Goal: Complete application form: Complete application form

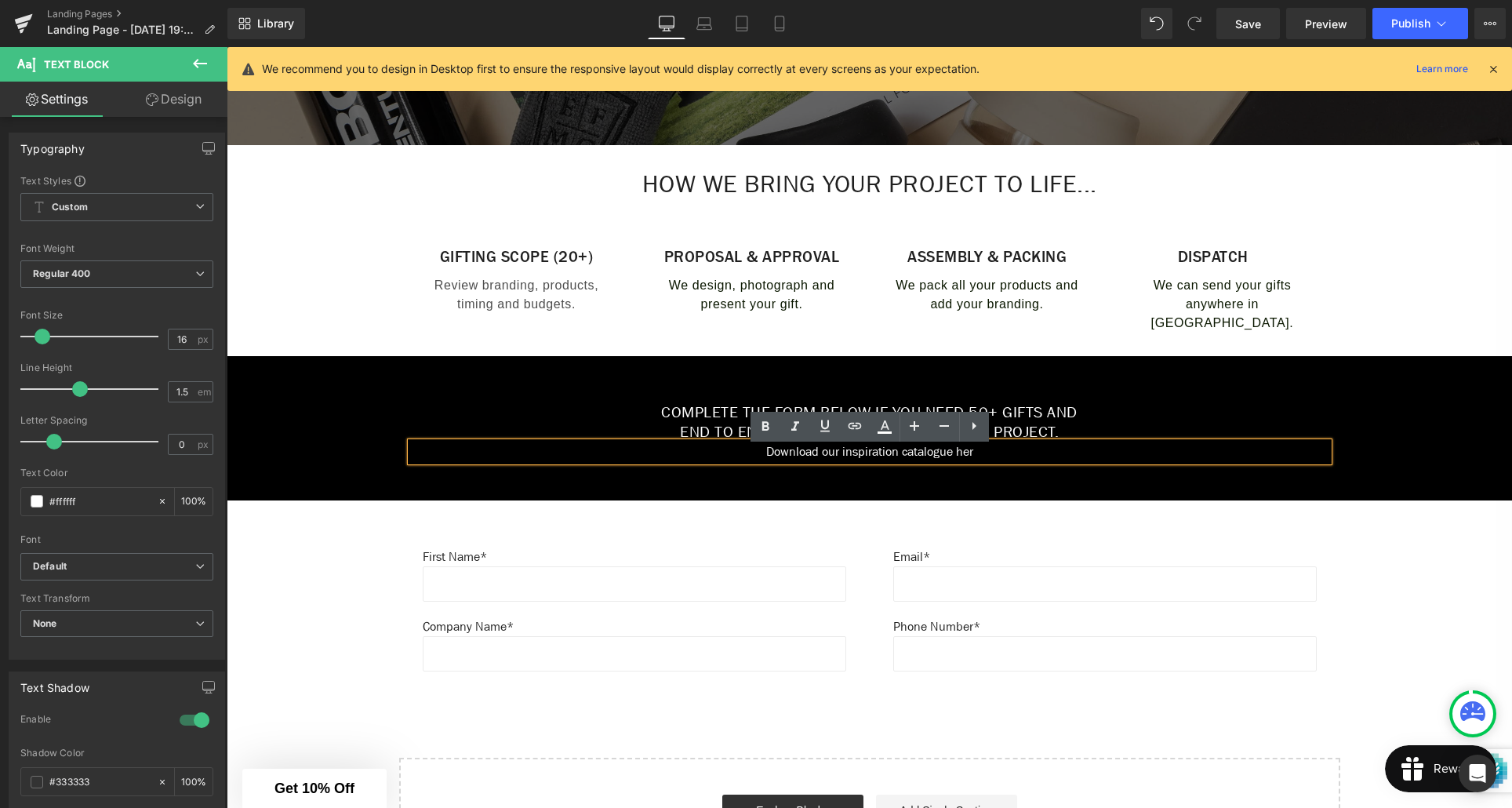
scroll to position [491, 0]
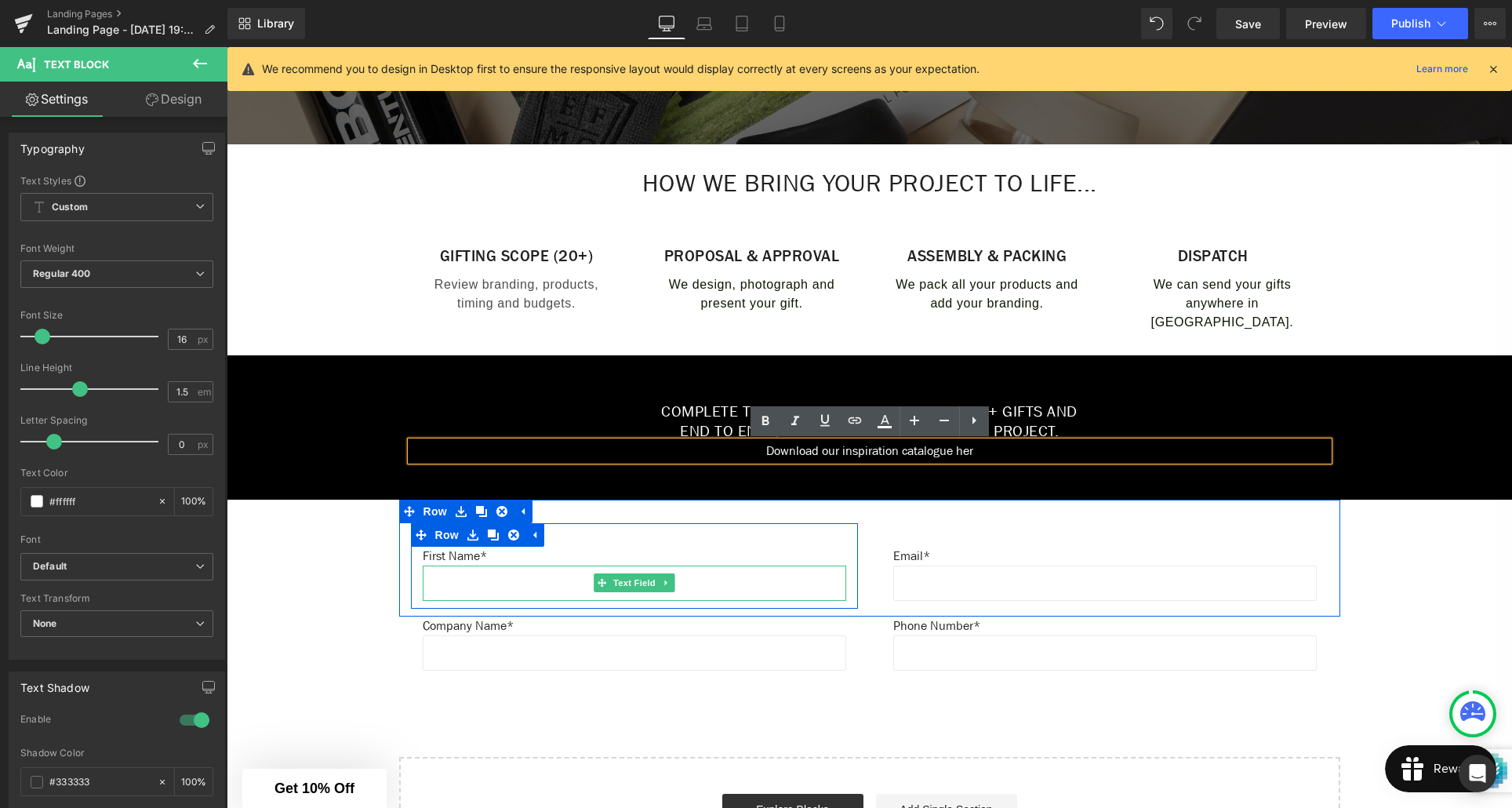
click at [740, 585] on input "text" at bounding box center [635, 583] width 423 height 36
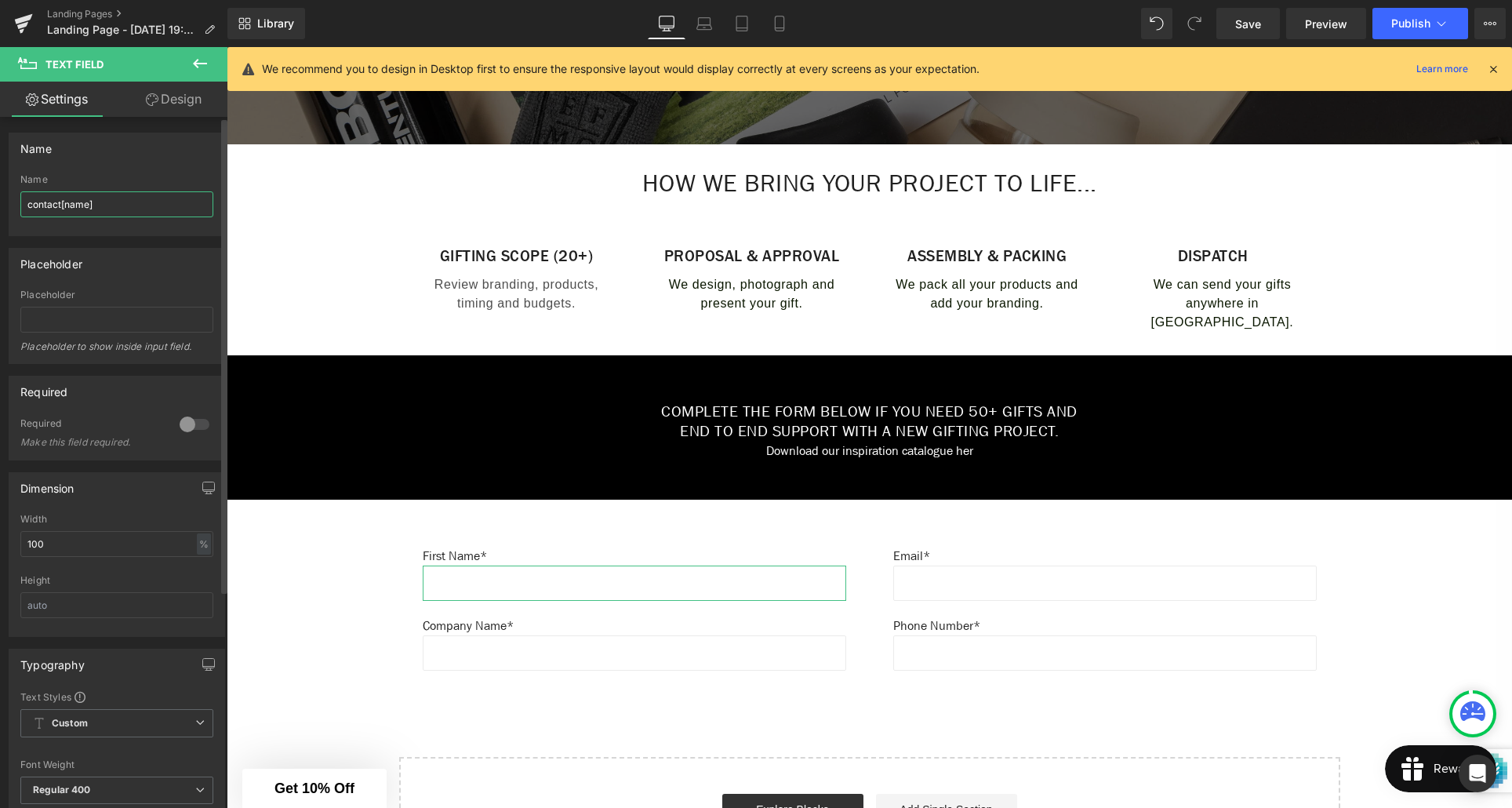
drag, startPoint x: 106, startPoint y: 202, endPoint x: 23, endPoint y: 204, distance: 83.0
click at [23, 204] on input "contact[name]" at bounding box center [117, 204] width 193 height 26
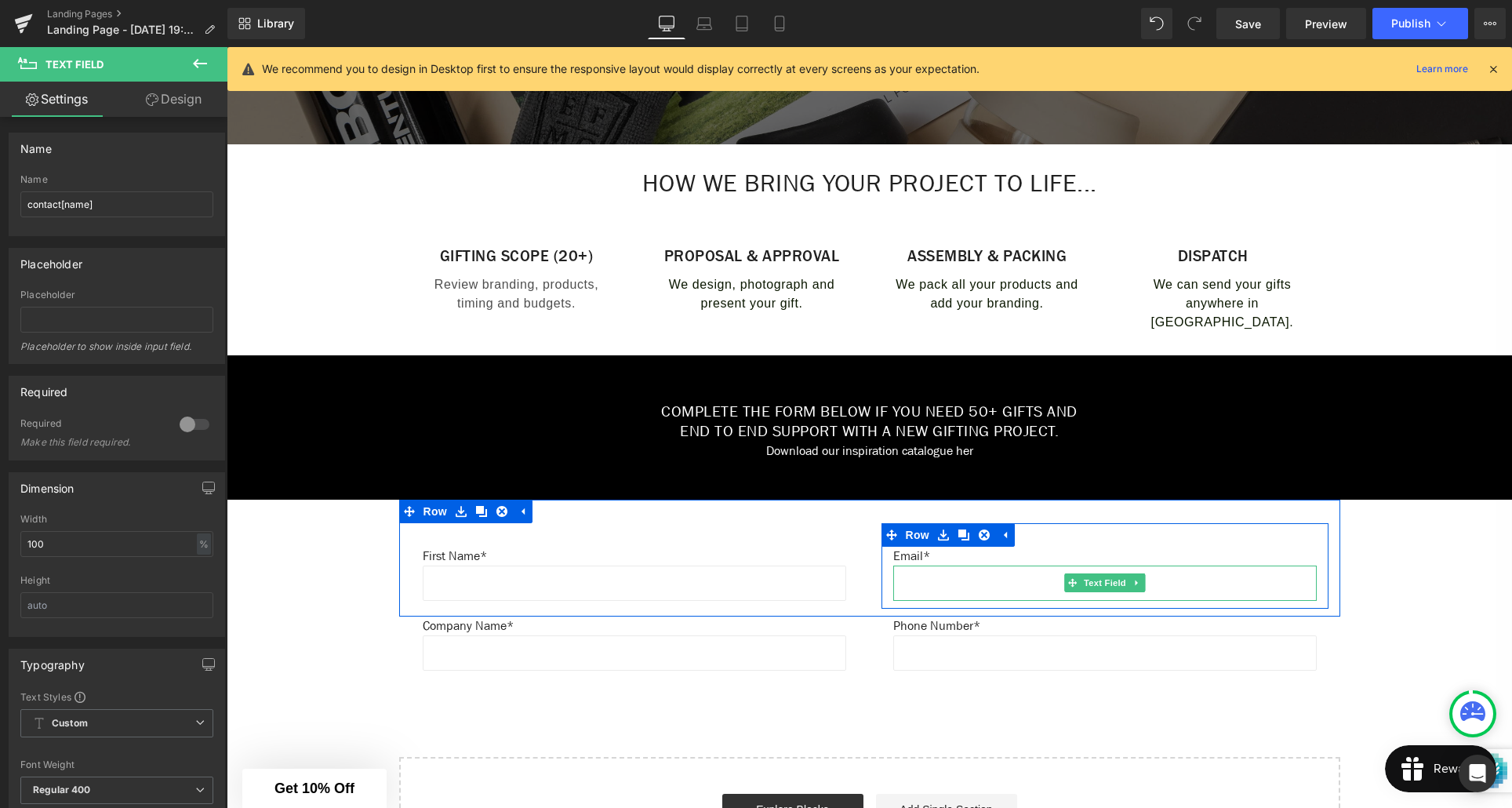
click at [930, 584] on input "text" at bounding box center [1105, 583] width 423 height 36
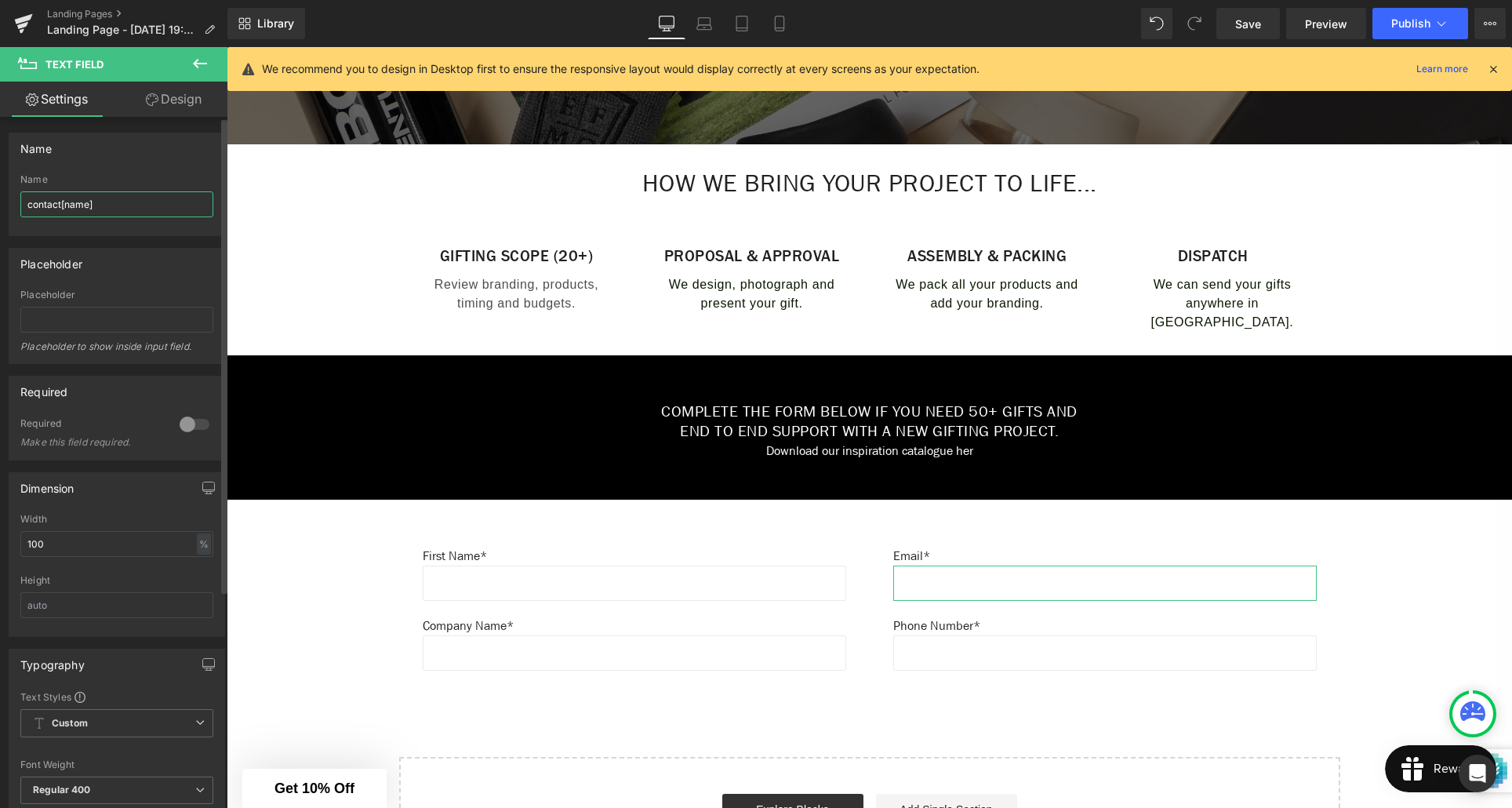
drag, startPoint x: 87, startPoint y: 204, endPoint x: 90, endPoint y: 230, distance: 26.2
click at [87, 204] on input "contact[name]" at bounding box center [117, 204] width 193 height 26
type input "contact[email]"
click at [198, 427] on div at bounding box center [194, 425] width 37 height 26
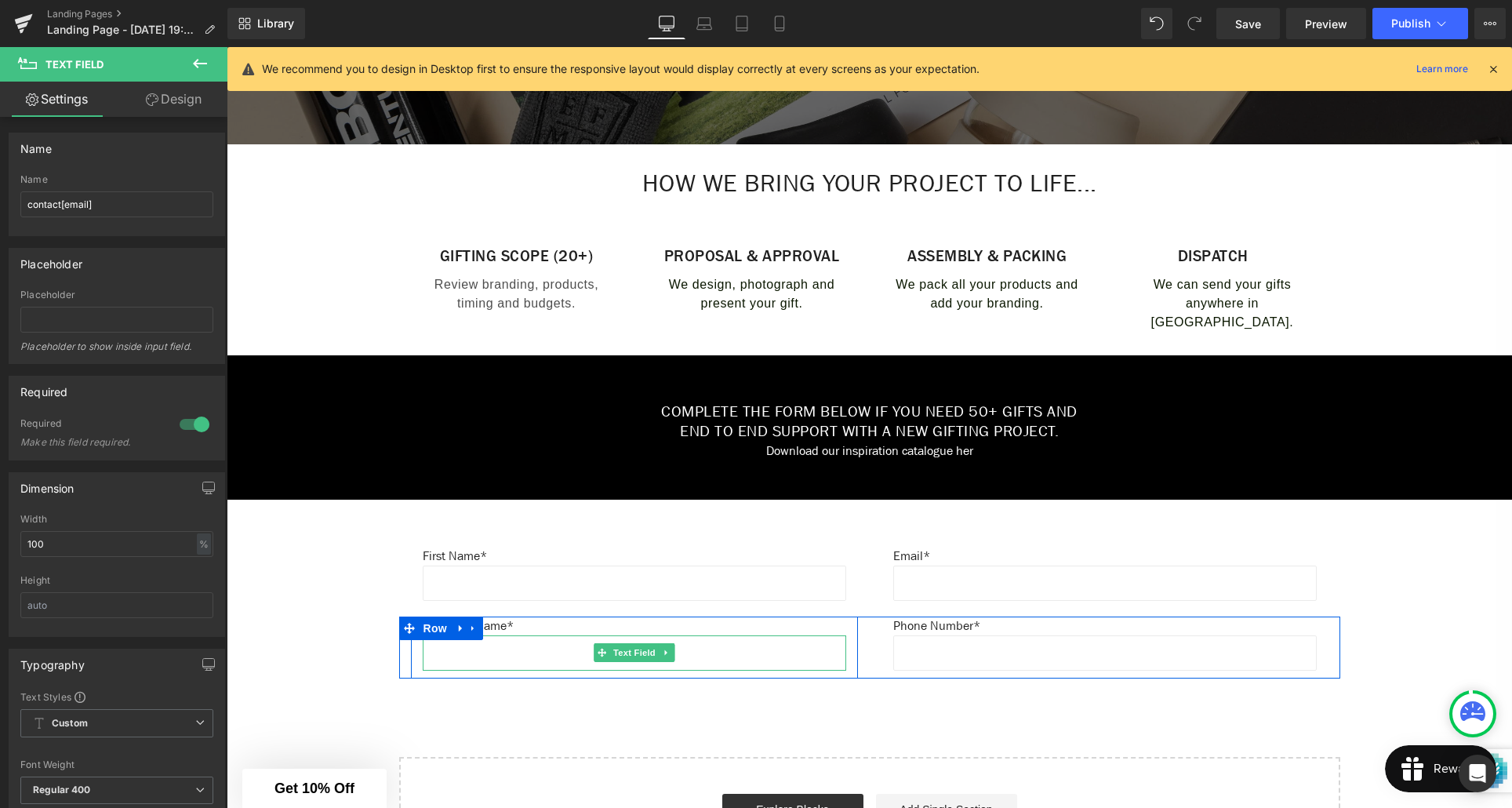
click at [584, 659] on input "text" at bounding box center [635, 653] width 423 height 36
click at [65, 204] on input "contact[name]" at bounding box center [117, 204] width 193 height 26
type input "contact[company-name]"
click at [193, 428] on div at bounding box center [194, 425] width 37 height 26
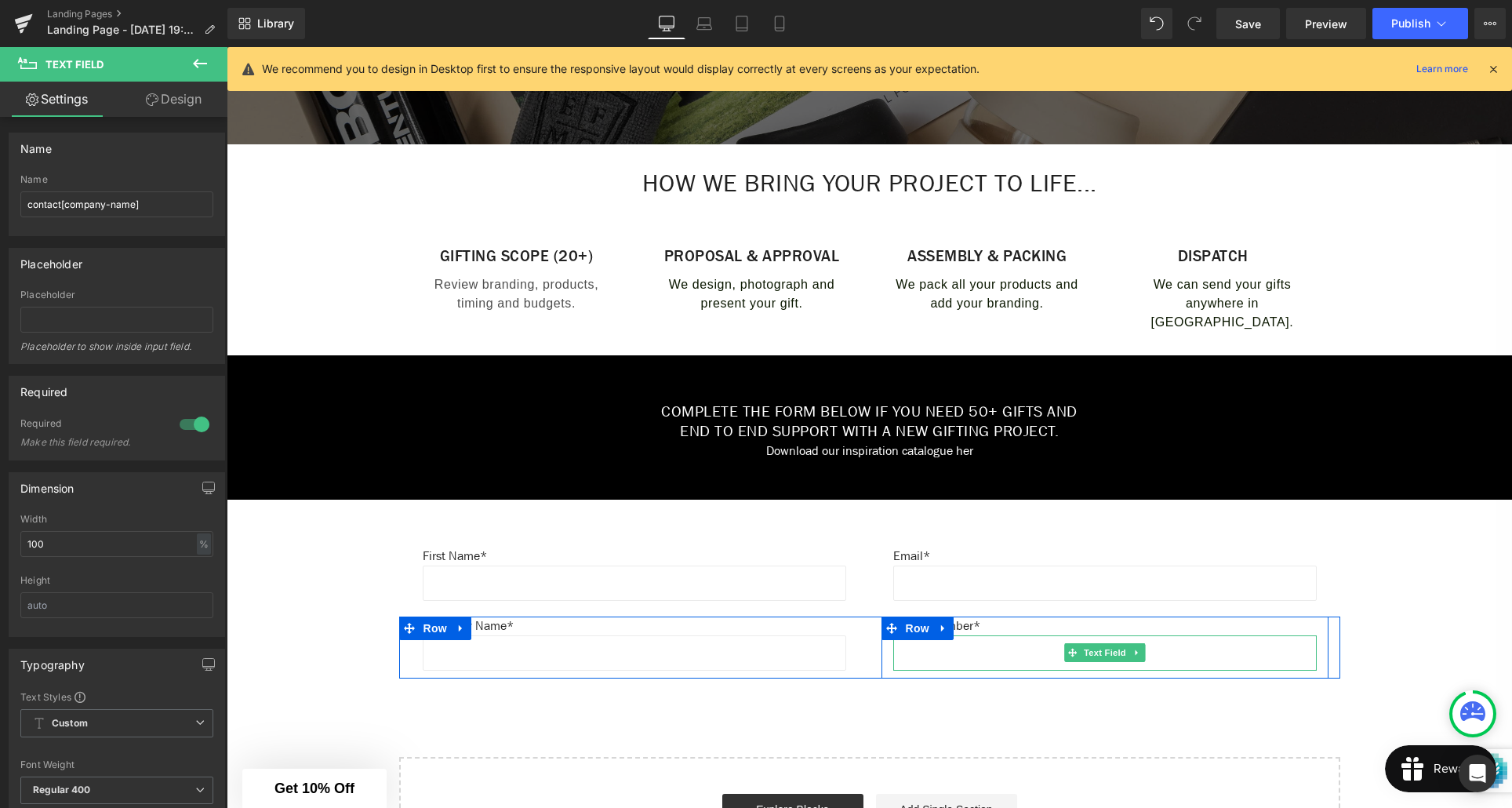
click at [944, 657] on input "text" at bounding box center [1105, 653] width 423 height 36
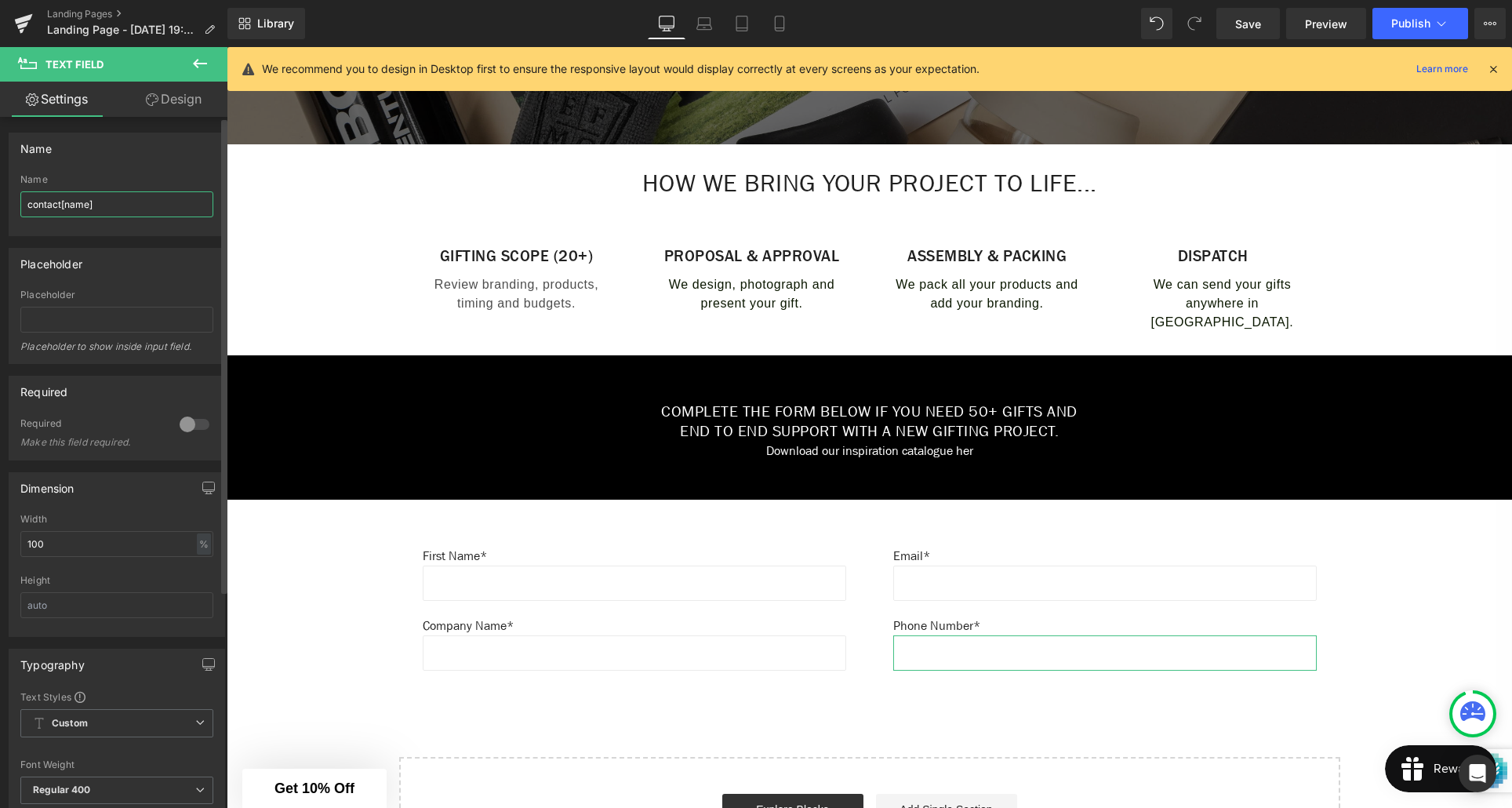
drag, startPoint x: 89, startPoint y: 203, endPoint x: 88, endPoint y: 242, distance: 39.0
click at [88, 204] on input "contact[name]" at bounding box center [117, 204] width 193 height 26
type input "contact[phone]"
click at [198, 424] on div at bounding box center [194, 425] width 37 height 26
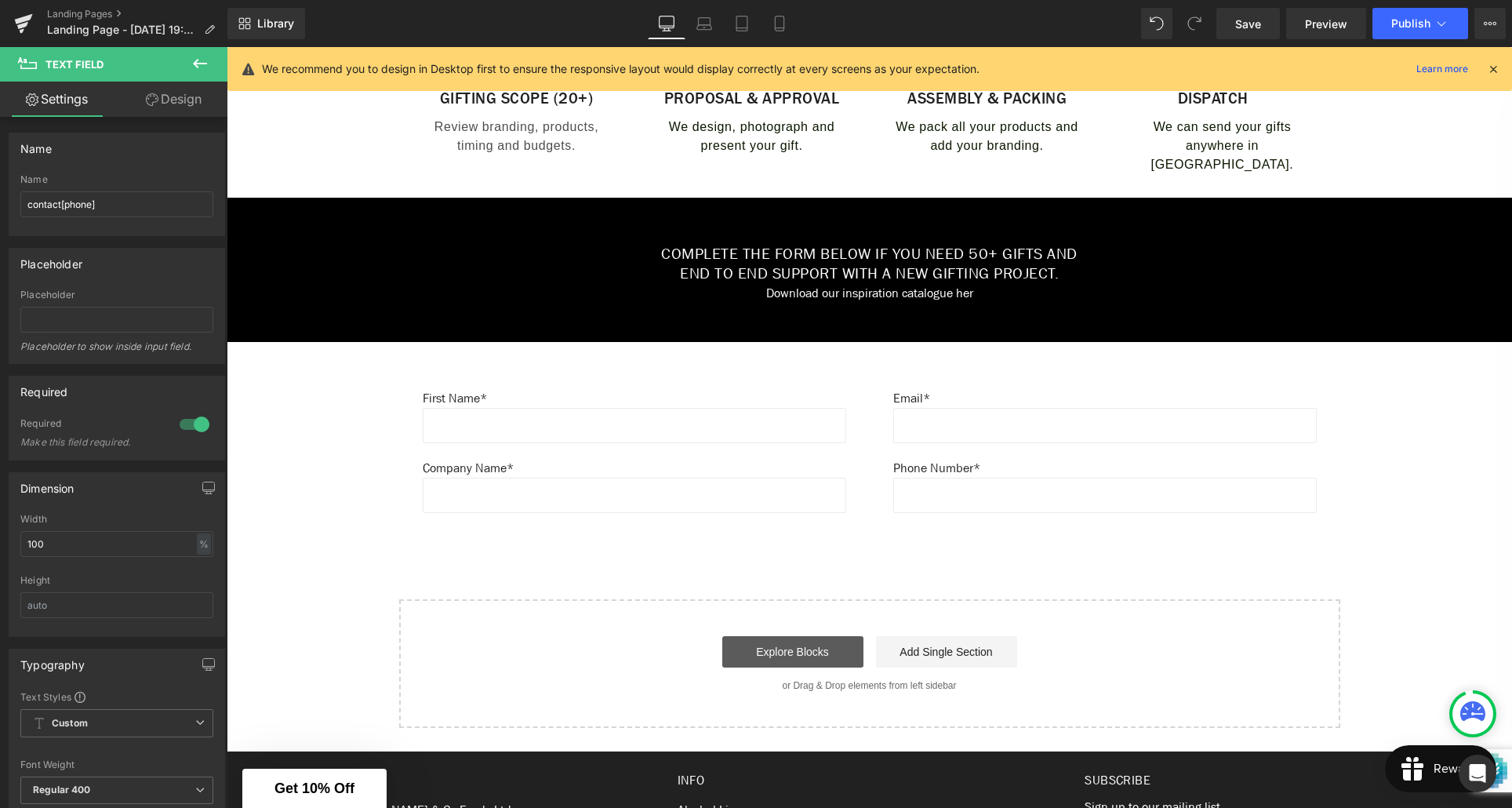
scroll to position [650, 0]
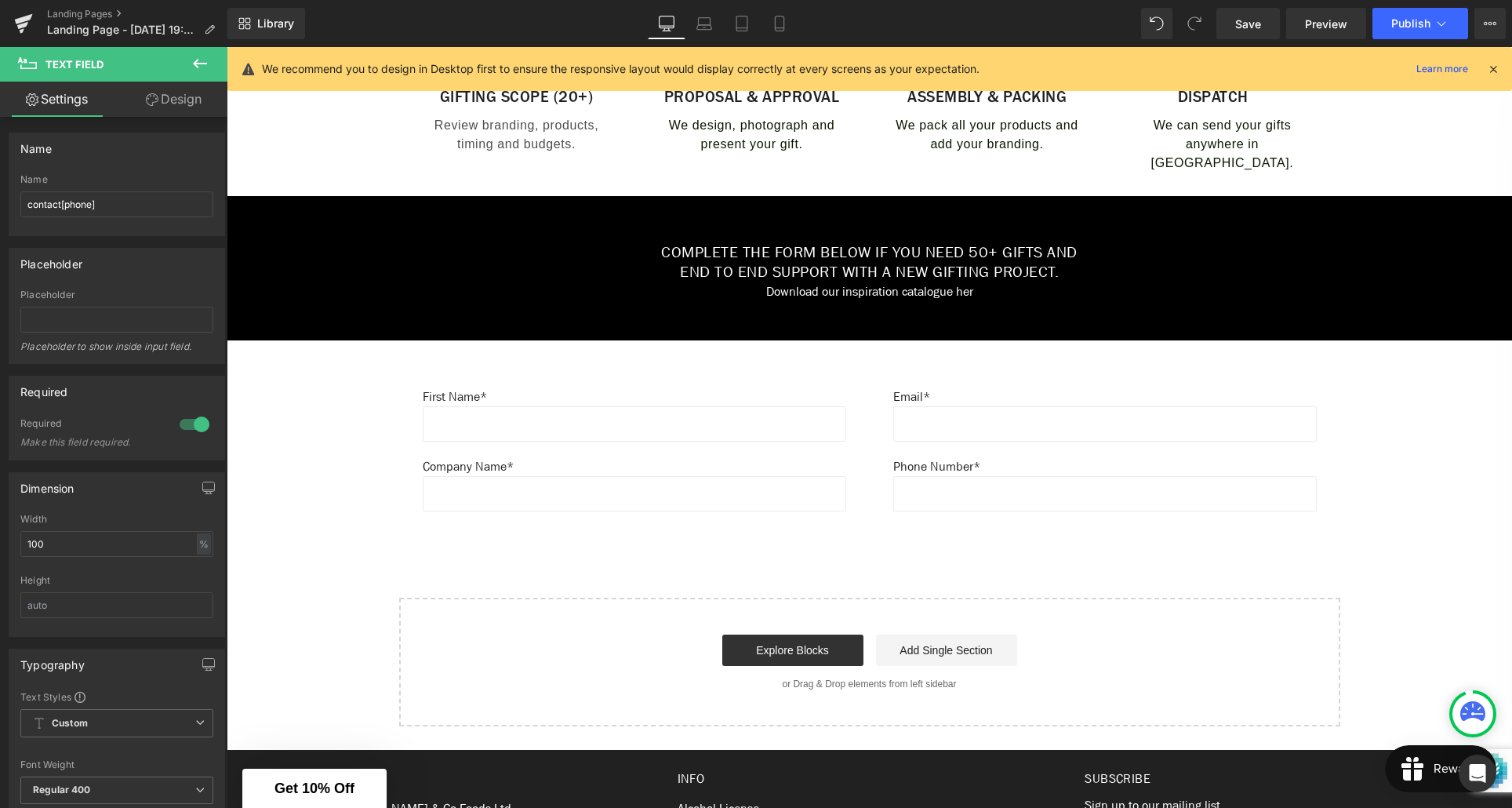
click at [875, 544] on div "Create Your Own Gift Heading This service is for 20+ customised gifts. Text Blo…" at bounding box center [870, 151] width 1286 height 1151
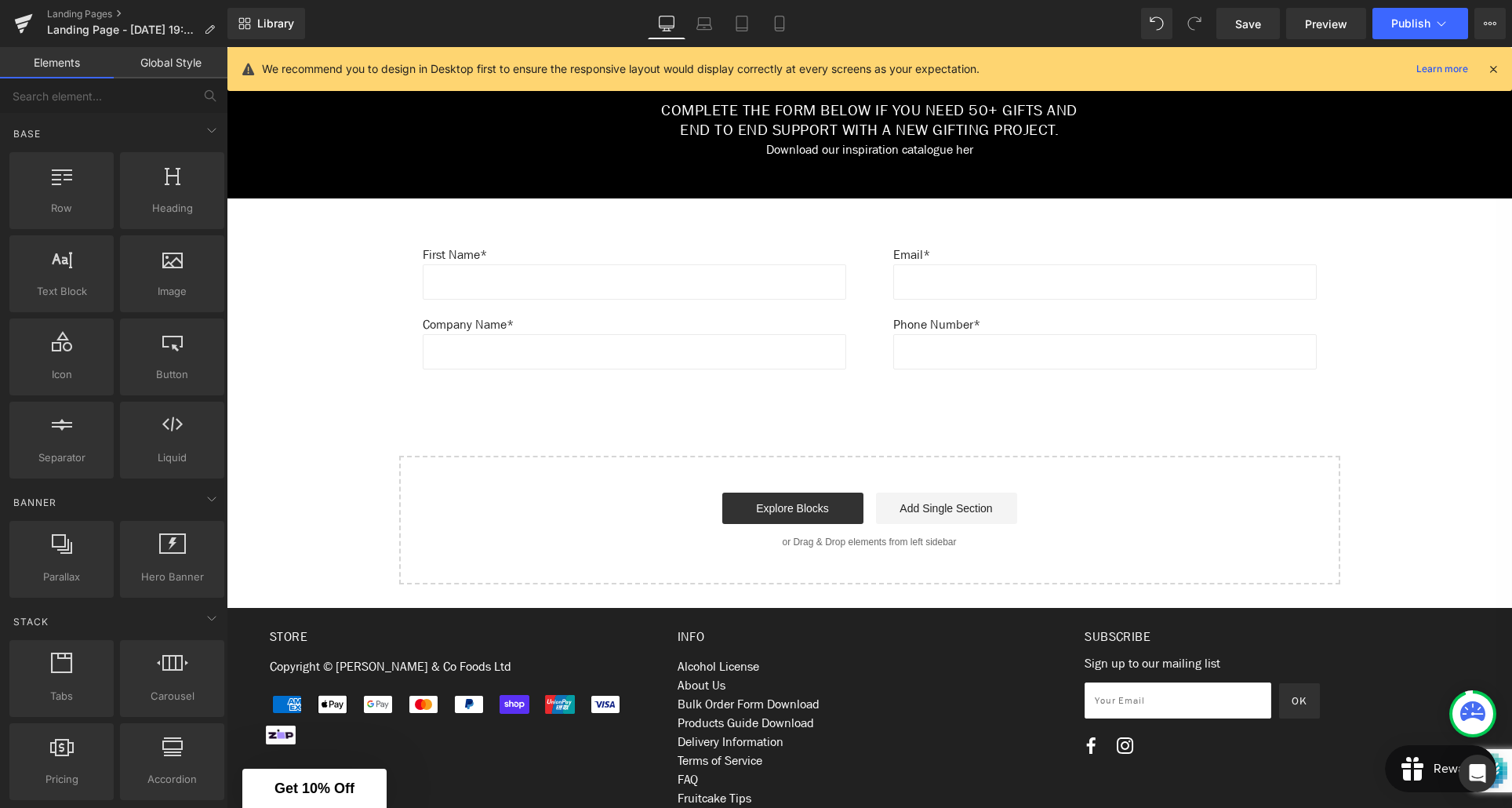
scroll to position [802, 0]
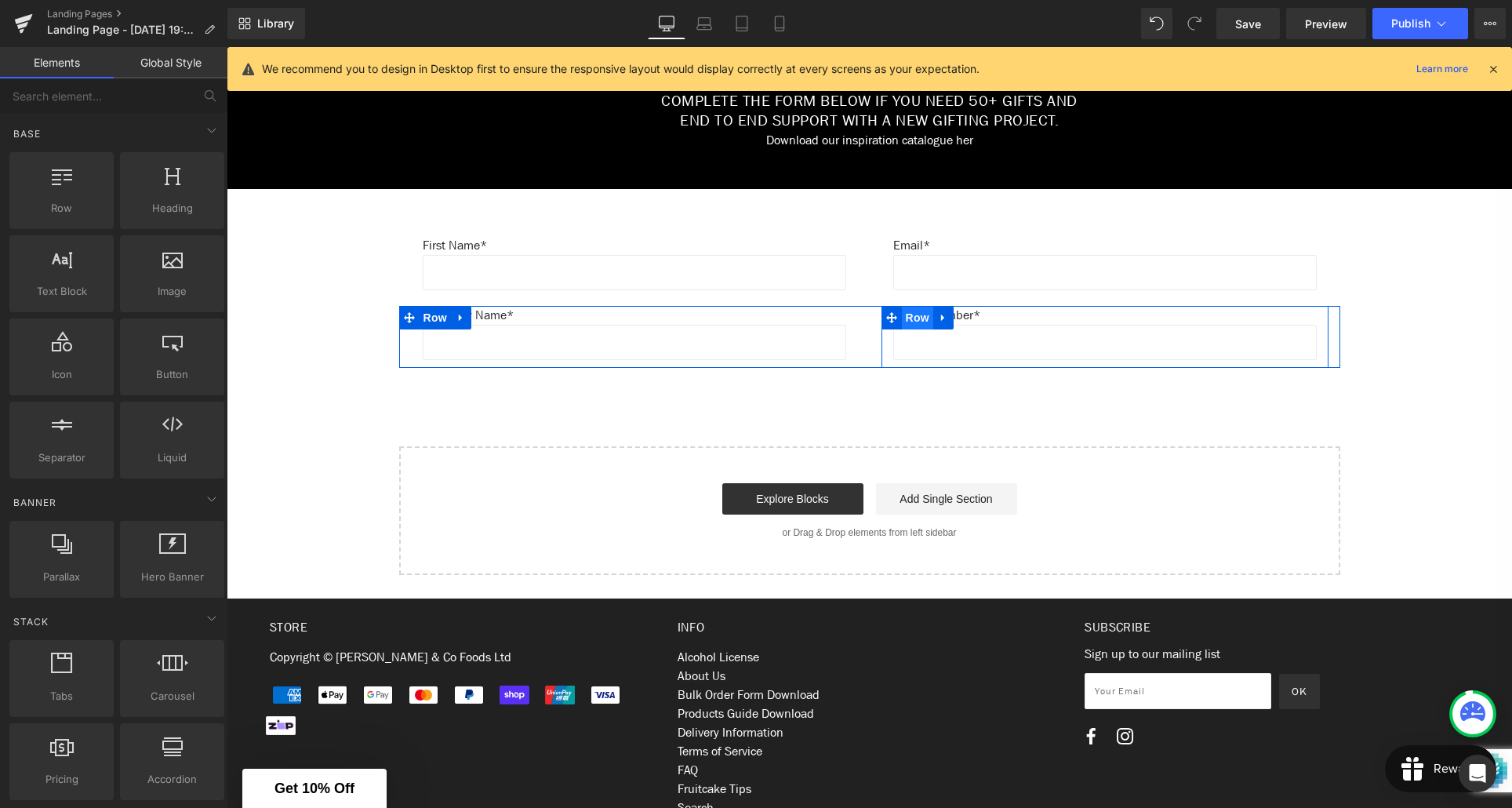
click at [919, 318] on span "Row" at bounding box center [917, 317] width 31 height 24
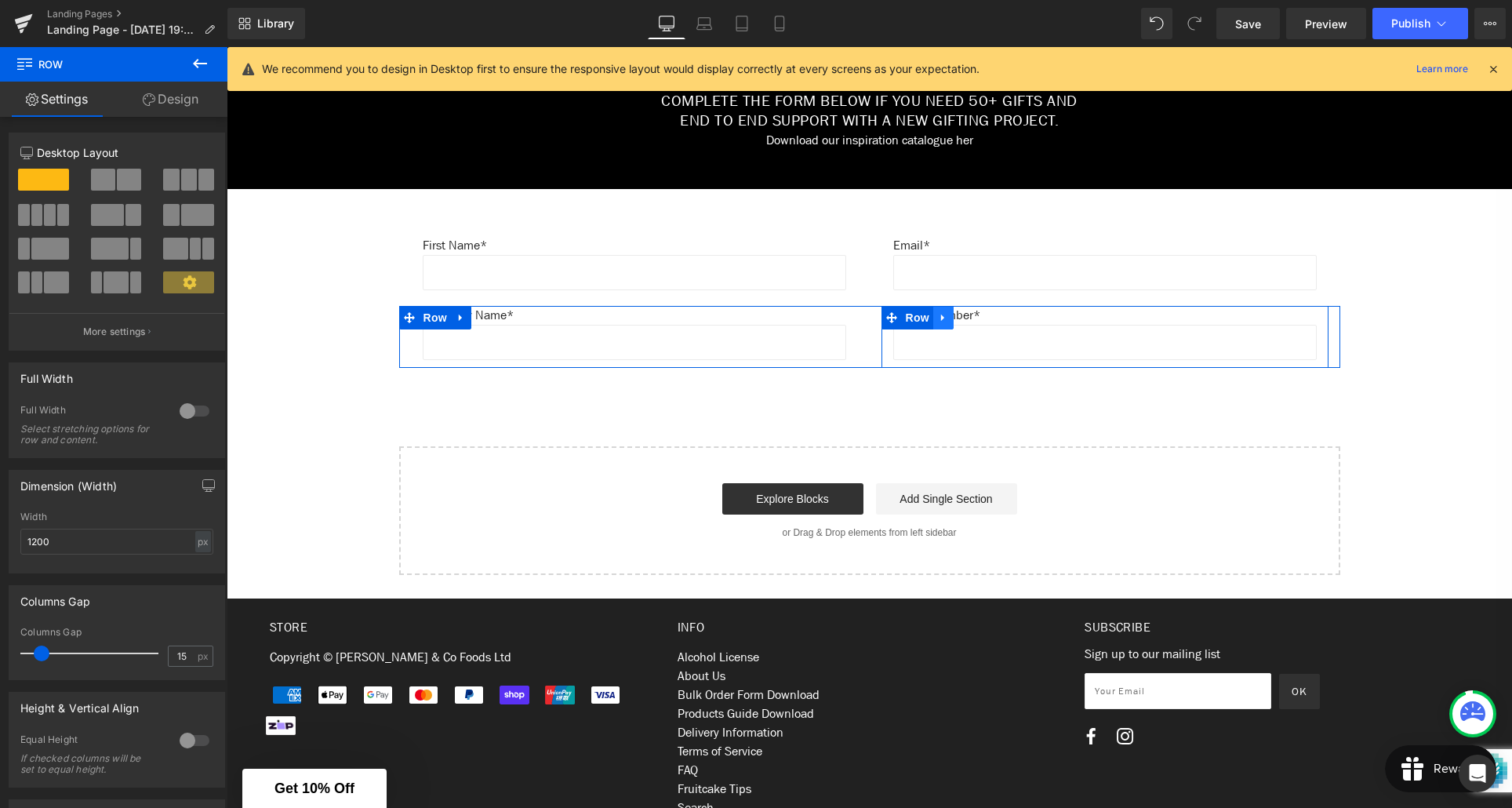
click at [944, 319] on icon at bounding box center [944, 316] width 11 height 12
click at [968, 321] on icon at bounding box center [964, 317] width 11 height 11
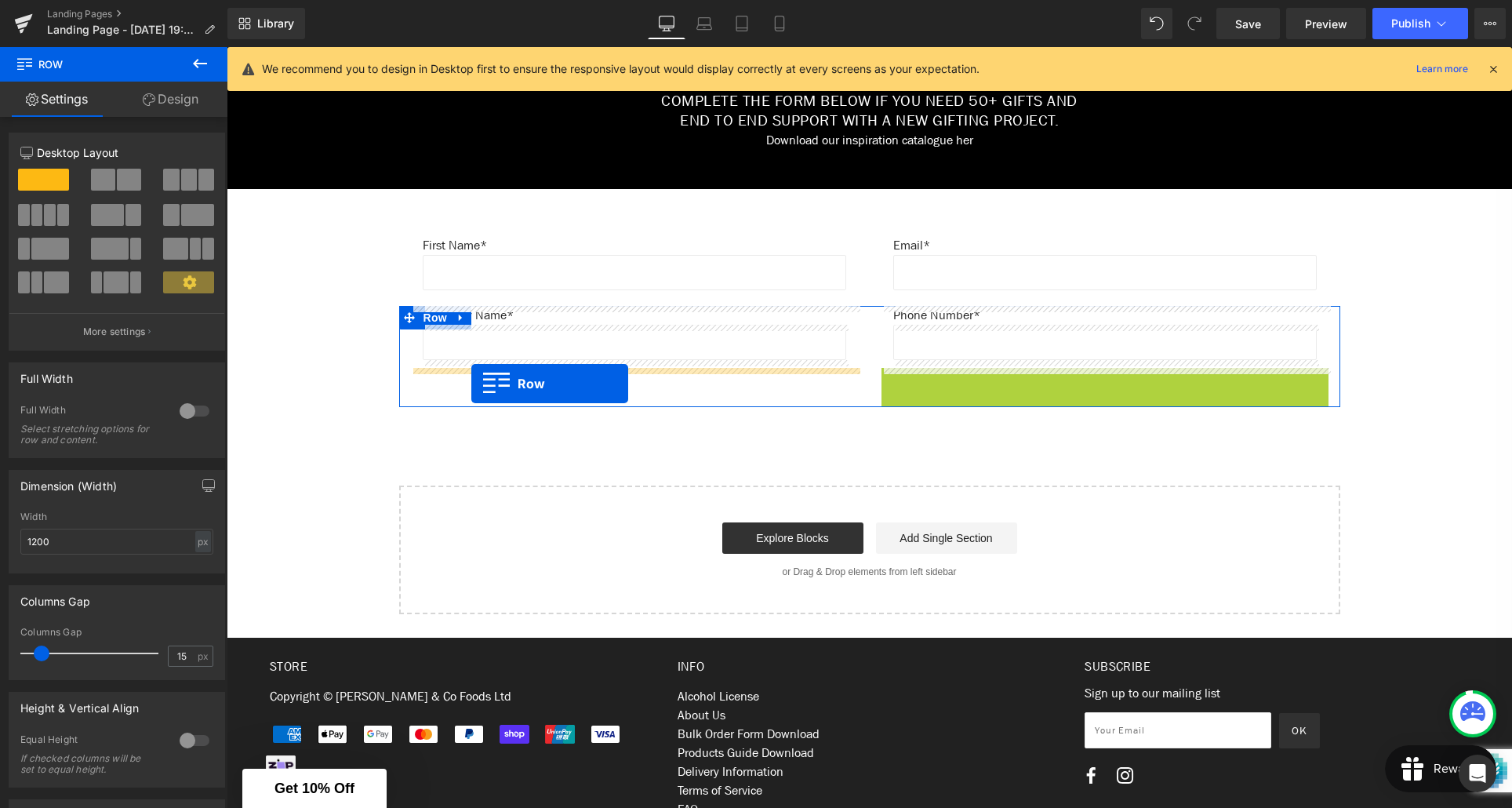
drag, startPoint x: 918, startPoint y: 384, endPoint x: 471, endPoint y: 384, distance: 447.0
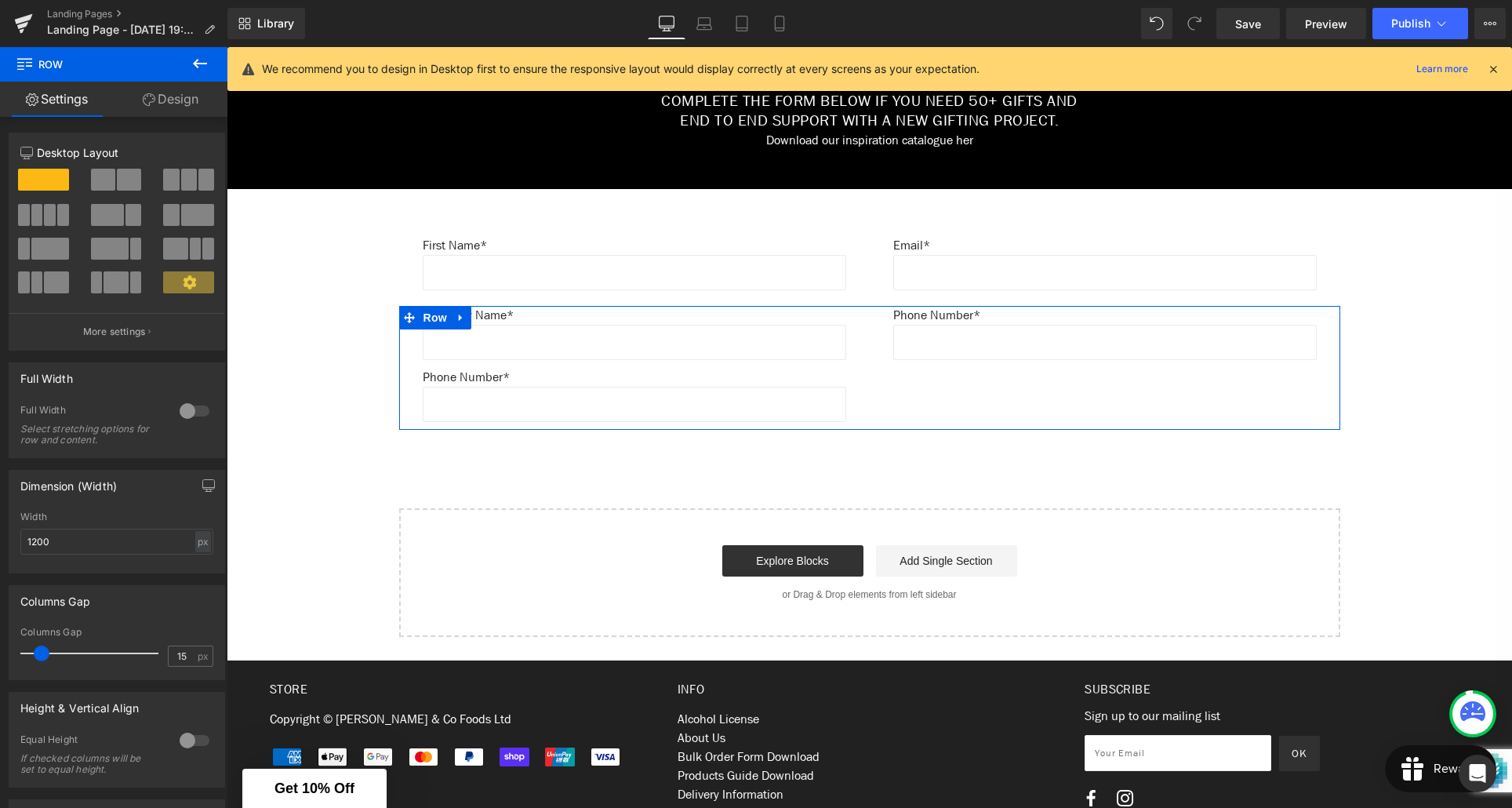
click at [910, 415] on div "Company Name* Text Block Text Field Row Phone Number* Text Block Text Field Row…" at bounding box center [870, 368] width 941 height 124
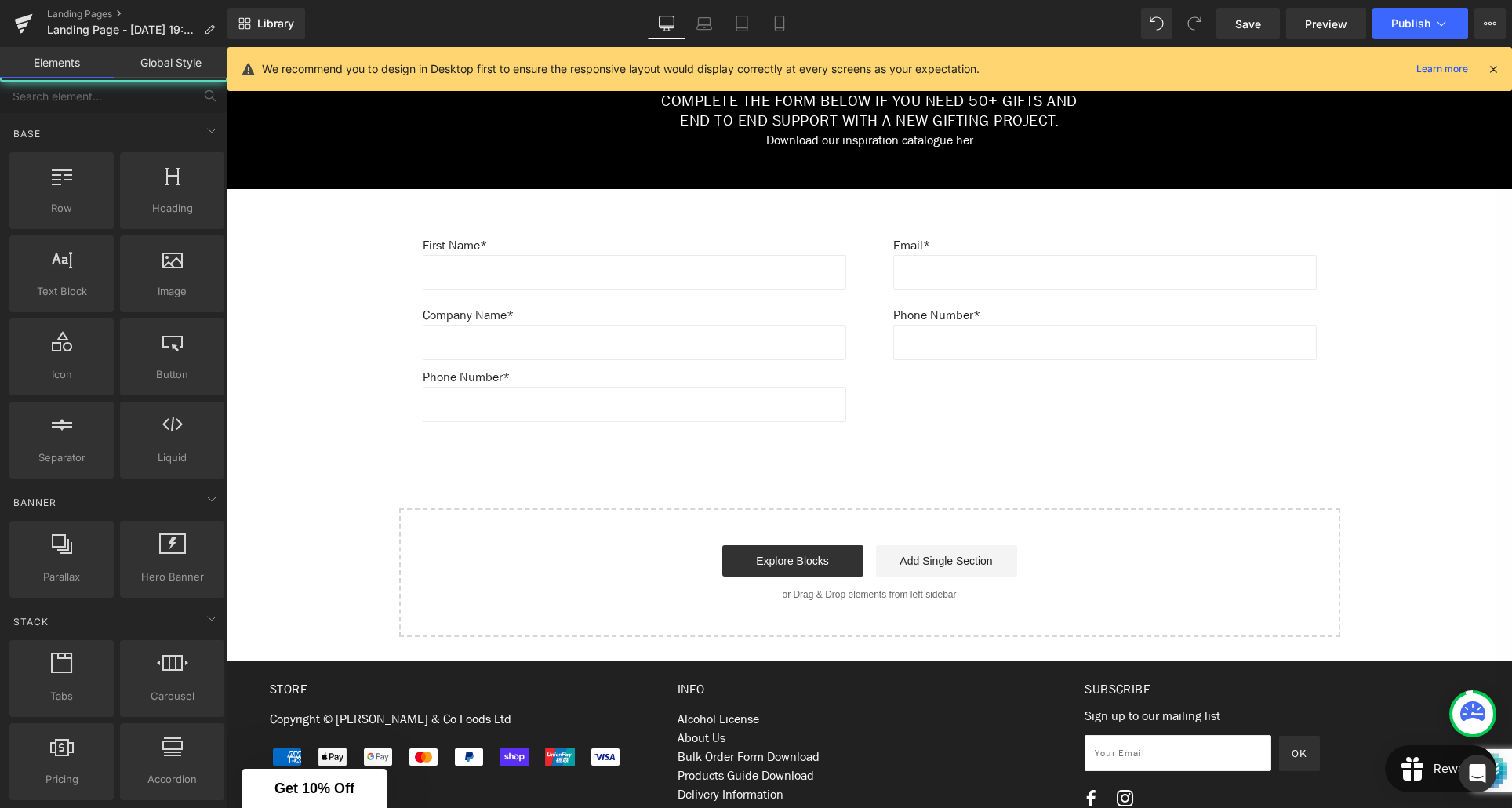
click at [876, 466] on div "Create Your Own Gift Heading This service is for 20+ customised gifts. Text Blo…" at bounding box center [870, 31] width 1286 height 1213
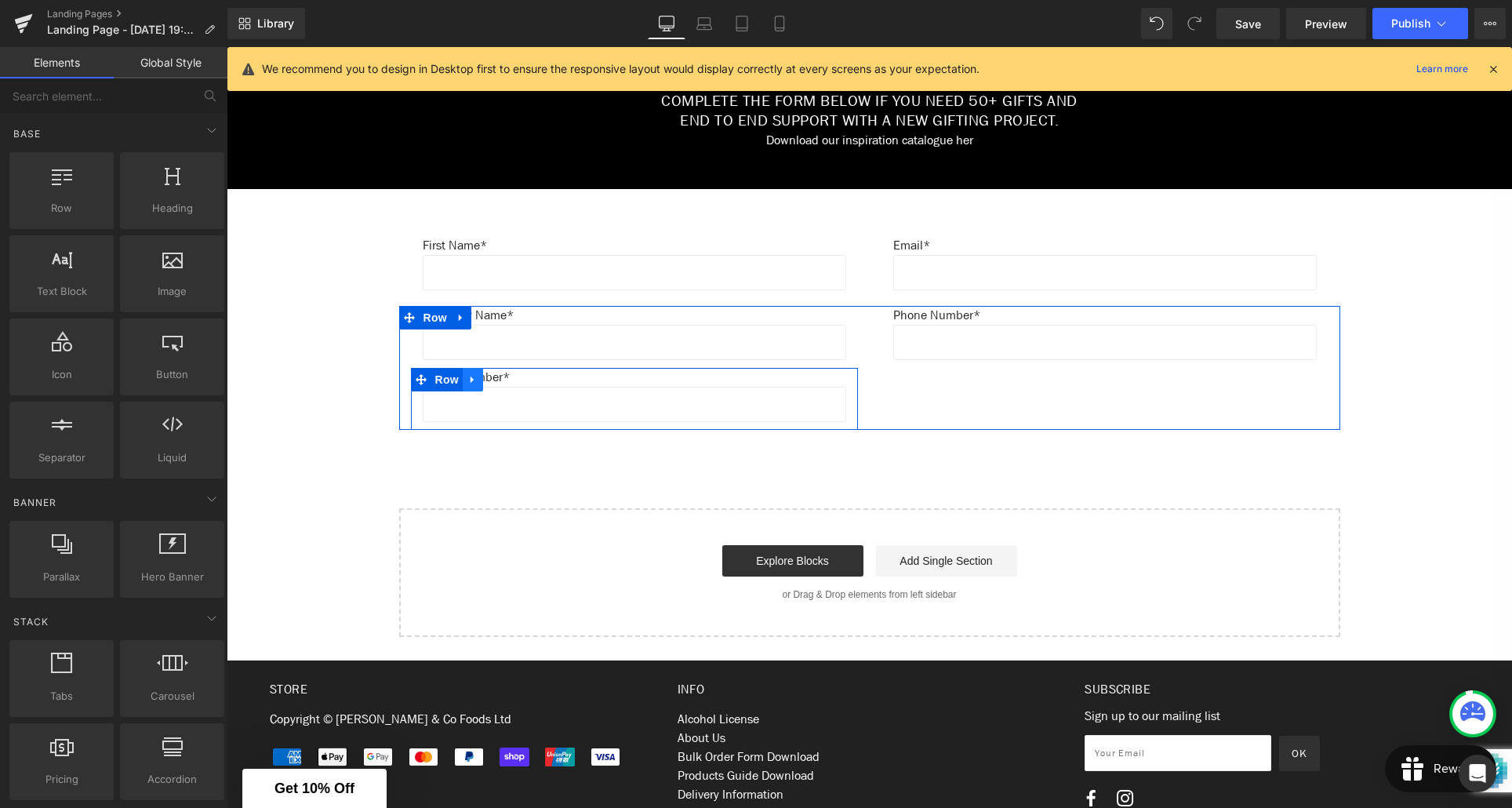
click at [475, 389] on link at bounding box center [472, 379] width 20 height 24
click at [512, 384] on icon at bounding box center [513, 379] width 11 height 11
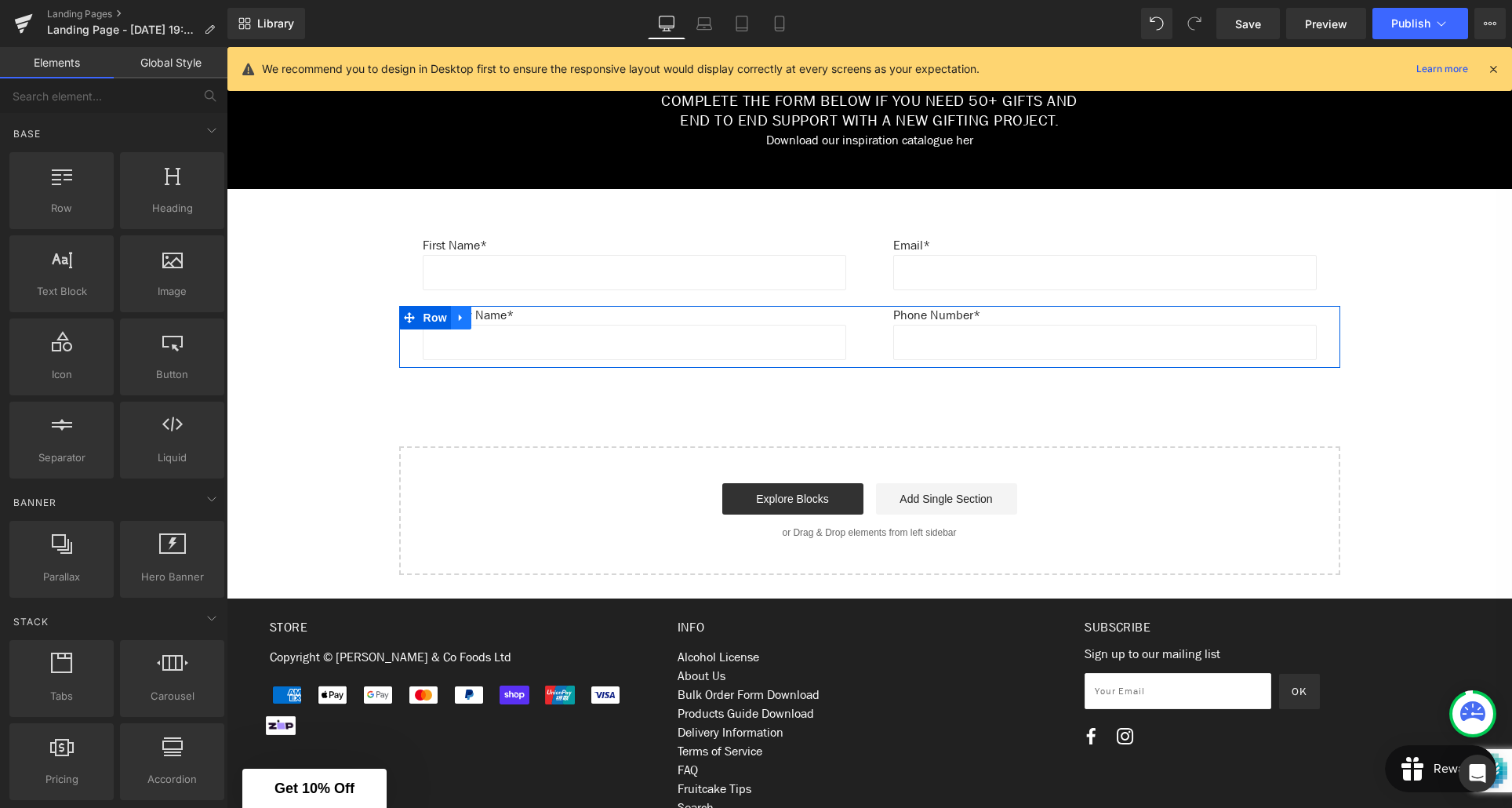
click at [461, 323] on icon at bounding box center [461, 316] width 11 height 12
click at [483, 321] on icon at bounding box center [482, 316] width 11 height 12
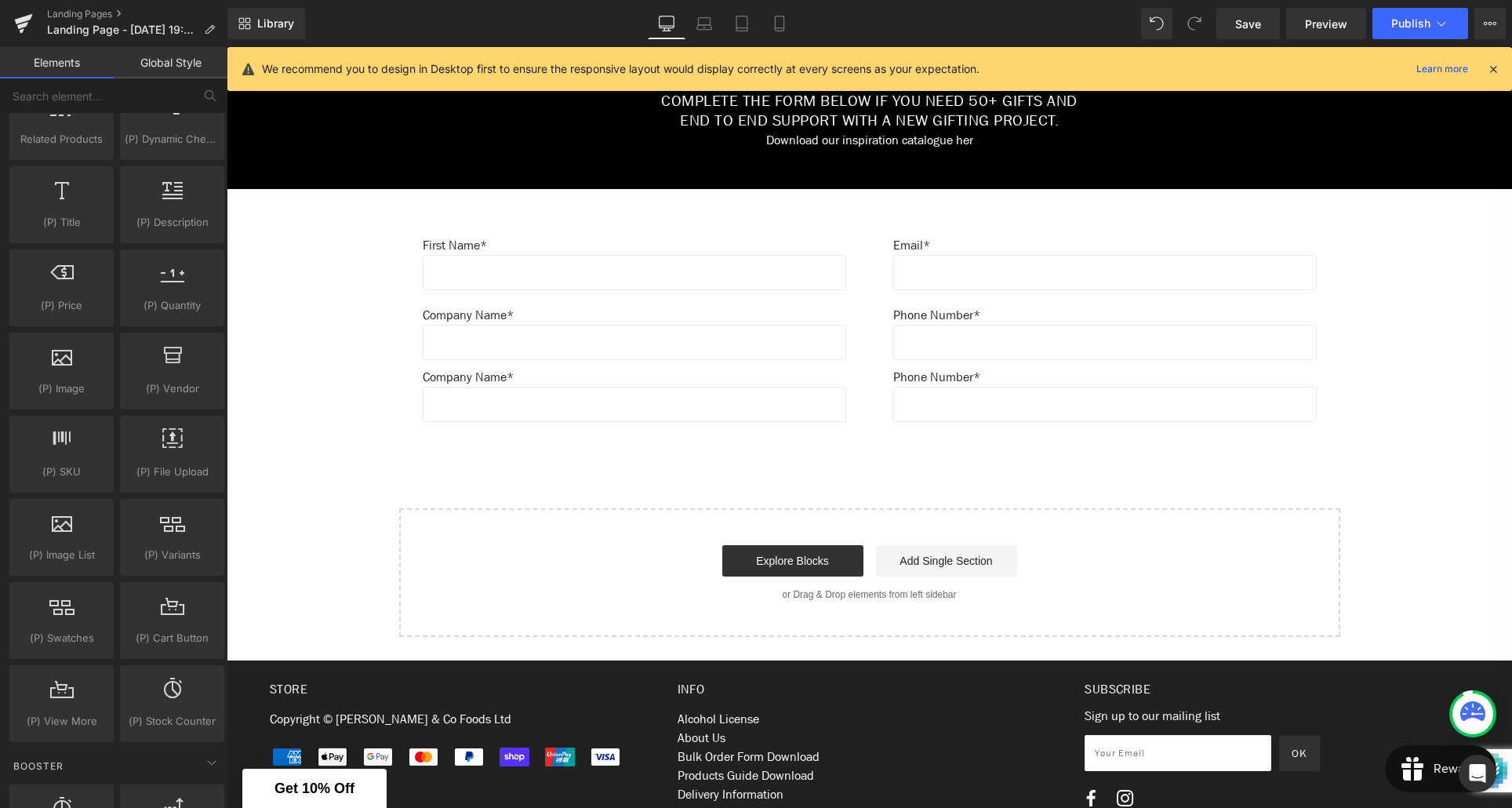
scroll to position [1540, 0]
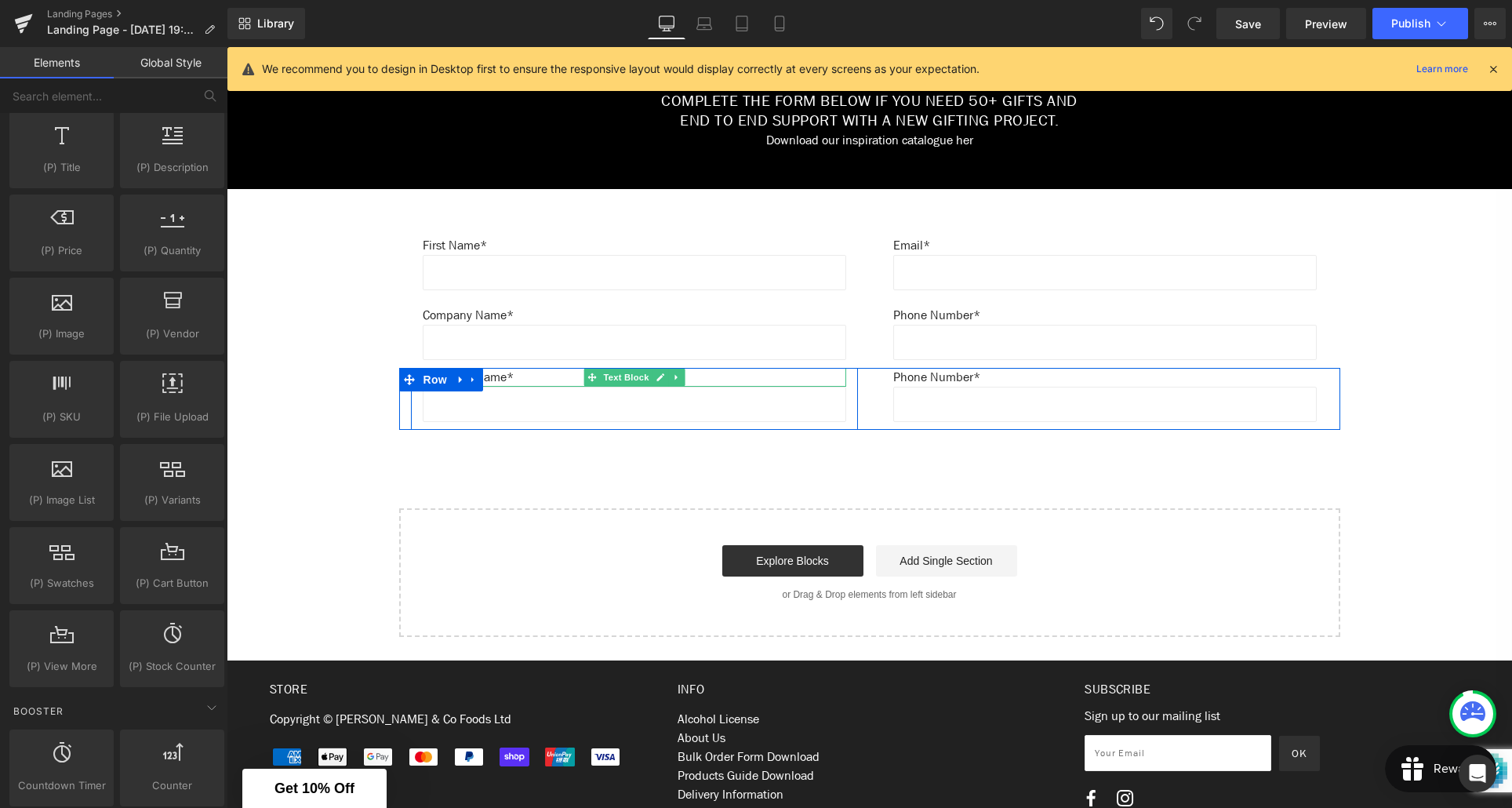
click at [507, 378] on p "Company Name*" at bounding box center [635, 377] width 423 height 19
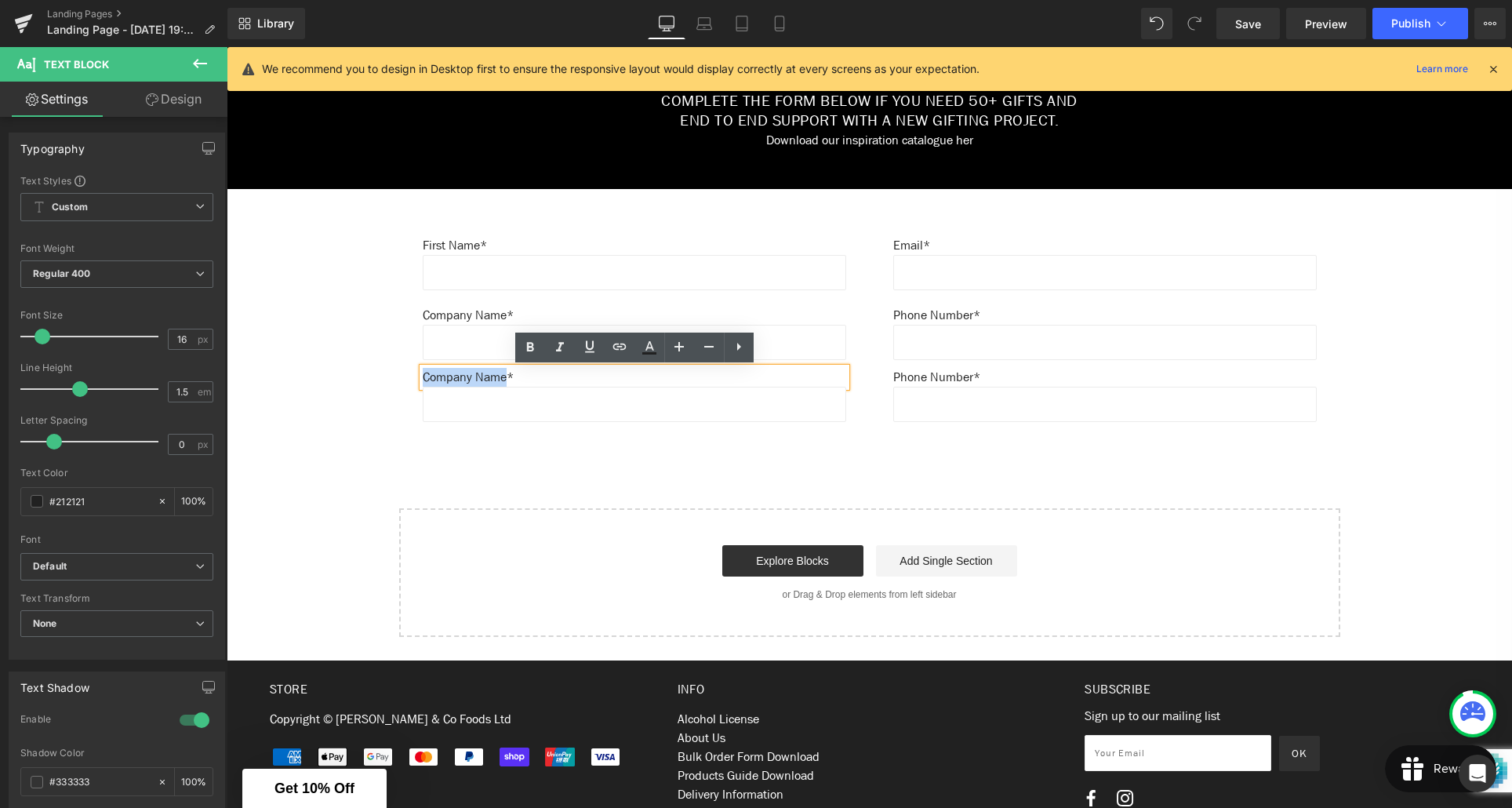
drag, startPoint x: 514, startPoint y: 378, endPoint x: 425, endPoint y: 378, distance: 89.0
click at [425, 378] on p "Company Name*" at bounding box center [635, 377] width 423 height 19
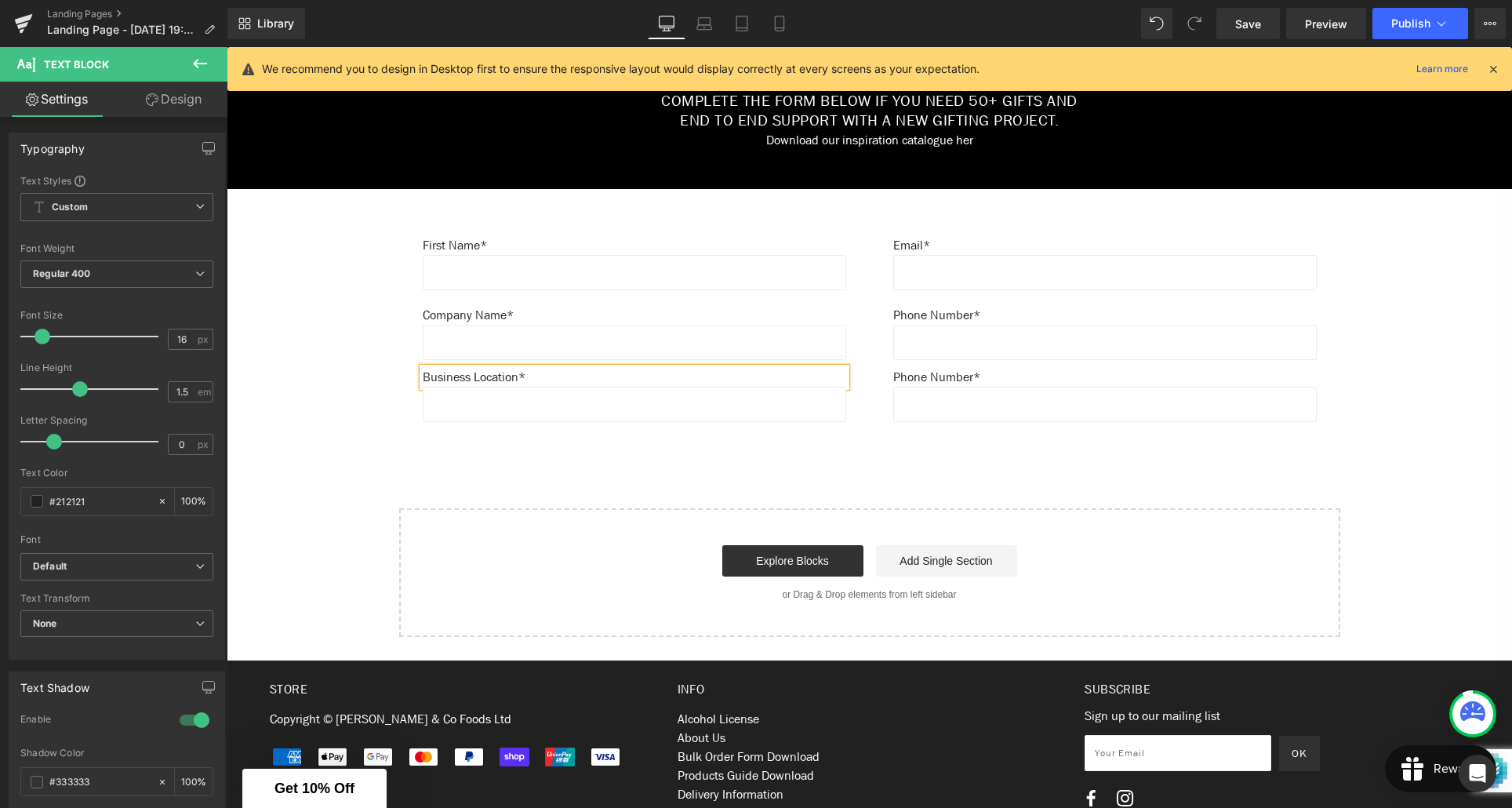
click at [544, 452] on div "Create Your Own Gift Heading This service is for 20+ customised gifts. Text Blo…" at bounding box center [870, 31] width 1286 height 1213
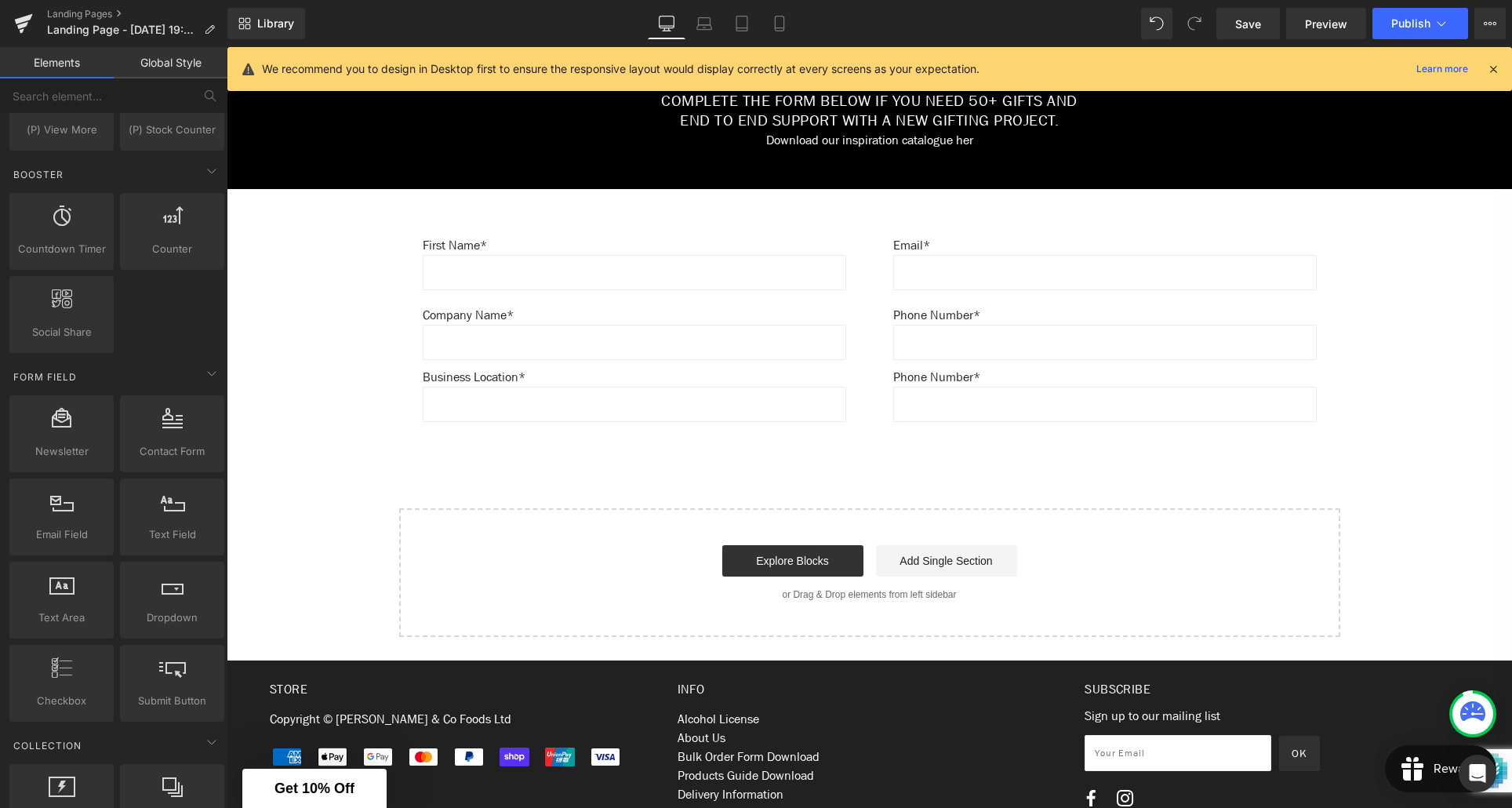
scroll to position [2078, 0]
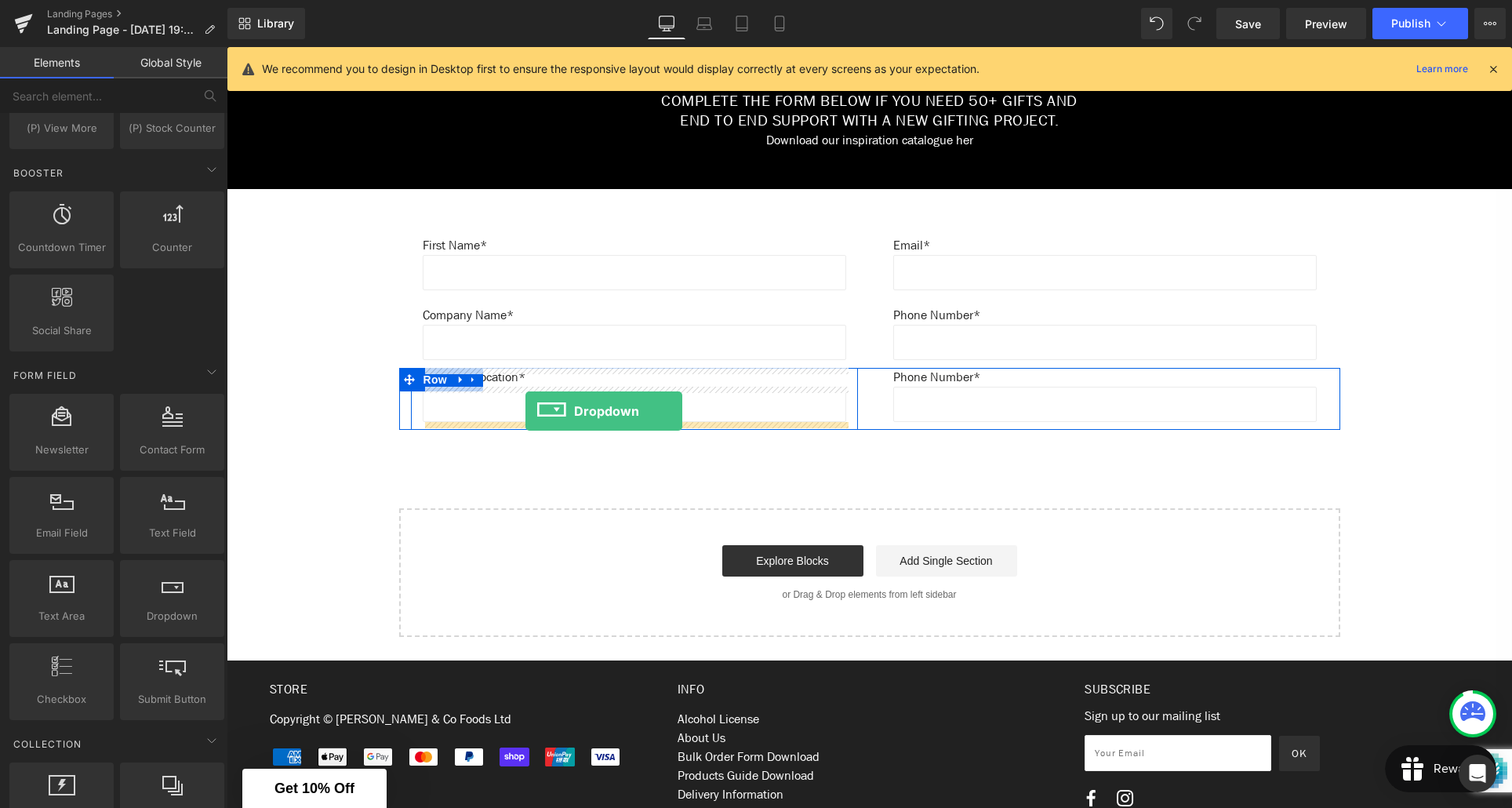
drag, startPoint x: 403, startPoint y: 658, endPoint x: 525, endPoint y: 411, distance: 275.5
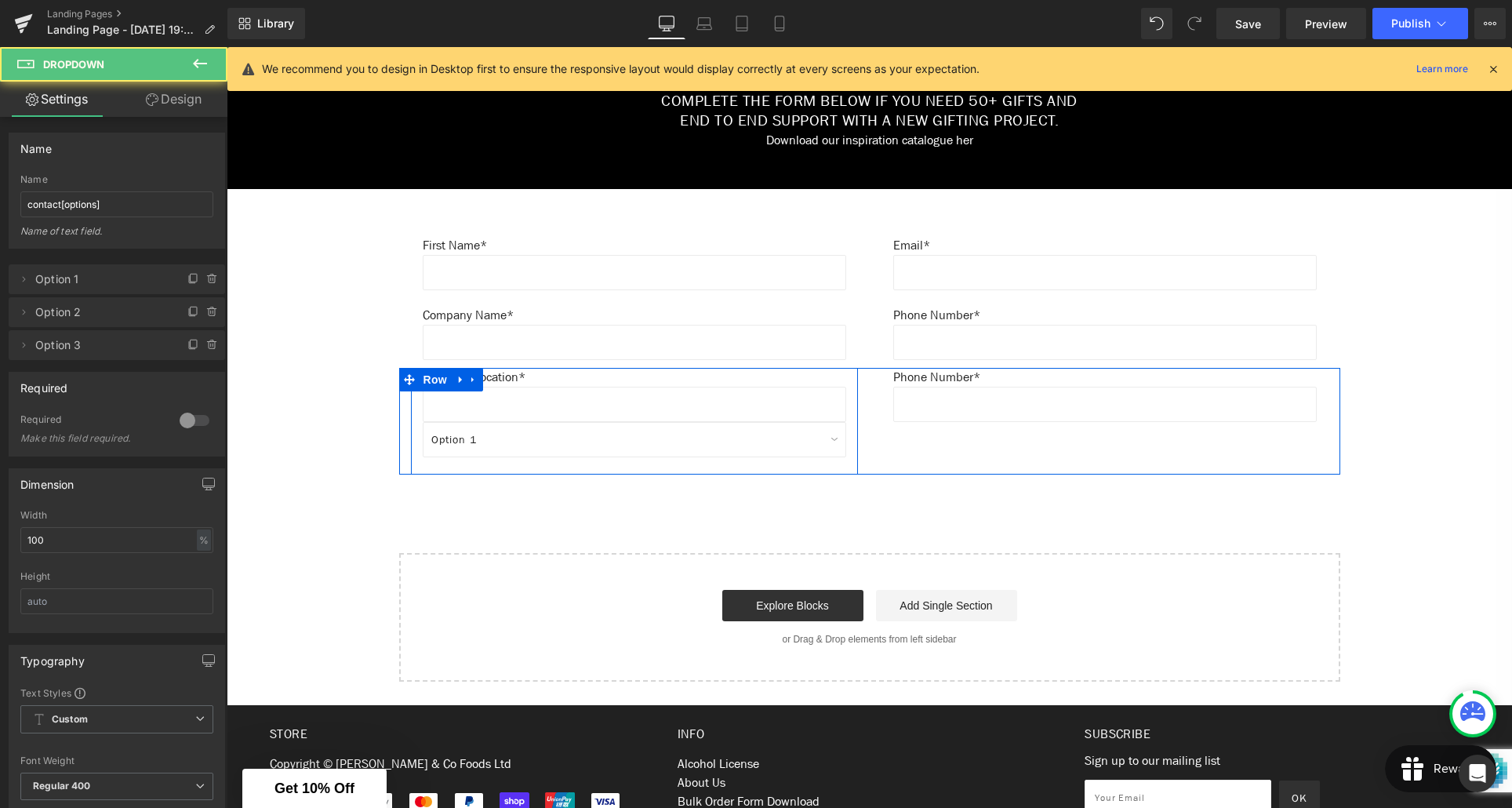
click at [586, 406] on input "text" at bounding box center [635, 404] width 423 height 36
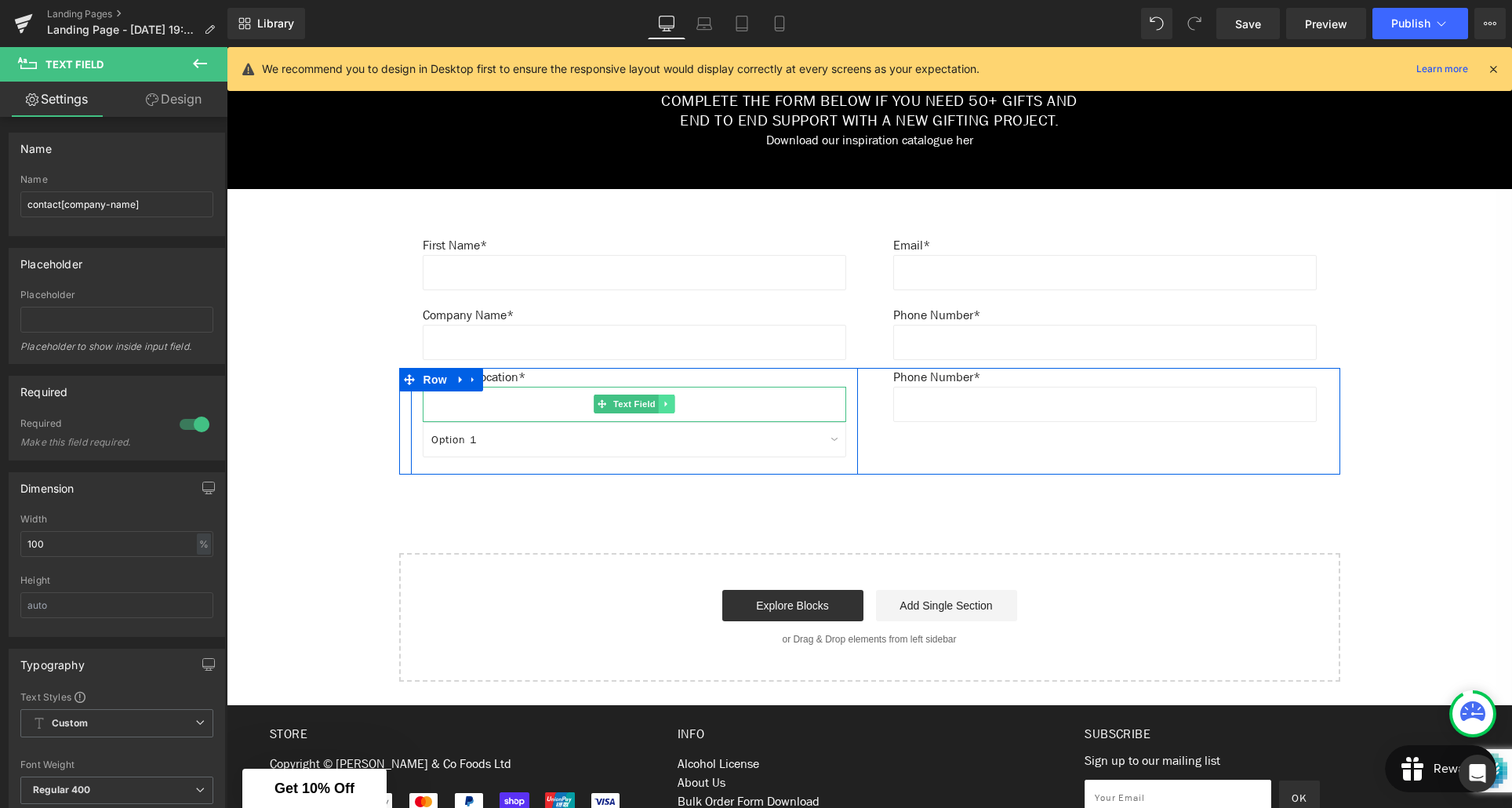
click at [670, 408] on link at bounding box center [667, 404] width 16 height 19
click at [678, 406] on icon at bounding box center [674, 403] width 8 height 8
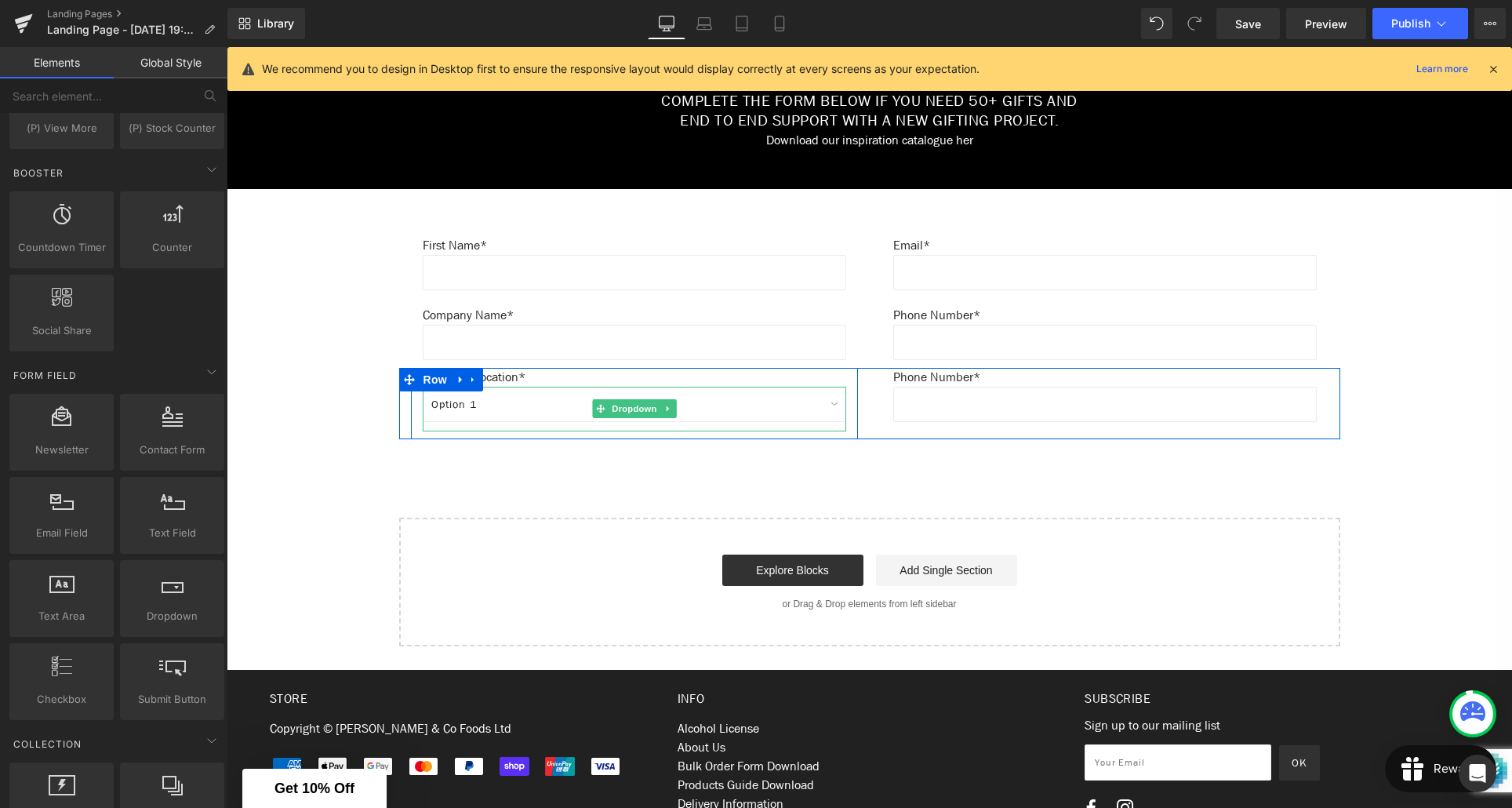
click at [526, 402] on select "Option 1 Option 2 Option 3" at bounding box center [635, 404] width 423 height 36
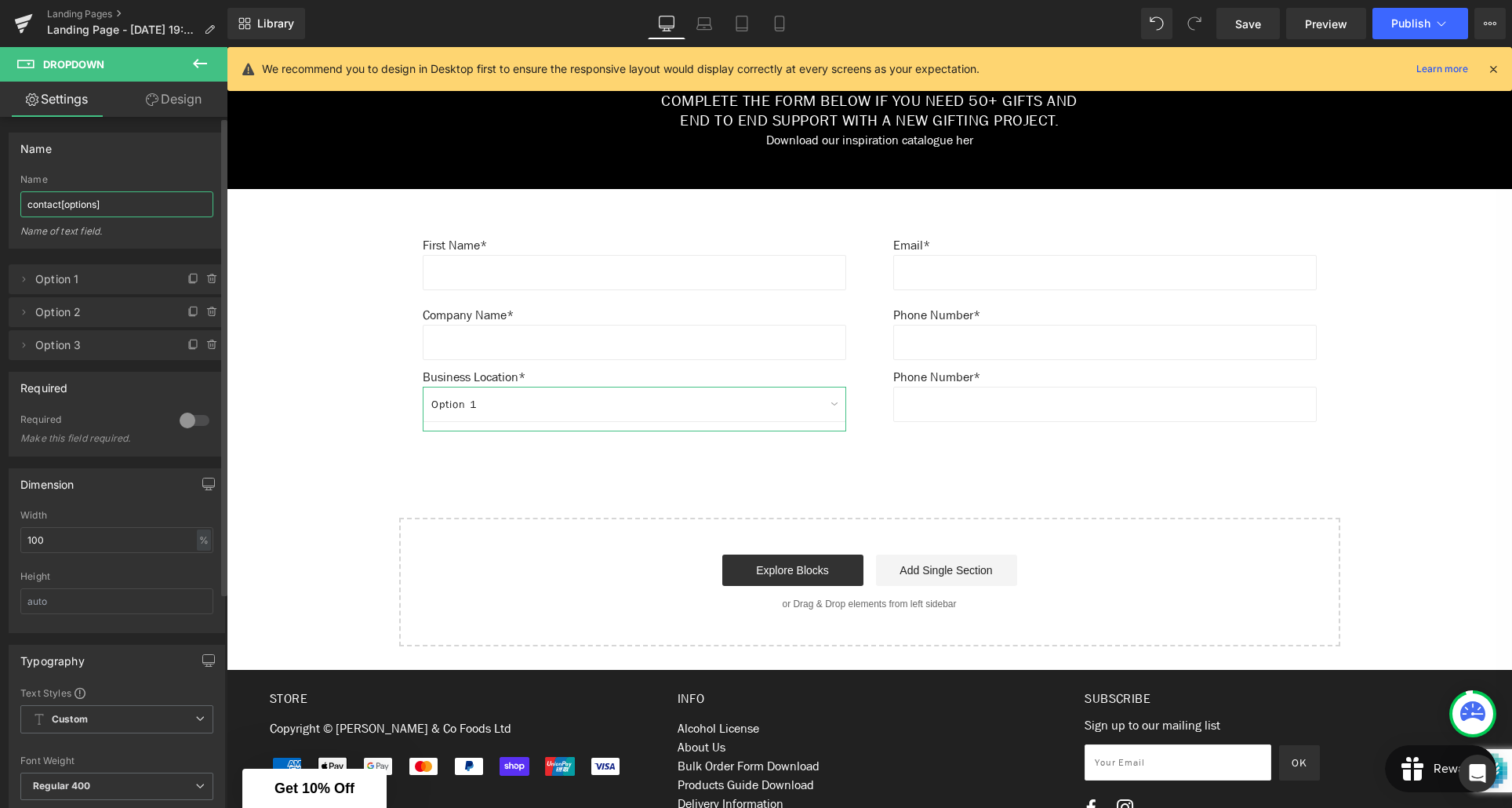
drag, startPoint x: 95, startPoint y: 205, endPoint x: 95, endPoint y: 230, distance: 25.0
click at [95, 206] on input "contact[options]" at bounding box center [117, 204] width 193 height 26
type input "contact[location]"
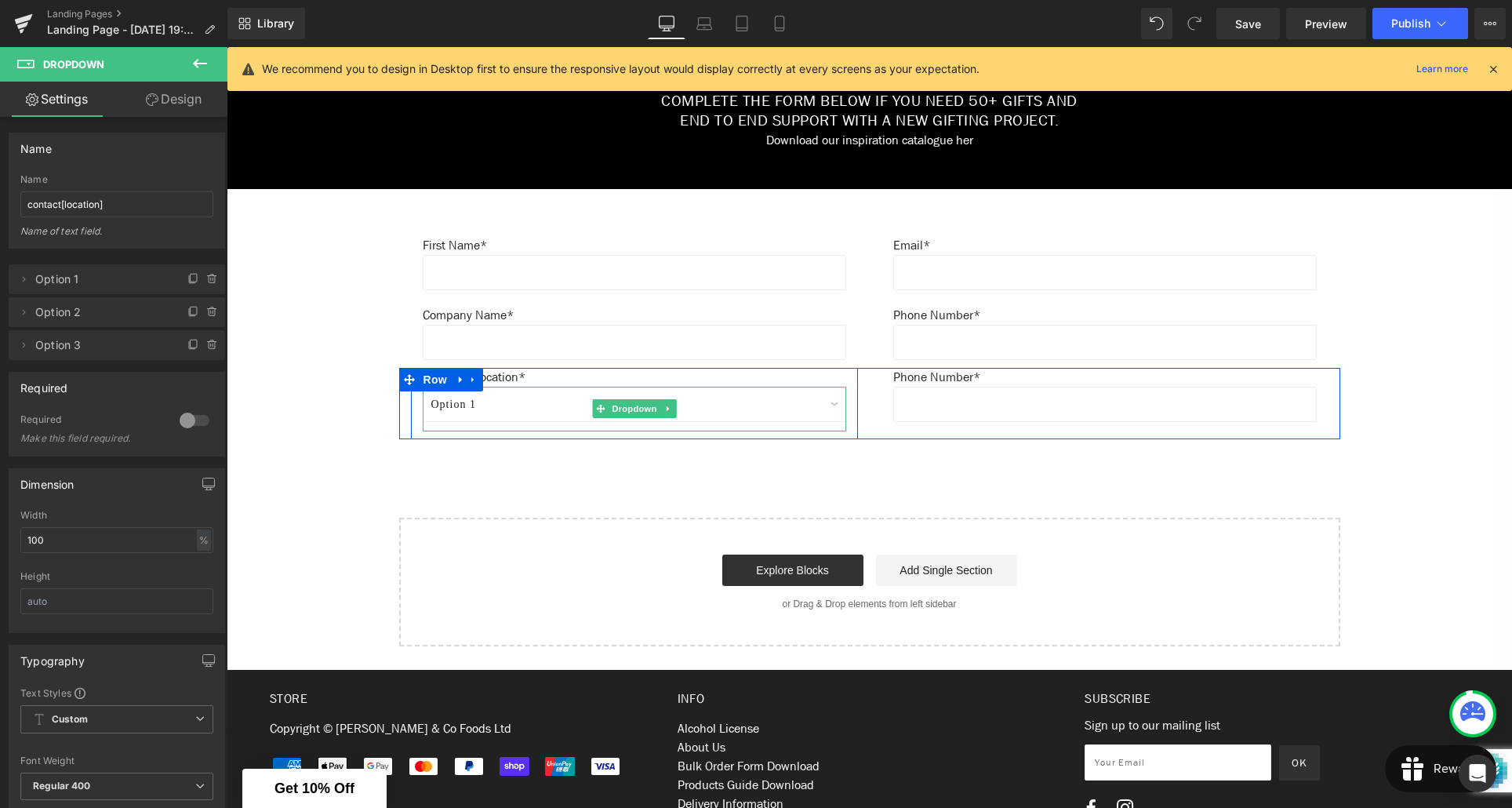
click at [471, 411] on select "Option 1 Option 2 Option 3" at bounding box center [635, 404] width 423 height 36
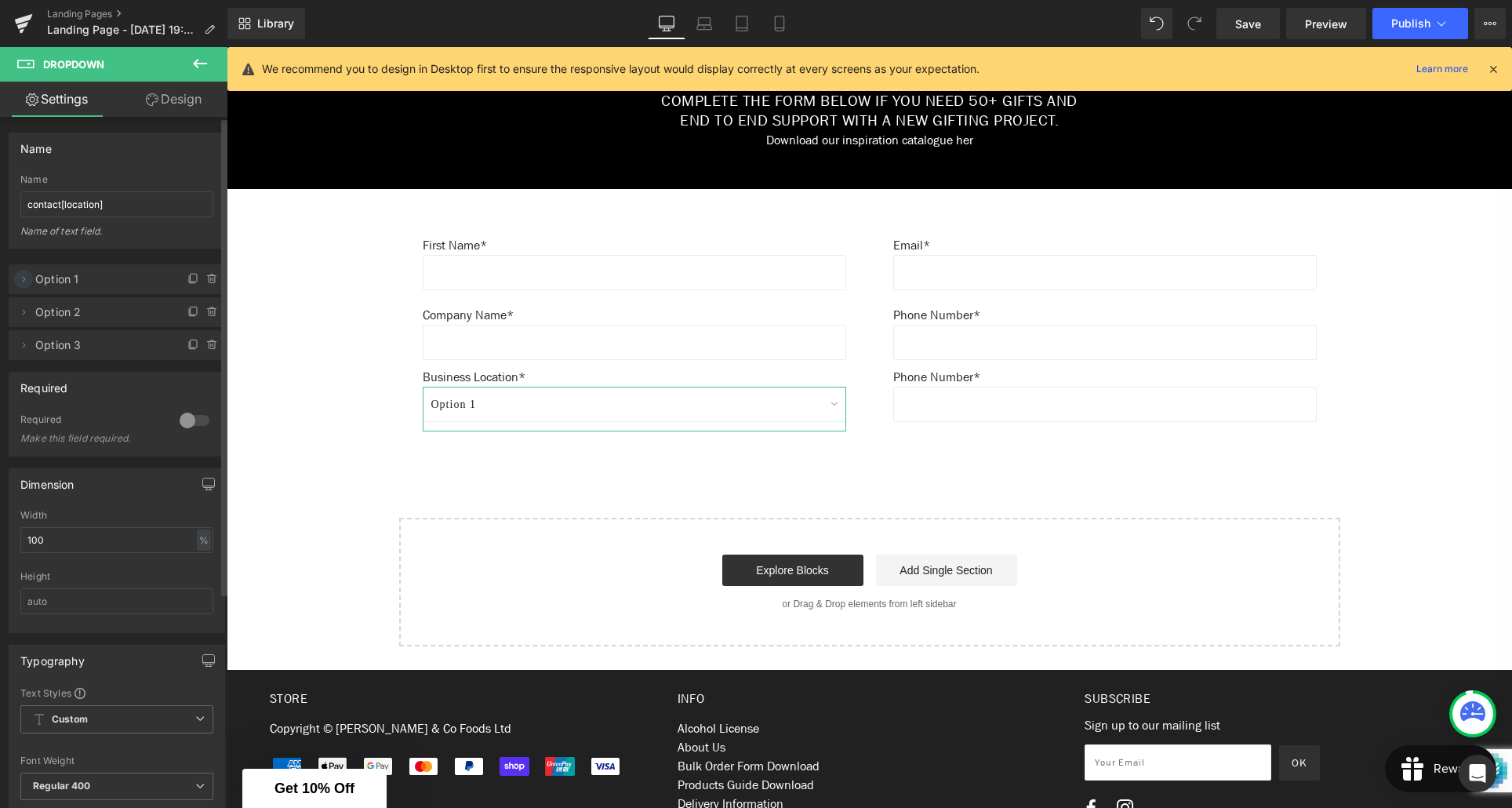
click at [22, 279] on icon at bounding box center [24, 279] width 13 height 13
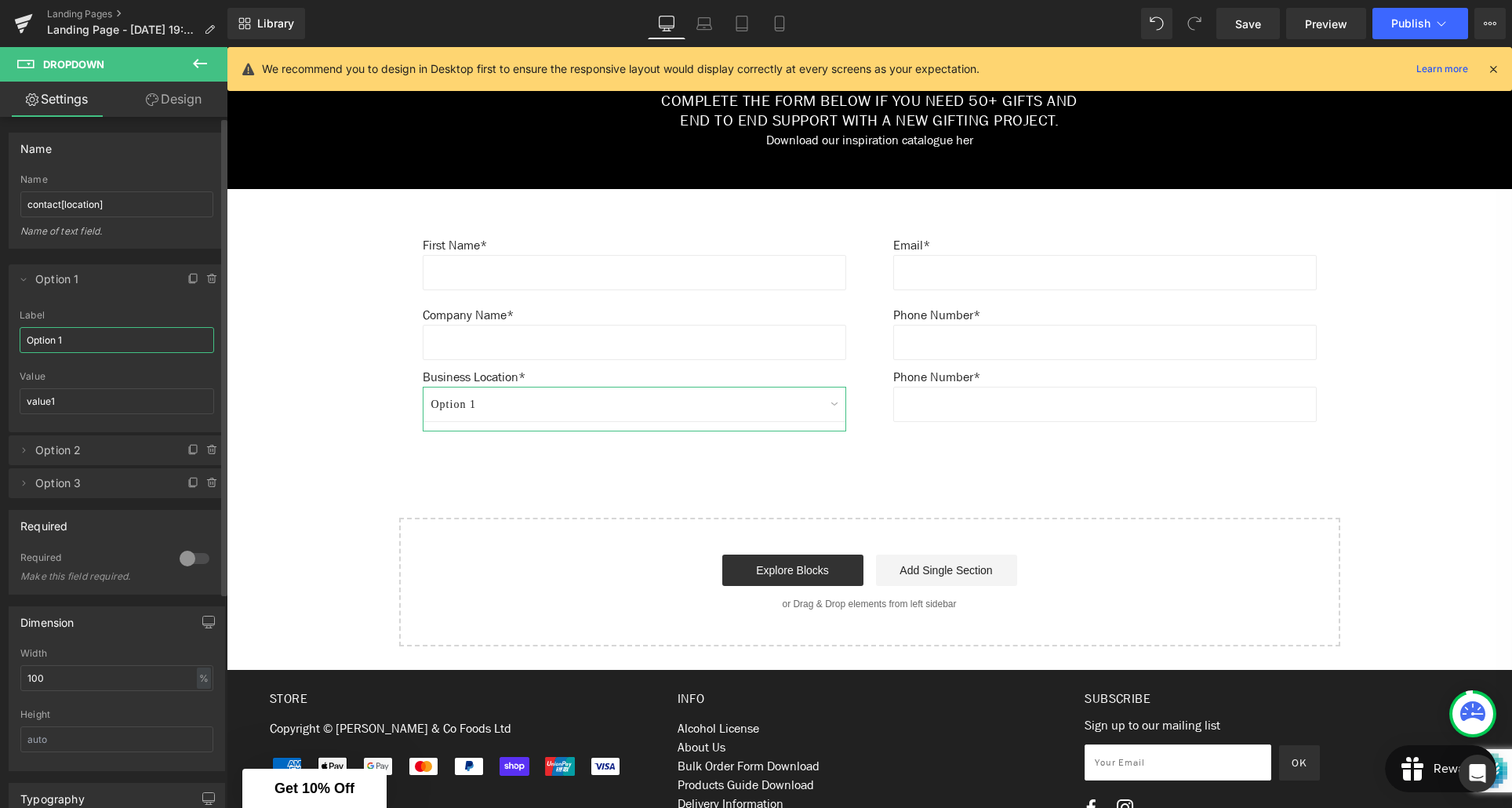
drag, startPoint x: 70, startPoint y: 340, endPoint x: 18, endPoint y: 340, distance: 52.0
click at [18, 340] on div "Option 1 Label Option 1 value1 Value value1" at bounding box center [116, 371] width 216 height 122
type input "Northland"
drag, startPoint x: 59, startPoint y: 406, endPoint x: 26, endPoint y: 405, distance: 33.0
click at [26, 405] on input "value1" at bounding box center [117, 401] width 194 height 26
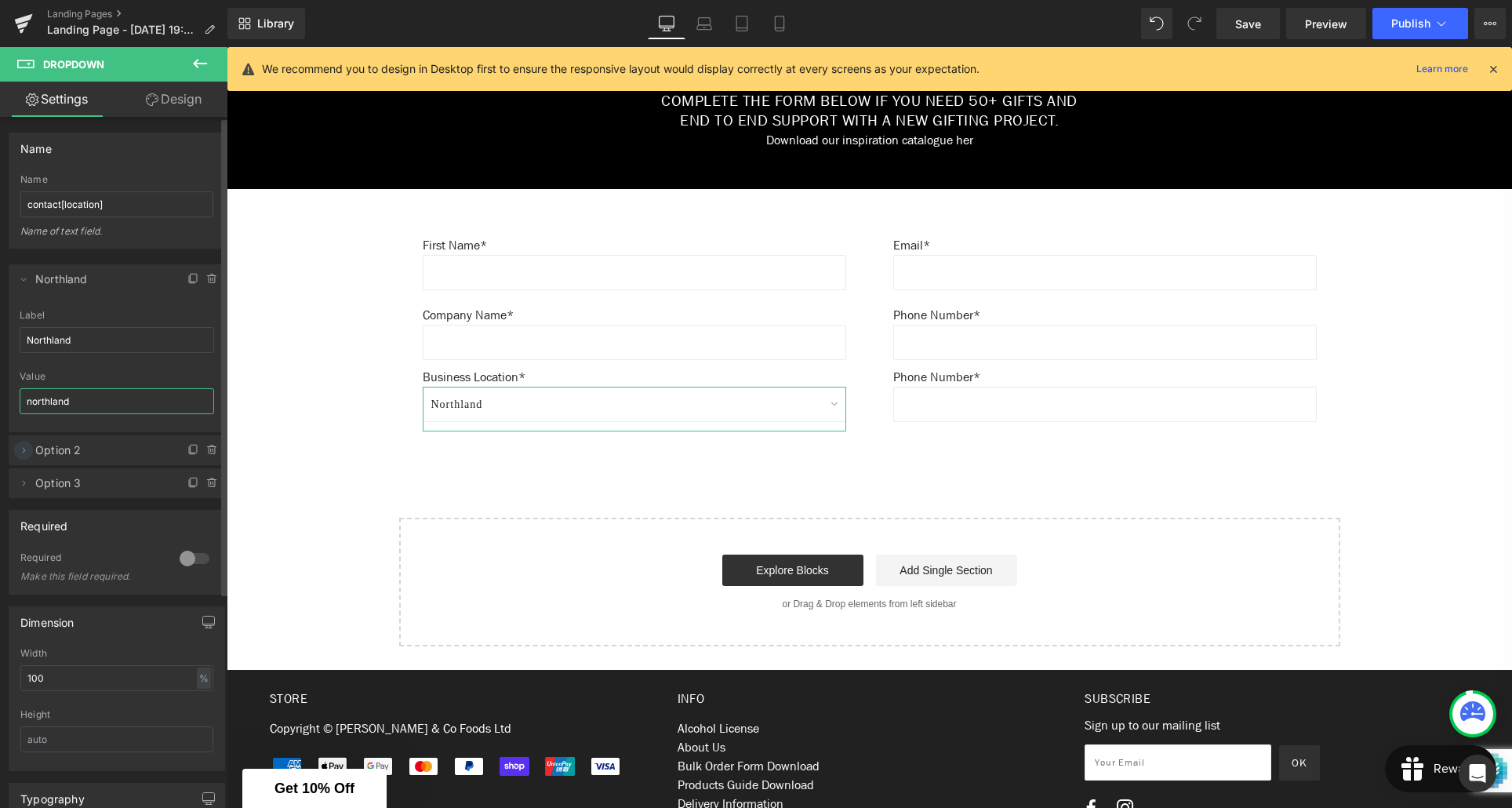
type input "northland"
click at [26, 449] on icon at bounding box center [24, 451] width 13 height 13
drag, startPoint x: 70, startPoint y: 509, endPoint x: 12, endPoint y: 507, distance: 58.0
click at [12, 507] on div "Option 2 Label Option 2 value2 Value value2" at bounding box center [116, 542] width 216 height 122
type input "[GEOGRAPHIC_DATA]"
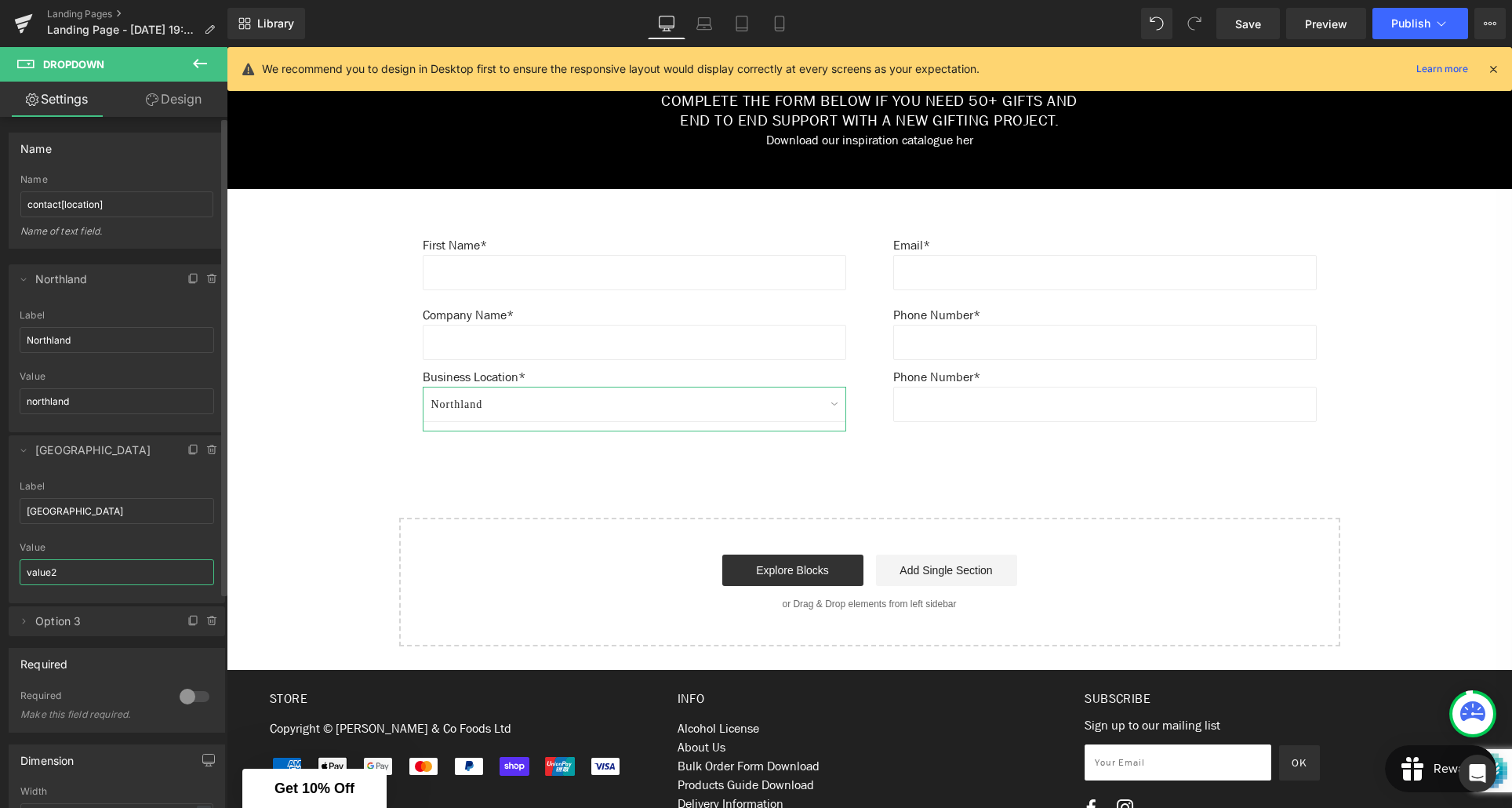
click at [22, 571] on input "value2" at bounding box center [117, 572] width 194 height 26
type input "[GEOGRAPHIC_DATA]"
click at [25, 620] on icon at bounding box center [24, 621] width 3 height 5
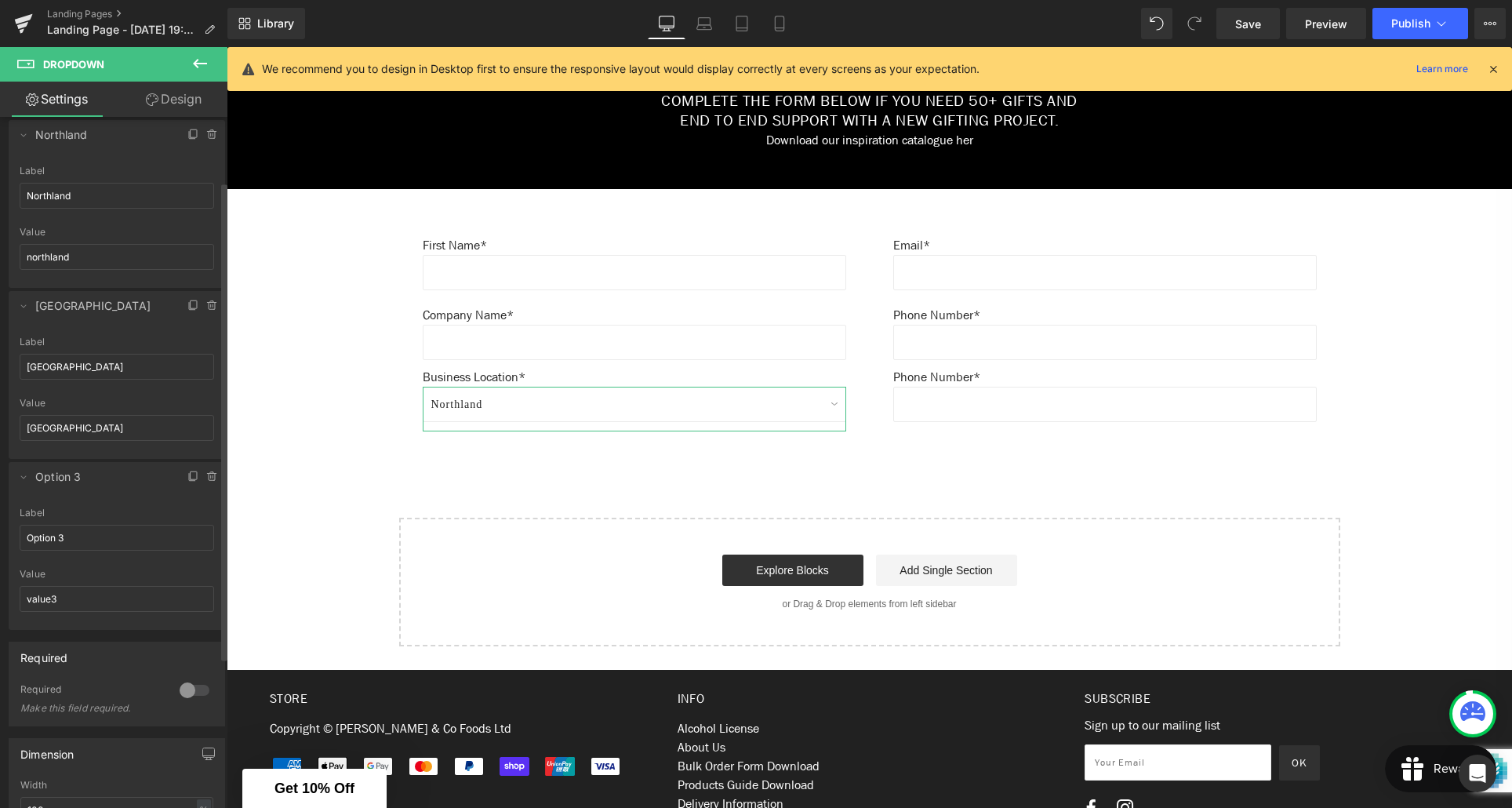
scroll to position [147, 0]
drag, startPoint x: 67, startPoint y: 534, endPoint x: 24, endPoint y: 535, distance: 43.0
click at [24, 535] on input "Option 3" at bounding box center [117, 535] width 194 height 26
type input "[GEOGRAPHIC_DATA]"
click at [26, 599] on input "value3" at bounding box center [117, 596] width 194 height 26
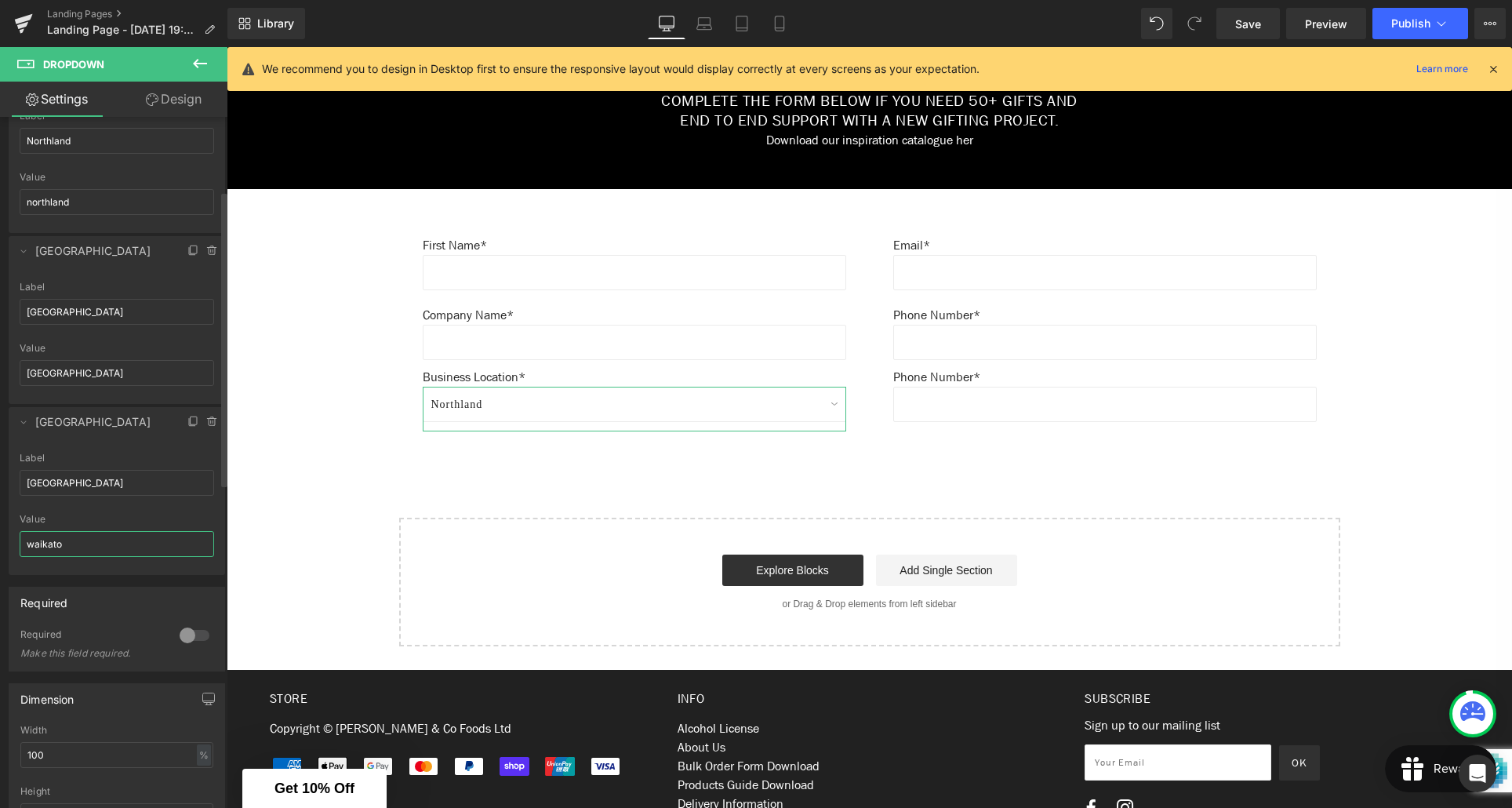
scroll to position [202, 0]
type input "waikato"
click at [120, 576] on div "Required 0 Required Make this field required." at bounding box center [117, 621] width 234 height 97
click at [188, 421] on icon at bounding box center [194, 420] width 13 height 13
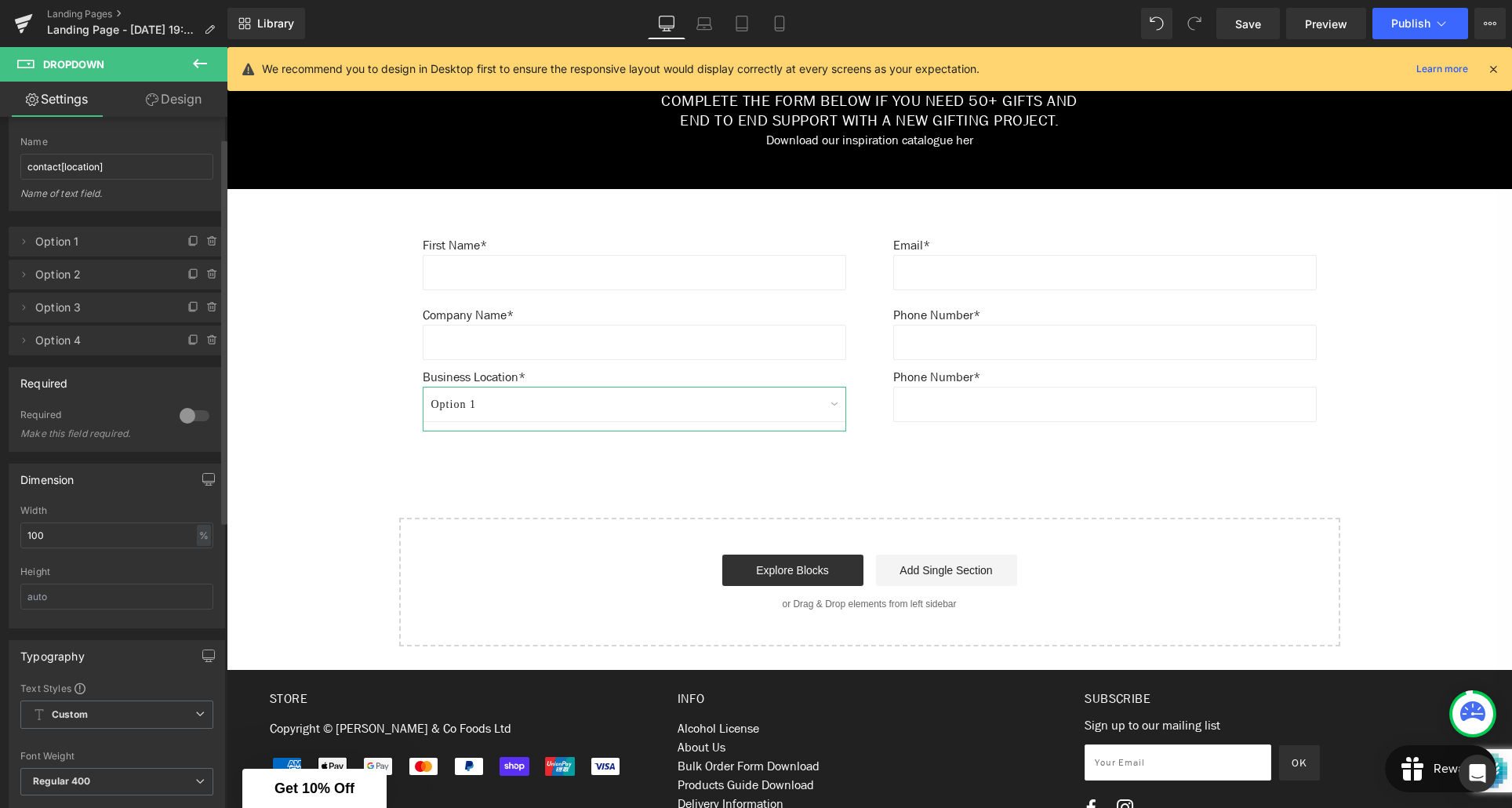
scroll to position [36, 0]
click at [26, 339] on icon at bounding box center [24, 342] width 13 height 13
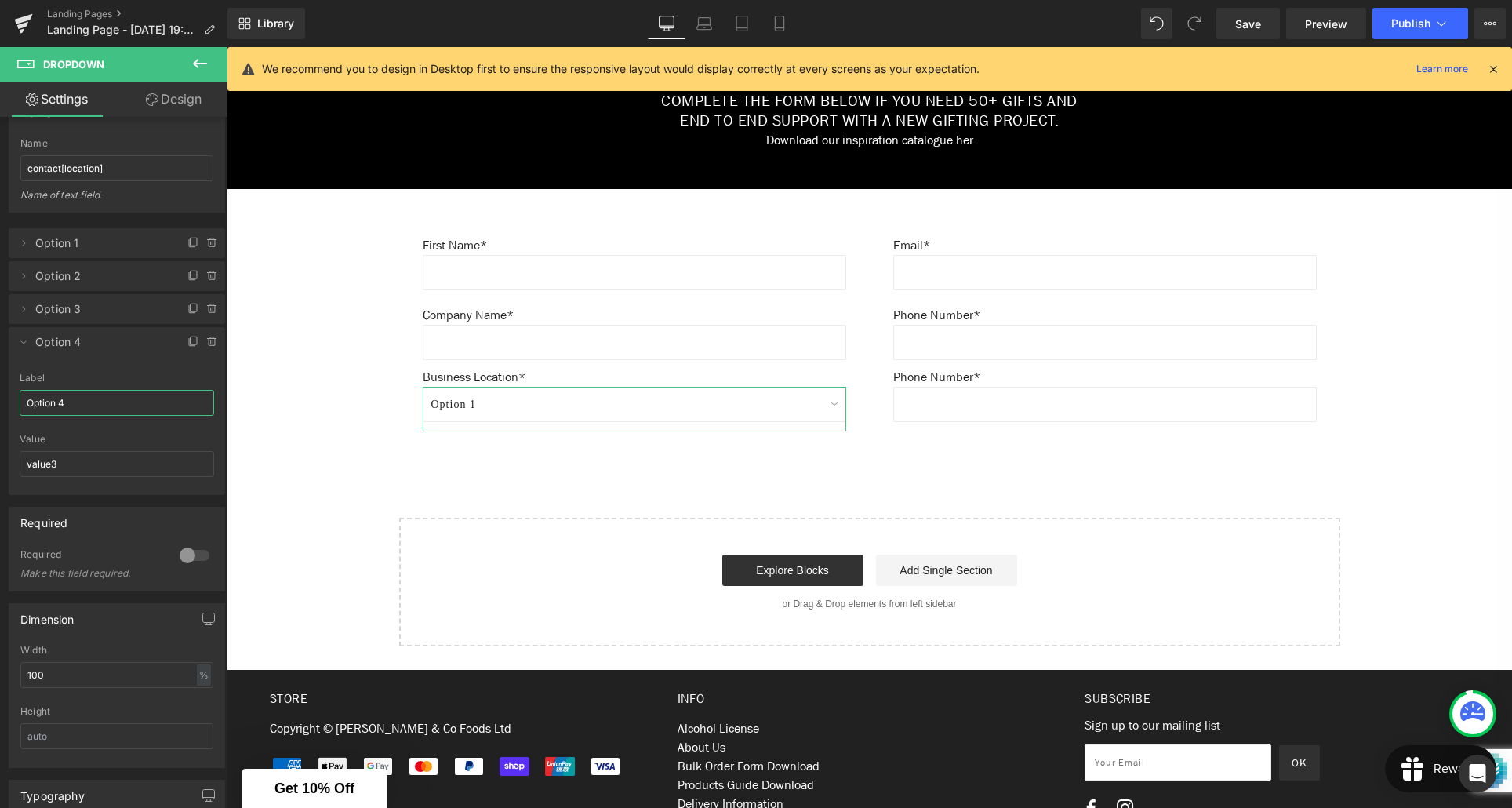
drag, startPoint x: 80, startPoint y: 400, endPoint x: 24, endPoint y: 402, distance: 56.0
click at [24, 402] on input "Option 4" at bounding box center [117, 402] width 194 height 26
type input "Bay of Plenty"
drag, startPoint x: 57, startPoint y: 463, endPoint x: 14, endPoint y: 464, distance: 43.0
click at [14, 464] on div "Bay of Plenty Label Bay of Plenty value3 Value value3" at bounding box center [116, 434] width 216 height 122
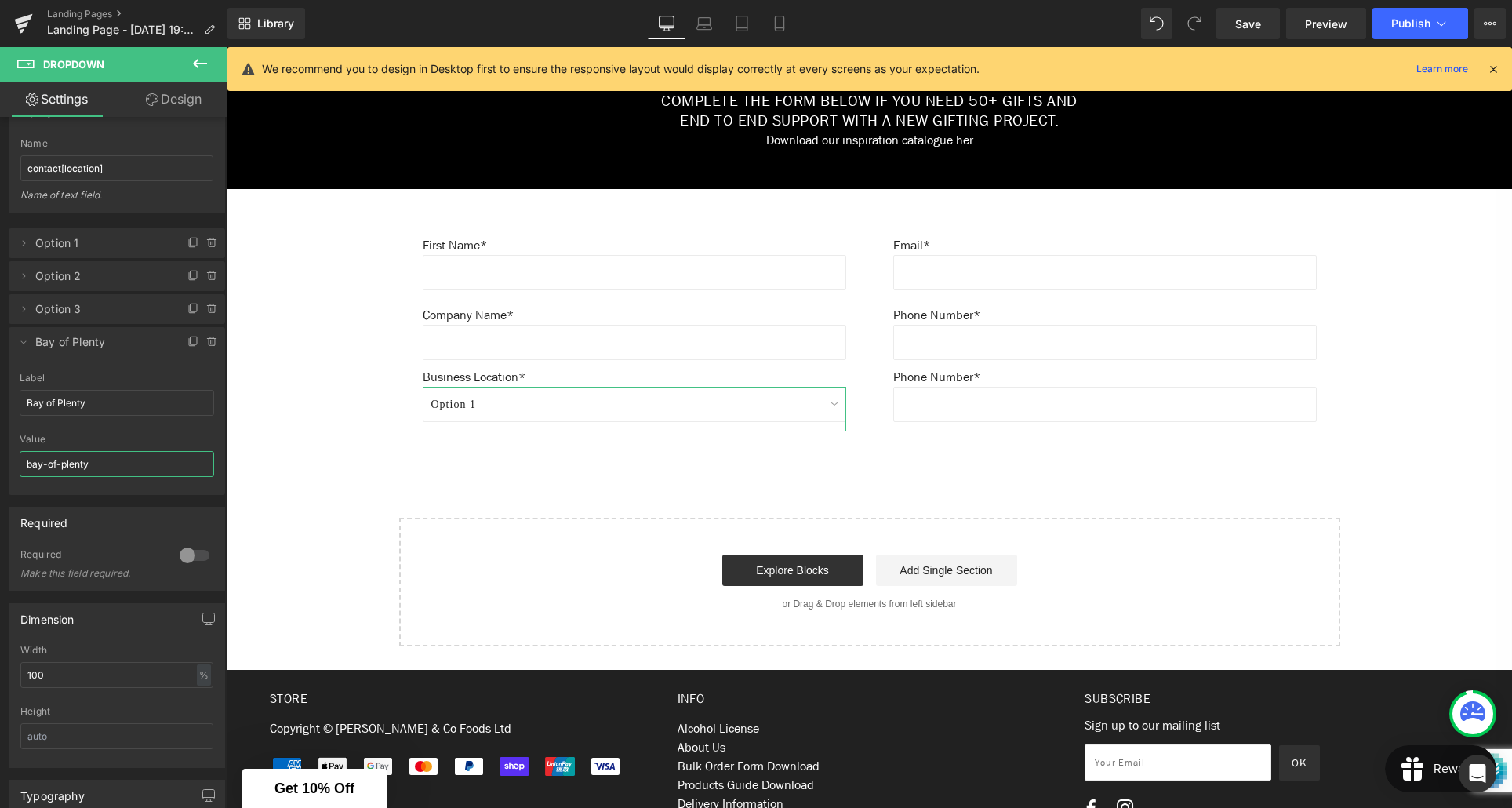
type input "bay-of-plenty"
click at [143, 438] on div "Value" at bounding box center [117, 440] width 194 height 11
click at [191, 344] on icon at bounding box center [193, 340] width 6 height 8
click at [20, 374] on icon at bounding box center [24, 375] width 13 height 13
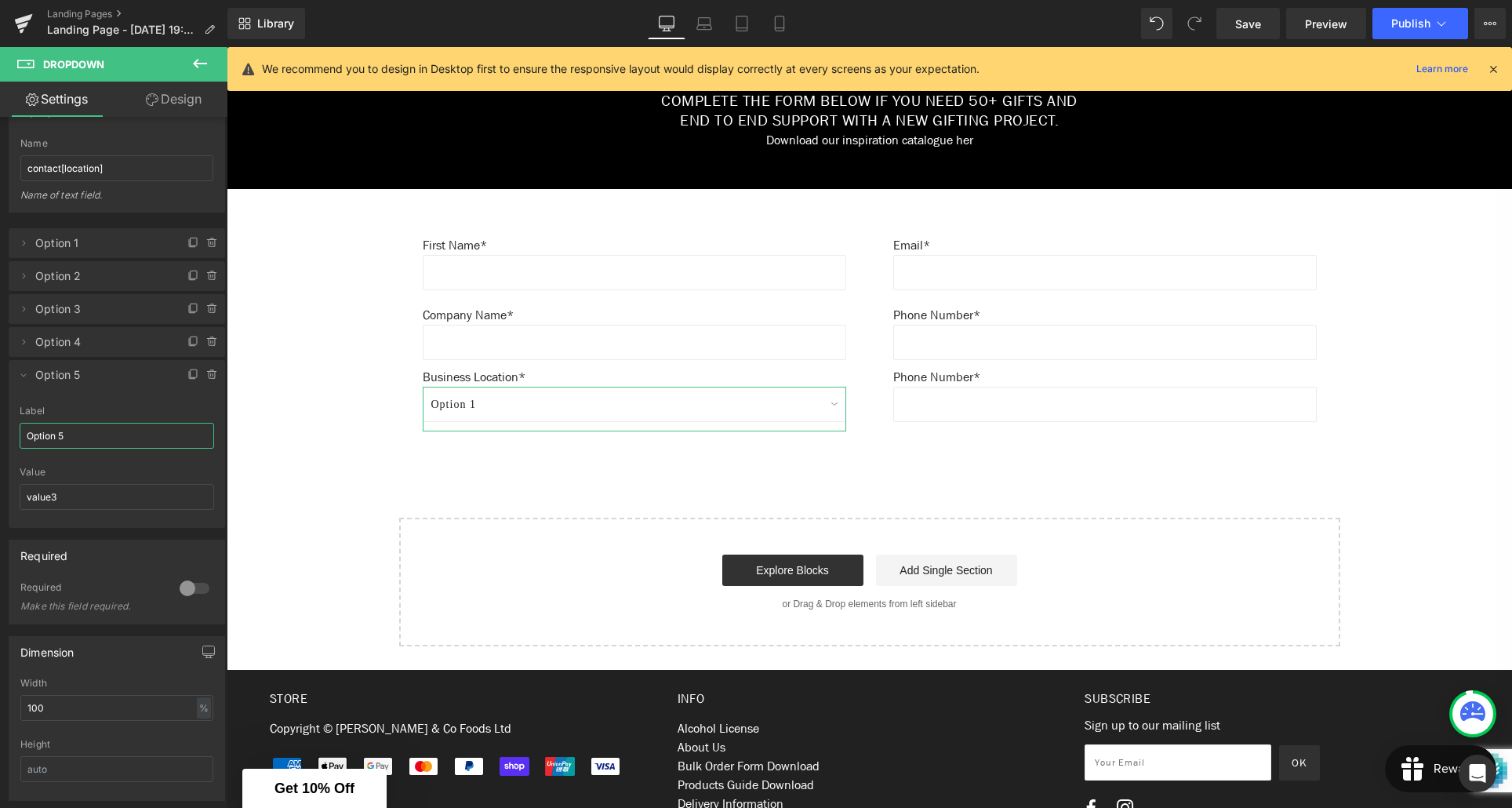
drag, startPoint x: 60, startPoint y: 437, endPoint x: 18, endPoint y: 427, distance: 43.2
click at [20, 434] on input "Option 5" at bounding box center [117, 436] width 194 height 26
click at [25, 338] on icon at bounding box center [24, 342] width 13 height 13
click at [21, 307] on icon at bounding box center [24, 309] width 13 height 13
click at [23, 281] on icon at bounding box center [24, 276] width 13 height 13
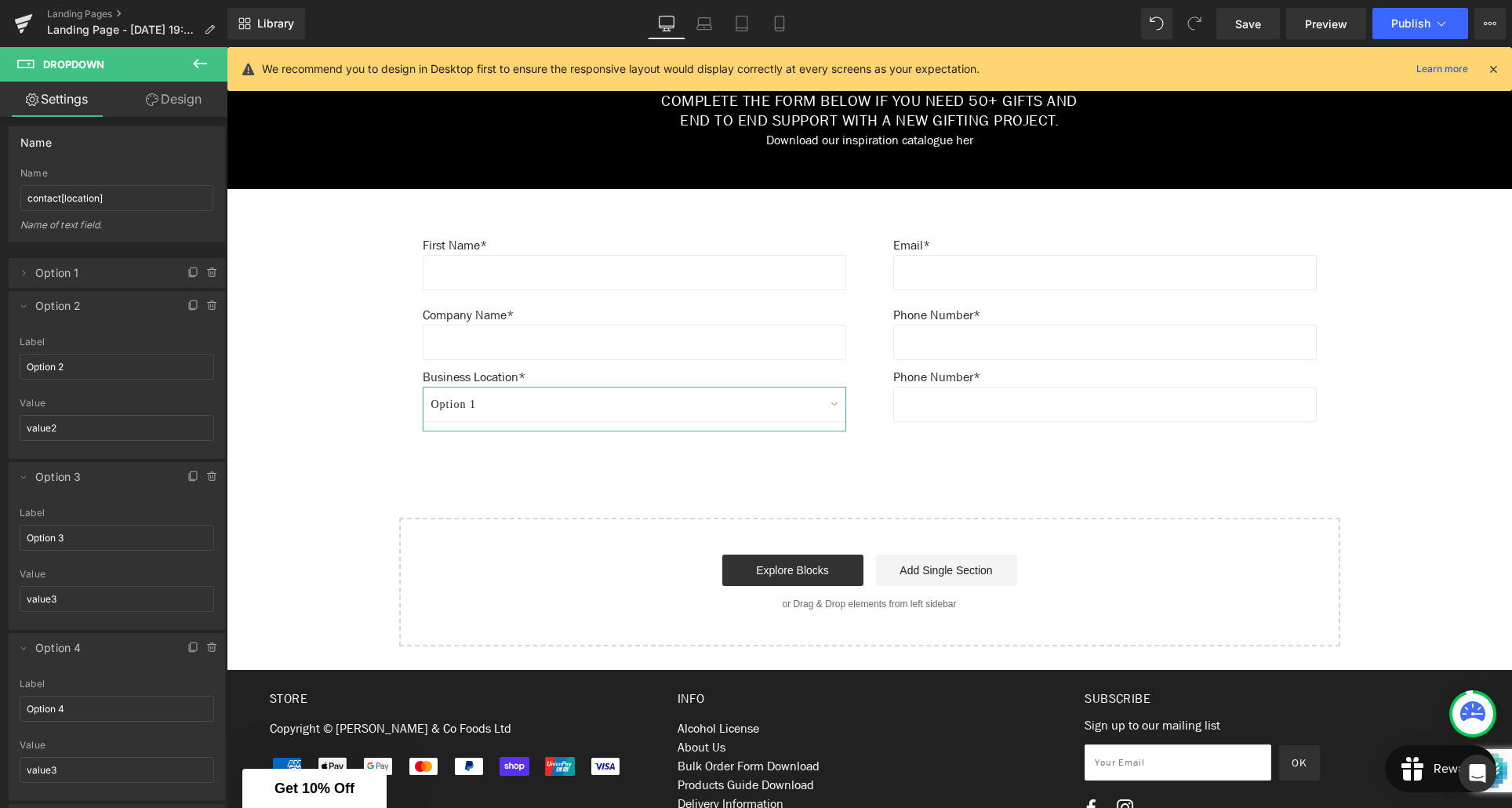
scroll to position [8, 0]
click at [27, 304] on icon at bounding box center [24, 305] width 13 height 13
click at [24, 334] on icon at bounding box center [24, 337] width 13 height 13
click at [26, 371] on icon at bounding box center [24, 370] width 13 height 13
click at [26, 403] on icon at bounding box center [24, 403] width 13 height 13
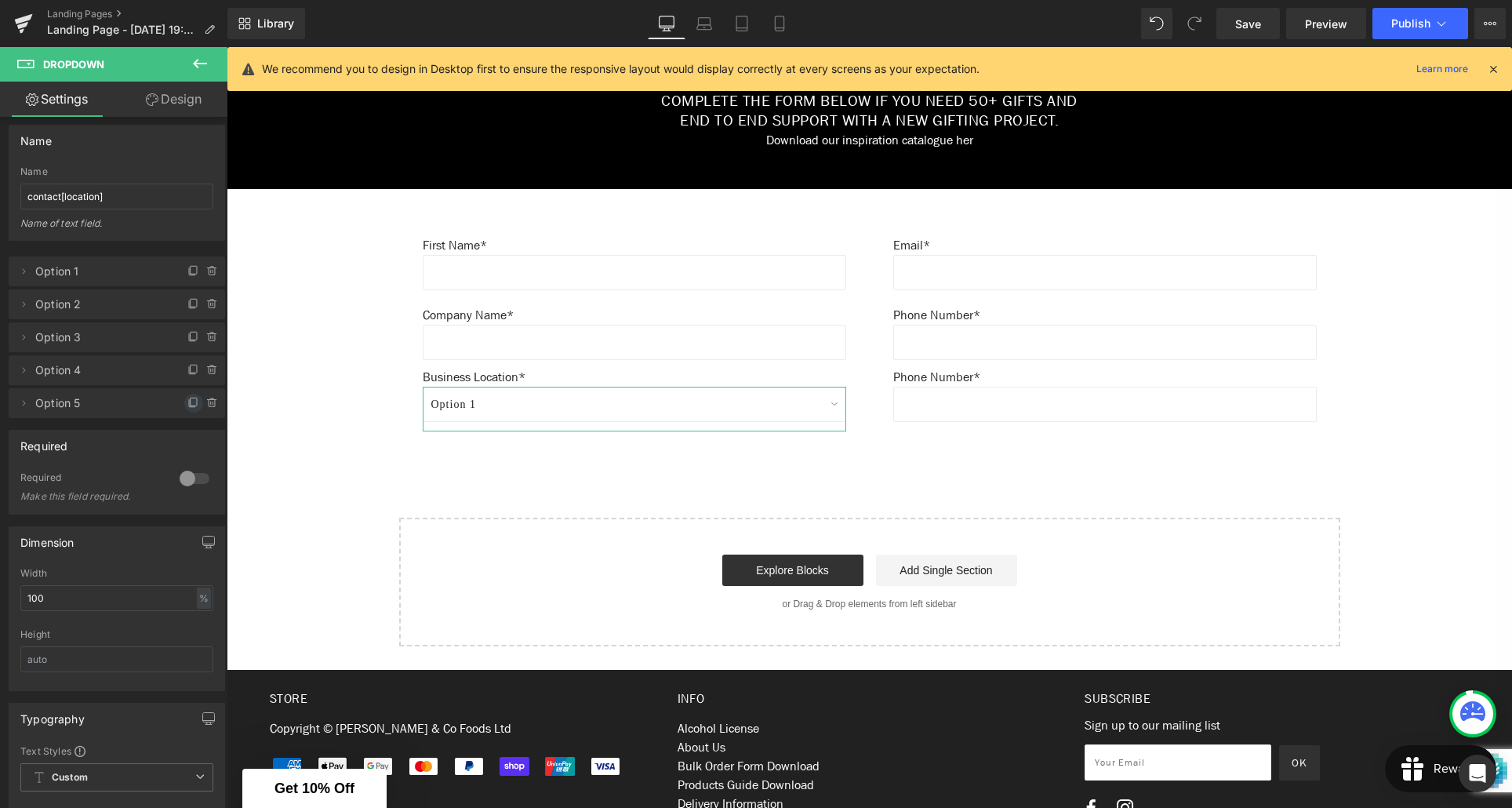
click at [188, 399] on icon at bounding box center [194, 403] width 13 height 13
click at [188, 436] on icon at bounding box center [194, 436] width 13 height 13
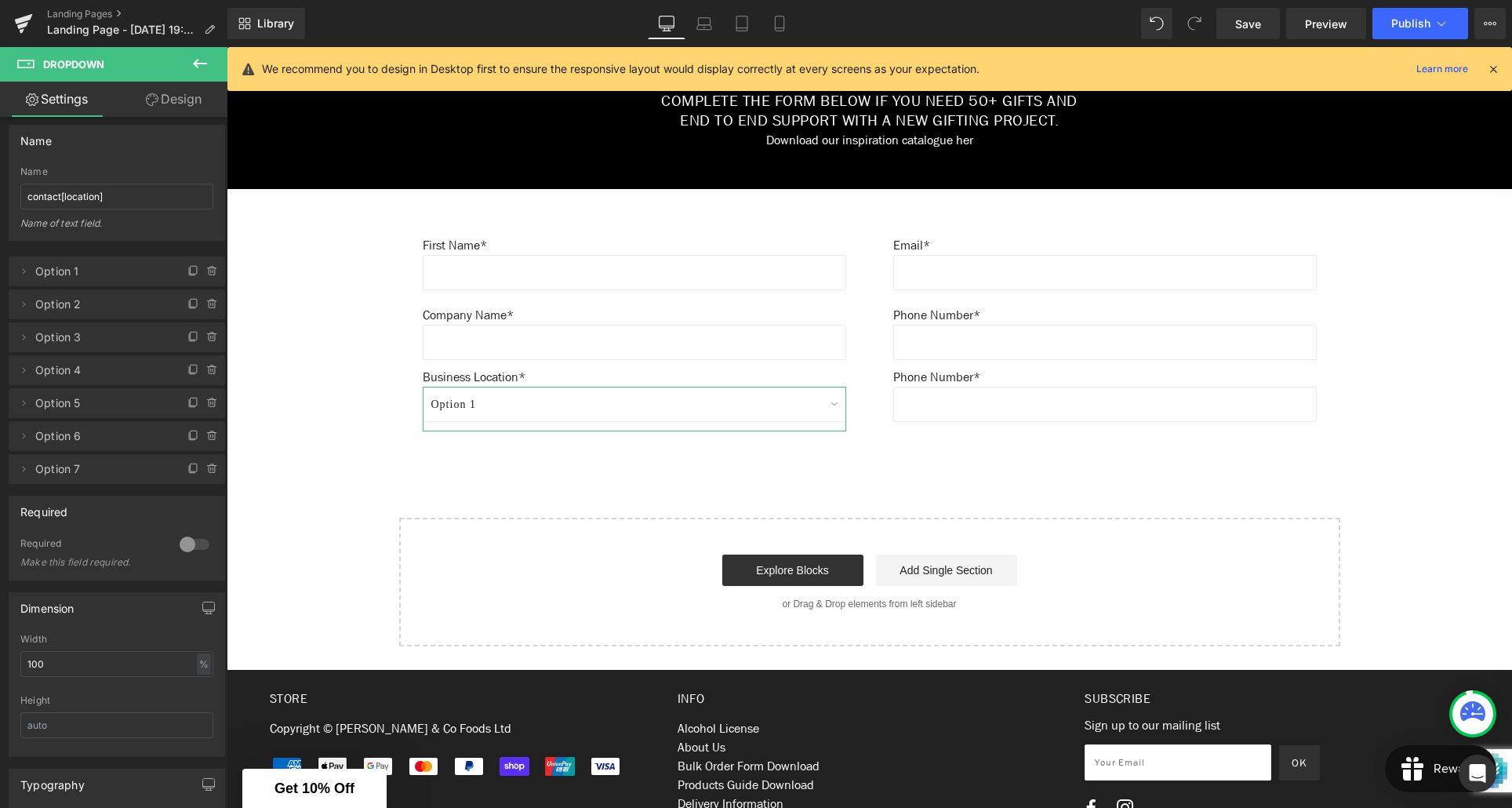
click at [188, 436] on icon at bounding box center [194, 436] width 13 height 13
drag, startPoint x: 115, startPoint y: 500, endPoint x: 116, endPoint y: 536, distance: 36.0
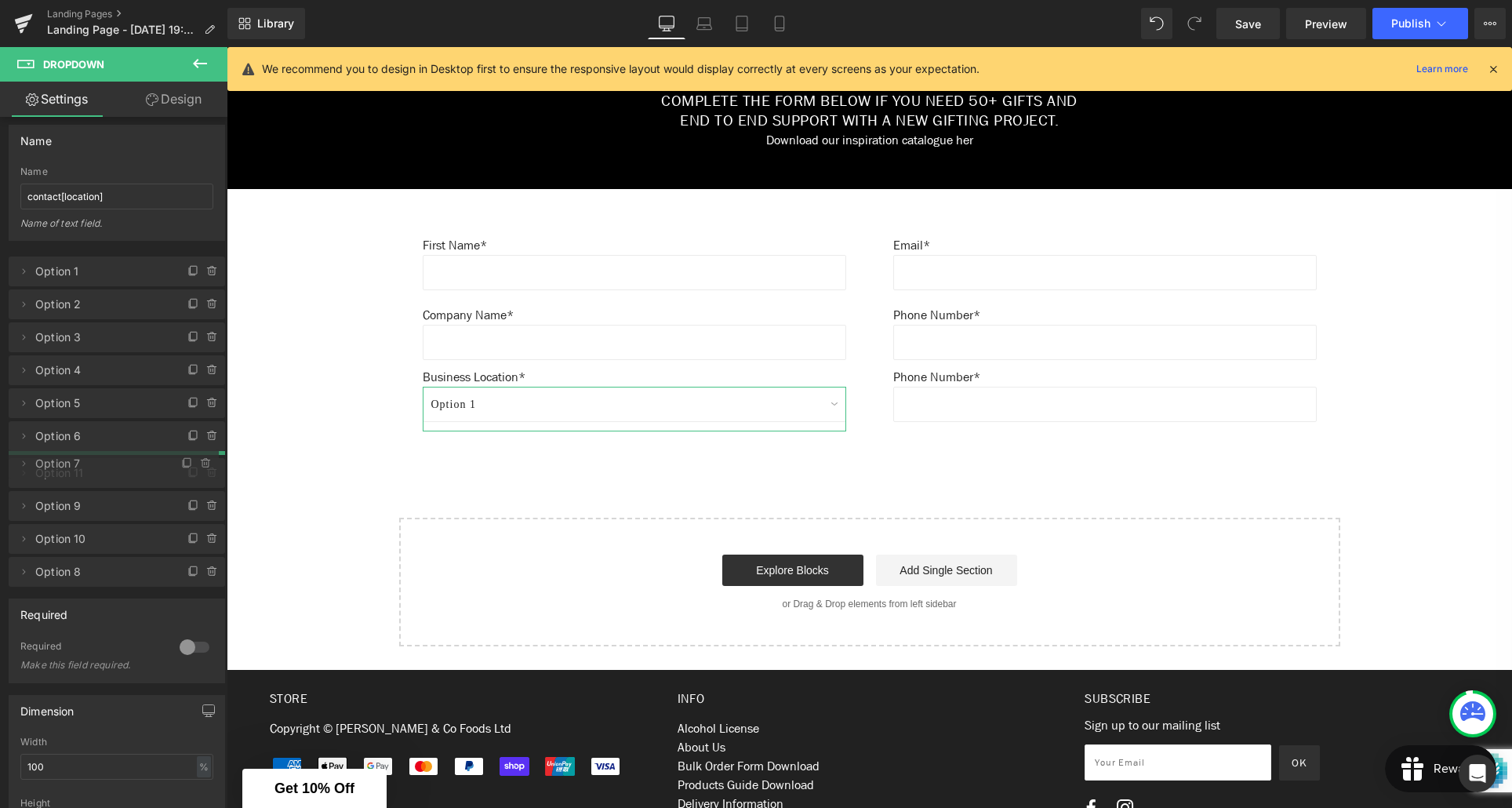
drag, startPoint x: 105, startPoint y: 594, endPoint x: 107, endPoint y: 455, distance: 139.0
drag, startPoint x: 107, startPoint y: 597, endPoint x: 109, endPoint y: 487, distance: 110.0
drag, startPoint x: 104, startPoint y: 569, endPoint x: 104, endPoint y: 523, distance: 46.0
drag, startPoint x: 109, startPoint y: 567, endPoint x: 108, endPoint y: 608, distance: 41.0
click at [188, 601] on icon at bounding box center [194, 601] width 13 height 13
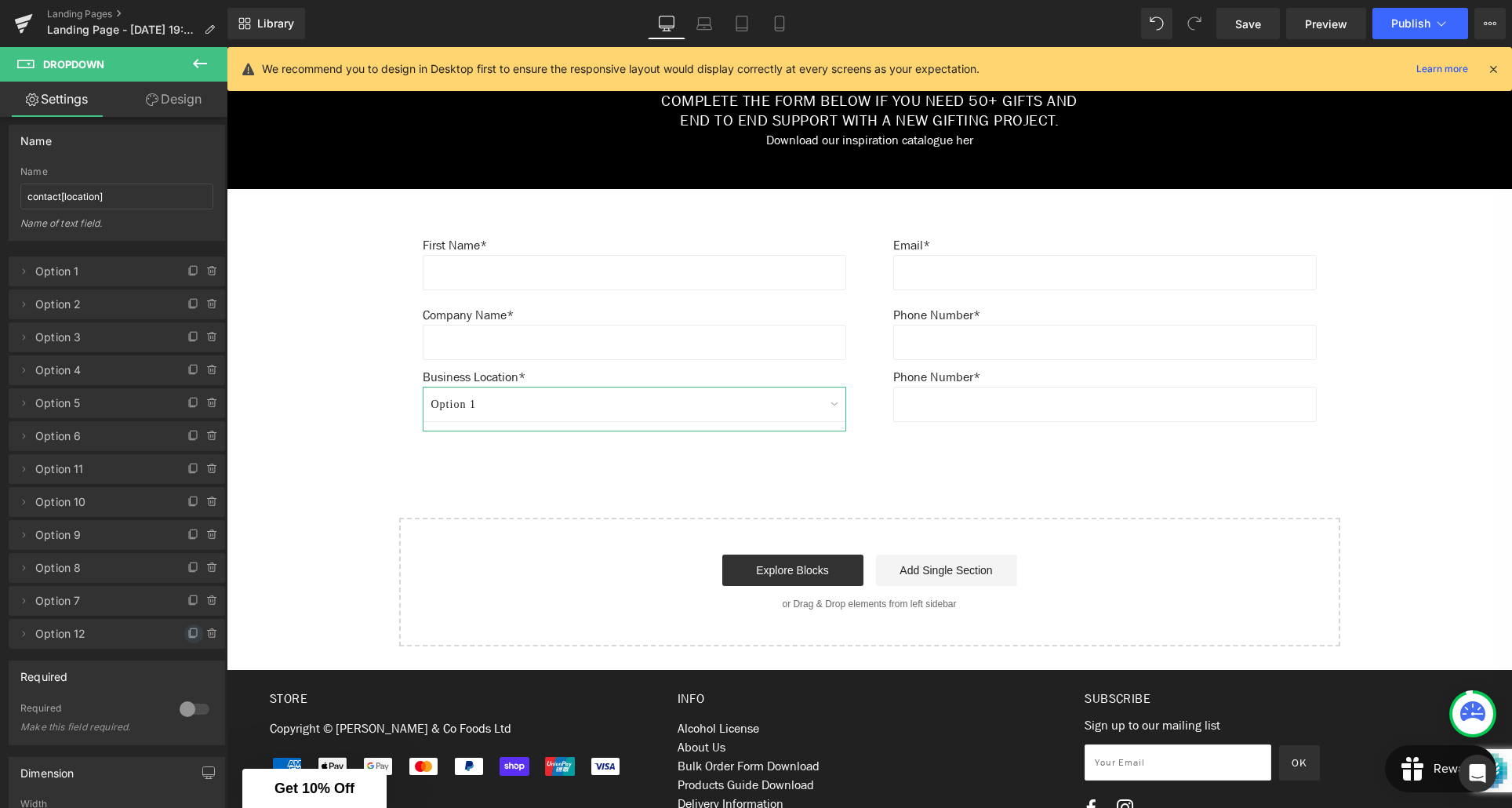
click at [188, 632] on icon at bounding box center [194, 634] width 13 height 13
click at [189, 669] on icon at bounding box center [192, 668] width 6 height 7
click at [188, 701] on icon at bounding box center [194, 699] width 13 height 13
click at [188, 732] on icon at bounding box center [194, 732] width 13 height 13
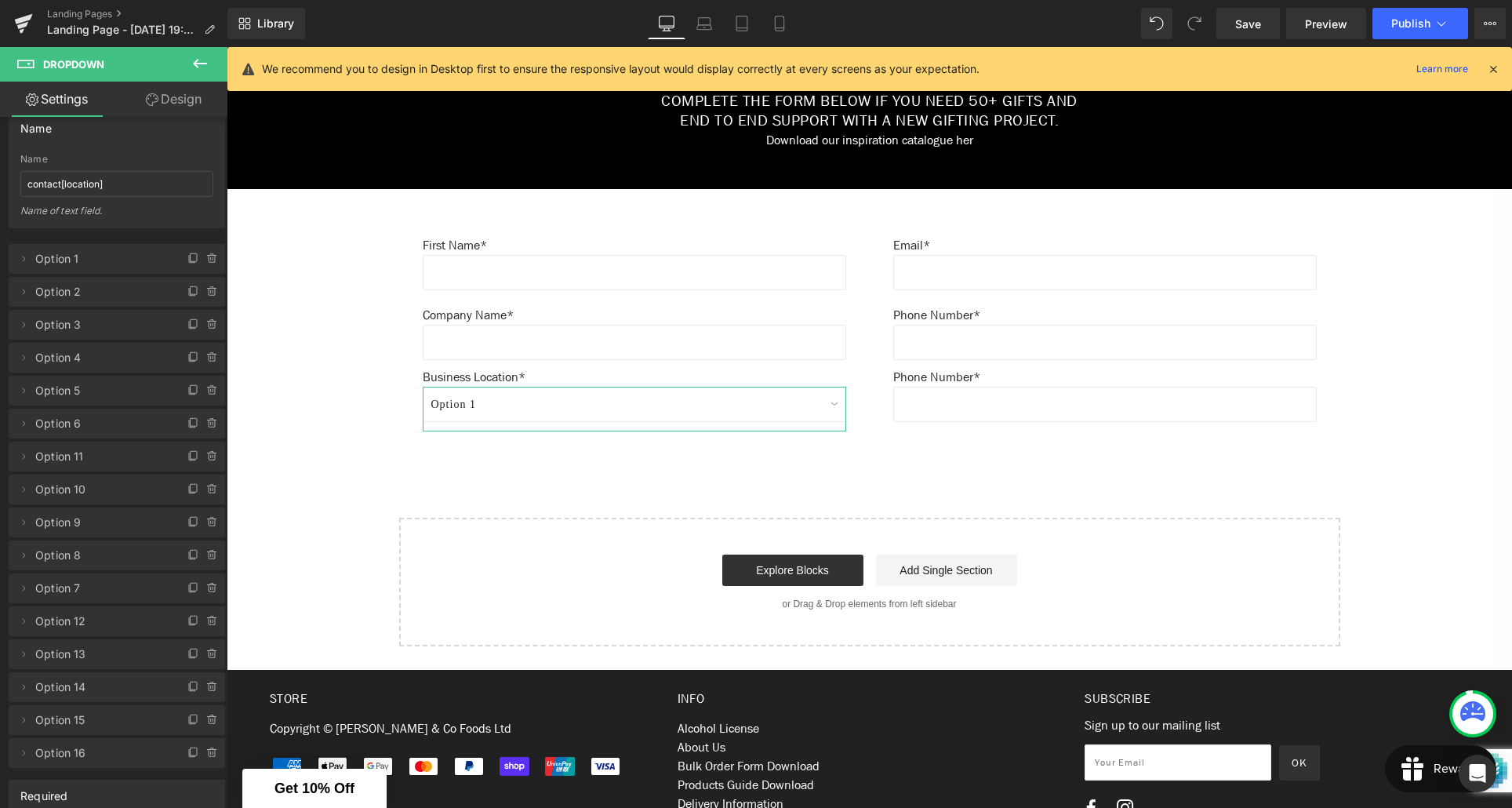
scroll to position [0, 0]
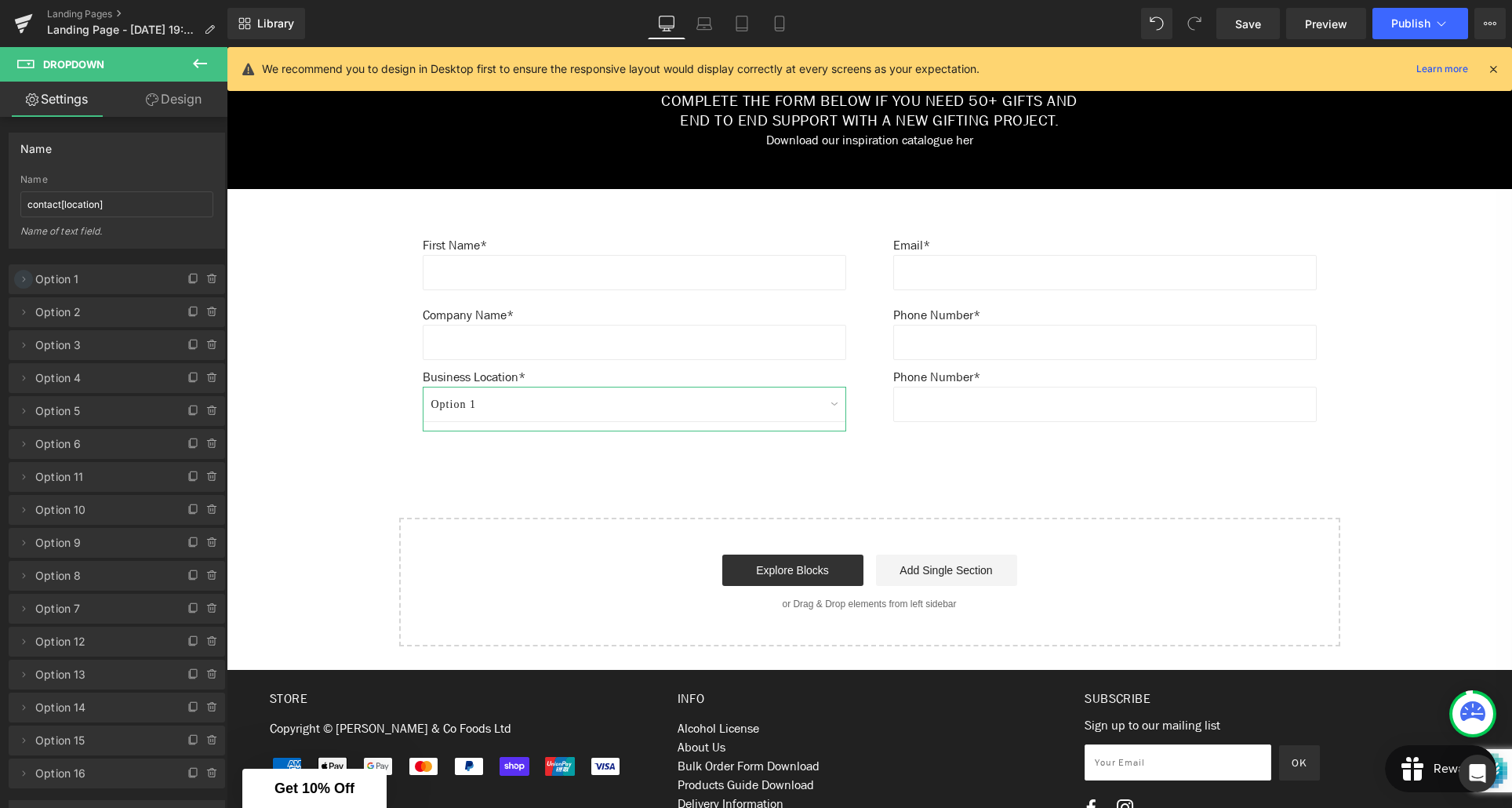
click at [24, 281] on icon at bounding box center [24, 279] width 13 height 13
drag, startPoint x: 71, startPoint y: 345, endPoint x: 31, endPoint y: 343, distance: 40.0
click at [32, 344] on input "Option 1" at bounding box center [117, 340] width 194 height 26
click at [29, 343] on input "Option 1" at bounding box center [117, 340] width 194 height 26
drag, startPoint x: 65, startPoint y: 339, endPoint x: 29, endPoint y: 342, distance: 36.1
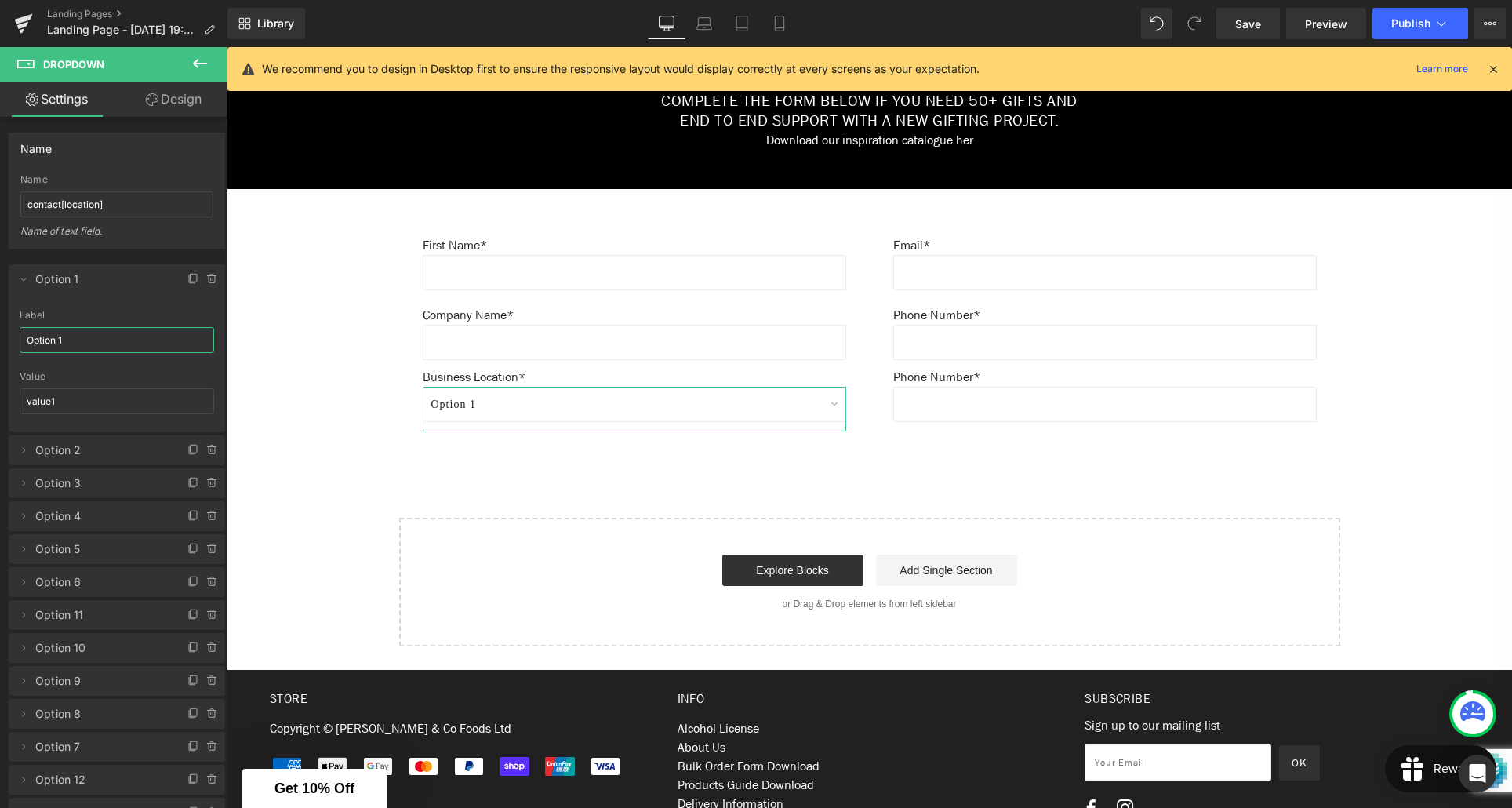
click at [29, 342] on input "Option 1" at bounding box center [117, 340] width 194 height 26
type input "Northland"
drag, startPoint x: 62, startPoint y: 404, endPoint x: 16, endPoint y: 402, distance: 46.0
click at [16, 402] on div "Northland Label Northland value1 Value value1" at bounding box center [116, 371] width 216 height 122
type input "a"
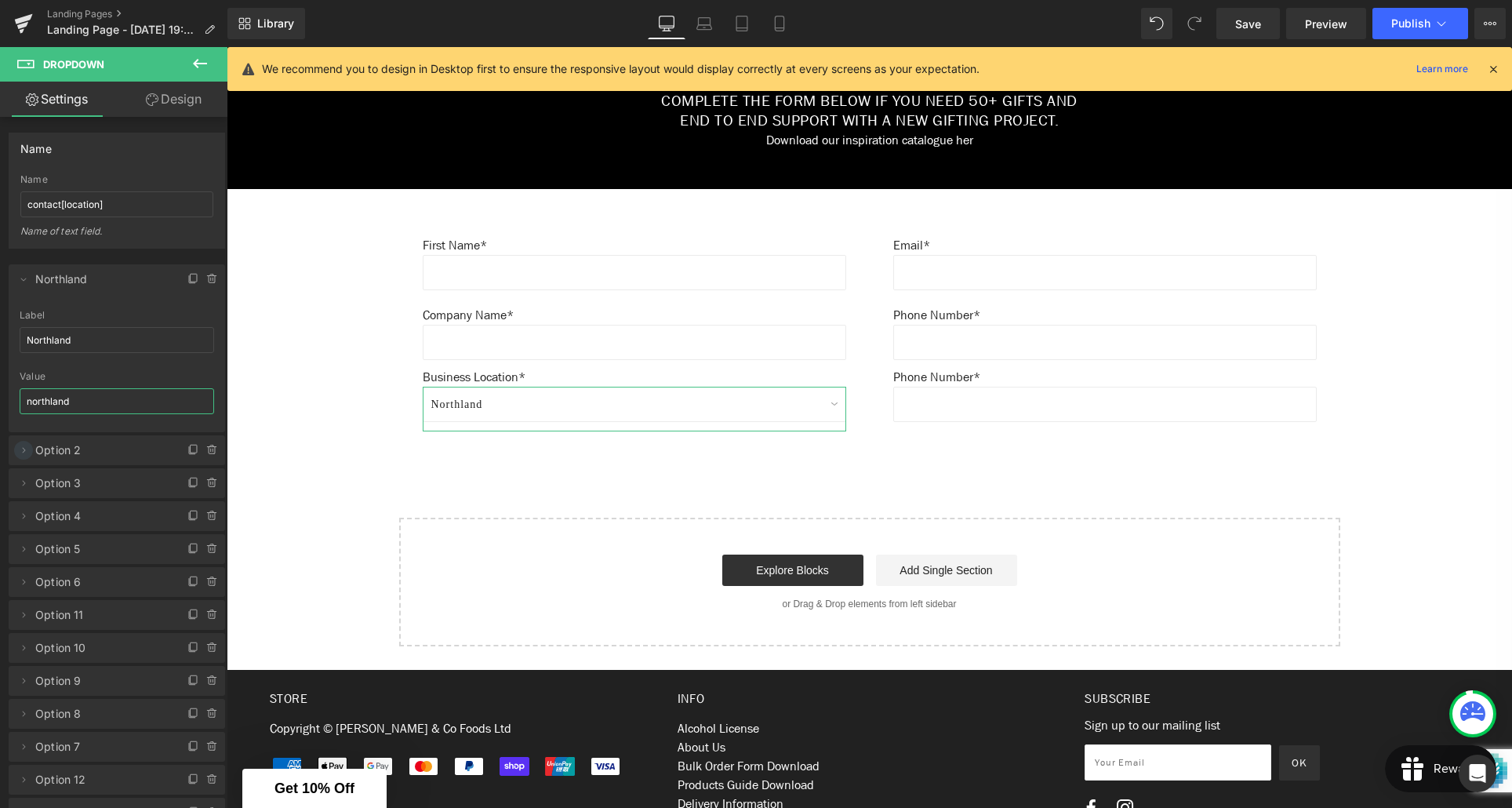
type input "northland"
click at [19, 450] on icon at bounding box center [24, 451] width 13 height 13
click at [69, 507] on input "Option 2" at bounding box center [117, 511] width 194 height 26
type input "O"
type input "[GEOGRAPHIC_DATA]"
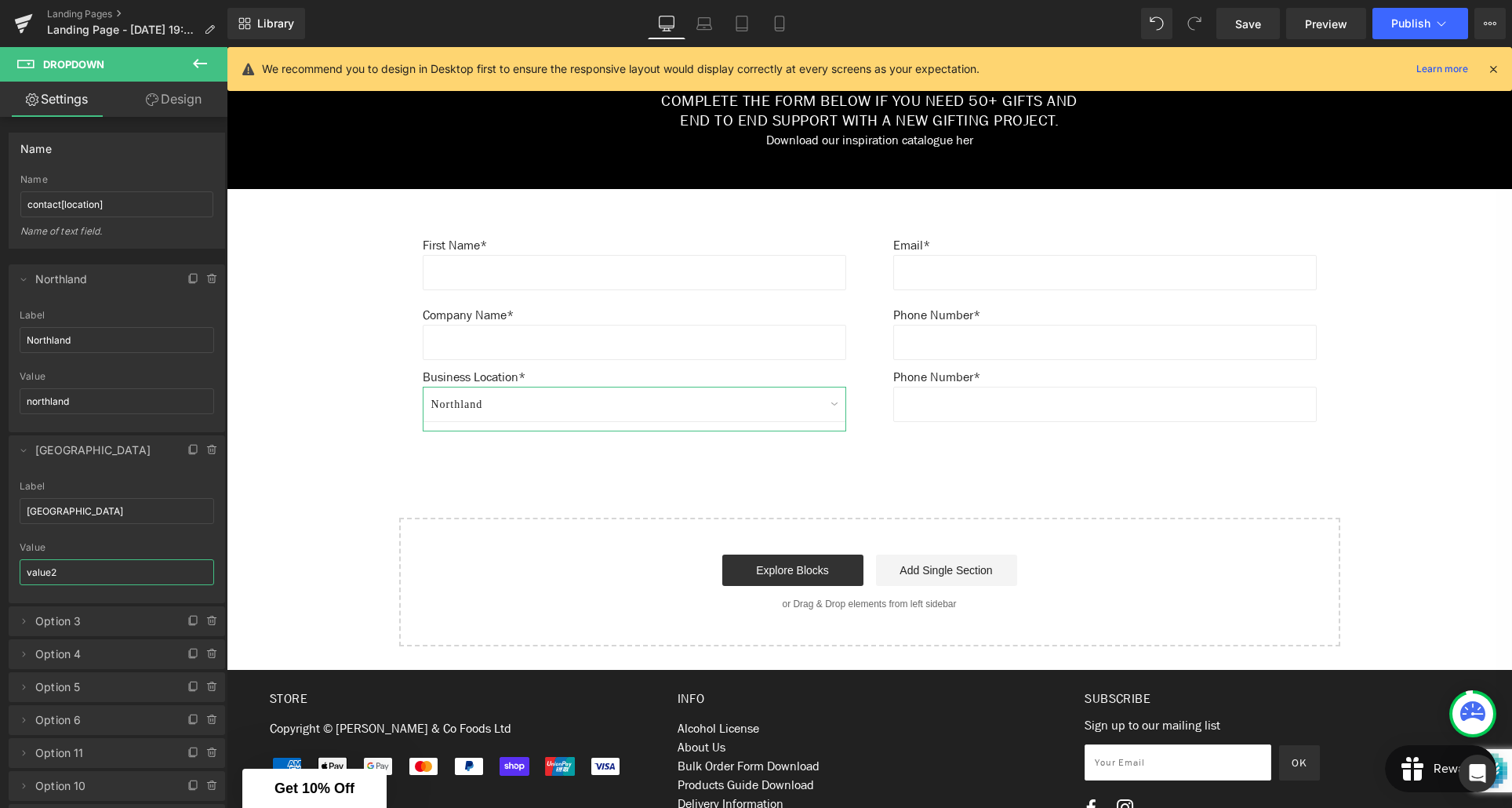
drag, startPoint x: 59, startPoint y: 571, endPoint x: 21, endPoint y: 570, distance: 38.0
click at [21, 570] on input "value2" at bounding box center [117, 572] width 194 height 26
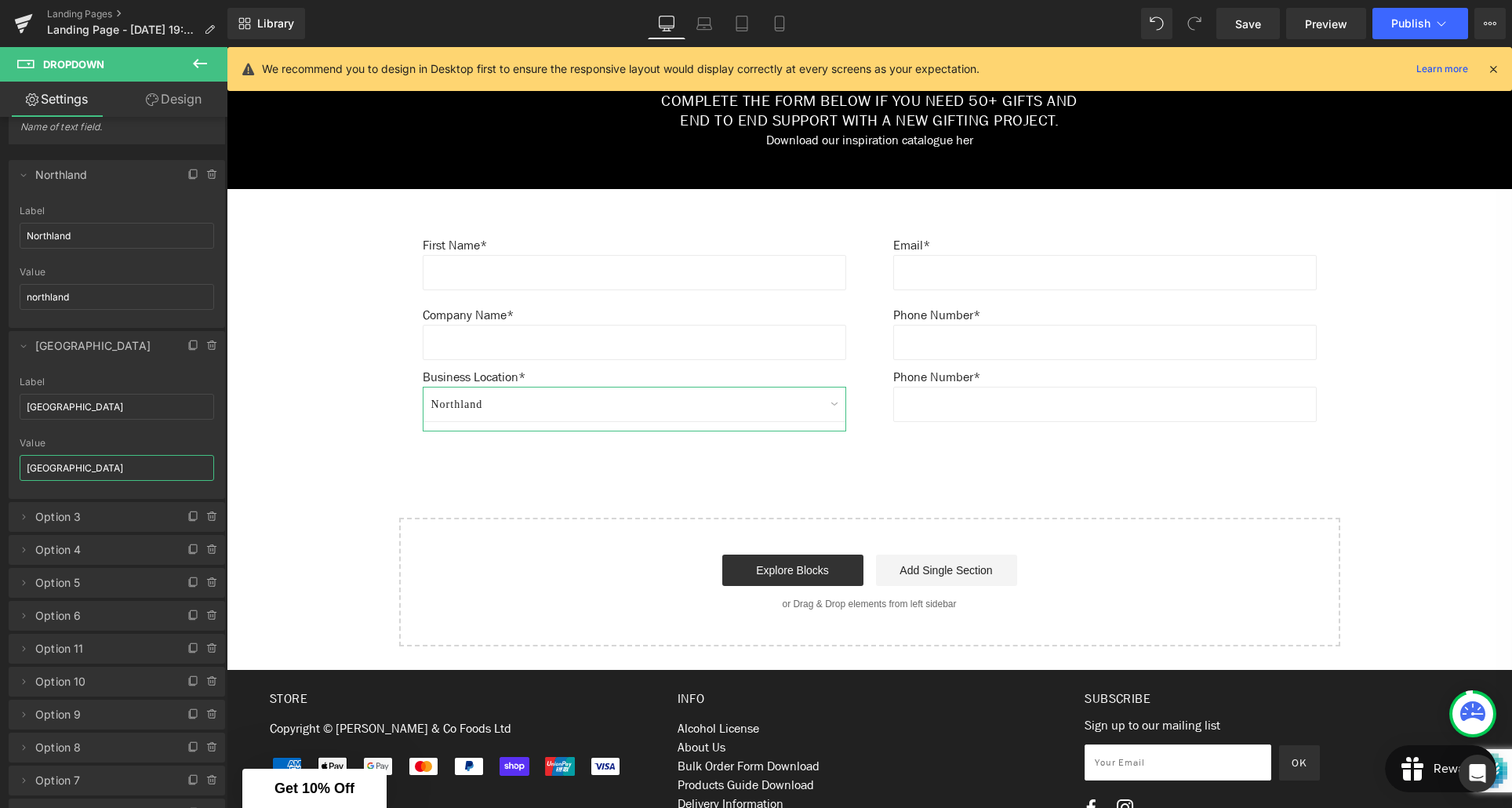
scroll to position [115, 0]
type input "[GEOGRAPHIC_DATA]"
click at [22, 502] on icon at bounding box center [24, 507] width 13 height 13
click at [73, 573] on input "Option 3" at bounding box center [117, 567] width 194 height 26
type input "O"
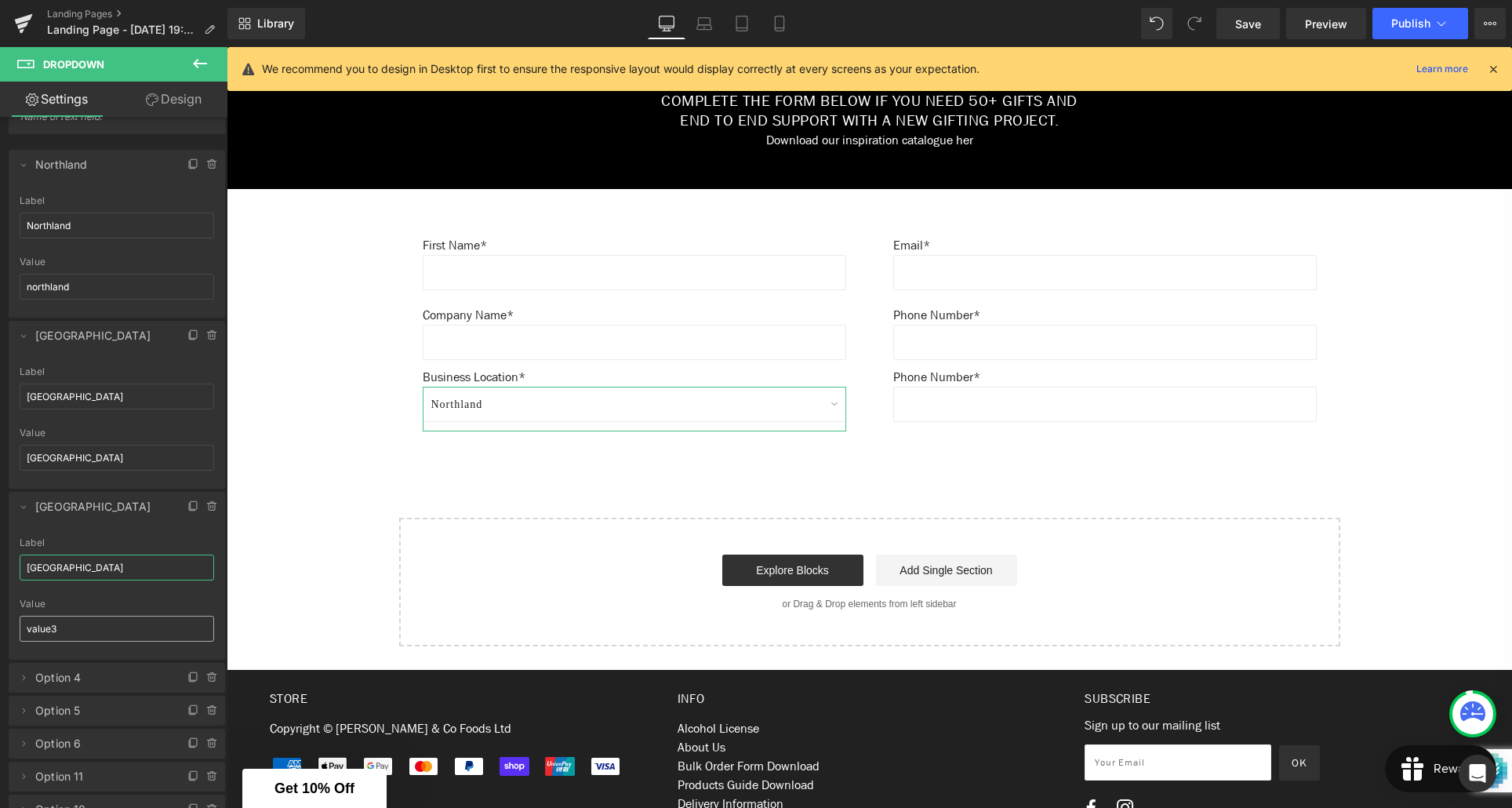
type input "[GEOGRAPHIC_DATA]"
drag, startPoint x: 54, startPoint y: 625, endPoint x: 26, endPoint y: 625, distance: 28.0
click at [26, 625] on input "value3" at bounding box center [117, 628] width 194 height 26
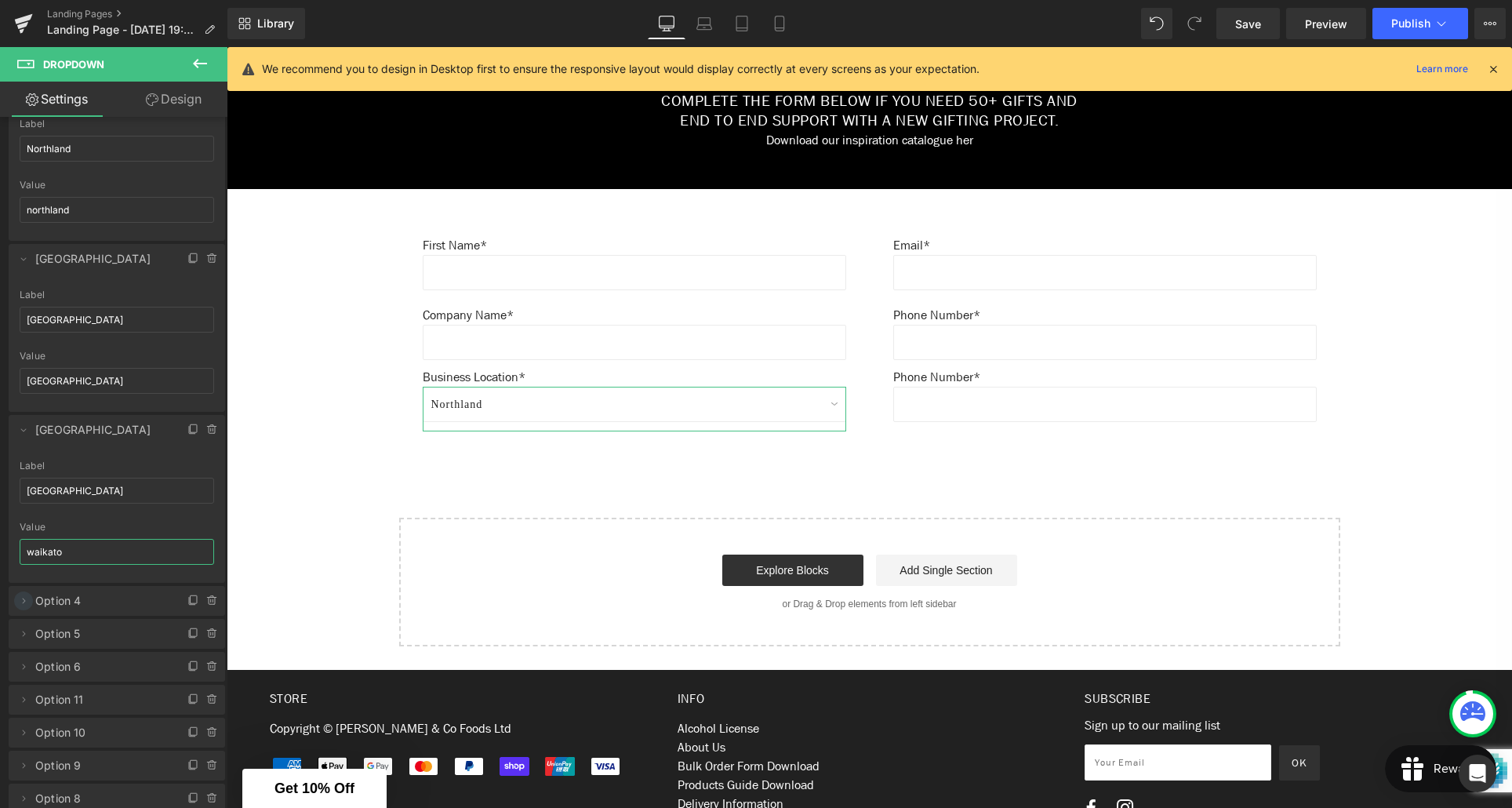
type input "waikato"
click at [22, 599] on icon at bounding box center [24, 601] width 13 height 13
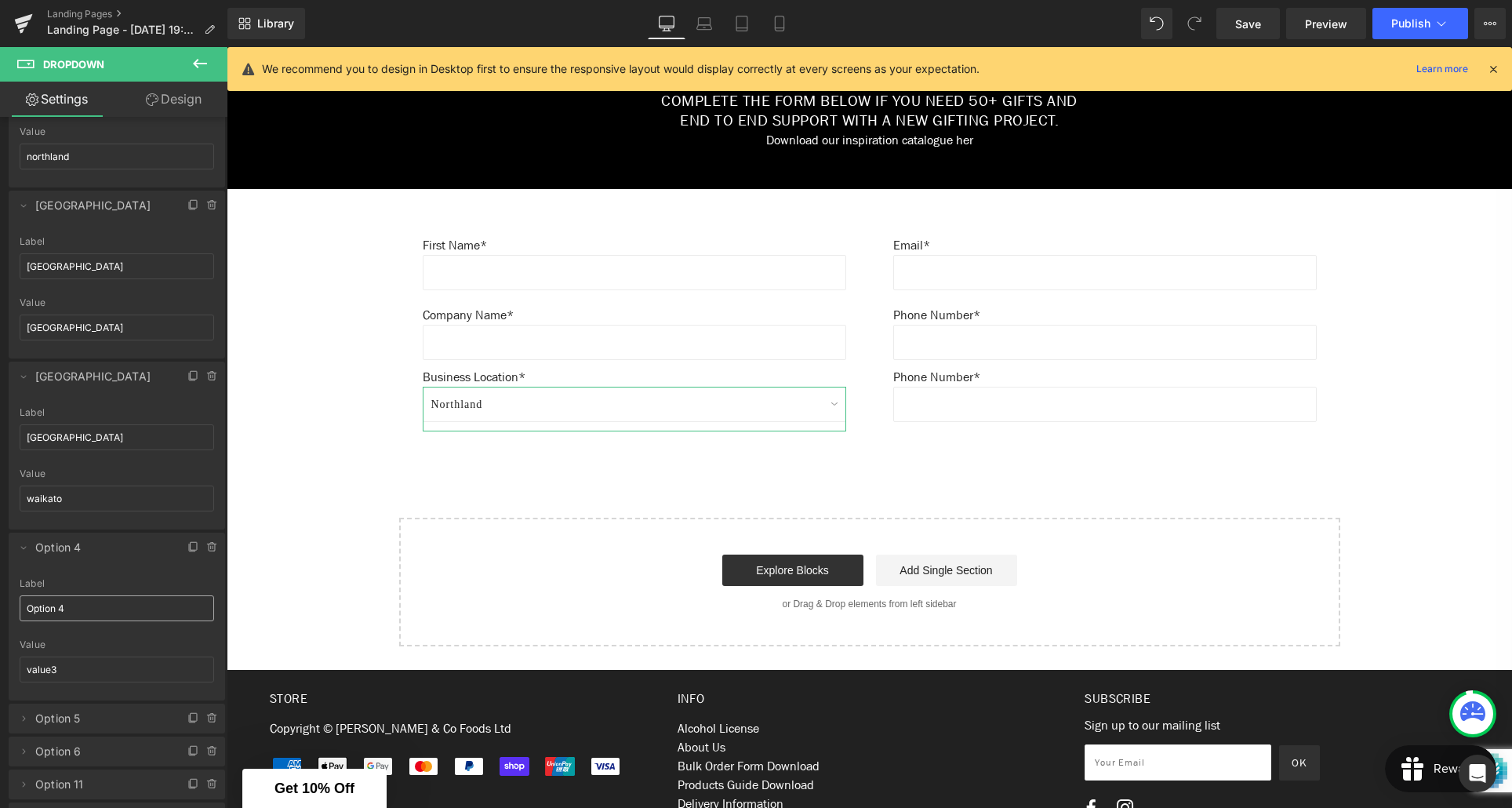
scroll to position [246, 0]
click at [74, 611] on input "Option 4" at bounding box center [117, 606] width 194 height 26
type input "O"
type input "Bay of Plenty"
drag, startPoint x: 73, startPoint y: 665, endPoint x: 23, endPoint y: 664, distance: 50.0
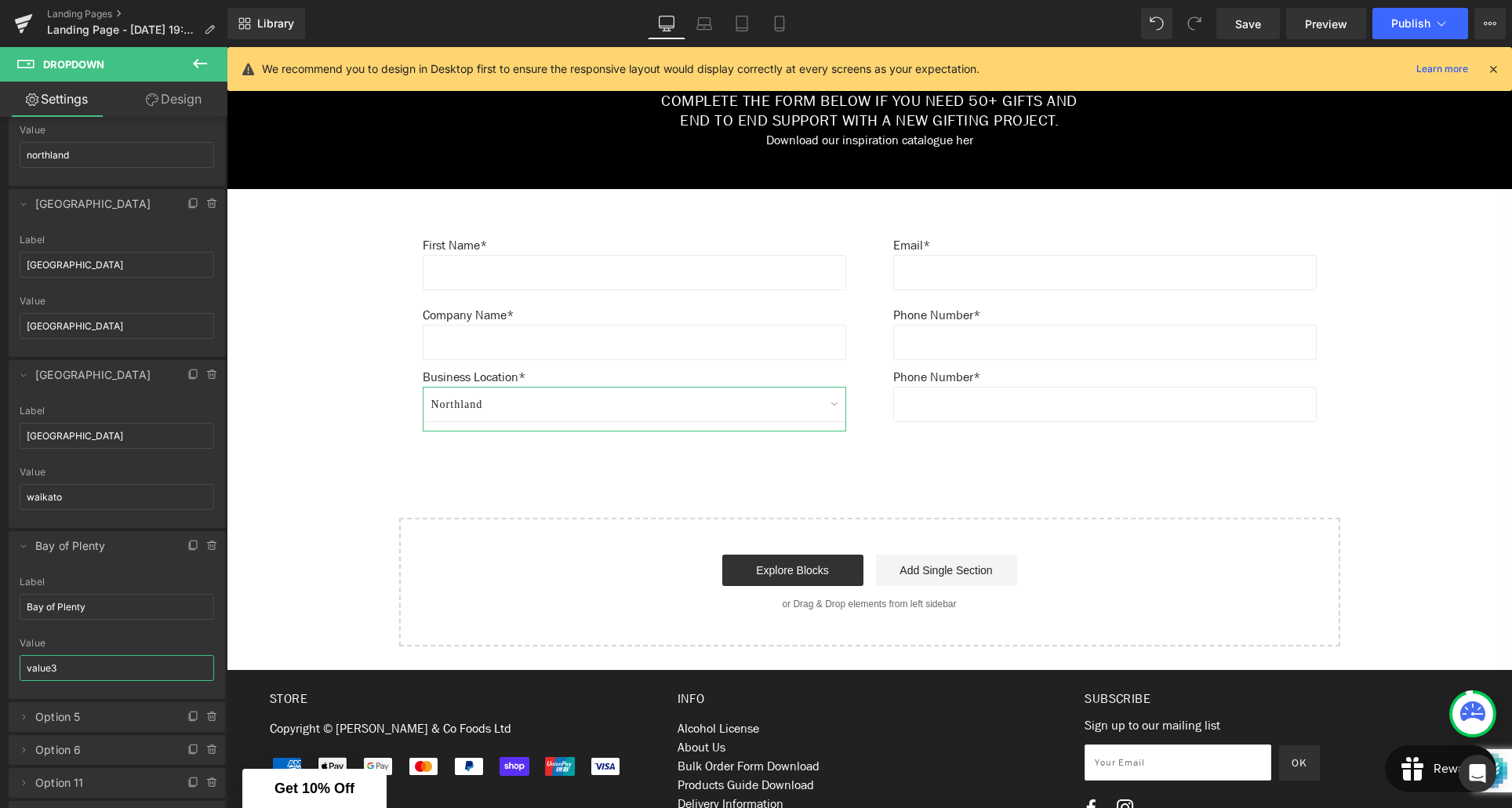
click at [23, 664] on input "value3" at bounding box center [117, 668] width 194 height 26
type input "bay-of-plenty"
click at [28, 658] on icon at bounding box center [24, 659] width 13 height 13
click at [70, 718] on input "Option 5" at bounding box center [117, 720] width 194 height 26
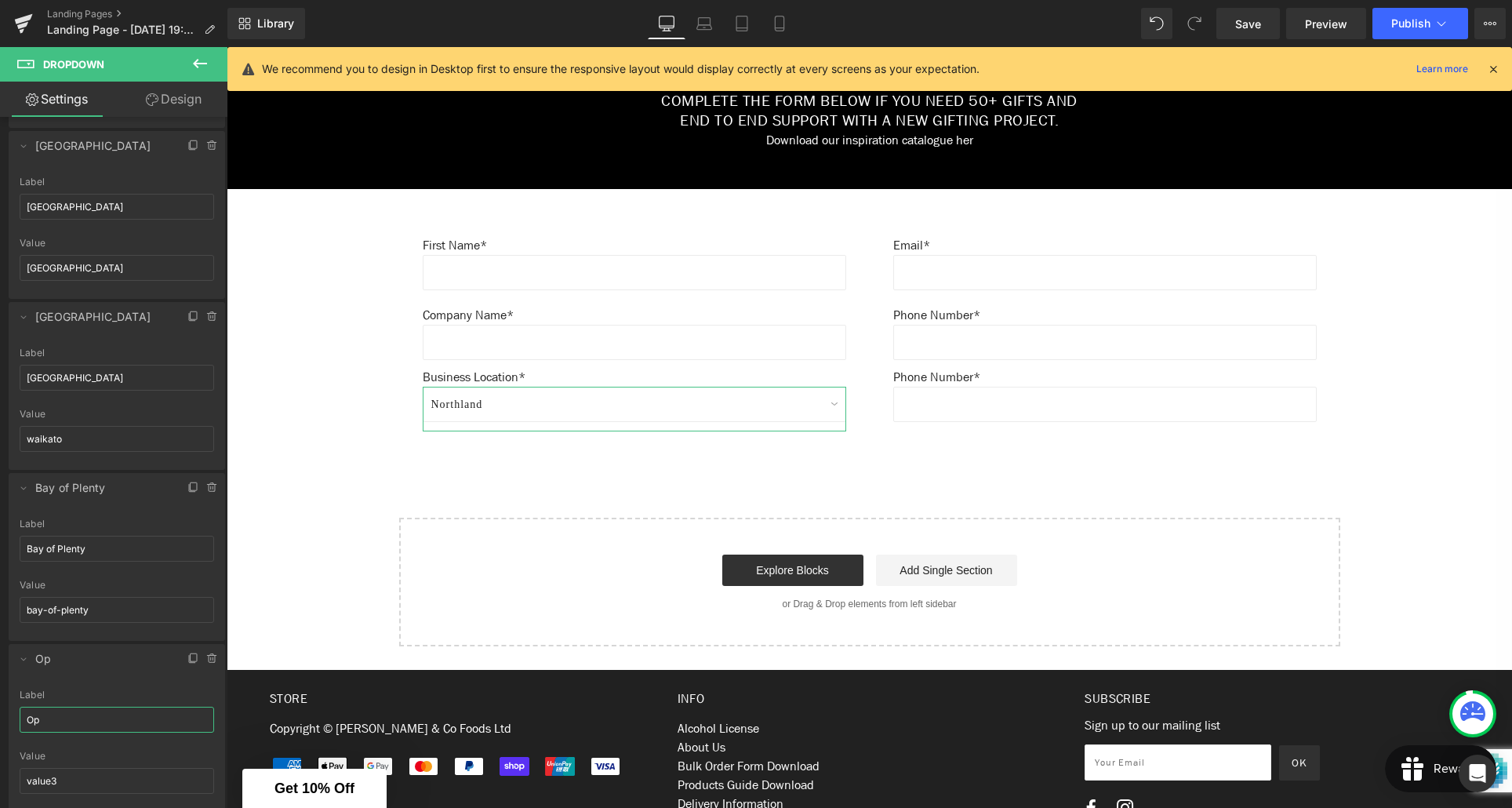
type input "O"
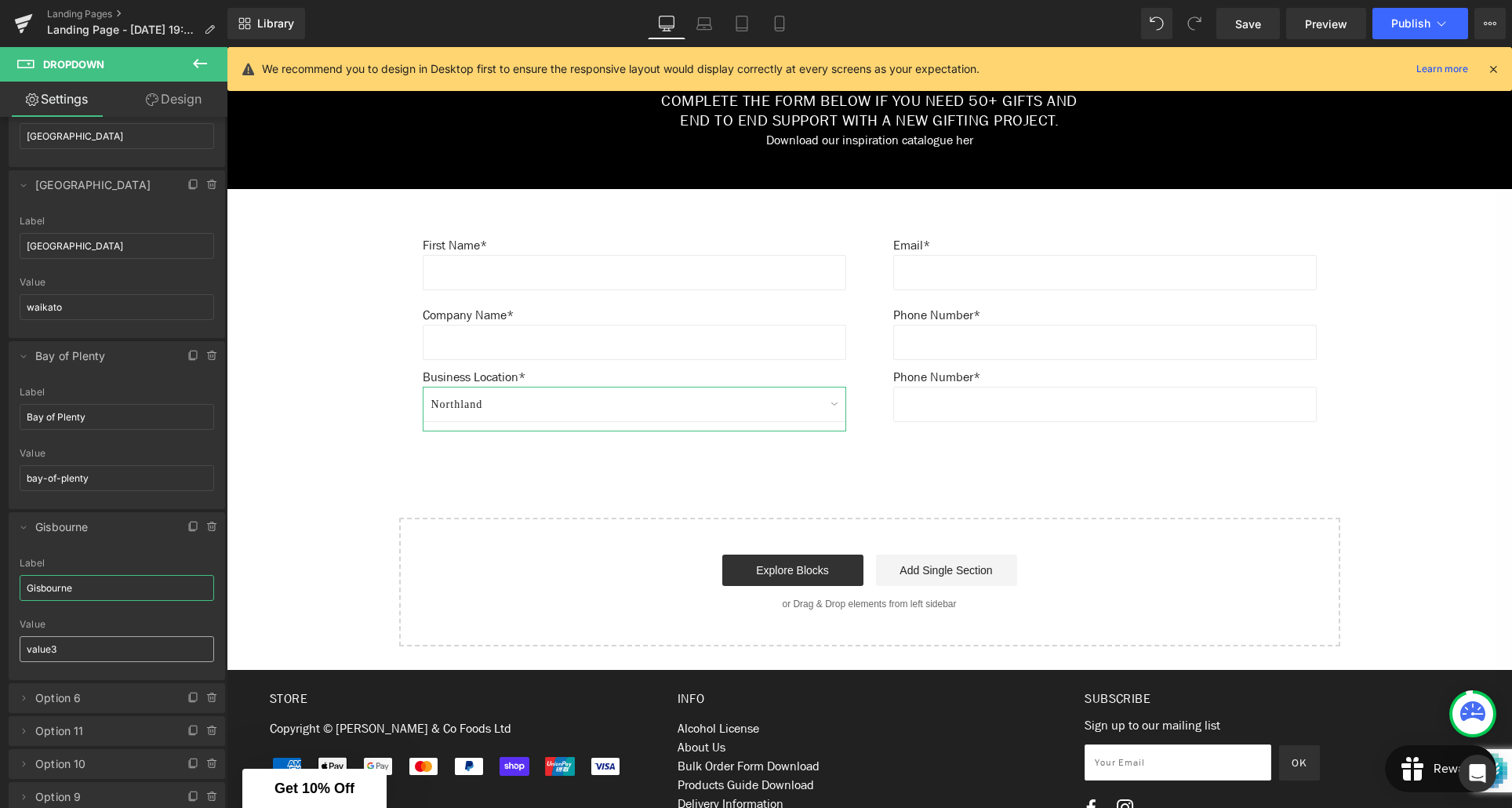
type input "Gisbourne"
drag, startPoint x: 64, startPoint y: 649, endPoint x: 30, endPoint y: 648, distance: 34.0
click at [30, 648] on input "value3" at bounding box center [117, 648] width 194 height 26
click at [31, 653] on input "vgisbourne" at bounding box center [117, 648] width 194 height 26
type input "gisbourne"
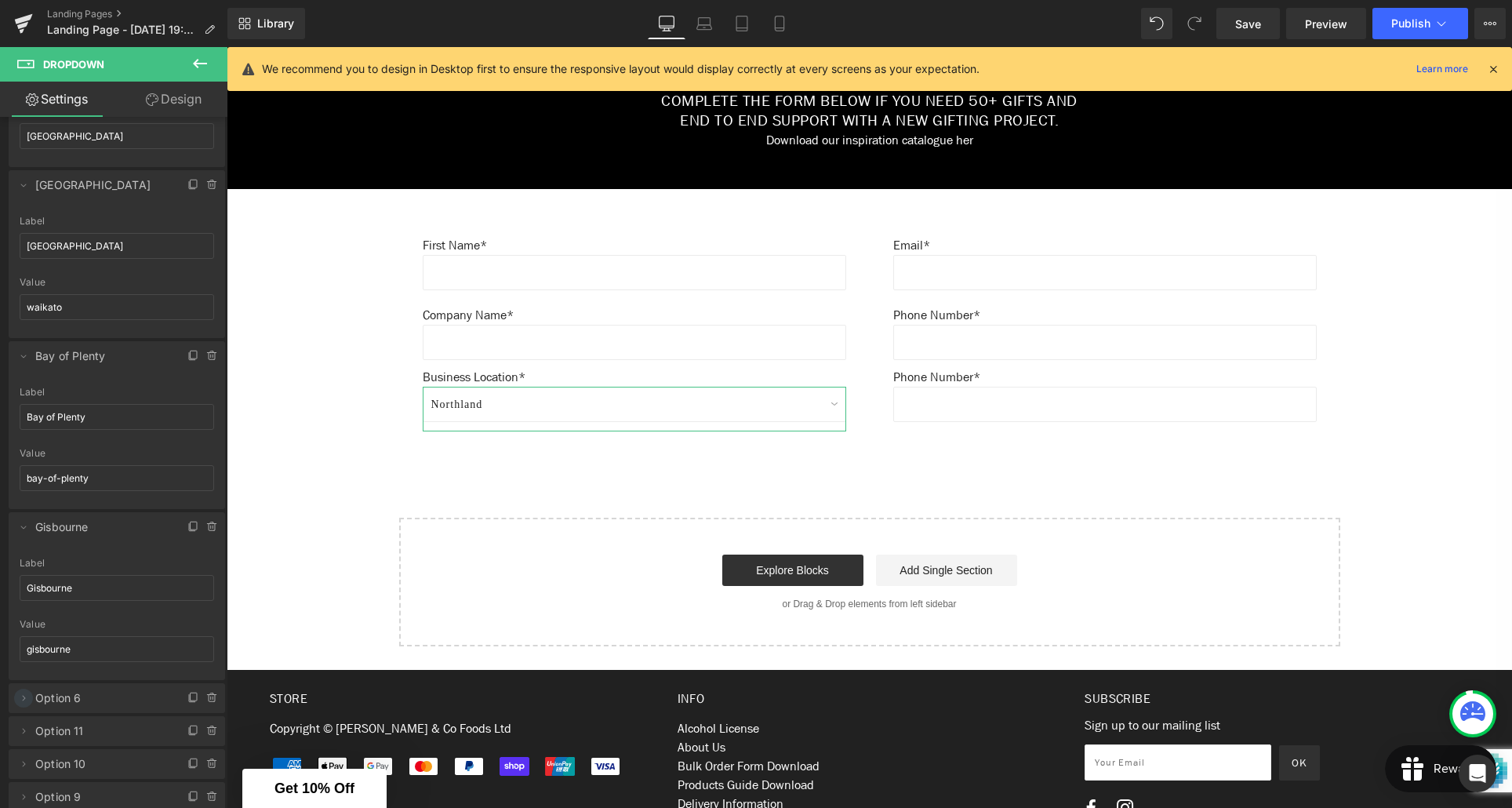
click at [24, 698] on icon at bounding box center [24, 698] width 3 height 5
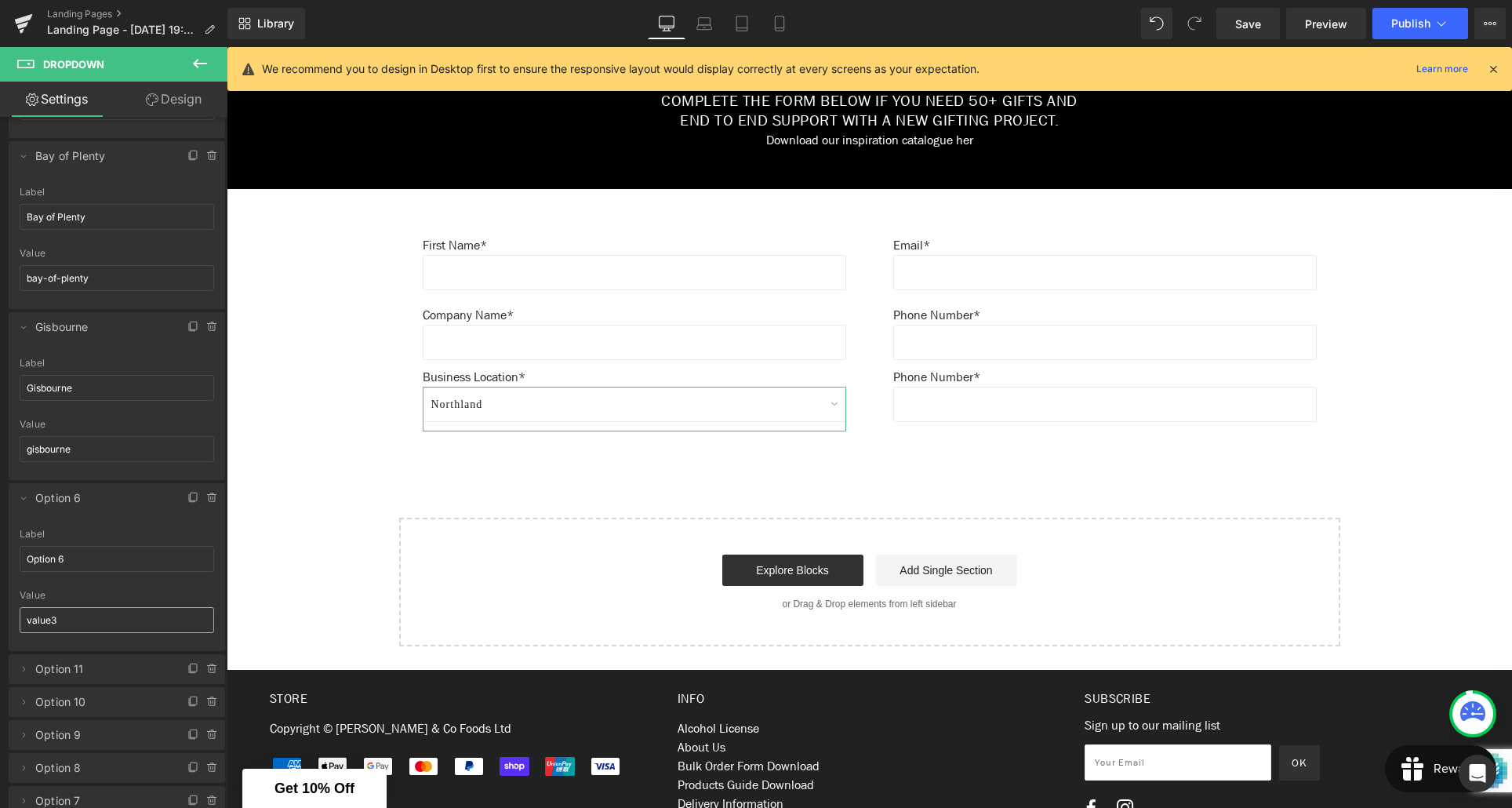
scroll to position [644, 0]
click at [76, 544] on input "Option 6" at bounding box center [117, 551] width 194 height 26
click at [76, 545] on input "Option 6" at bounding box center [117, 551] width 194 height 26
type input "O"
type input "Hawke's Bay"
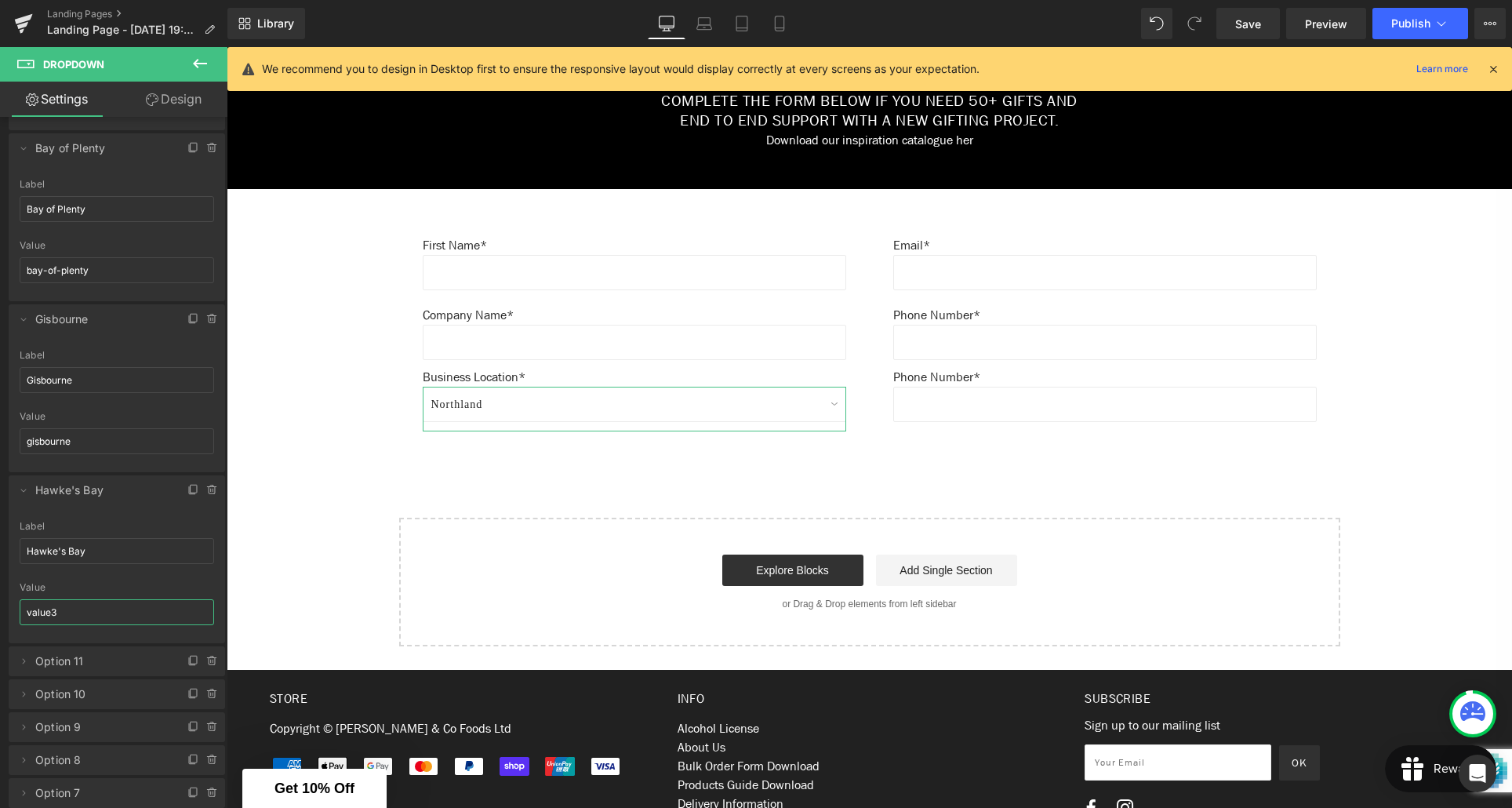
drag, startPoint x: 59, startPoint y: 614, endPoint x: 26, endPoint y: 614, distance: 33.0
click at [26, 614] on input "value3" at bounding box center [117, 612] width 194 height 26
type input "hawkes-bay"
click at [22, 660] on icon at bounding box center [24, 661] width 13 height 13
click at [83, 725] on input "Option 11" at bounding box center [117, 721] width 194 height 26
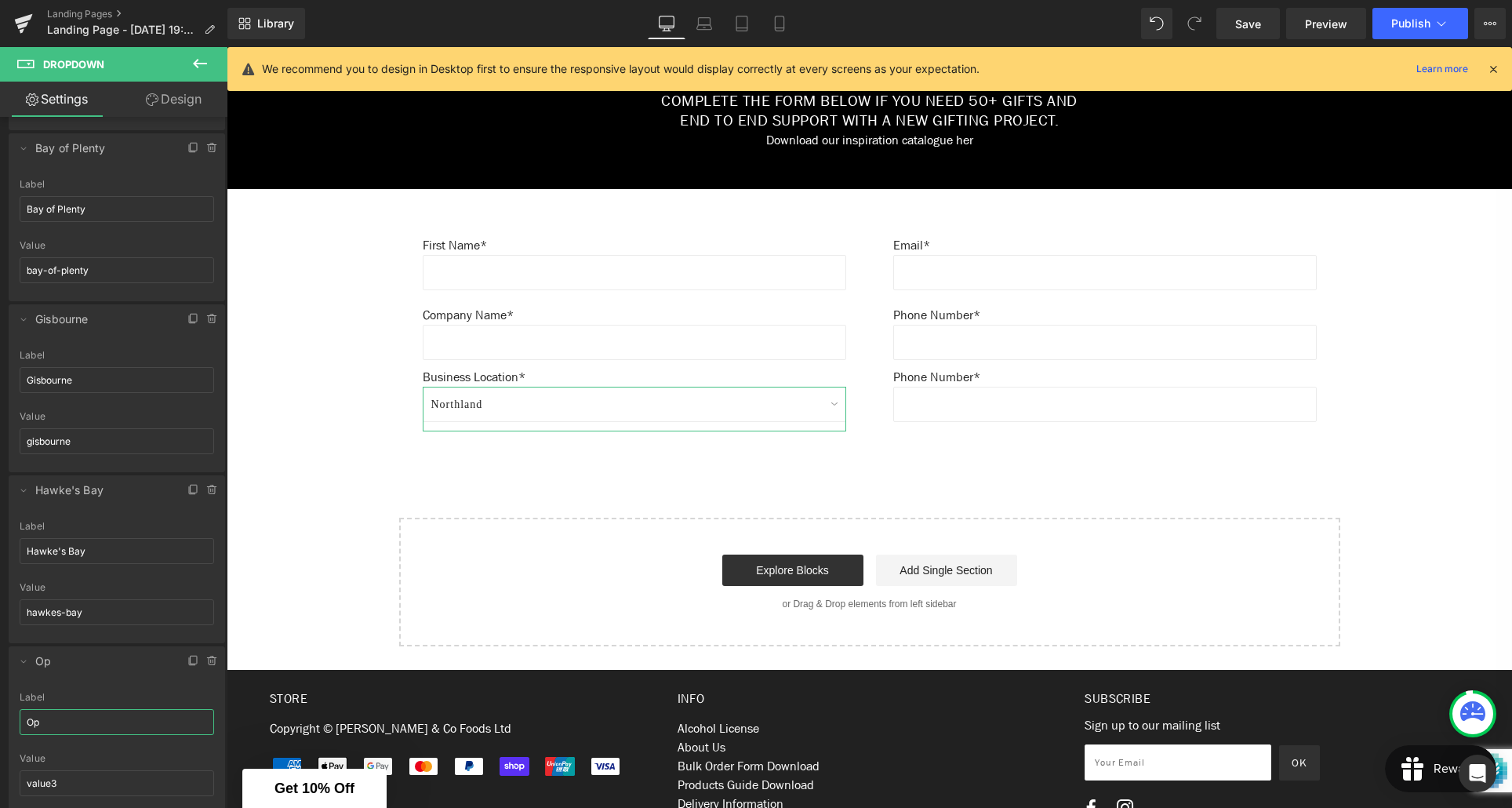
type input "O"
type input "Taranaki"
drag, startPoint x: 49, startPoint y: 612, endPoint x: 26, endPoint y: 614, distance: 23.1
click at [26, 614] on input "value3" at bounding box center [117, 614] width 194 height 26
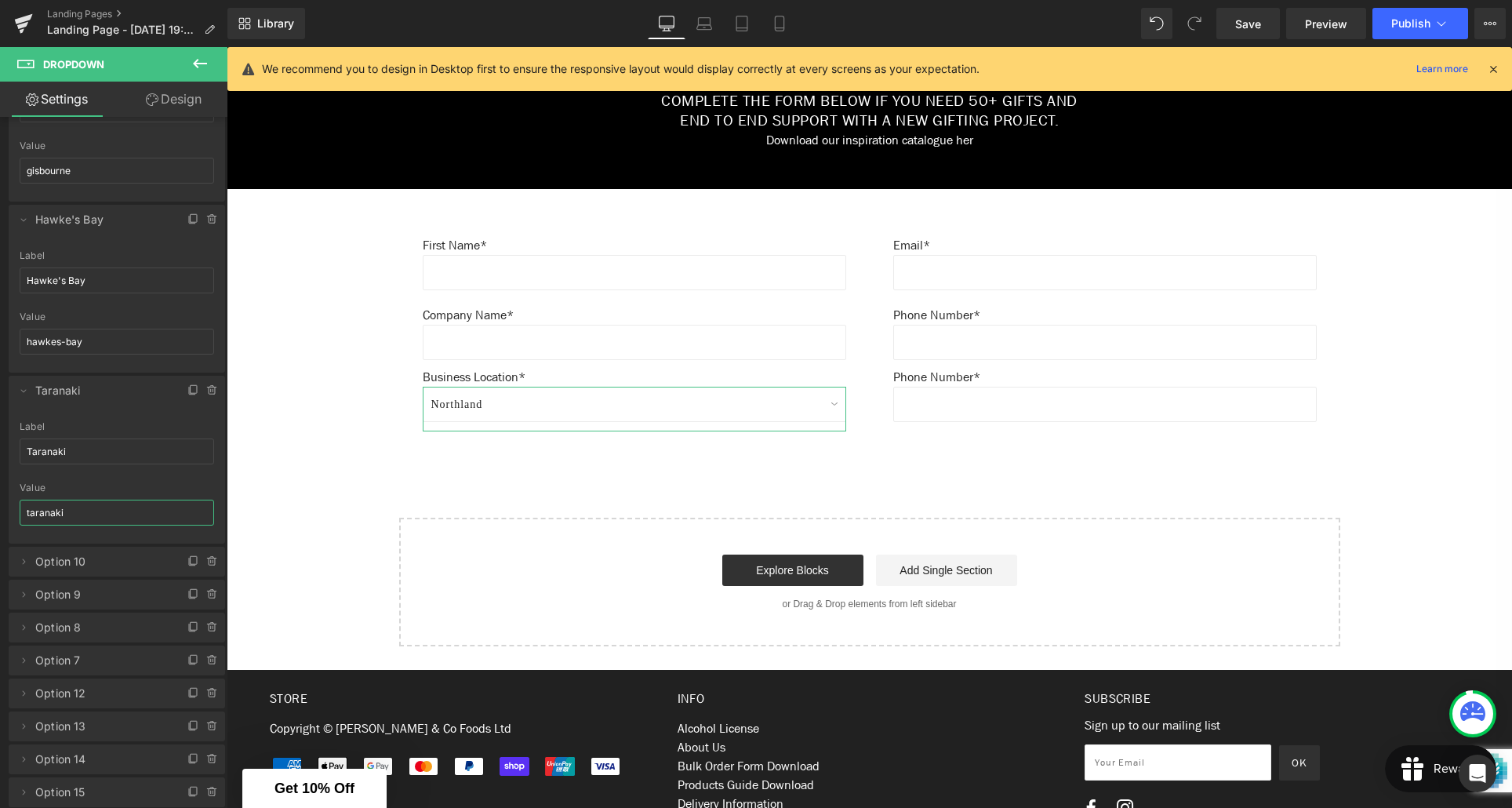
scroll to position [931, 0]
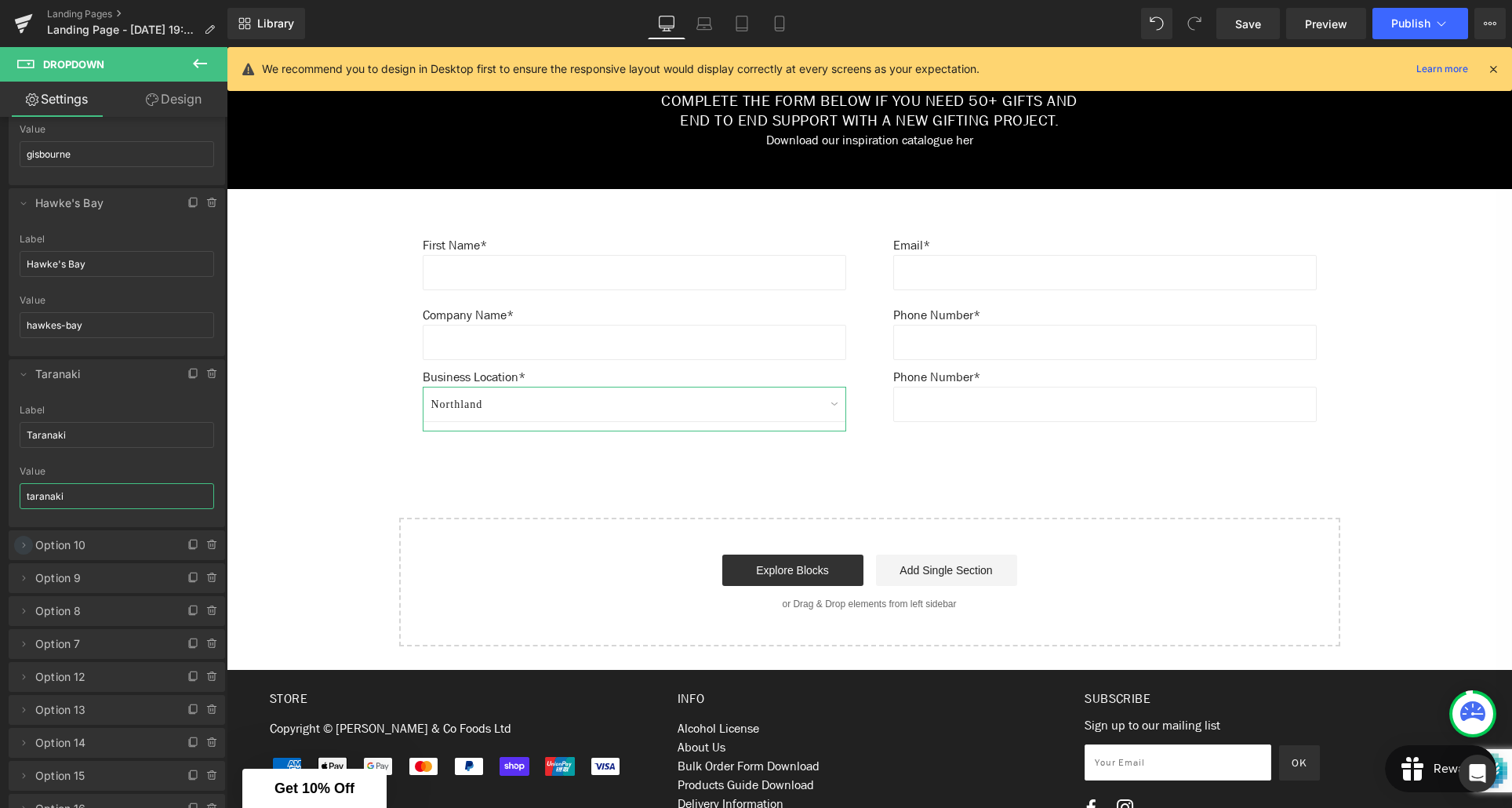
type input "taranaki"
click at [26, 544] on icon at bounding box center [24, 545] width 13 height 13
drag, startPoint x: 78, startPoint y: 606, endPoint x: 23, endPoint y: 607, distance: 55.0
click at [23, 607] on input "Option 10" at bounding box center [117, 606] width 194 height 26
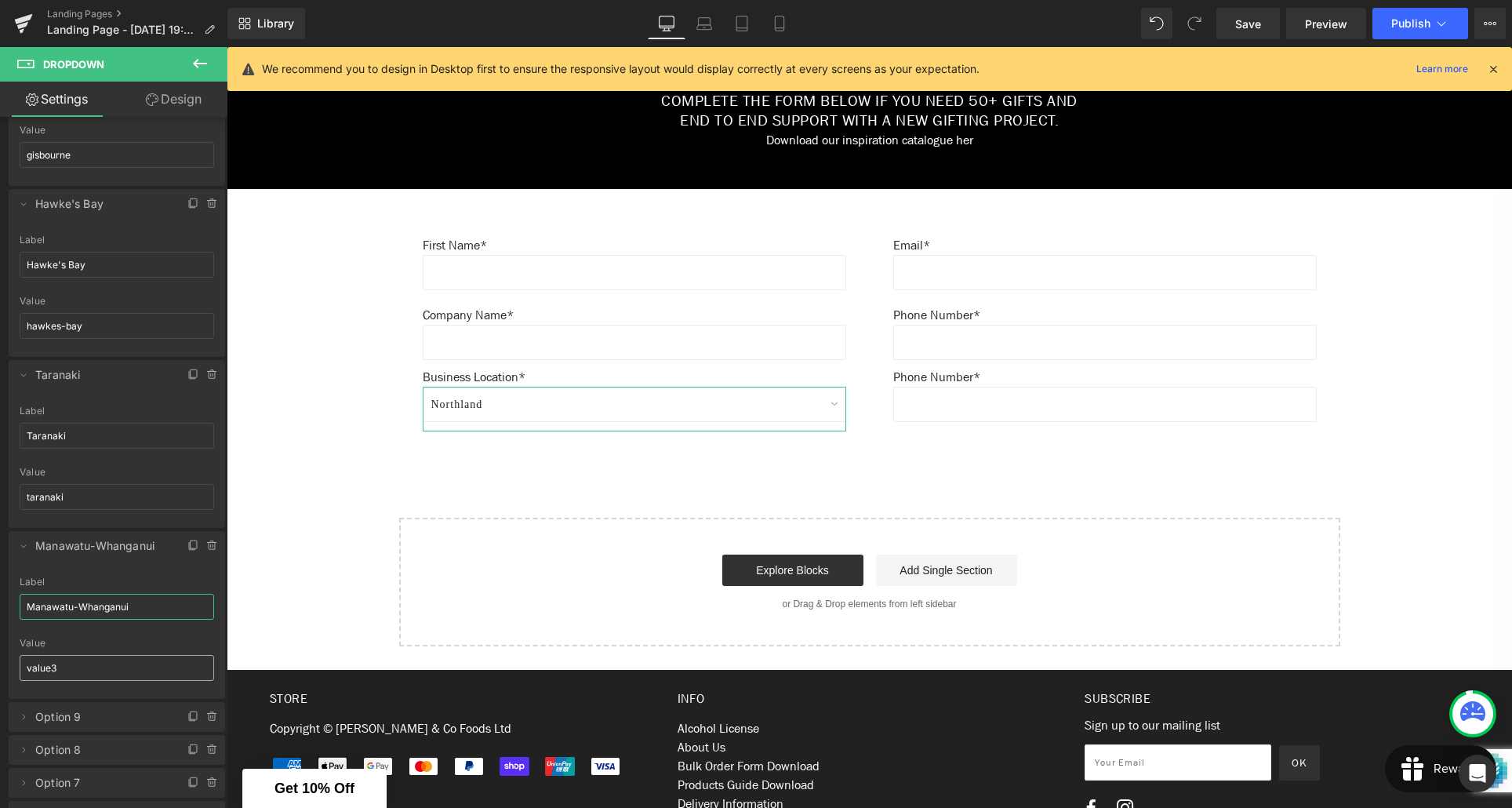
type input "Manawatu-Whanganui"
drag, startPoint x: 35, startPoint y: 669, endPoint x: 25, endPoint y: 669, distance: 10.0
click at [25, 669] on input "value3" at bounding box center [117, 668] width 194 height 26
drag, startPoint x: 129, startPoint y: 609, endPoint x: 26, endPoint y: 608, distance: 103.0
click at [26, 608] on input "Manawatu-Whanganui" at bounding box center [117, 606] width 194 height 26
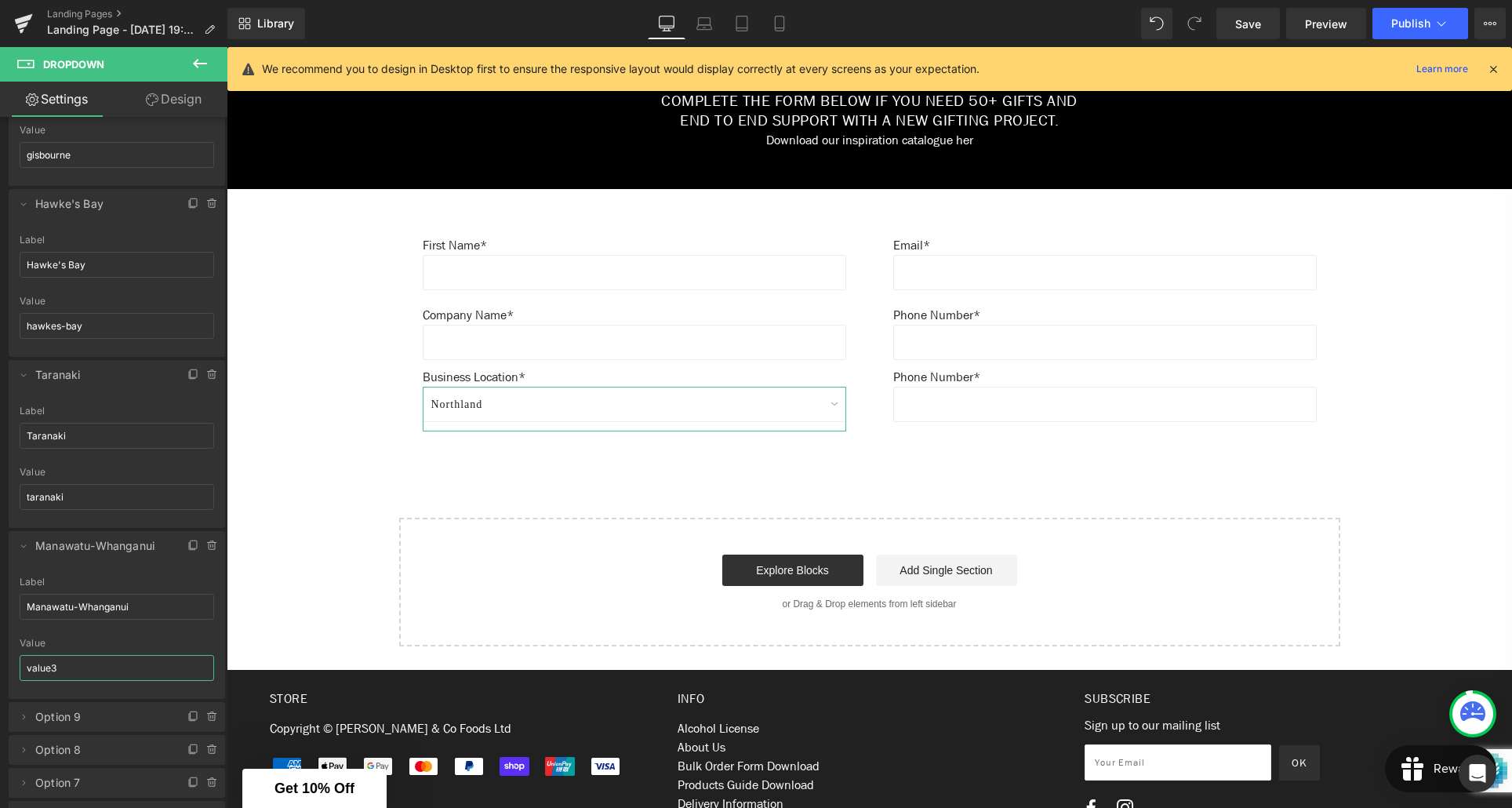
drag, startPoint x: 51, startPoint y: 669, endPoint x: 26, endPoint y: 669, distance: 25.0
click at [26, 669] on input "value3" at bounding box center [117, 668] width 194 height 26
paste input "Manawatu-Whanganui"
click at [34, 669] on input "Manawatu-Whanganui" at bounding box center [117, 668] width 194 height 26
drag, startPoint x: 87, startPoint y: 669, endPoint x: 87, endPoint y: 682, distance: 13.0
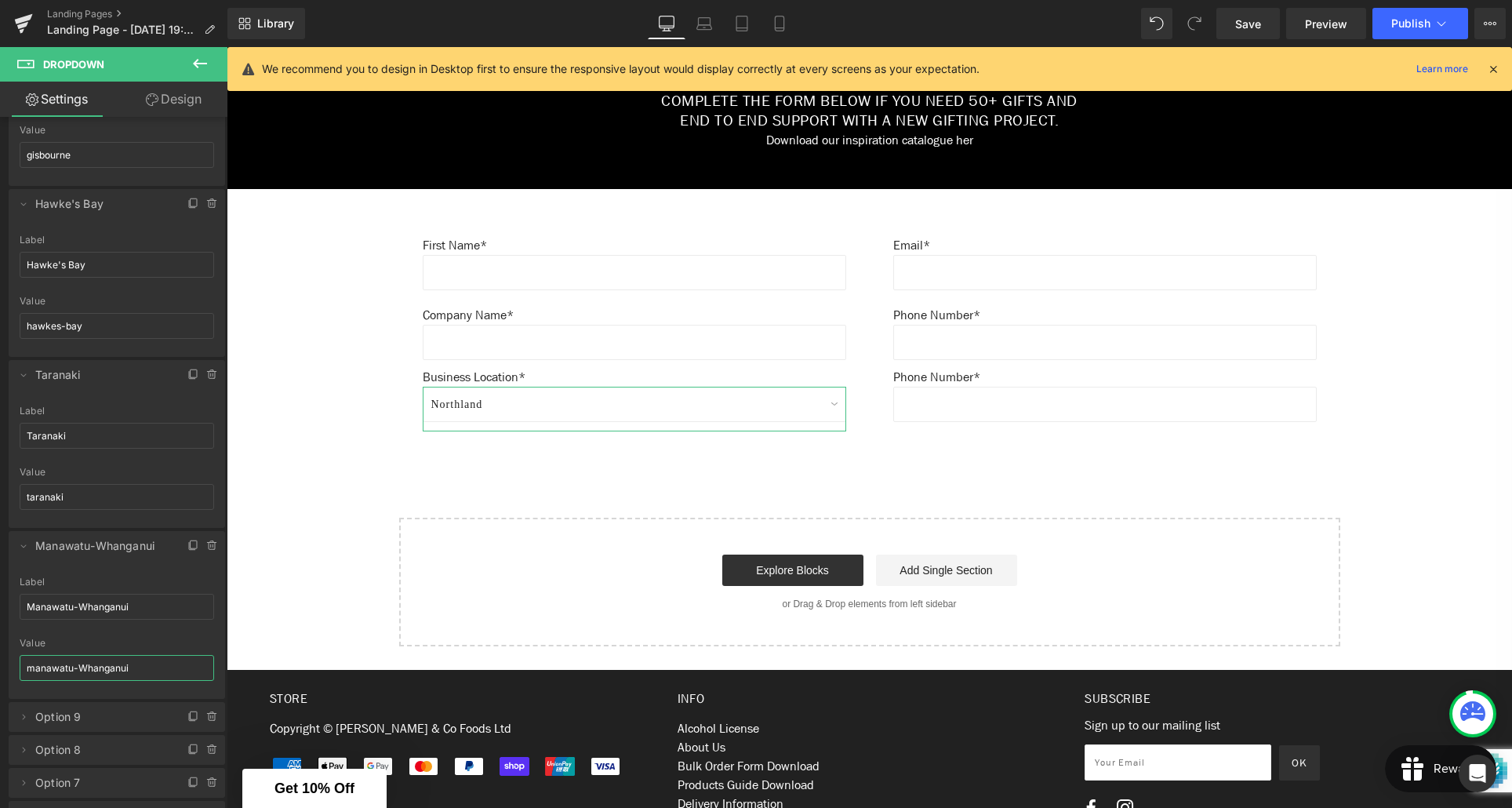
click at [87, 669] on input "manawatu-Whanganui" at bounding box center [117, 668] width 194 height 26
type input "manawatu-whanganui"
click at [23, 711] on icon at bounding box center [24, 717] width 13 height 13
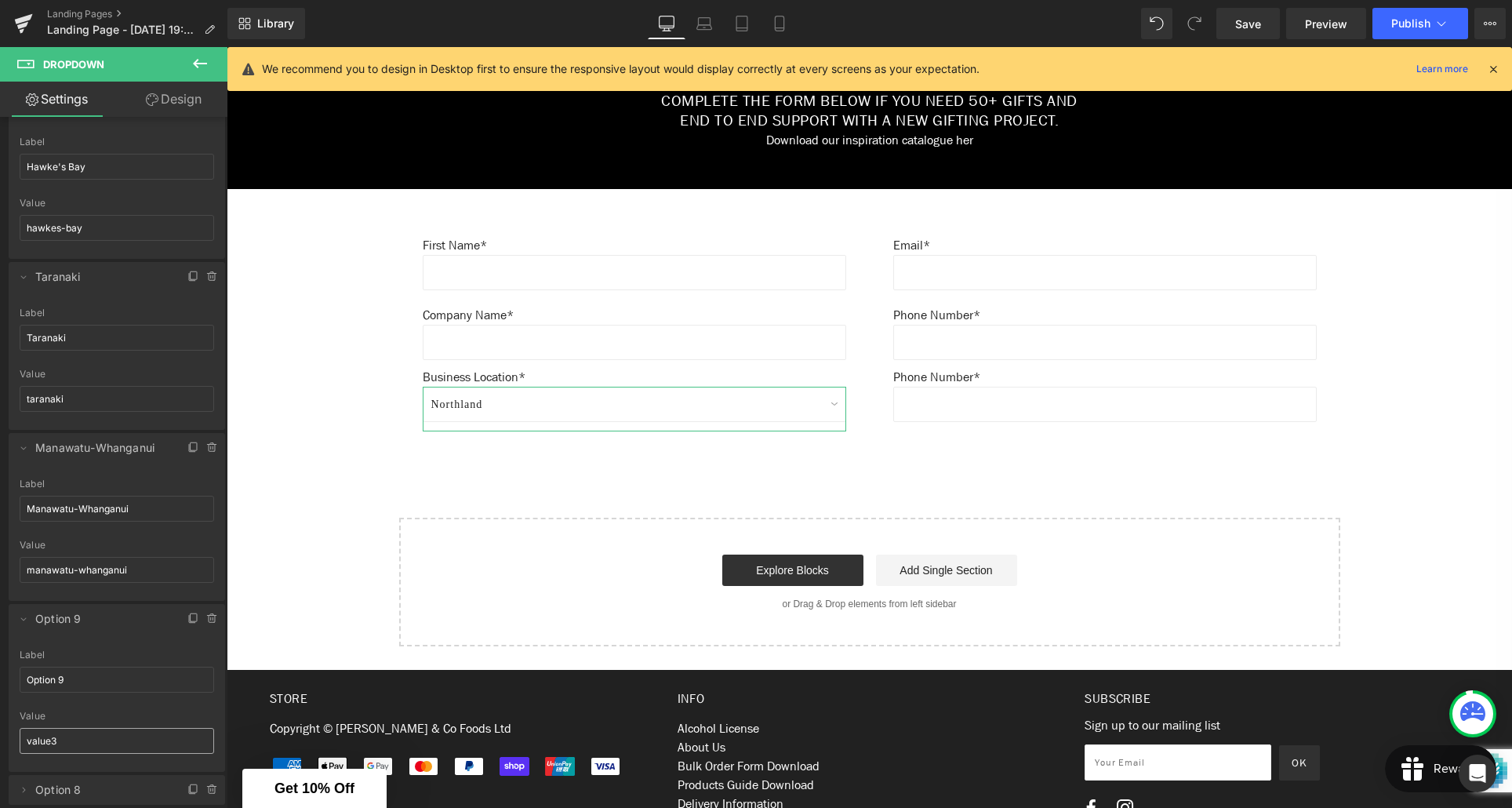
scroll to position [1049, 0]
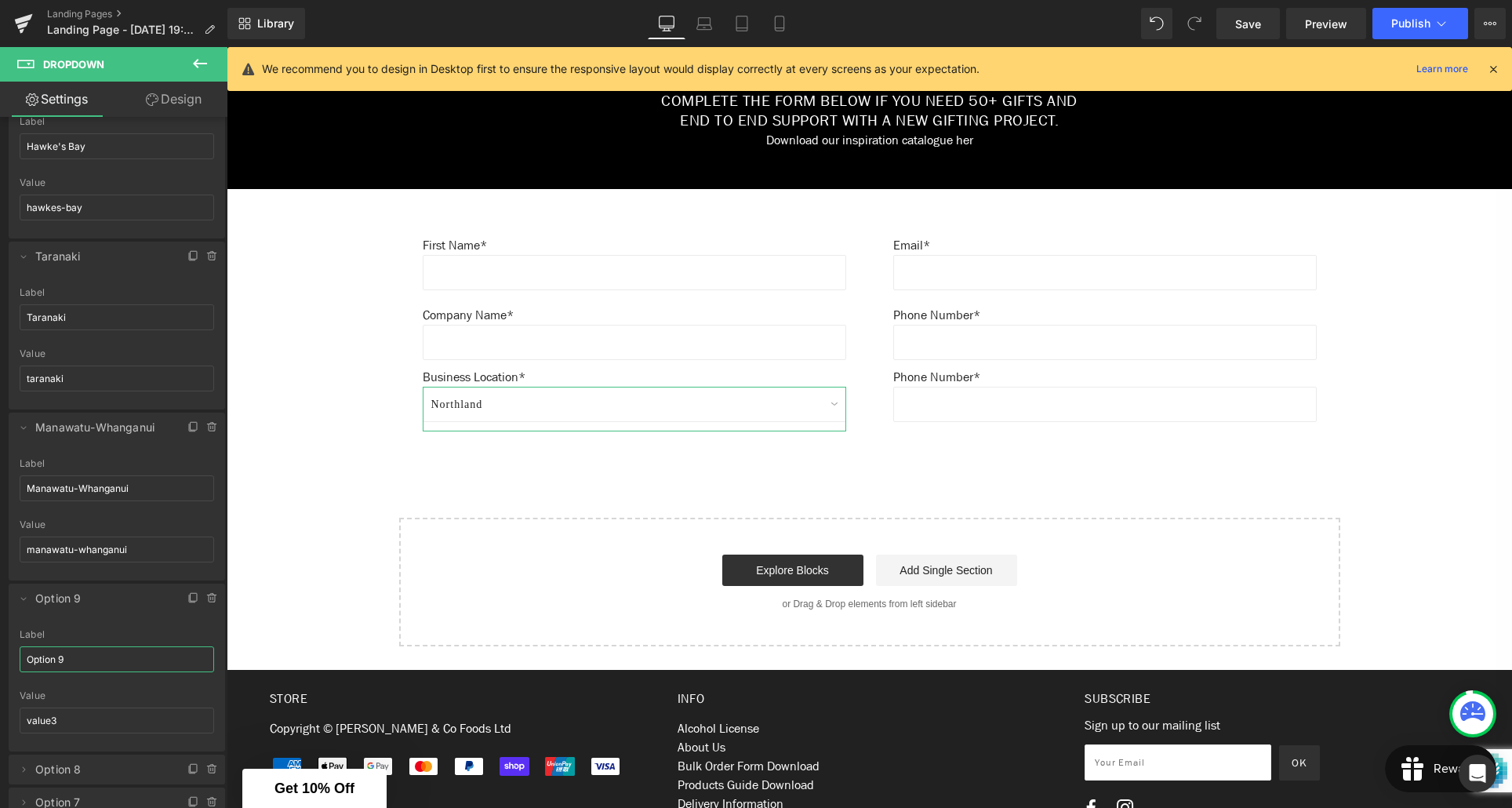
drag, startPoint x: 74, startPoint y: 659, endPoint x: 23, endPoint y: 658, distance: 51.0
click at [23, 658] on input "Option 9" at bounding box center [117, 659] width 194 height 26
type input "[GEOGRAPHIC_DATA]"
drag, startPoint x: 59, startPoint y: 717, endPoint x: 27, endPoint y: 720, distance: 32.1
click at [27, 720] on input "value3" at bounding box center [117, 720] width 194 height 26
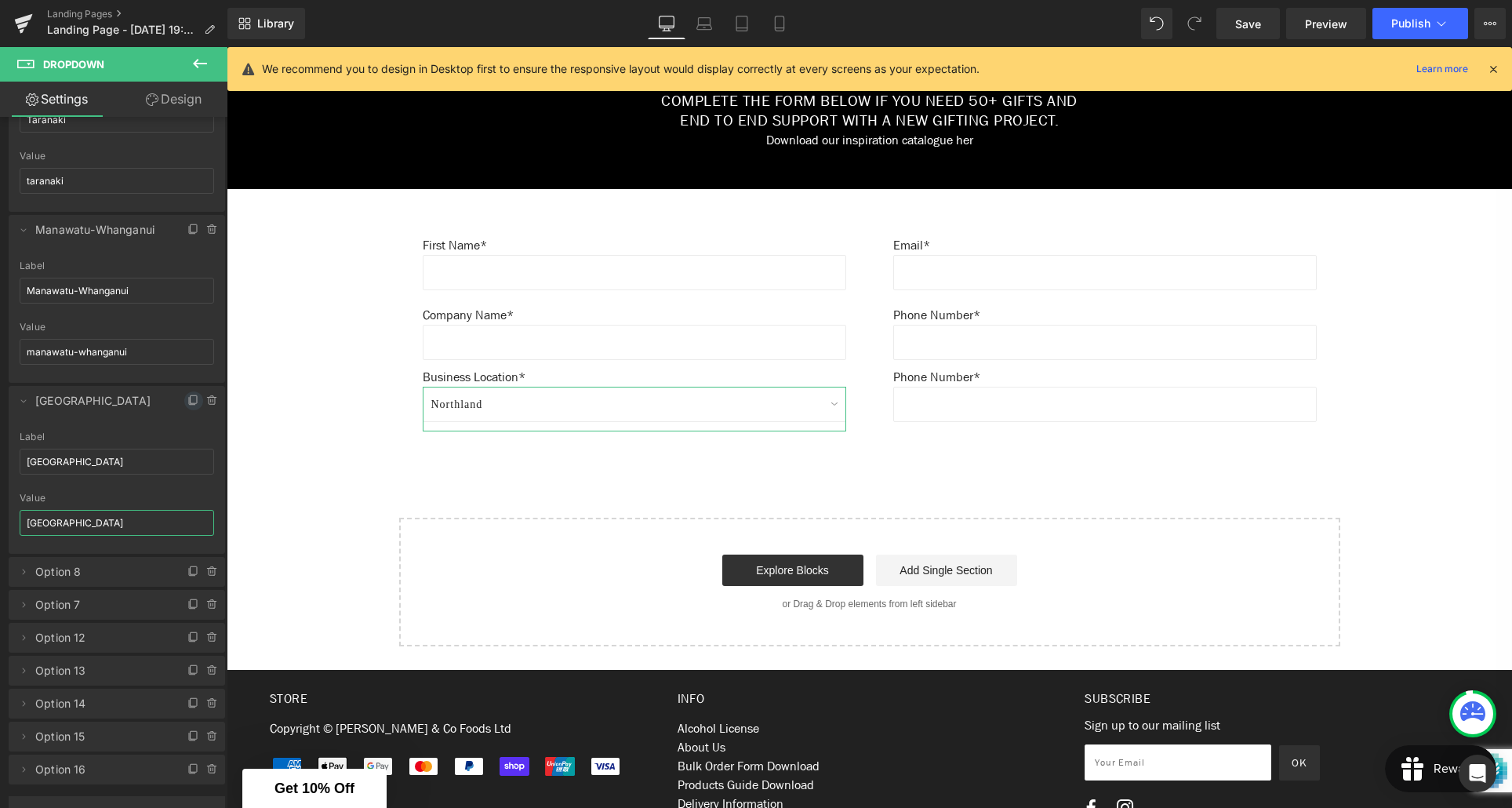
scroll to position [1258, 0]
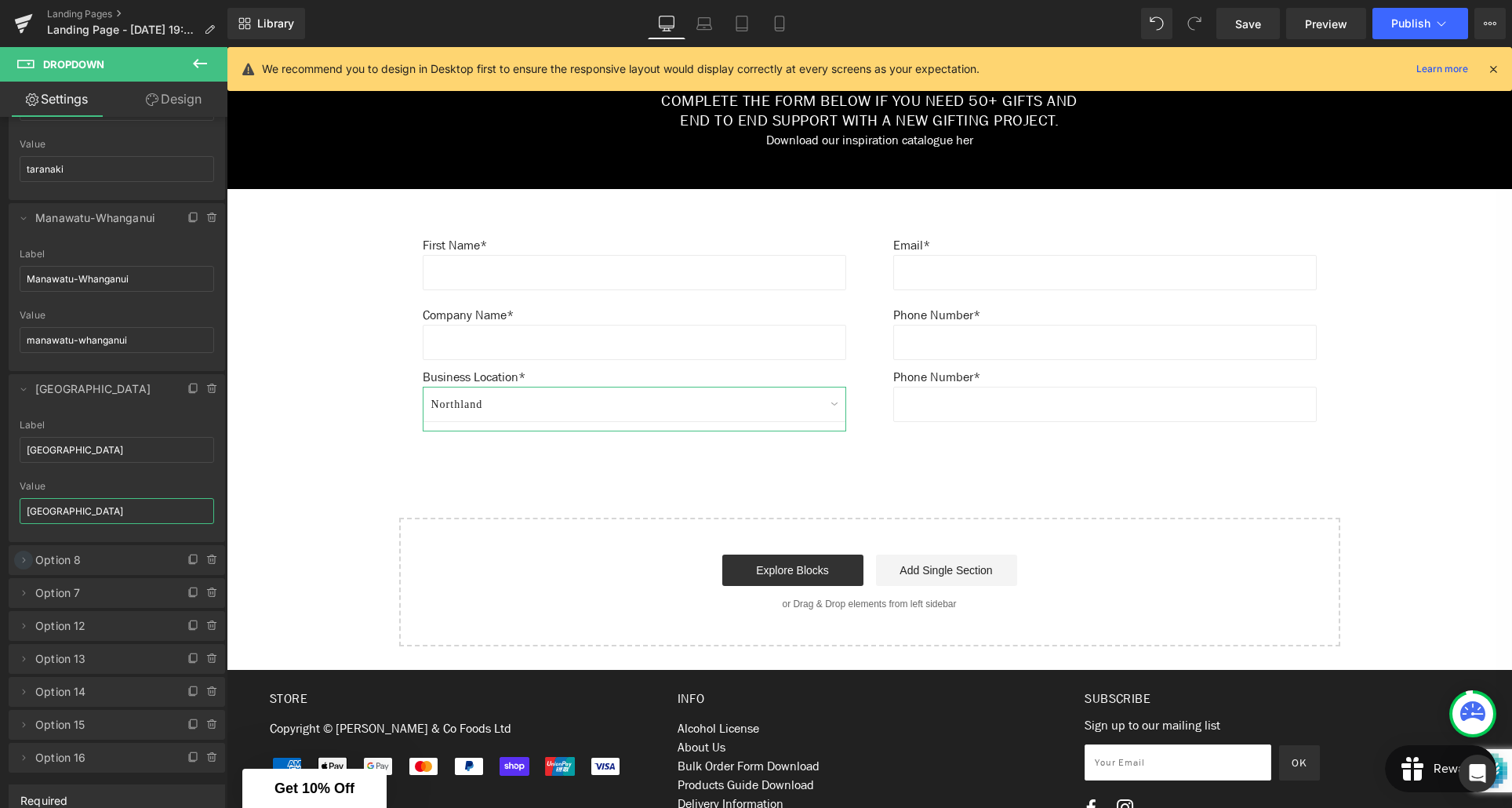
type input "[GEOGRAPHIC_DATA]"
click at [24, 561] on icon at bounding box center [24, 560] width 3 height 5
drag, startPoint x: 70, startPoint y: 625, endPoint x: 16, endPoint y: 623, distance: 54.0
click at [16, 623] on div "Option 8 Label Option 8 value3 Value value3" at bounding box center [116, 652] width 216 height 122
type input "Tasman"
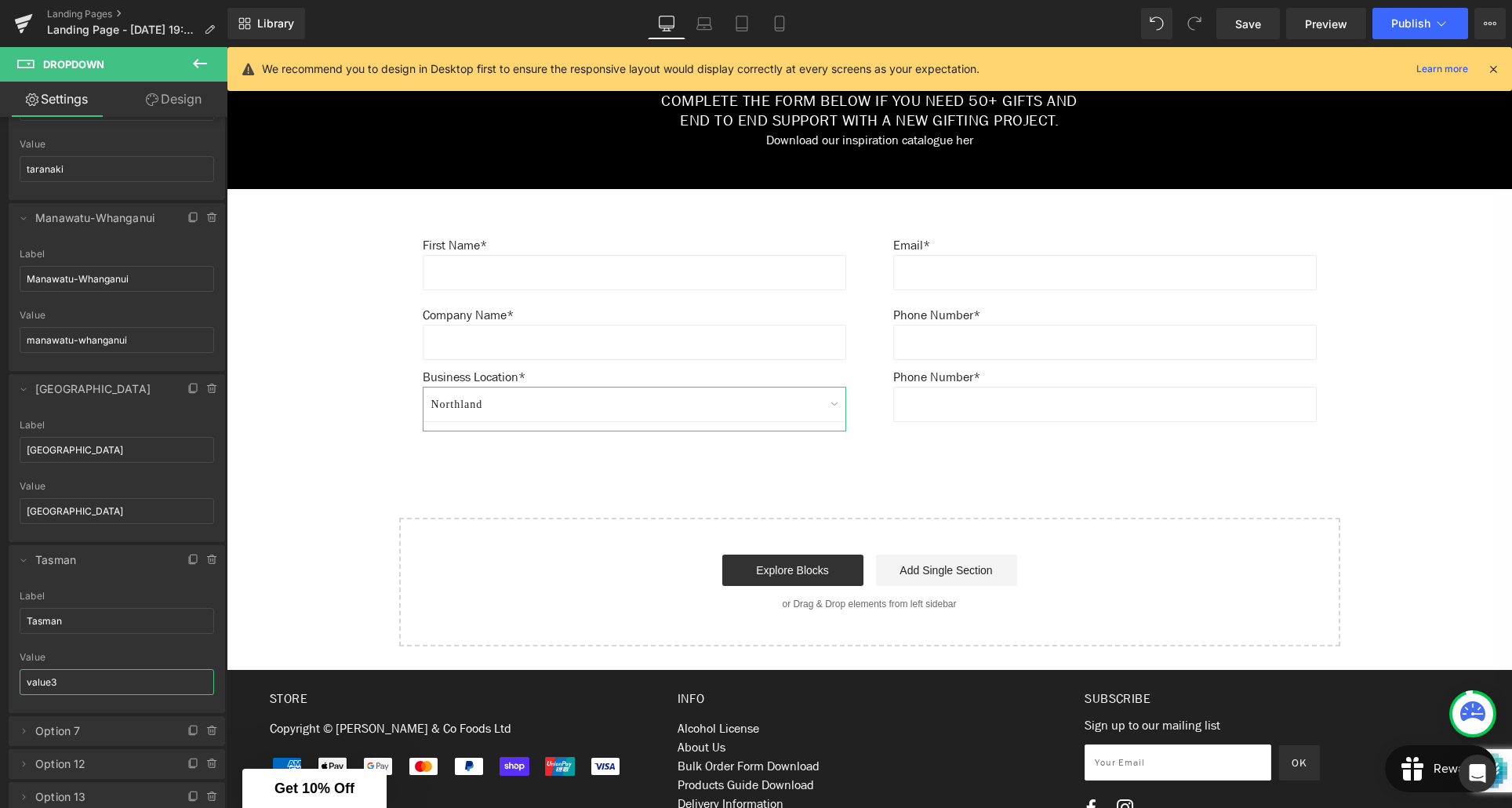
drag, startPoint x: 61, startPoint y: 683, endPoint x: 14, endPoint y: 684, distance: 47.0
click at [14, 684] on div "Option 8 Label Tasman value3 Value value3" at bounding box center [116, 652] width 216 height 122
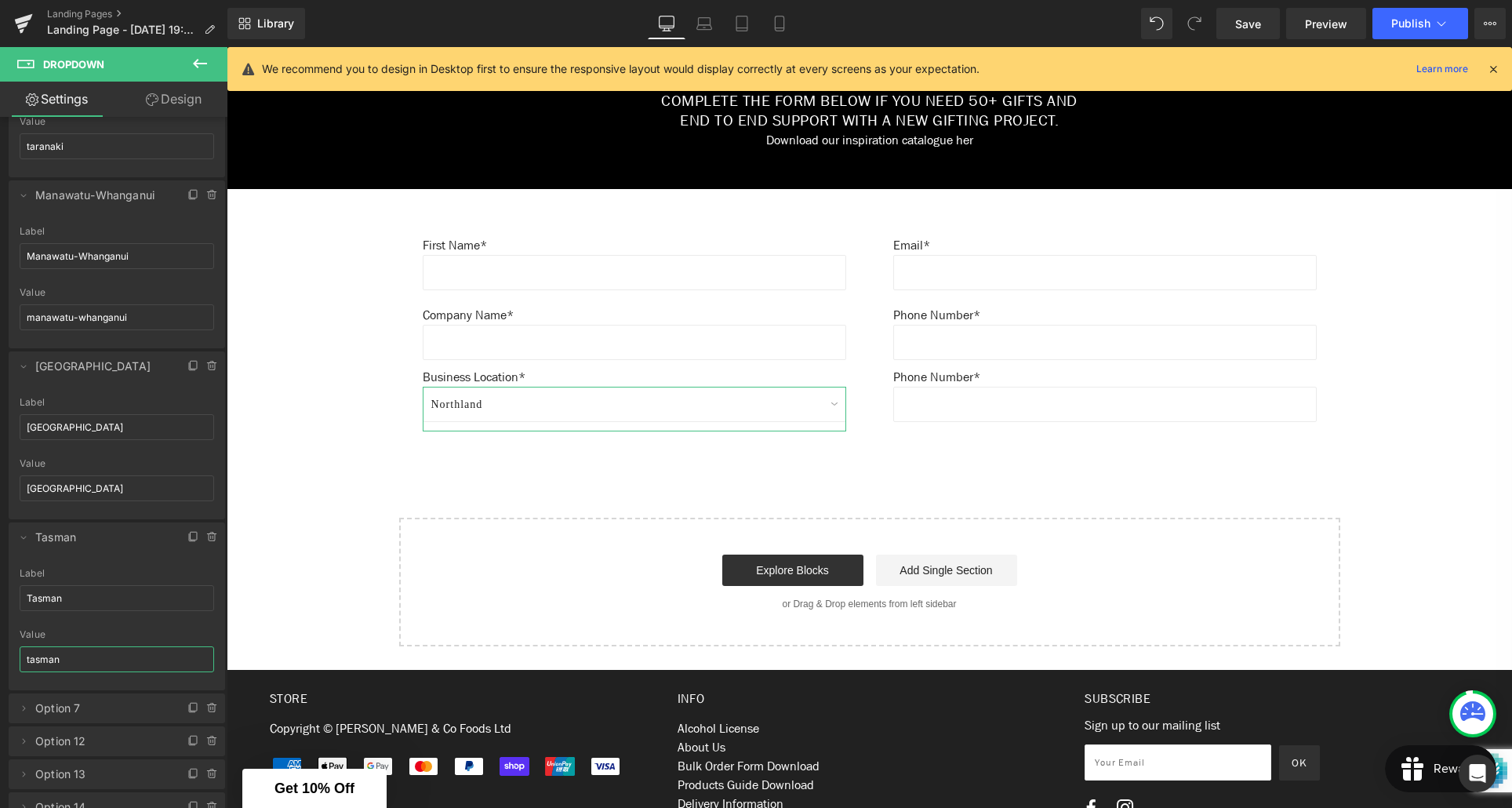
scroll to position [1286, 0]
type input "tasman"
click at [20, 702] on icon at bounding box center [24, 704] width 13 height 13
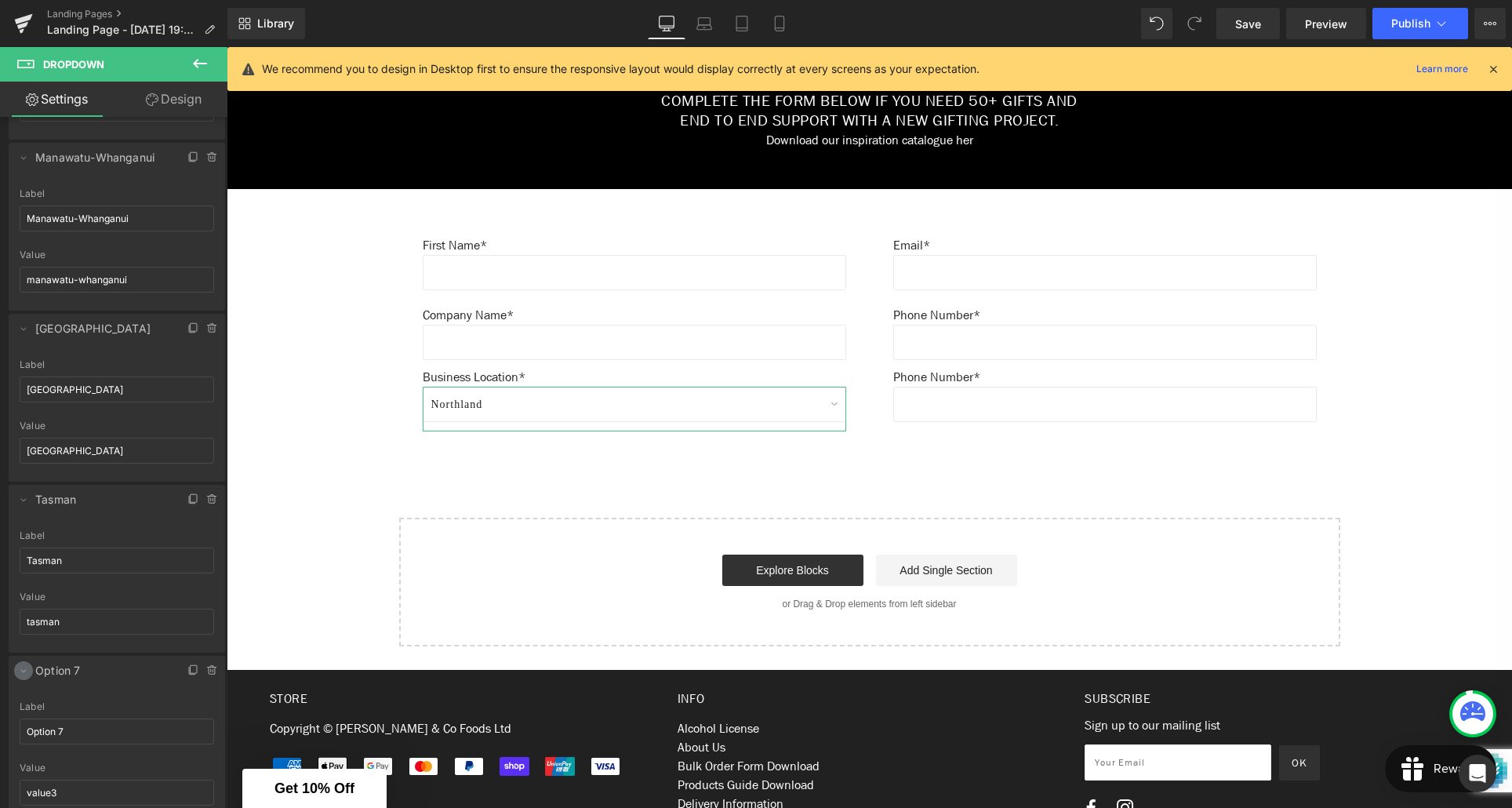
scroll to position [1324, 0]
drag, startPoint x: 70, startPoint y: 726, endPoint x: 20, endPoint y: 725, distance: 50.0
click at [20, 725] on input "Option 7" at bounding box center [117, 726] width 194 height 26
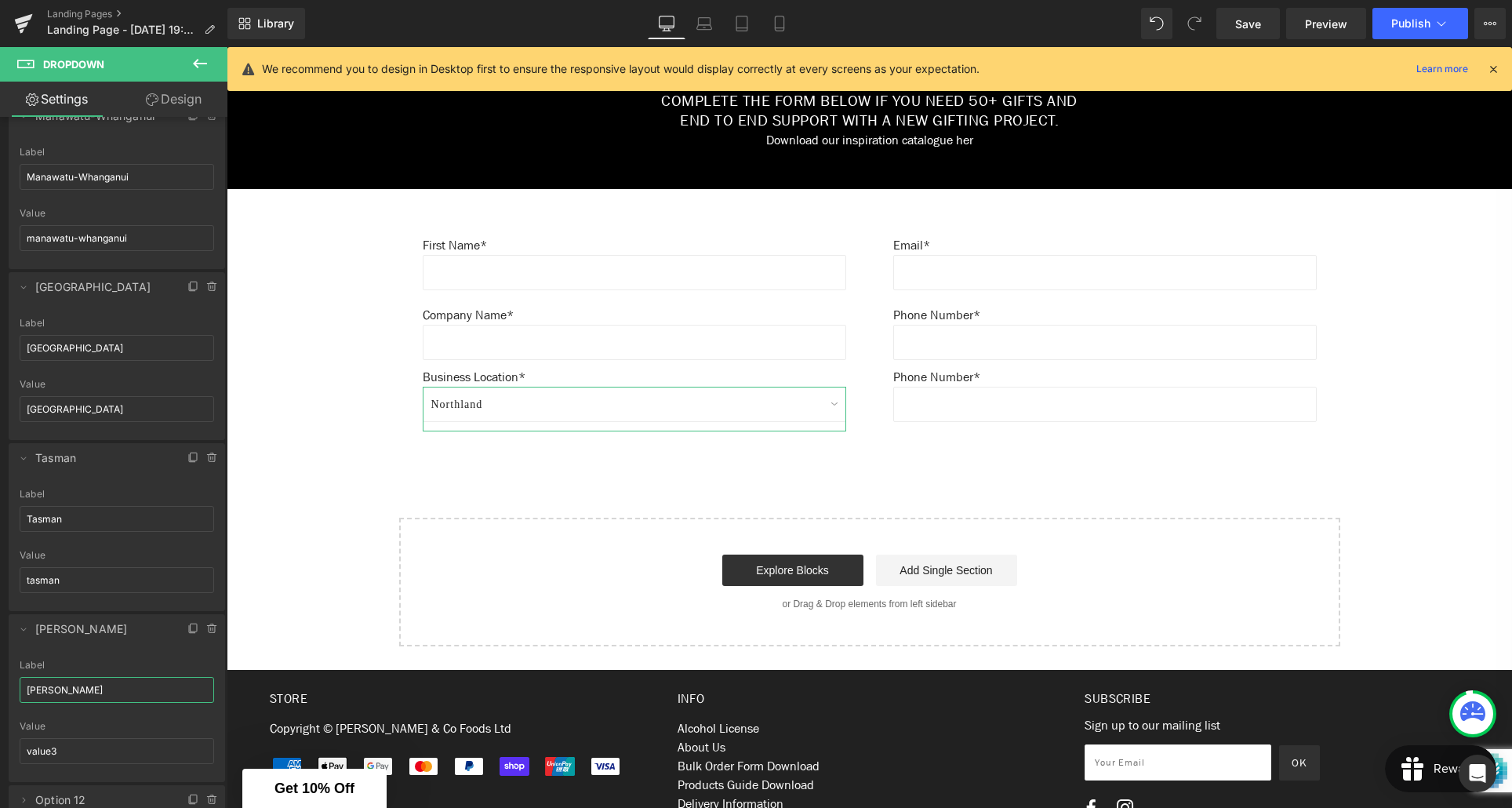
scroll to position [1406, 0]
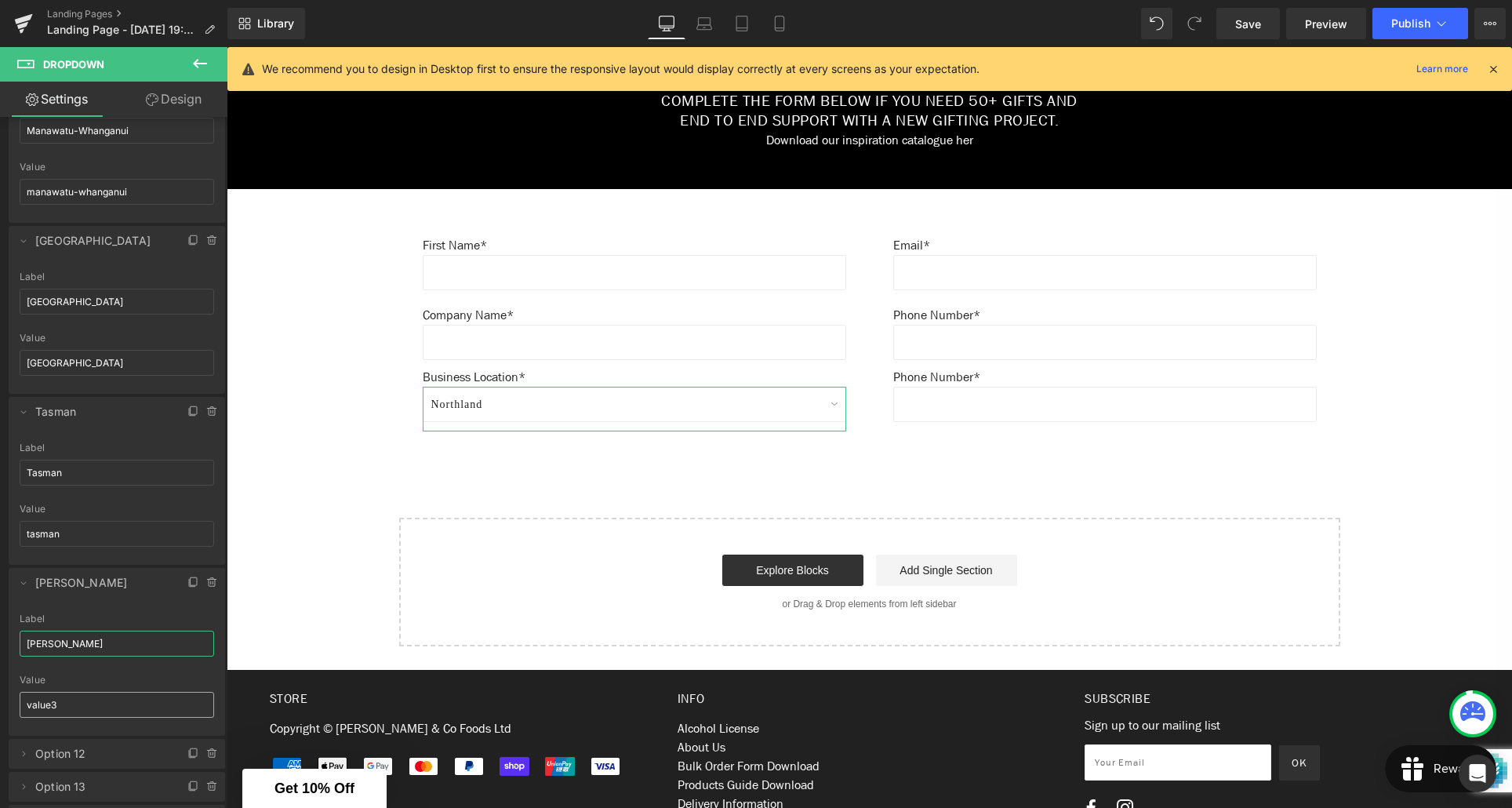
type input "[PERSON_NAME]"
drag, startPoint x: 63, startPoint y: 703, endPoint x: 21, endPoint y: 703, distance: 42.0
click at [21, 703] on input "value3" at bounding box center [117, 705] width 194 height 26
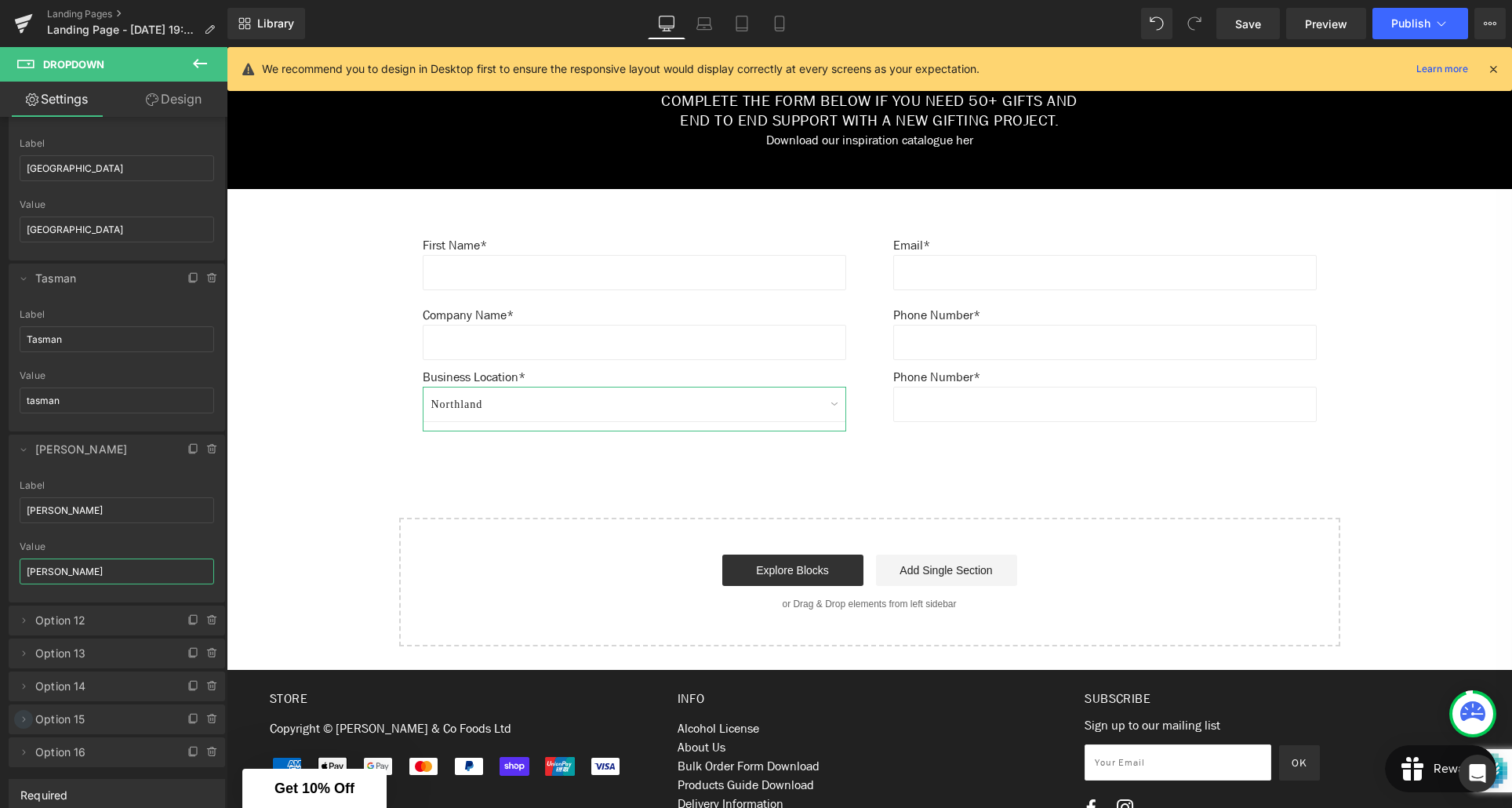
scroll to position [1552, 0]
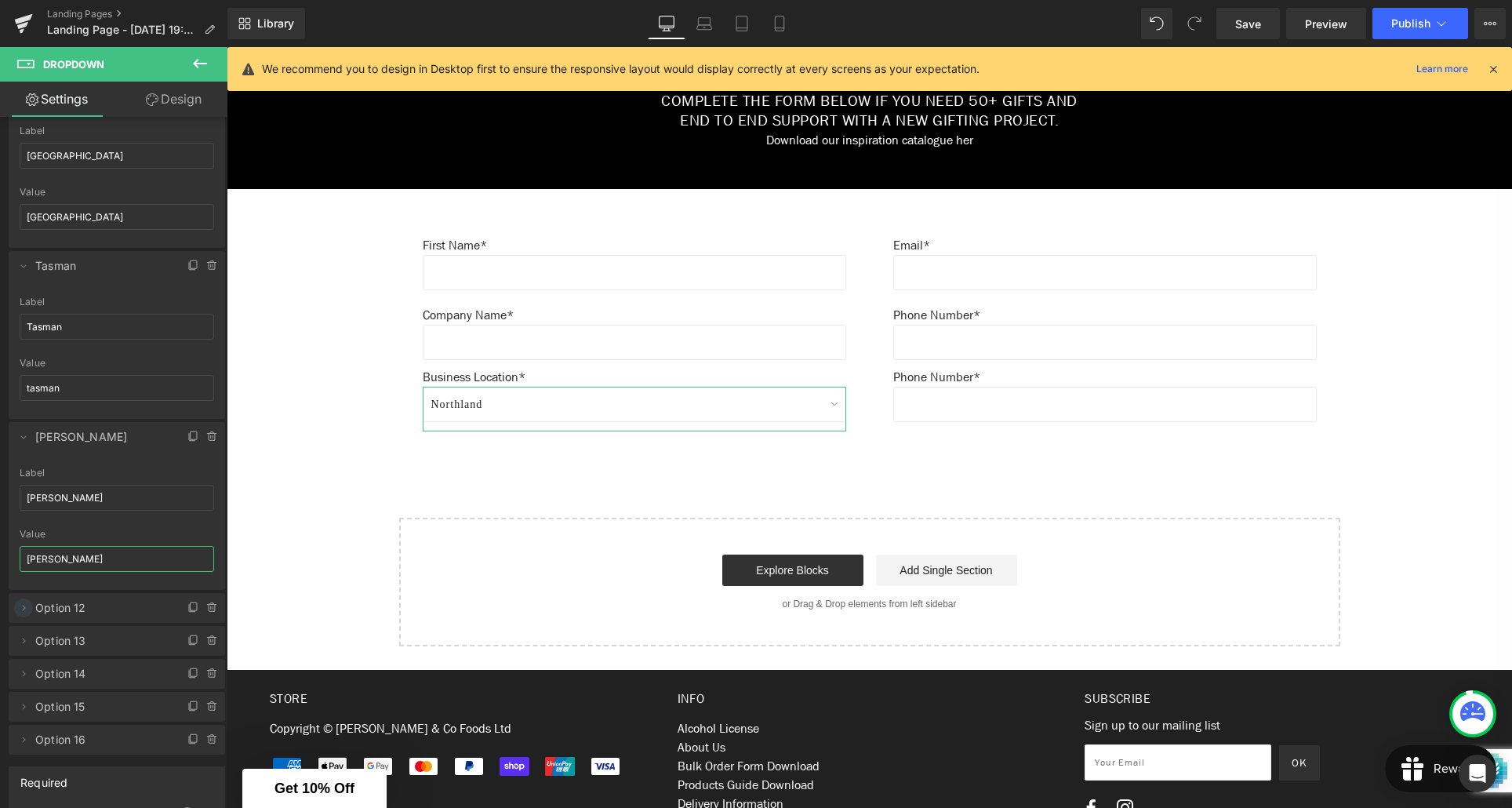
type input "[PERSON_NAME]"
click at [23, 609] on icon at bounding box center [24, 607] width 3 height 5
drag, startPoint x: 76, startPoint y: 674, endPoint x: 23, endPoint y: 671, distance: 53.1
click at [23, 671] on input "Option 12" at bounding box center [117, 668] width 194 height 26
drag, startPoint x: 90, startPoint y: 669, endPoint x: 23, endPoint y: 668, distance: 67.0
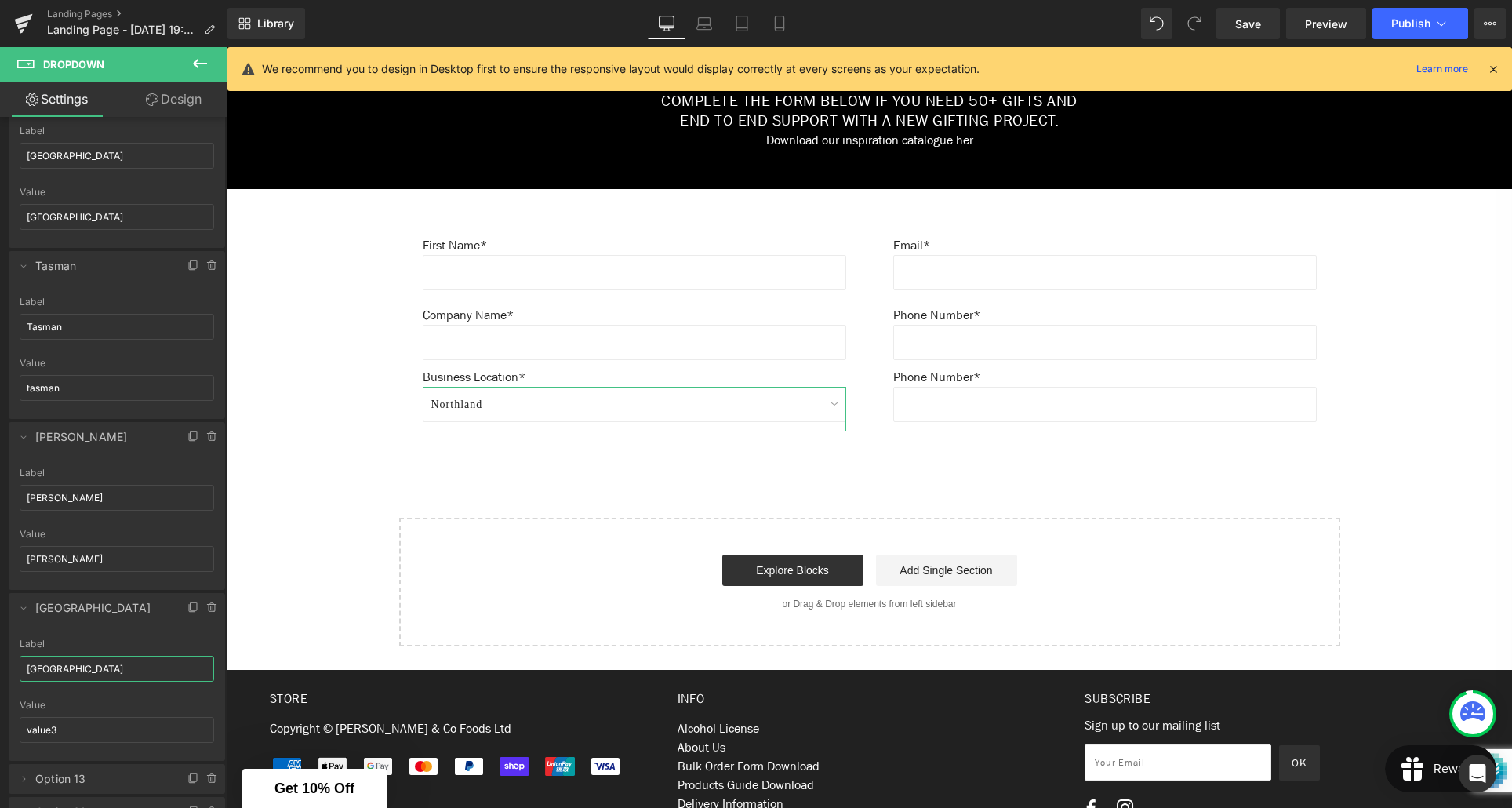
click at [23, 668] on input "[GEOGRAPHIC_DATA]" at bounding box center [117, 668] width 194 height 26
type input "[GEOGRAPHIC_DATA]"
drag, startPoint x: 65, startPoint y: 727, endPoint x: 21, endPoint y: 729, distance: 44.0
click at [21, 729] on input "value3" at bounding box center [117, 730] width 194 height 26
paste input "[GEOGRAPHIC_DATA]"
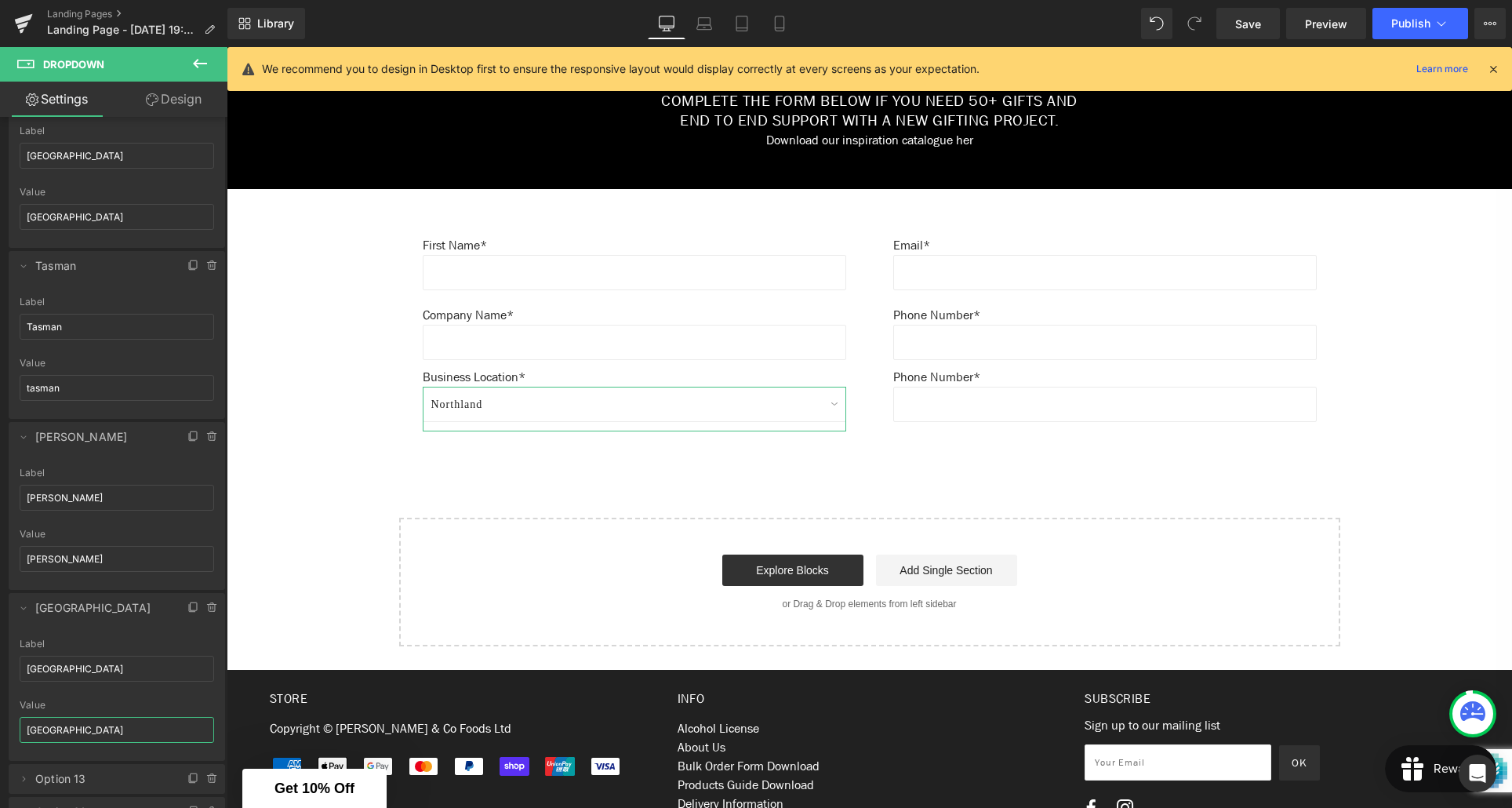
drag, startPoint x: 34, startPoint y: 730, endPoint x: 39, endPoint y: 743, distance: 13.9
click at [34, 730] on input "[GEOGRAPHIC_DATA]" at bounding box center [117, 730] width 194 height 26
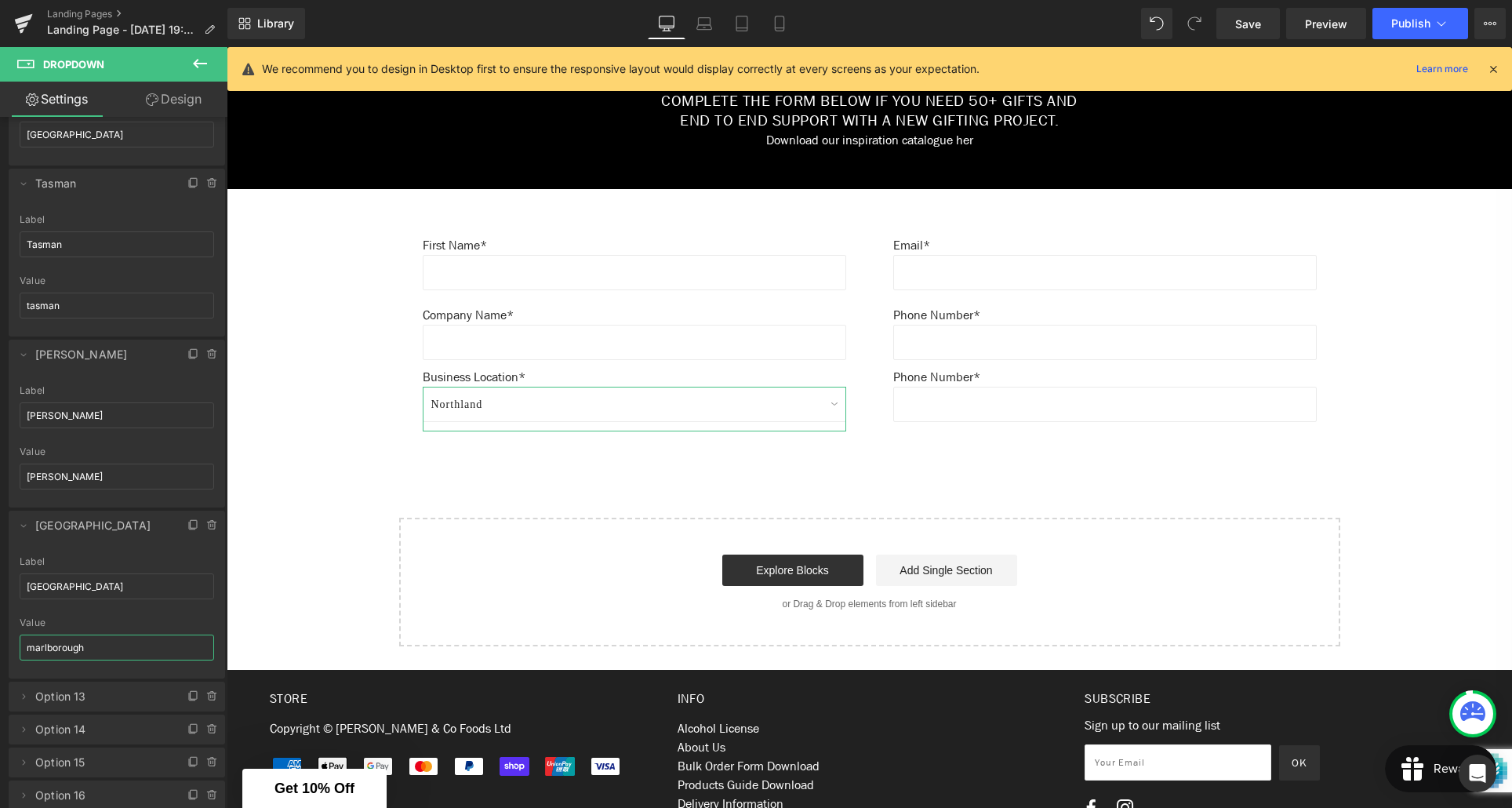
scroll to position [1645, 0]
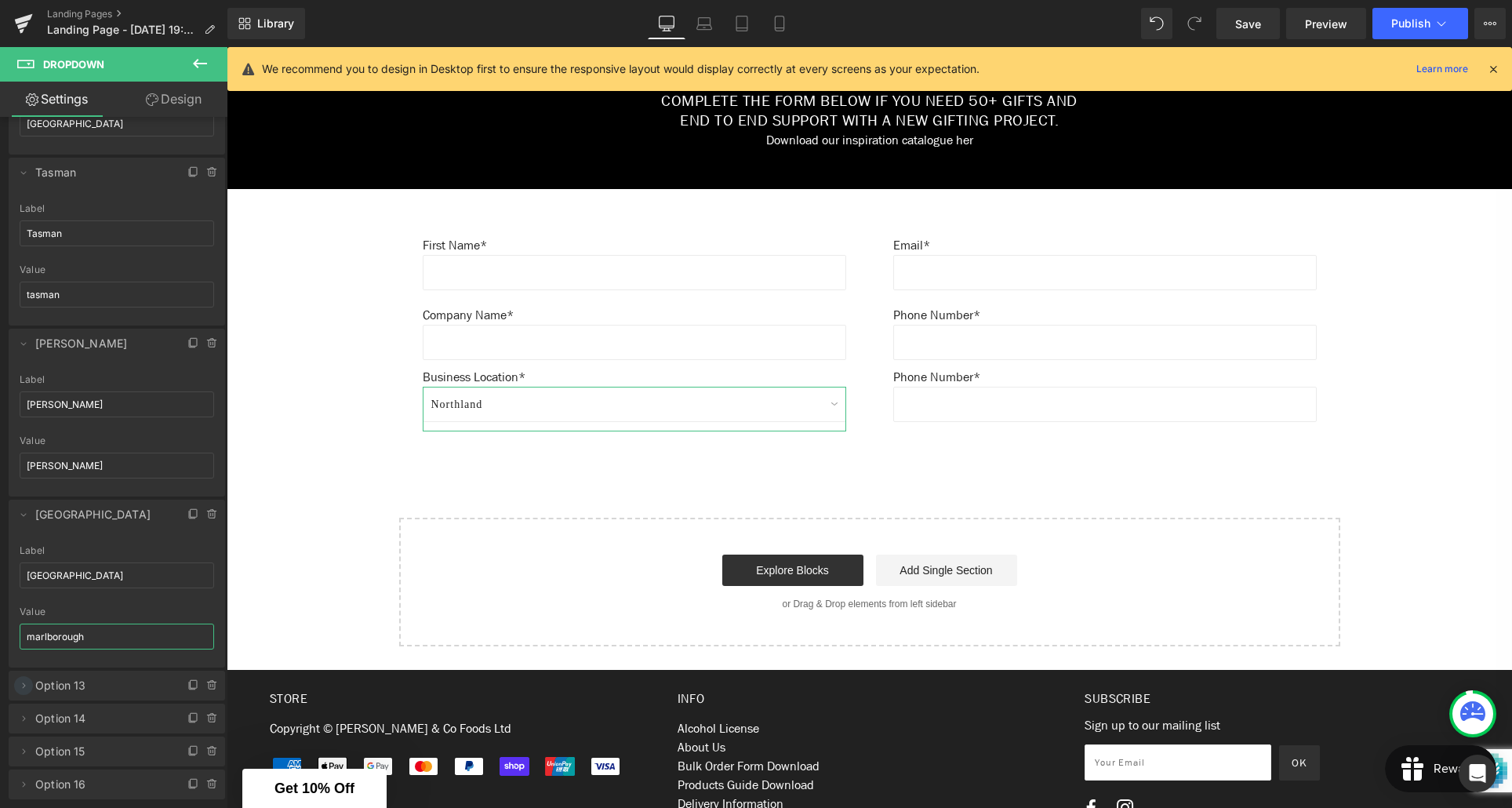
type input "marlborough"
click at [23, 684] on icon at bounding box center [24, 685] width 3 height 5
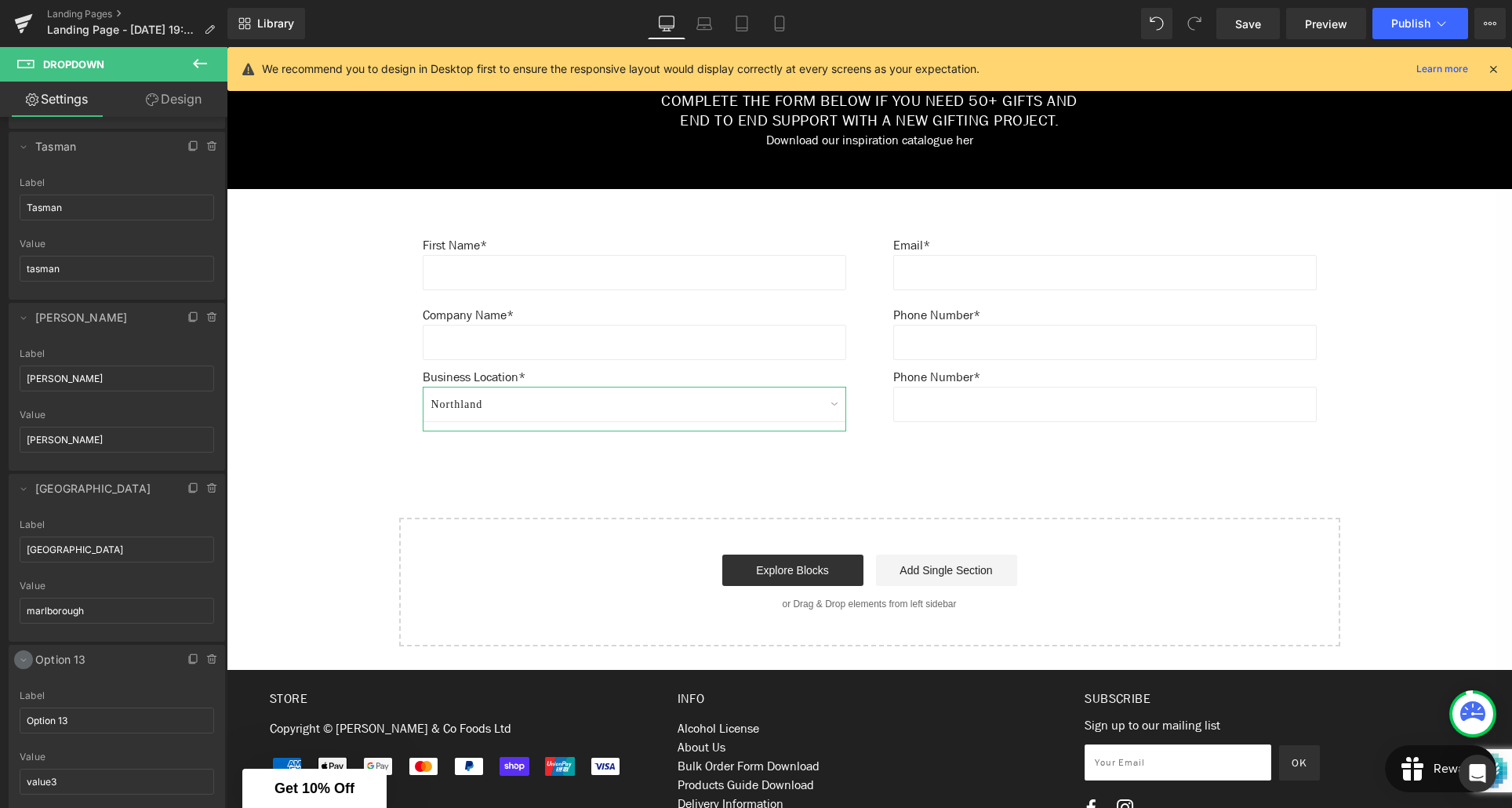
scroll to position [1675, 0]
drag, startPoint x: 78, startPoint y: 717, endPoint x: 21, endPoint y: 719, distance: 57.0
click at [21, 719] on input "Option 13" at bounding box center [117, 716] width 194 height 26
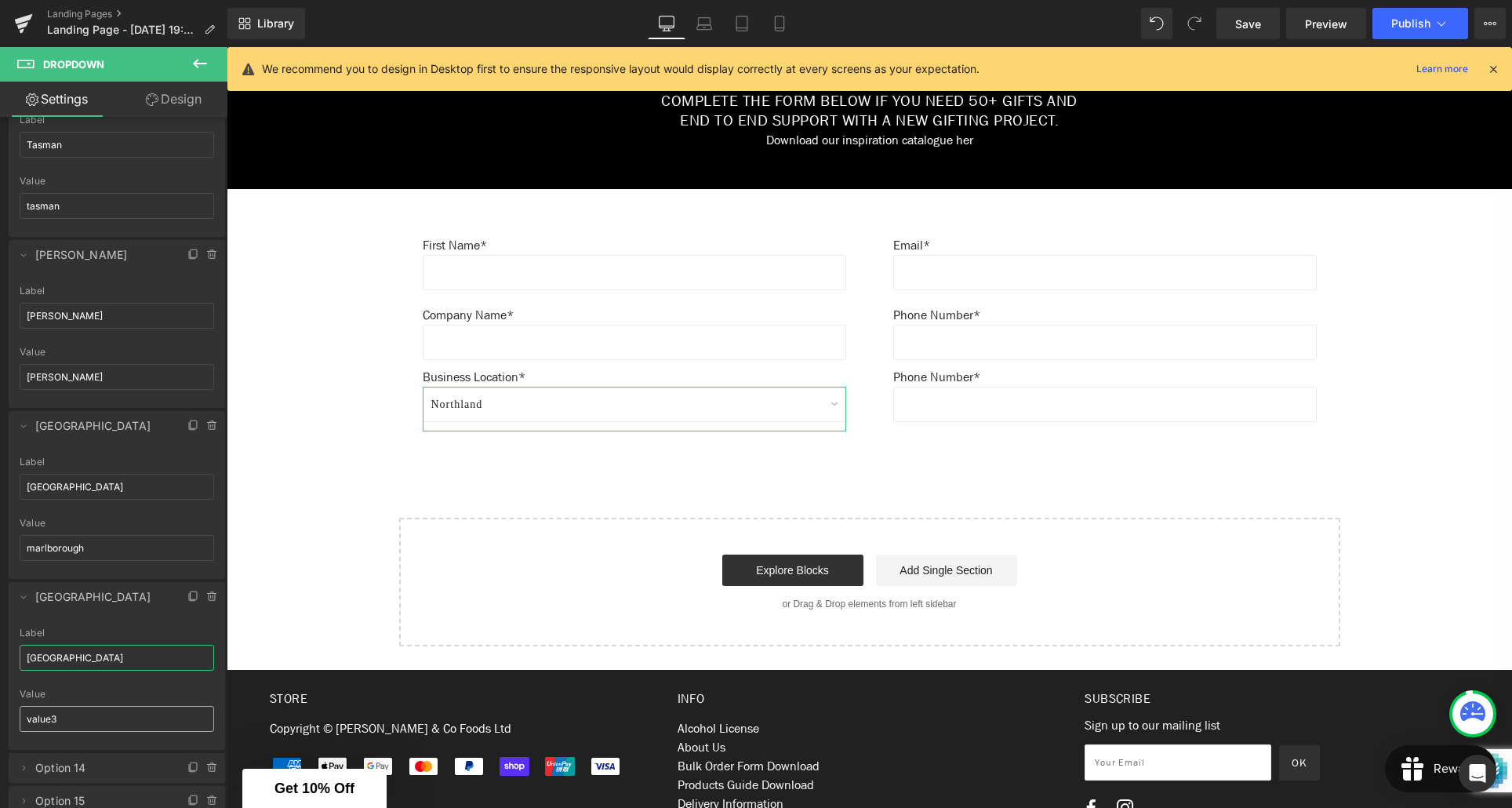
scroll to position [1737, 0]
type input "[GEOGRAPHIC_DATA]"
drag, startPoint x: 72, startPoint y: 718, endPoint x: 23, endPoint y: 717, distance: 49.0
click at [23, 717] on input "value3" at bounding box center [117, 716] width 194 height 26
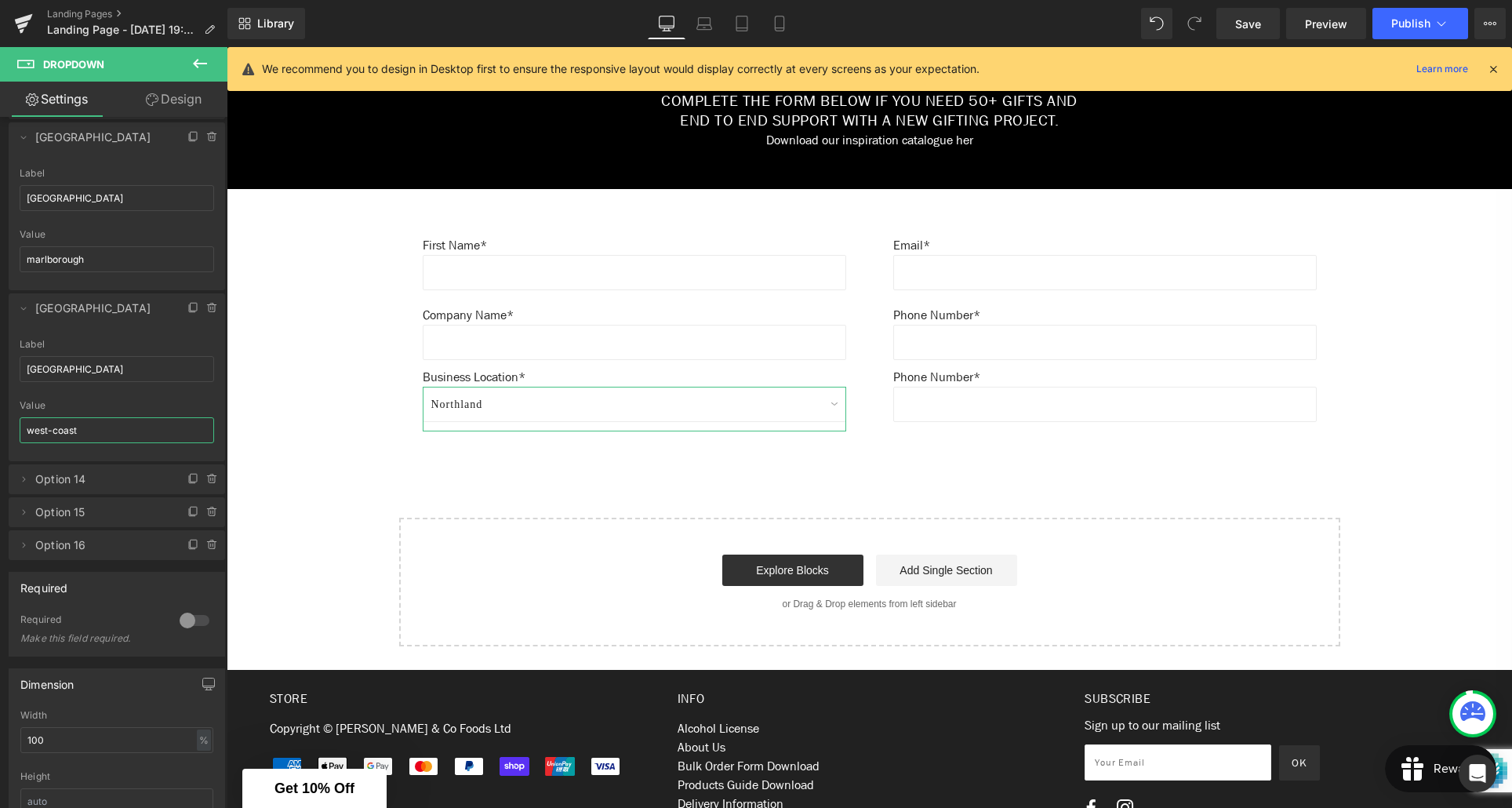
scroll to position [2024, 0]
type input "west-coast"
click at [20, 487] on li "Delete Cancel Option 14 Option 14 Label Option 14 value3 Value value3" at bounding box center [116, 478] width 216 height 30
click at [22, 483] on icon at bounding box center [24, 479] width 13 height 13
drag, startPoint x: 78, startPoint y: 539, endPoint x: 26, endPoint y: 538, distance: 52.0
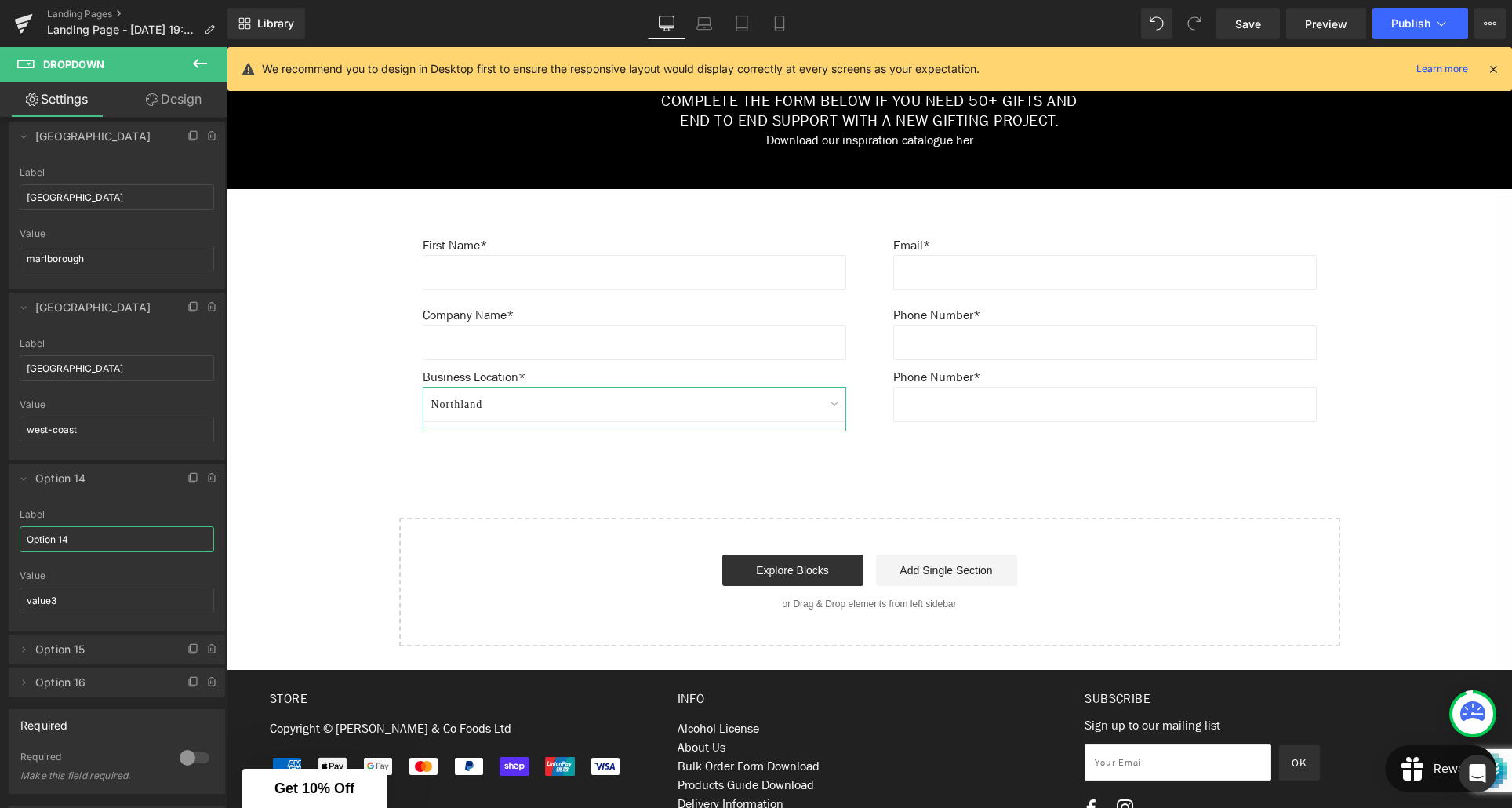
click at [26, 538] on input "Option 14" at bounding box center [117, 539] width 194 height 26
type input "Canterbury"
drag, startPoint x: 56, startPoint y: 598, endPoint x: 25, endPoint y: 599, distance: 31.0
click at [25, 599] on input "value3" at bounding box center [117, 600] width 194 height 26
type input "canterbury"
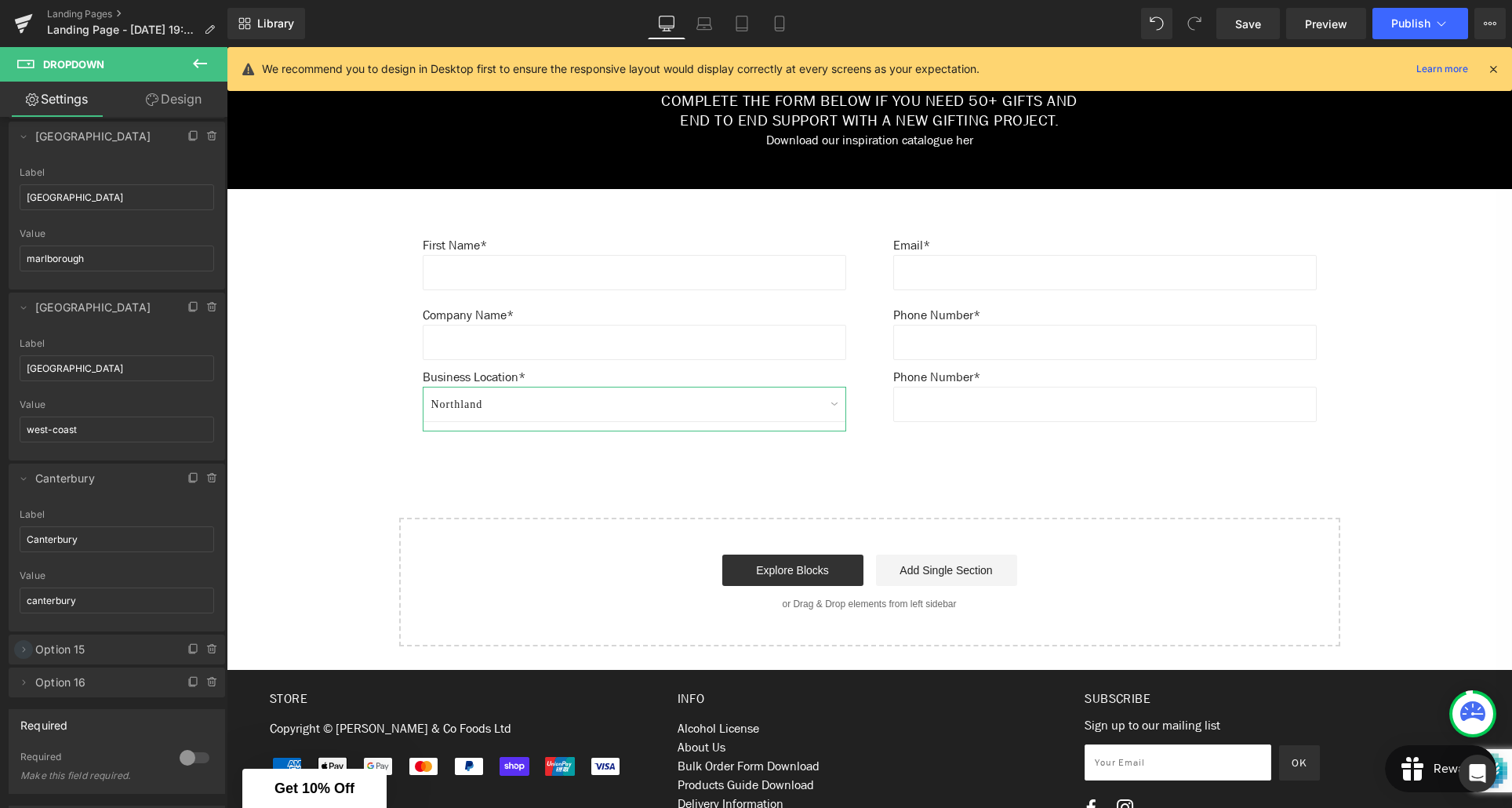
click at [24, 650] on icon at bounding box center [24, 649] width 3 height 5
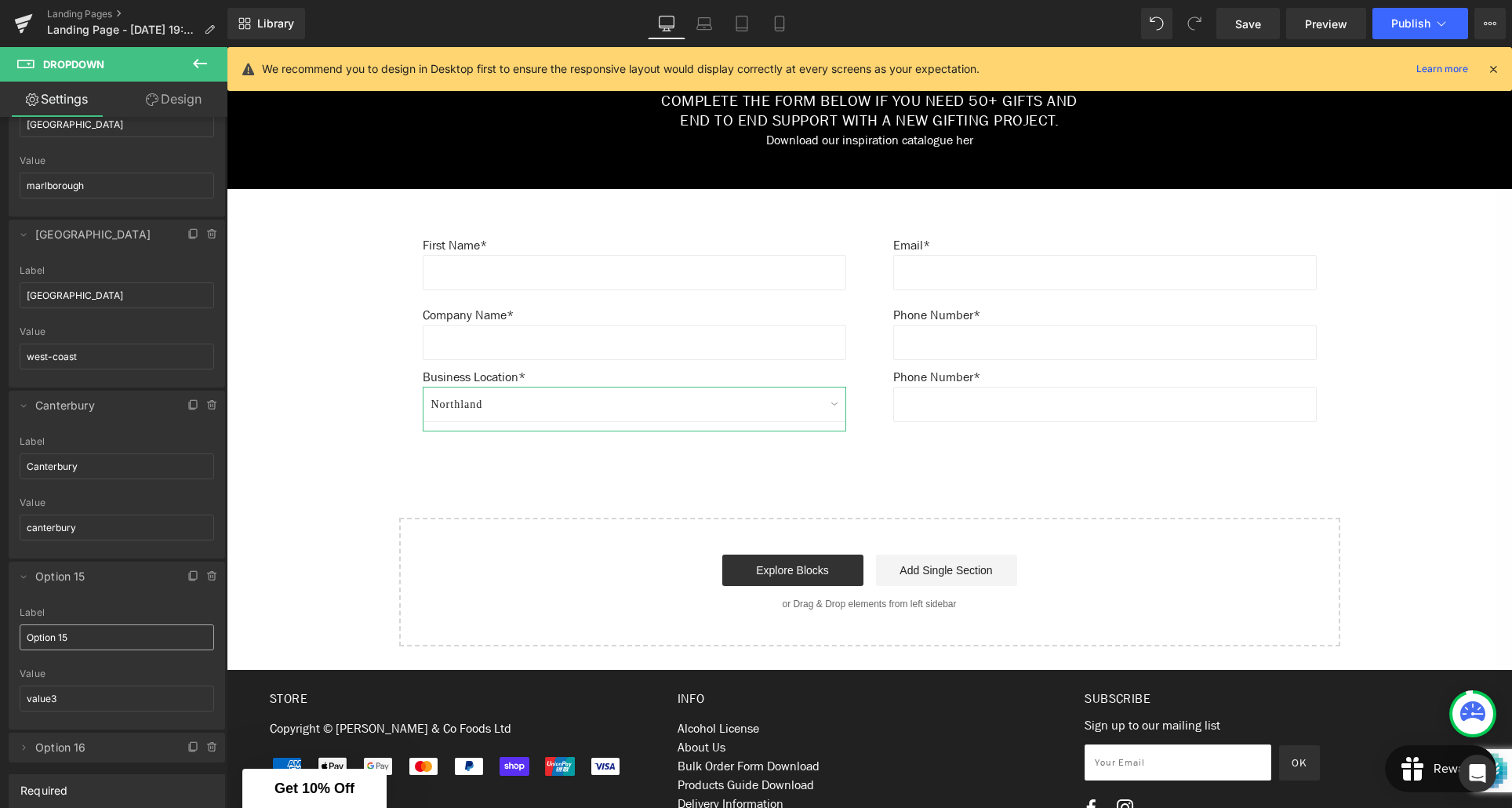
scroll to position [2094, 0]
drag, startPoint x: 68, startPoint y: 638, endPoint x: 20, endPoint y: 637, distance: 48.0
click at [20, 638] on input "Option 15" at bounding box center [117, 639] width 194 height 26
type input "Otago"
drag, startPoint x: 68, startPoint y: 699, endPoint x: 15, endPoint y: 698, distance: 53.0
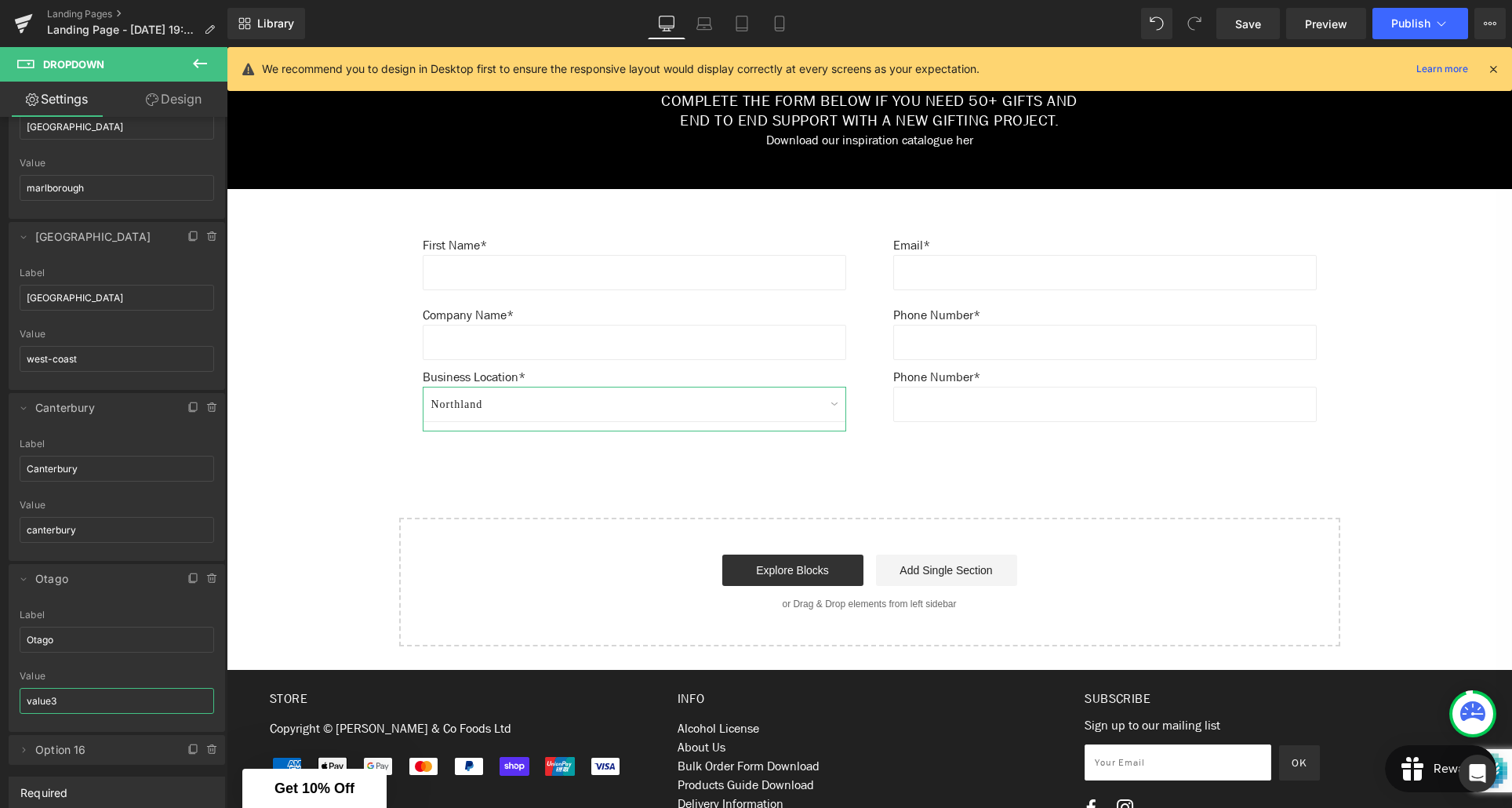
click at [15, 698] on div "Option 15 Label Otago value3 Value value3" at bounding box center [116, 670] width 216 height 122
type input "otago"
click at [25, 751] on icon at bounding box center [24, 750] width 13 height 13
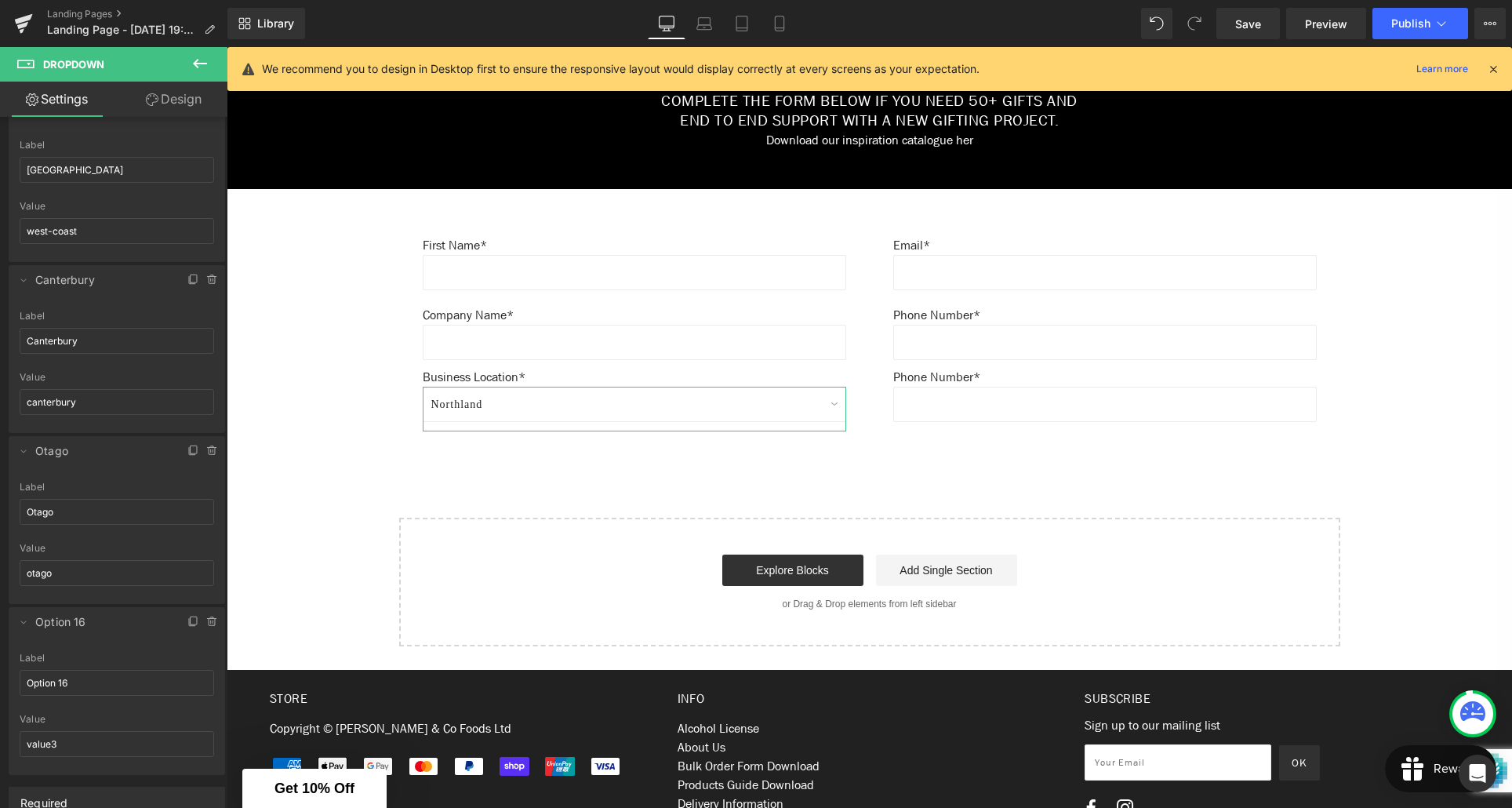
scroll to position [2222, 0]
drag, startPoint x: 76, startPoint y: 681, endPoint x: 26, endPoint y: 683, distance: 50.0
click at [26, 683] on input "Option 16" at bounding box center [117, 682] width 194 height 26
type input "Southland"
drag, startPoint x: 63, startPoint y: 743, endPoint x: 26, endPoint y: 742, distance: 37.0
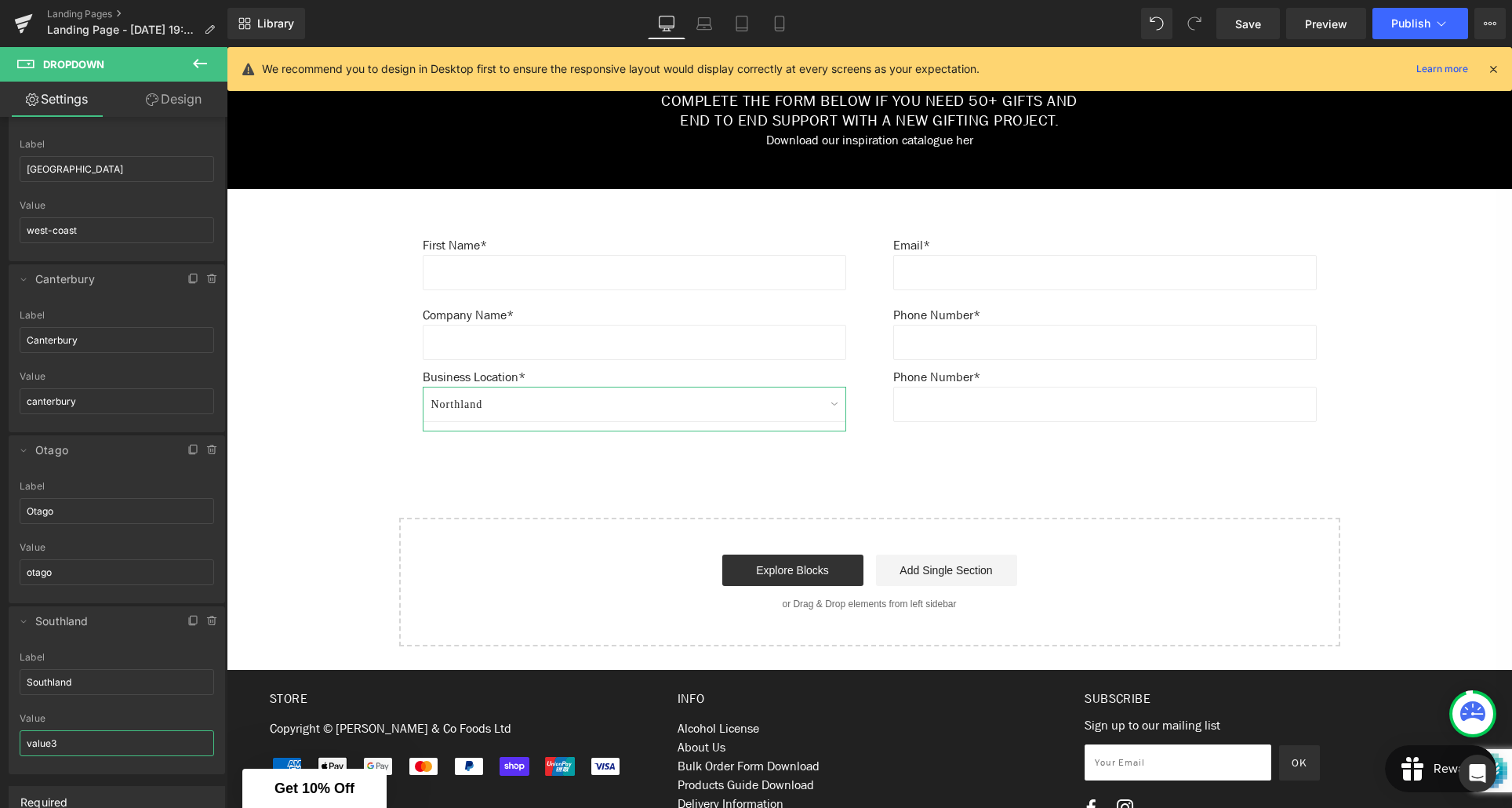
click at [26, 742] on input "value3" at bounding box center [117, 743] width 194 height 26
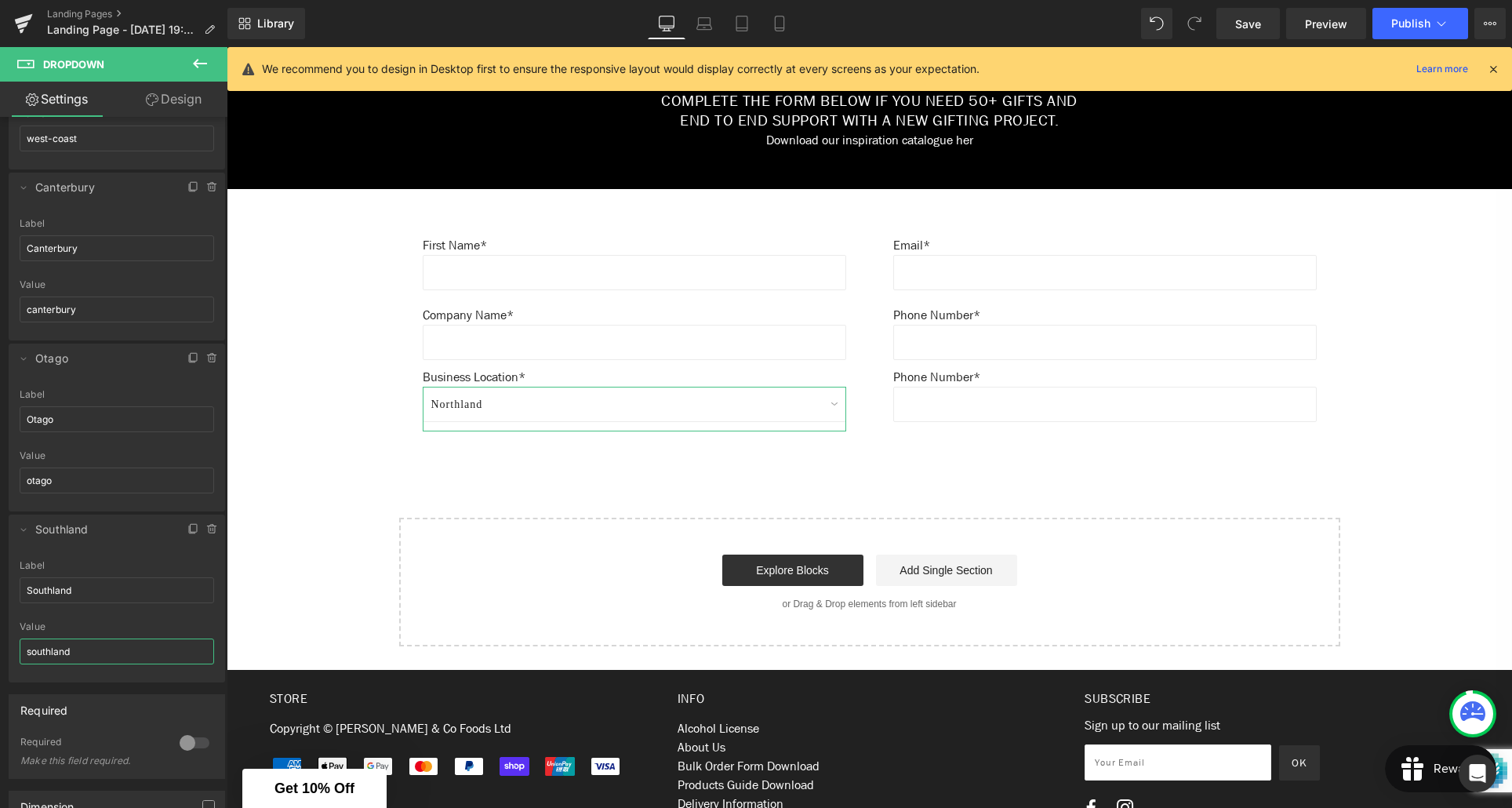
scroll to position [2329, 0]
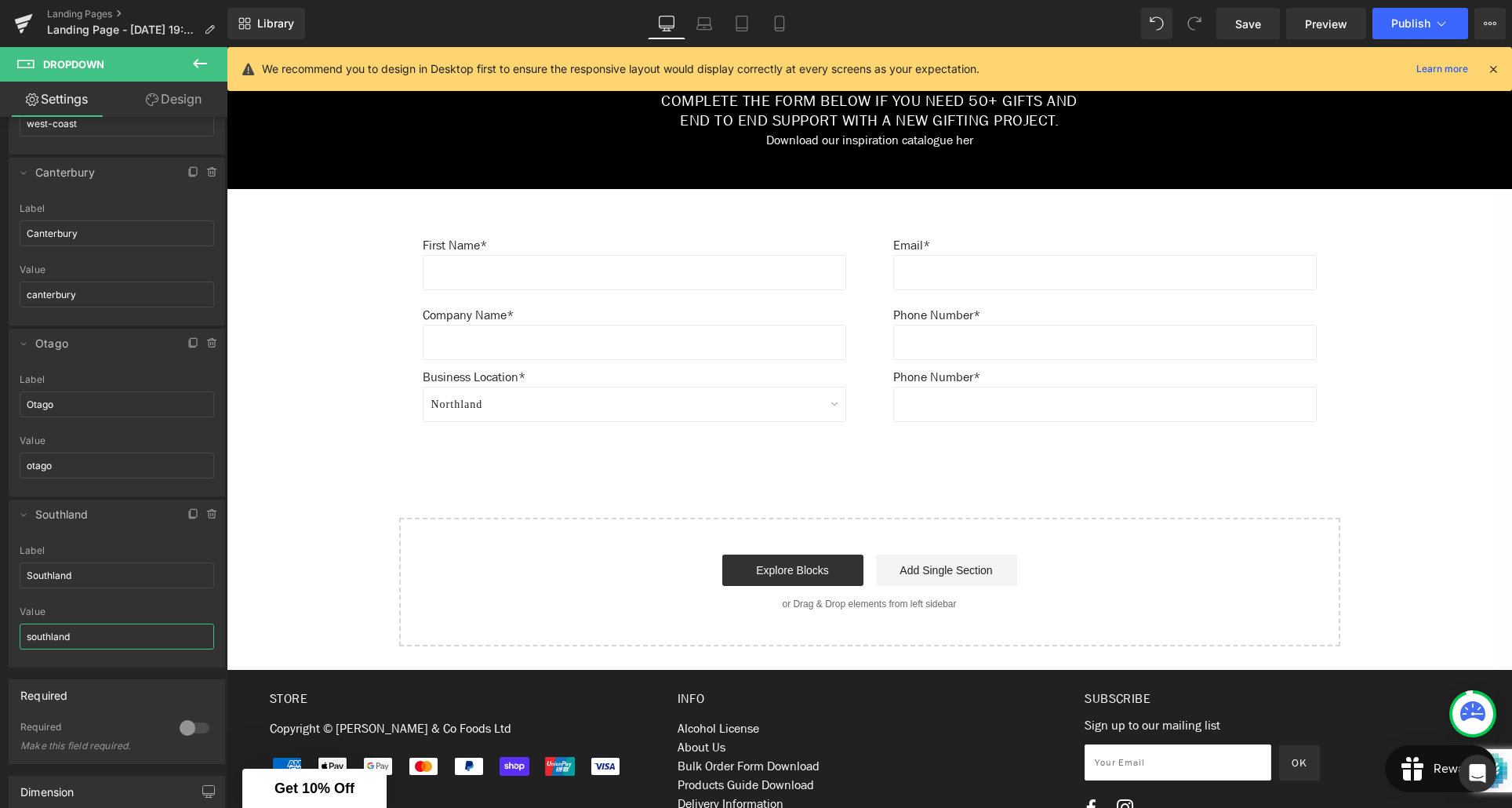
type input "southland"
click at [195, 730] on div at bounding box center [194, 728] width 37 height 26
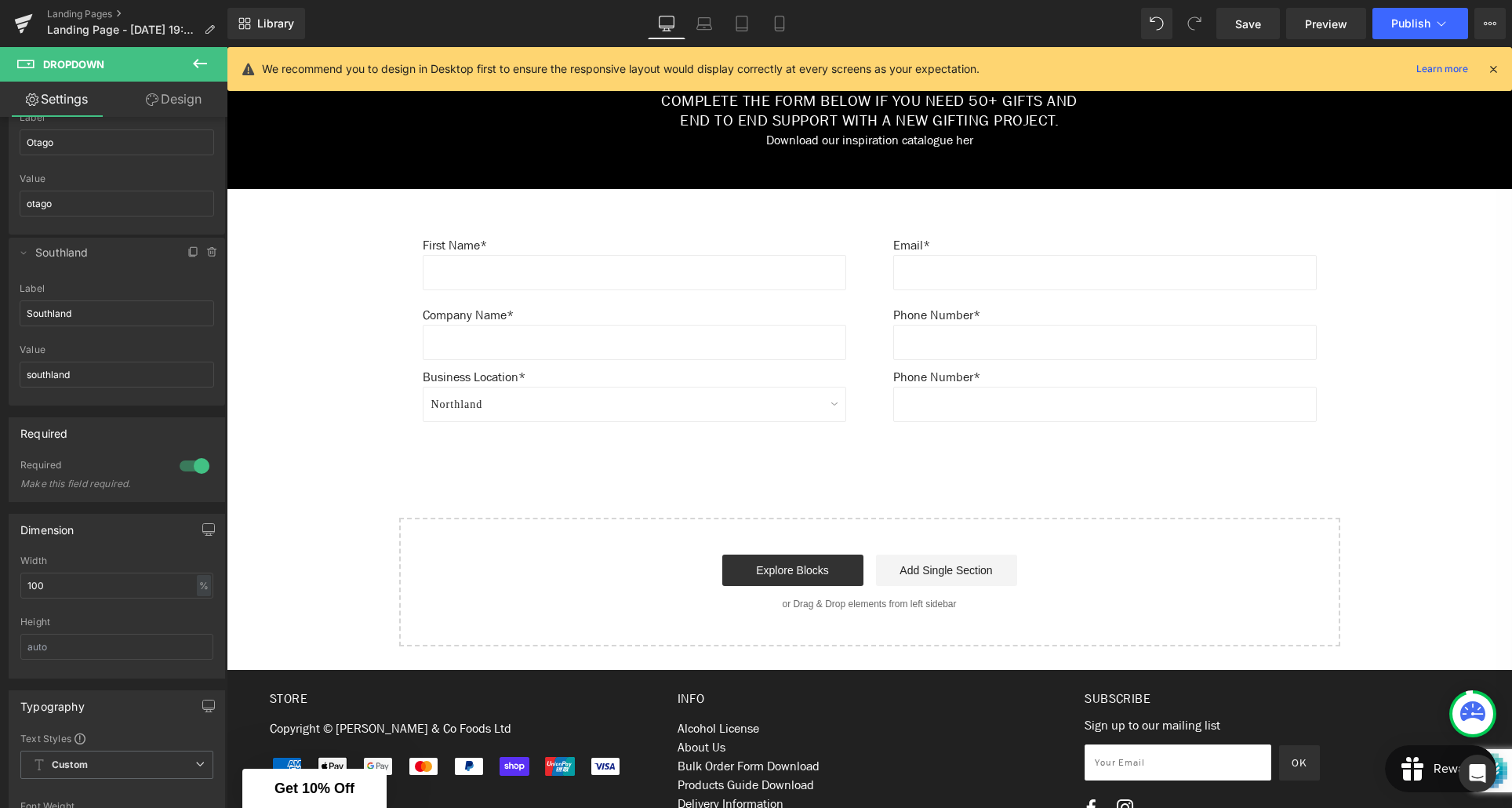
scroll to position [2591, 0]
click at [392, 485] on body "account icon arrow-left-long icon arrow-left icon arrow-right-long icon arrow-r…" at bounding box center [870, 146] width 1286 height 1800
click at [199, 65] on icon at bounding box center [200, 63] width 19 height 19
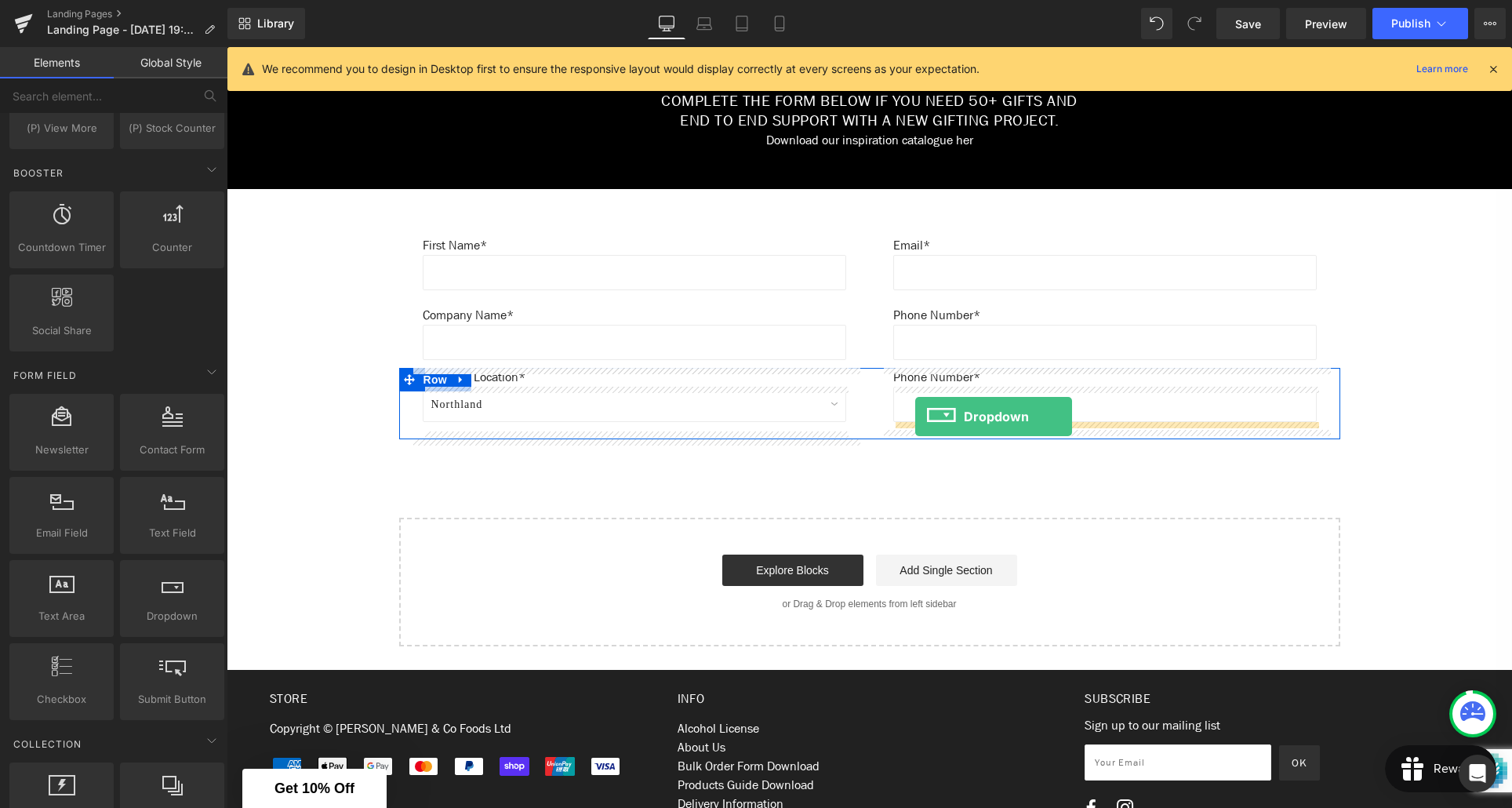
drag, startPoint x: 426, startPoint y: 111, endPoint x: 916, endPoint y: 417, distance: 577.7
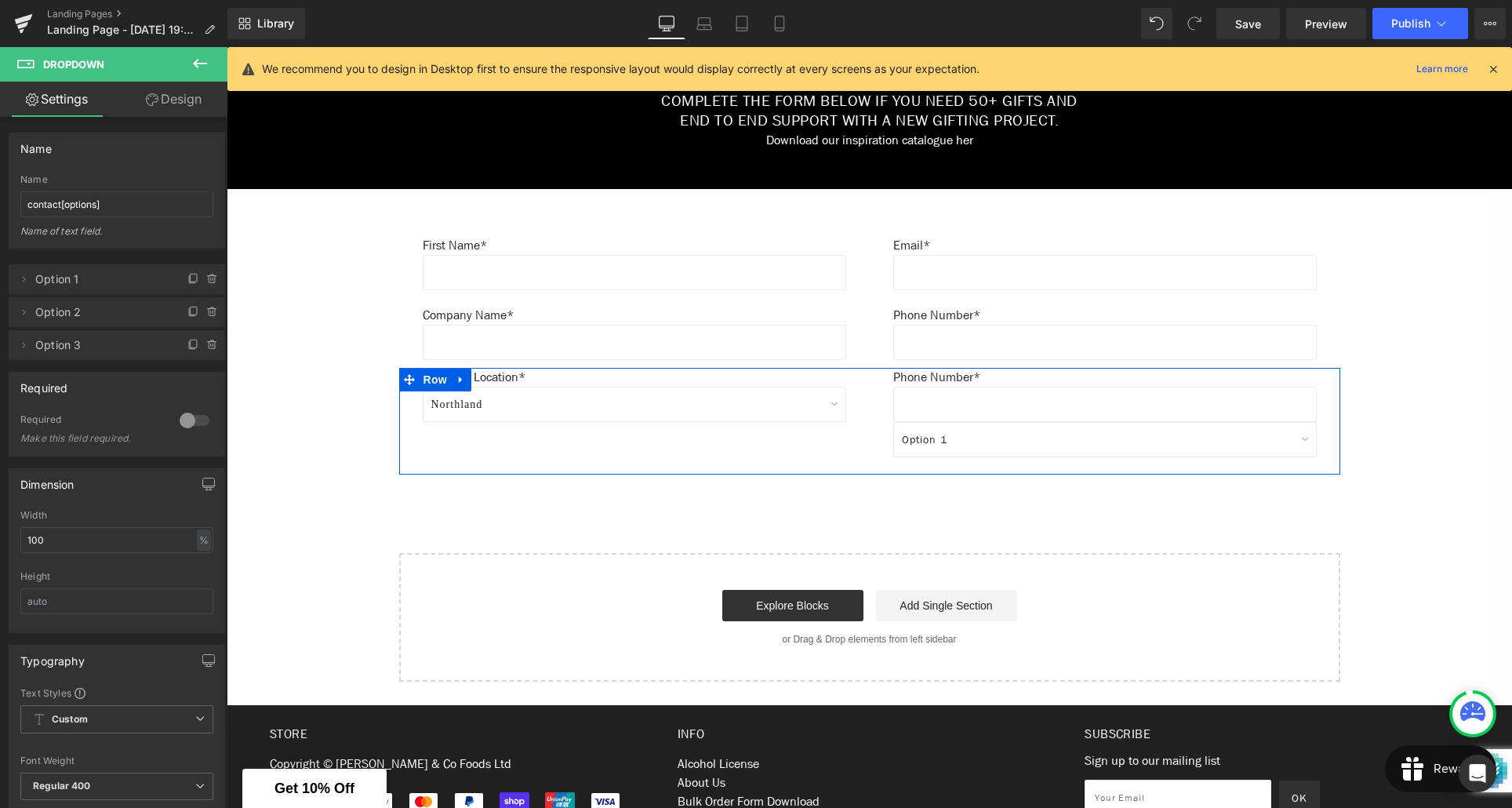
drag, startPoint x: 916, startPoint y: 417, endPoint x: 1077, endPoint y: 399, distance: 162.0
click at [1077, 399] on div "Text Field" at bounding box center [1105, 404] width 423 height 36
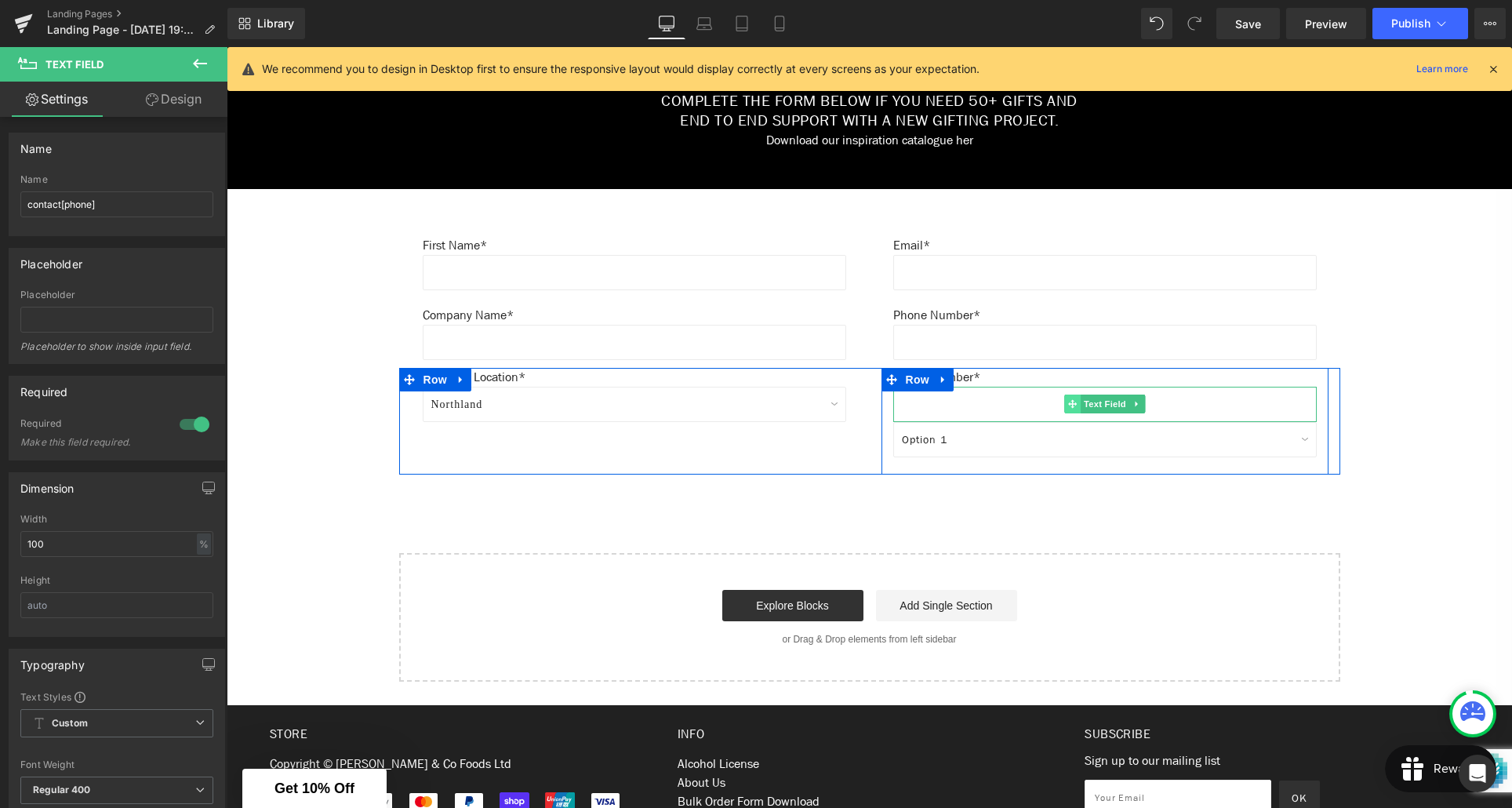
click at [1141, 408] on icon at bounding box center [1136, 404] width 8 height 9
drag, startPoint x: 1077, startPoint y: 399, endPoint x: 1145, endPoint y: 406, distance: 68.4
click at [1145, 406] on icon at bounding box center [1144, 404] width 8 height 9
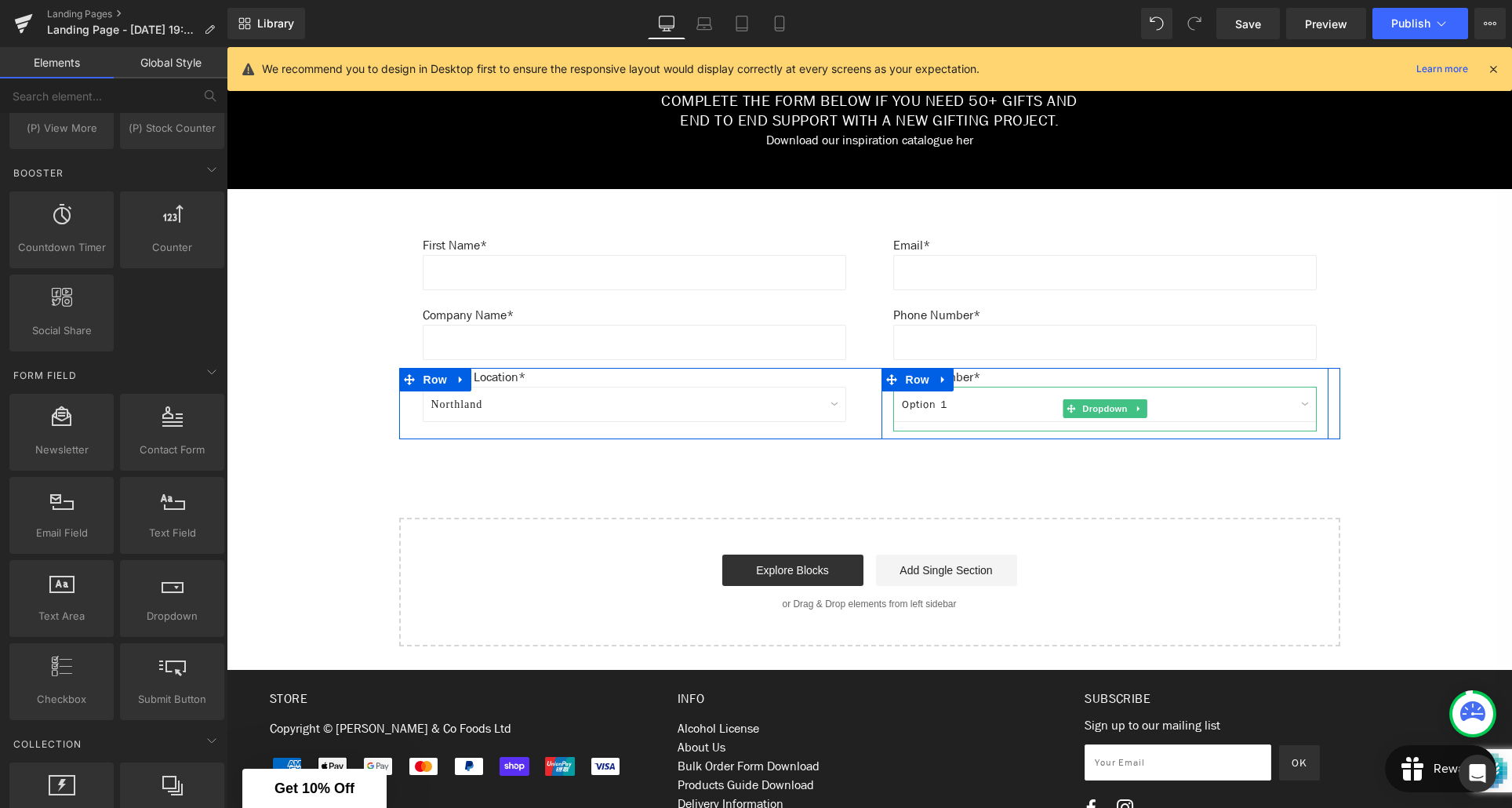
click at [981, 403] on select "Option 1 Option 2 Option 3" at bounding box center [1105, 404] width 423 height 36
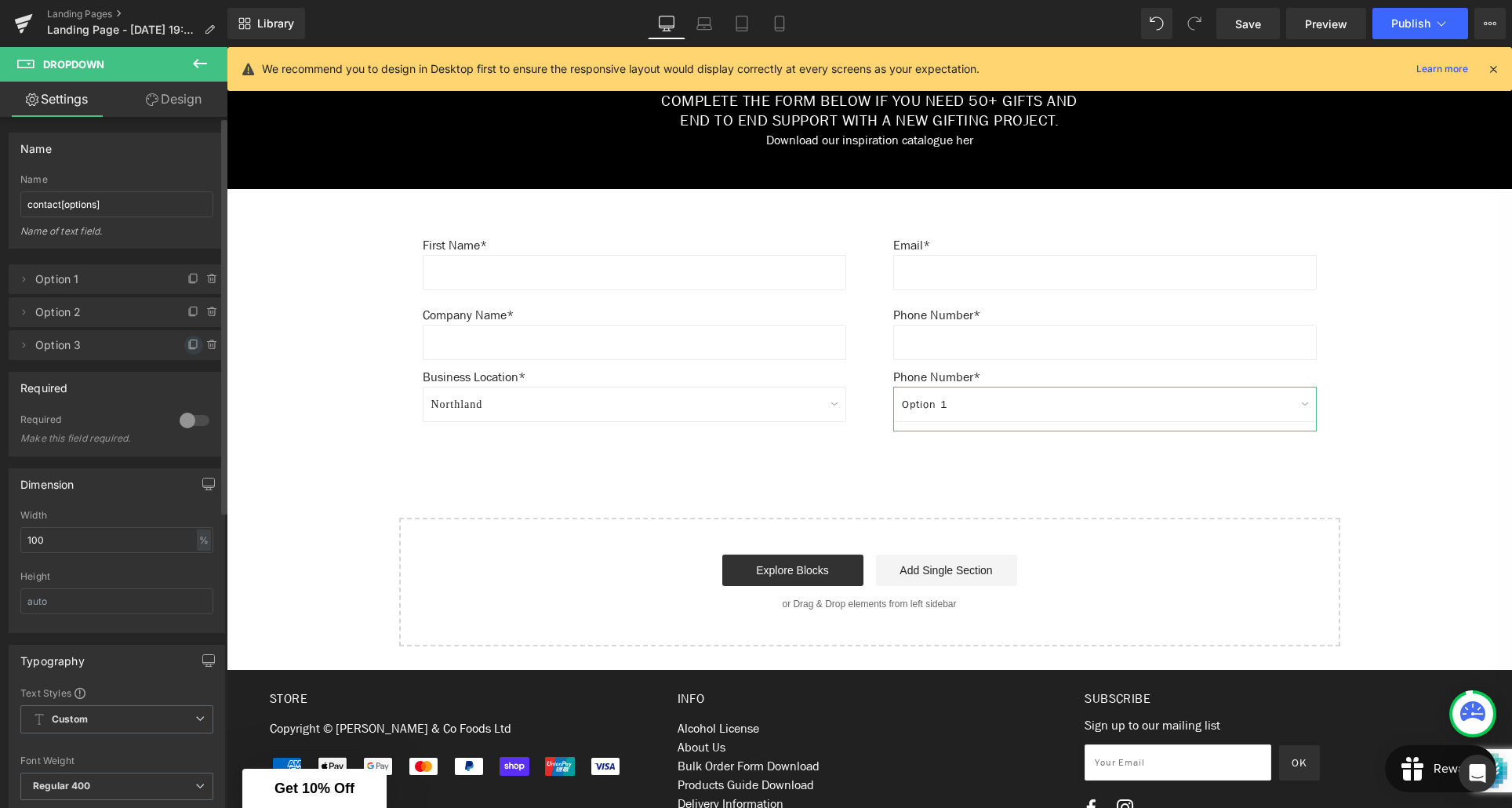
click at [188, 347] on icon at bounding box center [194, 346] width 13 height 13
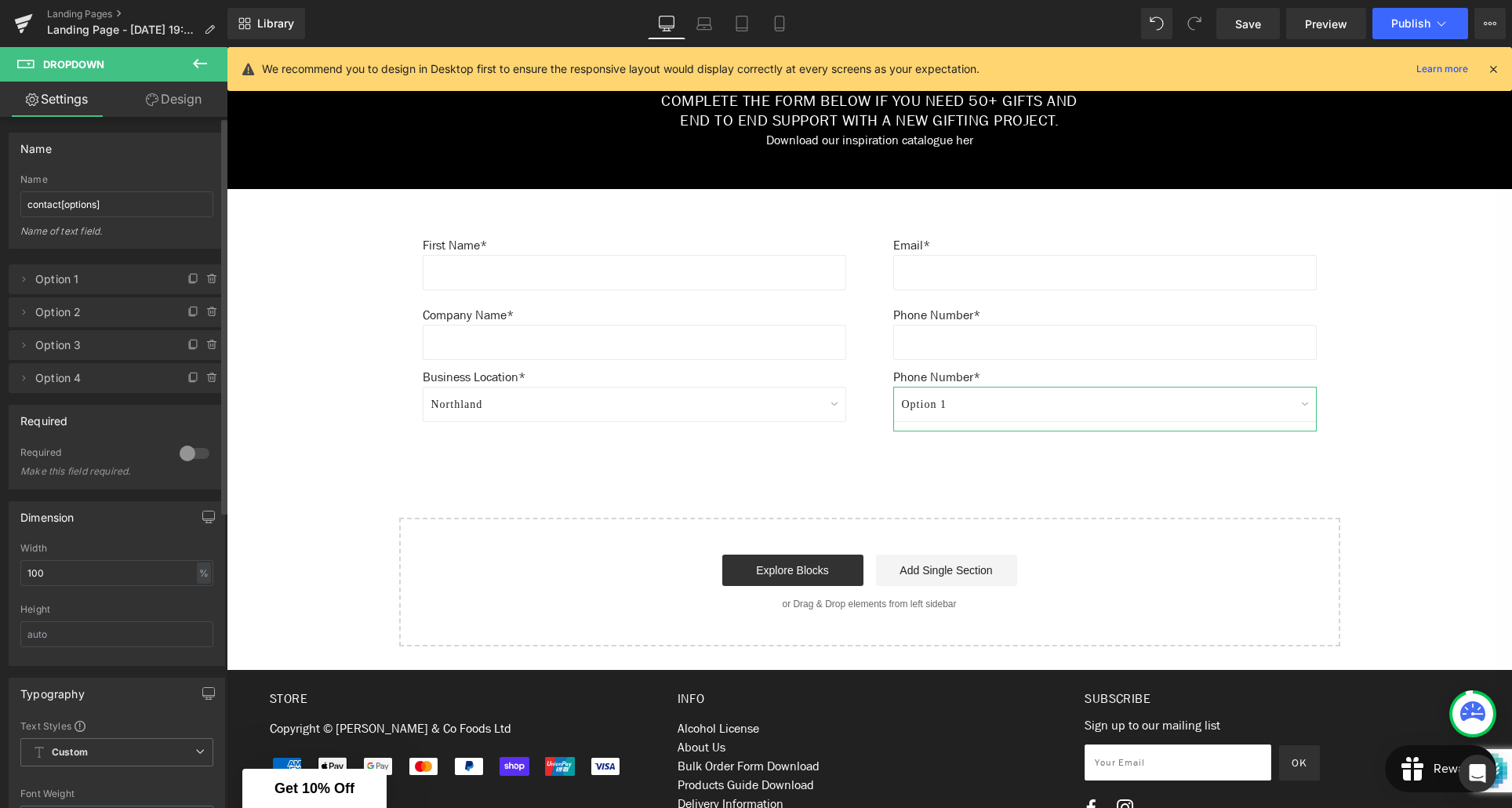
click at [188, 377] on icon at bounding box center [194, 378] width 13 height 13
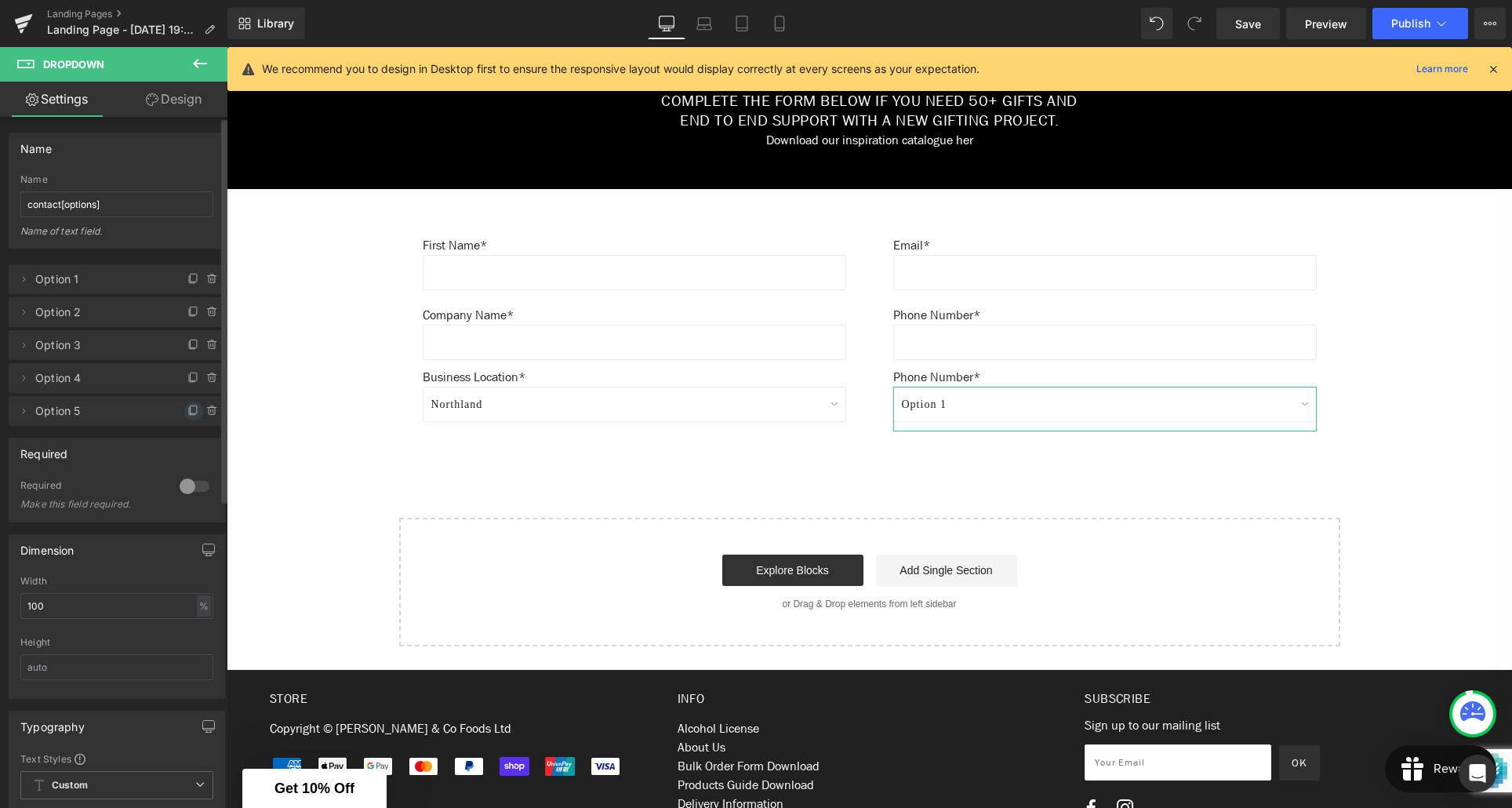
drag, startPoint x: 188, startPoint y: 347, endPoint x: 183, endPoint y: 412, distance: 65.2
click at [191, 412] on icon at bounding box center [193, 409] width 6 height 8
click at [191, 445] on icon at bounding box center [193, 442] width 6 height 8
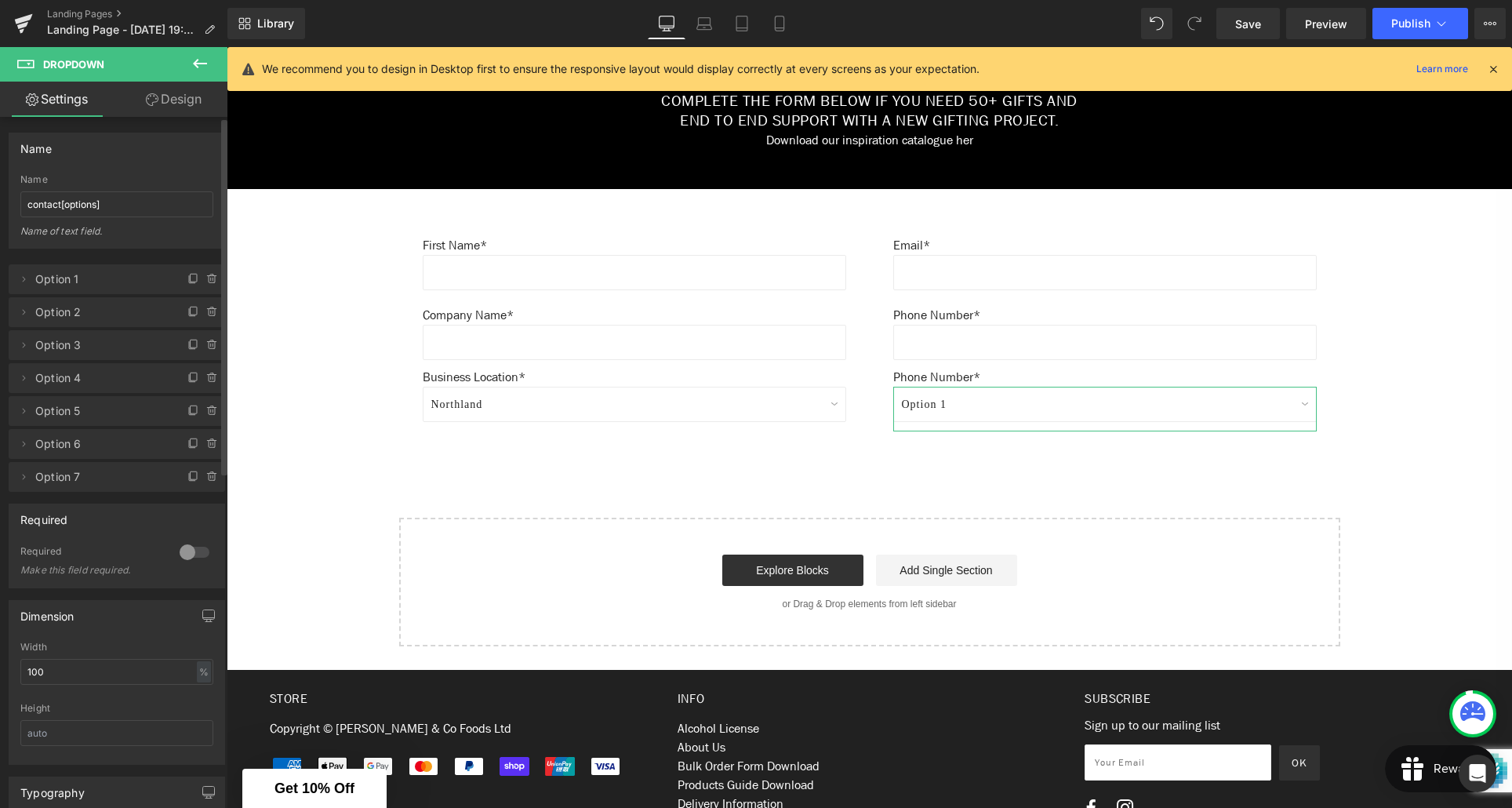
click at [188, 479] on icon at bounding box center [194, 477] width 13 height 13
drag, startPoint x: 183, startPoint y: 412, endPoint x: 188, endPoint y: 507, distance: 95.1
click at [188, 507] on icon at bounding box center [194, 510] width 13 height 13
click at [188, 542] on icon at bounding box center [194, 543] width 13 height 13
click at [21, 281] on icon at bounding box center [24, 279] width 13 height 13
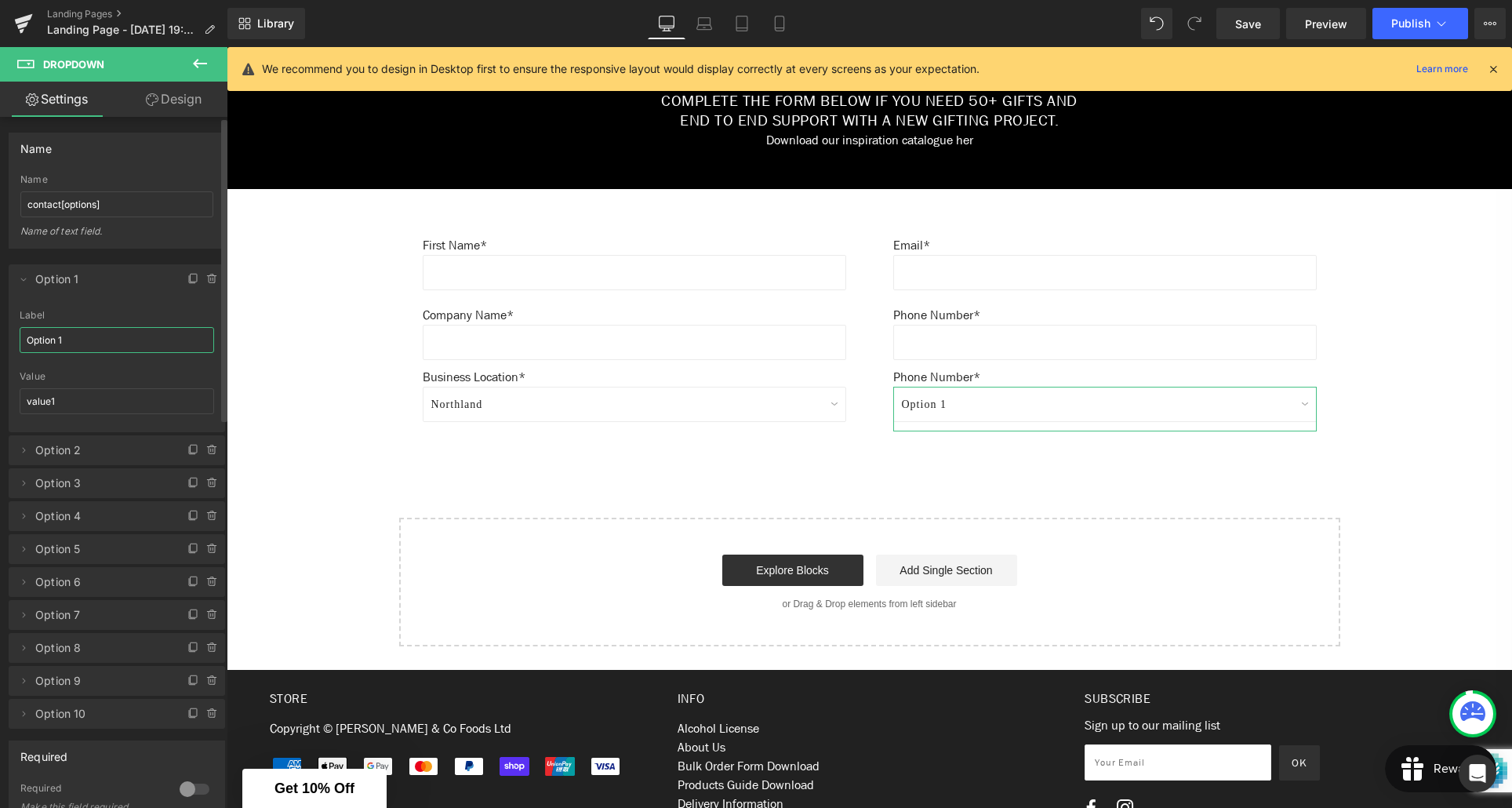
drag, startPoint x: 188, startPoint y: 507, endPoint x: 24, endPoint y: 336, distance: 236.9
click at [24, 336] on input "Option 1" at bounding box center [117, 340] width 194 height 26
drag, startPoint x: 250, startPoint y: 383, endPoint x: 460, endPoint y: 473, distance: 228.5
click at [460, 473] on div "Create Your Own Gift Heading This service is for 20+ customised gifts. Text Blo…" at bounding box center [870, 36] width 1286 height 1222
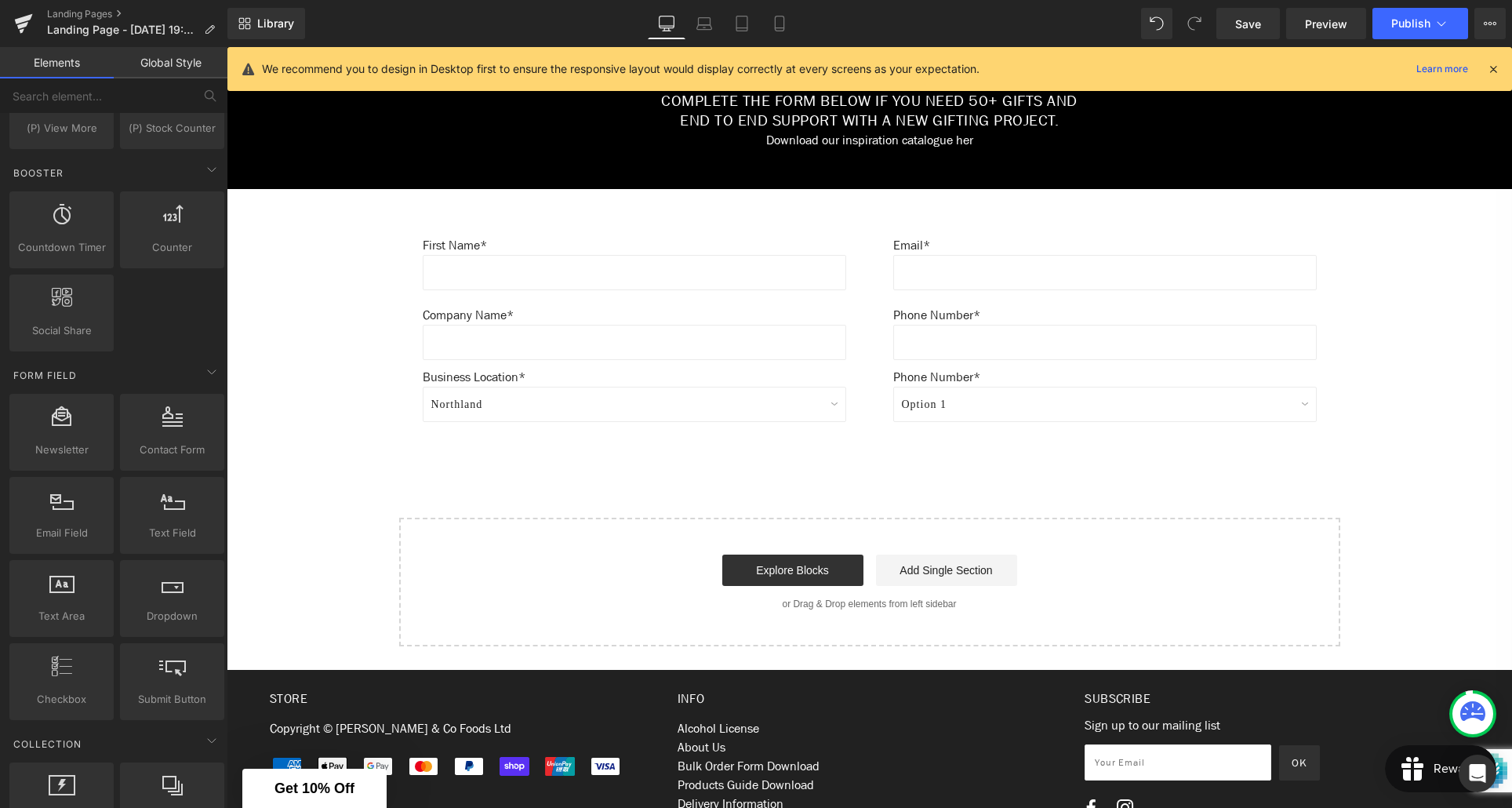
click at [526, 408] on select "Northland [GEOGRAPHIC_DATA] [GEOGRAPHIC_DATA] [GEOGRAPHIC_DATA] [GEOGRAPHIC_DAT…" at bounding box center [635, 404] width 423 height 36
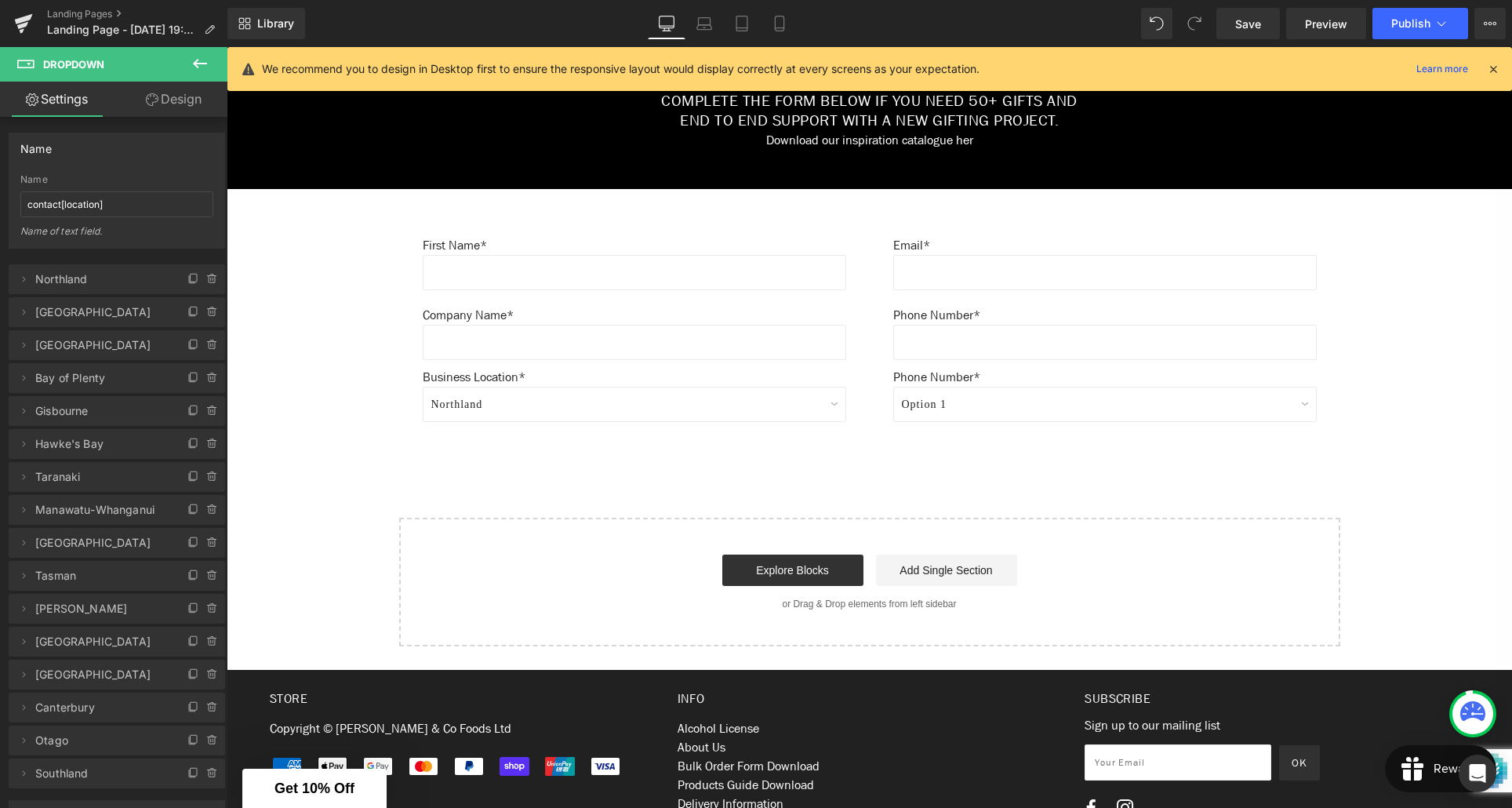
click at [938, 410] on select "Option 1 Option 2 Option 3 Option 4 Option 5 Option 6 Option 7 Option 8 Option …" at bounding box center [1105, 404] width 423 height 36
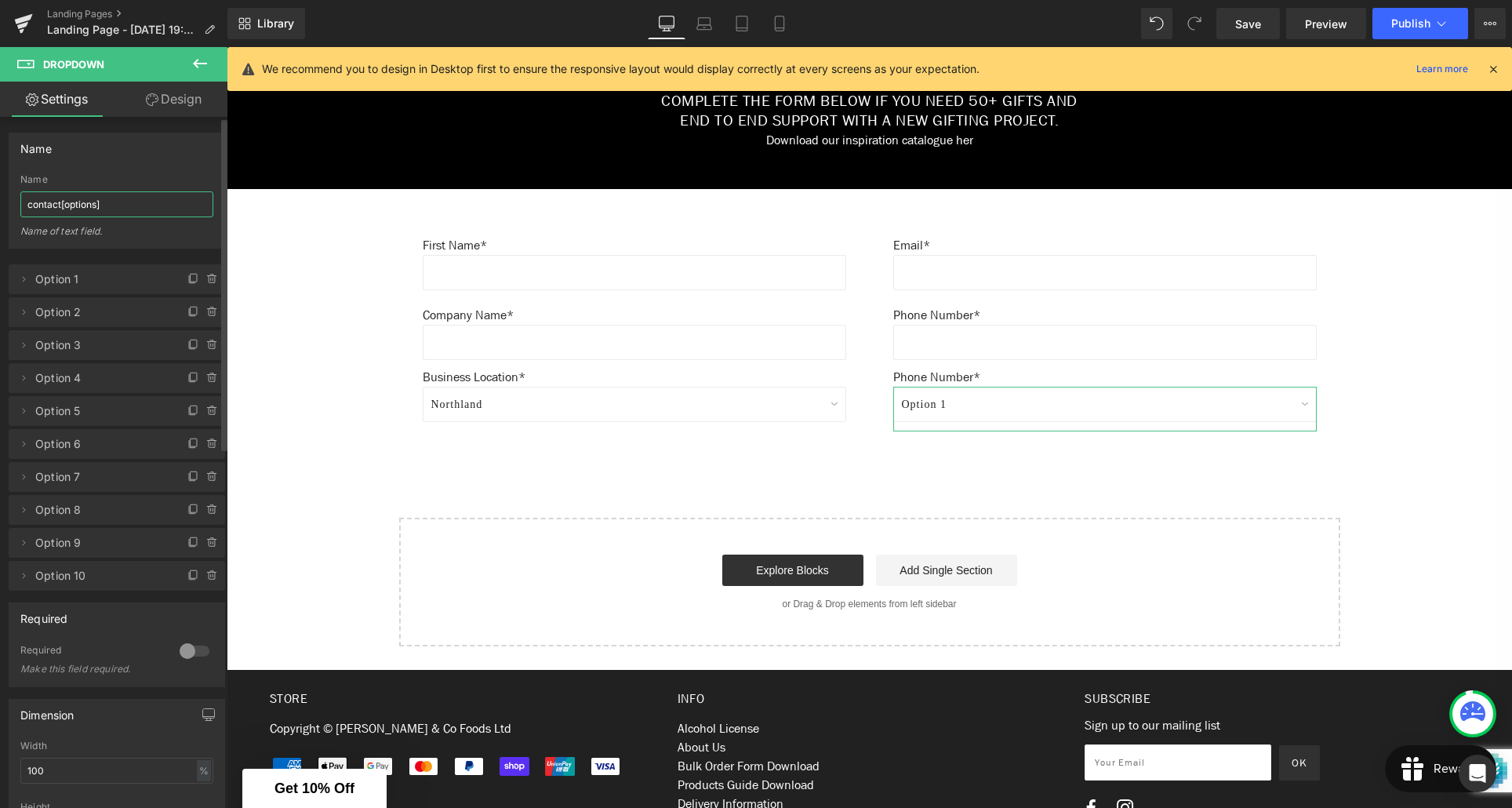
click at [98, 204] on input "contact[options]" at bounding box center [117, 204] width 193 height 26
type input "contact[industry]"
click at [20, 282] on icon at bounding box center [24, 279] width 13 height 13
click at [67, 336] on input "Option 1" at bounding box center [117, 340] width 194 height 26
type input "O"
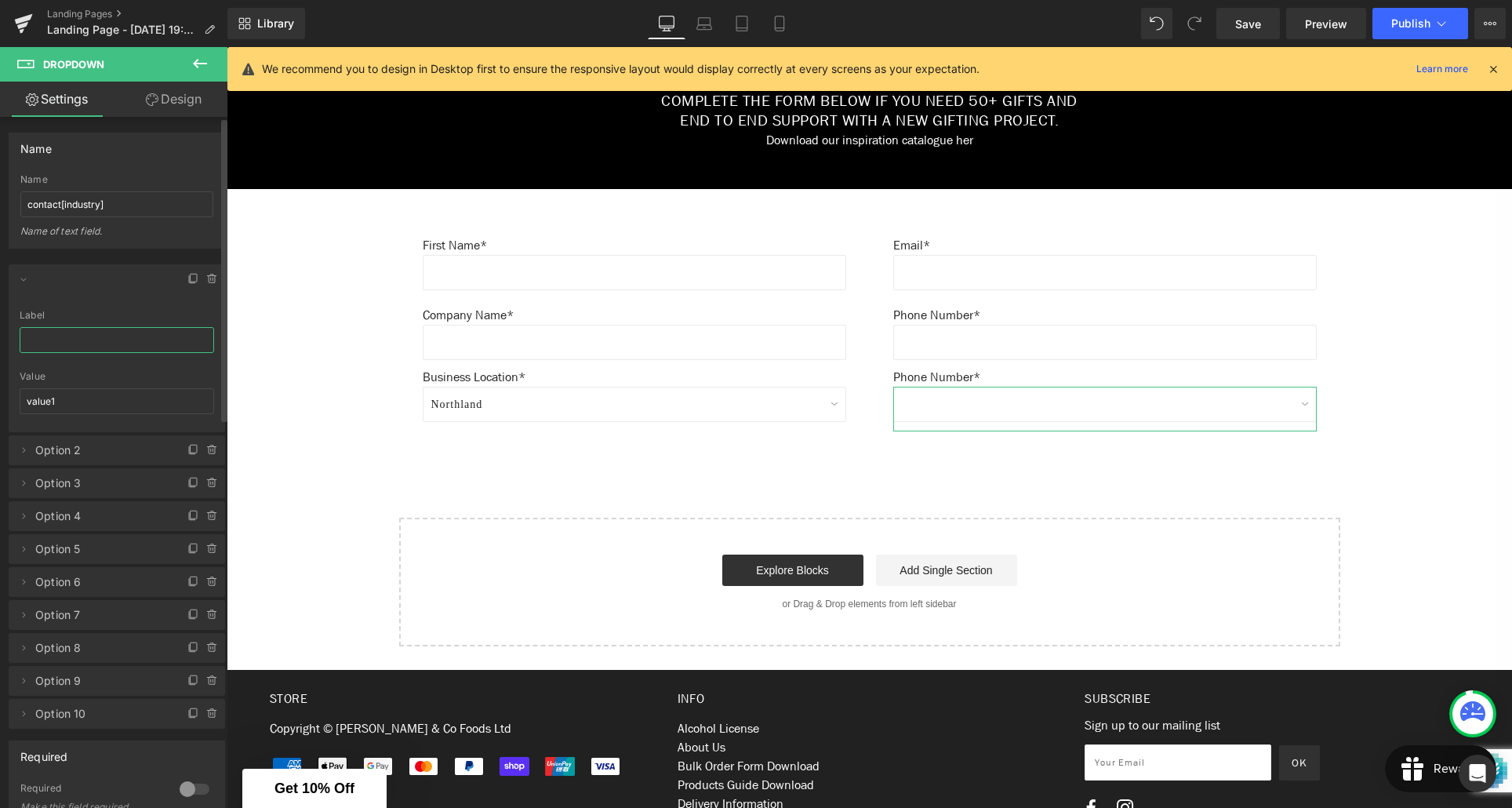
click at [59, 339] on input "text" at bounding box center [117, 340] width 194 height 26
type input "Real Estate"
click at [61, 406] on input "value1" at bounding box center [117, 401] width 194 height 26
type input "v"
type input "real-estate"
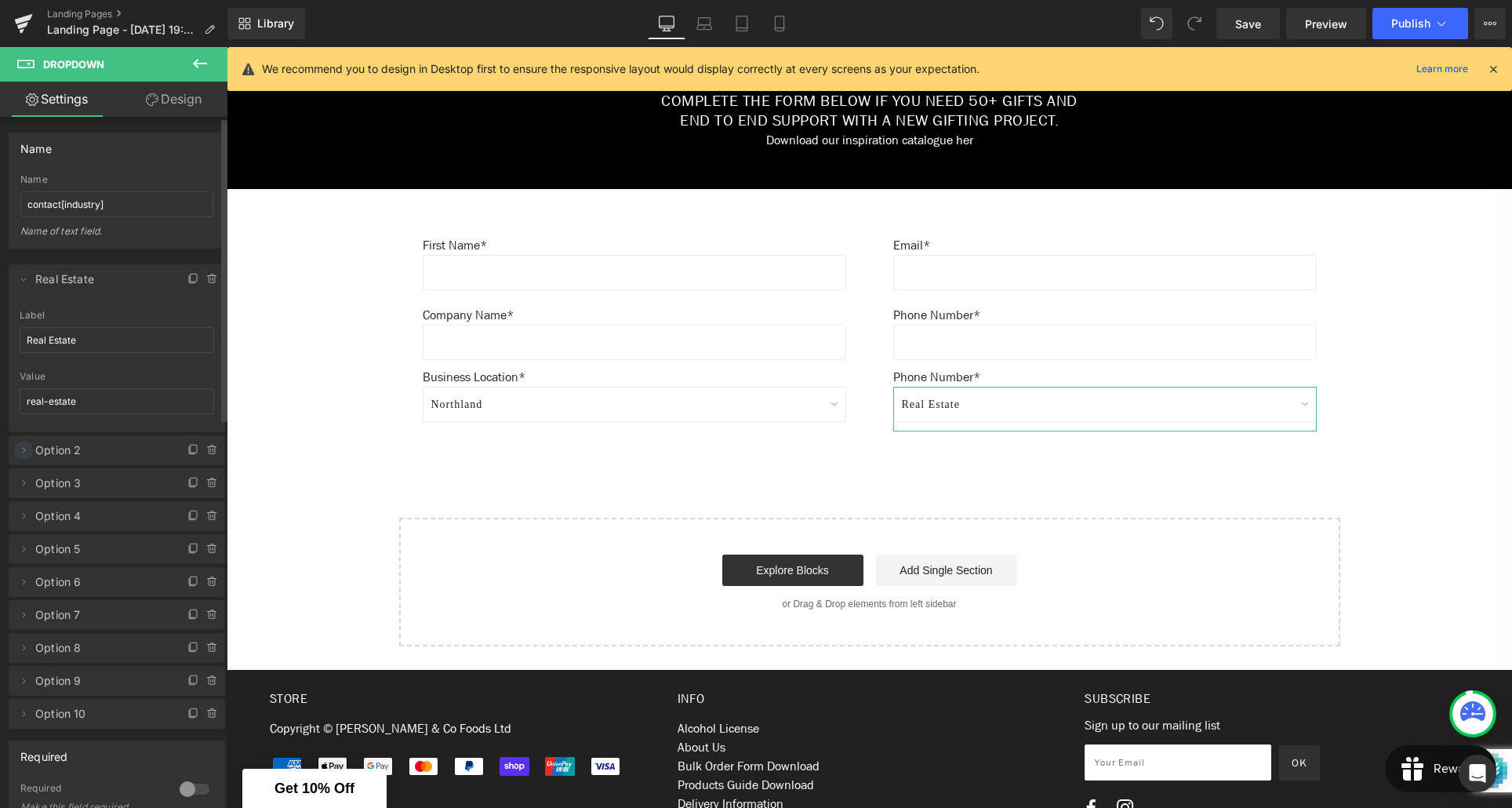
click at [25, 449] on icon at bounding box center [24, 451] width 13 height 13
drag, startPoint x: 71, startPoint y: 510, endPoint x: 19, endPoint y: 511, distance: 52.0
click at [20, 511] on input "Option 2" at bounding box center [117, 511] width 194 height 26
drag, startPoint x: 116, startPoint y: 510, endPoint x: 47, endPoint y: 530, distance: 71.8
click at [26, 513] on input "Marketing Agency" at bounding box center [117, 511] width 194 height 26
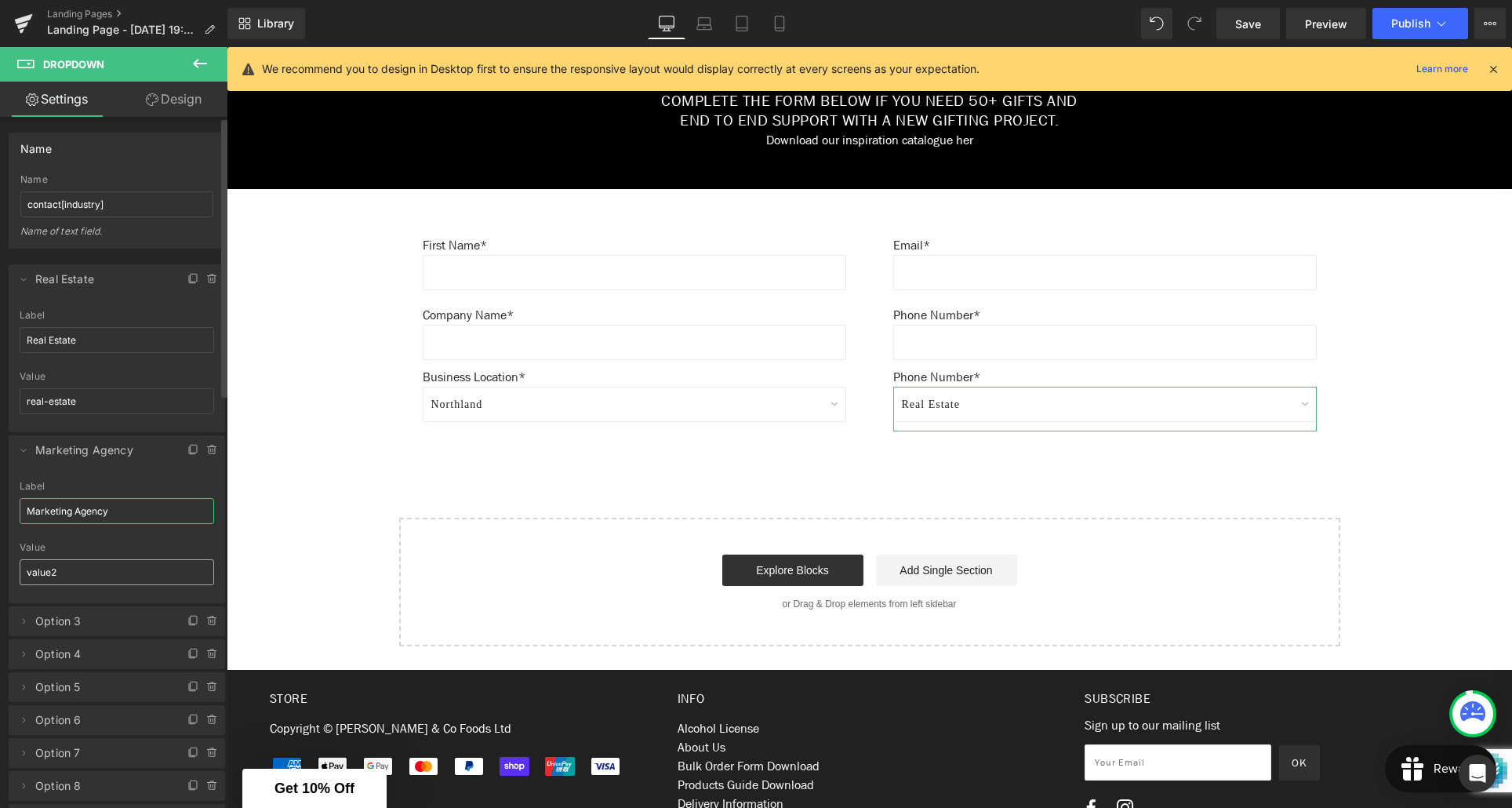
type input "Marketing Agency"
drag, startPoint x: 64, startPoint y: 570, endPoint x: 22, endPoint y: 570, distance: 42.0
click at [22, 570] on input "value2" at bounding box center [117, 572] width 194 height 26
paste input "Marketing Agency"
click at [34, 577] on input "Marketing Agency" at bounding box center [117, 572] width 194 height 26
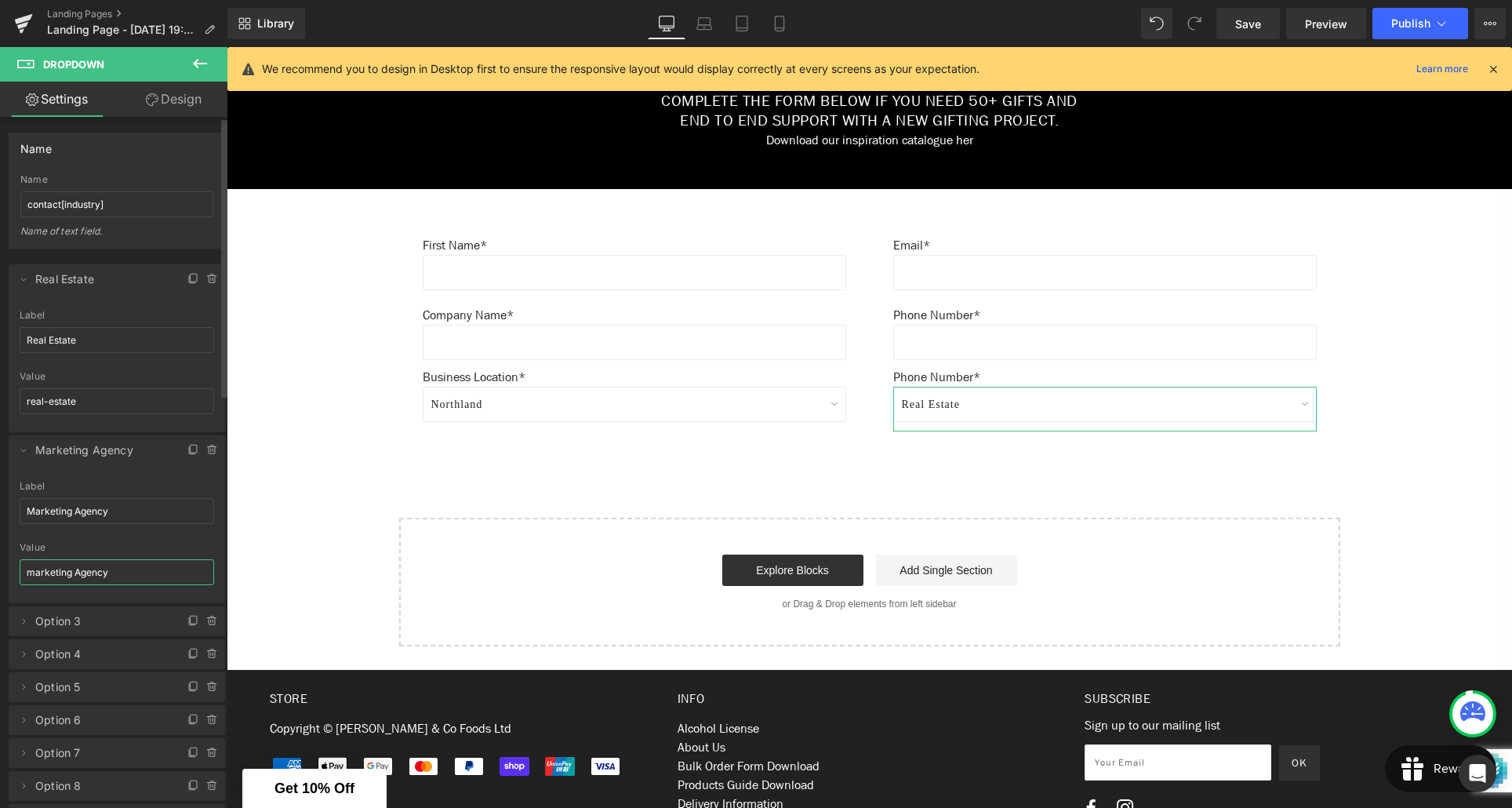
click at [78, 575] on input "marketing Agency" at bounding box center [117, 572] width 194 height 26
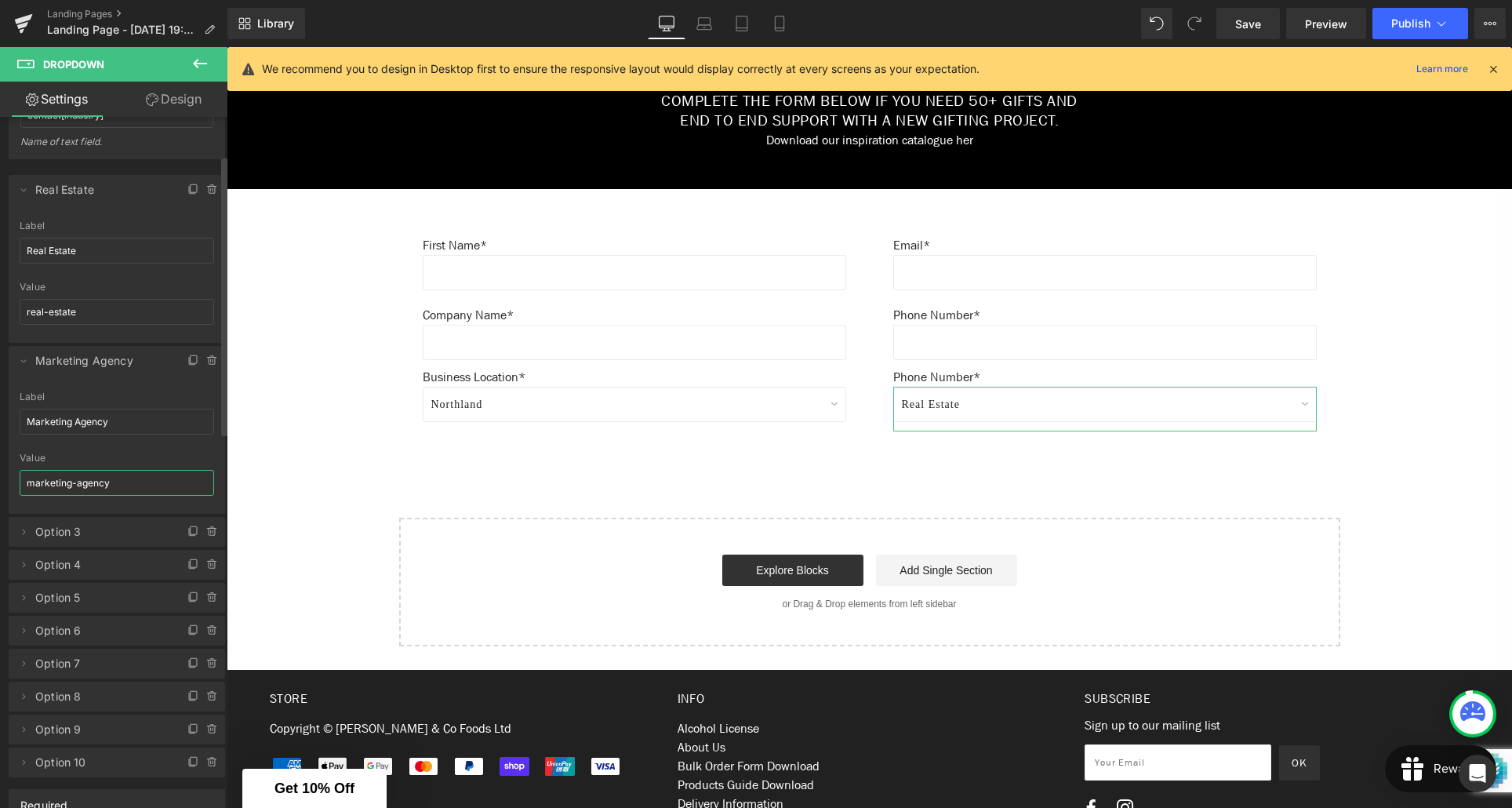
scroll to position [98, 0]
type input "marketing-agency"
click at [24, 523] on icon at bounding box center [24, 523] width 3 height 5
drag, startPoint x: 65, startPoint y: 584, endPoint x: 27, endPoint y: 585, distance: 38.0
click at [27, 585] on input "Option 3" at bounding box center [117, 585] width 194 height 26
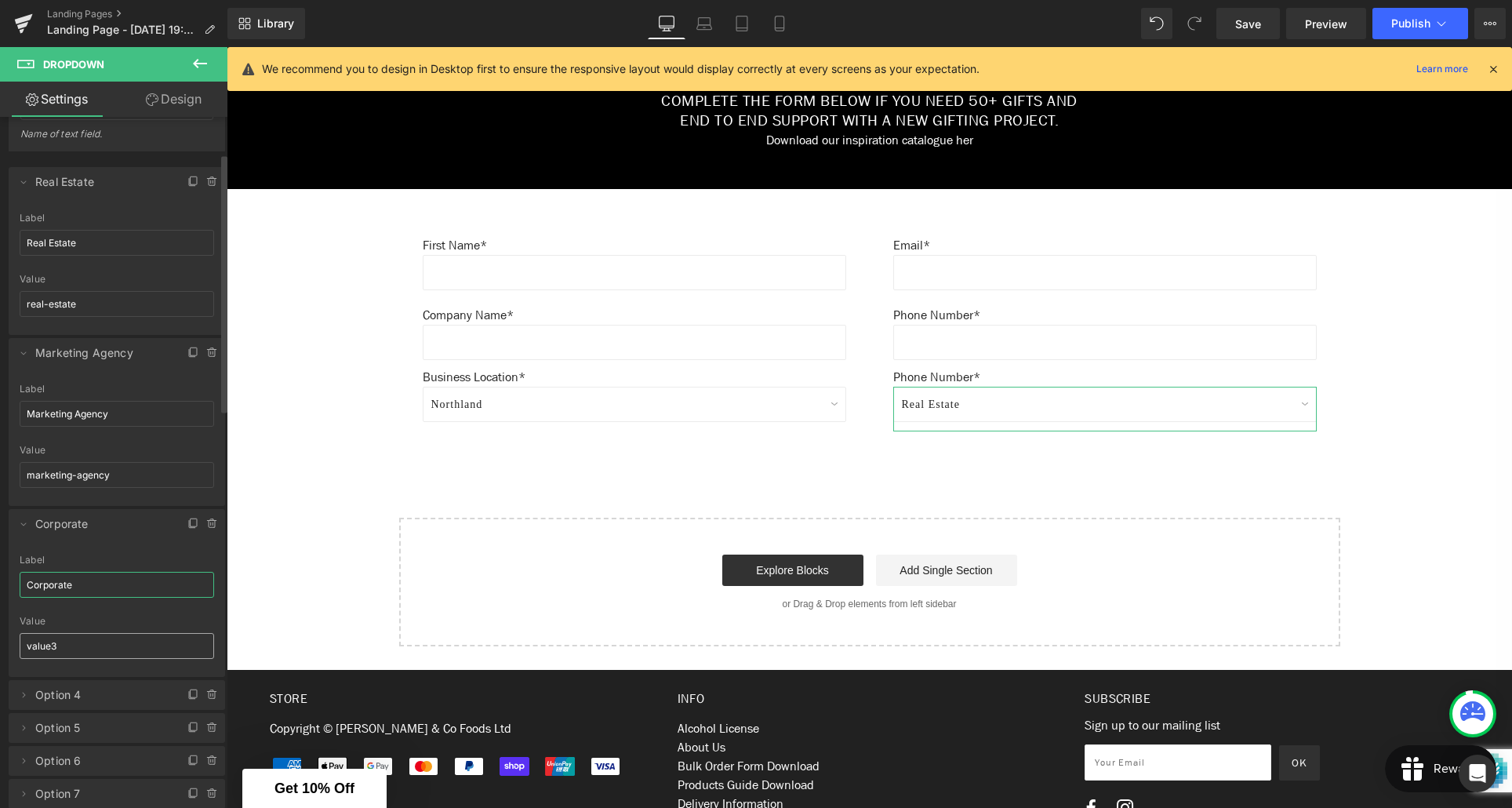
type input "Corporate"
drag, startPoint x: 67, startPoint y: 647, endPoint x: 20, endPoint y: 646, distance: 47.0
click at [20, 646] on input "value3" at bounding box center [117, 646] width 194 height 26
type input "corporate"
click at [22, 693] on icon at bounding box center [24, 695] width 13 height 13
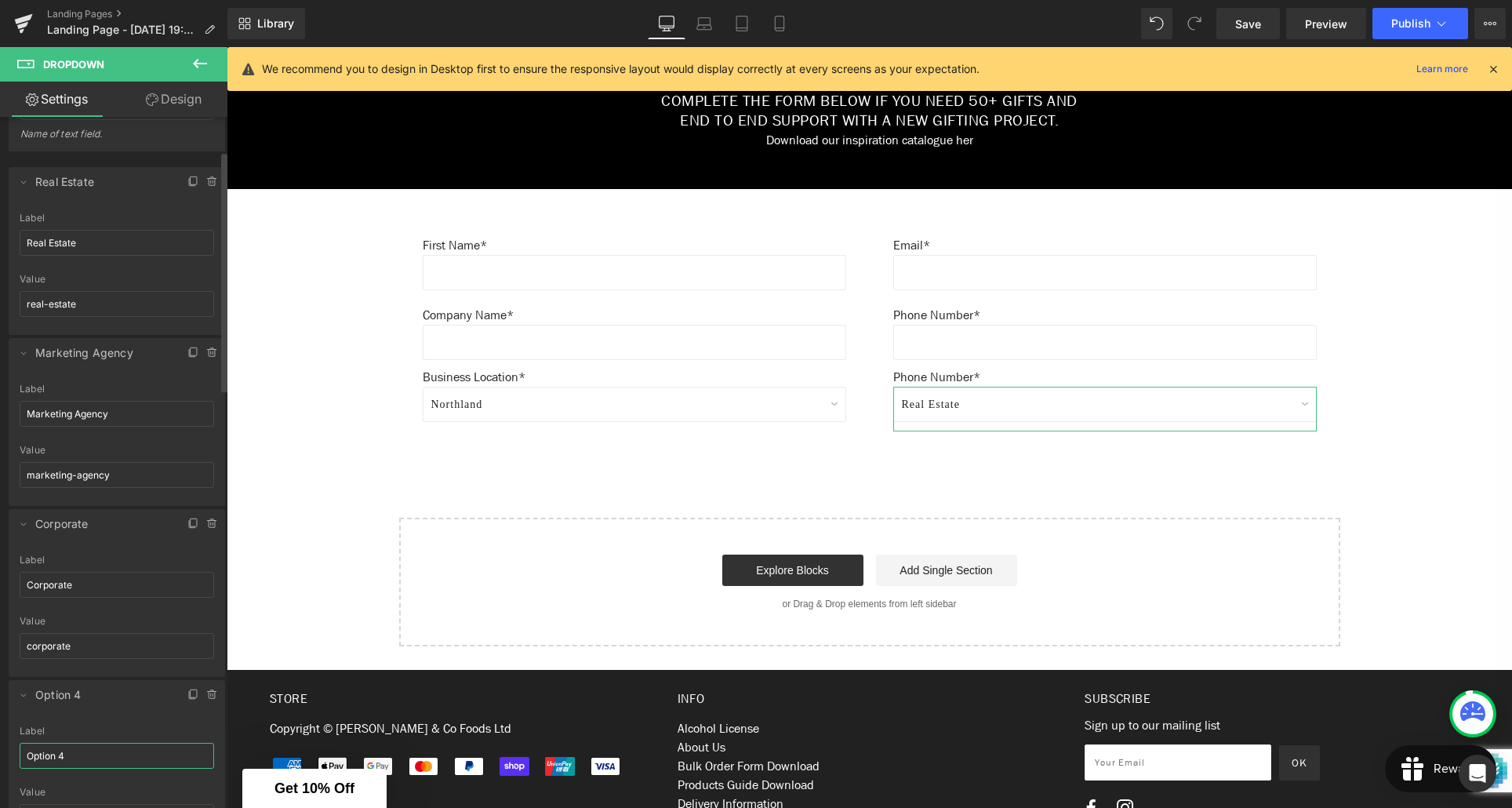
drag, startPoint x: 72, startPoint y: 758, endPoint x: 22, endPoint y: 756, distance: 50.0
click at [22, 756] on input "Option 4" at bounding box center [117, 755] width 194 height 26
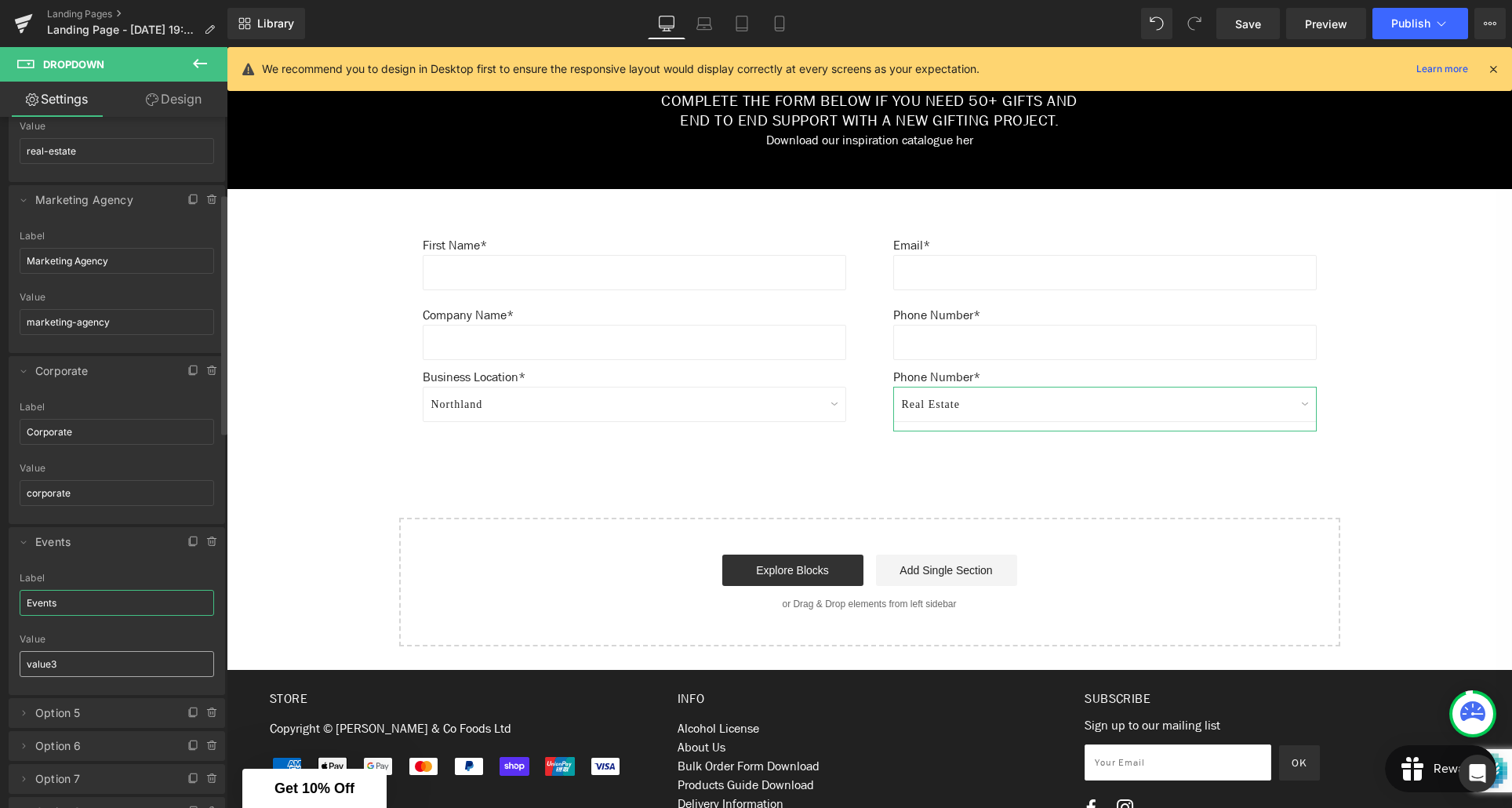
scroll to position [243, 0]
type input "Events"
drag, startPoint x: 66, startPoint y: 674, endPoint x: 21, endPoint y: 671, distance: 45.1
click at [21, 671] on input "value3" at bounding box center [117, 670] width 194 height 26
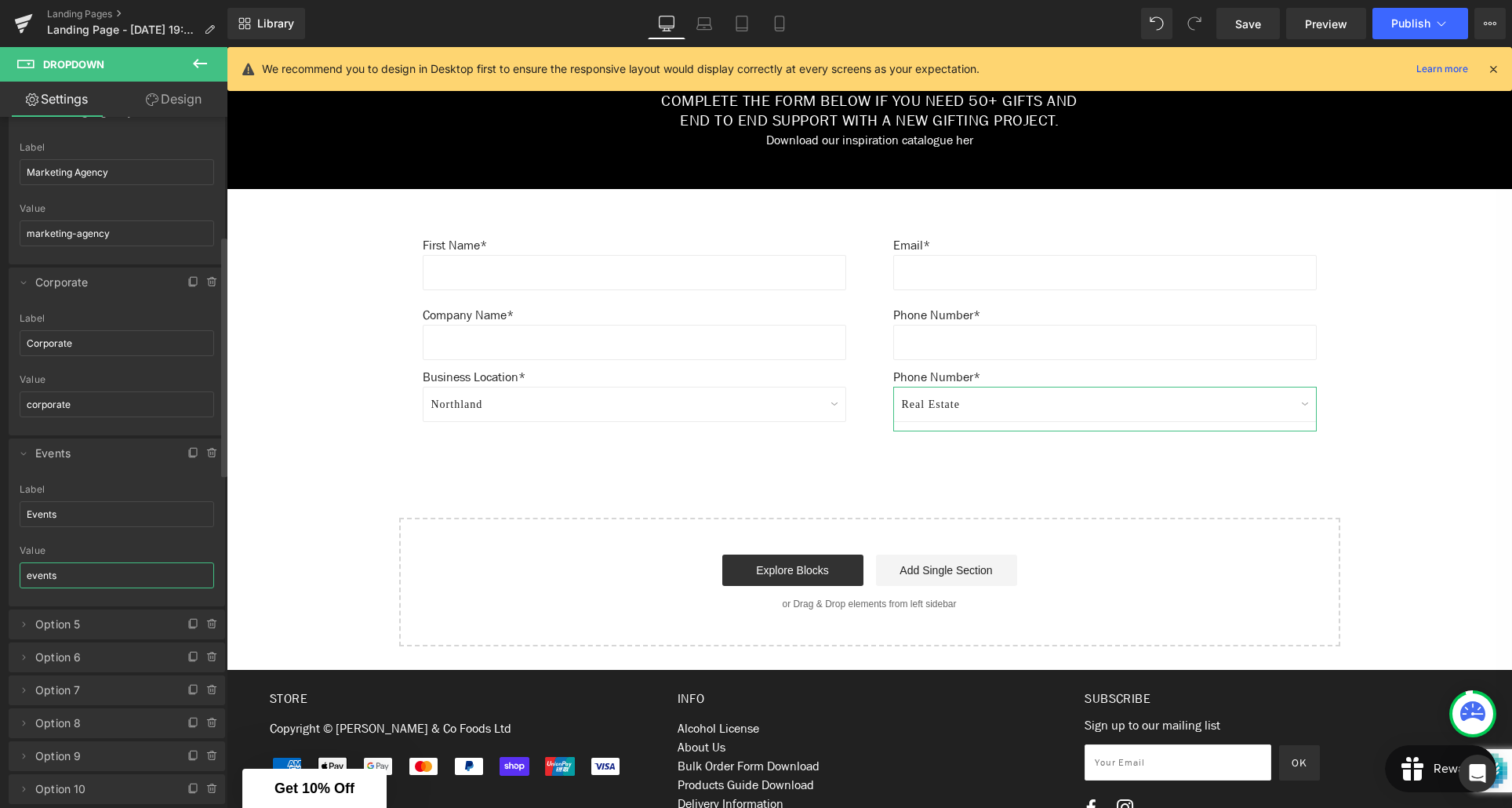
scroll to position [340, 0]
type input "events"
click at [26, 622] on icon at bounding box center [24, 623] width 13 height 13
drag, startPoint x: 73, startPoint y: 680, endPoint x: 21, endPoint y: 681, distance: 52.0
click at [21, 681] on input "Option 5" at bounding box center [117, 683] width 194 height 26
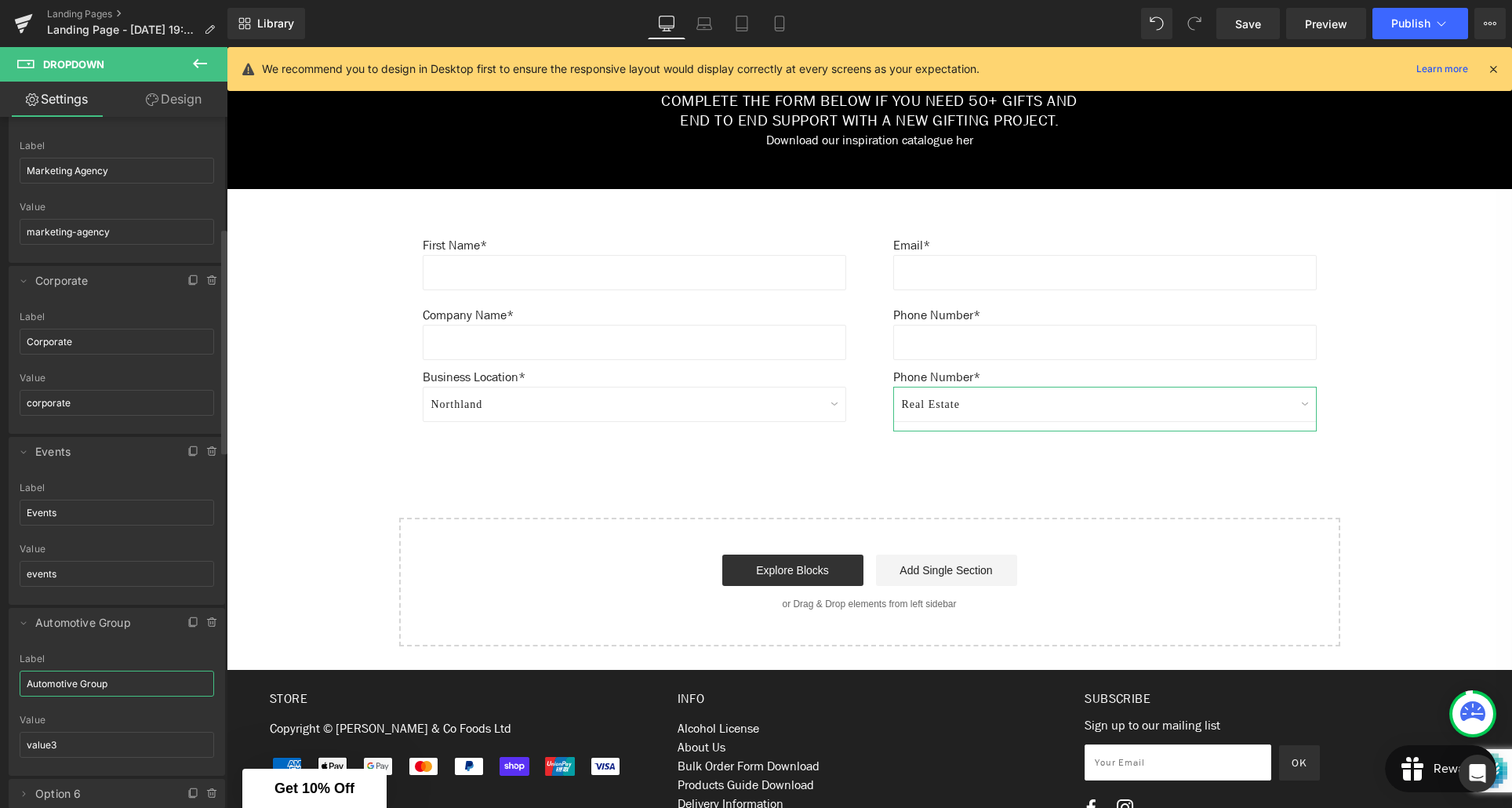
drag, startPoint x: 131, startPoint y: 683, endPoint x: 11, endPoint y: 682, distance: 120.0
click at [11, 682] on div "Option 5 Label Automotive Group value3 Value value3" at bounding box center [116, 714] width 216 height 122
type input "Automotive Group"
drag, startPoint x: 47, startPoint y: 746, endPoint x: 26, endPoint y: 746, distance: 21.0
click at [26, 744] on input "value3" at bounding box center [117, 744] width 194 height 26
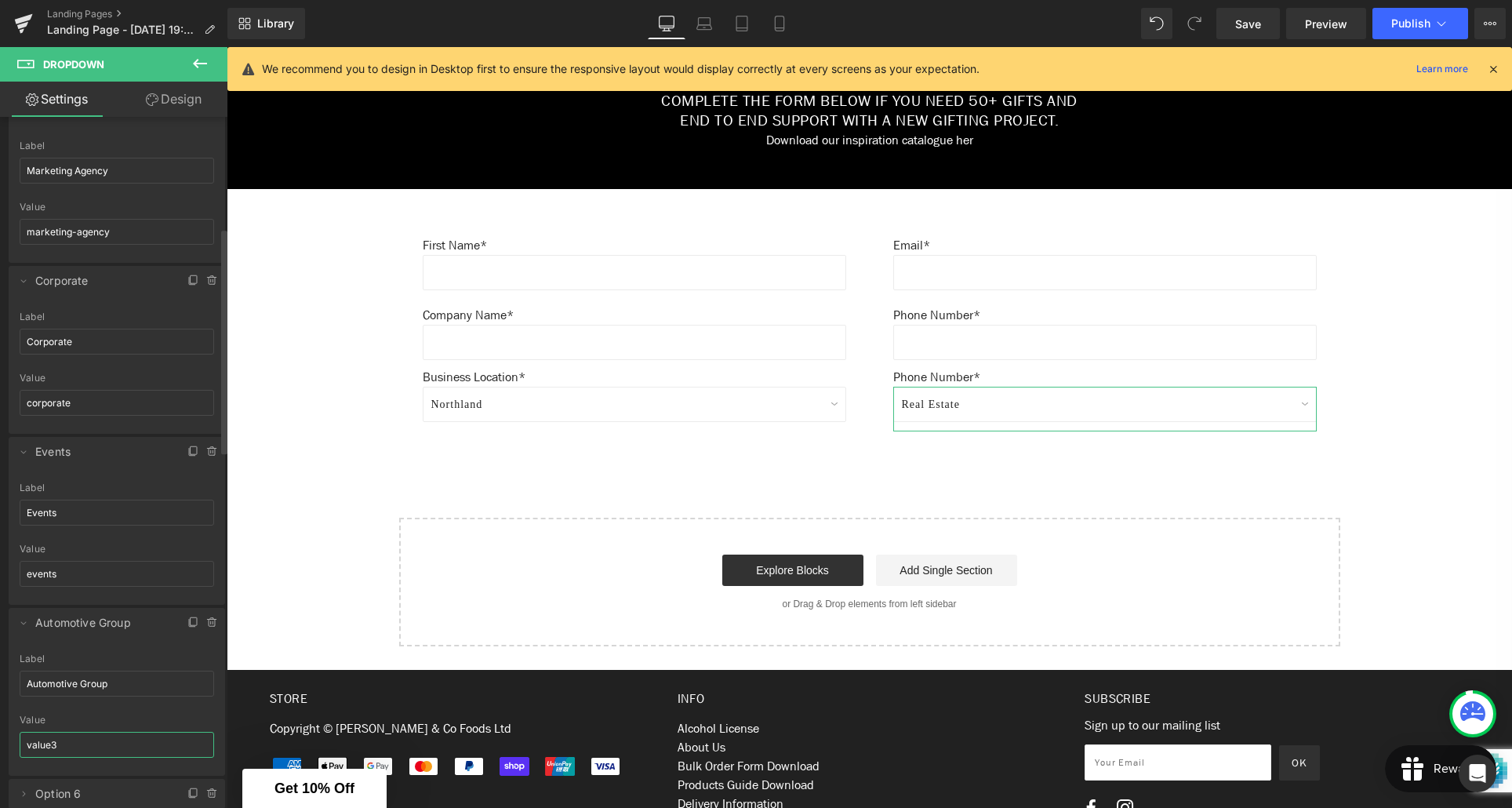
paste input "Automotive Group"
drag, startPoint x: 34, startPoint y: 748, endPoint x: 36, endPoint y: 758, distance: 10.2
click at [34, 750] on input "Automotive Group" at bounding box center [117, 744] width 194 height 26
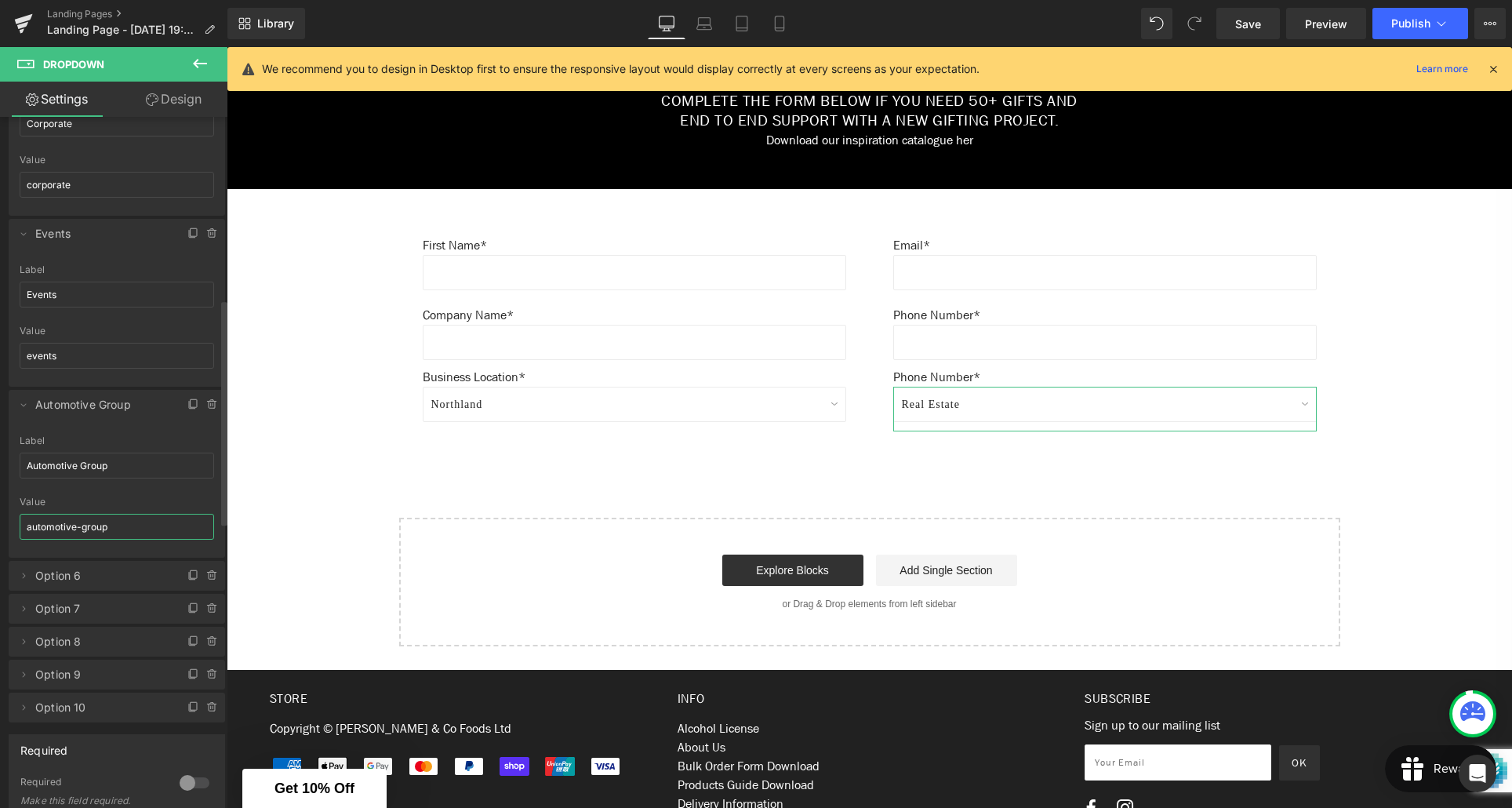
scroll to position [563, 0]
type input "automotive-group"
click at [23, 573] on icon at bounding box center [24, 572] width 13 height 13
drag, startPoint x: 65, startPoint y: 630, endPoint x: 20, endPoint y: 633, distance: 45.1
click at [20, 633] on input "Option 6" at bounding box center [117, 632] width 194 height 26
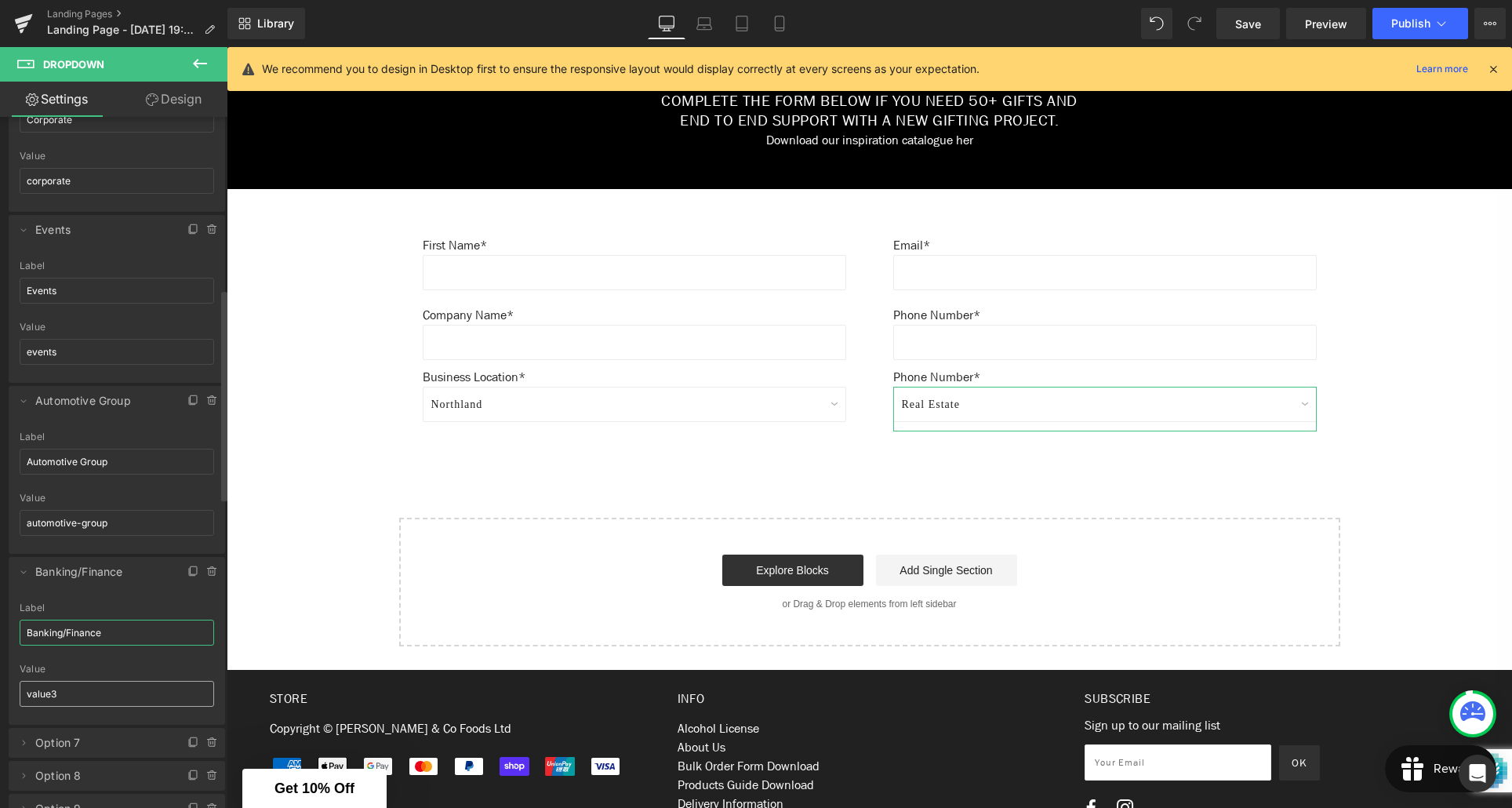
type input "Banking/Finance"
drag, startPoint x: 68, startPoint y: 692, endPoint x: 26, endPoint y: 695, distance: 42.1
click at [26, 695] on input "value3" at bounding box center [117, 693] width 194 height 26
type input "banking-finance"
click at [21, 739] on icon at bounding box center [24, 743] width 13 height 13
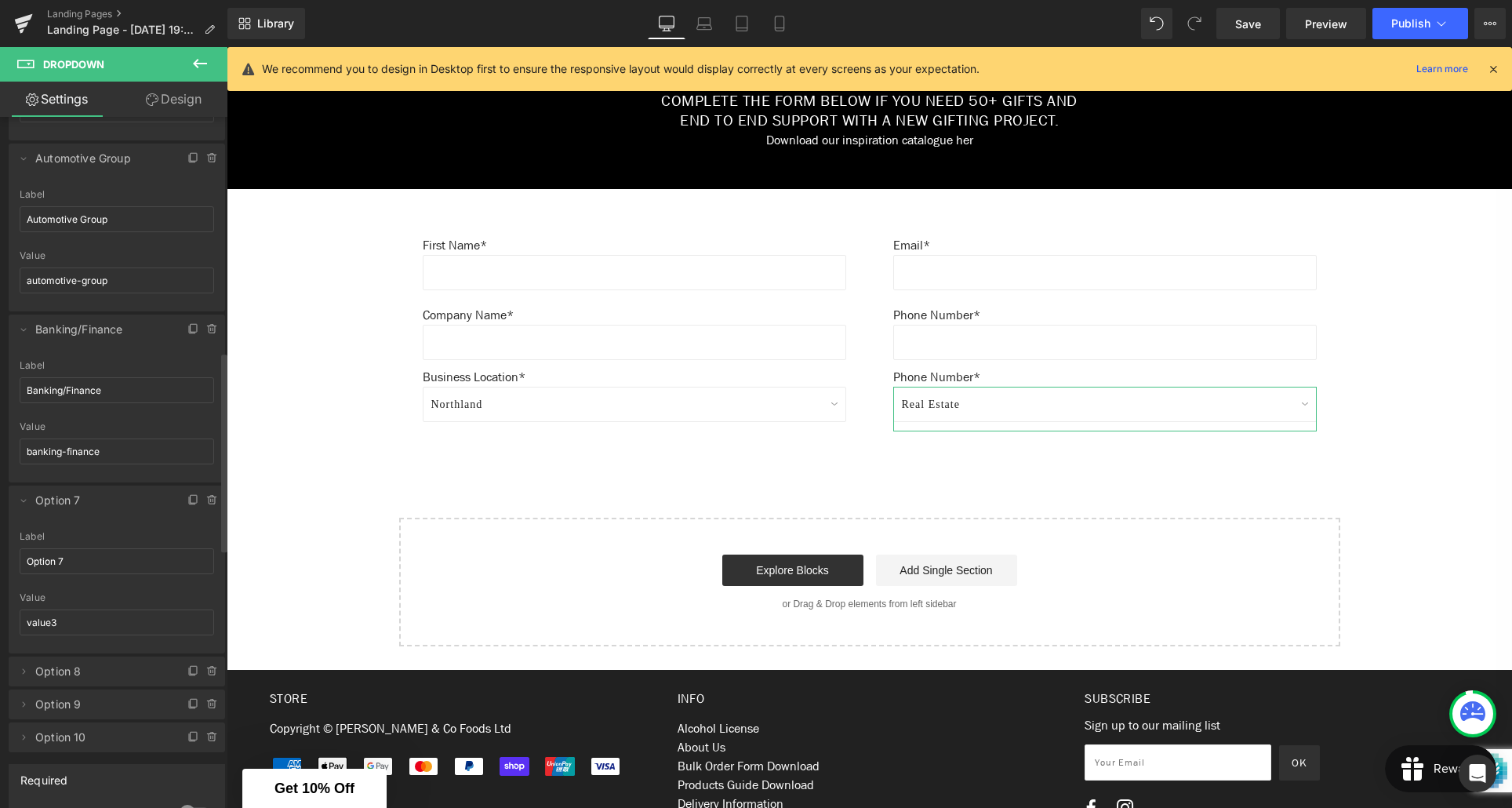
scroll to position [831, 0]
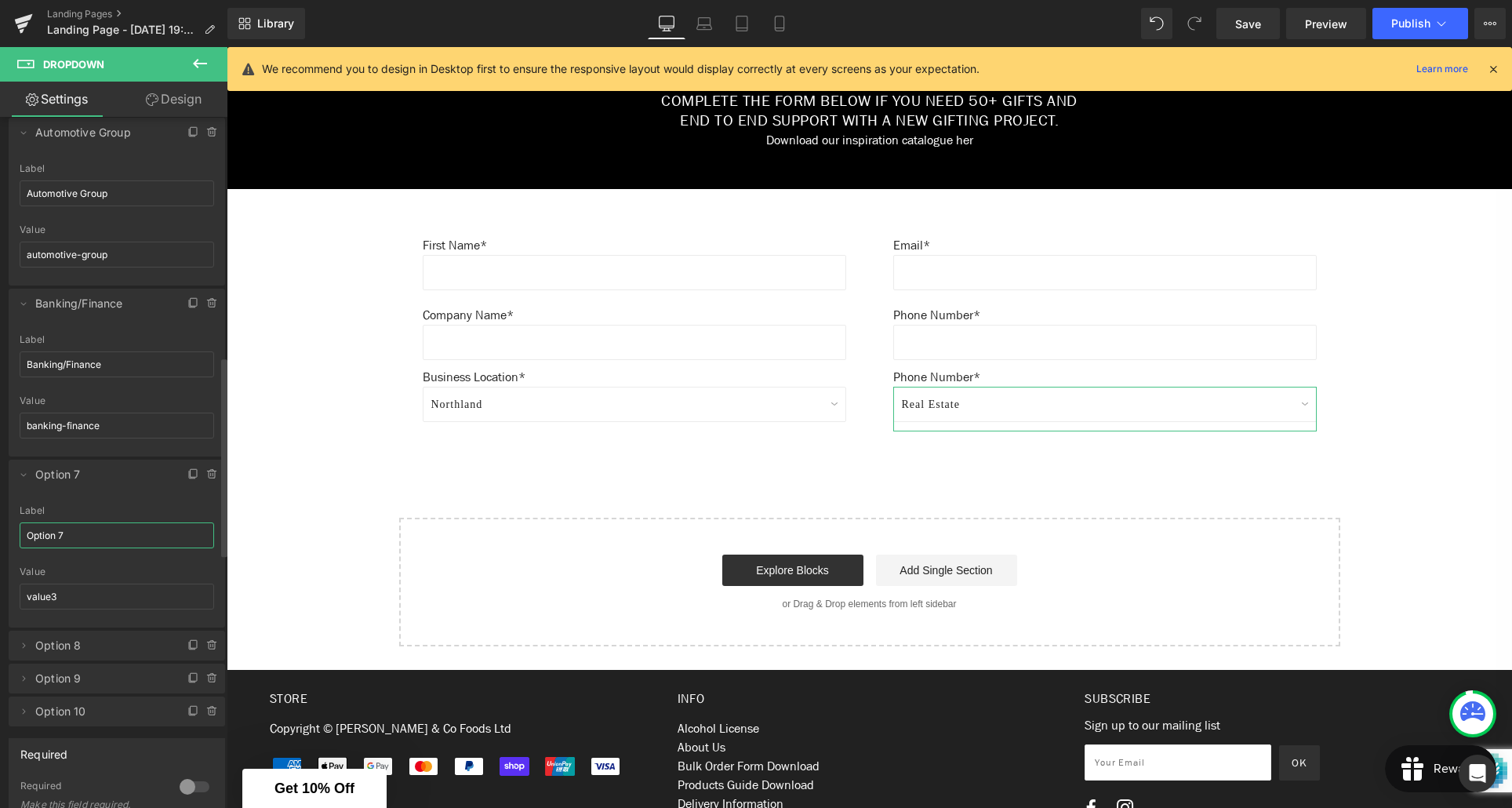
drag, startPoint x: 69, startPoint y: 534, endPoint x: 19, endPoint y: 535, distance: 50.0
click at [20, 535] on input "Option 7" at bounding box center [117, 535] width 194 height 26
type input "Legal"
drag, startPoint x: 60, startPoint y: 598, endPoint x: 19, endPoint y: 597, distance: 41.0
click at [20, 597] on input "value3" at bounding box center [117, 596] width 194 height 26
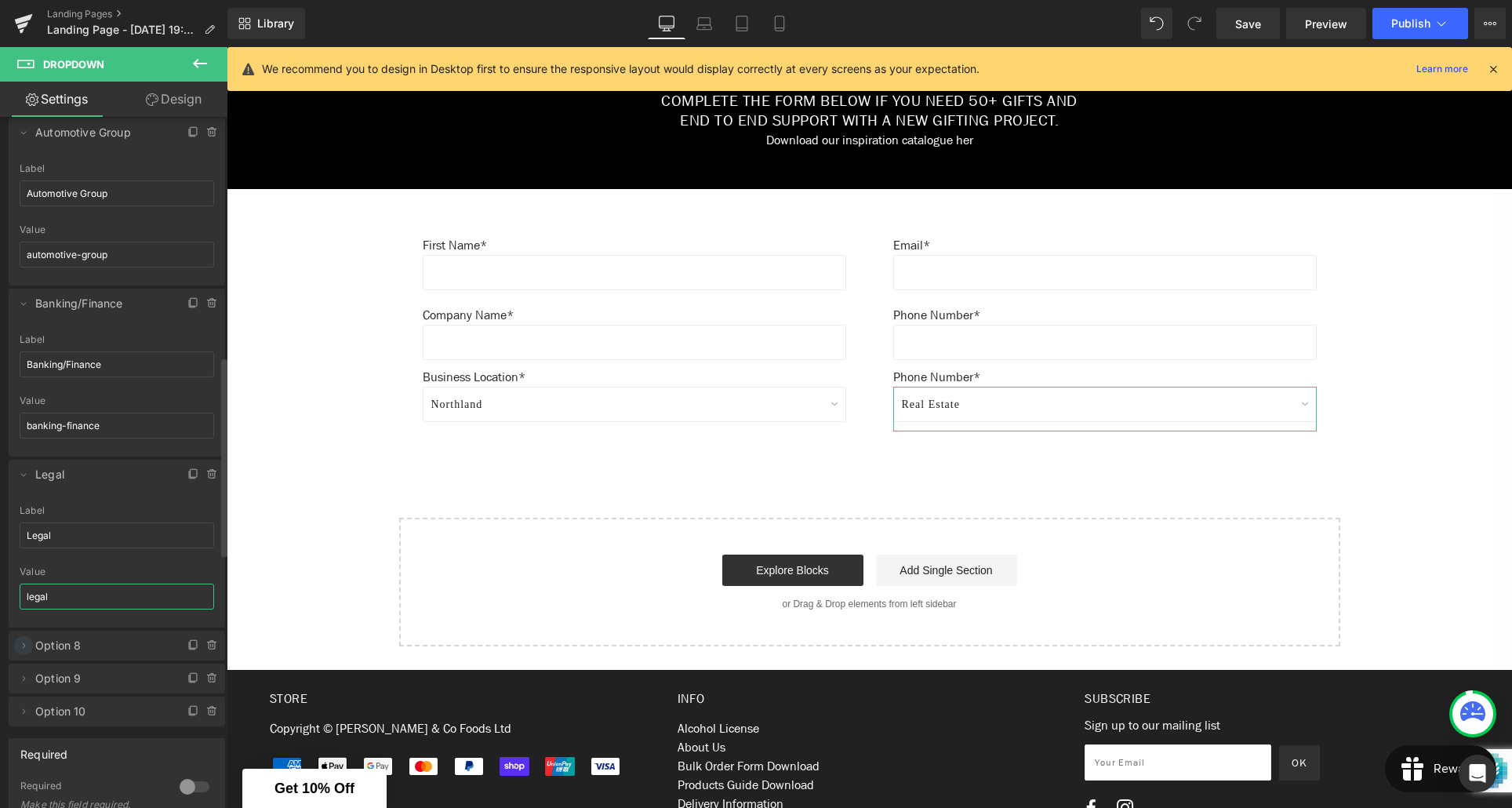
type input "legal"
click at [24, 646] on icon at bounding box center [24, 646] width 13 height 13
drag, startPoint x: 70, startPoint y: 708, endPoint x: 17, endPoint y: 707, distance: 53.0
click at [17, 707] on div "Option 8 Label Option 8 value3 Value value3" at bounding box center [116, 737] width 216 height 122
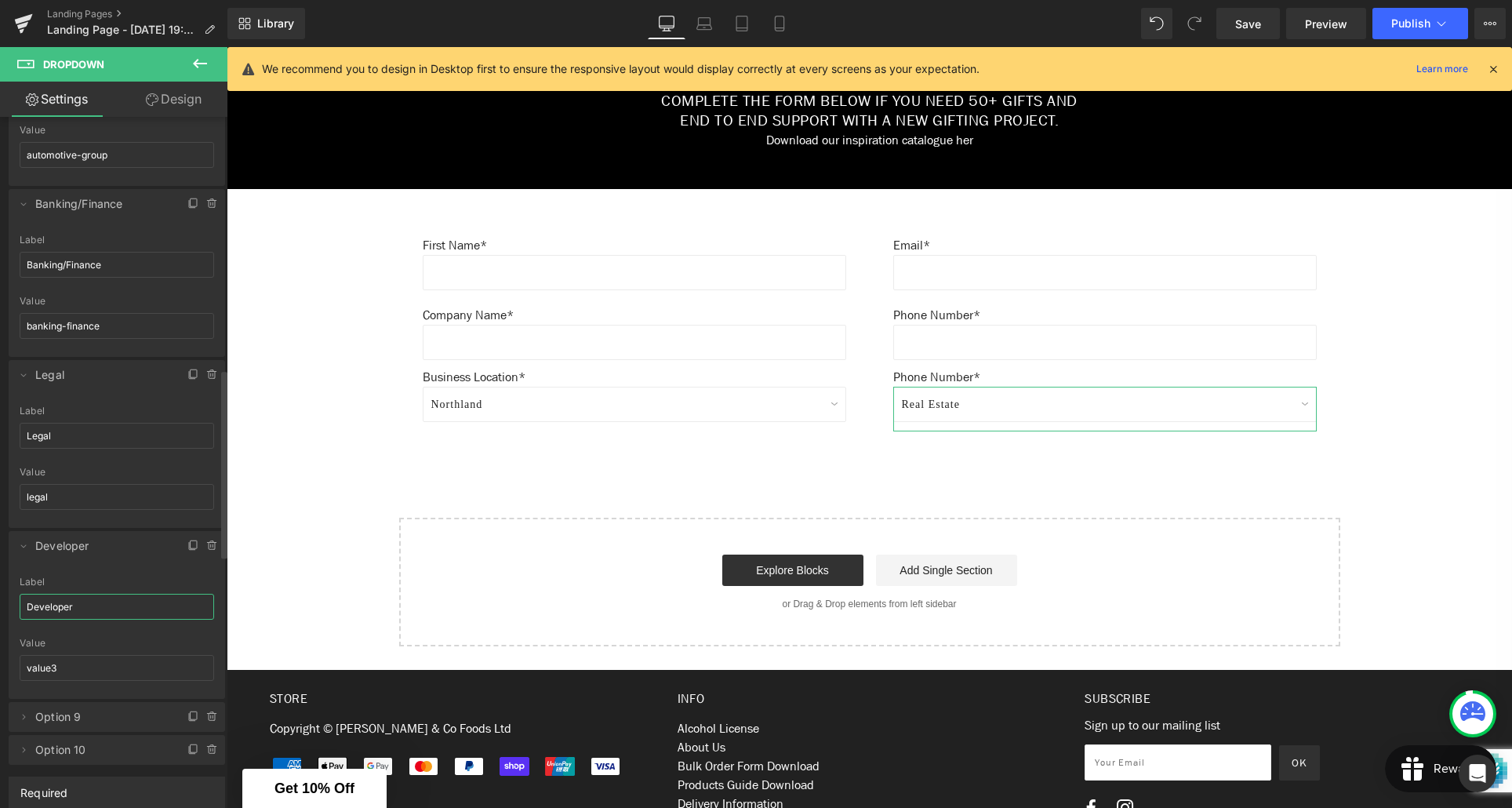
scroll to position [945, 0]
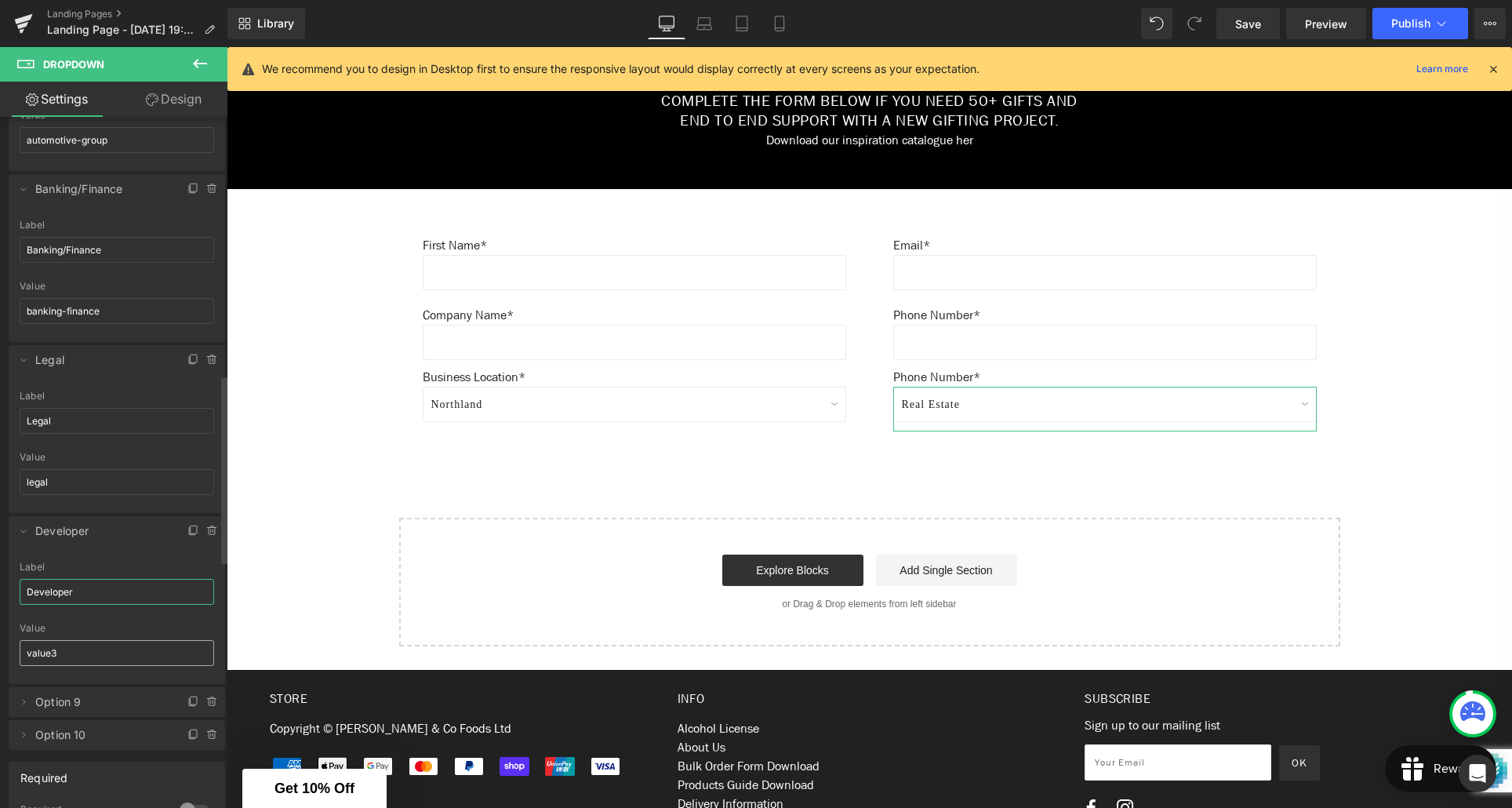
type input "Developer"
drag, startPoint x: 61, startPoint y: 646, endPoint x: 23, endPoint y: 651, distance: 38.3
click at [14, 651] on div "Option 8 Label Developer value3 Value value3" at bounding box center [116, 623] width 216 height 122
drag, startPoint x: 29, startPoint y: 653, endPoint x: 19, endPoint y: 653, distance: 10.0
click at [20, 653] on input "value3" at bounding box center [117, 653] width 194 height 26
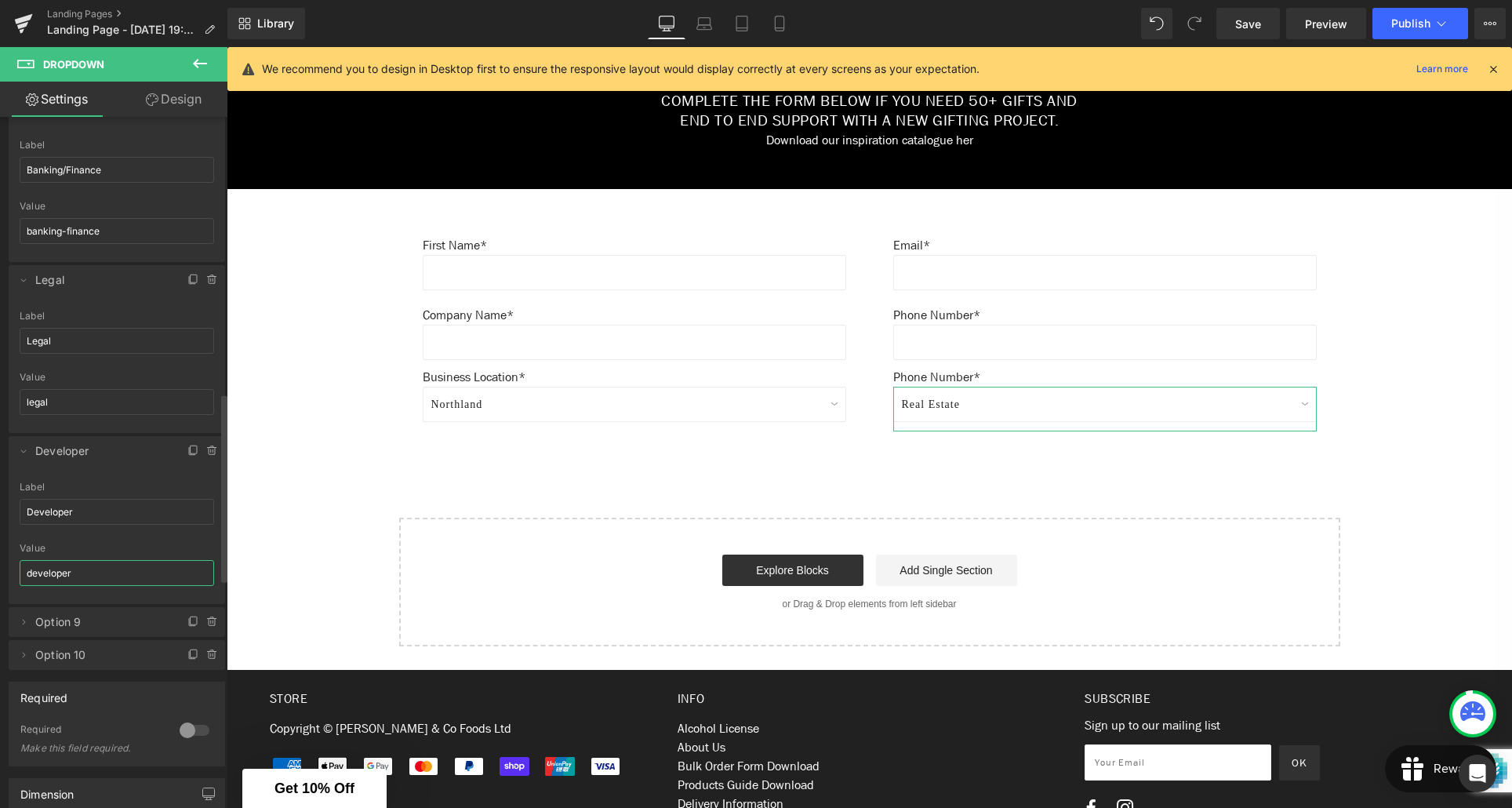
scroll to position [1037, 0]
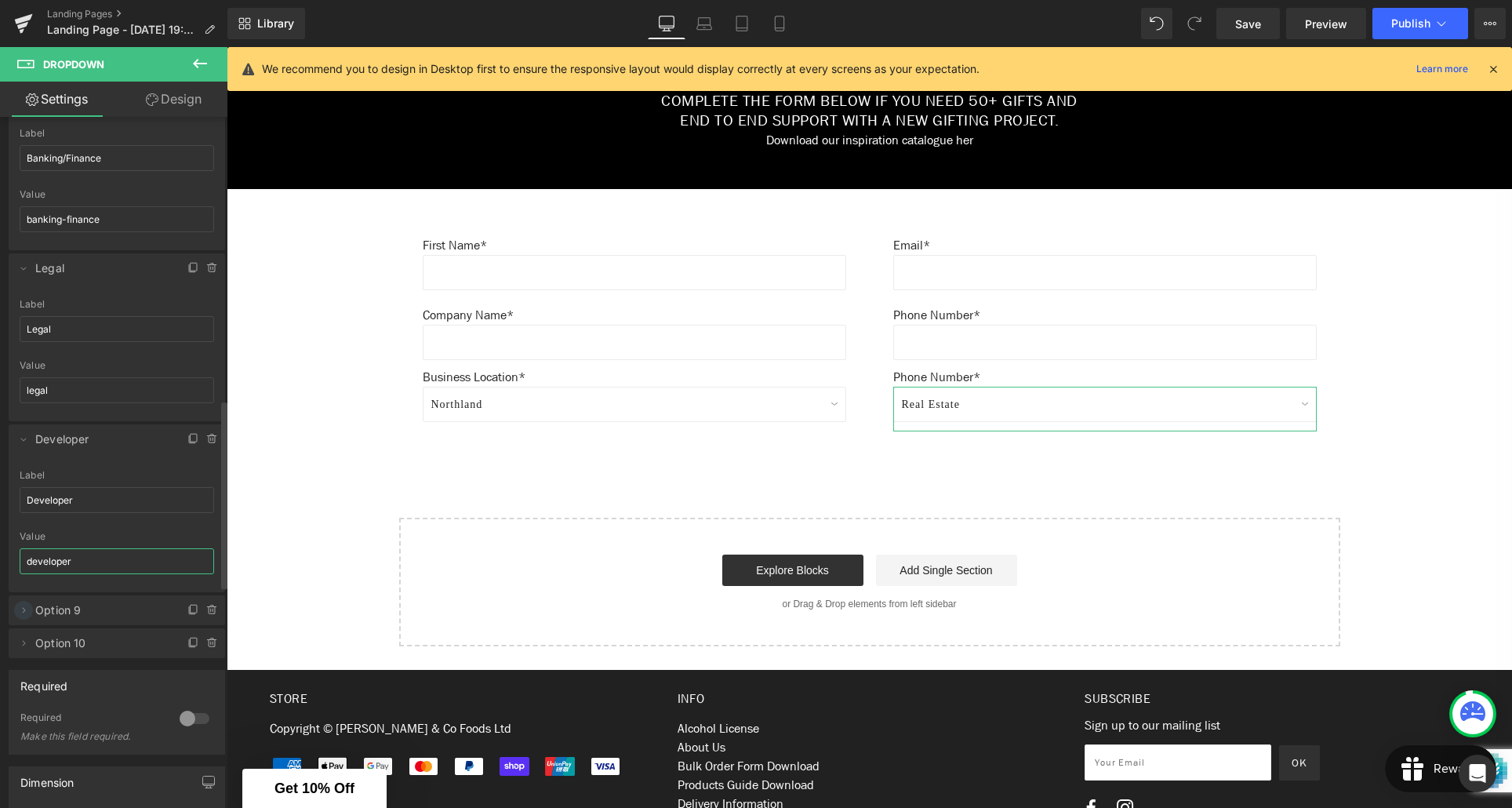
type input "developer"
click at [23, 612] on icon at bounding box center [24, 610] width 3 height 5
drag, startPoint x: 69, startPoint y: 669, endPoint x: 20, endPoint y: 670, distance: 49.0
click at [20, 670] on input "Option 9" at bounding box center [117, 671] width 194 height 26
type input "Health Services"
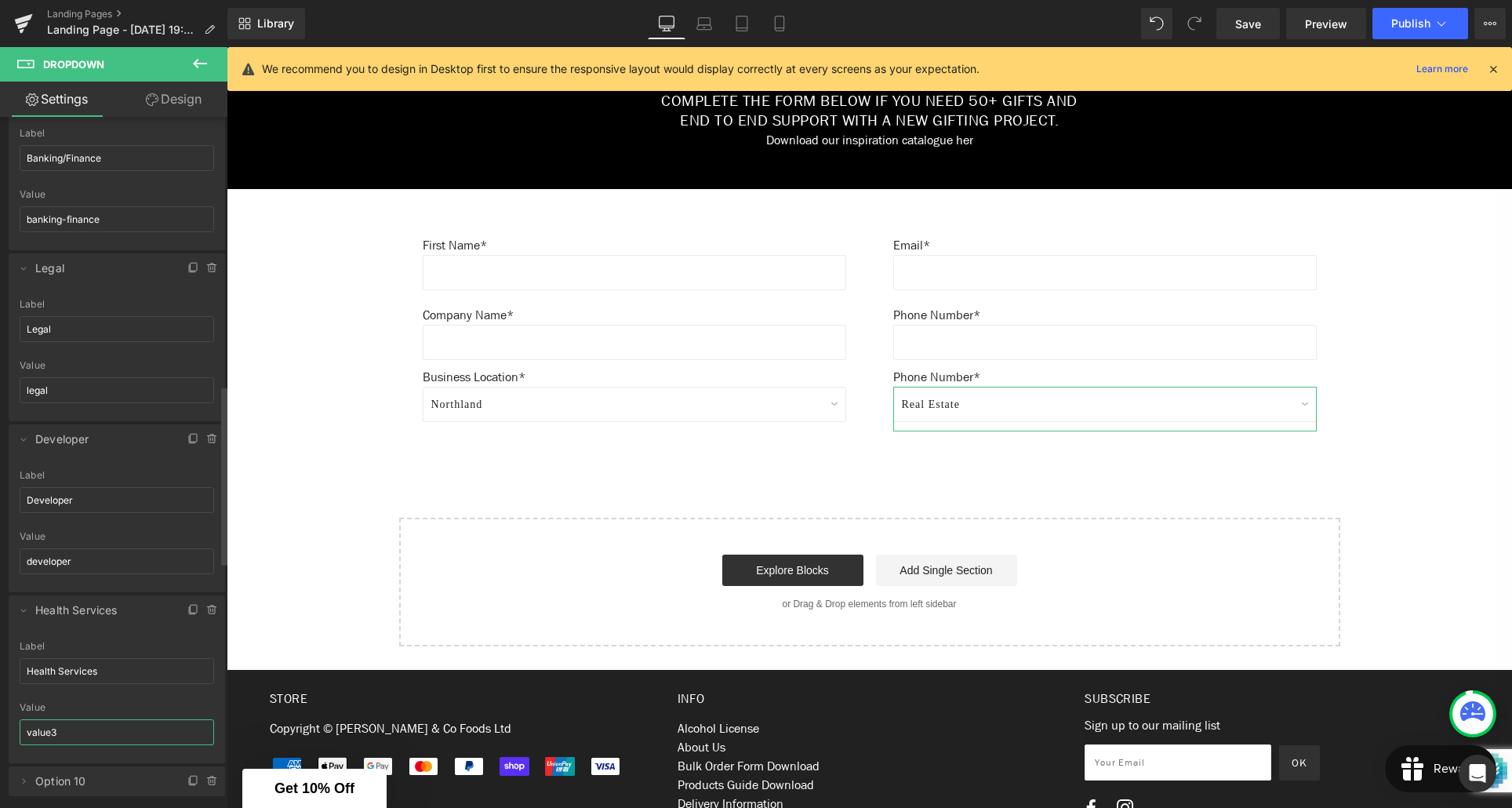
drag, startPoint x: 60, startPoint y: 732, endPoint x: 15, endPoint y: 731, distance: 45.0
click at [15, 731] on div "Option 9 Label Health Services value3 Value value3" at bounding box center [116, 702] width 216 height 122
type input "H"
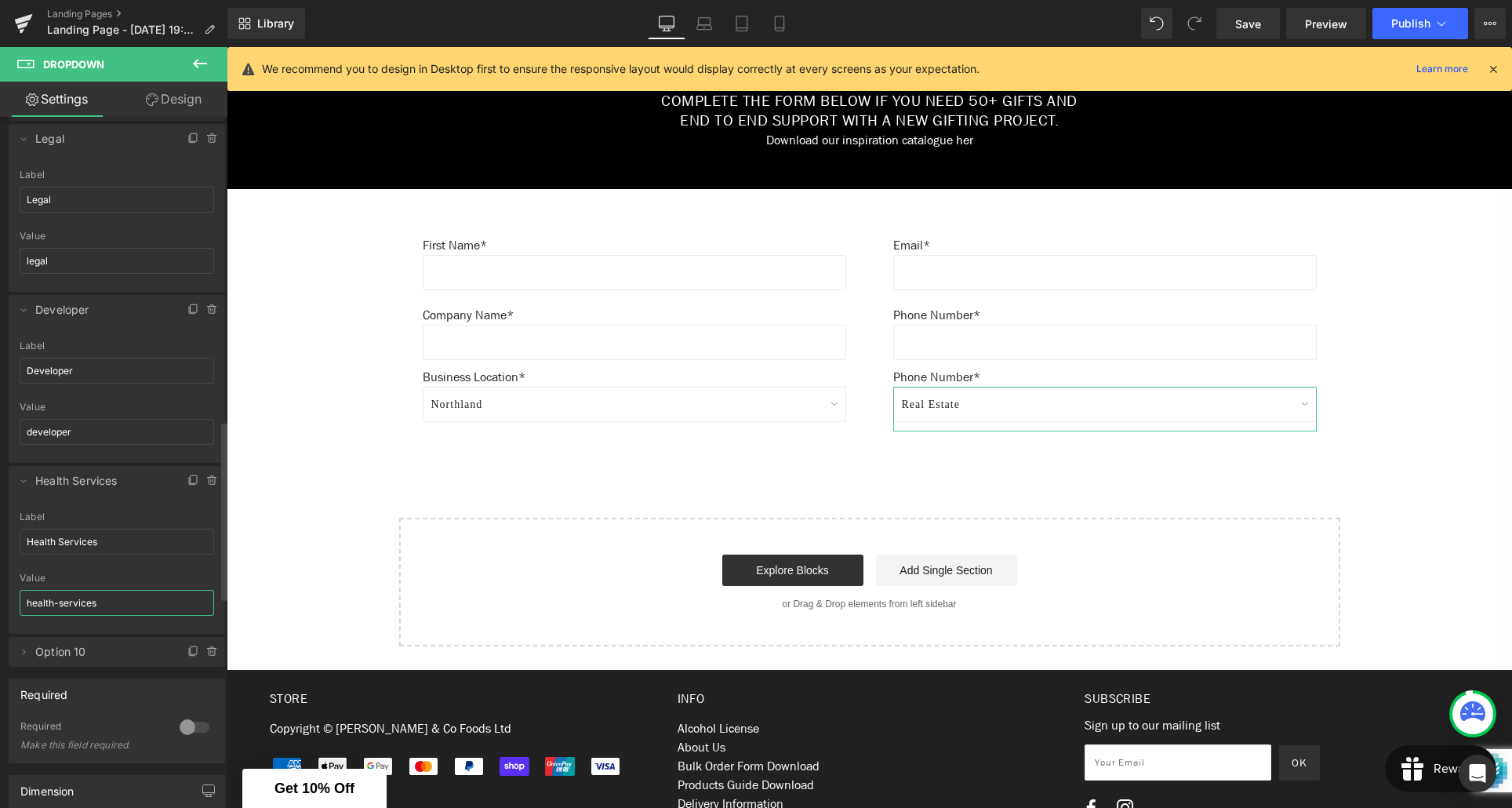
scroll to position [1174, 0]
type input "health-services"
click at [24, 640] on icon at bounding box center [24, 645] width 13 height 13
drag, startPoint x: 76, startPoint y: 703, endPoint x: 13, endPoint y: 703, distance: 63.0
click at [12, 704] on div "Option 10 Label Option 10 value3 Value value3" at bounding box center [116, 736] width 216 height 122
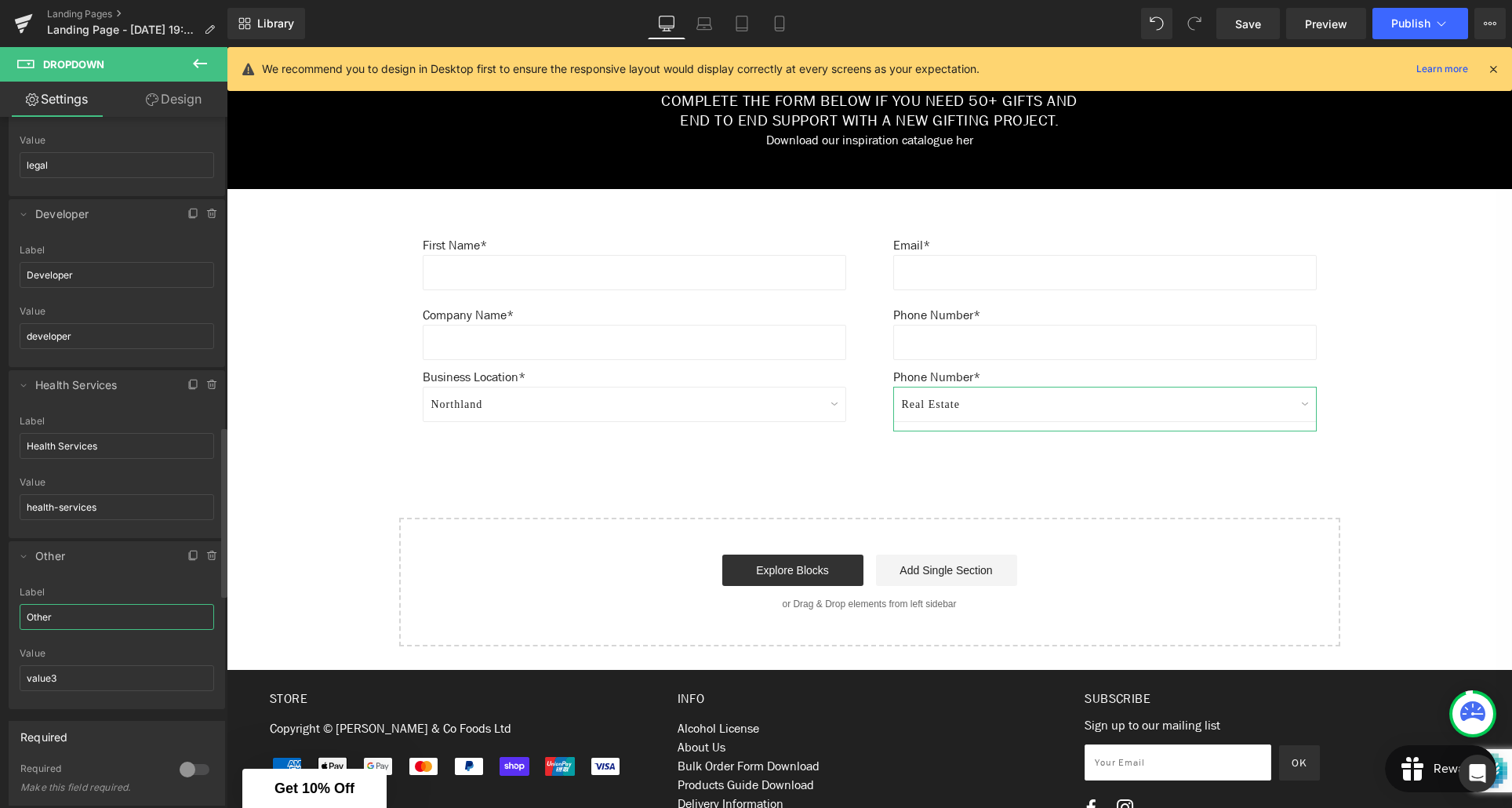
scroll to position [1274, 0]
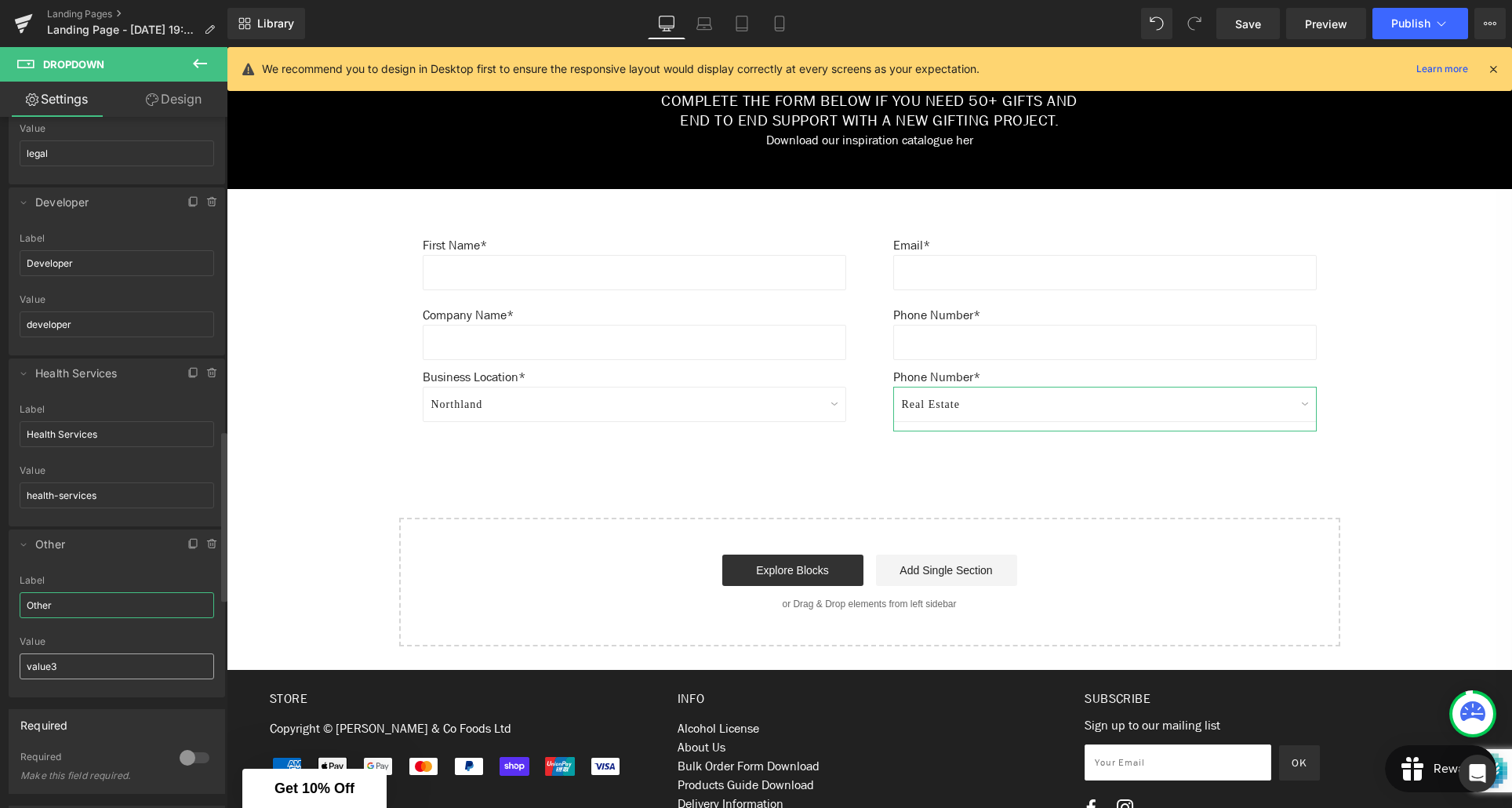
type input "Other"
drag, startPoint x: 66, startPoint y: 666, endPoint x: 2, endPoint y: 666, distance: 64.0
type input "other"
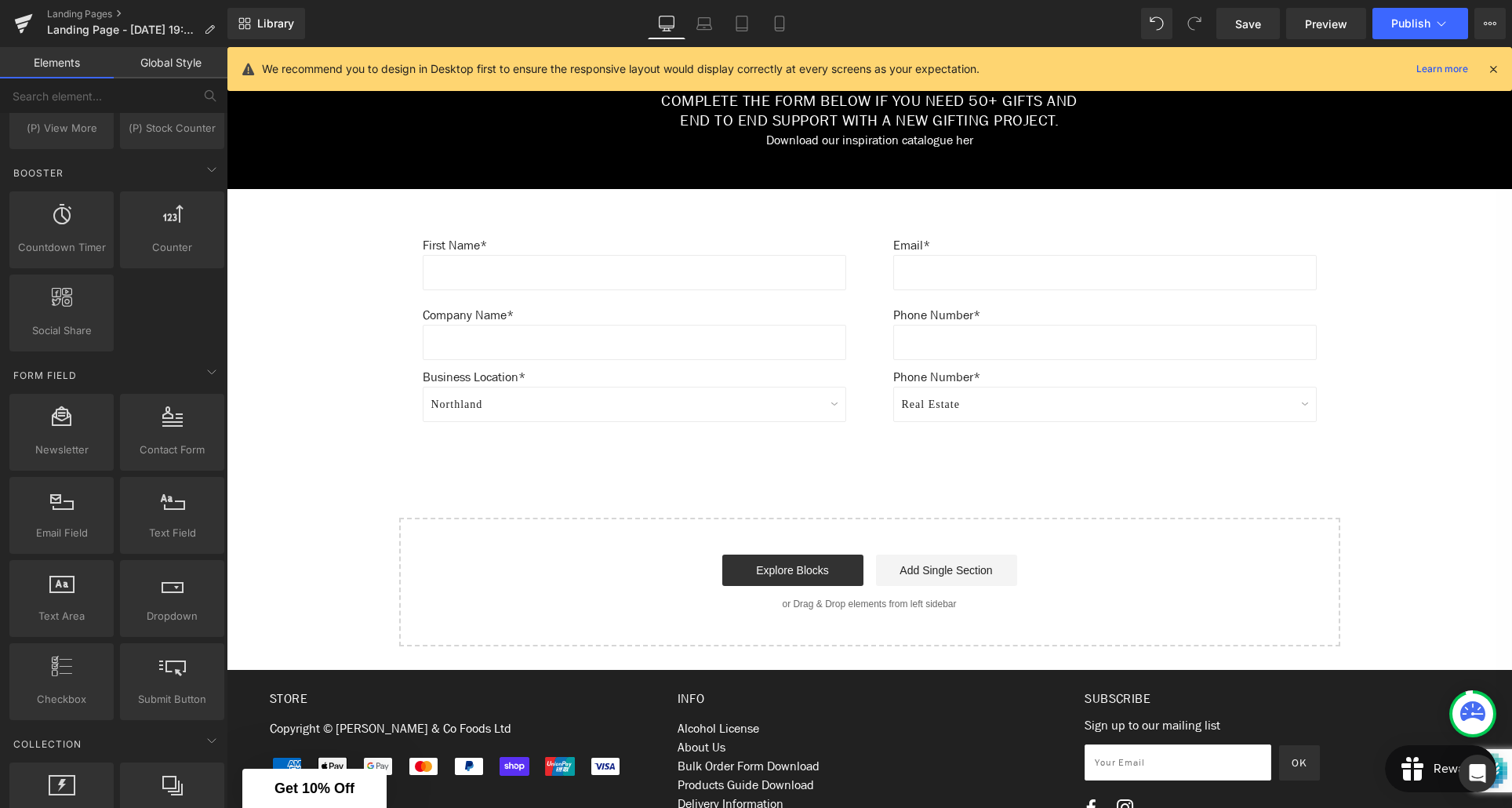
click at [280, 659] on div "We create custom gifts for all occasions, boxes, bags, big or small we can do i…" at bounding box center [870, 146] width 1286 height 1800
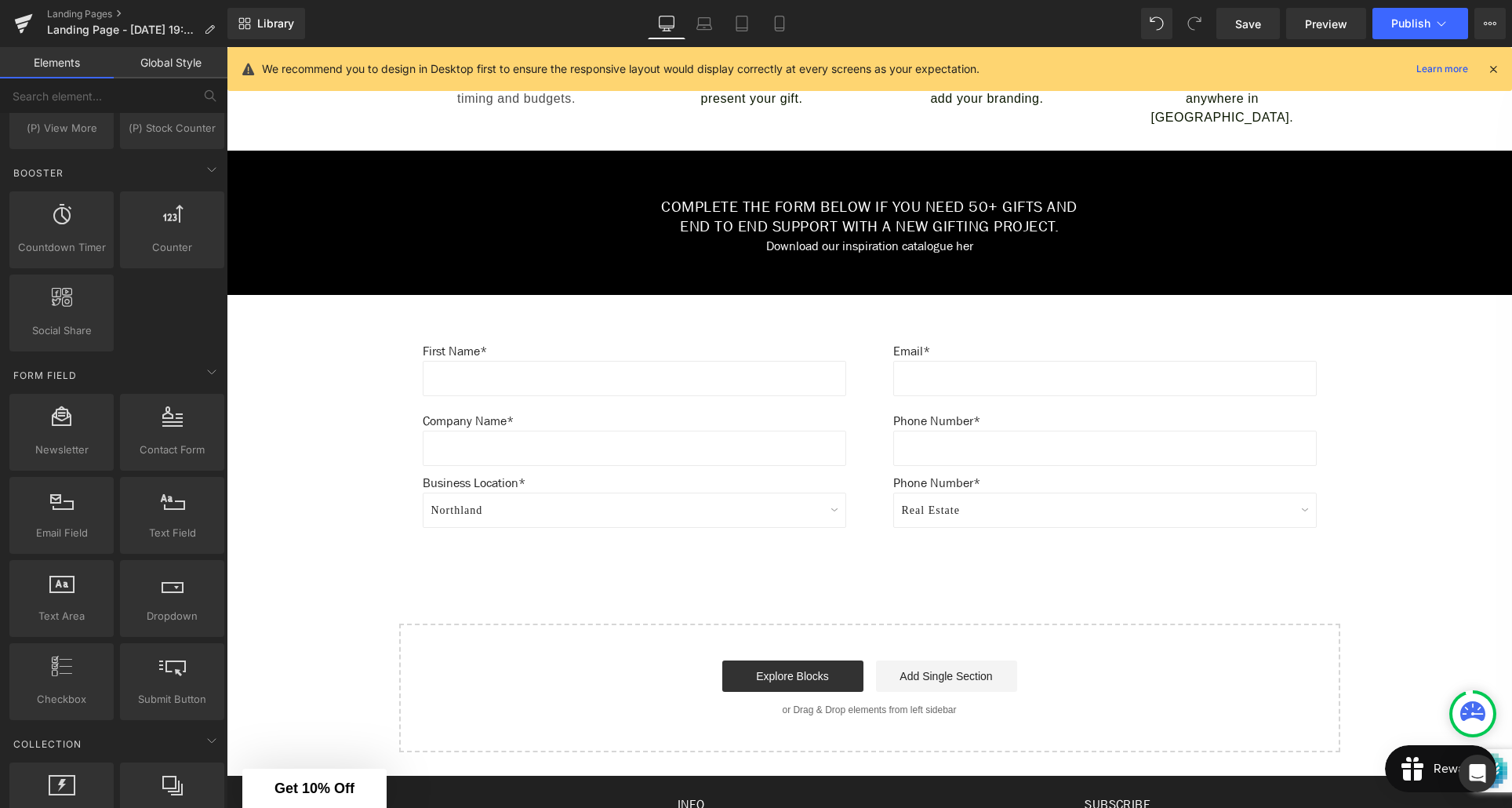
scroll to position [699, 0]
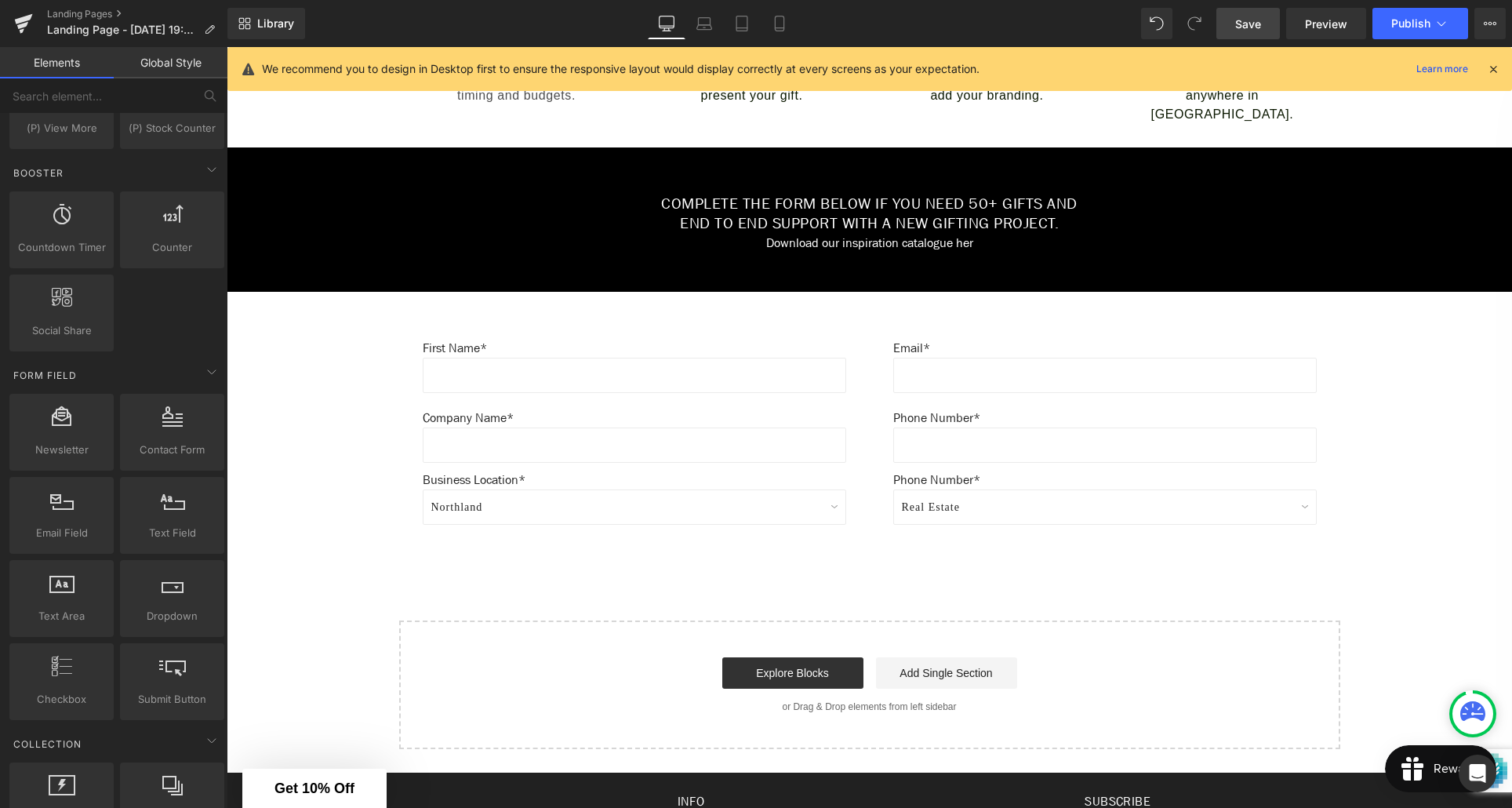
click at [1263, 30] on link "Save" at bounding box center [1248, 24] width 64 height 31
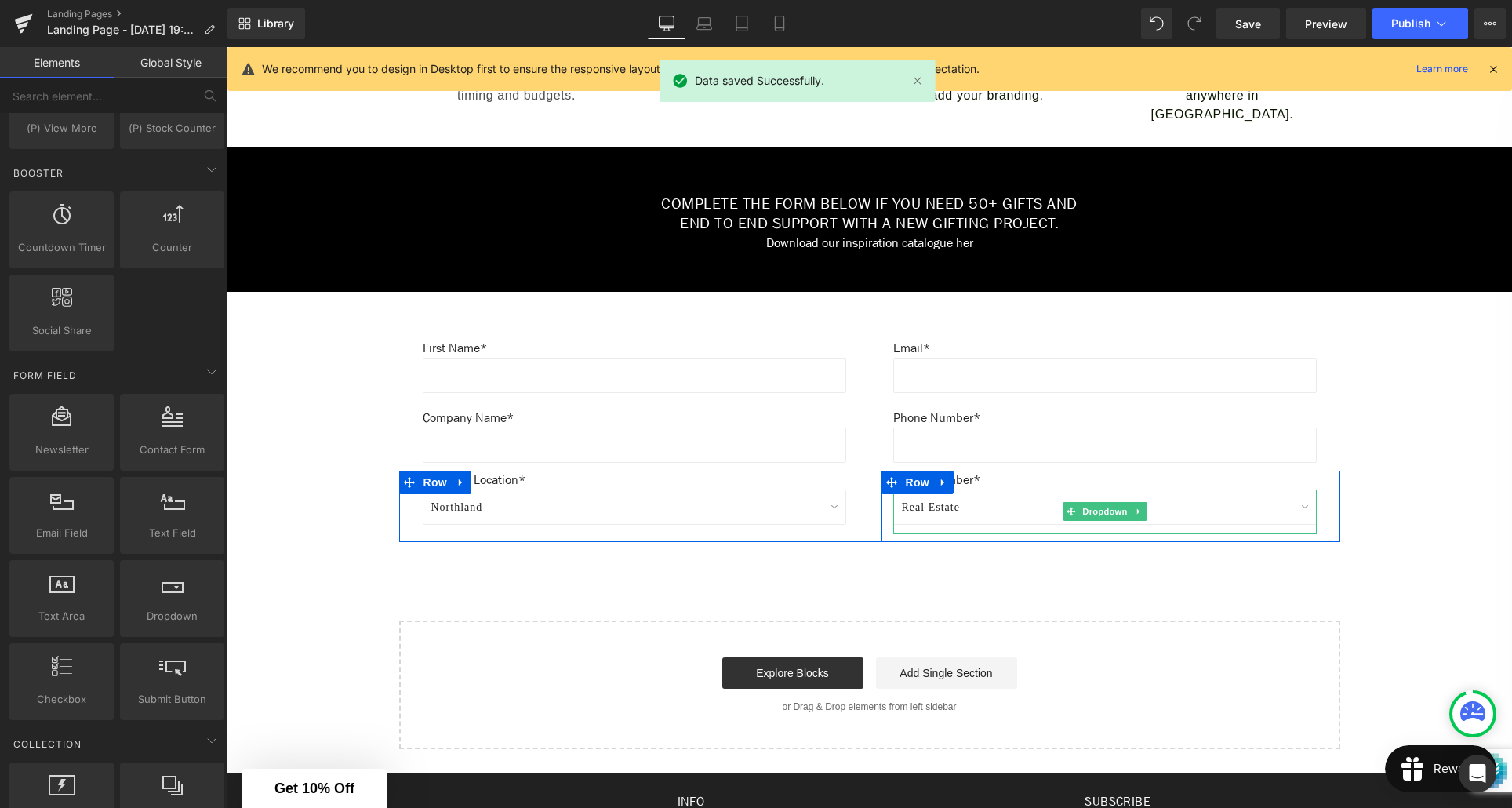
click at [999, 507] on select "Real Estate Marketing Agency Corporate Events Automotive Group Banking/Finance …" at bounding box center [1105, 507] width 423 height 36
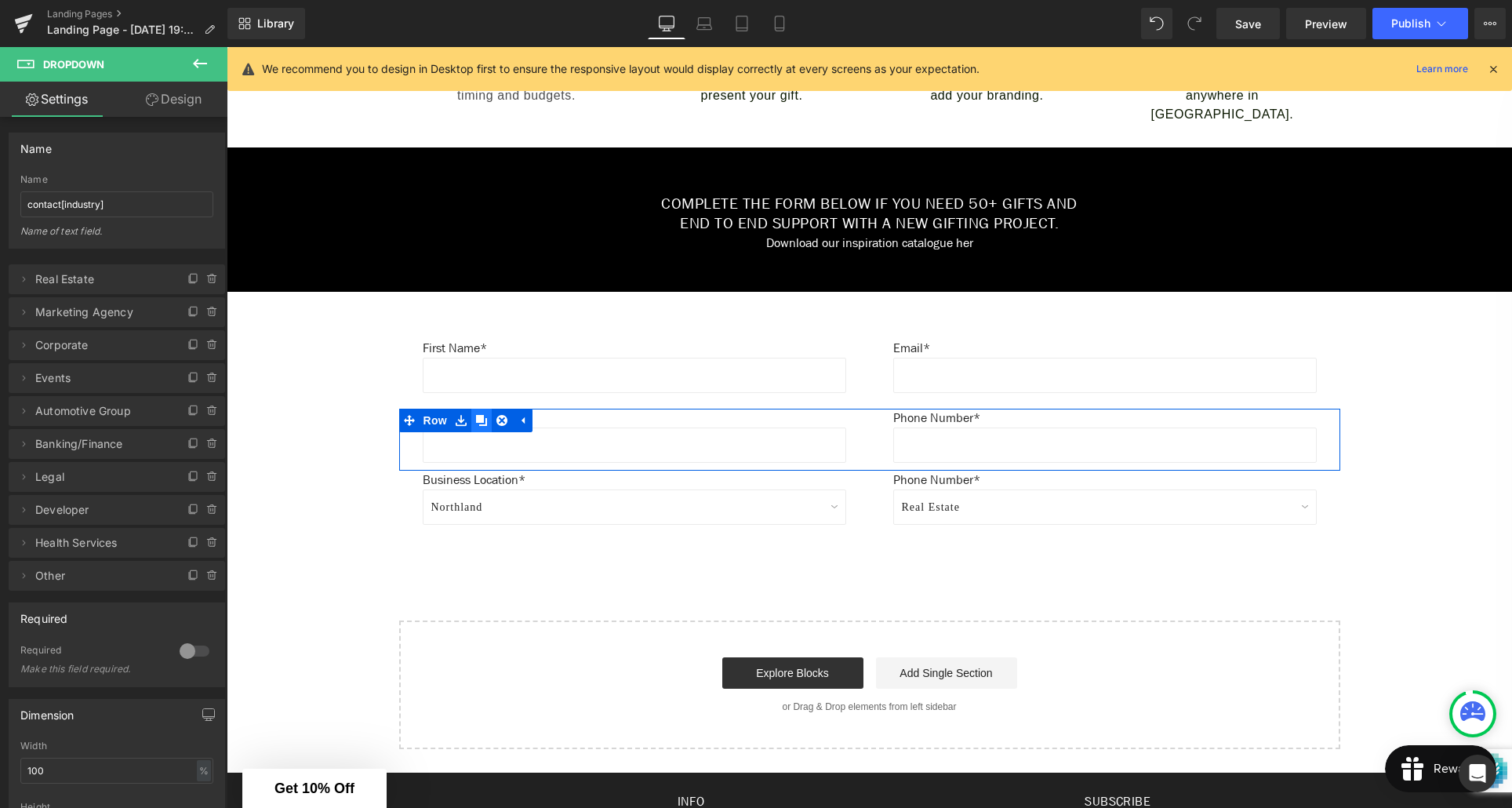
click at [482, 422] on icon at bounding box center [482, 420] width 11 height 11
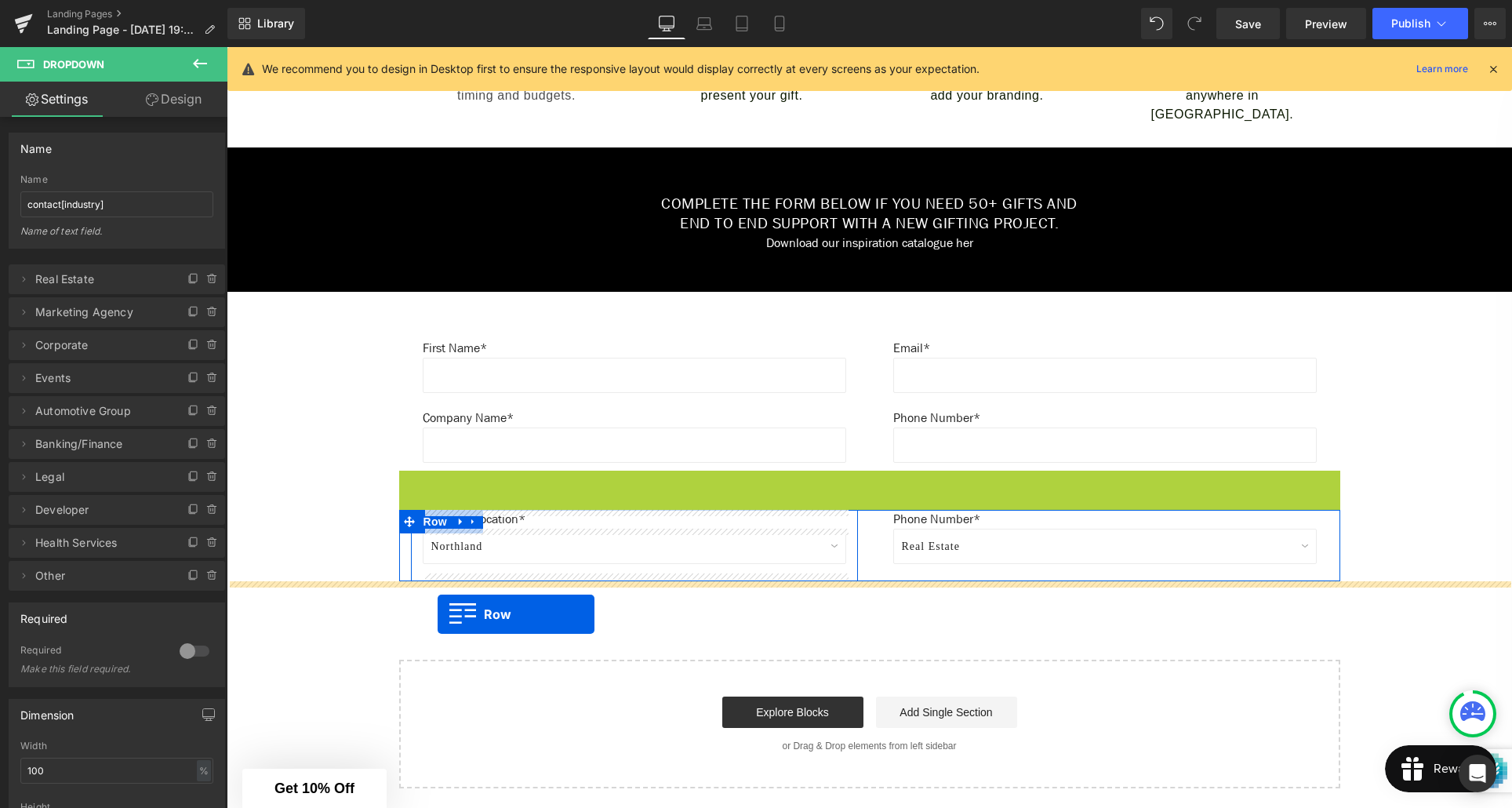
drag, startPoint x: 435, startPoint y: 484, endPoint x: 438, endPoint y: 613, distance: 129.0
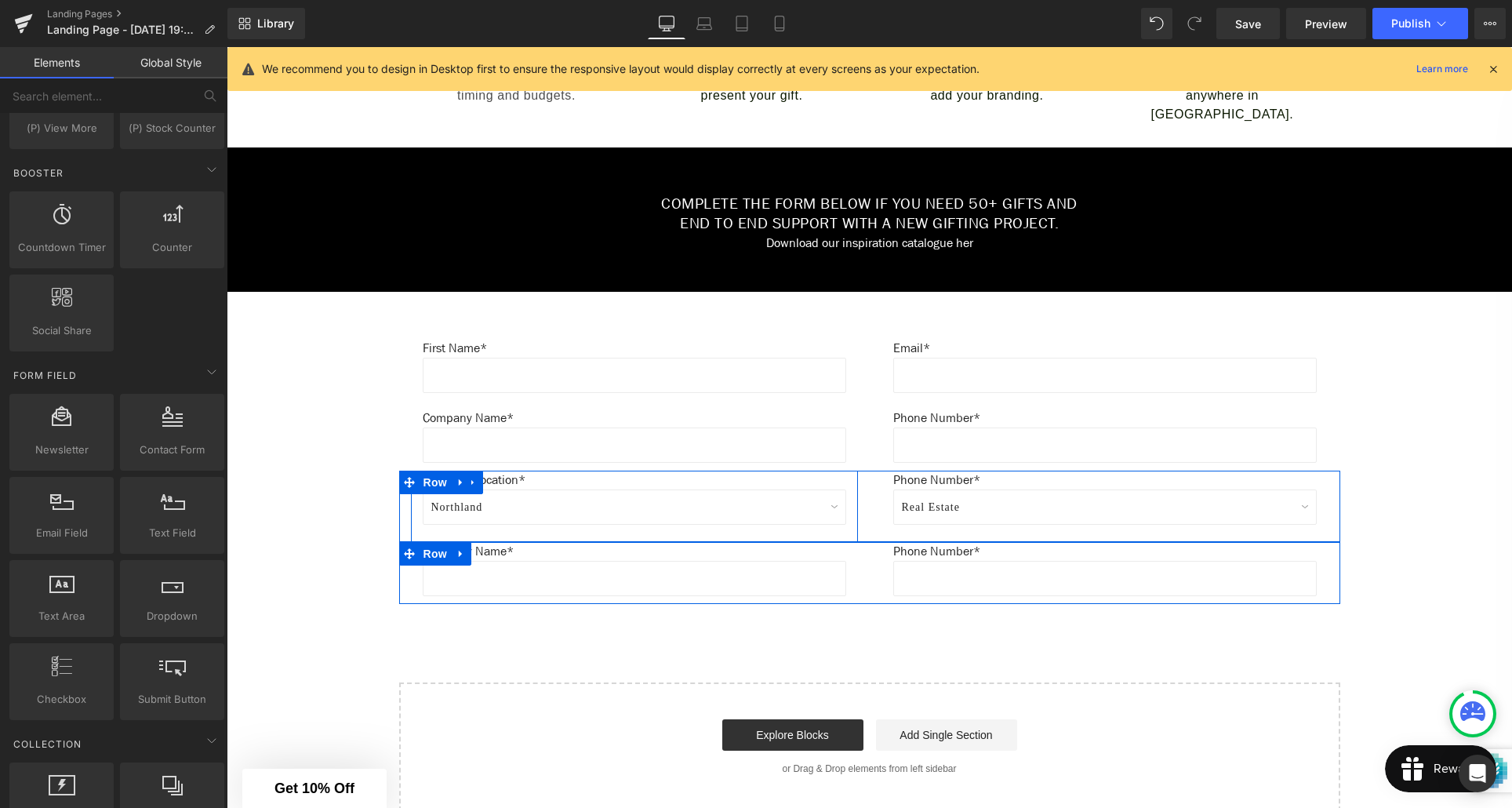
click at [608, 646] on div "Create Your Own Gift Heading This service is for 20+ customised gifts. Text Blo…" at bounding box center [870, 169] width 1286 height 1284
click at [507, 550] on p "Company Name*" at bounding box center [635, 551] width 423 height 19
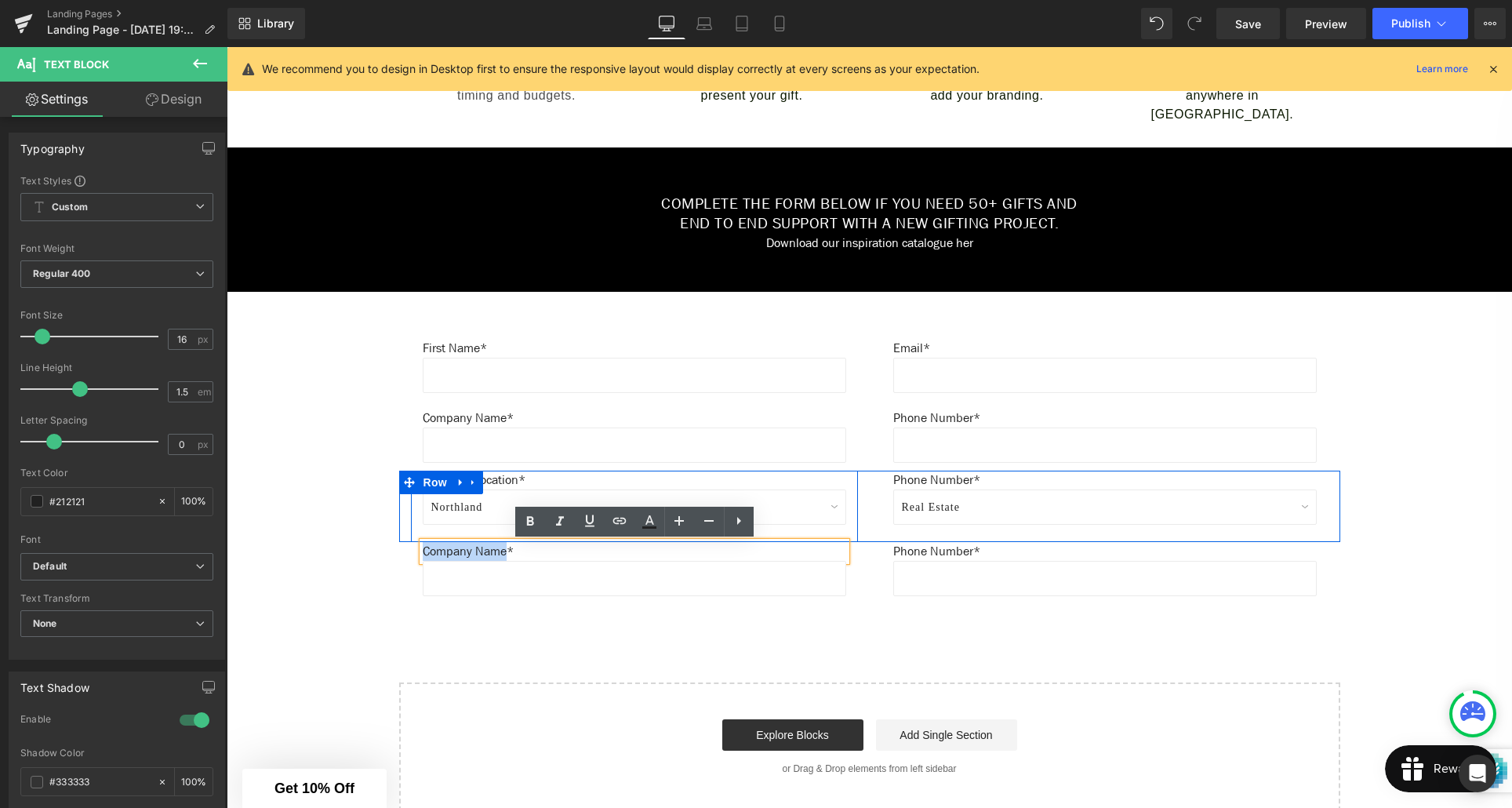
drag, startPoint x: 513, startPoint y: 552, endPoint x: 426, endPoint y: 552, distance: 87.0
click at [426, 552] on p "Company Name*" at bounding box center [635, 551] width 423 height 19
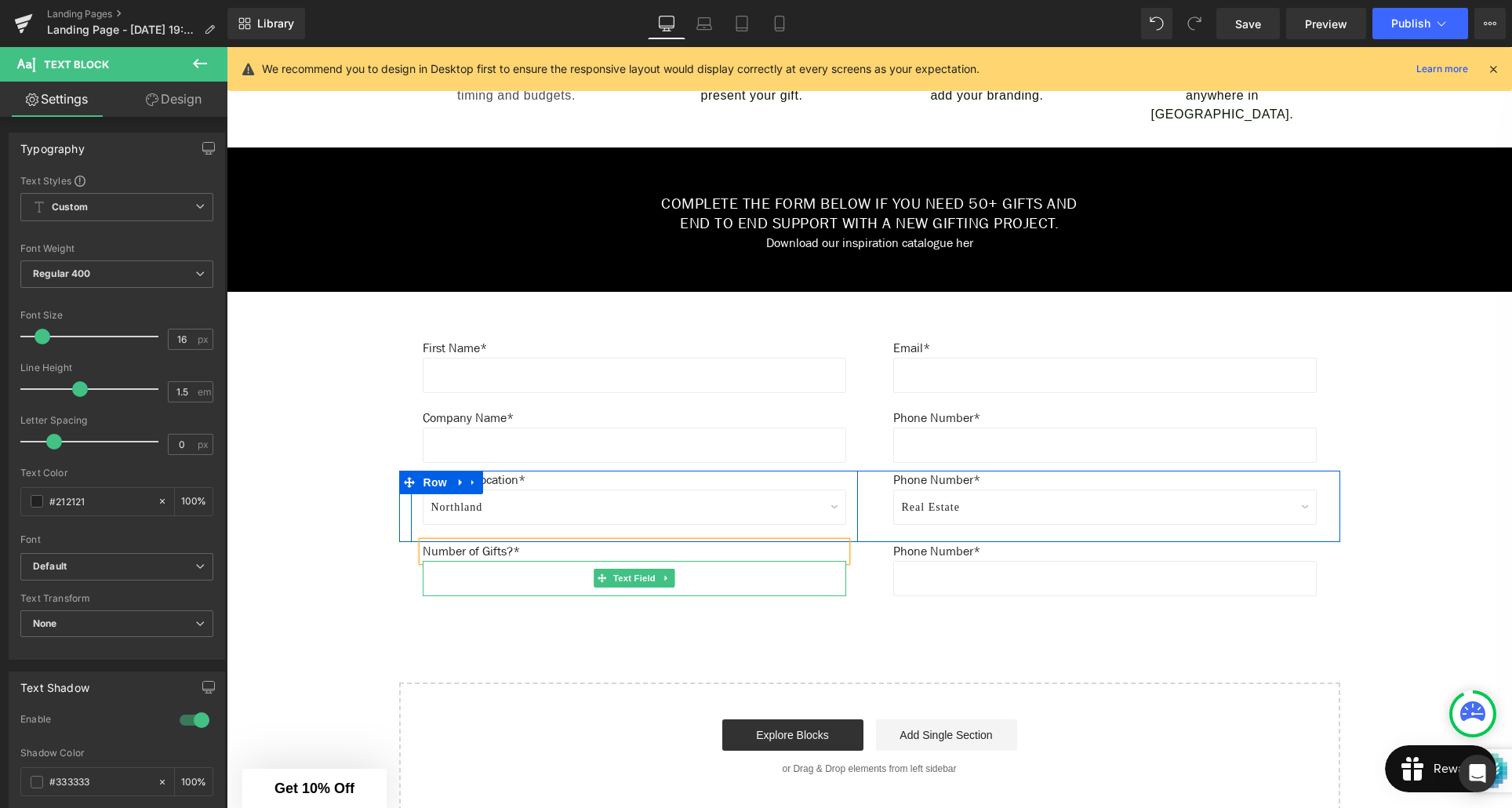
click at [554, 582] on input "text" at bounding box center [635, 578] width 423 height 36
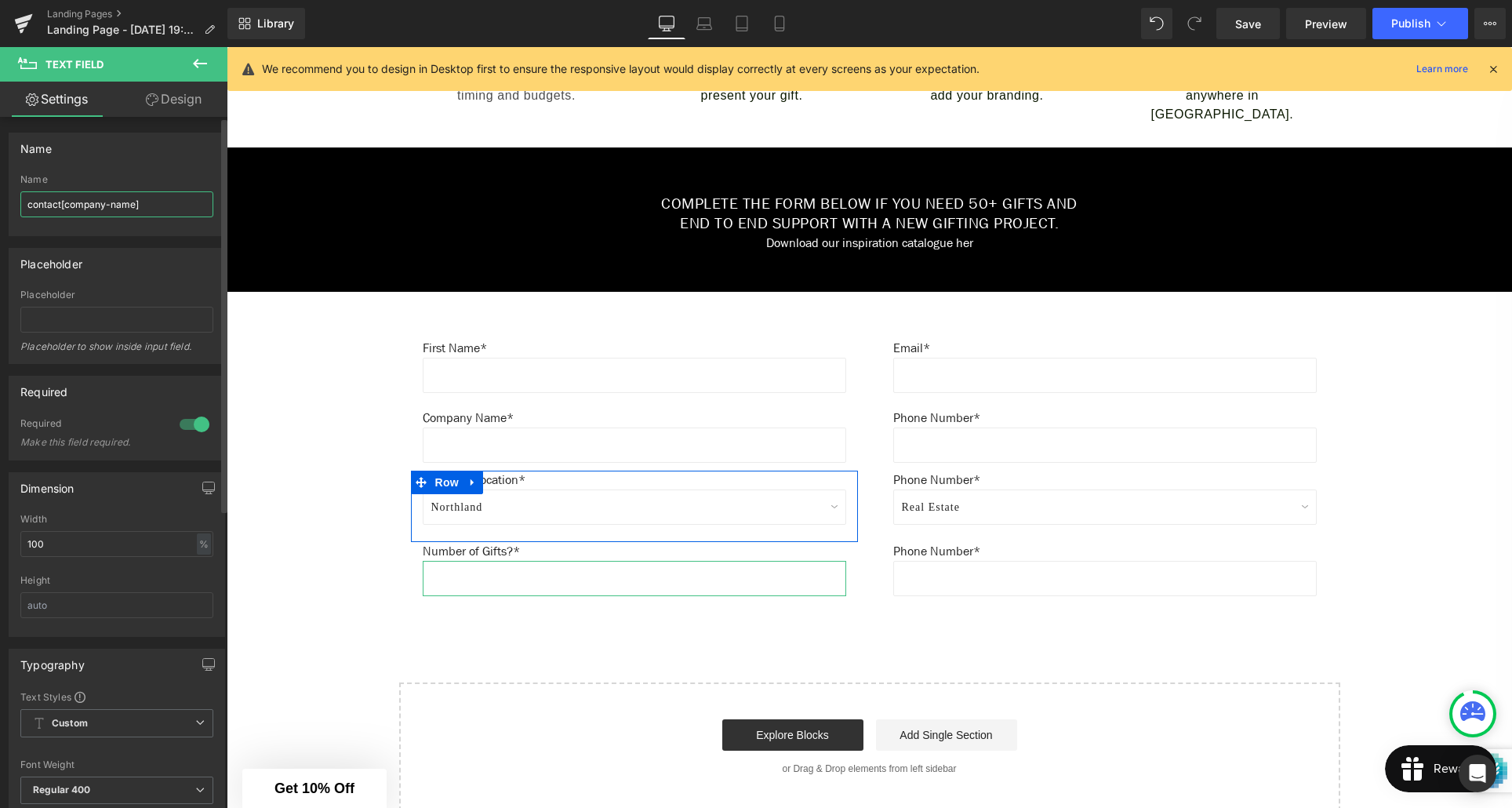
drag, startPoint x: 133, startPoint y: 204, endPoint x: 139, endPoint y: 228, distance: 24.7
click at [133, 204] on input "contact[company-name]" at bounding box center [117, 204] width 193 height 26
type input "contact[amount]"
click at [134, 316] on input "text" at bounding box center [117, 319] width 193 height 26
type input "Minimum order: 20+"
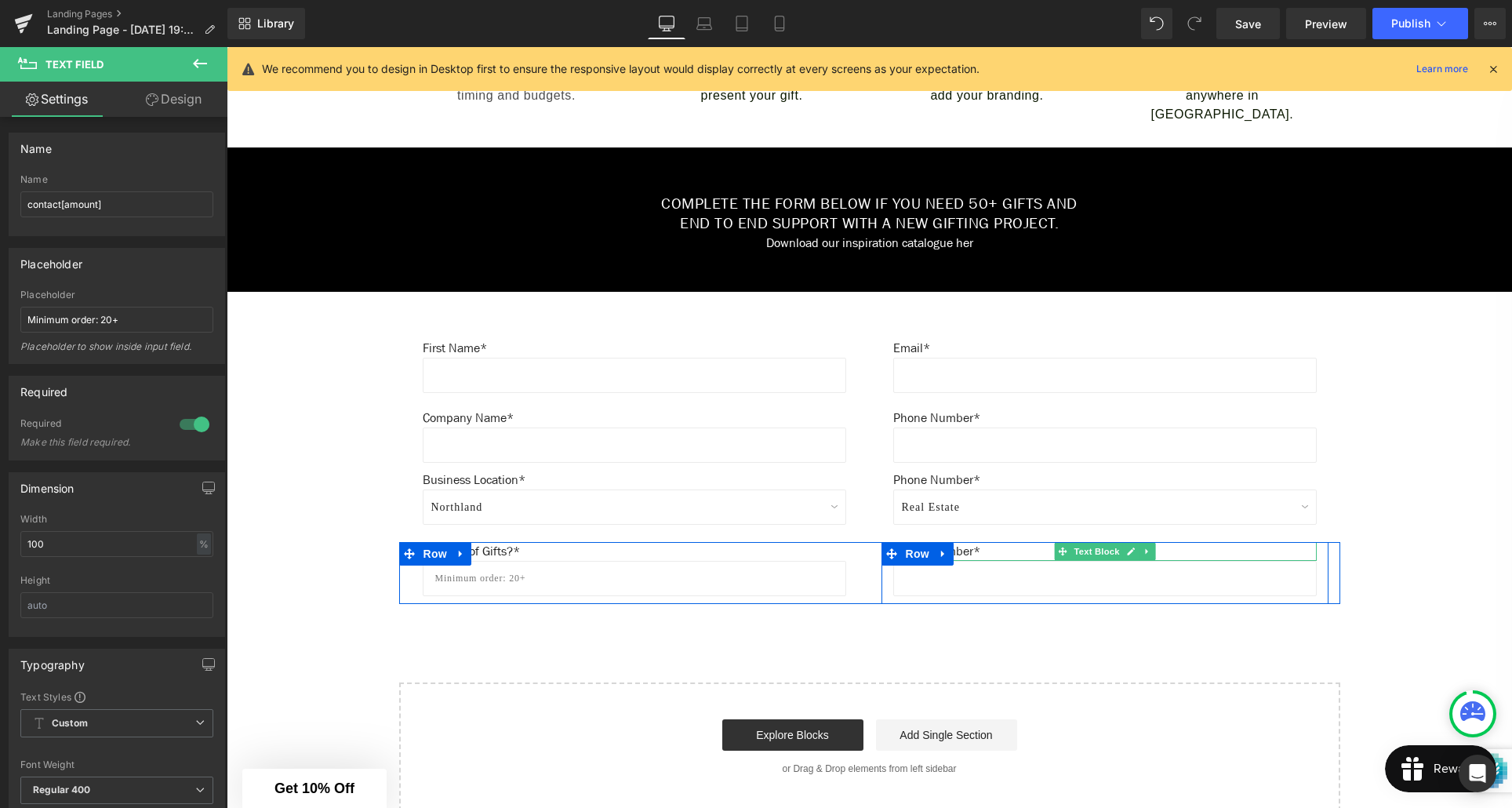
click at [963, 553] on p "Phone Number*" at bounding box center [1105, 551] width 423 height 19
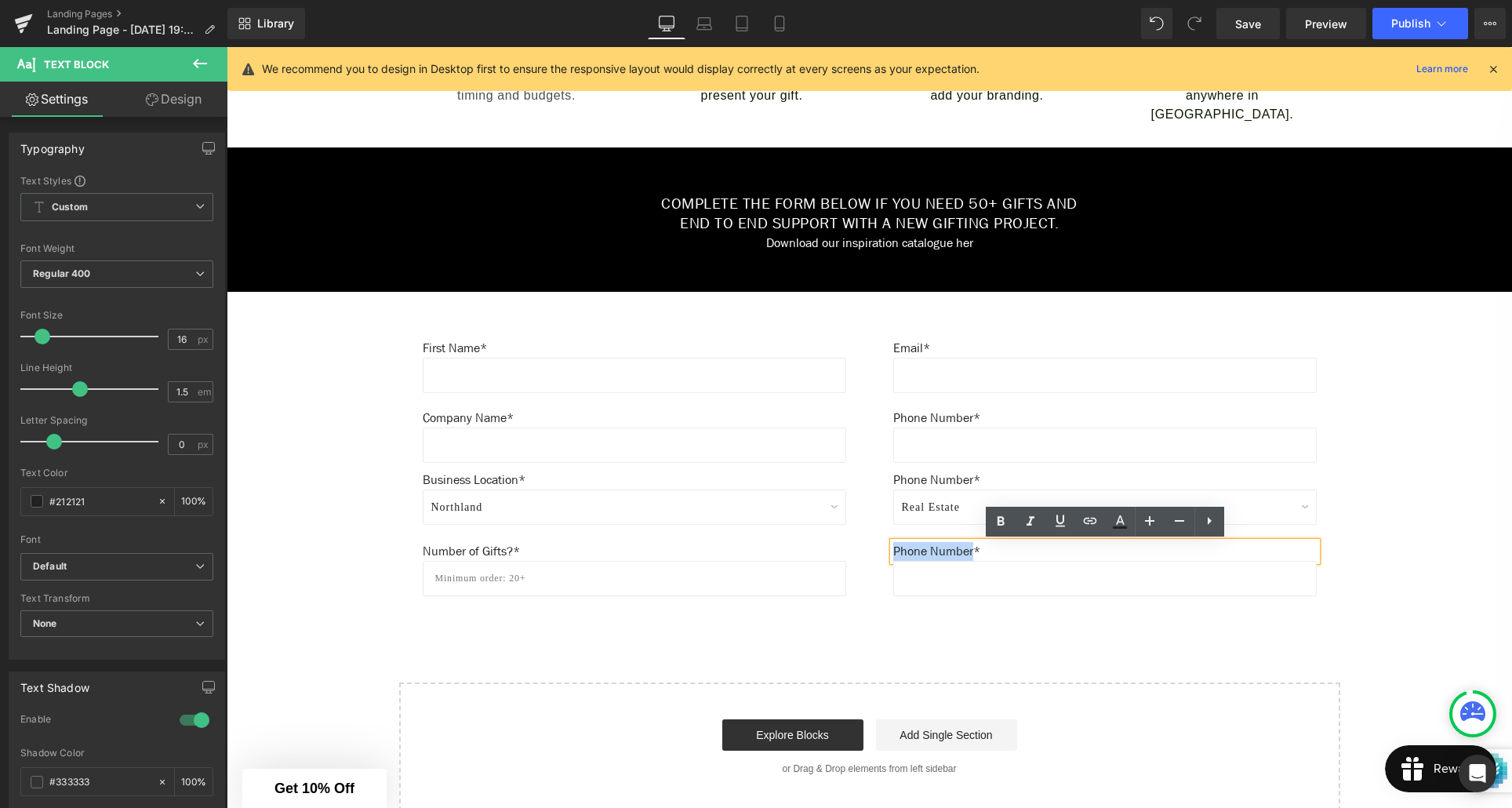
drag, startPoint x: 978, startPoint y: 552, endPoint x: 896, endPoint y: 554, distance: 82.0
click at [895, 554] on p "Phone Number*" at bounding box center [1105, 551] width 423 height 19
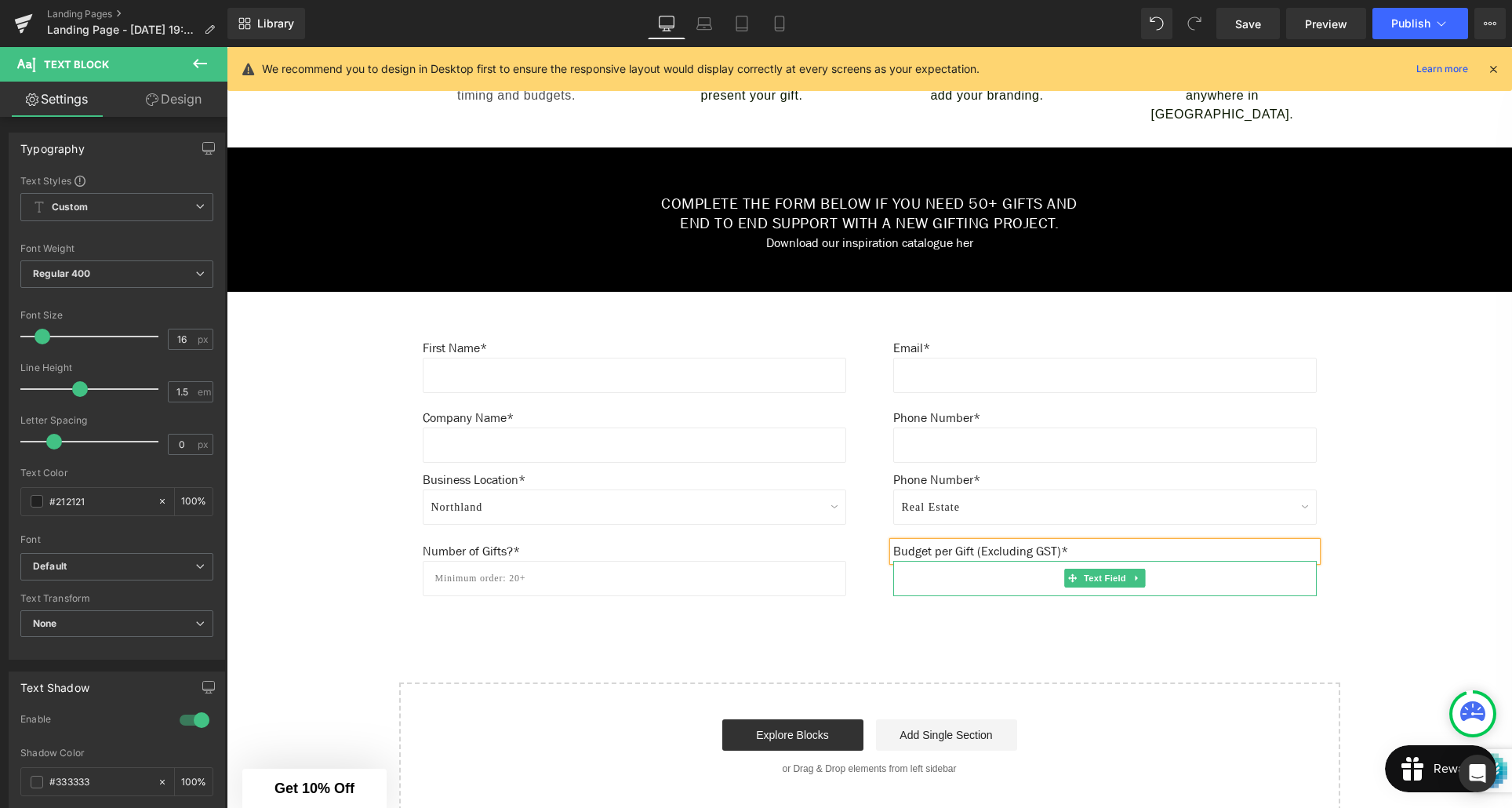
click at [944, 587] on input "text" at bounding box center [1105, 578] width 423 height 36
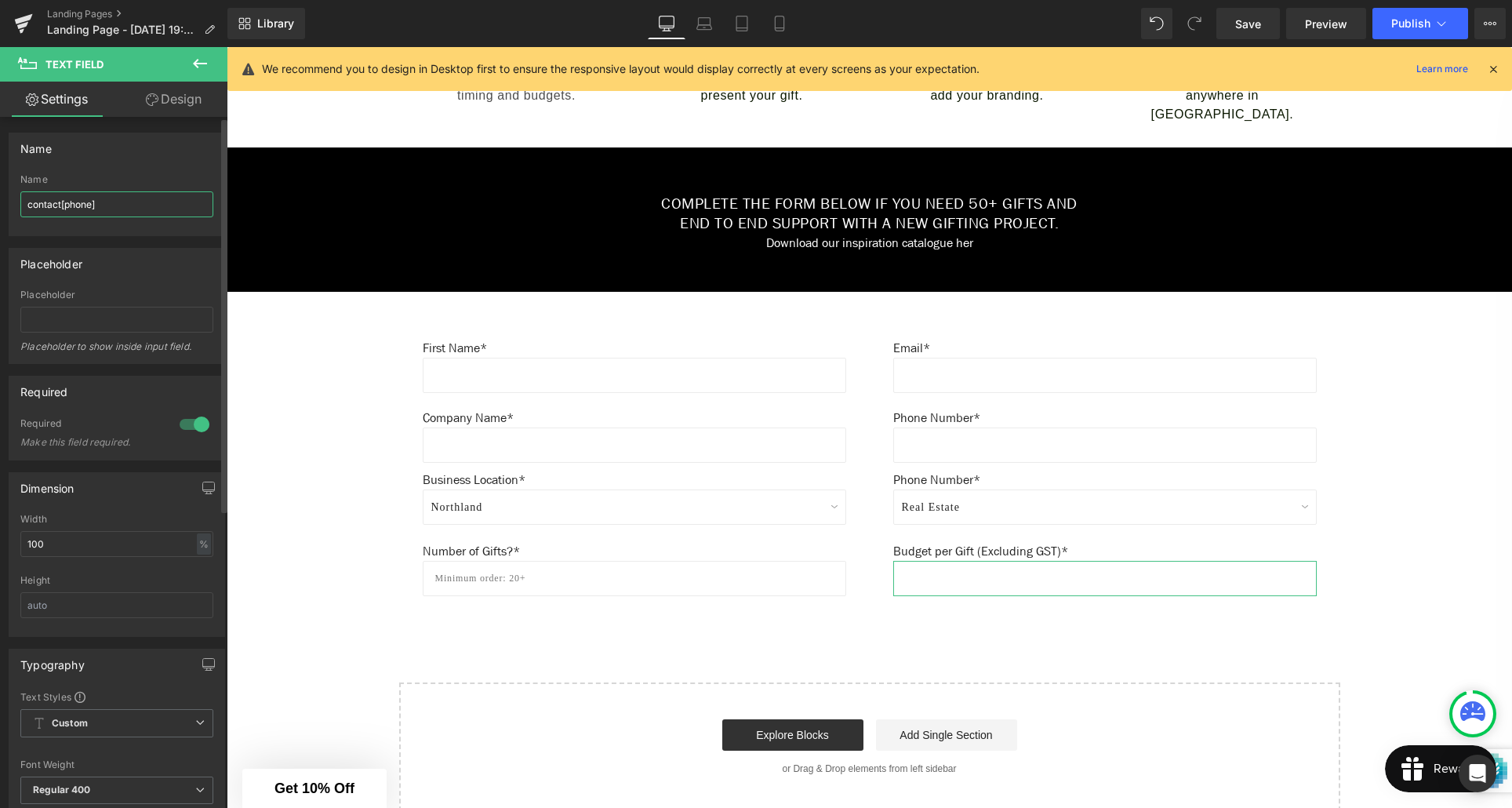
drag, startPoint x: 92, startPoint y: 204, endPoint x: 94, endPoint y: 229, distance: 25.1
click at [92, 204] on input "contact[phone]" at bounding box center [117, 204] width 193 height 26
type input "contact[budget]"
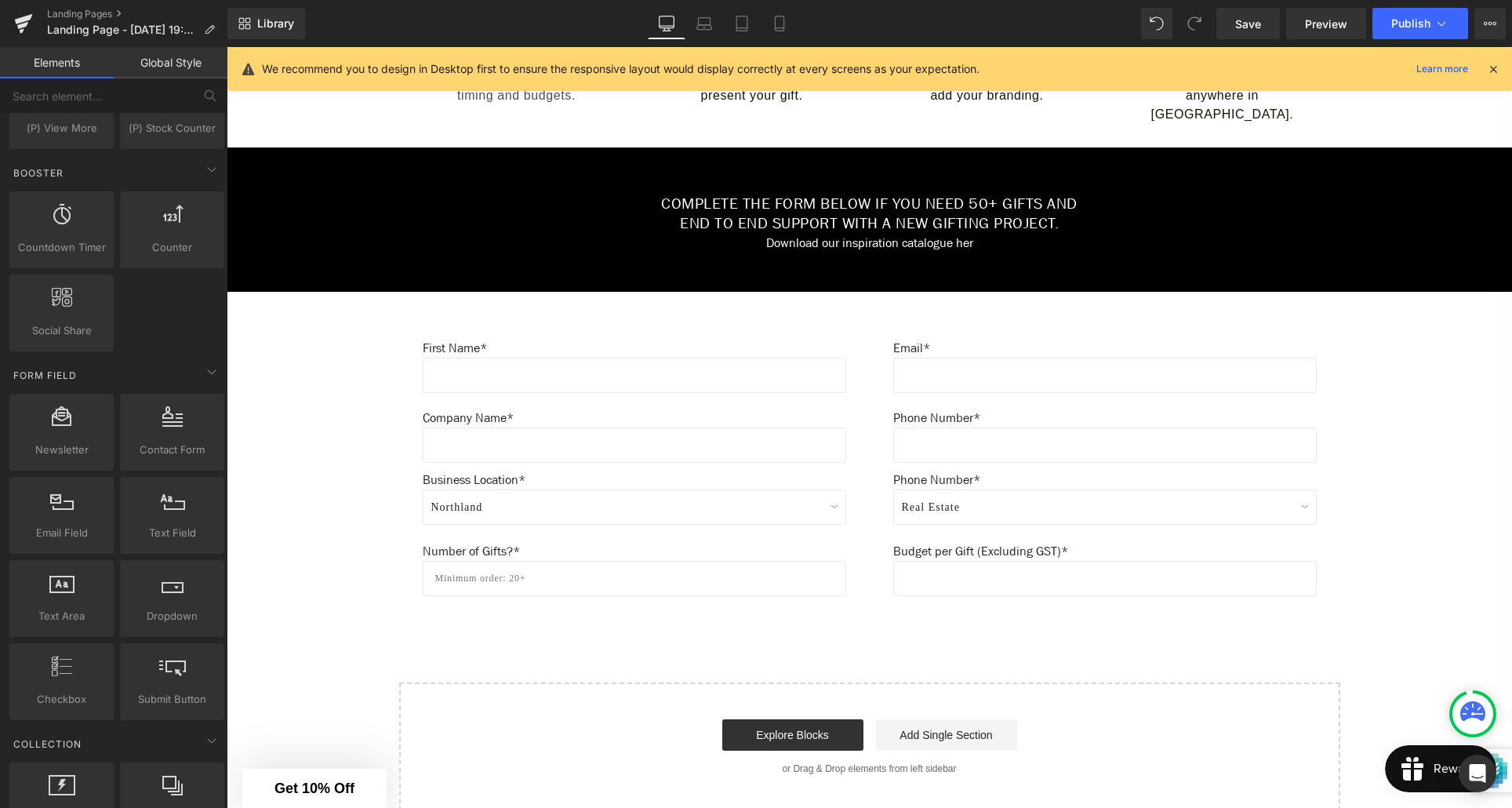
click at [1429, 540] on div "Create Your Own Gift Heading This service is for 20+ customised gifts. Text Blo…" at bounding box center [870, 169] width 1286 height 1284
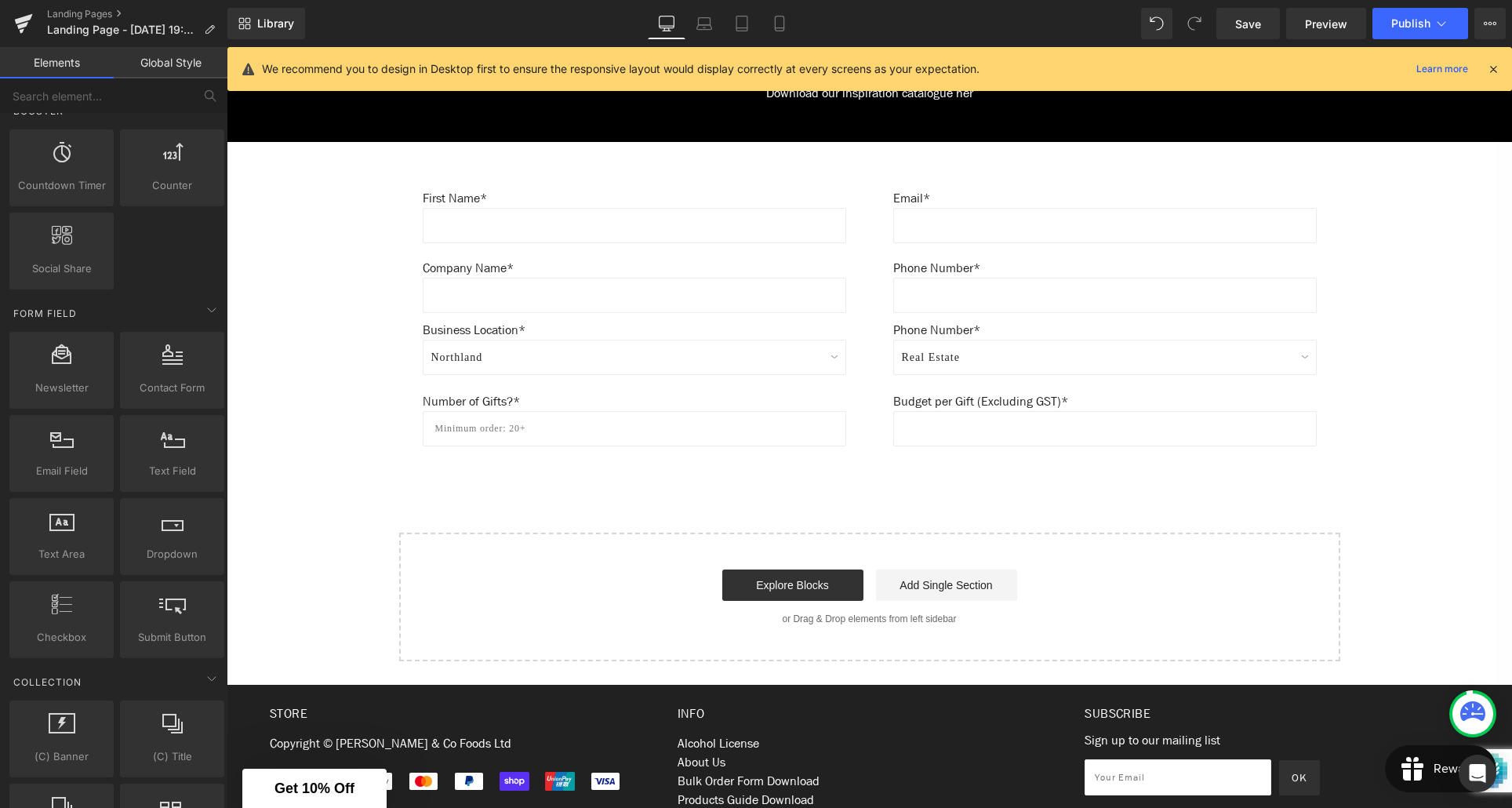
scroll to position [845, 0]
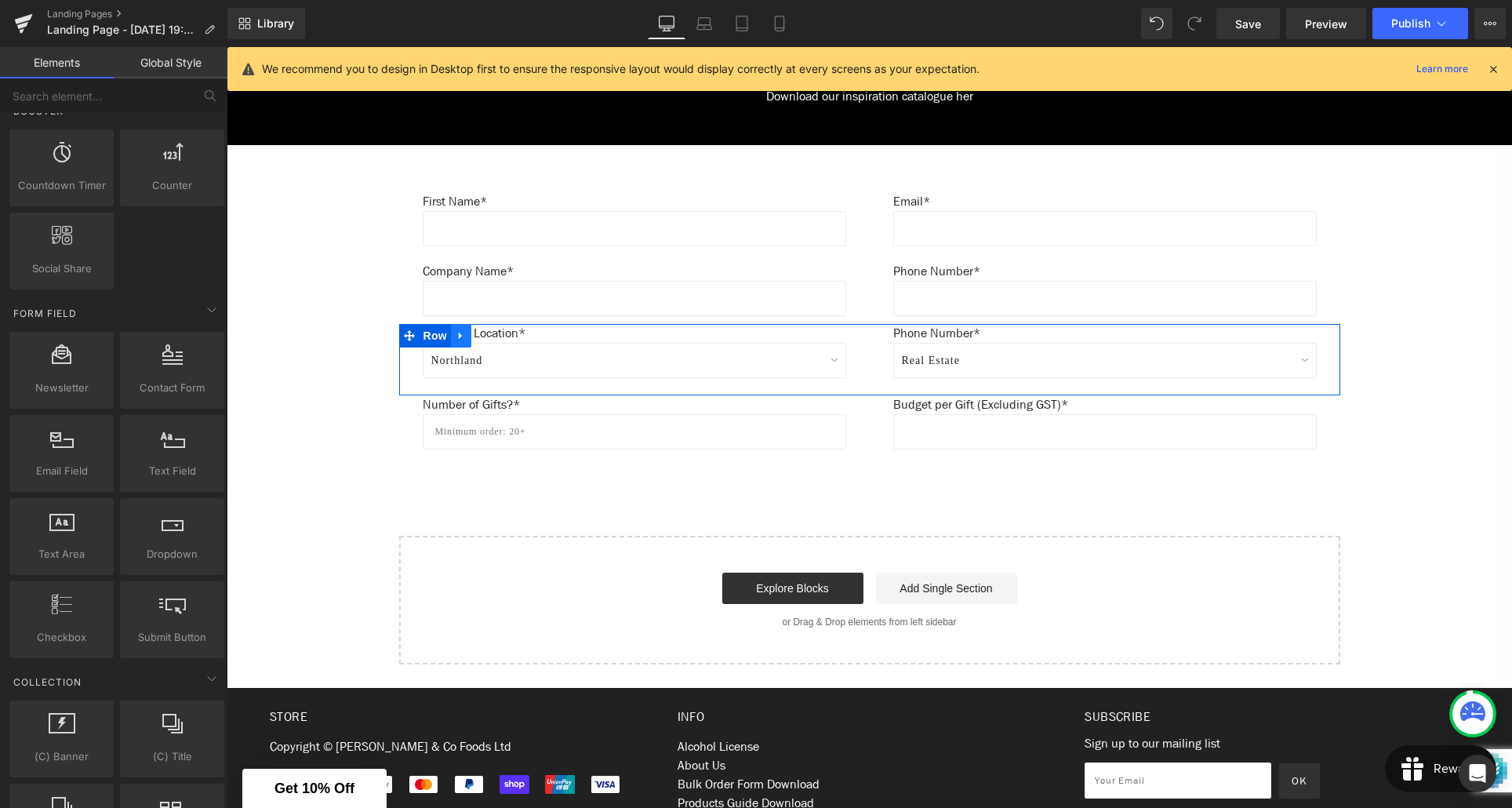
click at [465, 339] on icon at bounding box center [461, 335] width 11 height 12
click at [482, 341] on icon at bounding box center [482, 336] width 11 height 11
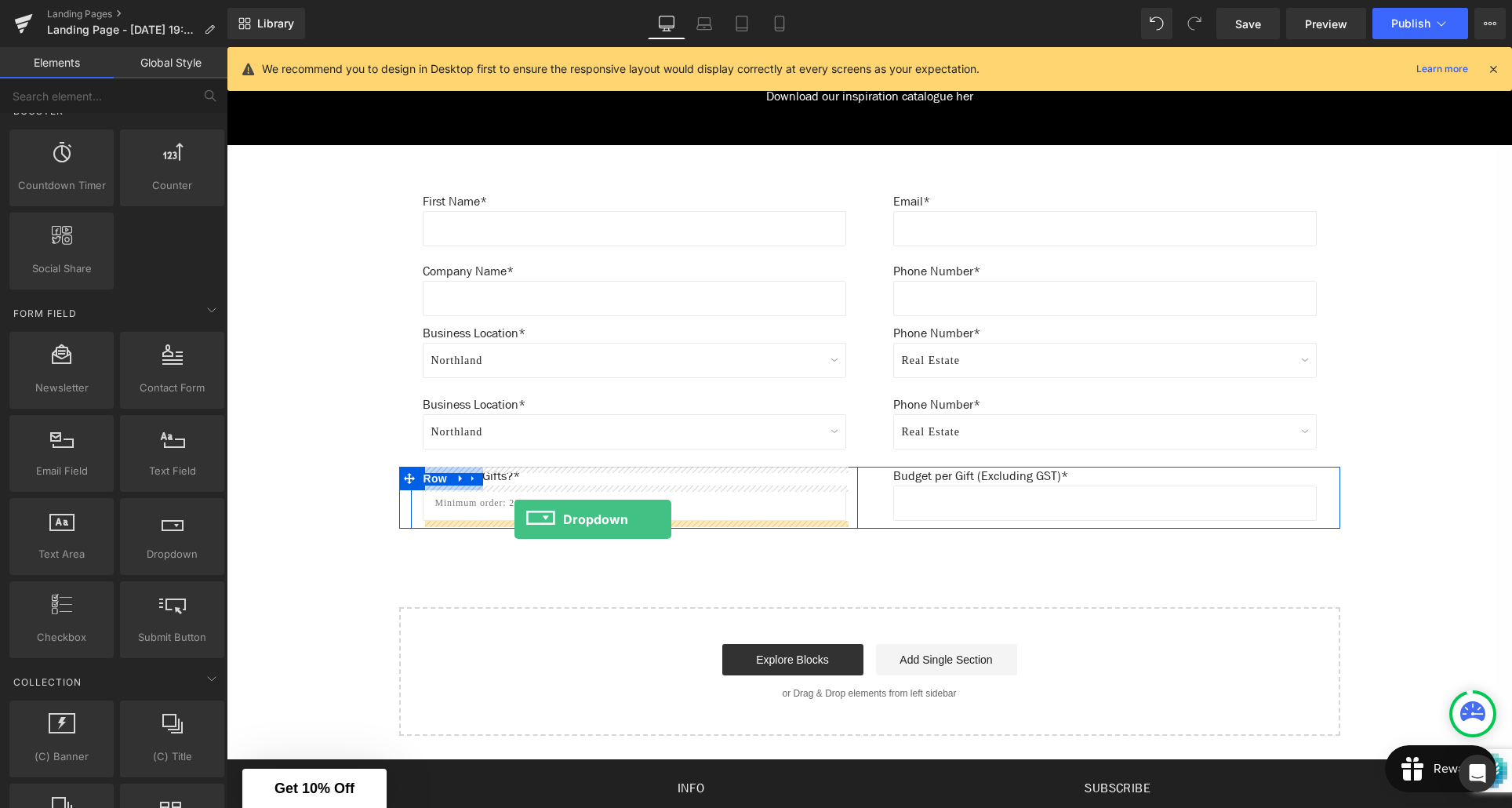
drag, startPoint x: 388, startPoint y: 589, endPoint x: 514, endPoint y: 519, distance: 144.1
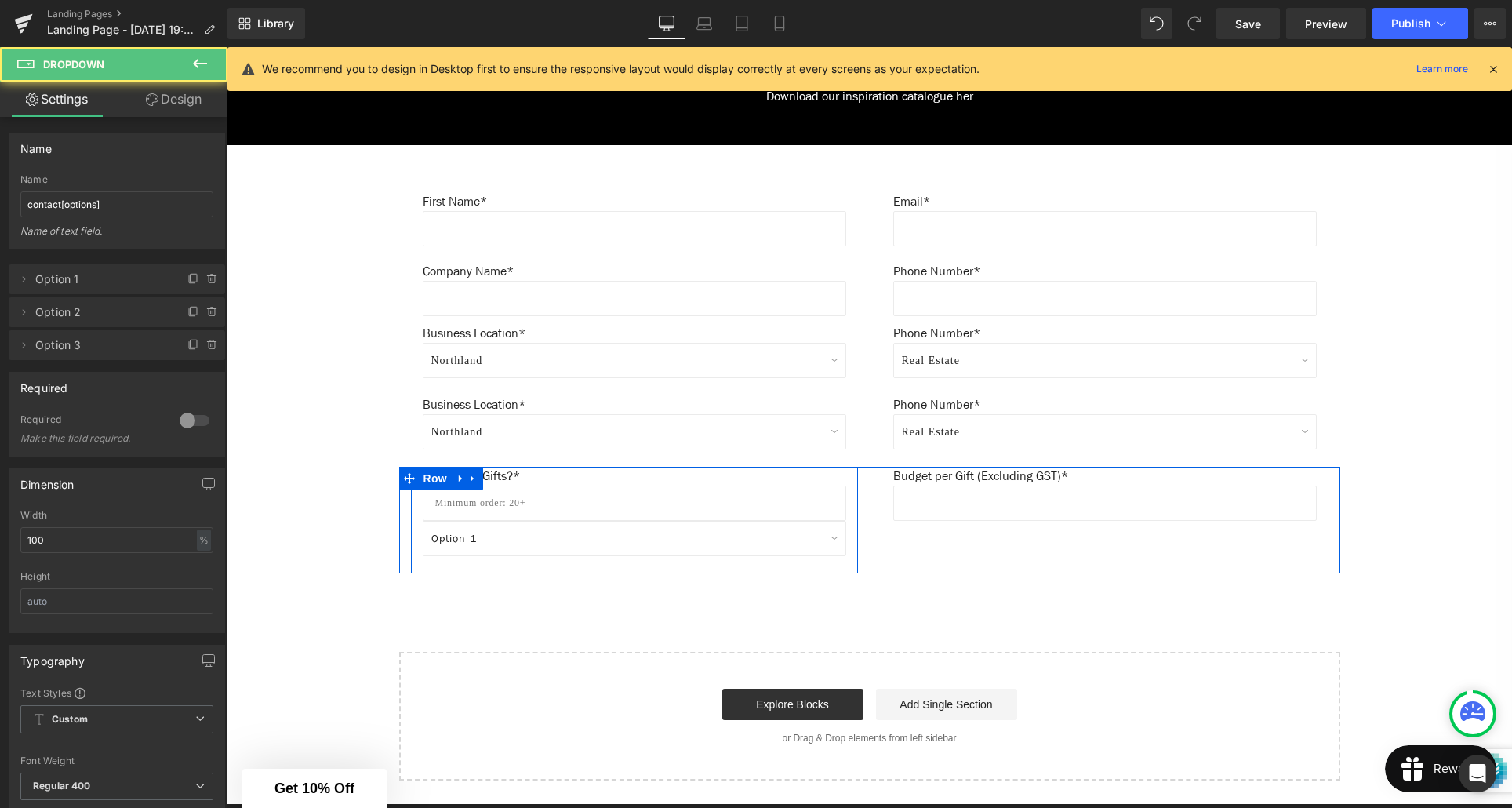
click at [625, 502] on div "Text Field" at bounding box center [635, 502] width 423 height 36
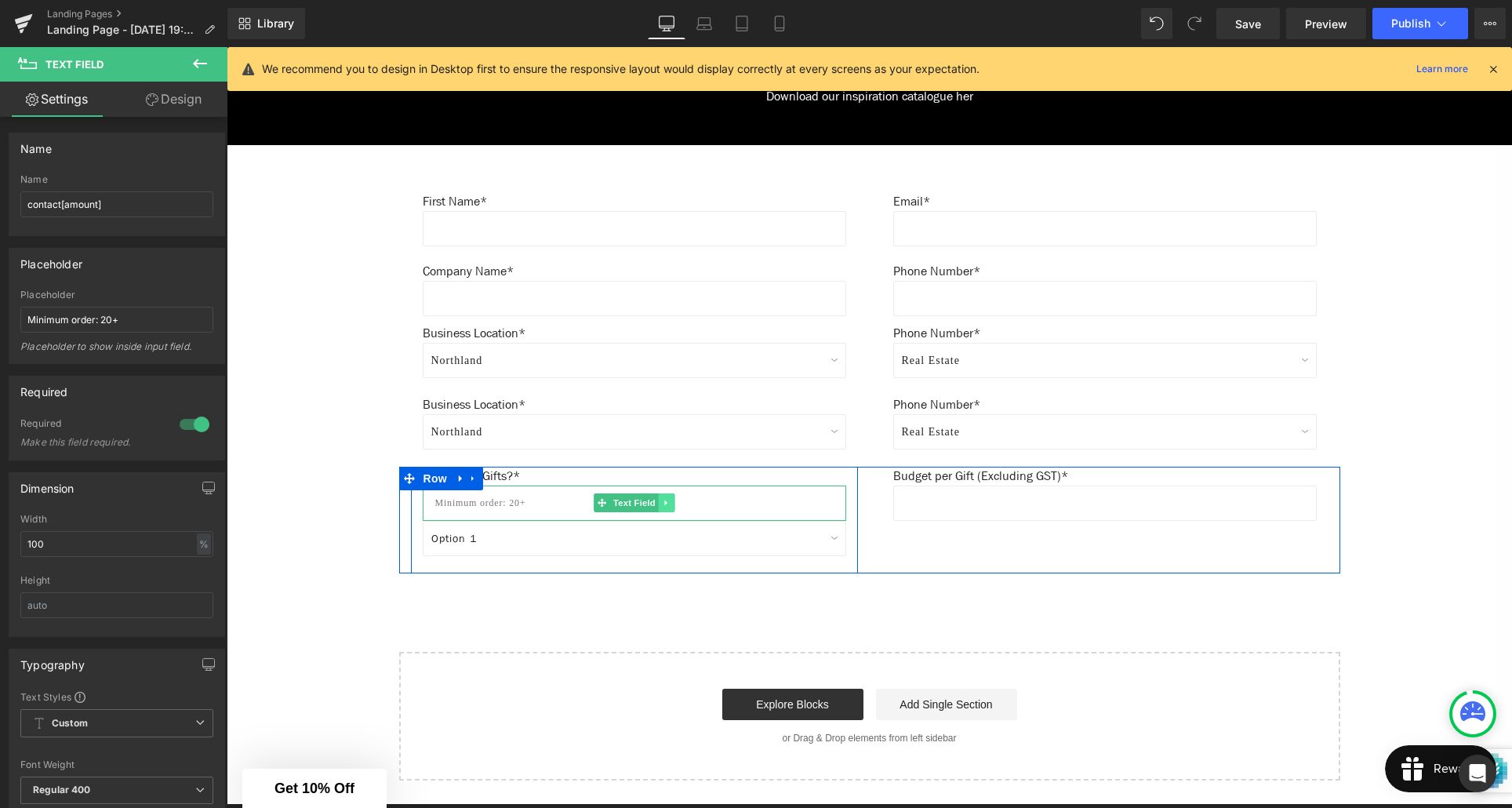
click at [667, 503] on icon at bounding box center [665, 503] width 3 height 5
click at [674, 504] on icon at bounding box center [674, 502] width 8 height 9
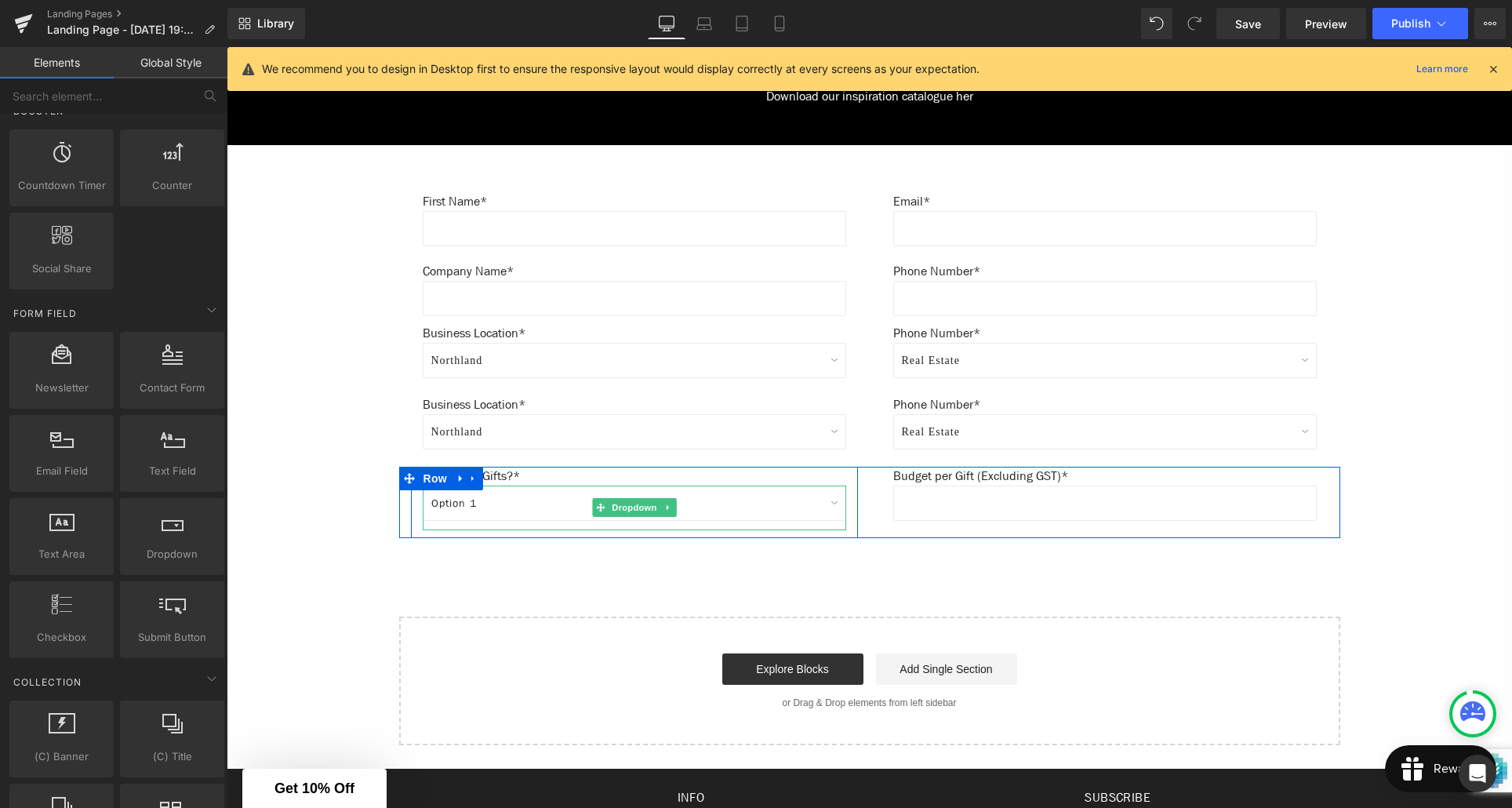
click at [491, 507] on select "Option 1 Option 2 Option 3" at bounding box center [635, 502] width 423 height 36
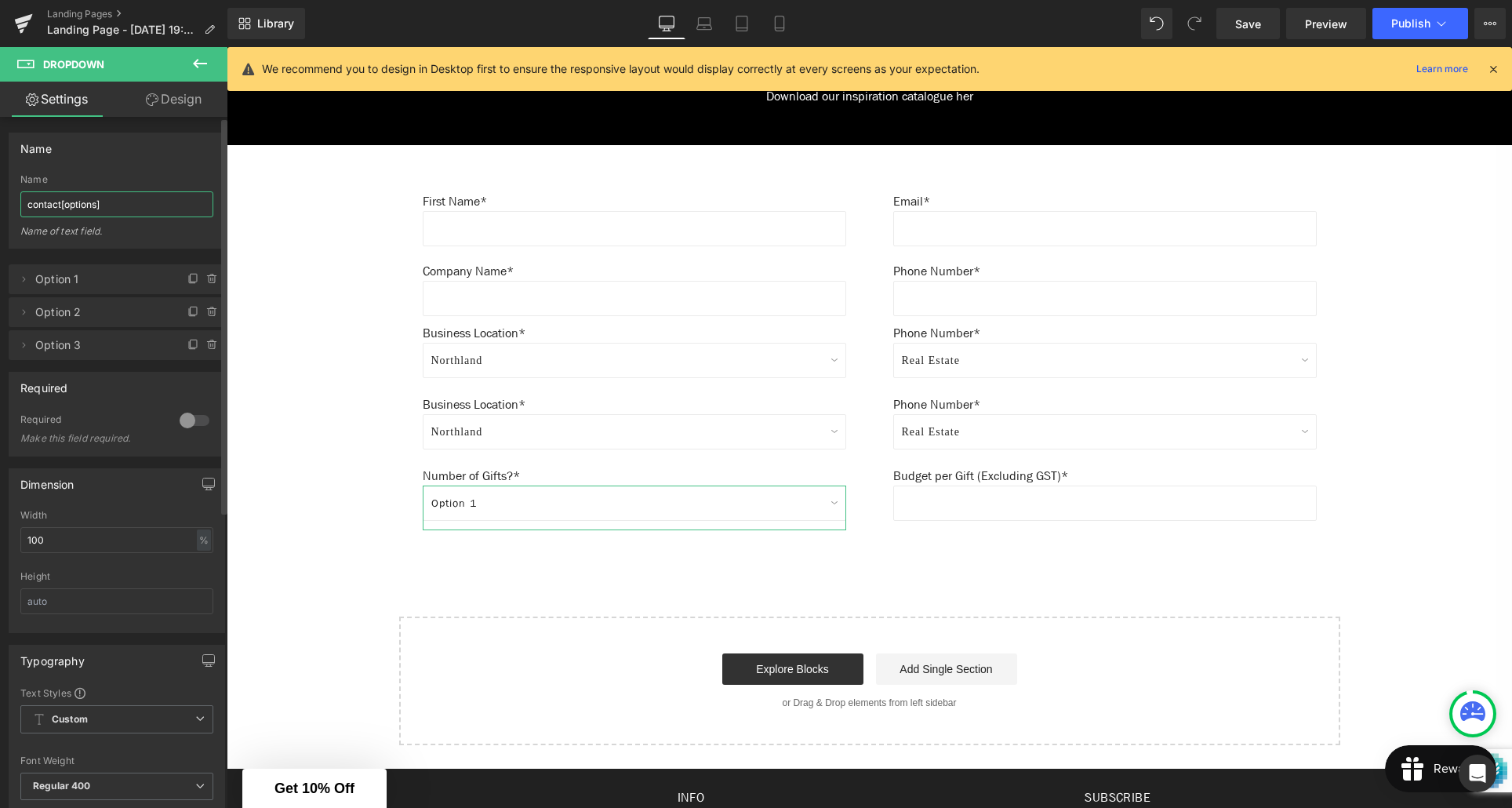
drag, startPoint x: 97, startPoint y: 205, endPoint x: 95, endPoint y: 216, distance: 11.2
click at [97, 206] on input "contact[options]" at bounding box center [117, 204] width 193 height 26
type input "contact[delivery]"
click at [23, 282] on icon at bounding box center [24, 279] width 13 height 13
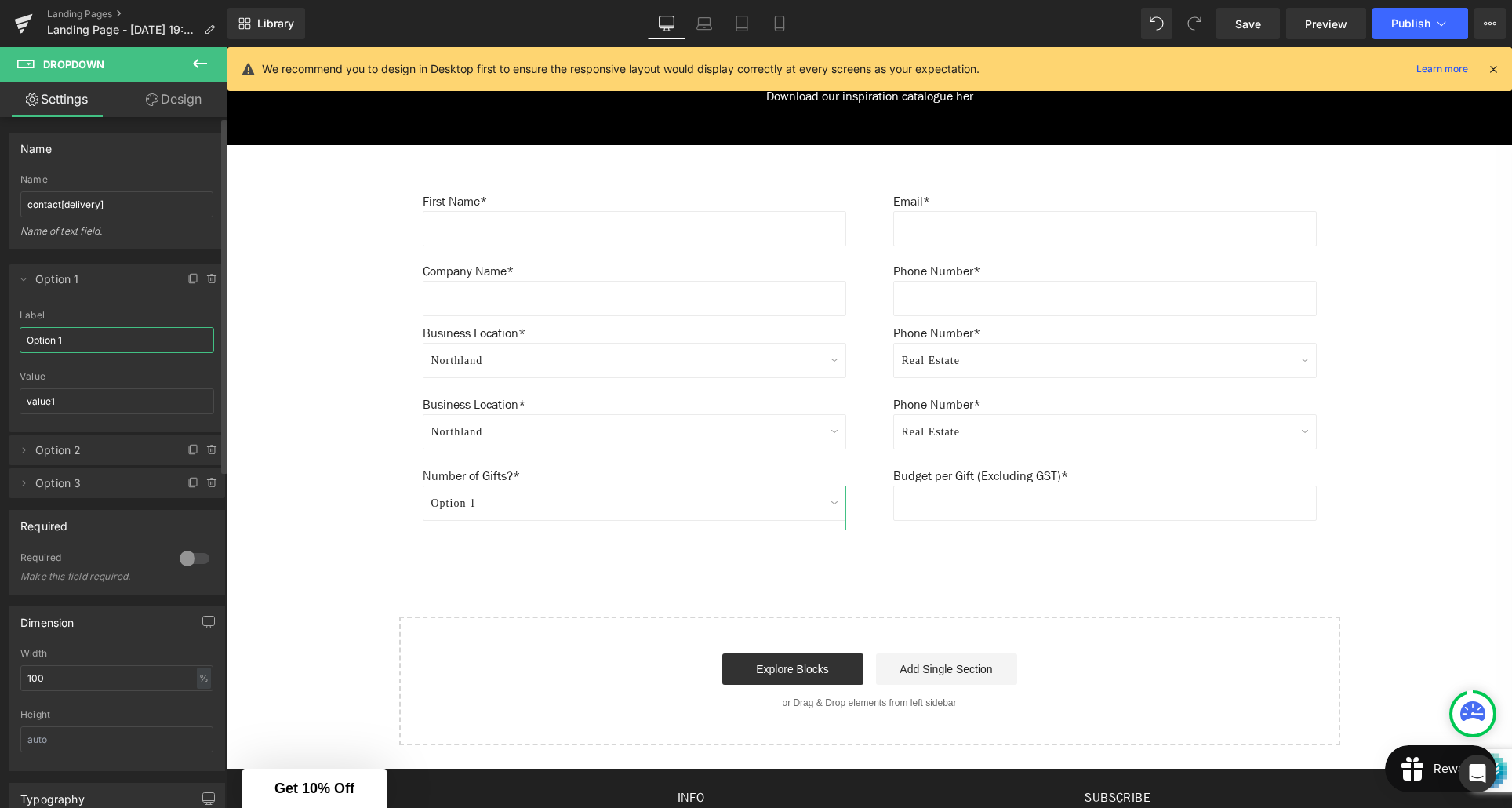
click at [77, 343] on input "Option 1" at bounding box center [117, 340] width 194 height 26
drag, startPoint x: 70, startPoint y: 341, endPoint x: 21, endPoint y: 341, distance: 49.0
click at [21, 341] on input "Option 1" at bounding box center [117, 340] width 194 height 26
type input "Individual Delivery - Direct to recipients"
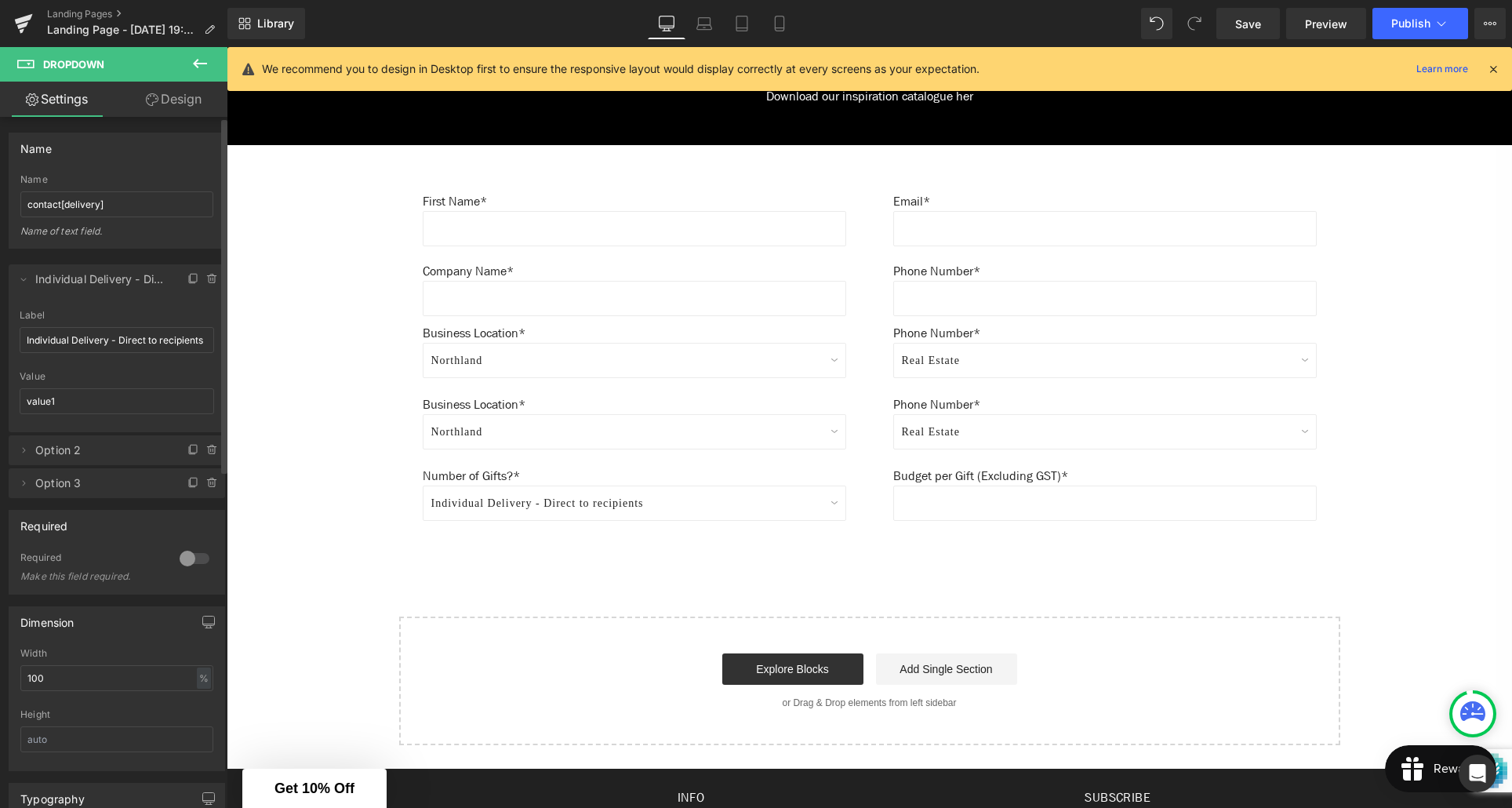
scroll to position [0, 0]
drag, startPoint x: 62, startPoint y: 404, endPoint x: 15, endPoint y: 404, distance: 47.0
click at [15, 404] on div "Option 1 Label Individual Delivery - Direct to recipients value1 Value value1" at bounding box center [116, 371] width 216 height 122
type input "individual-delivery"
click at [23, 451] on icon at bounding box center [24, 450] width 3 height 5
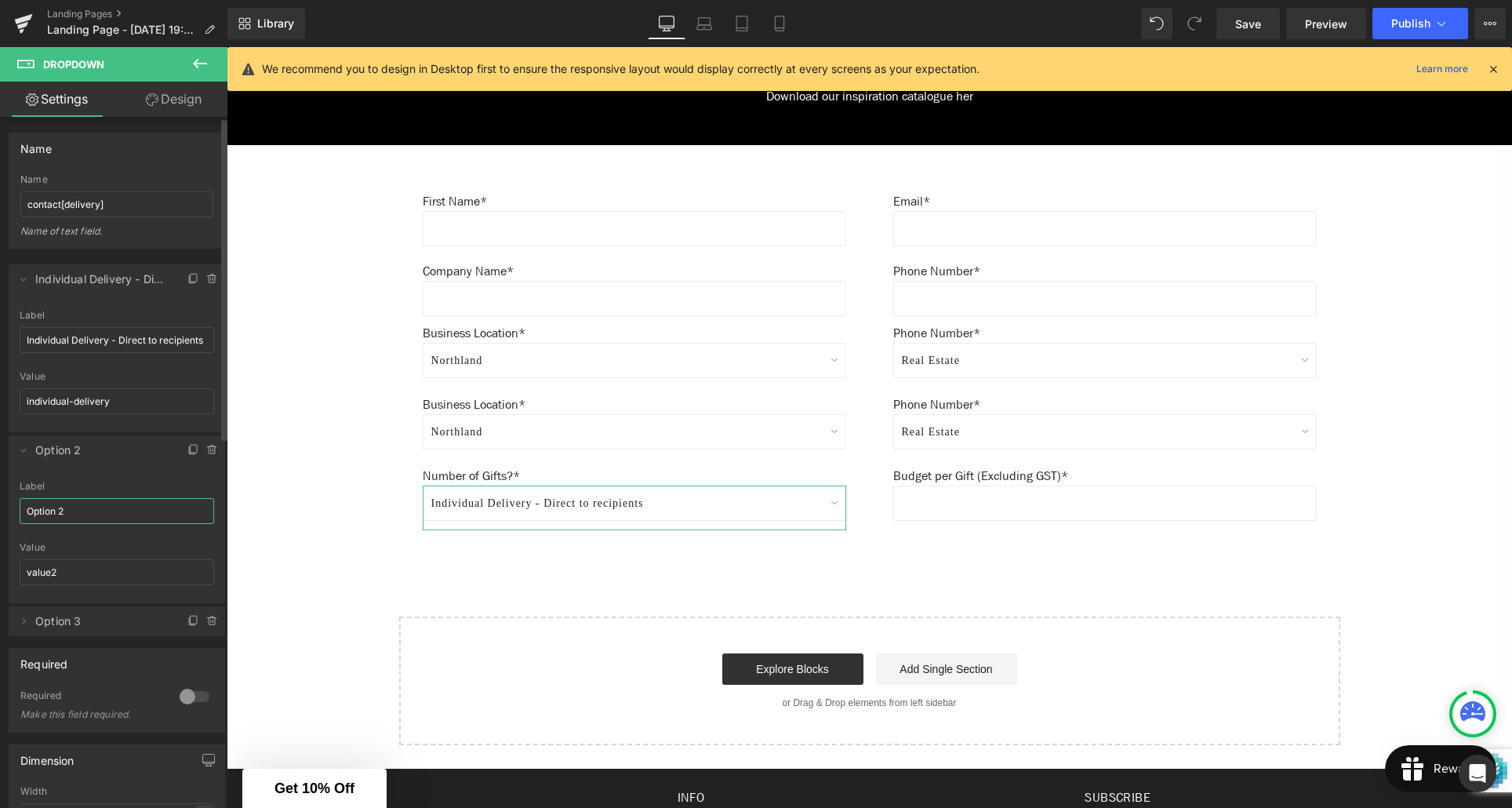
drag, startPoint x: 70, startPoint y: 510, endPoint x: 16, endPoint y: 511, distance: 54.0
click at [16, 511] on div "Option 2 Label Option 2 value2 Value value2" at bounding box center [116, 542] width 216 height 122
type input "Bulk Delivery to one location"
drag, startPoint x: 65, startPoint y: 575, endPoint x: 27, endPoint y: 574, distance: 38.0
click at [27, 574] on input "value2" at bounding box center [117, 572] width 194 height 26
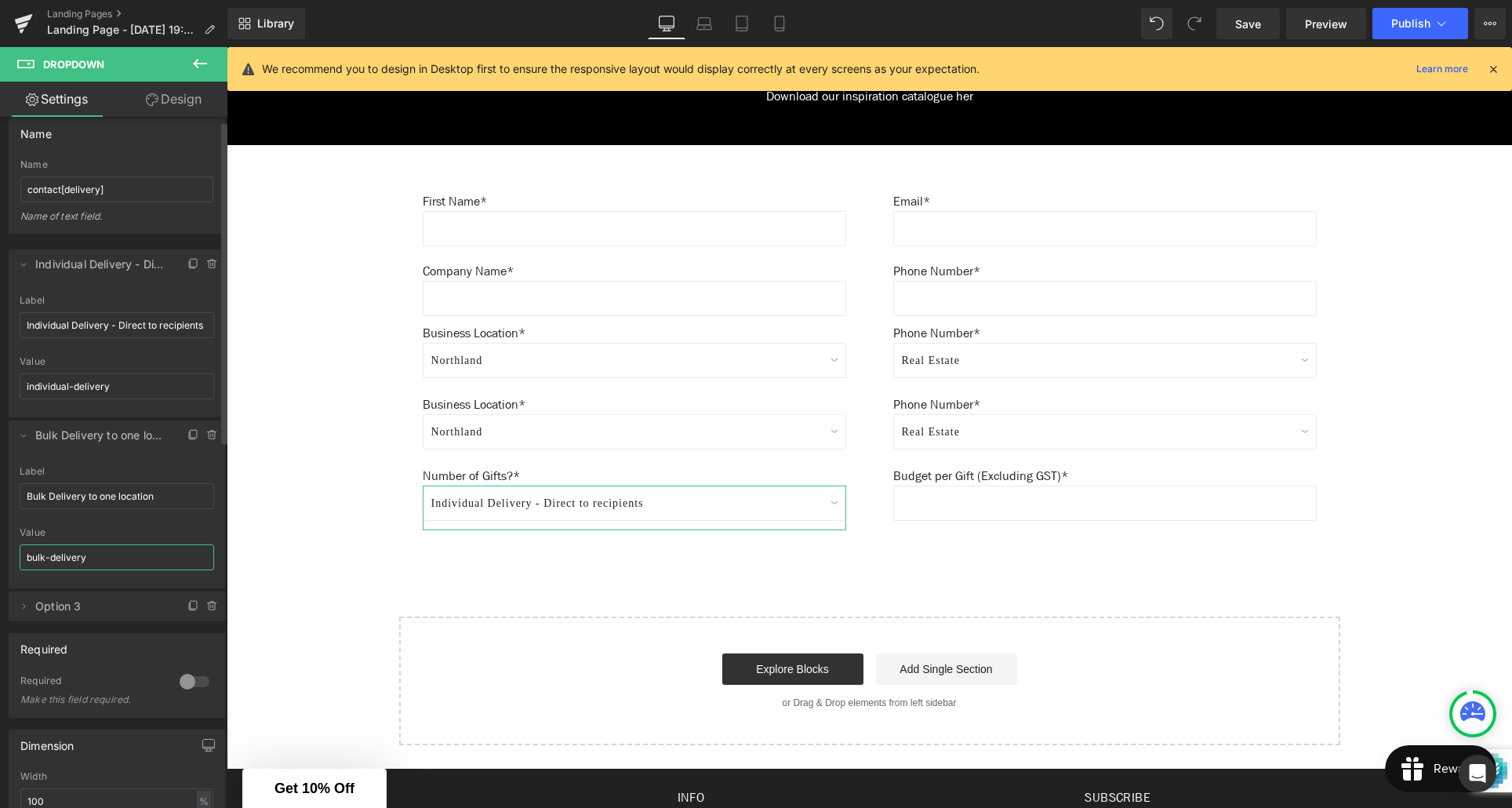
scroll to position [29, 0]
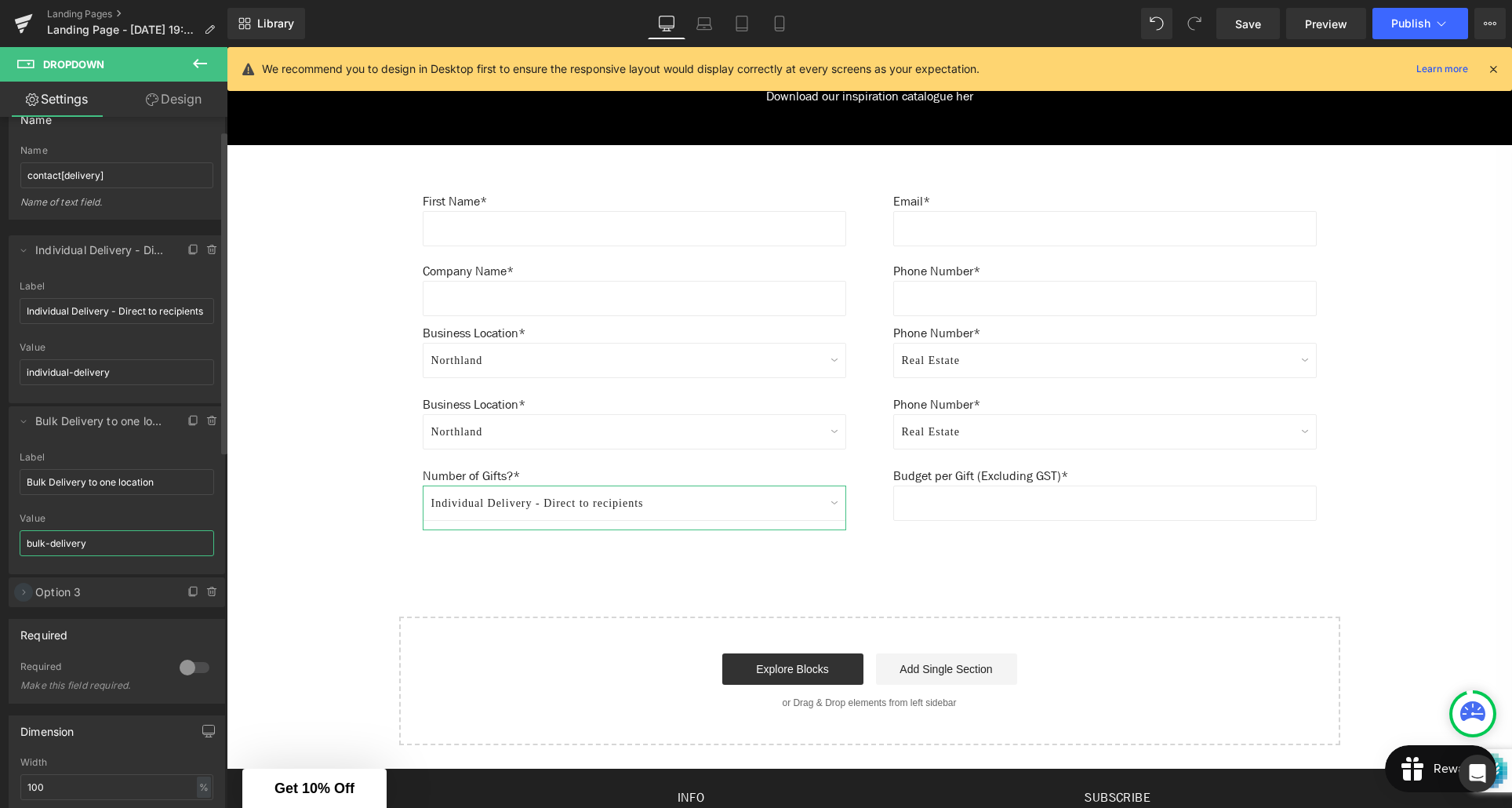
type input "bulk-delivery"
click at [24, 596] on icon at bounding box center [24, 592] width 13 height 13
drag, startPoint x: 68, startPoint y: 654, endPoint x: 22, endPoint y: 653, distance: 46.0
click at [22, 653] on input "Option 3" at bounding box center [117, 653] width 194 height 26
type input "Mixed Delivery - Bulk & Direct"
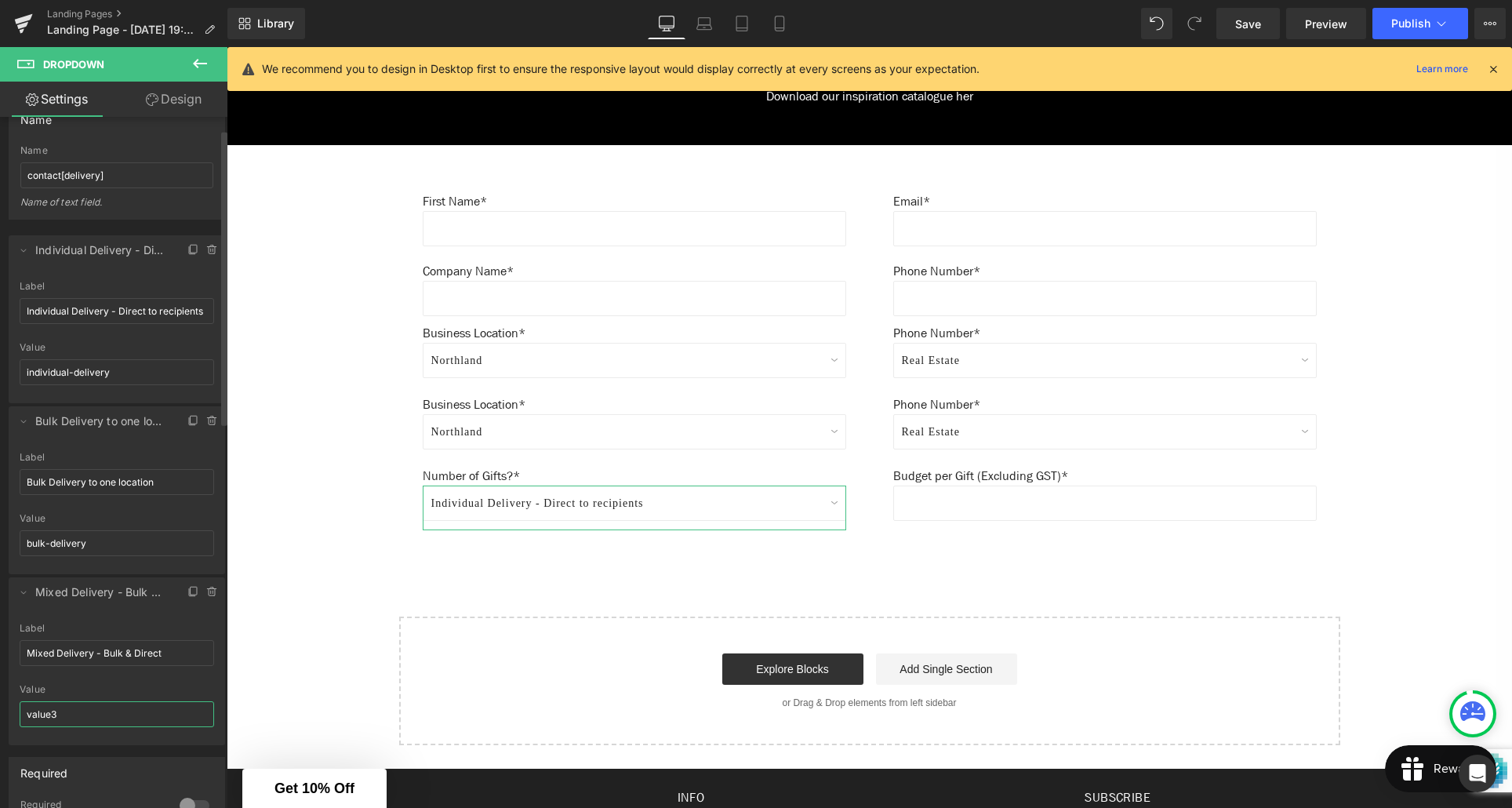
drag, startPoint x: 59, startPoint y: 709, endPoint x: 9, endPoint y: 710, distance: 50.0
click at [9, 710] on div "Option 3 Label Mixed Delivery - Bulk & Direct value3 Value value3" at bounding box center [116, 684] width 216 height 122
type input "mixed-delivery"
click at [361, 565] on div "Create Your Own Gift Heading This service is for 20+ customised gifts. Text Blo…" at bounding box center [870, 63] width 1286 height 1364
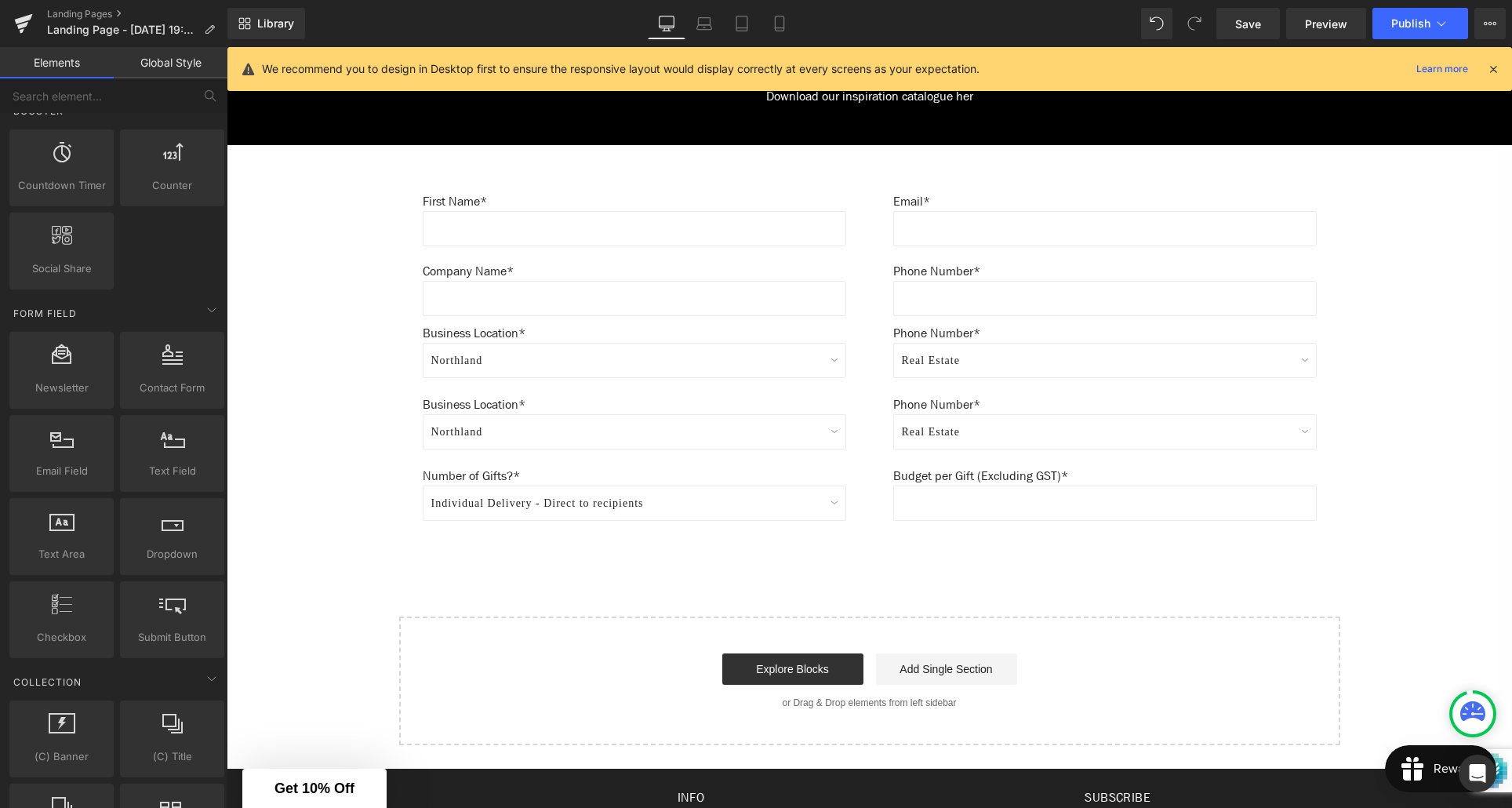
click at [494, 507] on select "Individual Delivery - Direct to recipients Bulk Delivery to one location Mixed …" at bounding box center [635, 502] width 423 height 36
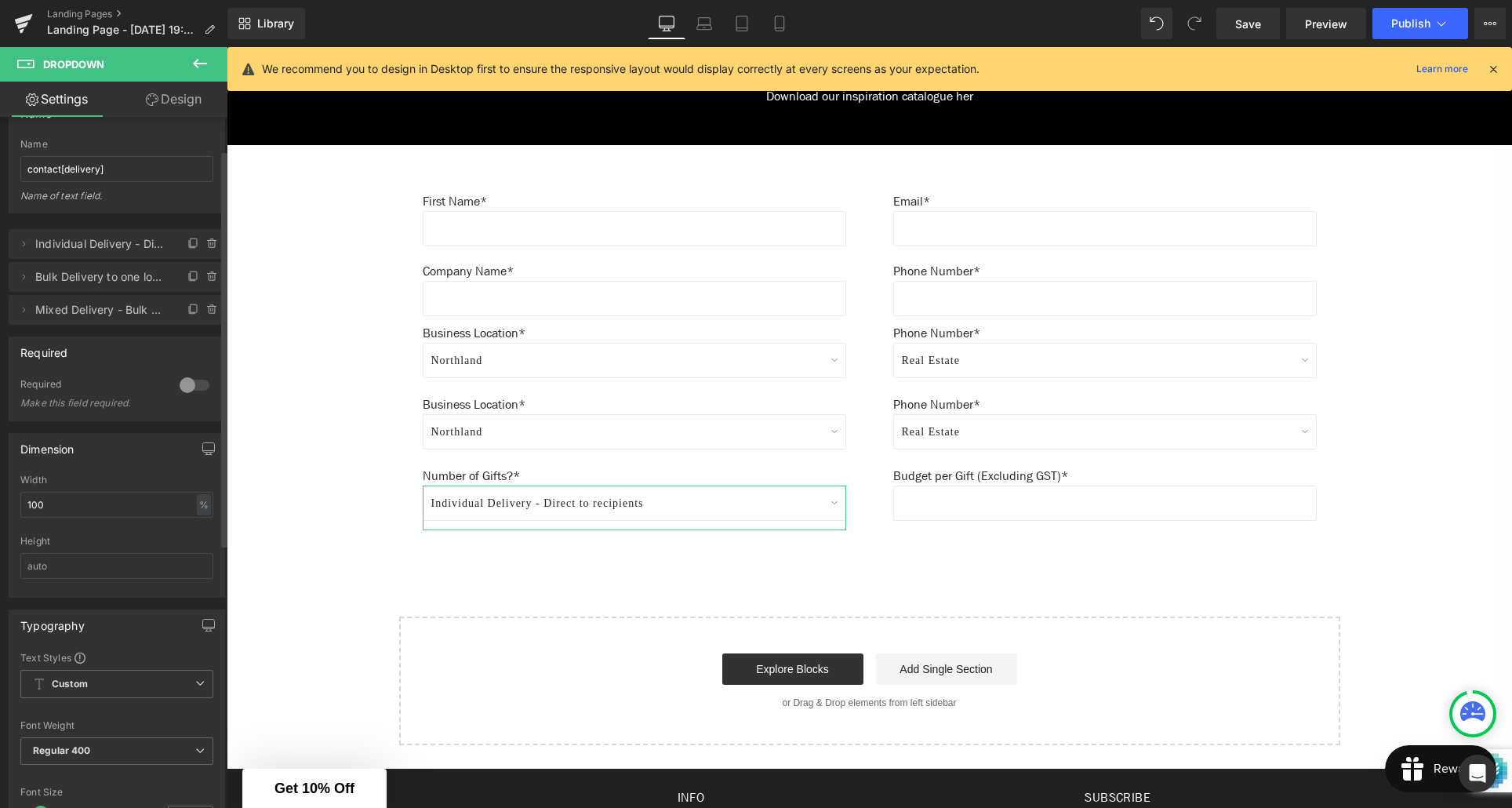
scroll to position [0, 0]
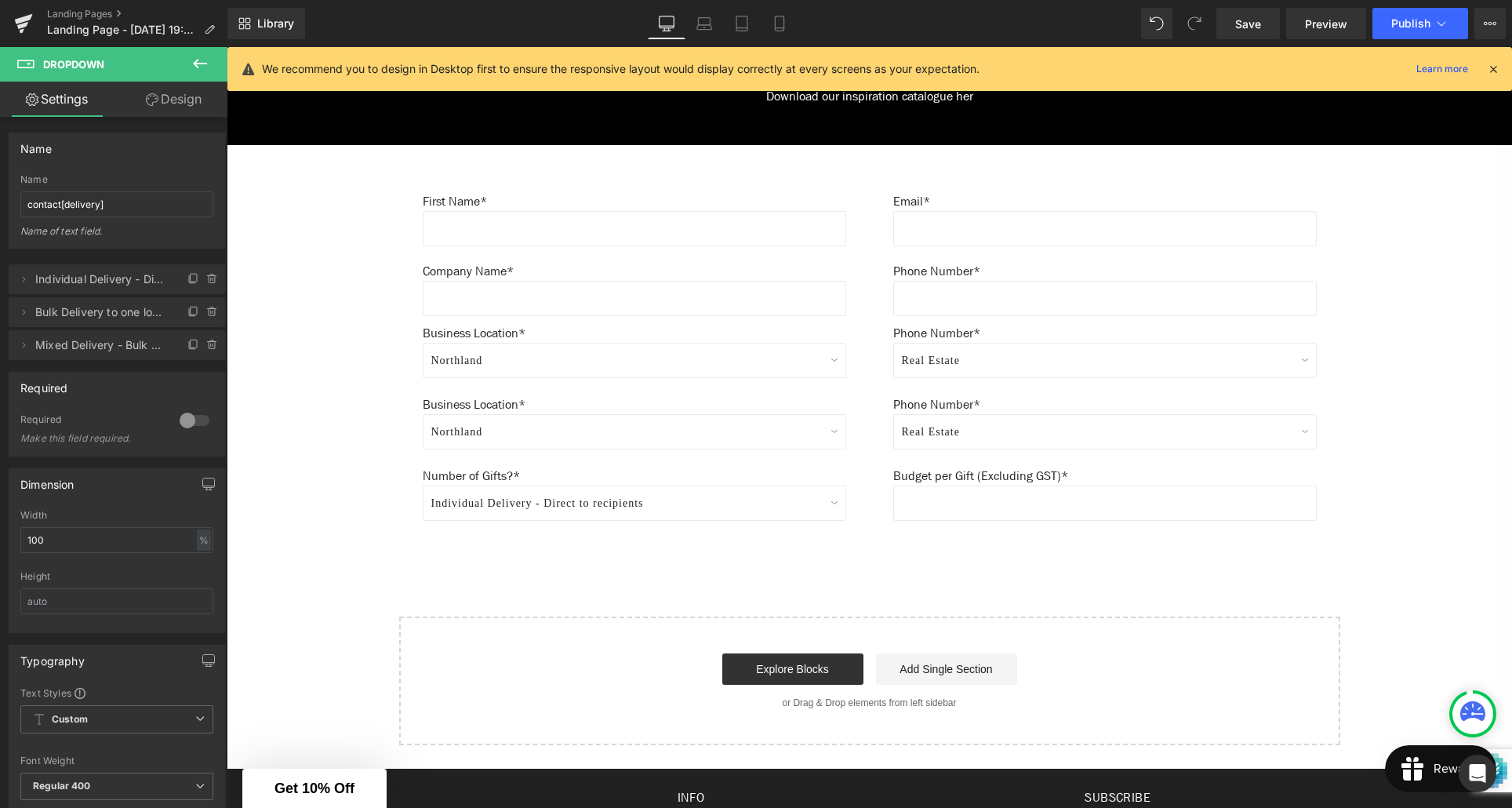
click at [515, 587] on div "Create Your Own Gift Heading This service is for 20+ customised gifts. Text Blo…" at bounding box center [870, 63] width 1286 height 1364
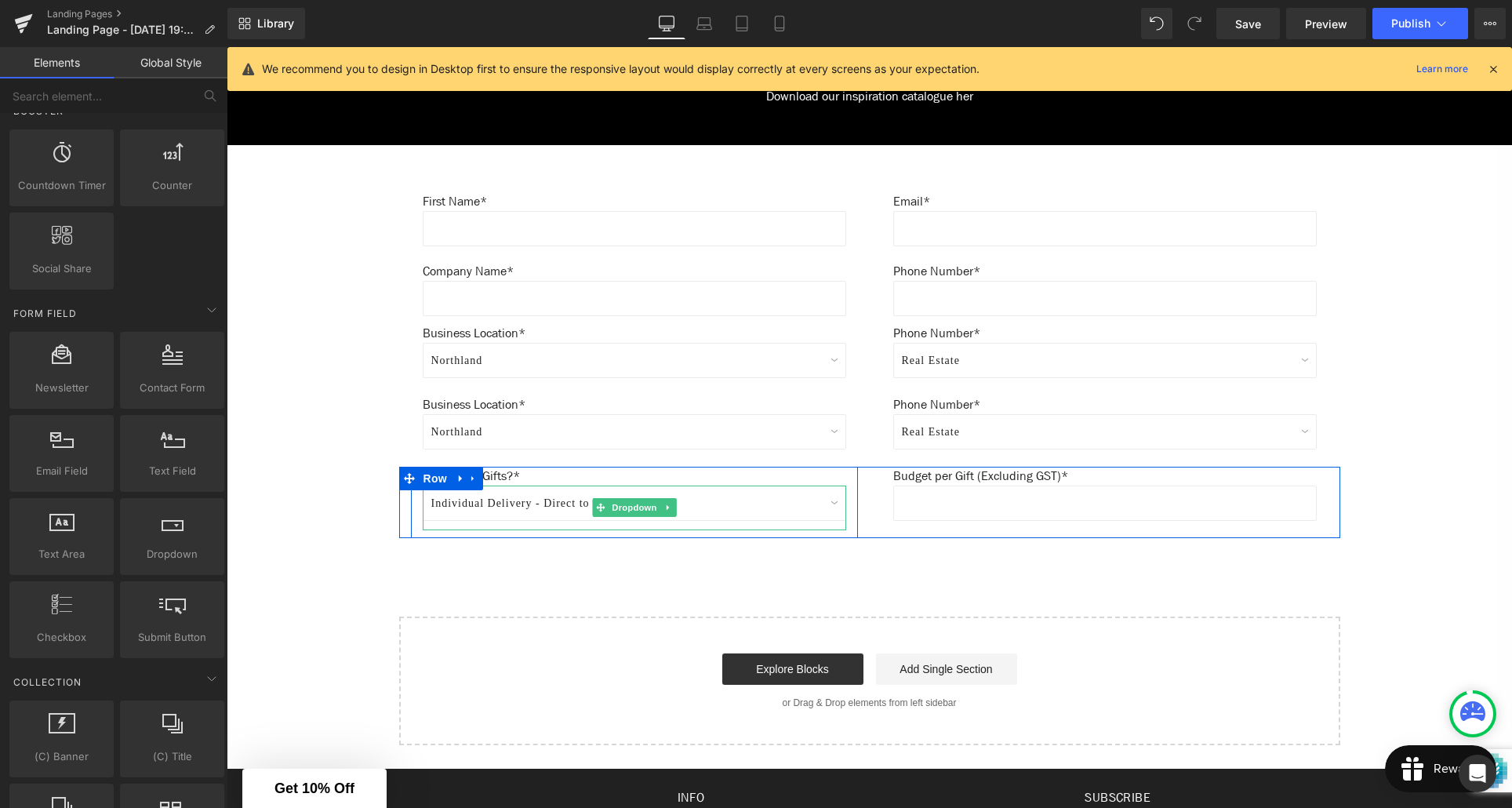
click at [518, 504] on select "Individual Delivery - Direct to recipients Bulk Delivery to one location Mixed …" at bounding box center [635, 502] width 423 height 36
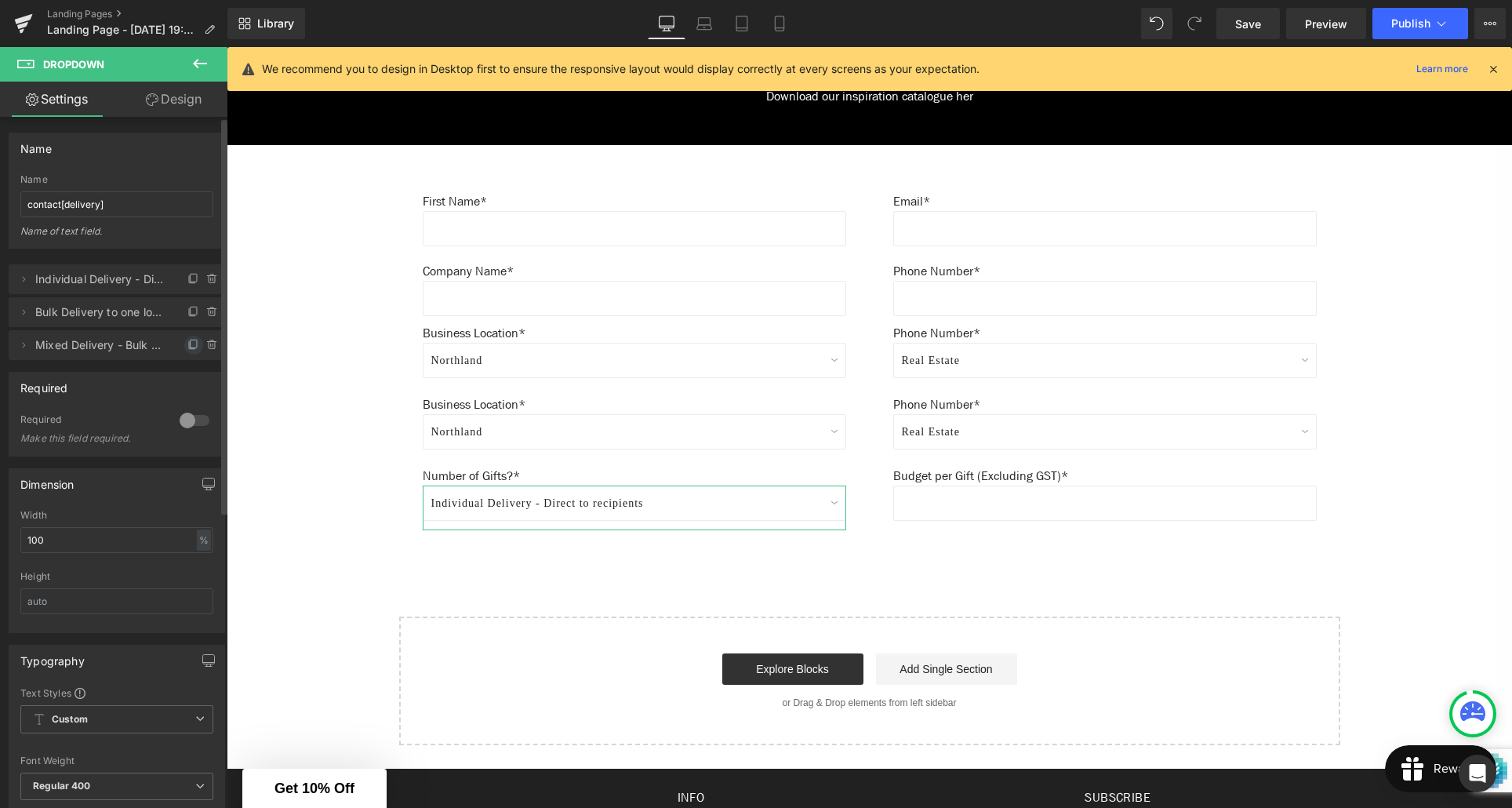
click at [188, 346] on icon at bounding box center [194, 346] width 13 height 13
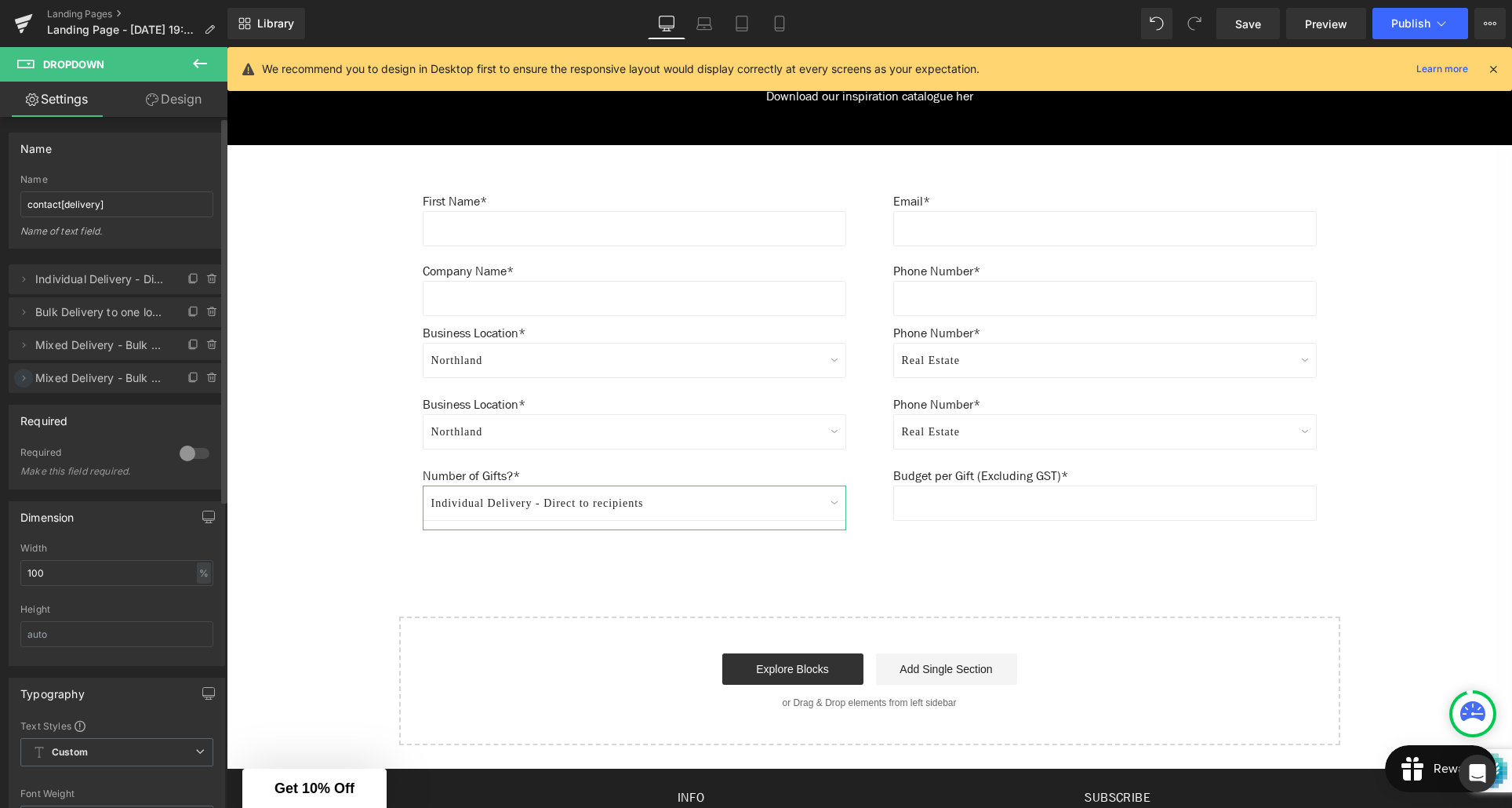
click at [23, 378] on icon at bounding box center [24, 378] width 13 height 13
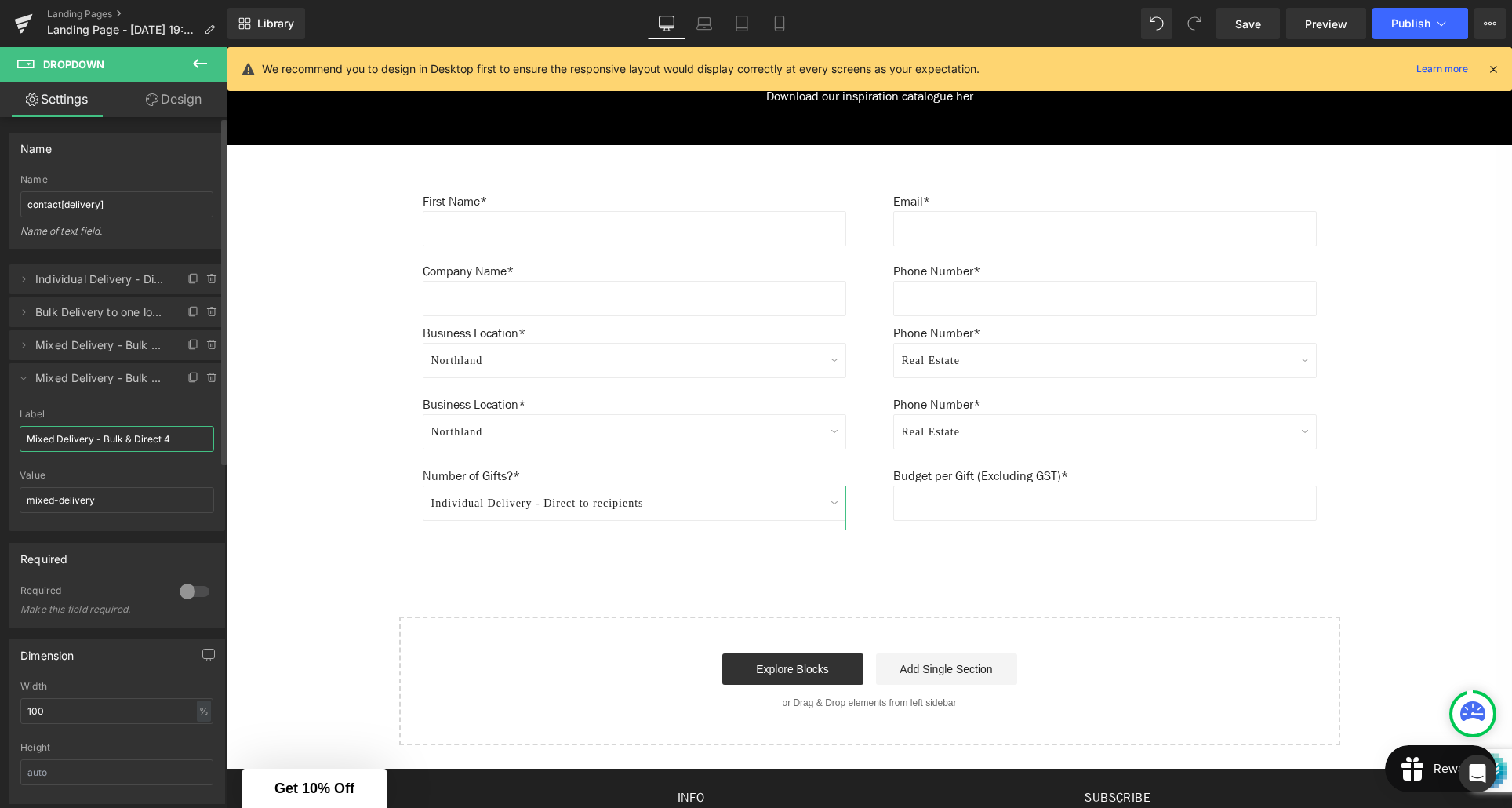
drag, startPoint x: 171, startPoint y: 440, endPoint x: 24, endPoint y: 437, distance: 147.0
click at [24, 437] on input "Mixed Delivery - Bulk & Direct 4" at bounding box center [117, 439] width 194 height 26
type input "Please Select"
click at [102, 478] on div "Value" at bounding box center [117, 475] width 194 height 11
drag, startPoint x: 99, startPoint y: 504, endPoint x: 19, endPoint y: 497, distance: 80.3
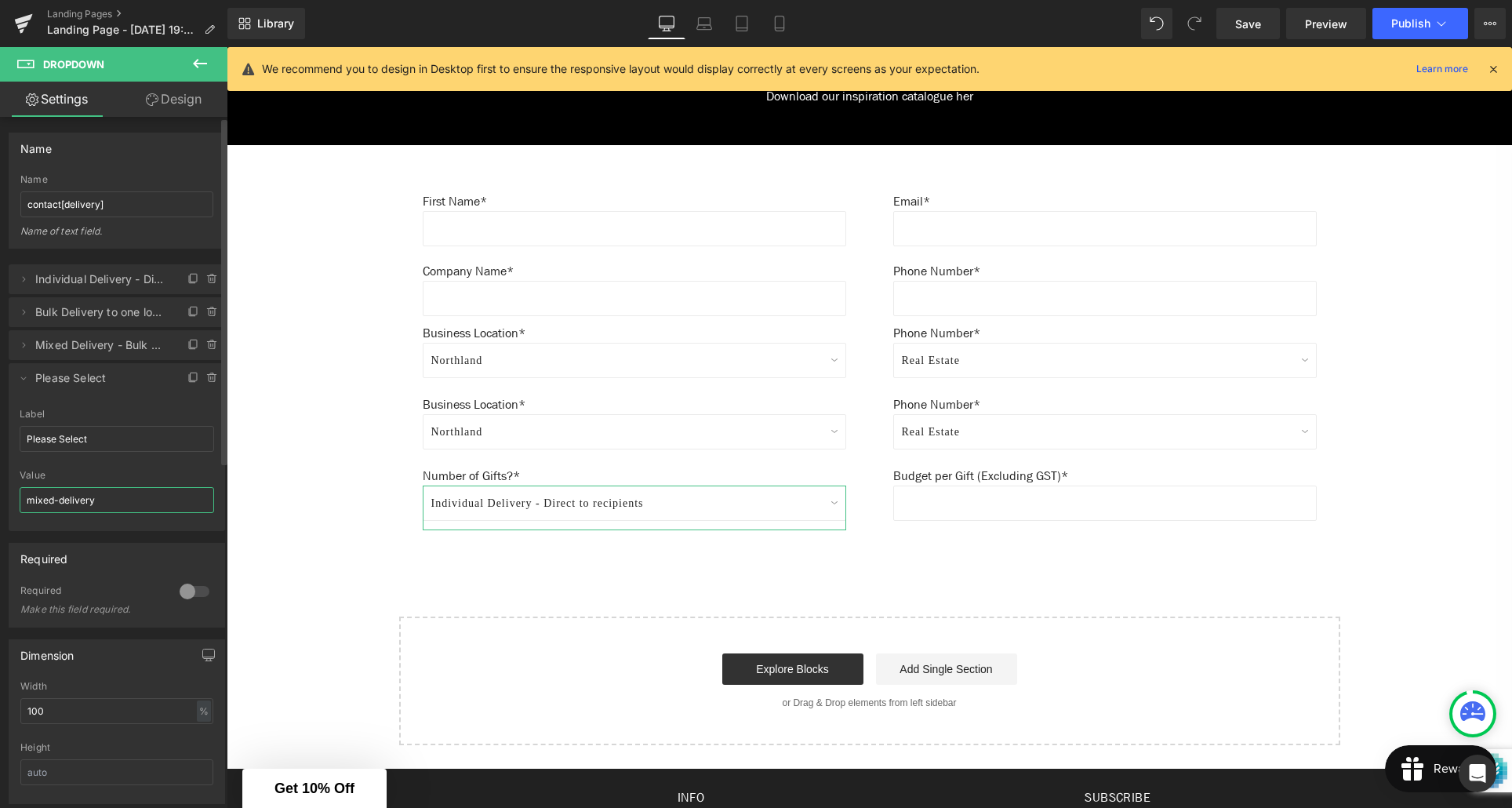
click at [20, 497] on input "mixed-delivery" at bounding box center [117, 500] width 194 height 26
click at [23, 379] on icon at bounding box center [24, 378] width 5 height 3
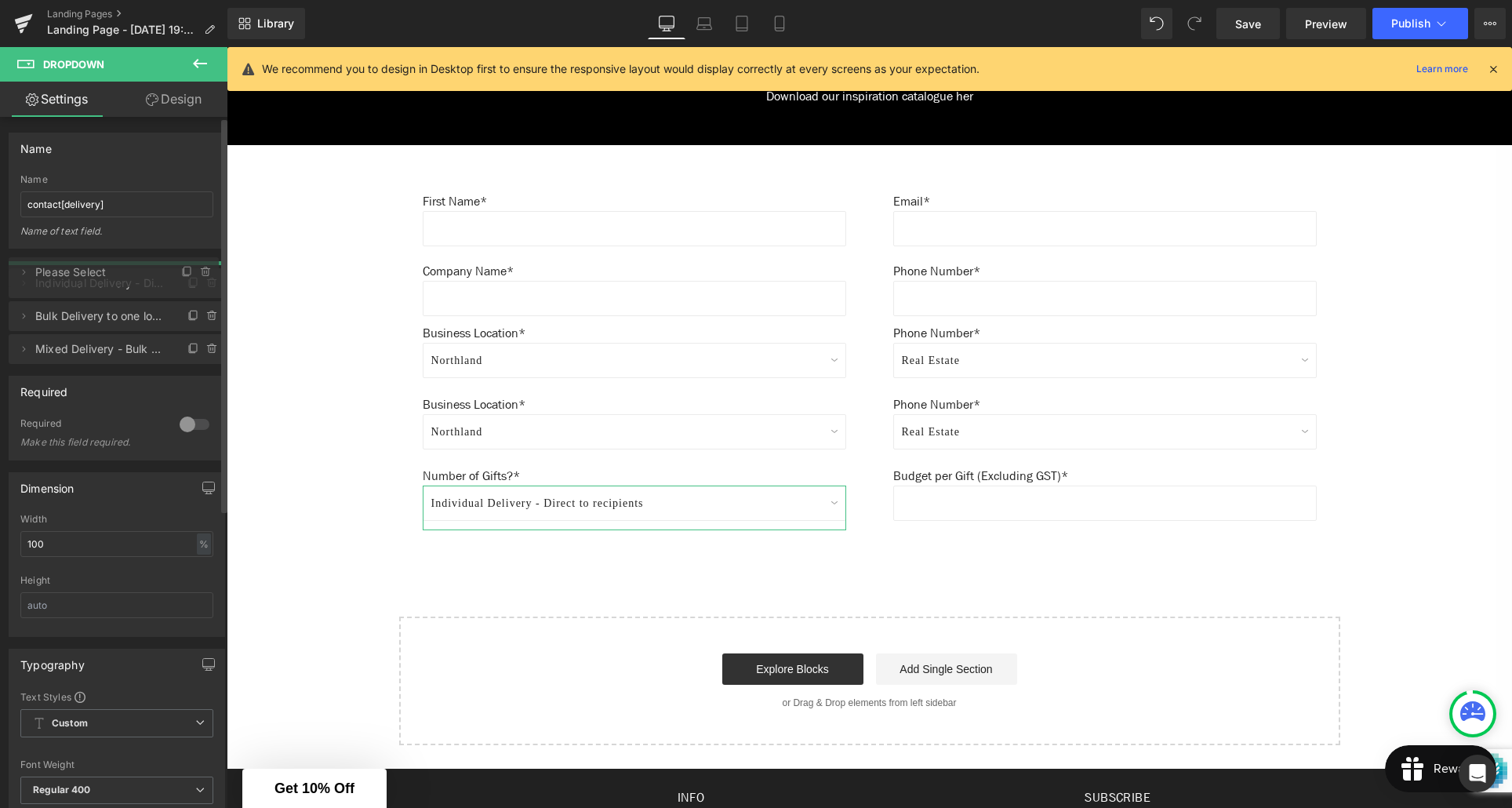
drag, startPoint x: 120, startPoint y: 380, endPoint x: 110, endPoint y: 275, distance: 105.5
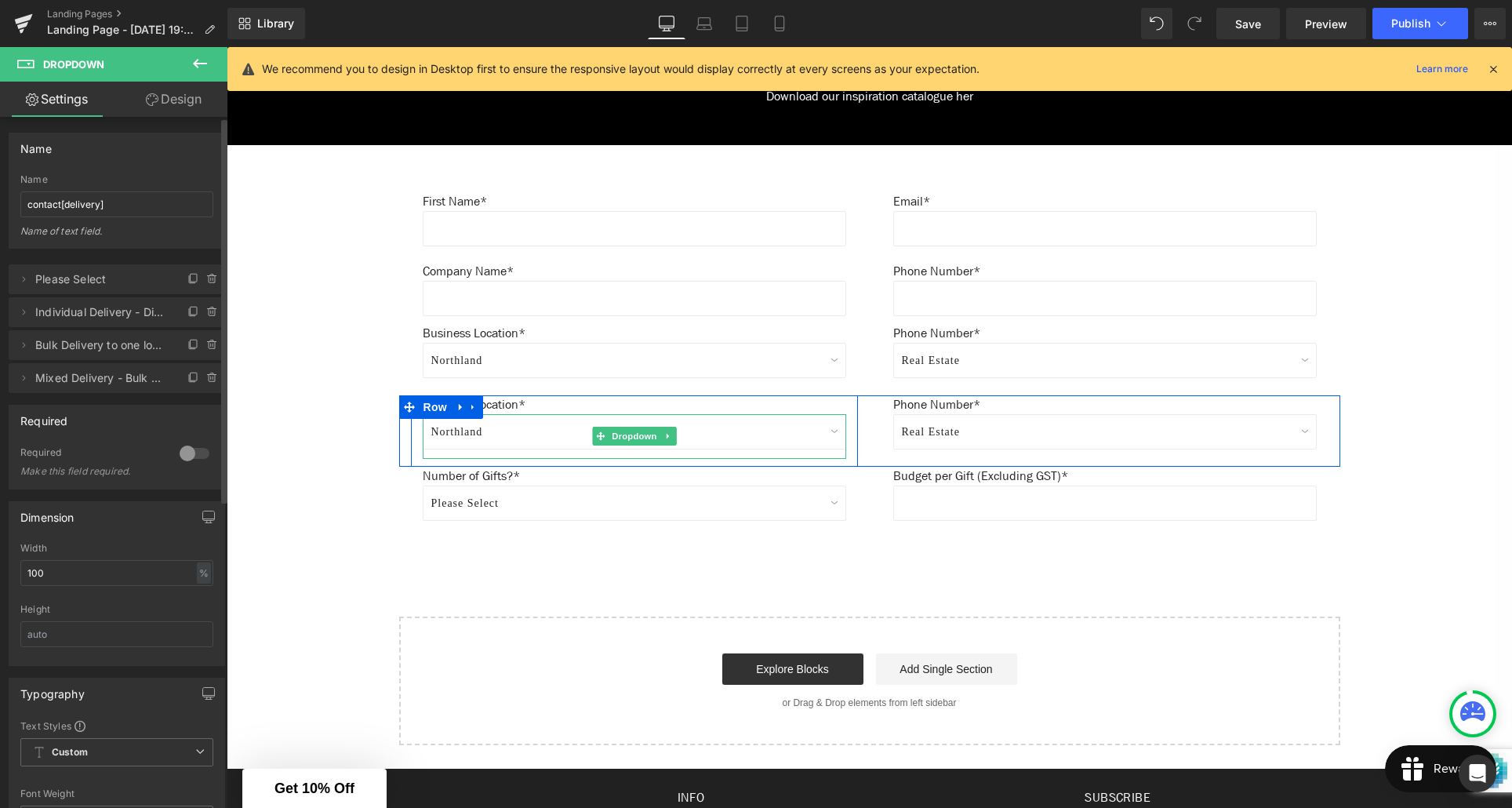
click at [520, 438] on select "Northland [GEOGRAPHIC_DATA] [GEOGRAPHIC_DATA] [GEOGRAPHIC_DATA] [GEOGRAPHIC_DAT…" at bounding box center [635, 431] width 423 height 36
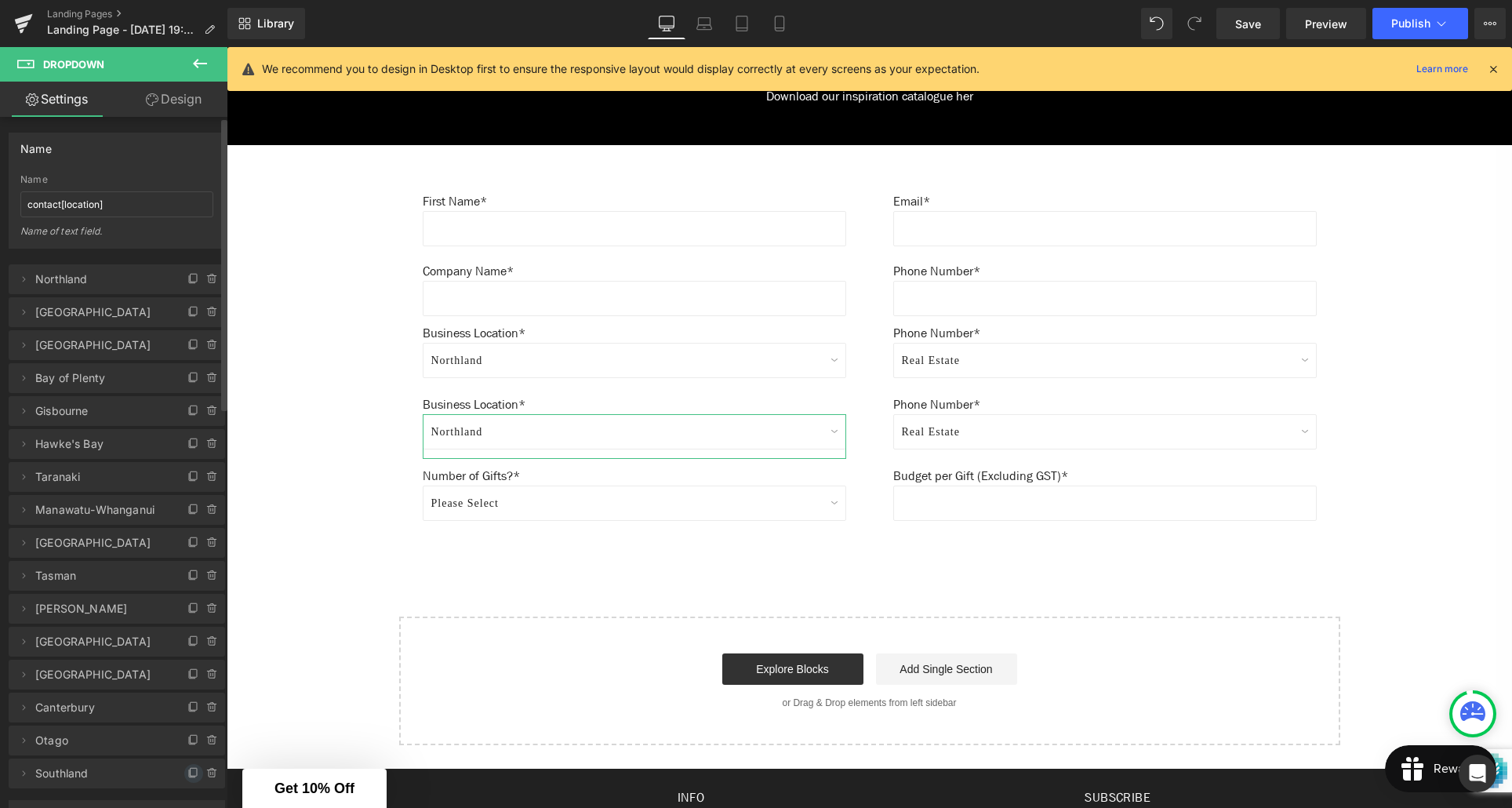
click at [188, 774] on icon at bounding box center [194, 773] width 13 height 13
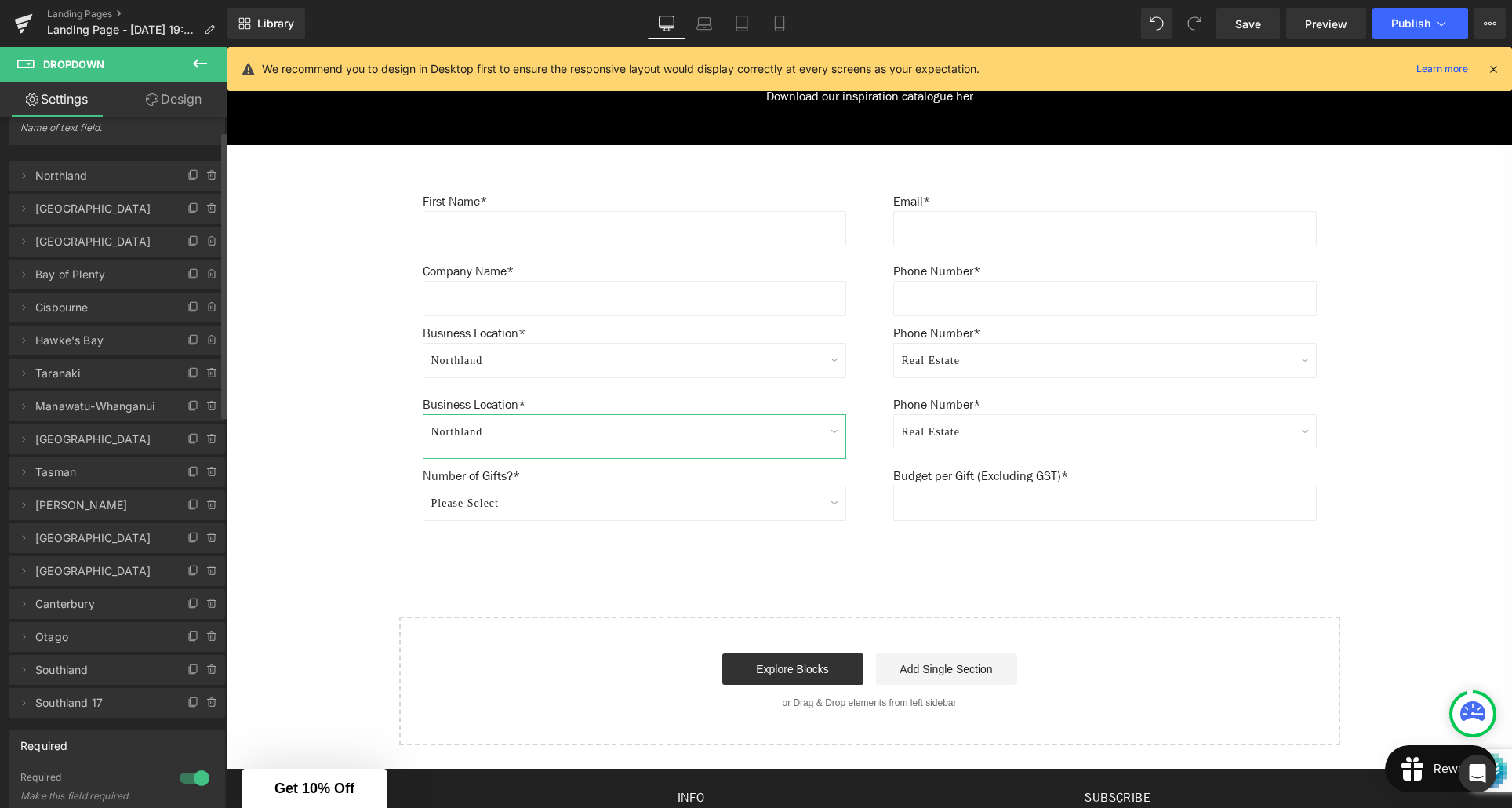
scroll to position [112, 0]
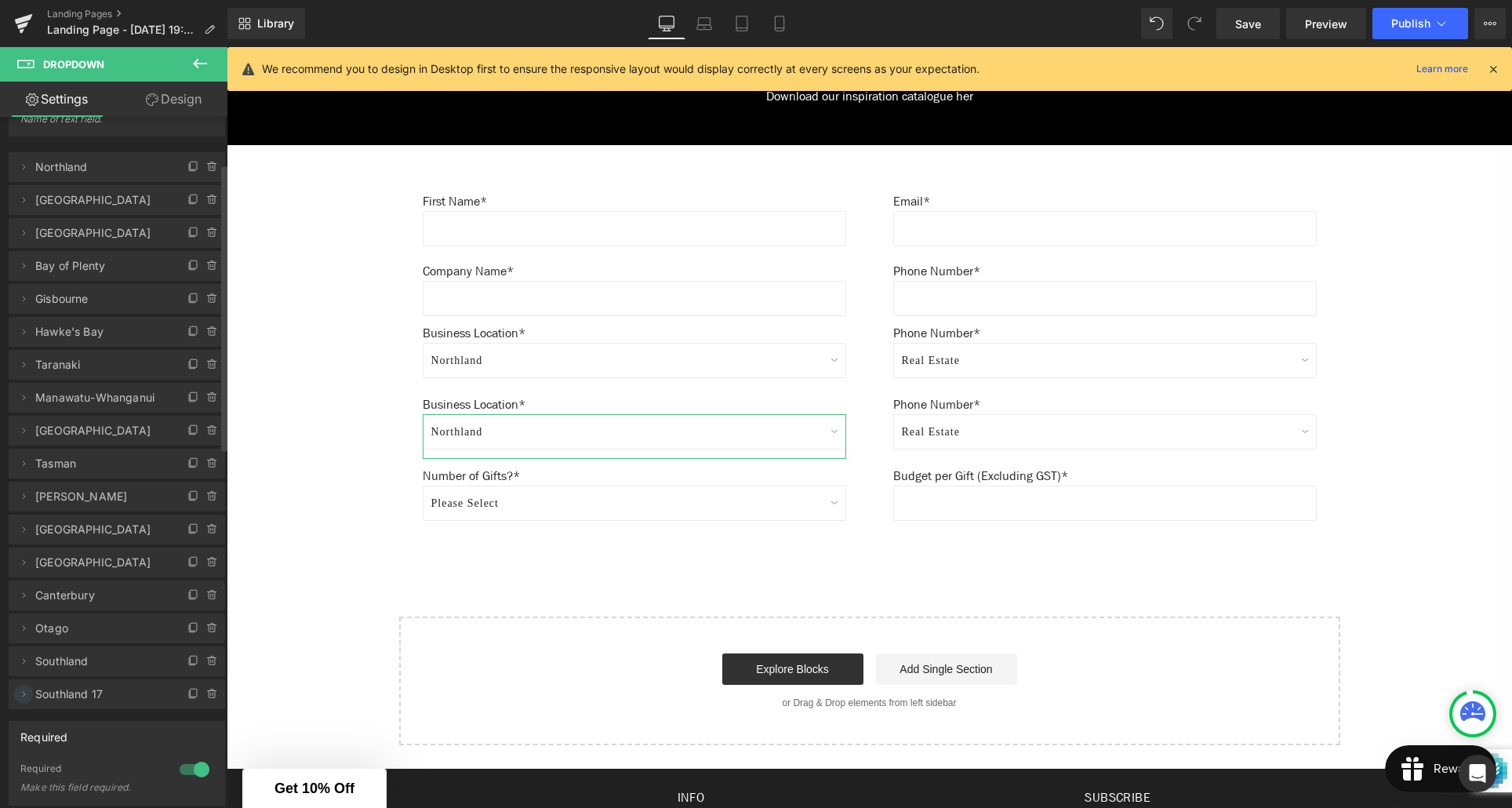
click at [26, 691] on icon at bounding box center [24, 694] width 13 height 13
drag, startPoint x: 90, startPoint y: 751, endPoint x: 9, endPoint y: 752, distance: 81.0
click at [9, 752] on div "Southland 17 Label Southland 17 southland Value [GEOGRAPHIC_DATA]" at bounding box center [116, 786] width 216 height 122
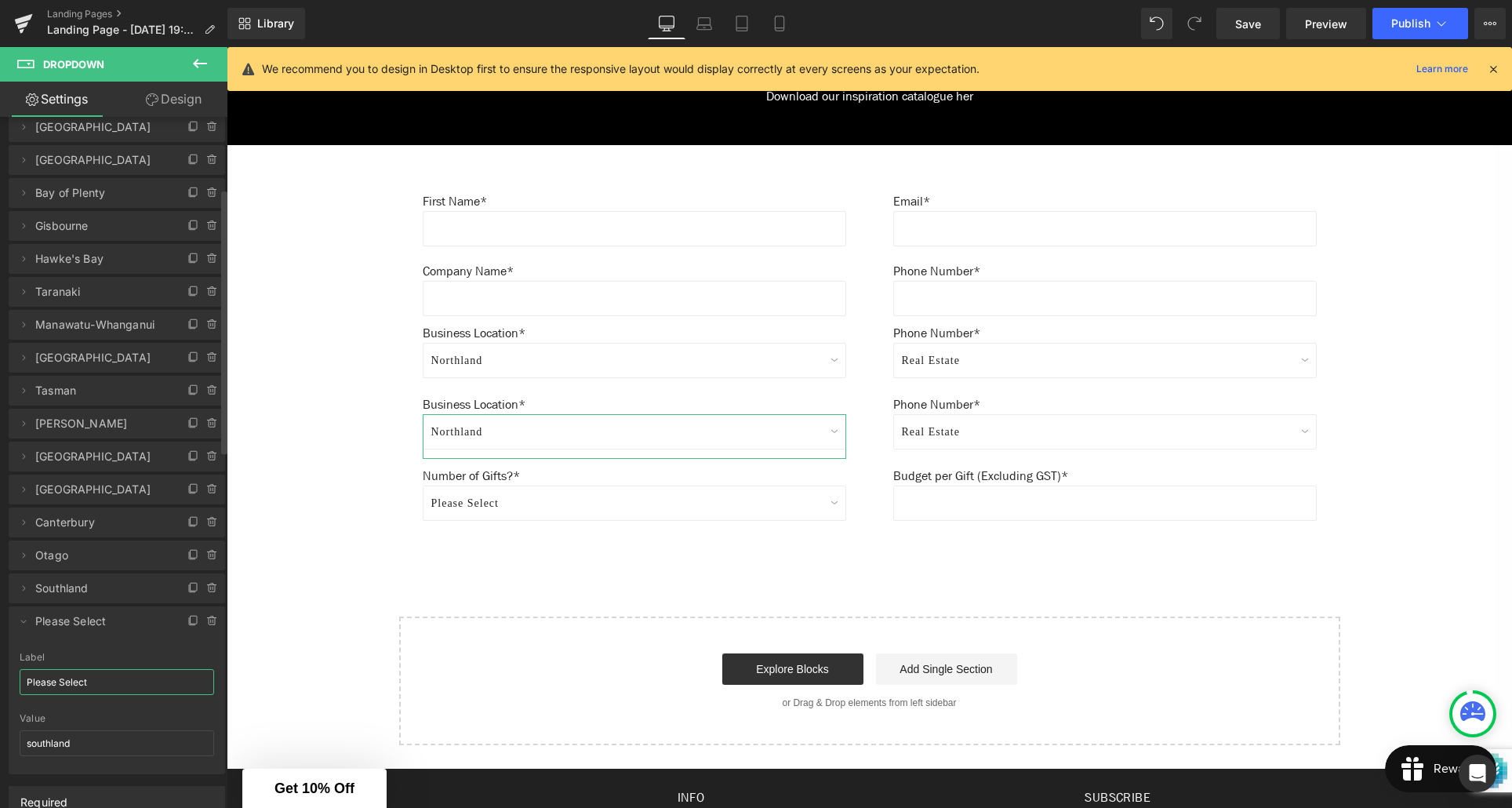
scroll to position [187, 0]
type input "Please Select"
drag, startPoint x: 39, startPoint y: 740, endPoint x: 18, endPoint y: 740, distance: 21.0
click at [18, 740] on div "Southland 17 Label Please Select southland Value [GEOGRAPHIC_DATA]" at bounding box center [116, 711] width 216 height 122
click at [23, 623] on icon at bounding box center [24, 620] width 13 height 13
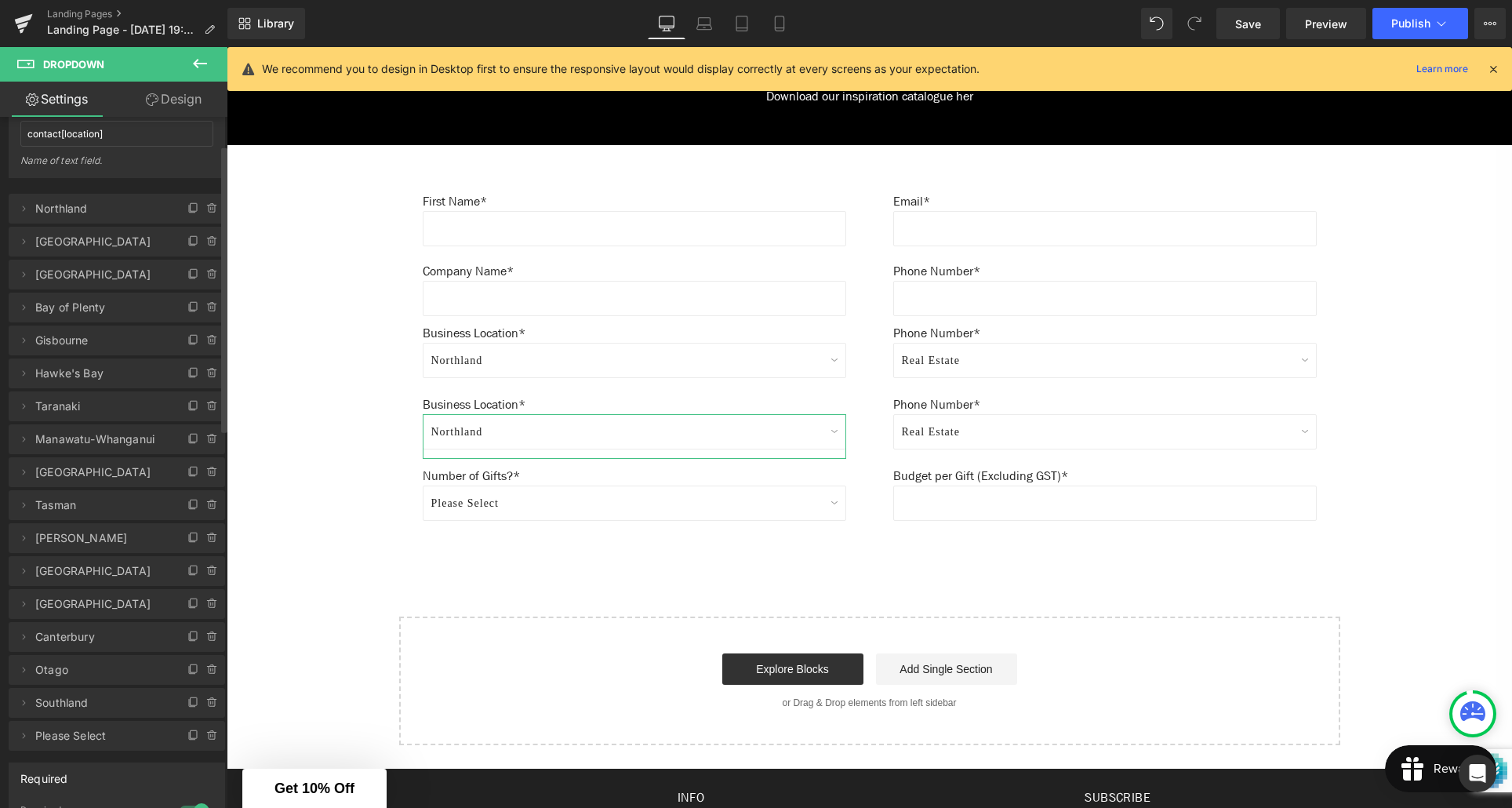
scroll to position [62, 0]
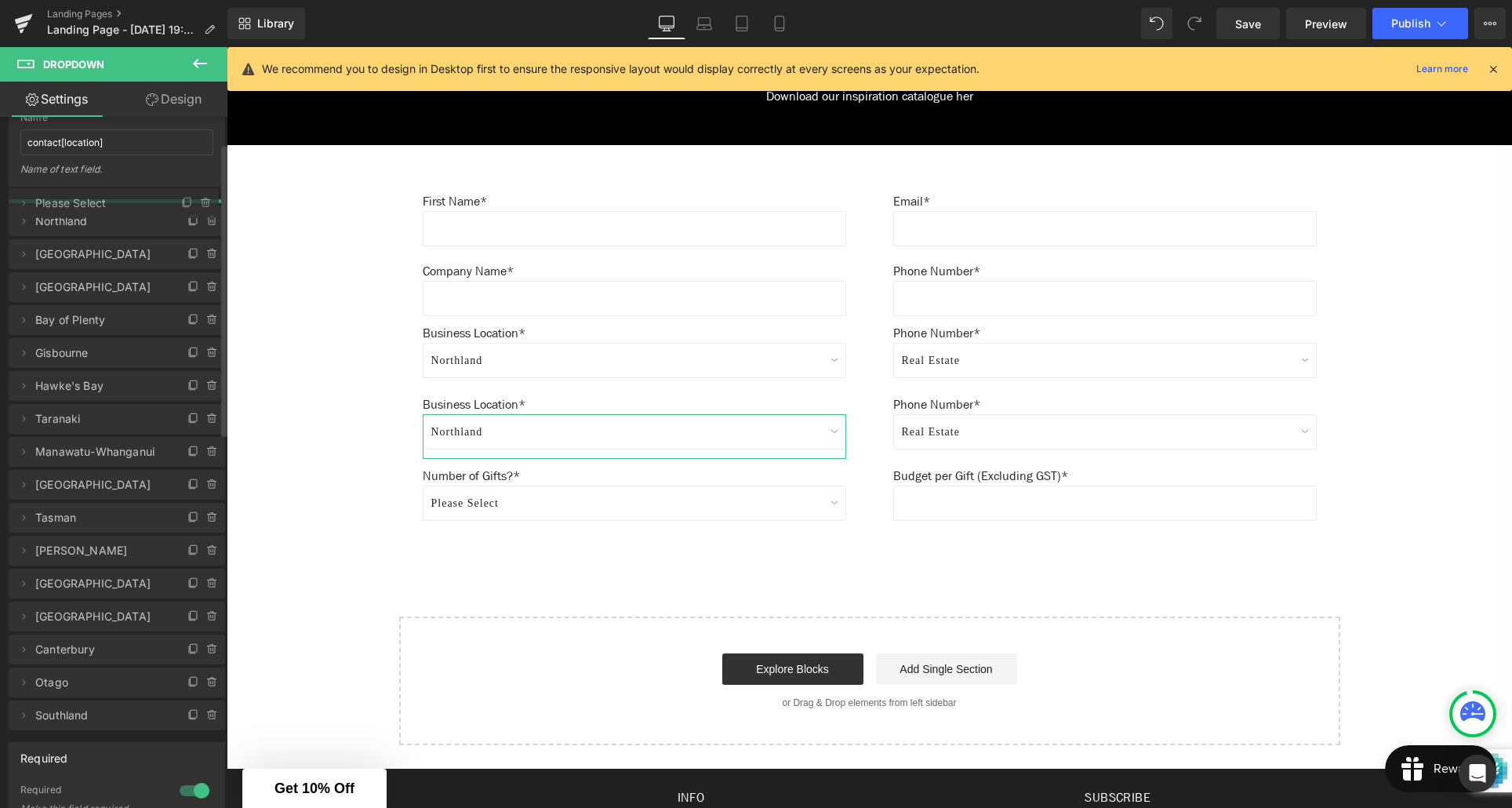
drag, startPoint x: 122, startPoint y: 748, endPoint x: 98, endPoint y: 207, distance: 541.5
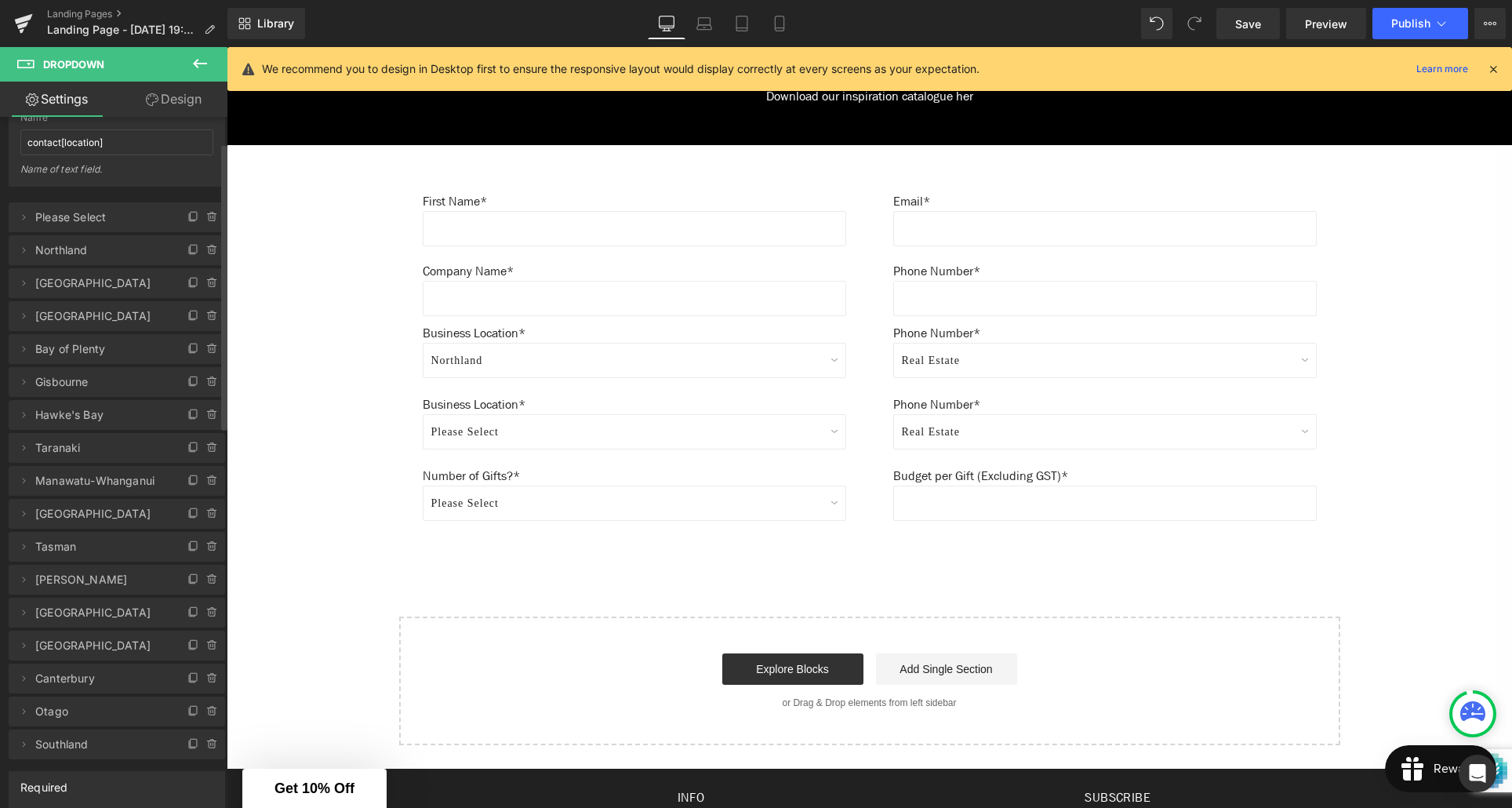
click at [354, 487] on div "Create Your Own Gift Heading This service is for 20+ customised gifts. Text Blo…" at bounding box center [870, 63] width 1286 height 1364
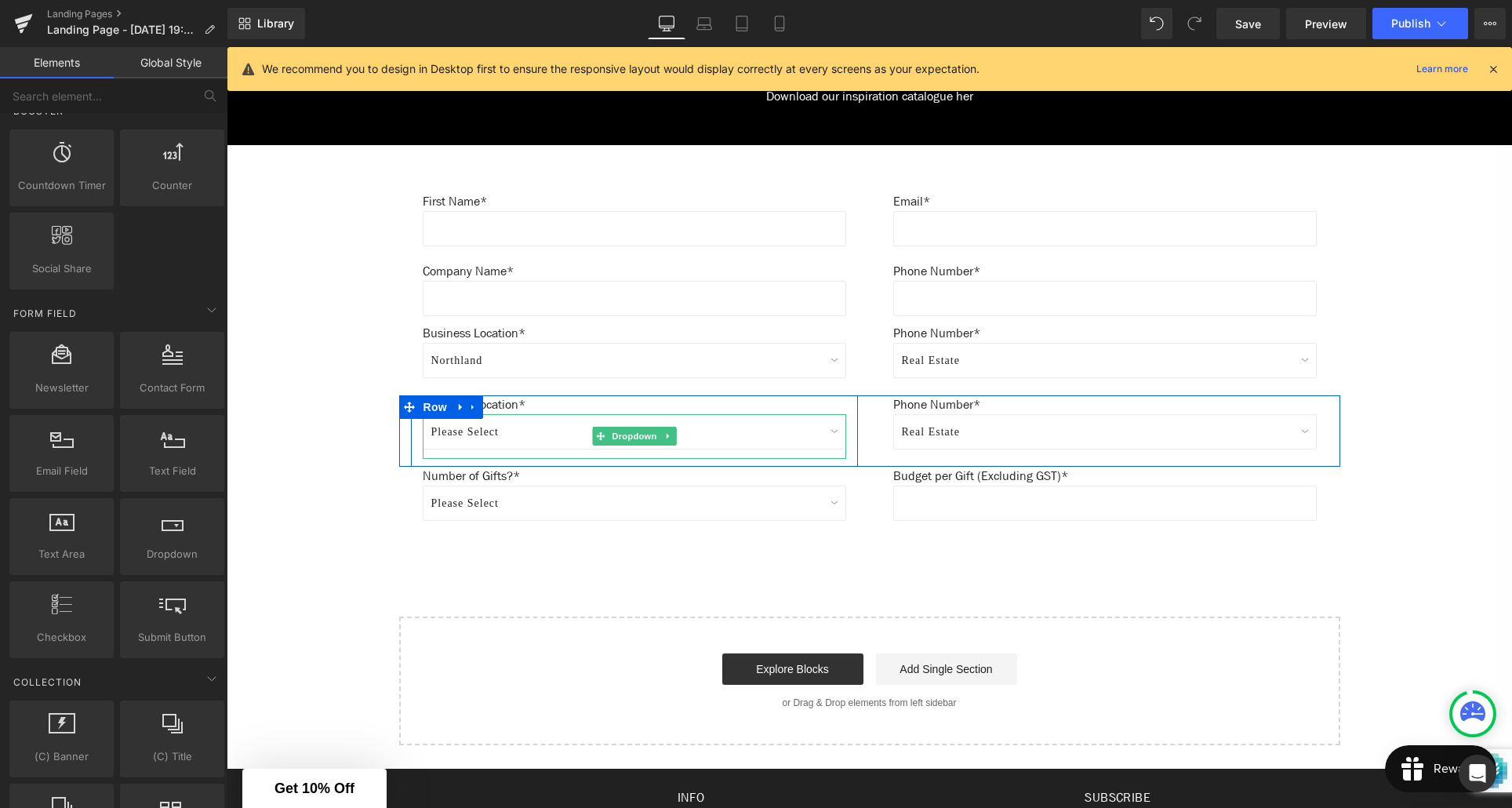
click at [531, 426] on select "Please Select [GEOGRAPHIC_DATA] [GEOGRAPHIC_DATA] [GEOGRAPHIC_DATA] [GEOGRAPHIC…" at bounding box center [635, 431] width 423 height 36
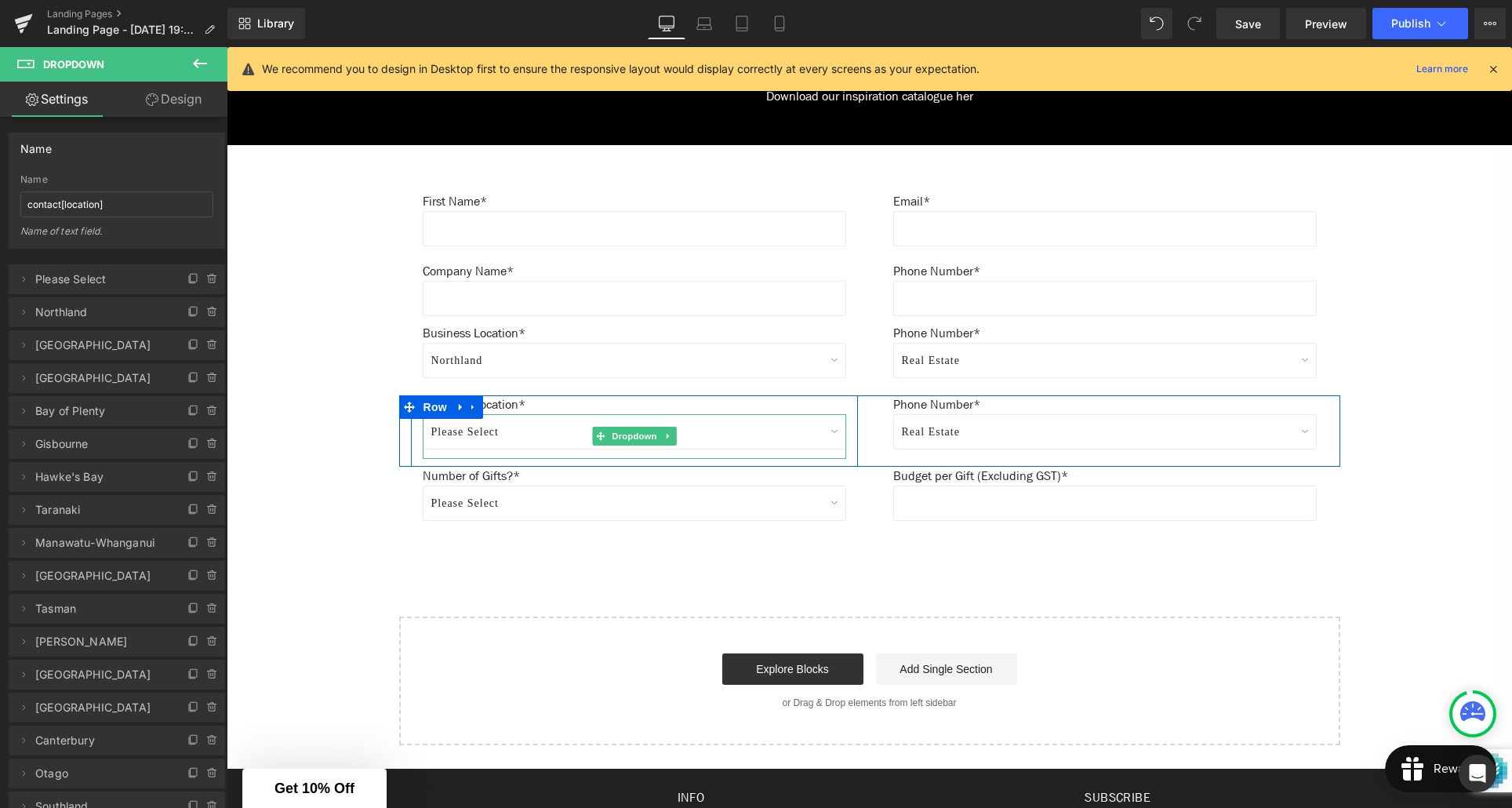
click at [523, 430] on select "Please Select [GEOGRAPHIC_DATA] [GEOGRAPHIC_DATA] [GEOGRAPHIC_DATA] [GEOGRAPHIC…" at bounding box center [635, 431] width 423 height 36
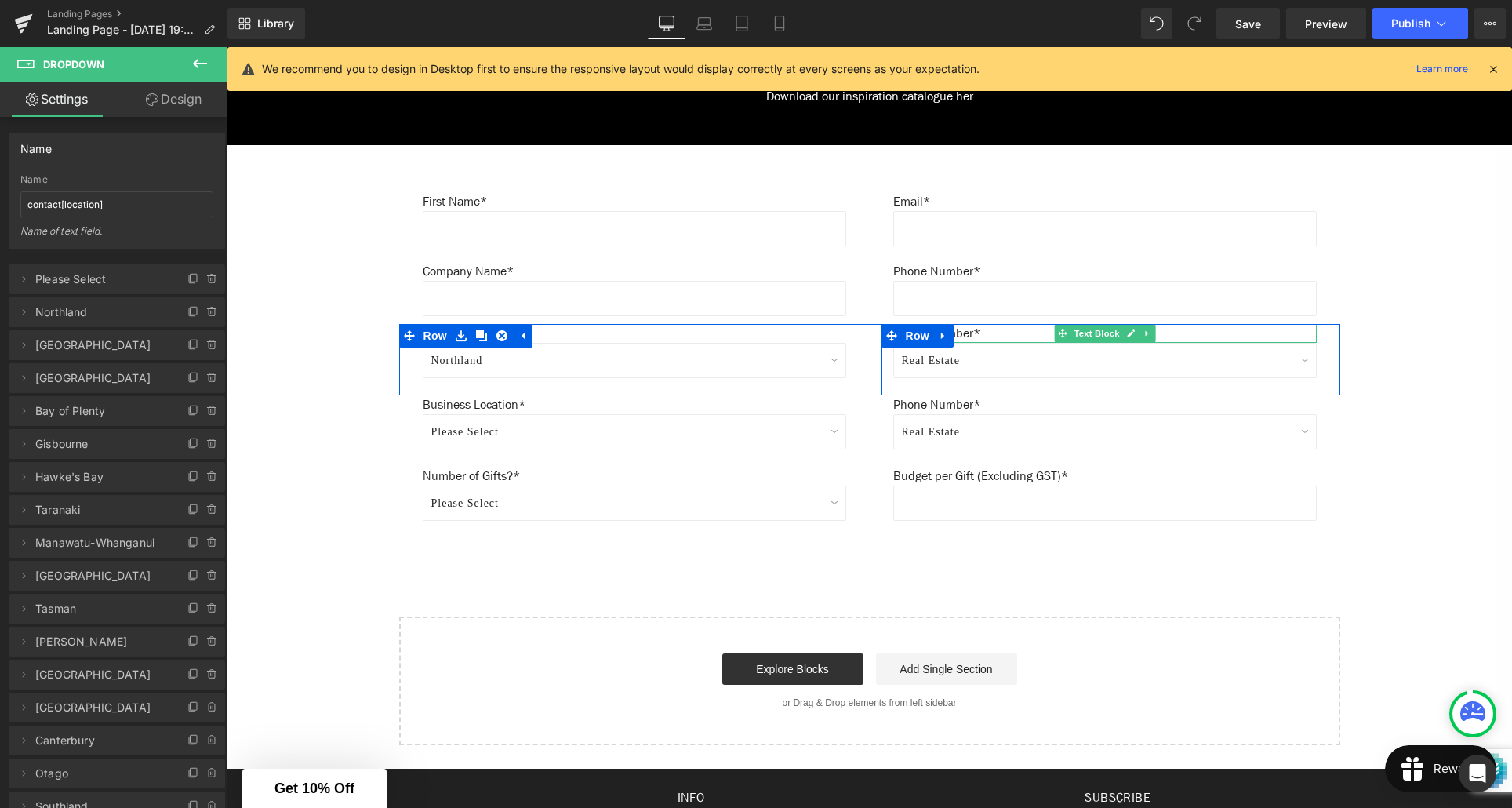
click at [972, 336] on p "Phone Number*" at bounding box center [1105, 333] width 423 height 19
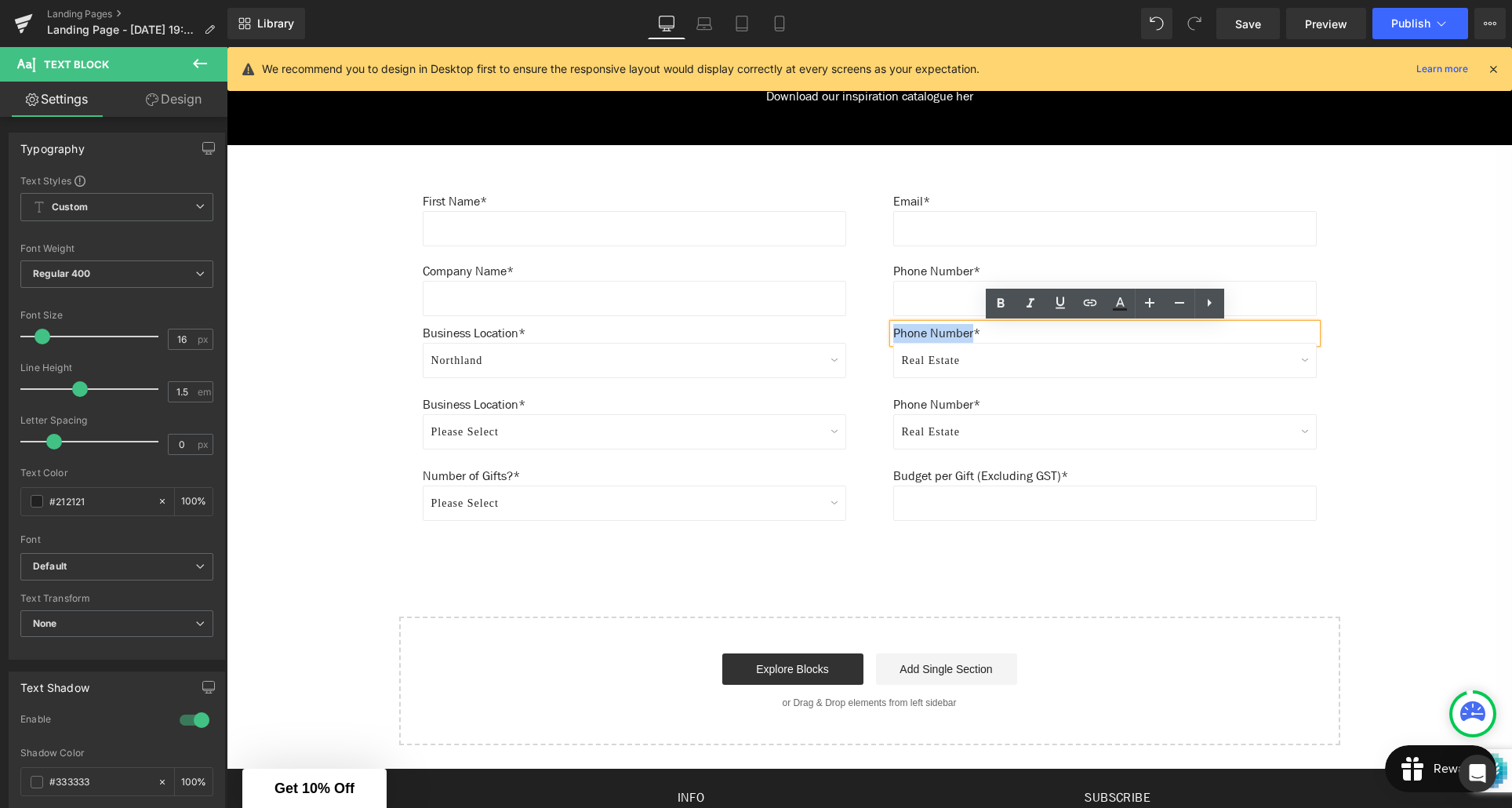
drag, startPoint x: 975, startPoint y: 334, endPoint x: 895, endPoint y: 336, distance: 80.0
click at [895, 336] on p "Phone Number*" at bounding box center [1105, 333] width 423 height 19
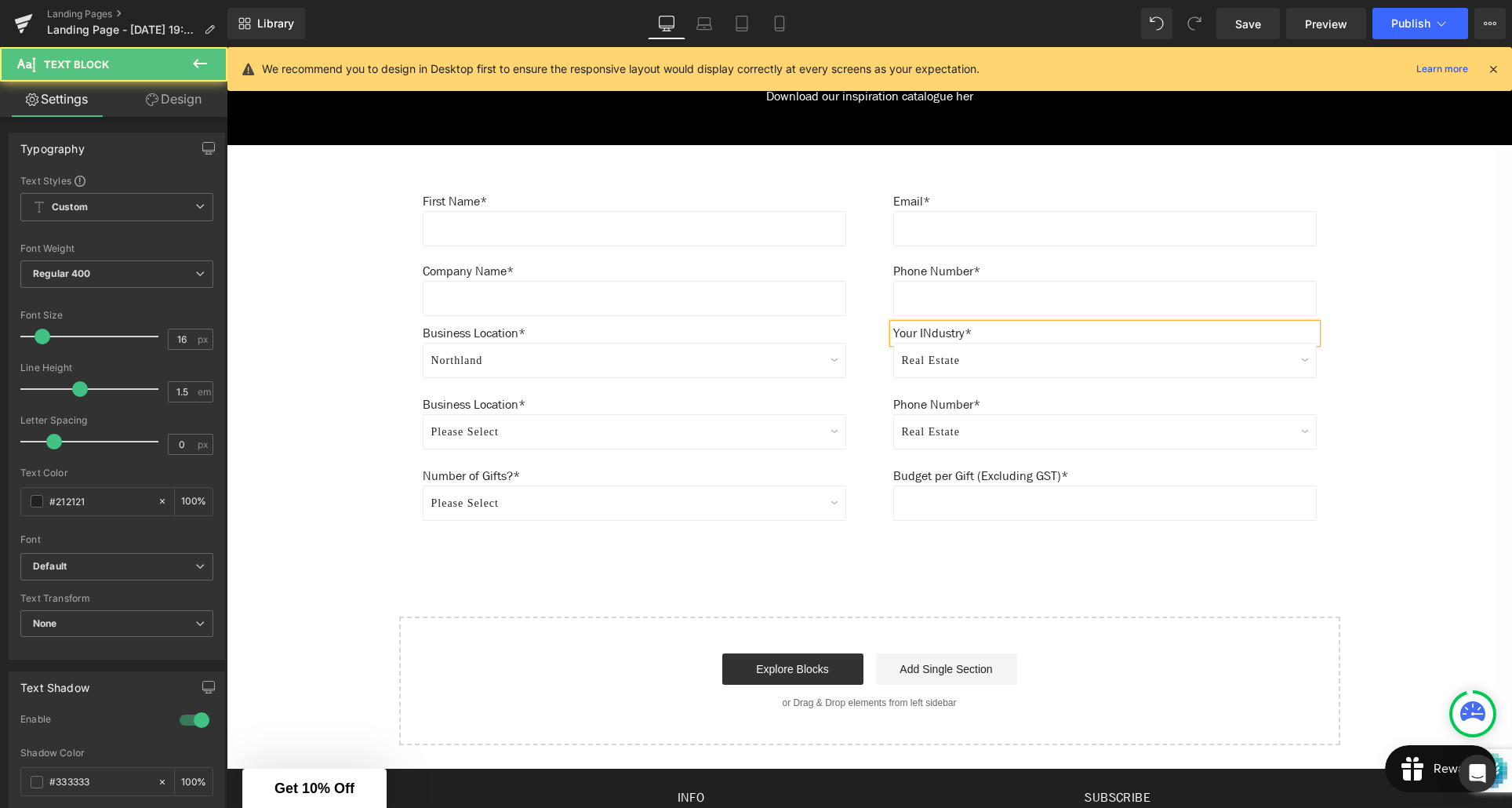
click at [937, 335] on p "Your INdustry*" at bounding box center [1105, 333] width 423 height 19
click at [875, 388] on div "Your Industry* Text Block Real Estate Marketing Agency Corporate Events Automot…" at bounding box center [1105, 359] width 471 height 71
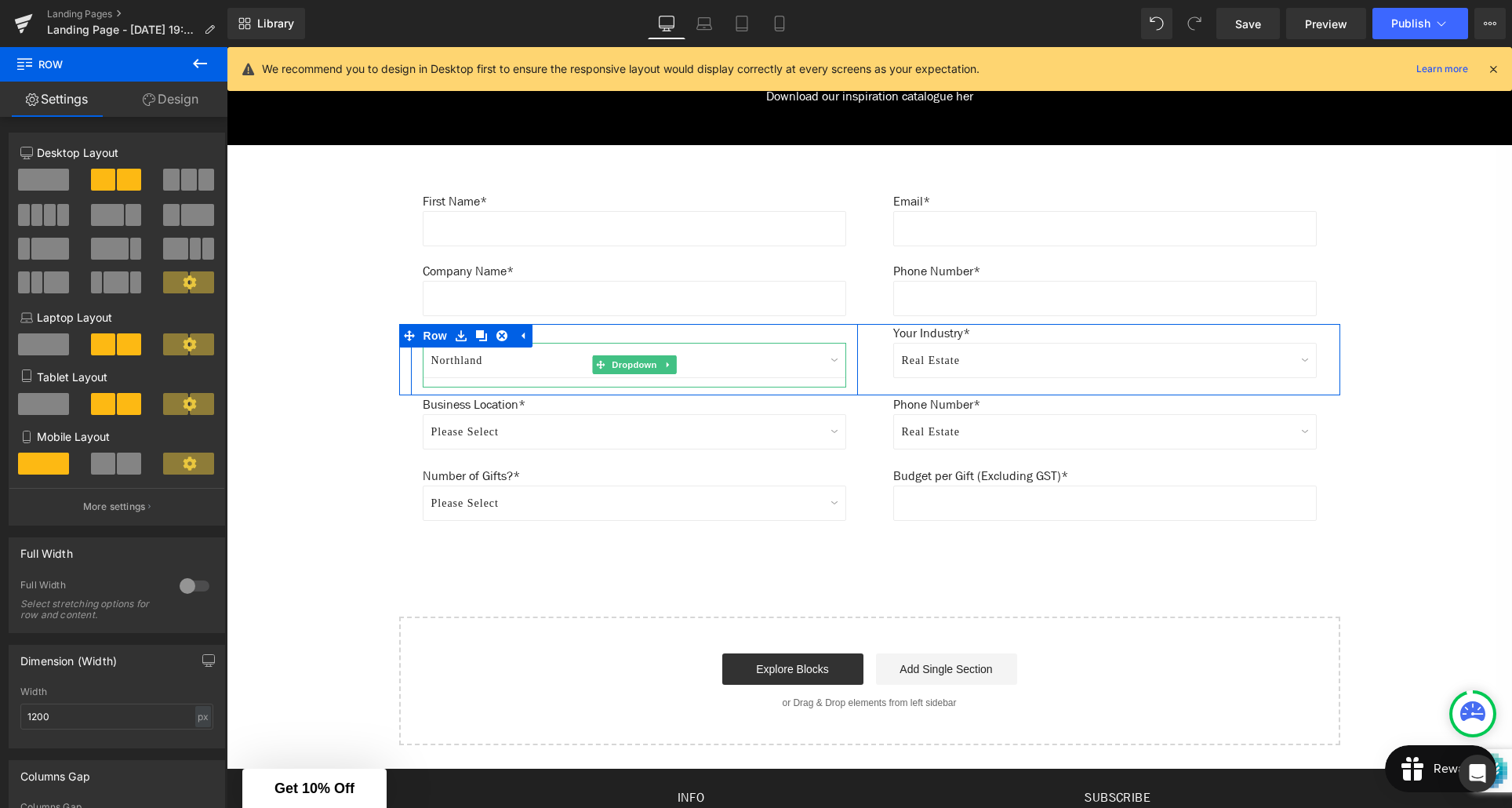
click at [519, 360] on select "Northland [GEOGRAPHIC_DATA] [GEOGRAPHIC_DATA] [GEOGRAPHIC_DATA] [GEOGRAPHIC_DAT…" at bounding box center [635, 360] width 423 height 36
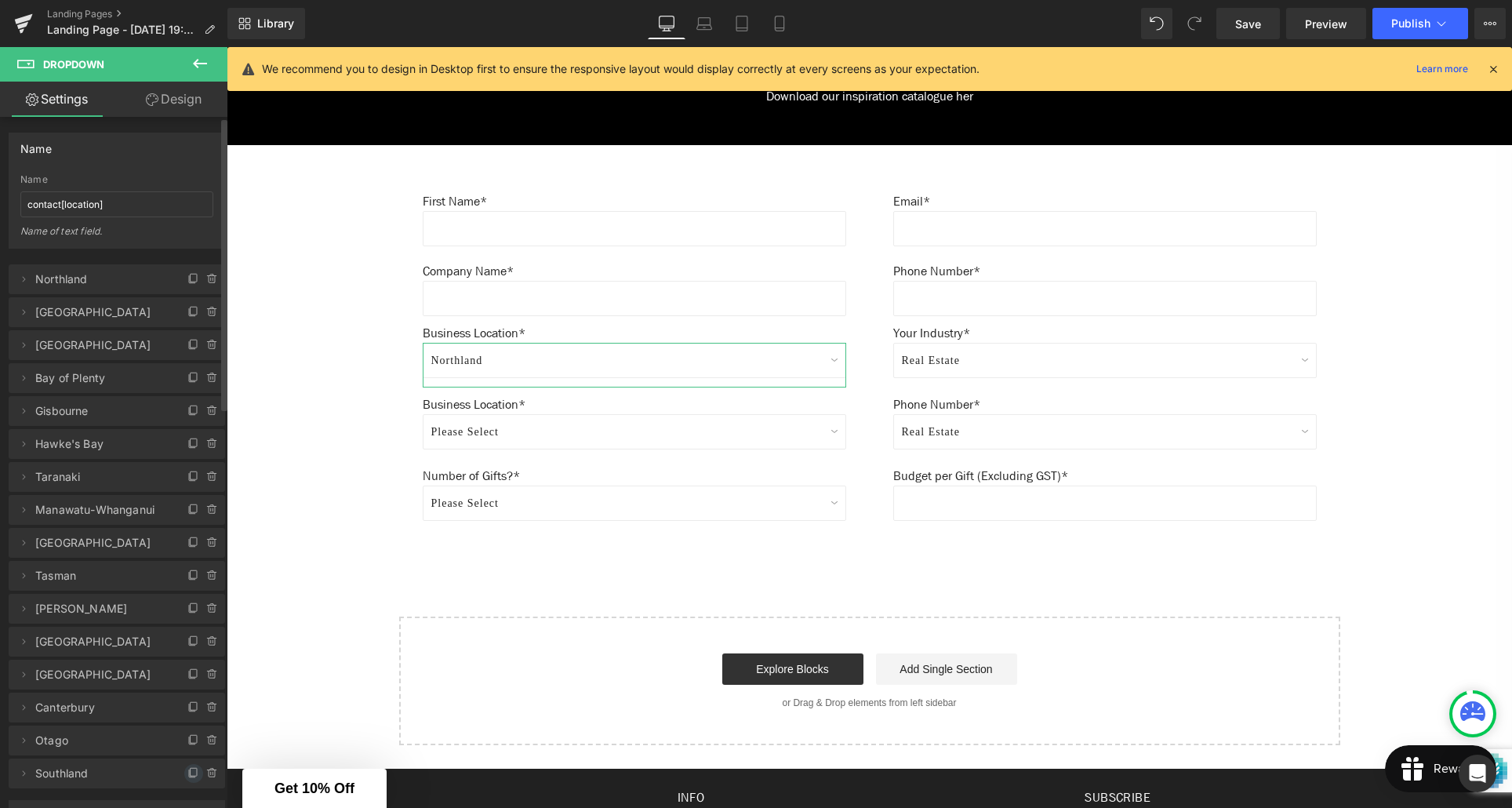
click at [191, 776] on icon at bounding box center [193, 772] width 6 height 8
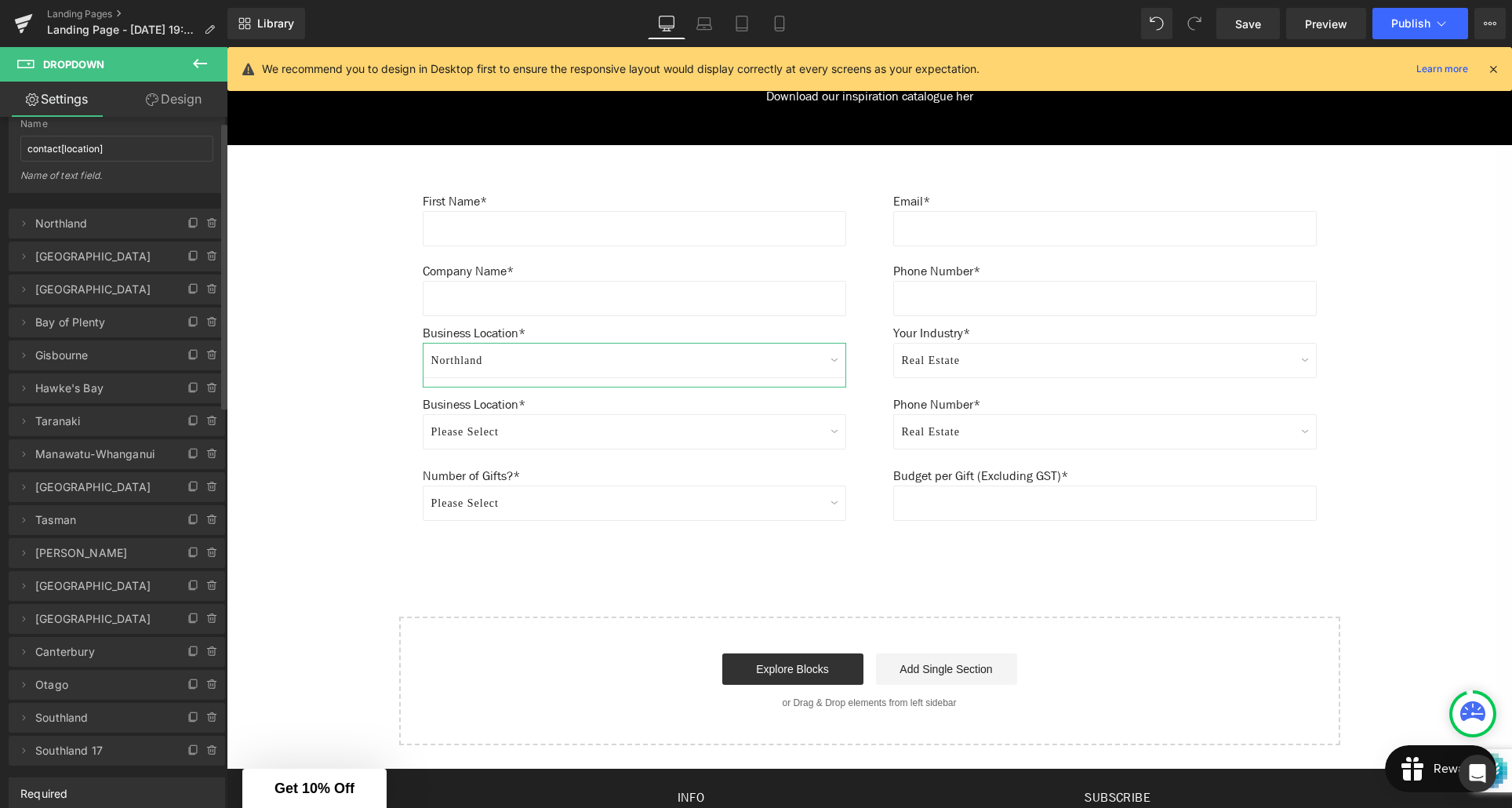
scroll to position [59, 0]
click at [26, 748] on icon at bounding box center [24, 748] width 13 height 13
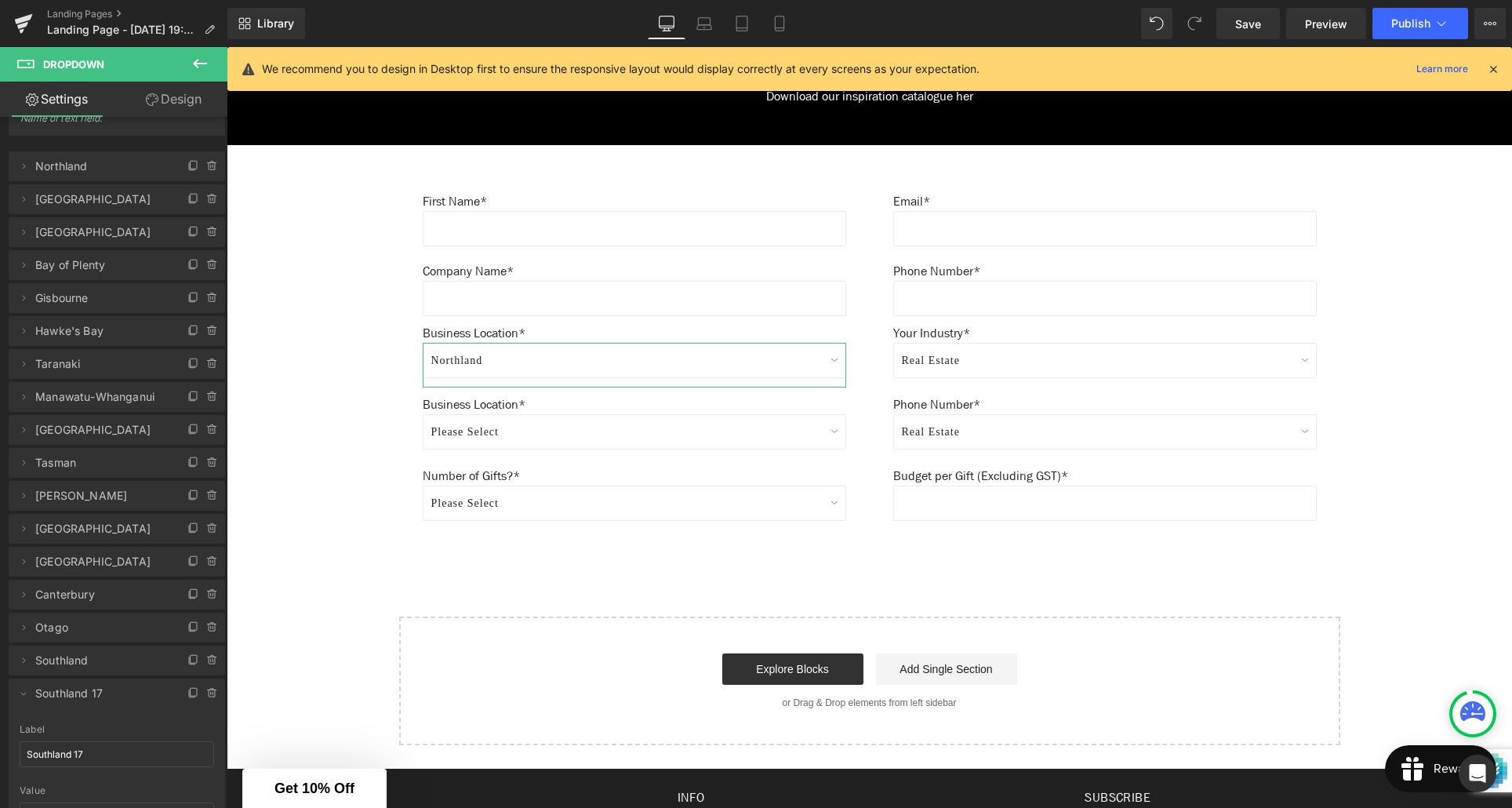
scroll to position [134, 0]
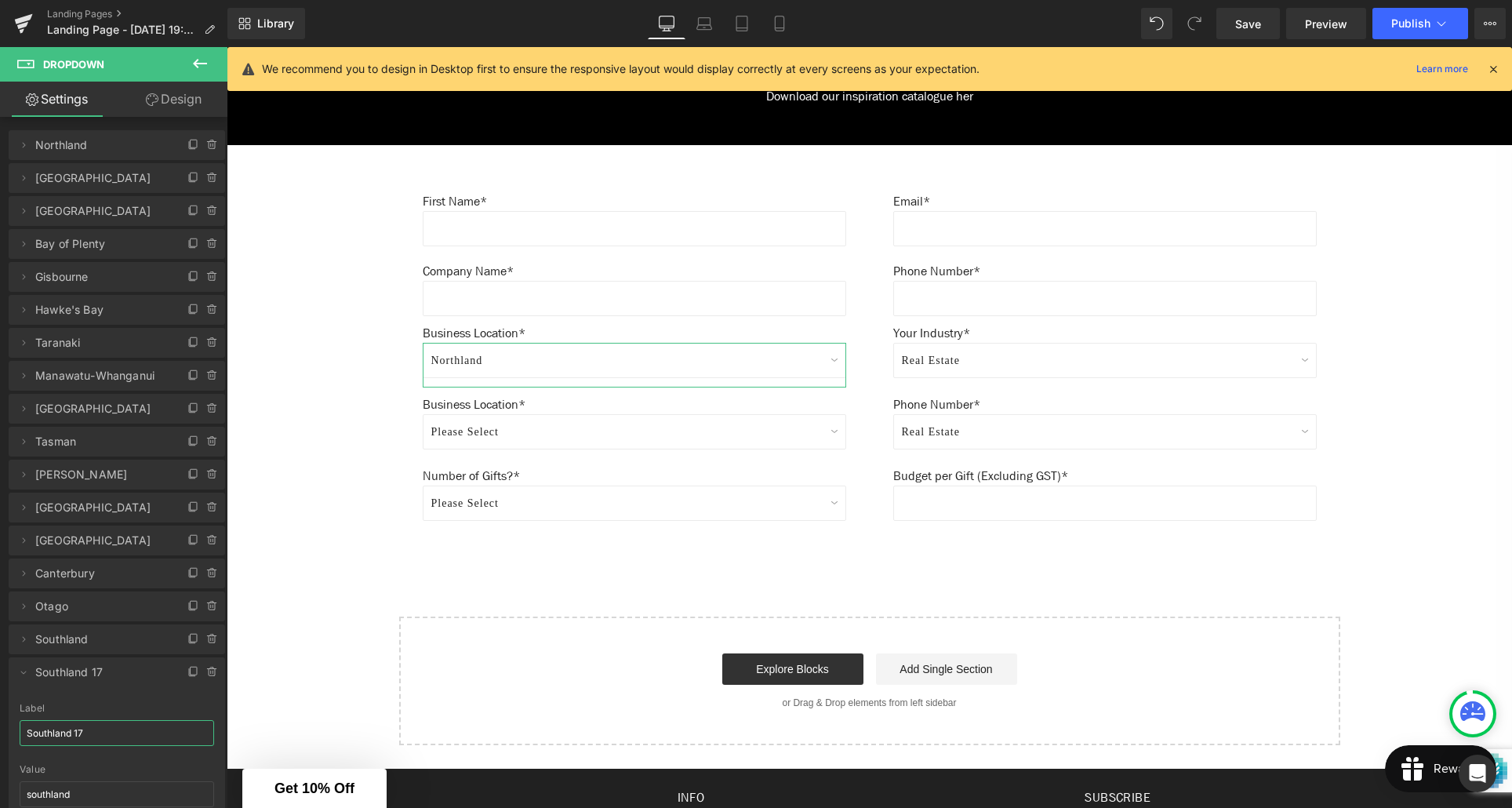
drag, startPoint x: 89, startPoint y: 736, endPoint x: 26, endPoint y: 733, distance: 63.1
click at [26, 733] on input "Southland 17" at bounding box center [117, 732] width 194 height 26
type input "Please Select"
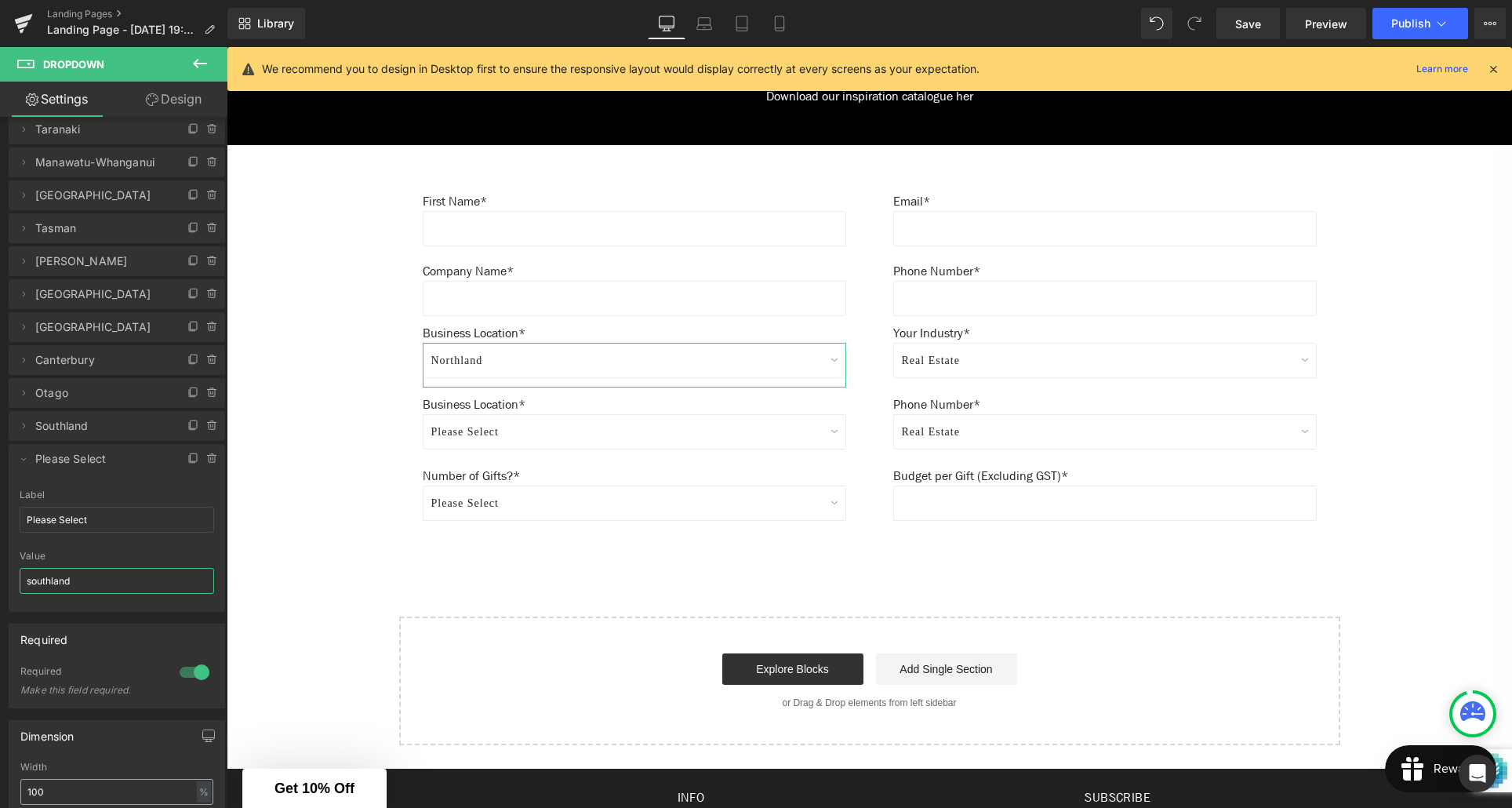
drag, startPoint x: 46, startPoint y: 793, endPoint x: 27, endPoint y: 792, distance: 19.0
click at [27, 792] on div "Name contact[location] Name contact[location] Name of text field. Delete [GEOGR…" at bounding box center [117, 650] width 234 height 1763
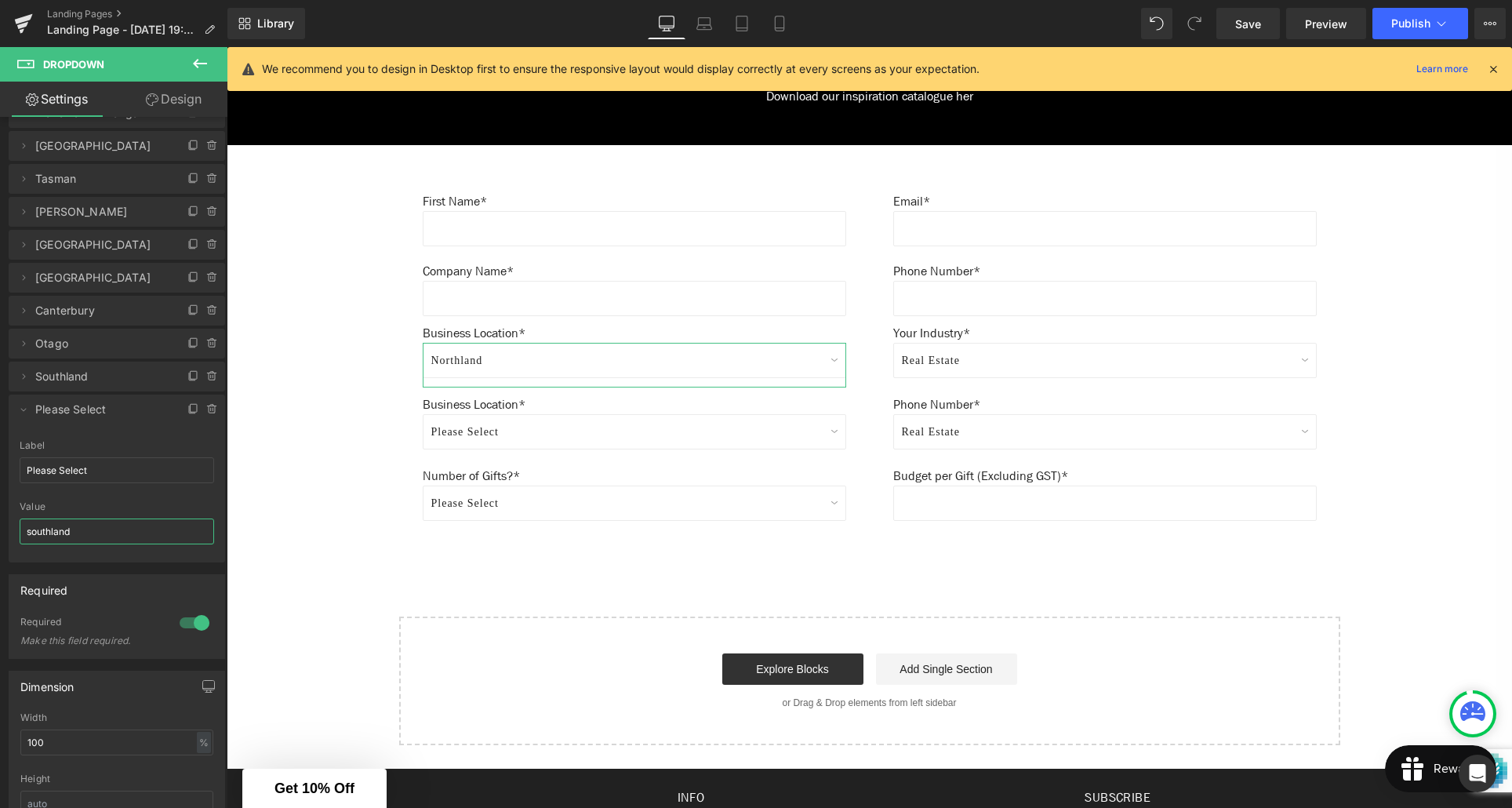
drag, startPoint x: 70, startPoint y: 535, endPoint x: 23, endPoint y: 534, distance: 47.0
click at [23, 534] on input "southland" at bounding box center [117, 531] width 194 height 26
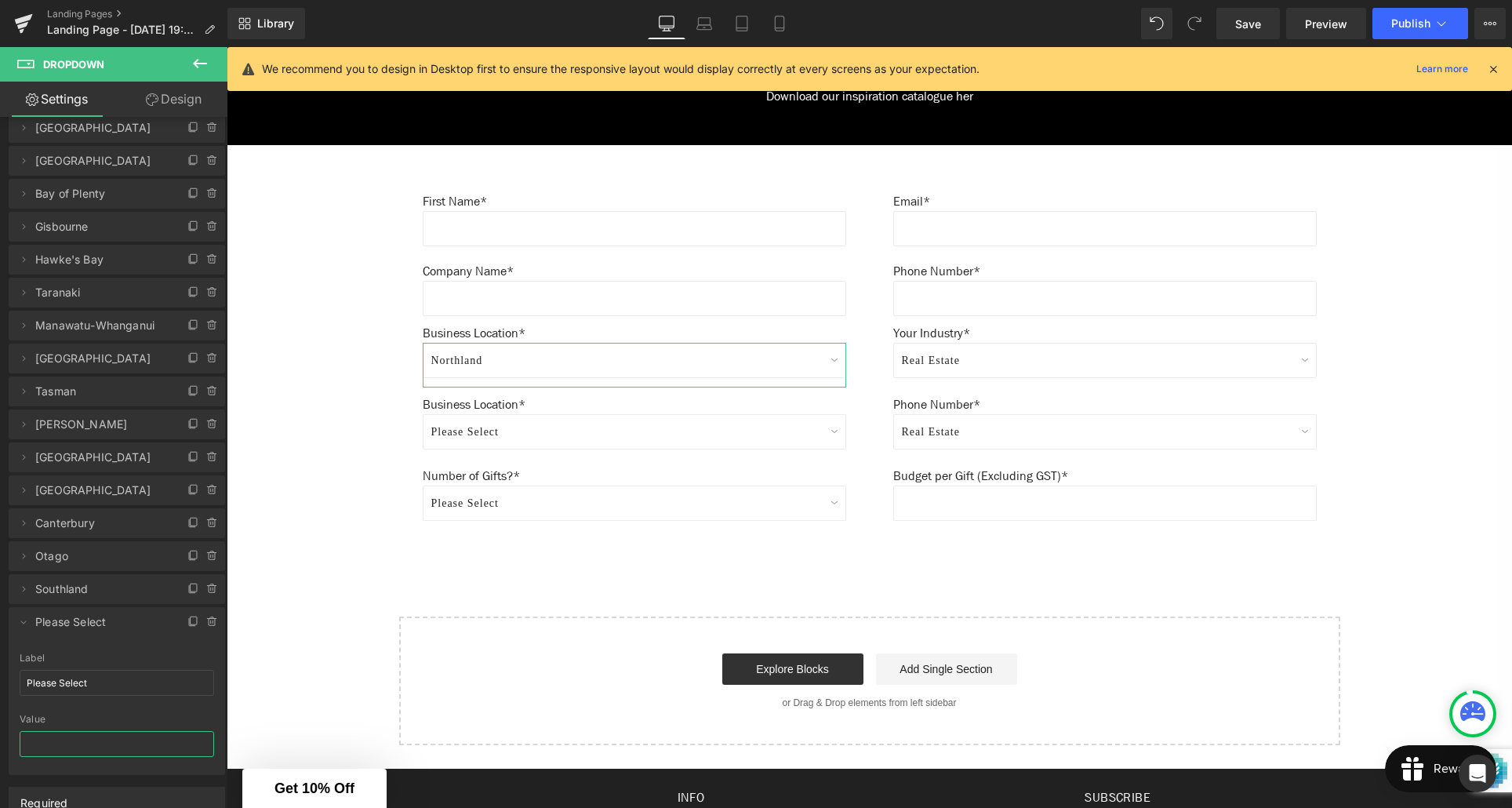
scroll to position [149, 0]
click at [25, 658] on icon at bounding box center [24, 658] width 13 height 13
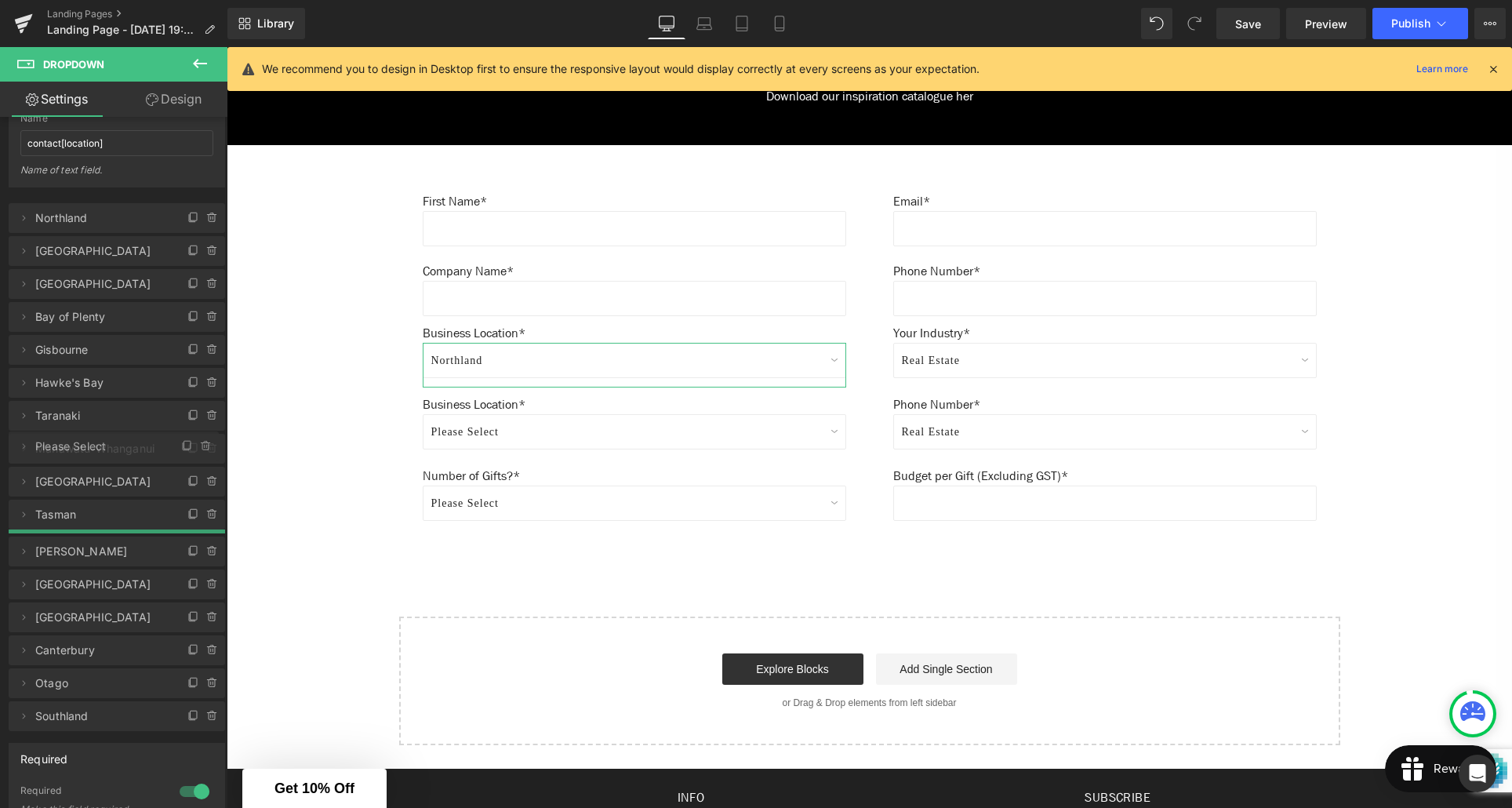
scroll to position [59, 0]
drag, startPoint x: 123, startPoint y: 657, endPoint x: 109, endPoint y: 221, distance: 436.2
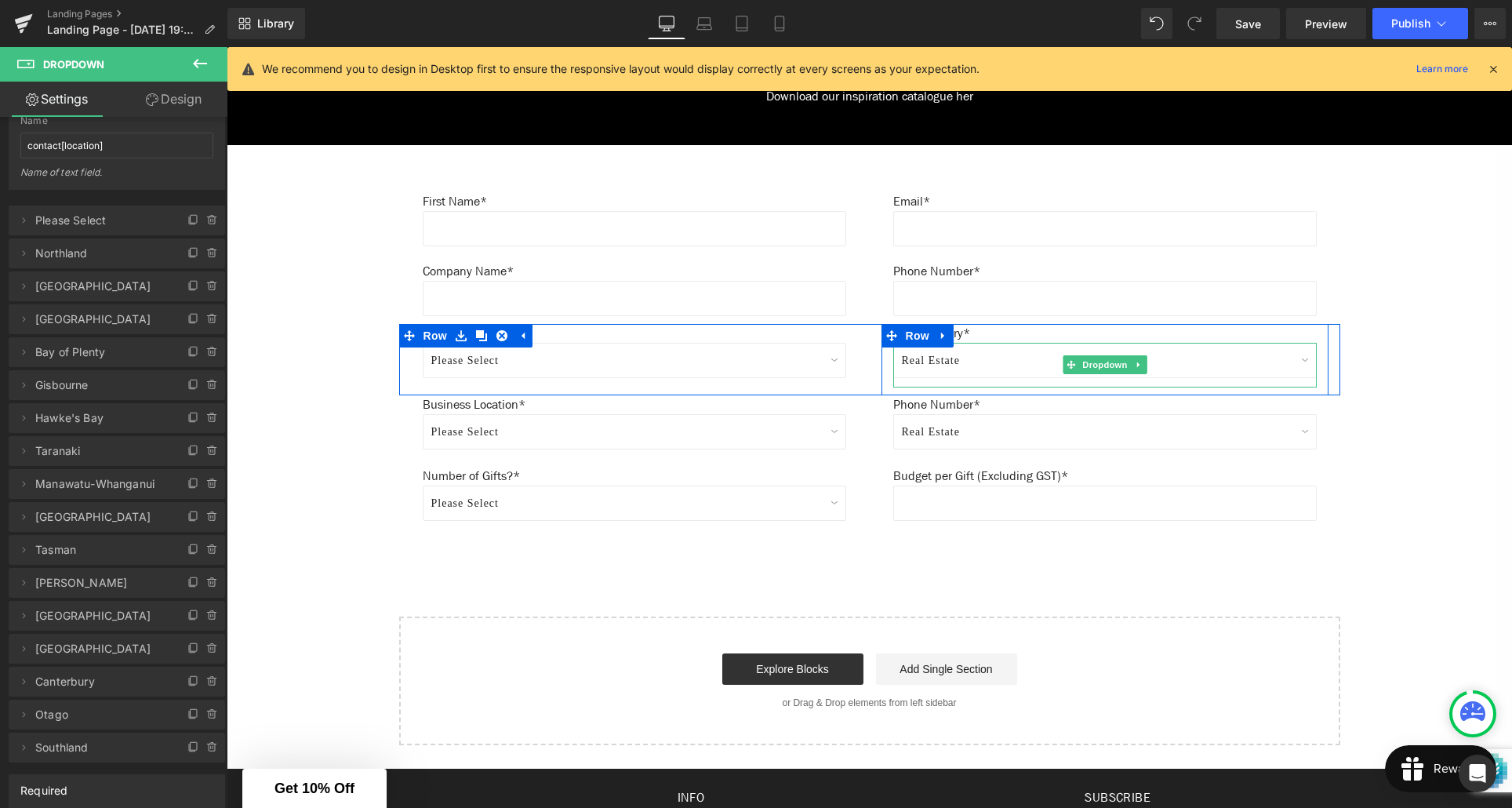
click at [962, 361] on select "Real Estate Marketing Agency Corporate Events Automotive Group Banking/Finance …" at bounding box center [1105, 360] width 423 height 36
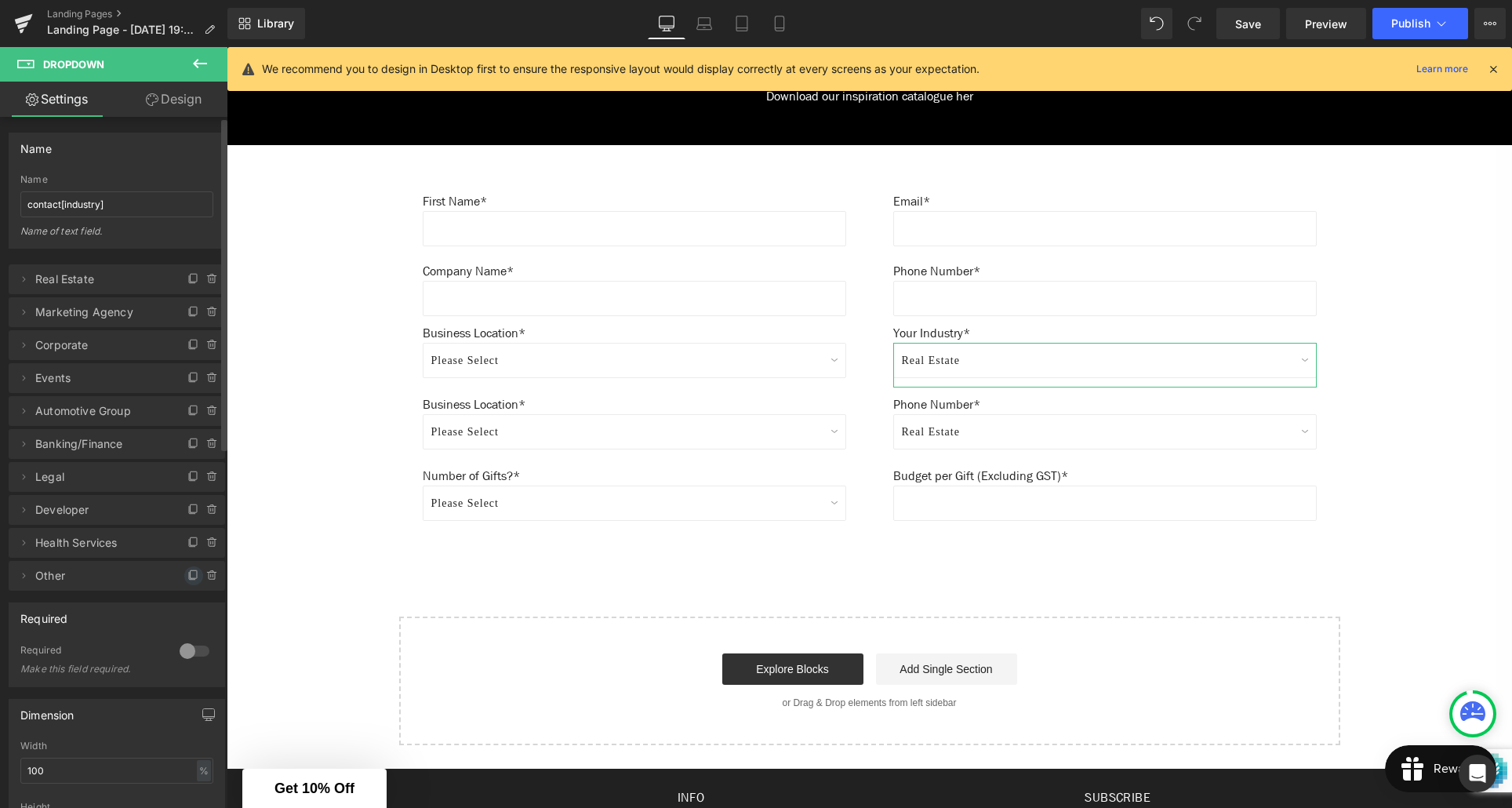
click at [188, 577] on icon at bounding box center [194, 575] width 13 height 13
click at [24, 609] on icon at bounding box center [24, 608] width 3 height 5
drag, startPoint x: 46, startPoint y: 666, endPoint x: 16, endPoint y: 665, distance: 30.0
click at [16, 665] on div "Other 11 Label Other 11 other Value other" at bounding box center [116, 700] width 216 height 122
type input "Please Select"
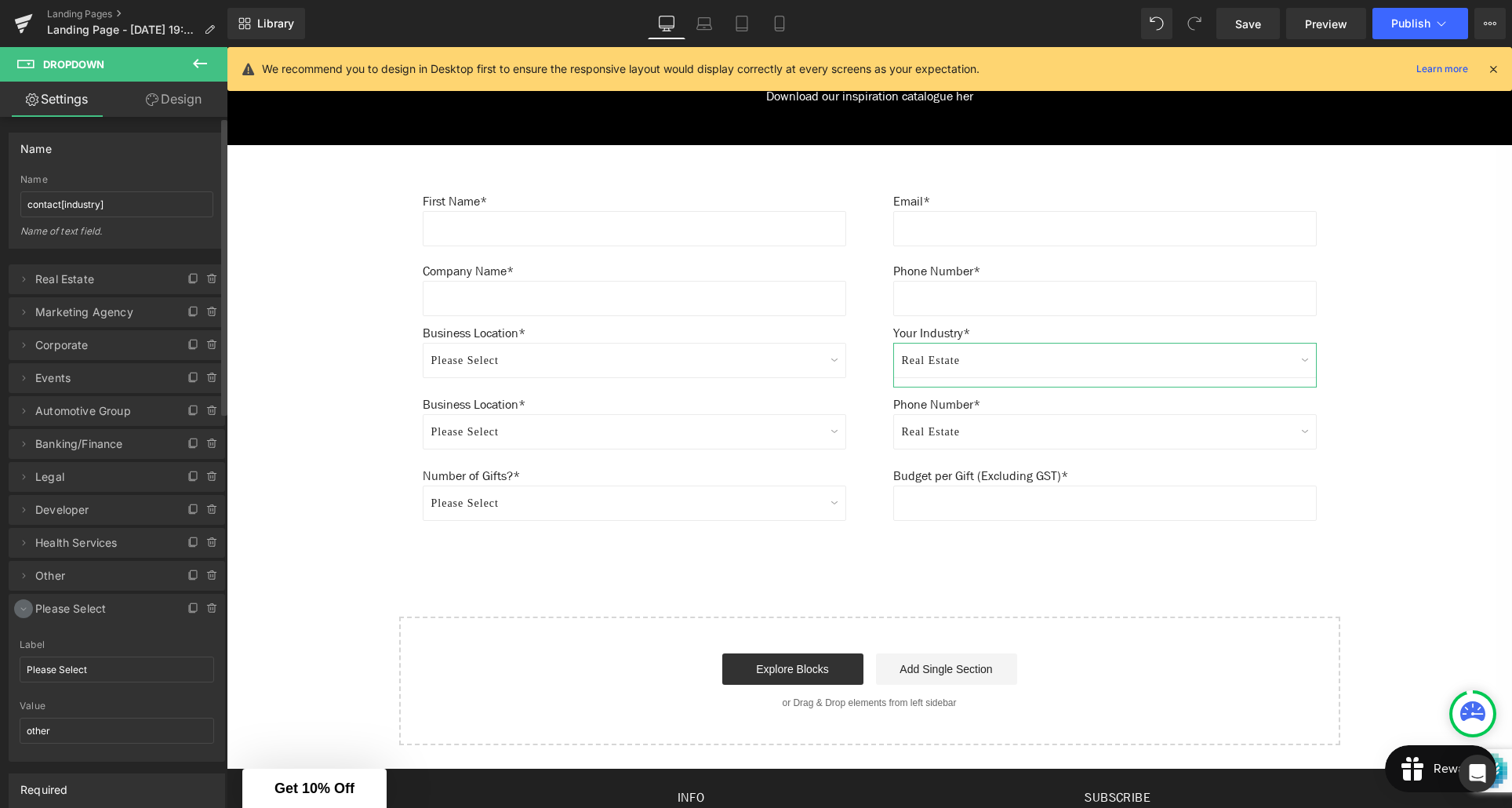
click at [24, 614] on icon at bounding box center [24, 608] width 13 height 13
drag, startPoint x: 72, startPoint y: 613, endPoint x: 71, endPoint y: 278, distance: 335.0
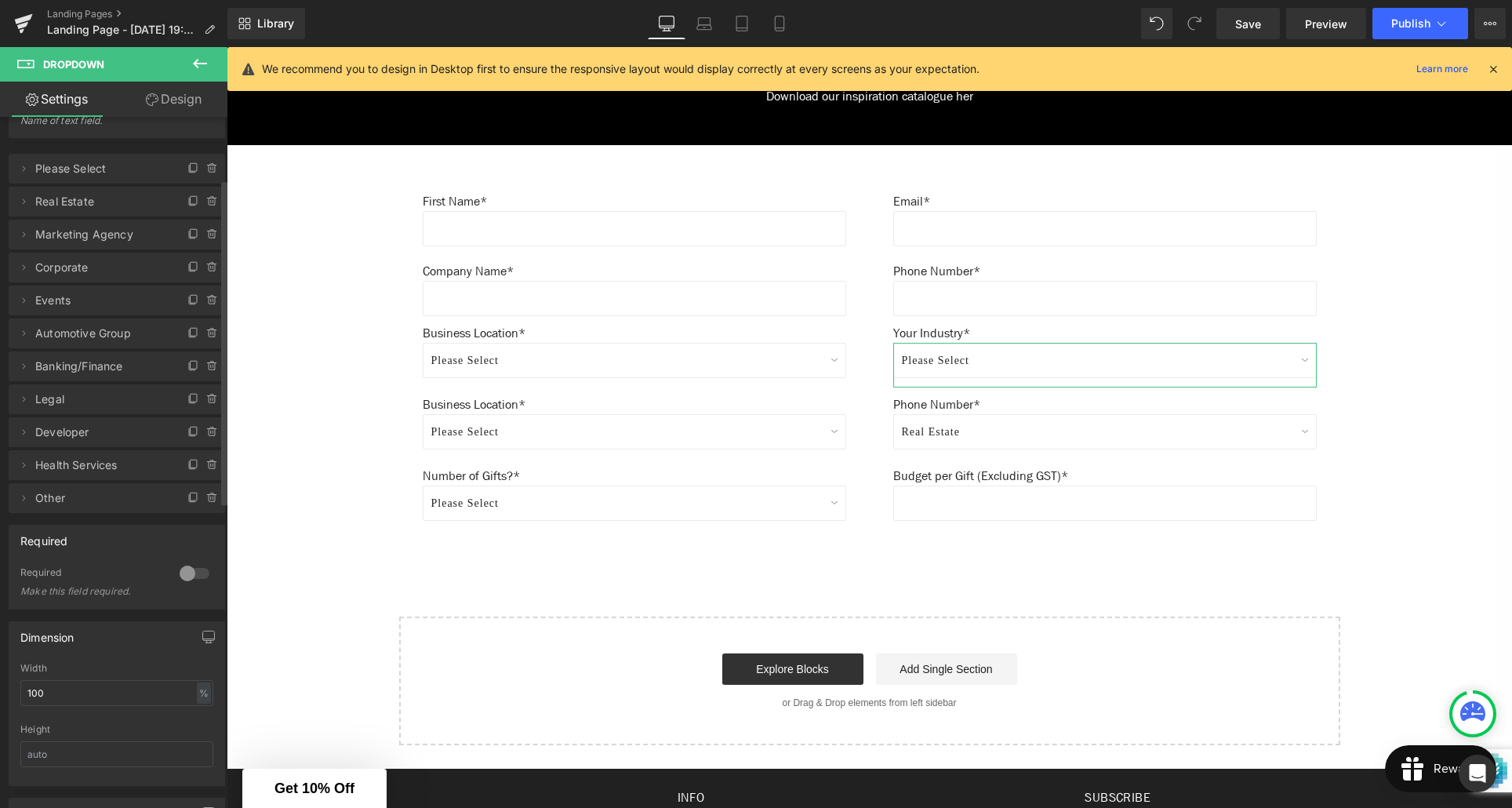
scroll to position [94, 0]
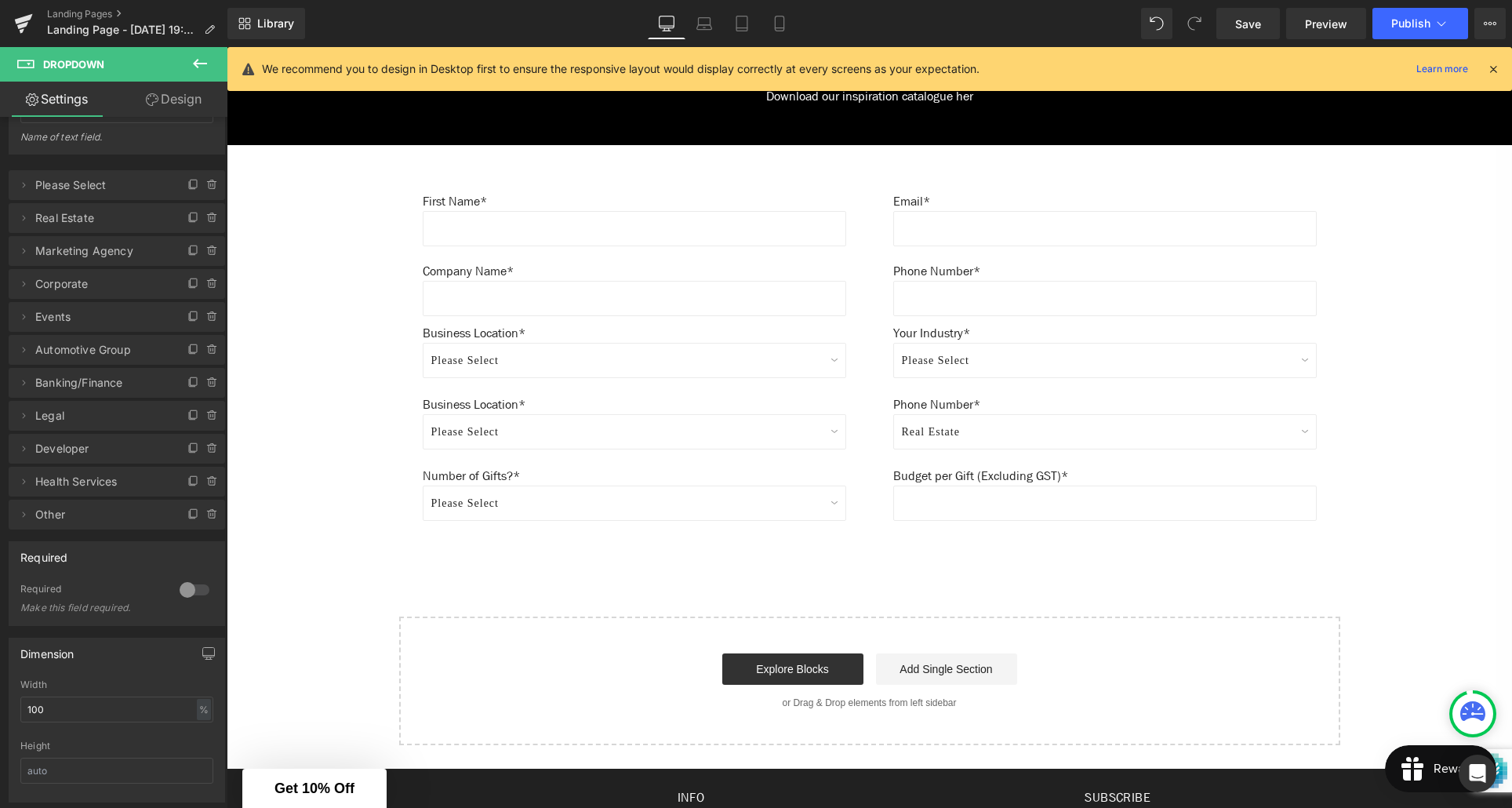
click at [198, 65] on icon at bounding box center [200, 63] width 19 height 19
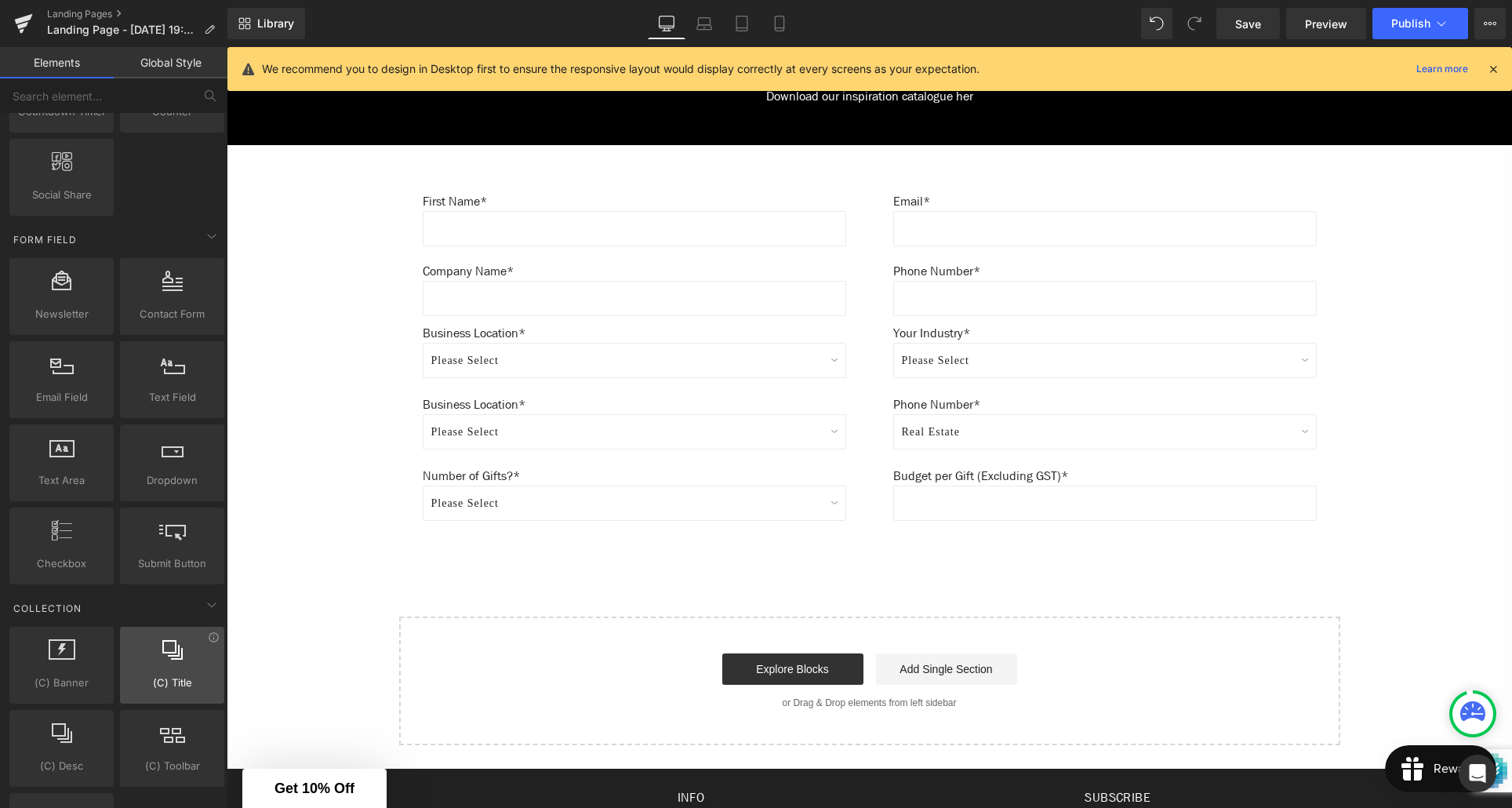
scroll to position [2211, 0]
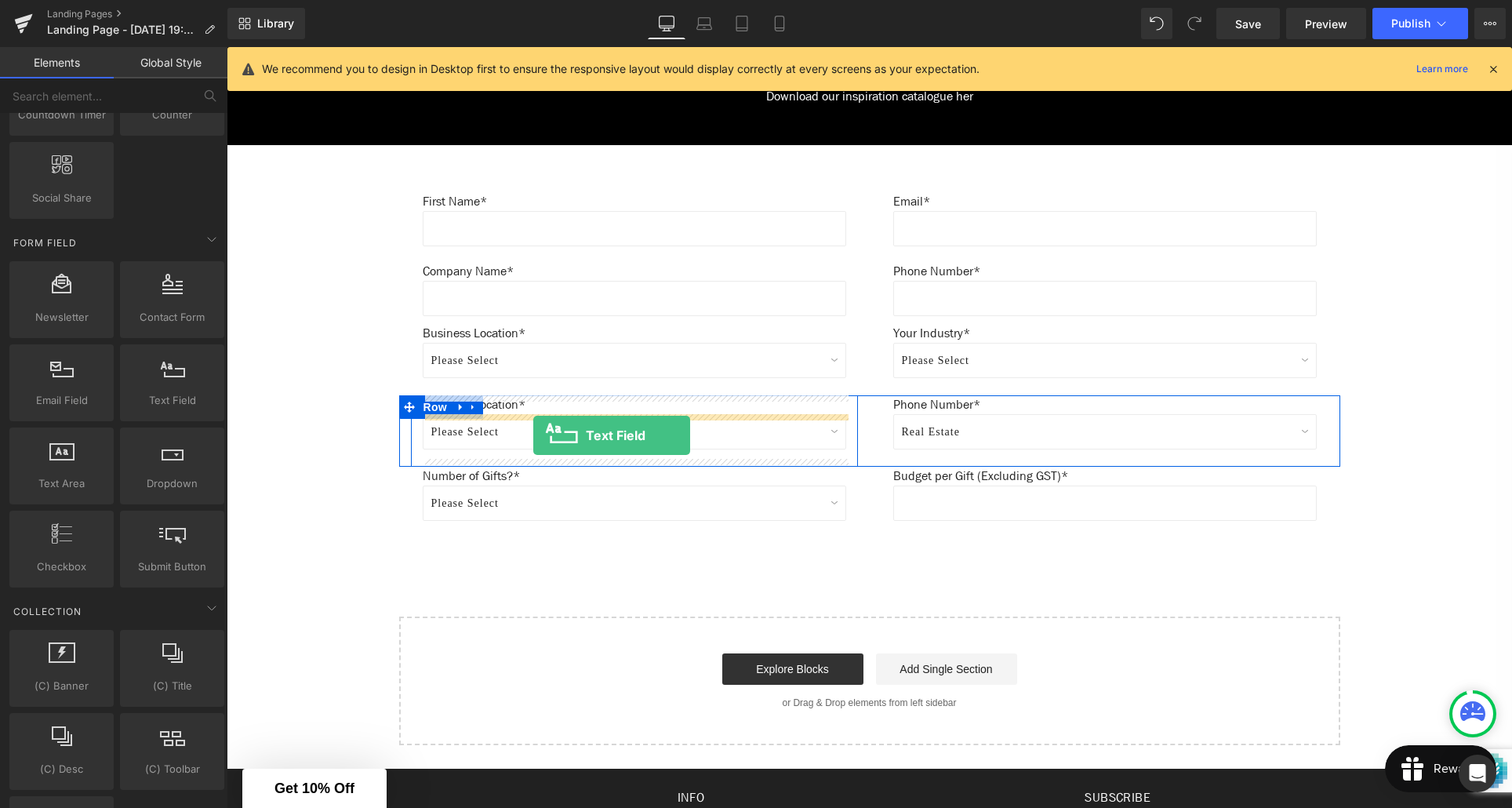
drag, startPoint x: 391, startPoint y: 433, endPoint x: 533, endPoint y: 435, distance: 142.0
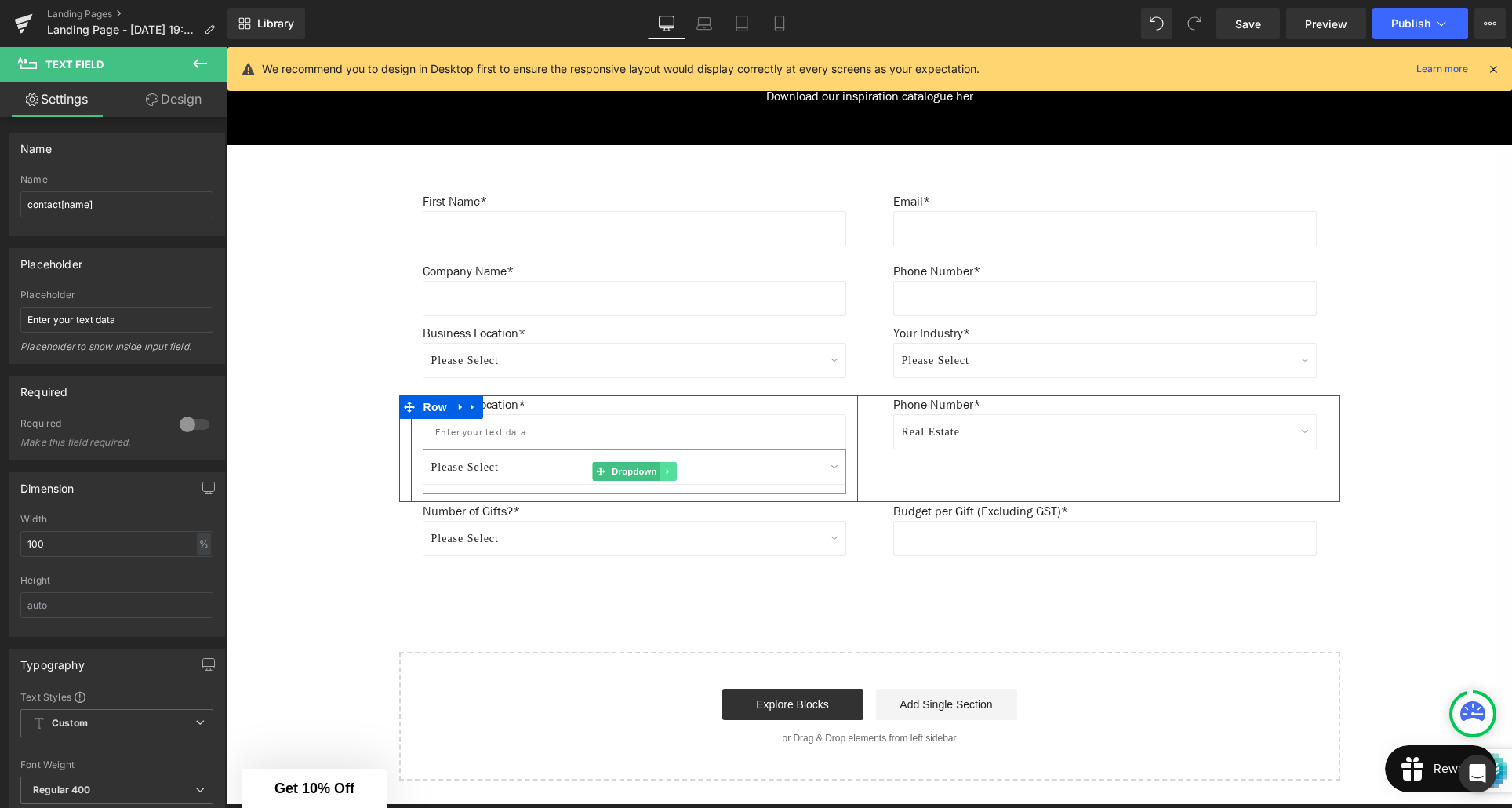
click at [673, 473] on link at bounding box center [668, 471] width 16 height 19
click at [677, 473] on icon at bounding box center [675, 471] width 8 height 8
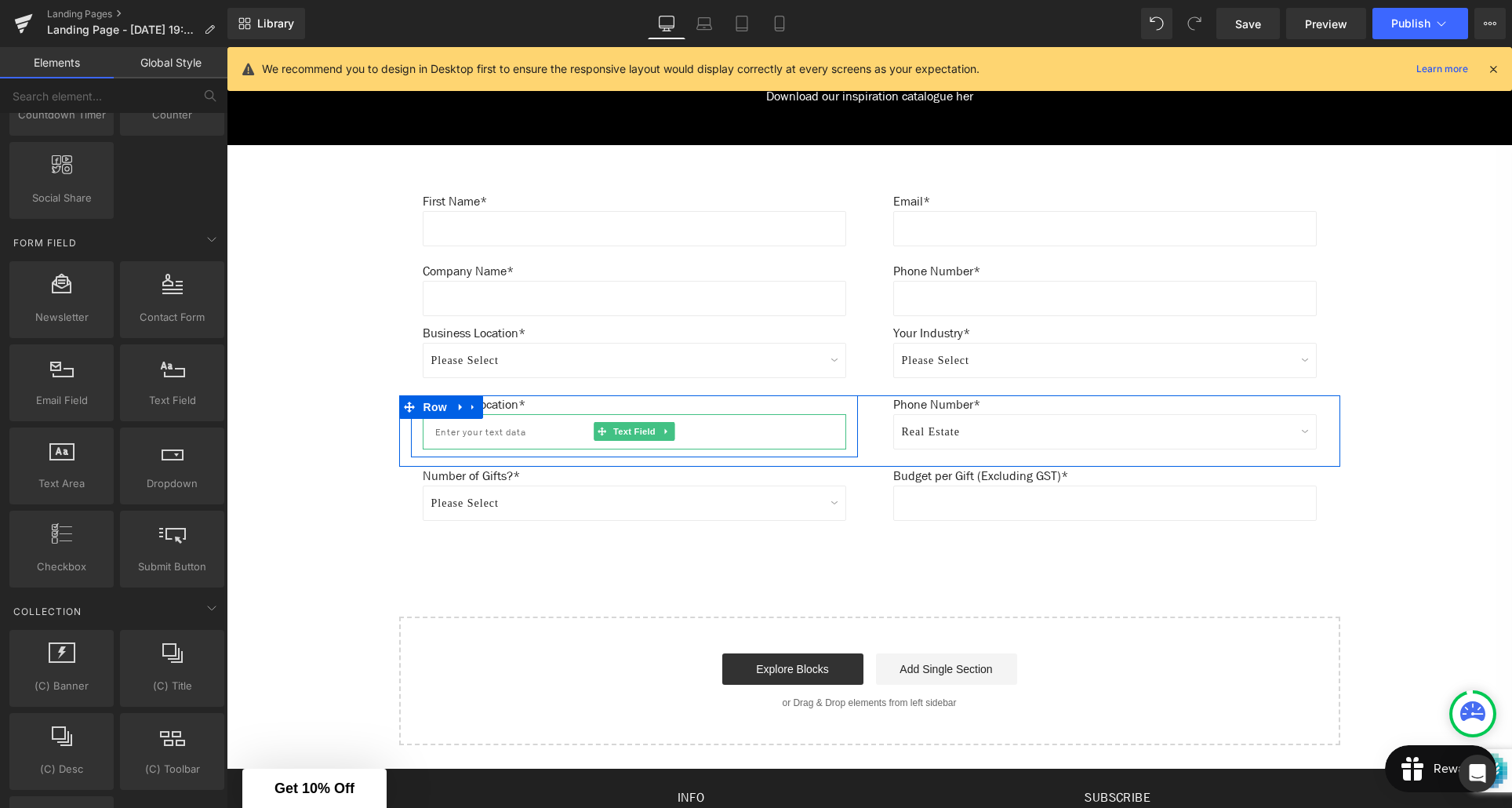
click at [538, 431] on input "text" at bounding box center [635, 431] width 423 height 36
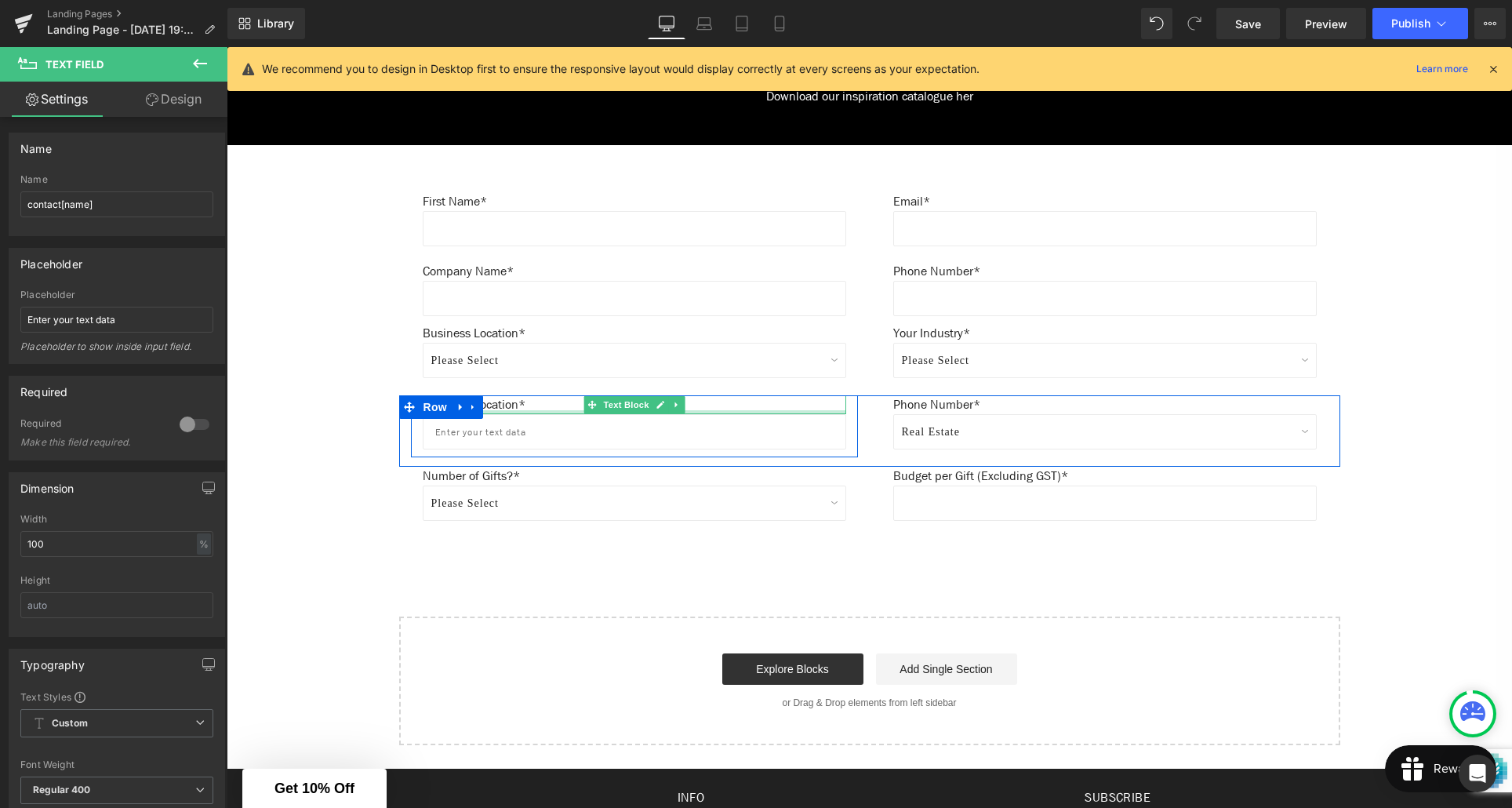
click at [524, 410] on div at bounding box center [635, 412] width 423 height 4
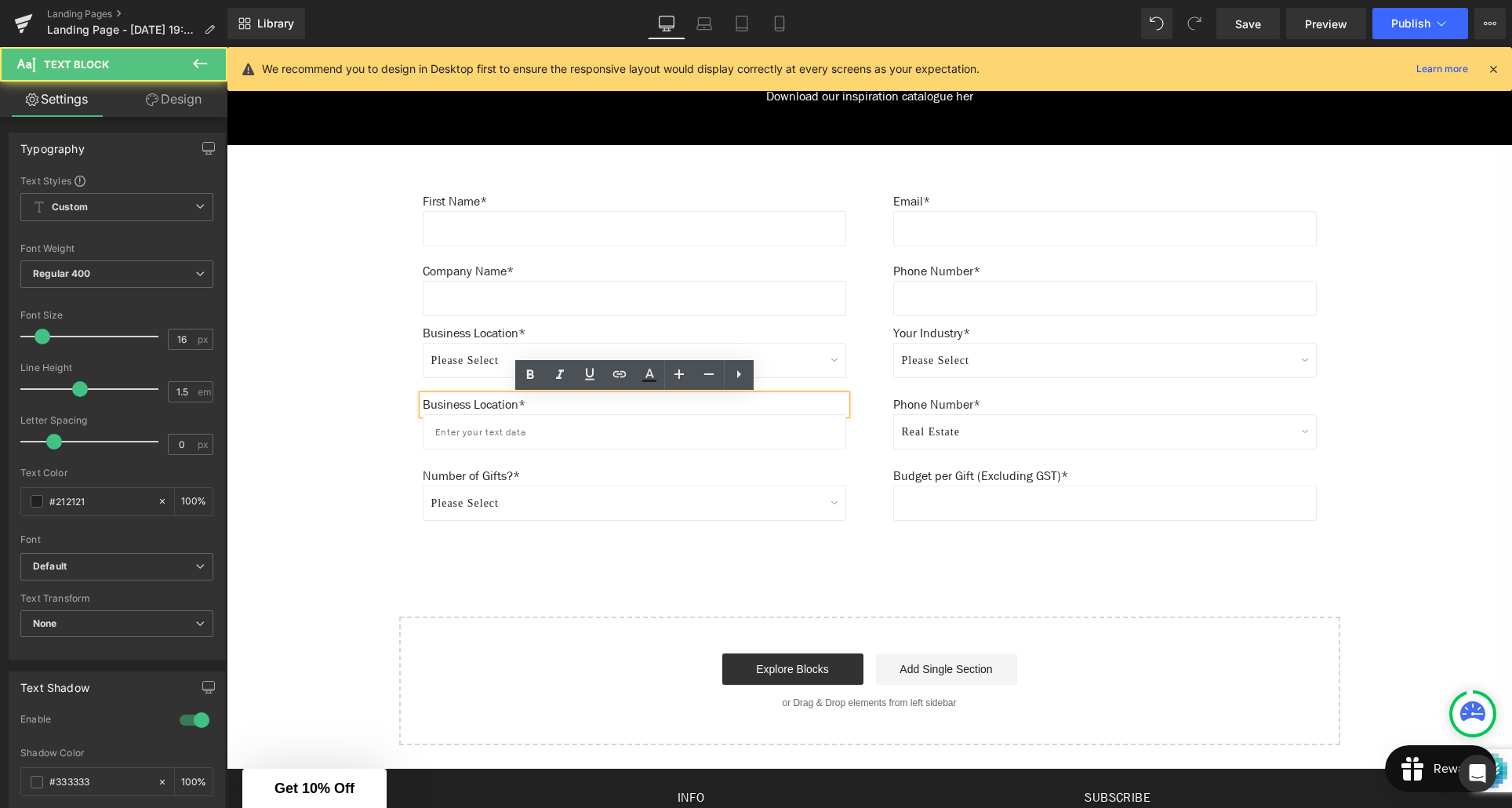
click at [524, 403] on p "Business Location*" at bounding box center [635, 404] width 423 height 19
drag, startPoint x: 526, startPoint y: 405, endPoint x: 421, endPoint y: 404, distance: 105.0
click at [423, 404] on p "Business Location*" at bounding box center [635, 404] width 423 height 19
drag, startPoint x: 482, startPoint y: 405, endPoint x: 507, endPoint y: 406, distance: 25.0
click at [482, 405] on p "Business Location*" at bounding box center [635, 404] width 423 height 19
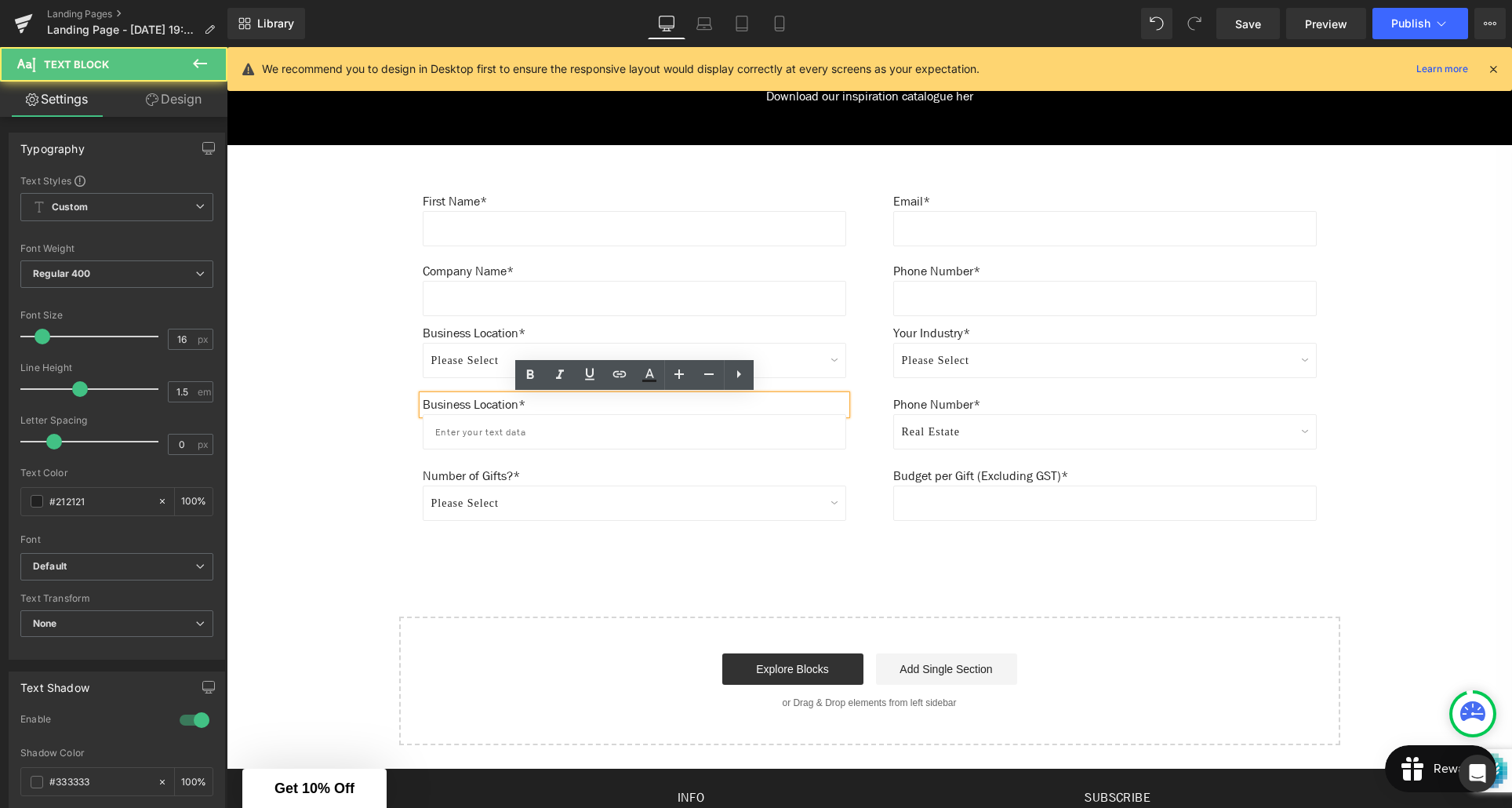
click at [523, 406] on p "Business Location*" at bounding box center [635, 404] width 423 height 19
drag, startPoint x: 523, startPoint y: 405, endPoint x: 426, endPoint y: 404, distance: 97.0
click at [426, 404] on p "Business Location*" at bounding box center [635, 404] width 423 height 19
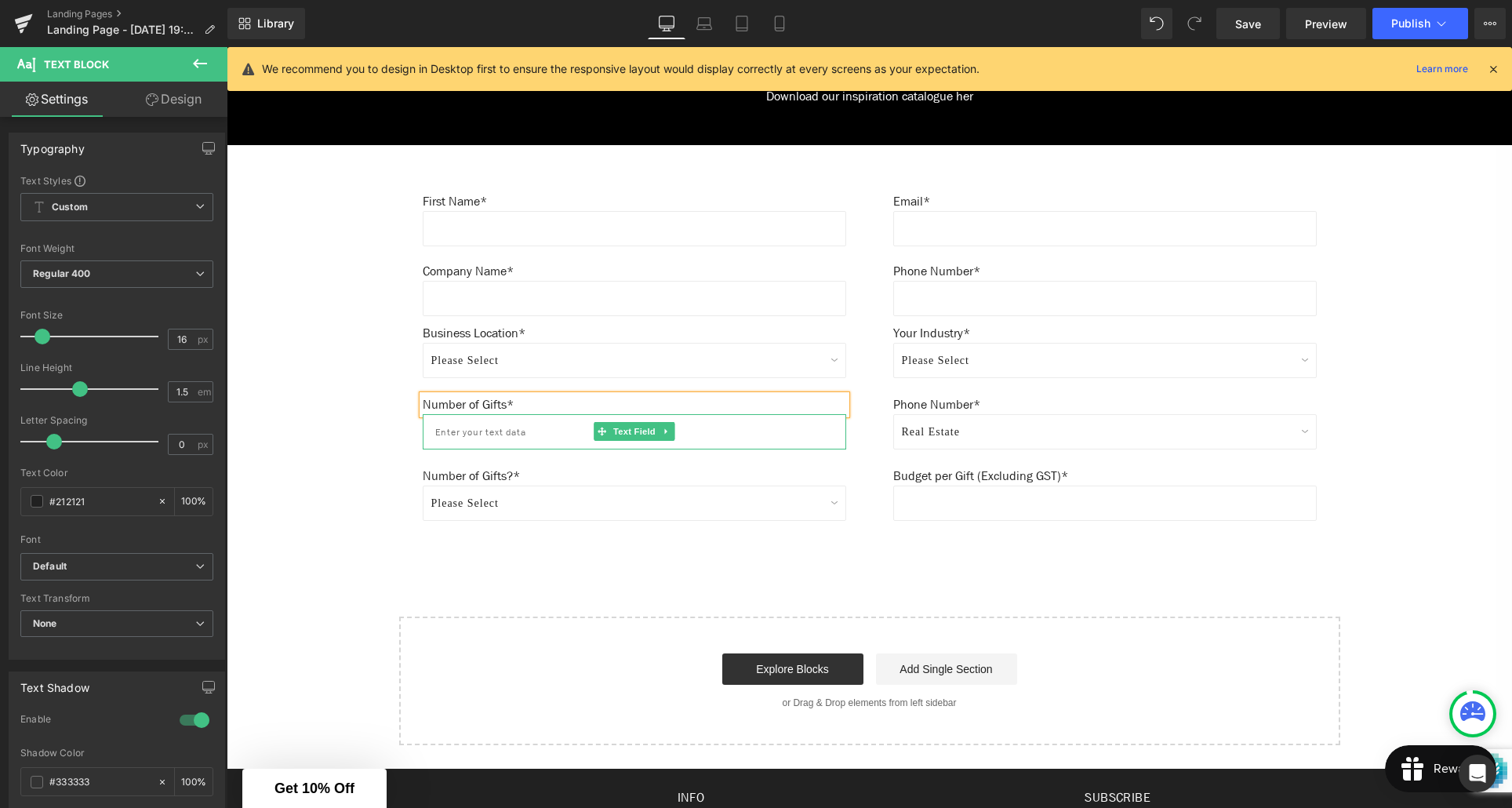
click at [497, 431] on input "text" at bounding box center [635, 431] width 423 height 36
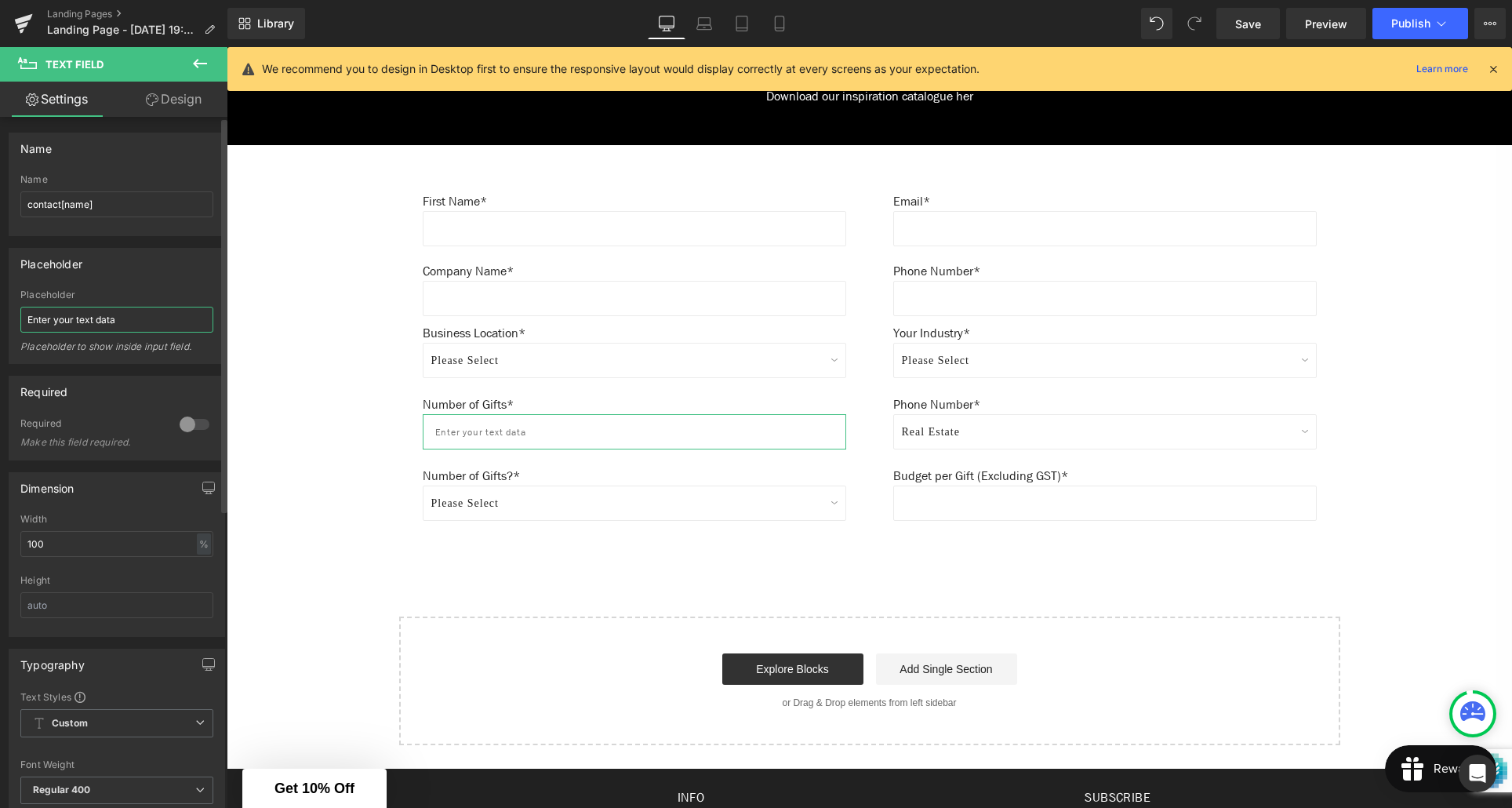
drag, startPoint x: 129, startPoint y: 326, endPoint x: 31, endPoint y: 323, distance: 98.0
click at [31, 323] on input "Enter your text data" at bounding box center [117, 319] width 193 height 26
drag, startPoint x: 88, startPoint y: 205, endPoint x: 86, endPoint y: 226, distance: 21.1
click at [88, 205] on input "contact[name]" at bounding box center [117, 204] width 193 height 26
type input "contact[quantity]"
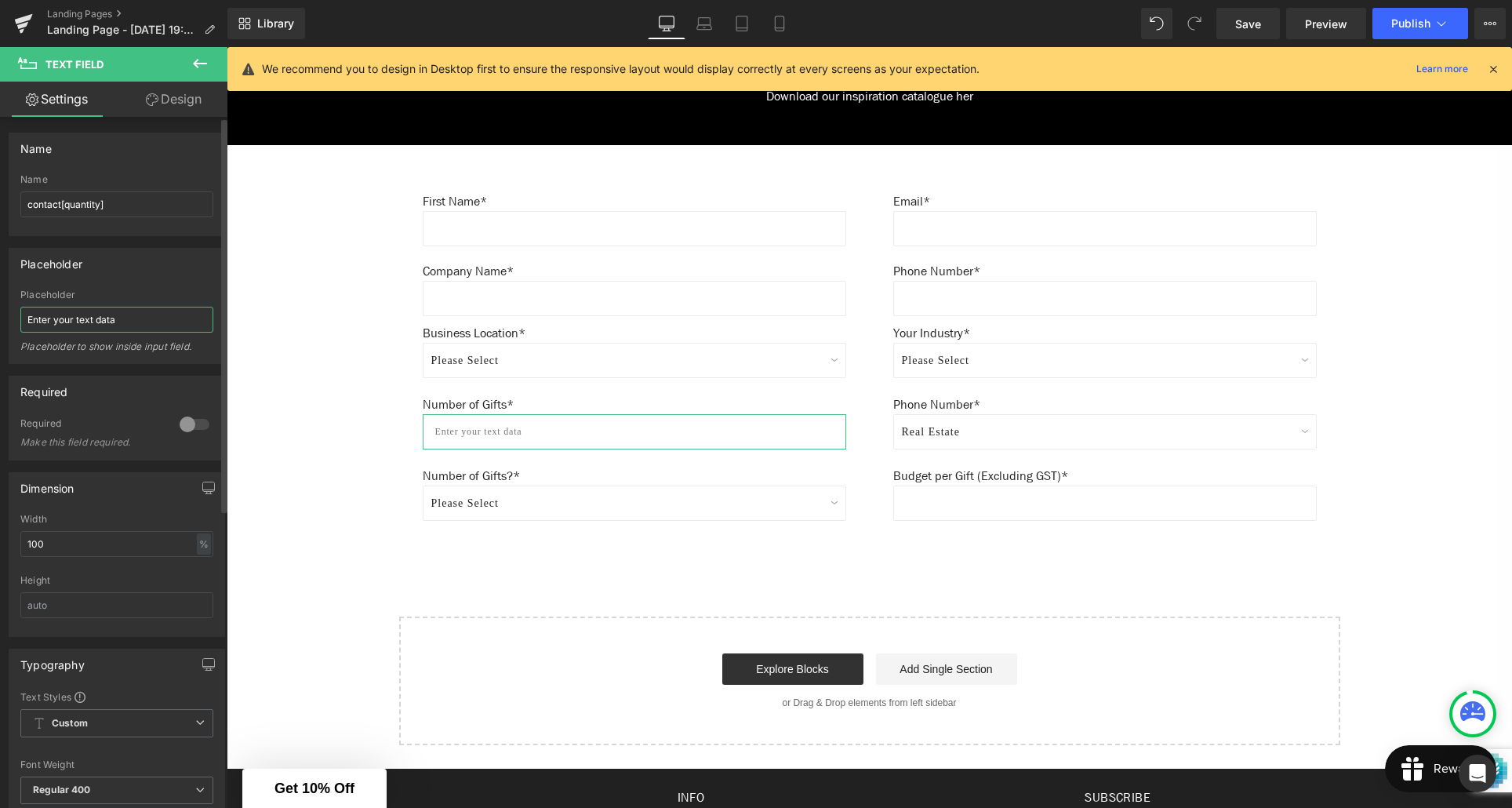
drag, startPoint x: 72, startPoint y: 320, endPoint x: 4, endPoint y: 318, distance: 68.0
click at [4, 318] on div "Placeholder Enter your text data Placeholder Enter your text data Placeholder t…" at bounding box center [117, 300] width 234 height 128
type input "Minimum order: 20+"
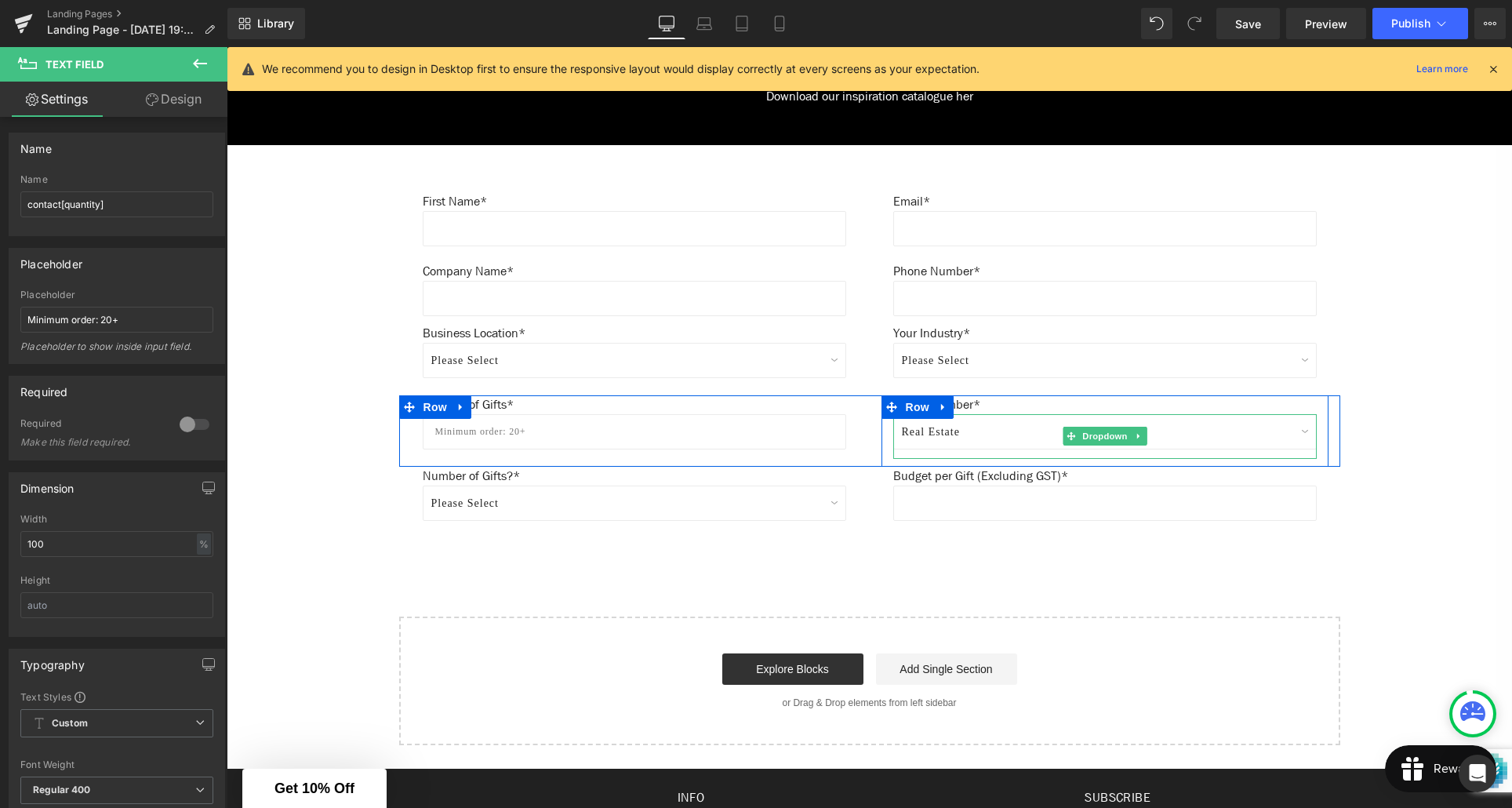
click at [966, 430] on select "Real Estate Marketing Agency Corporate Events Automotive Group Banking/Finance …" at bounding box center [1105, 431] width 423 height 36
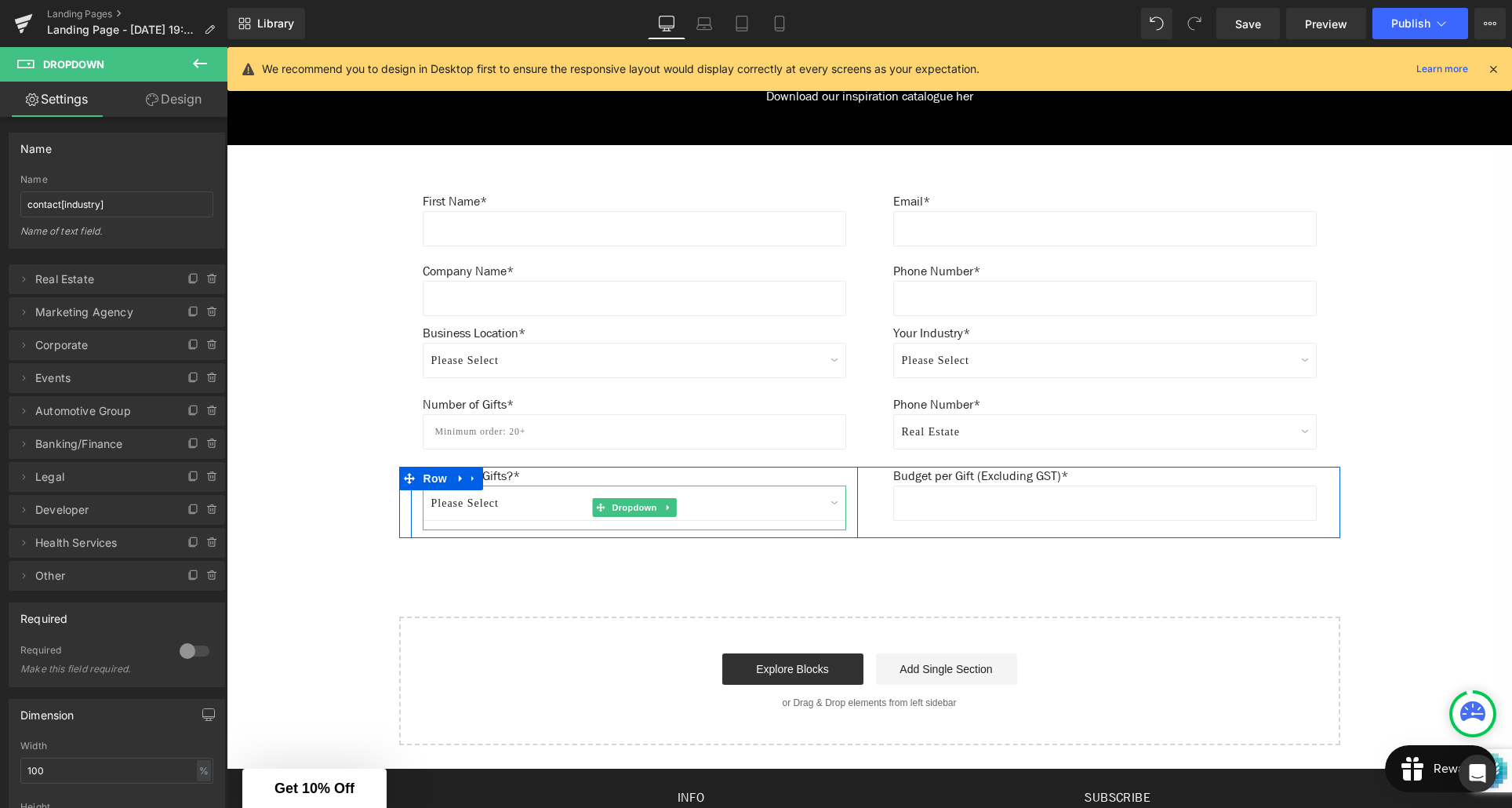
click at [475, 507] on select "Please Select Individual Delivery - Direct to recipients Bulk Delivery to one l…" at bounding box center [635, 502] width 423 height 36
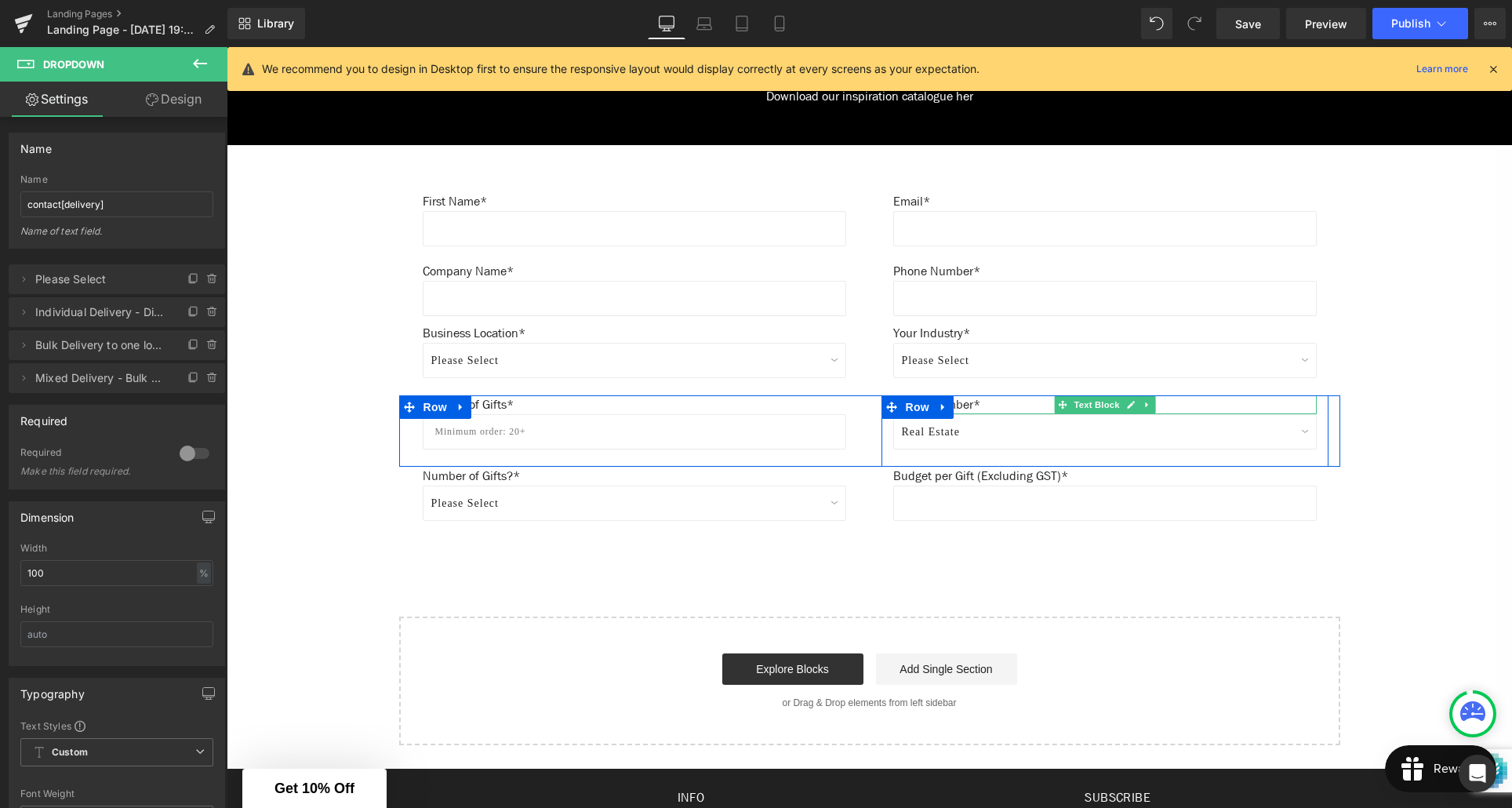
click at [958, 406] on p "Phone Number*" at bounding box center [1105, 404] width 423 height 19
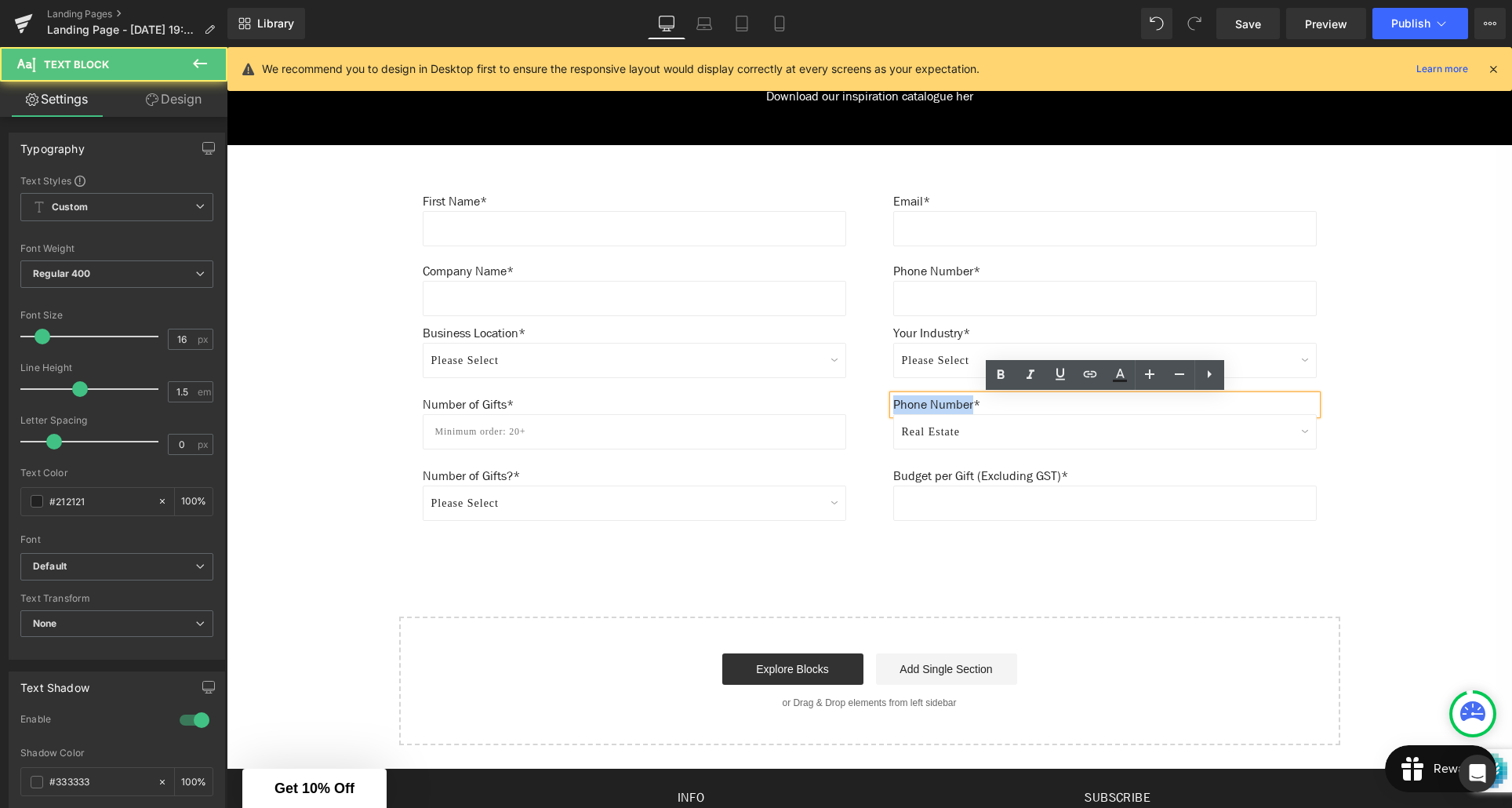
drag, startPoint x: 976, startPoint y: 405, endPoint x: 895, endPoint y: 407, distance: 81.0
click at [895, 407] on p "Phone Number*" at bounding box center [1105, 404] width 423 height 19
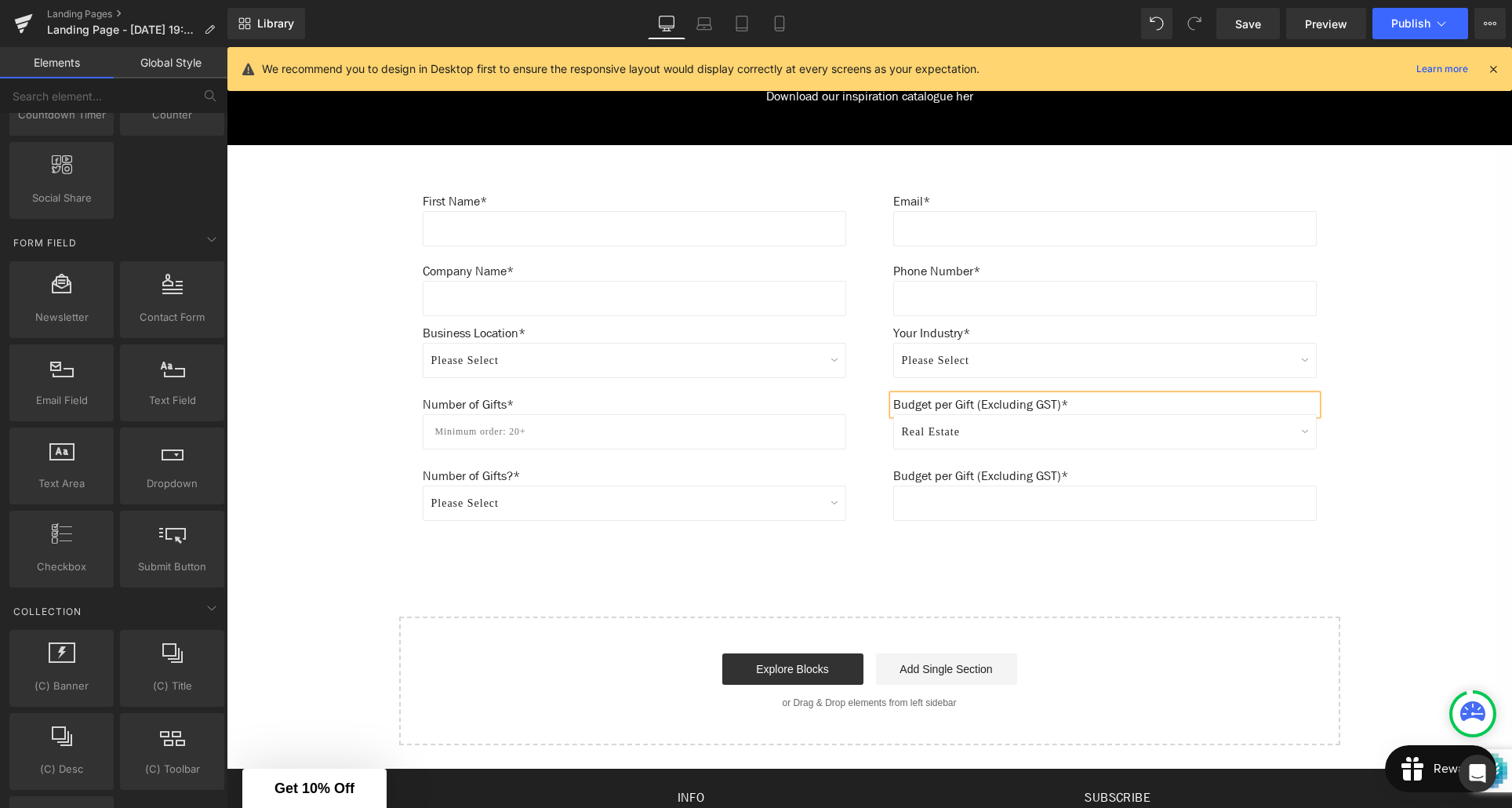
click at [1378, 489] on div "Create Your Own Gift Heading This service is for 20+ customised gifts. Text Blo…" at bounding box center [870, 63] width 1286 height 1364
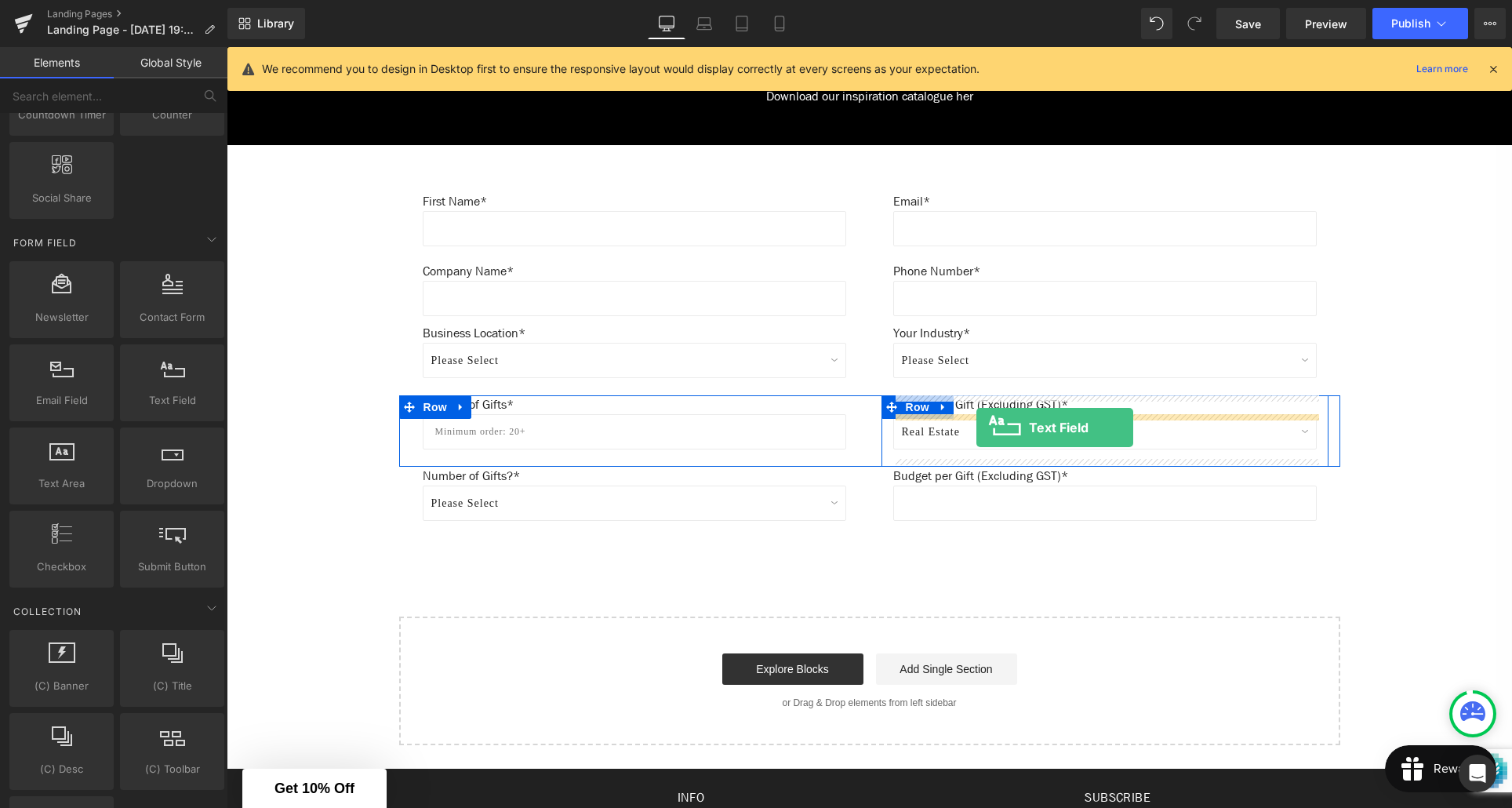
drag, startPoint x: 437, startPoint y: 453, endPoint x: 977, endPoint y: 428, distance: 540.6
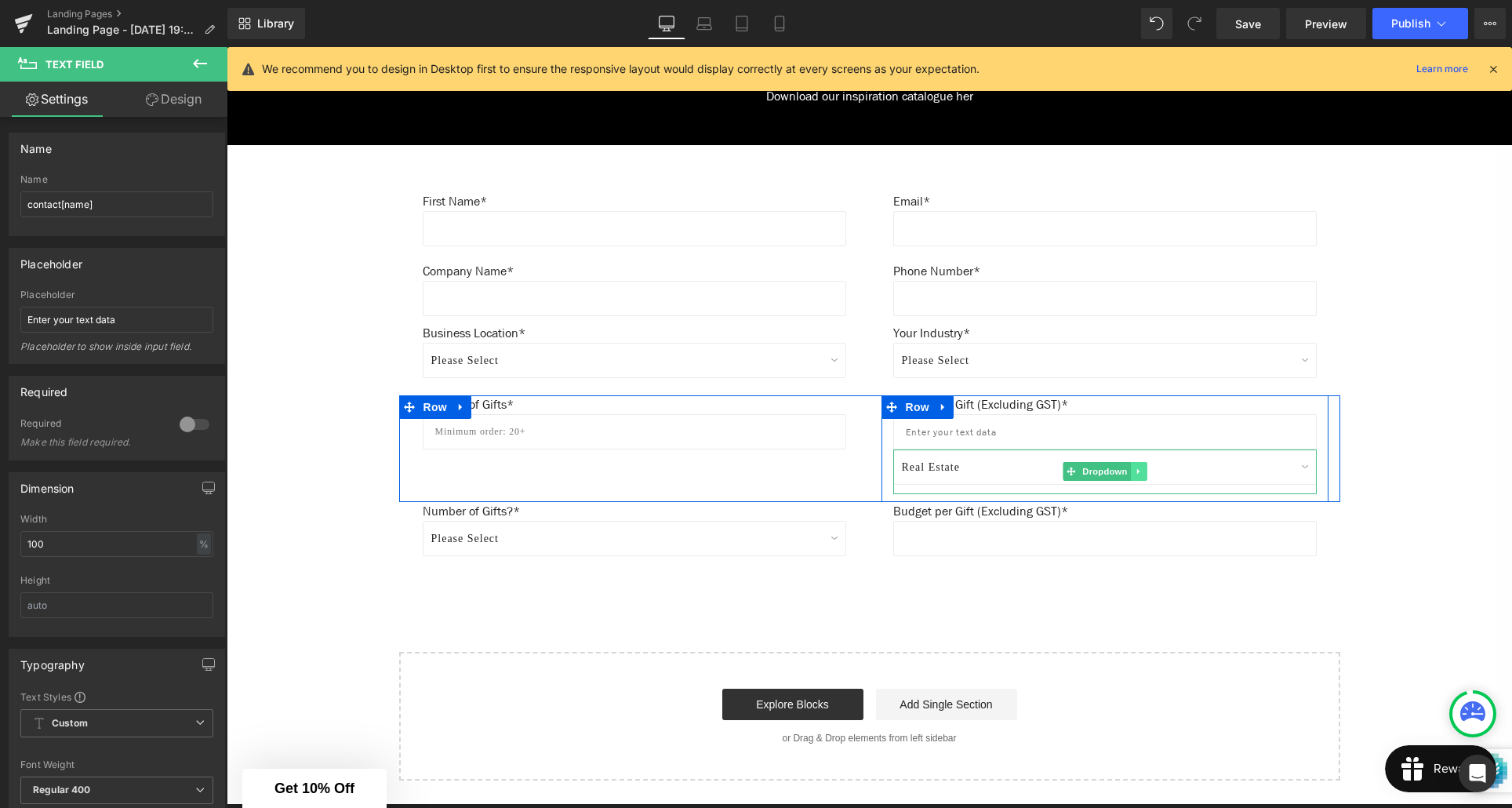
click at [1143, 471] on icon at bounding box center [1138, 471] width 8 height 9
click at [1145, 473] on icon at bounding box center [1145, 471] width 8 height 8
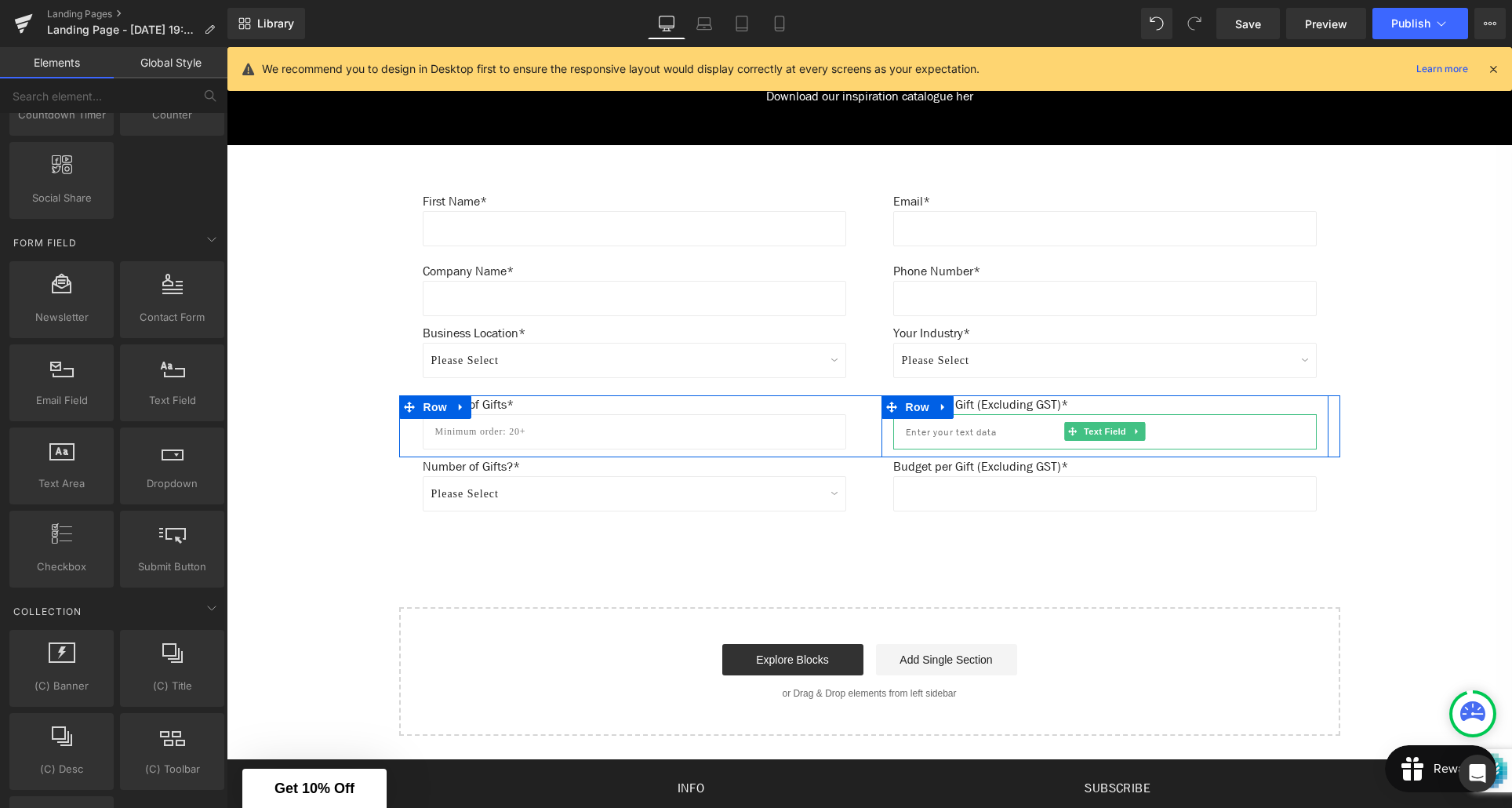
click at [1018, 430] on input "text" at bounding box center [1105, 431] width 423 height 36
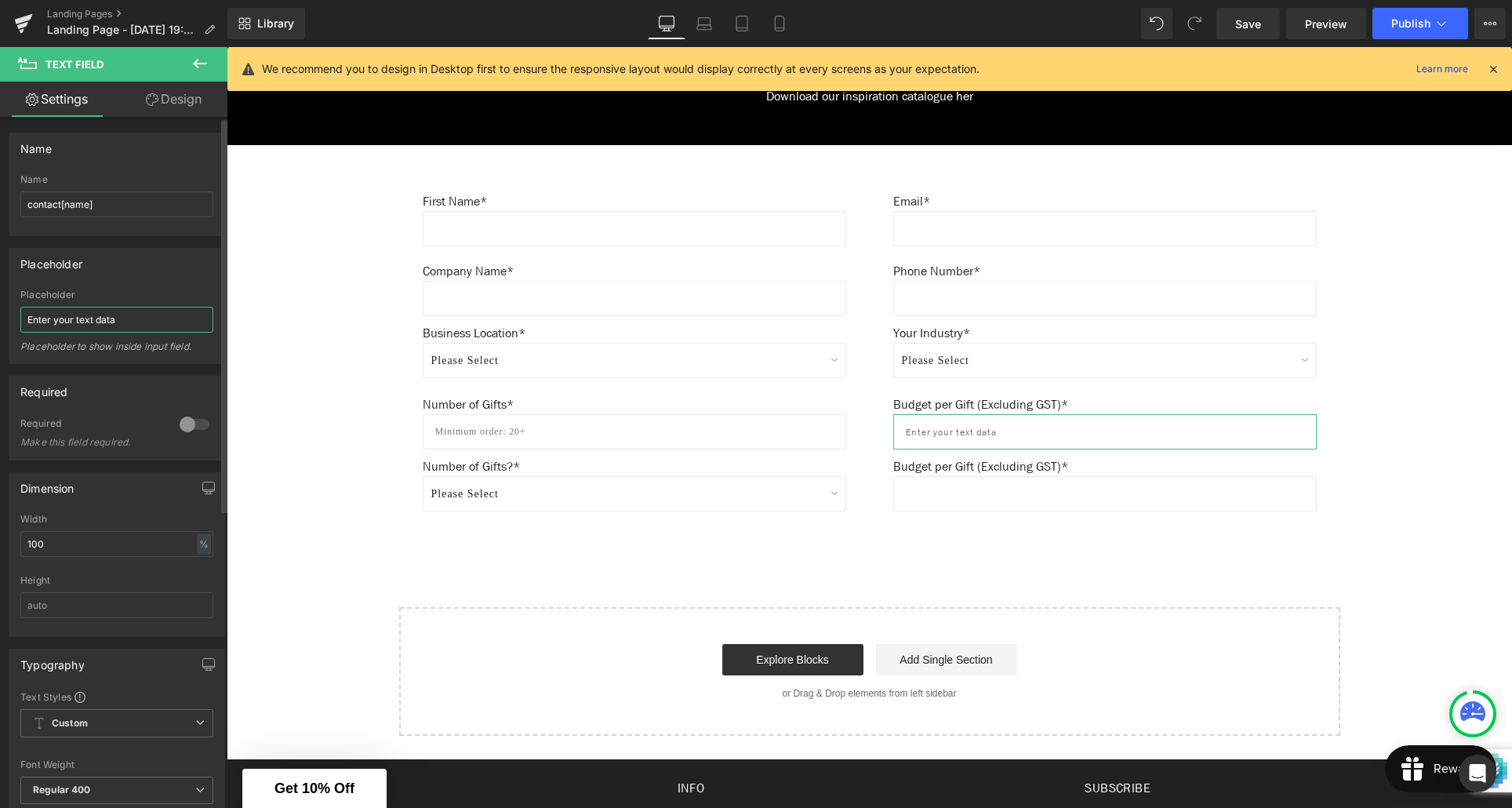
drag, startPoint x: 144, startPoint y: 317, endPoint x: 19, endPoint y: 317, distance: 125.0
click at [19, 317] on div "Enter your text data Placeholder Enter your text data Placeholder to show insid…" at bounding box center [117, 326] width 215 height 74
drag, startPoint x: 87, startPoint y: 204, endPoint x: 87, endPoint y: 222, distance: 18.0
click at [87, 205] on input "contact[name]" at bounding box center [117, 204] width 193 height 26
type input "contact[budget]"
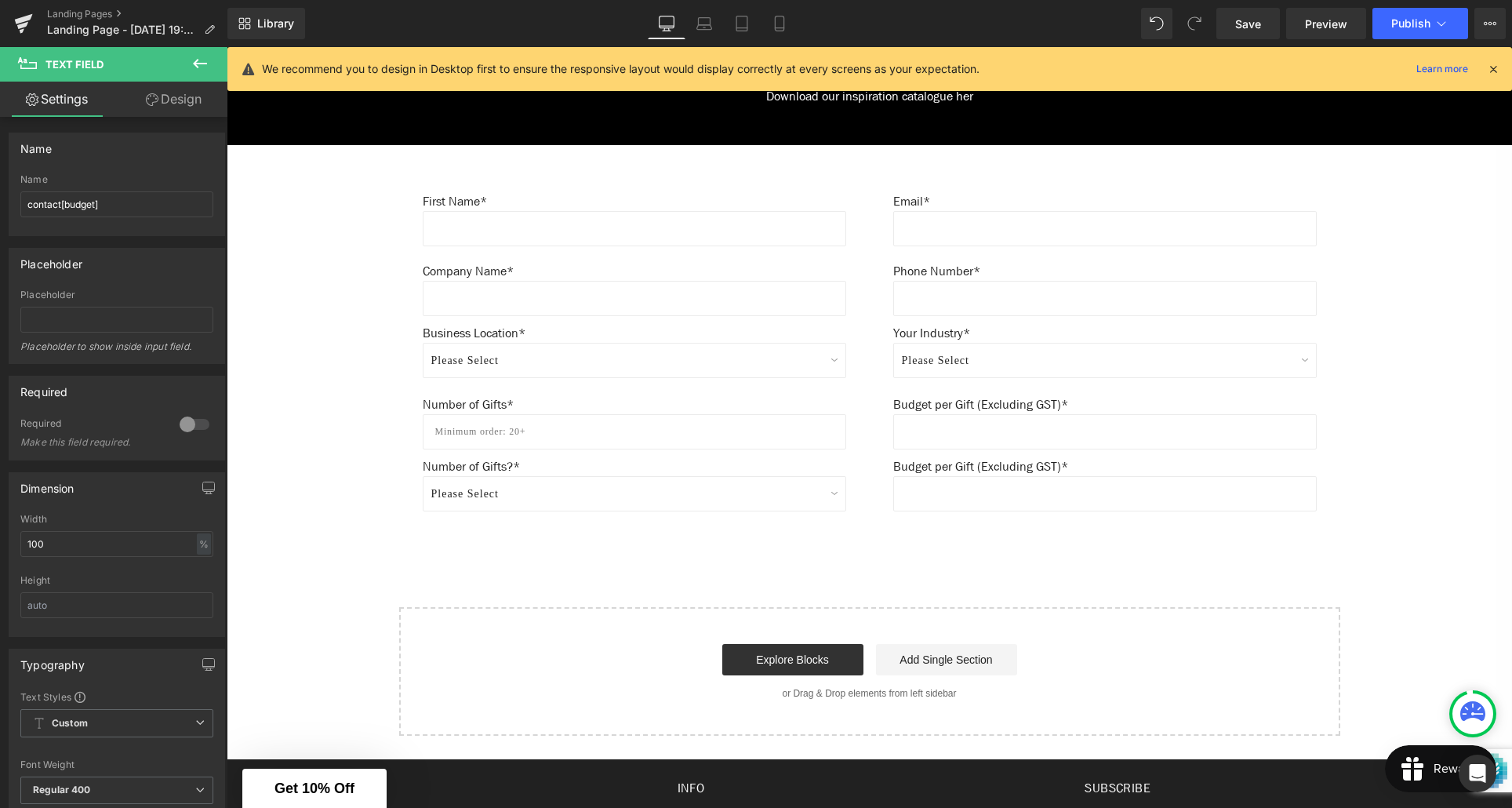
click at [875, 565] on div "Create Your Own Gift Heading This service is for 20+ customised gifts. Text Blo…" at bounding box center [870, 58] width 1286 height 1355
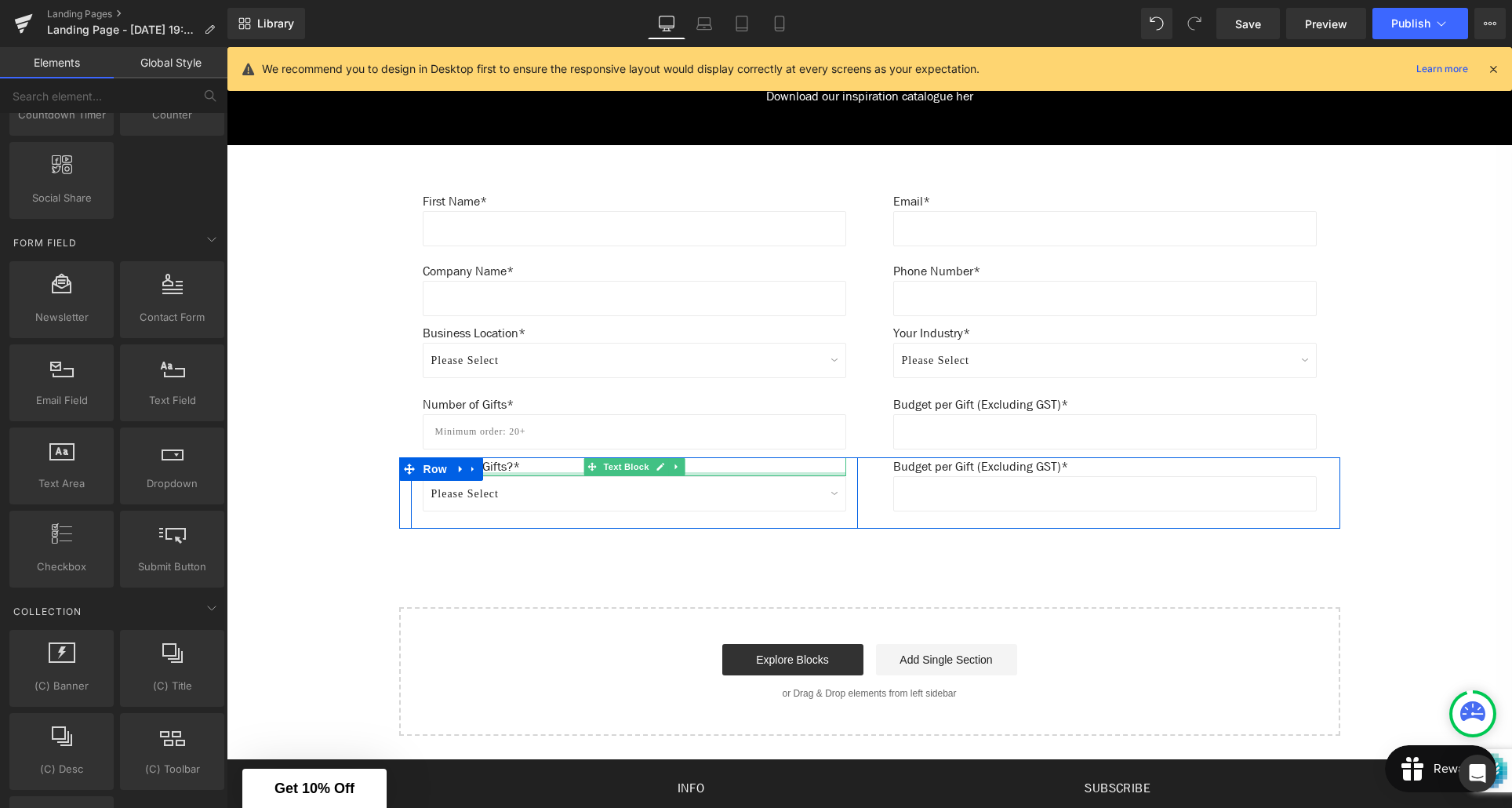
click at [502, 473] on div at bounding box center [635, 474] width 423 height 4
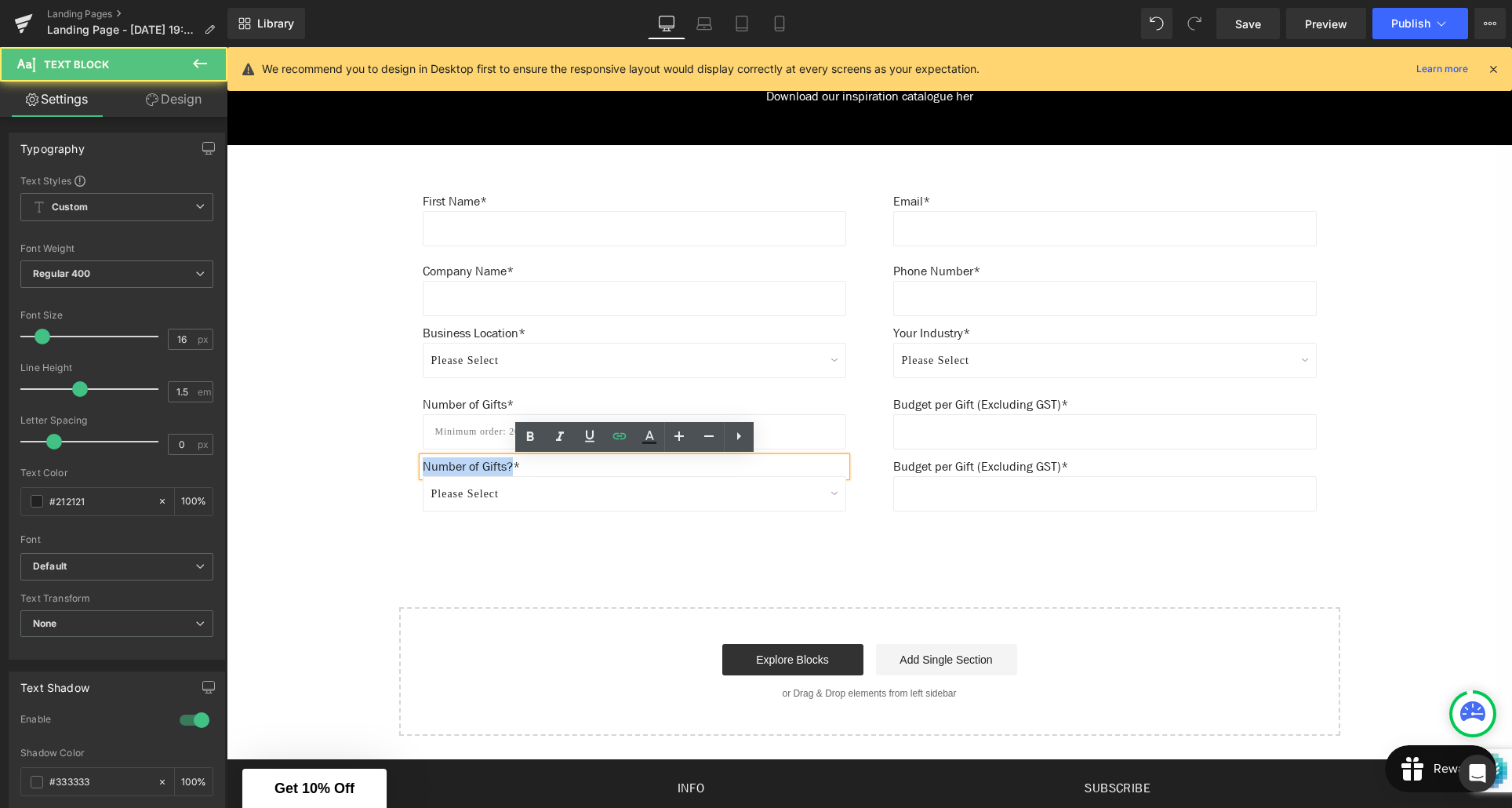
drag, startPoint x: 516, startPoint y: 465, endPoint x: 423, endPoint y: 467, distance: 93.0
click at [423, 467] on p "Number of Gifts?*" at bounding box center [635, 466] width 423 height 19
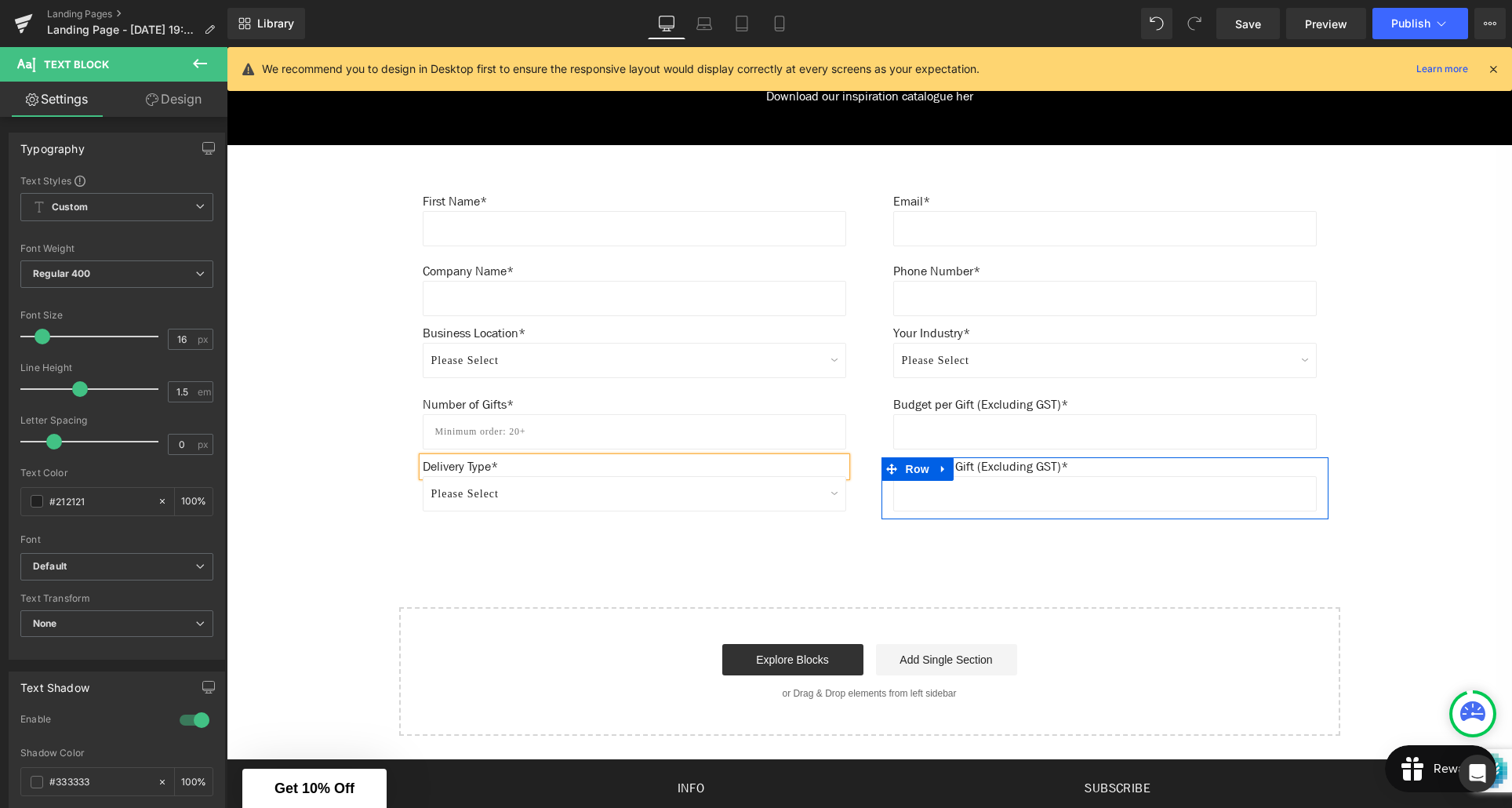
drag, startPoint x: 1037, startPoint y: 468, endPoint x: 1058, endPoint y: 469, distance: 21.0
click at [1037, 468] on p "Budget per Gift (Excluding GST)*" at bounding box center [1105, 466] width 423 height 19
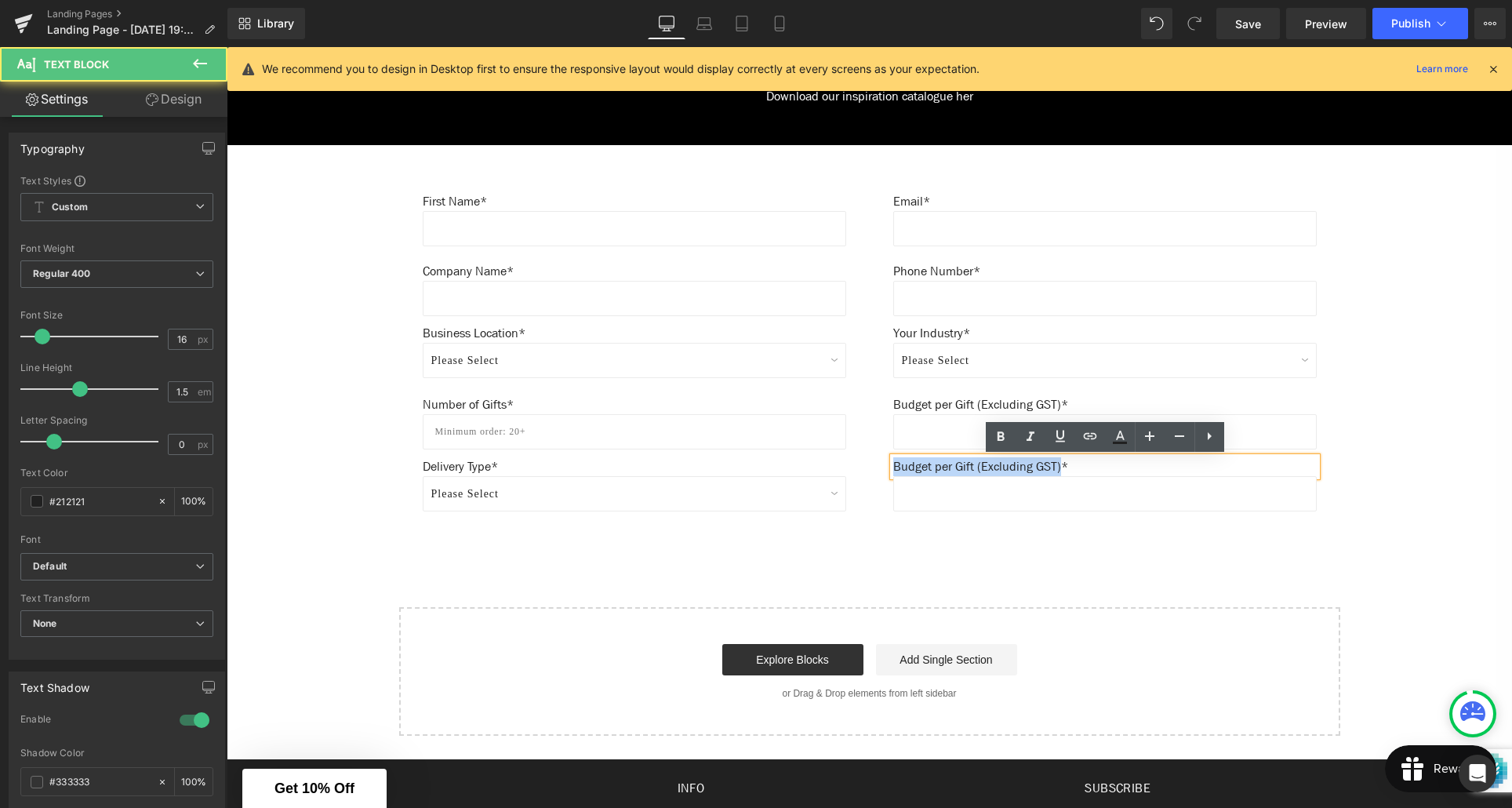
drag, startPoint x: 1073, startPoint y: 468, endPoint x: 894, endPoint y: 466, distance: 179.0
click at [894, 466] on p "Budget per Gift (Excluding GST)*" at bounding box center [1105, 466] width 423 height 19
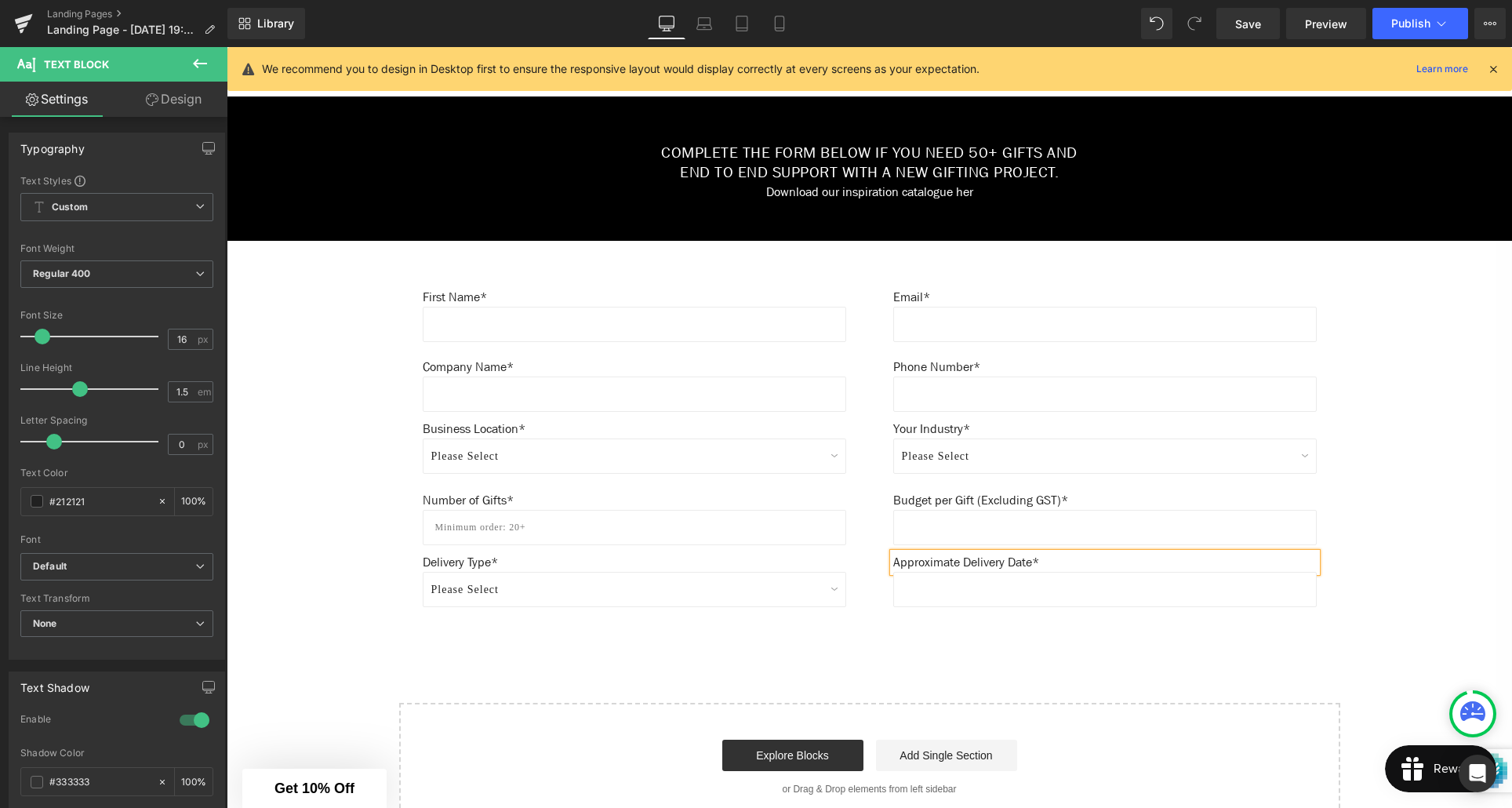
scroll to position [748, 0]
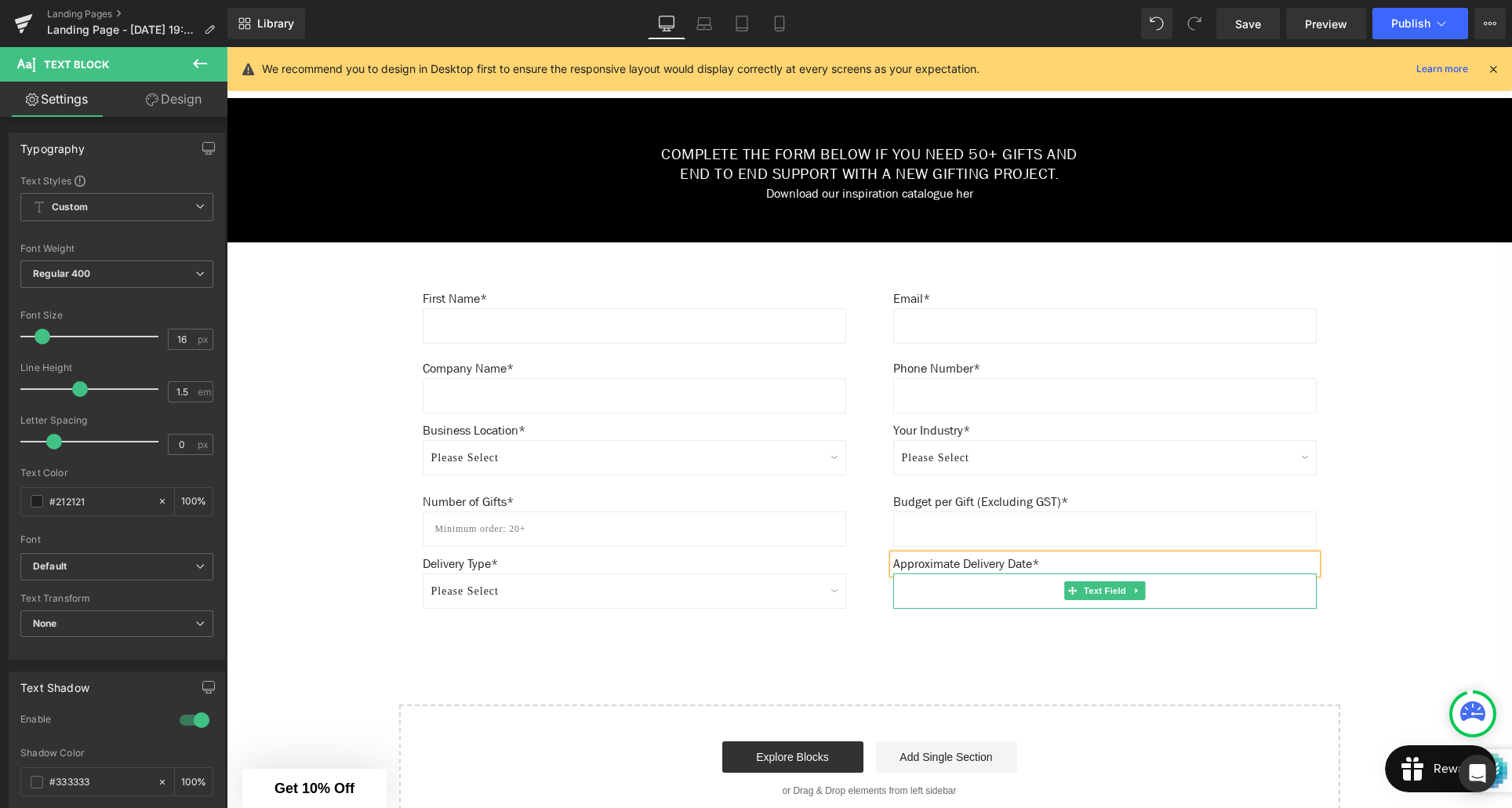
click at [985, 585] on input "text" at bounding box center [1105, 591] width 423 height 36
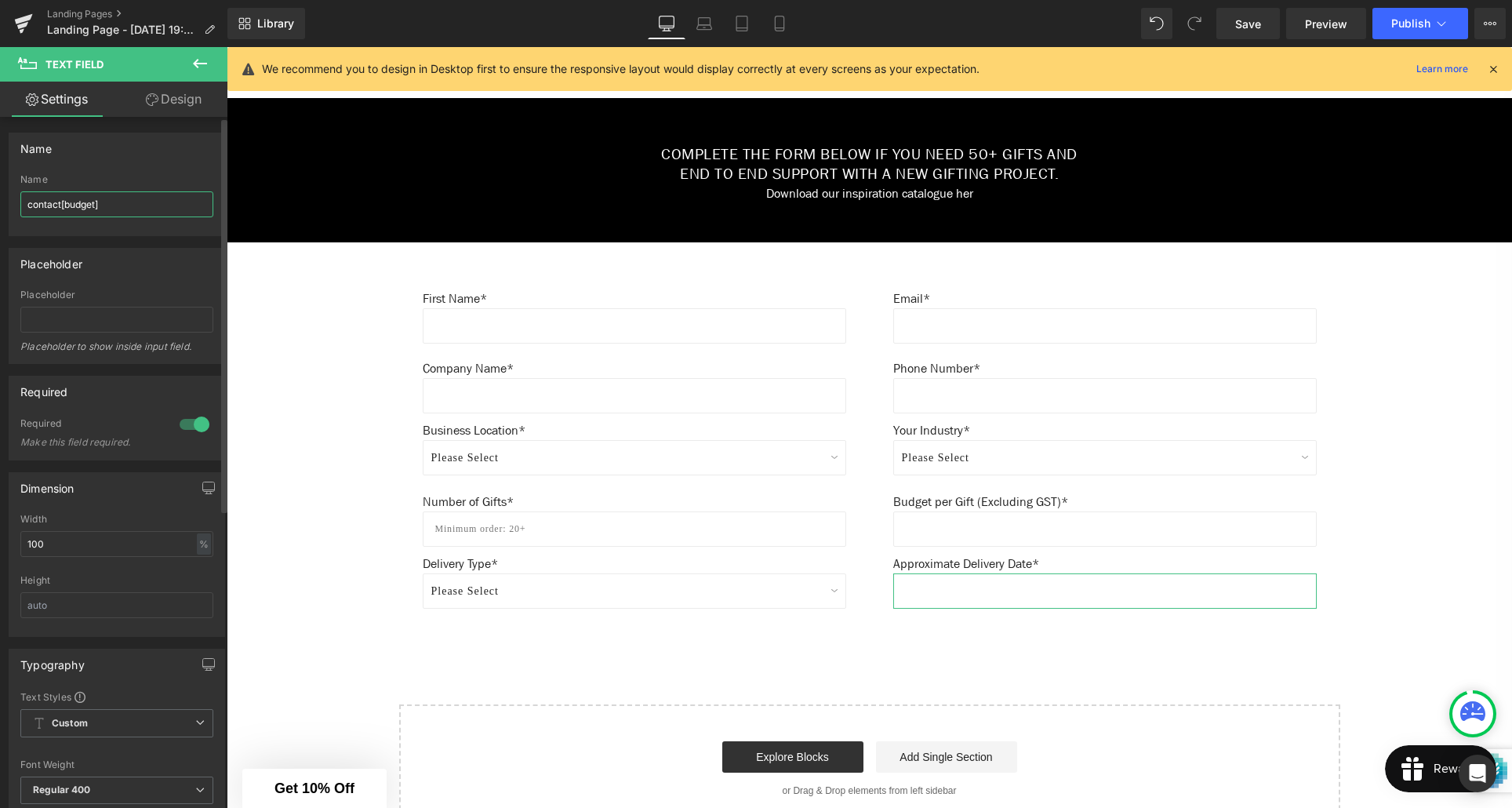
drag, startPoint x: 96, startPoint y: 206, endPoint x: 96, endPoint y: 227, distance: 21.0
click at [95, 206] on input "contact[budget]" at bounding box center [117, 204] width 193 height 26
type input "contact[date]"
click at [1367, 556] on div "Create Your Own Gift Heading This service is for 20+ customised gifts. Text Blo…" at bounding box center [870, 155] width 1286 height 1355
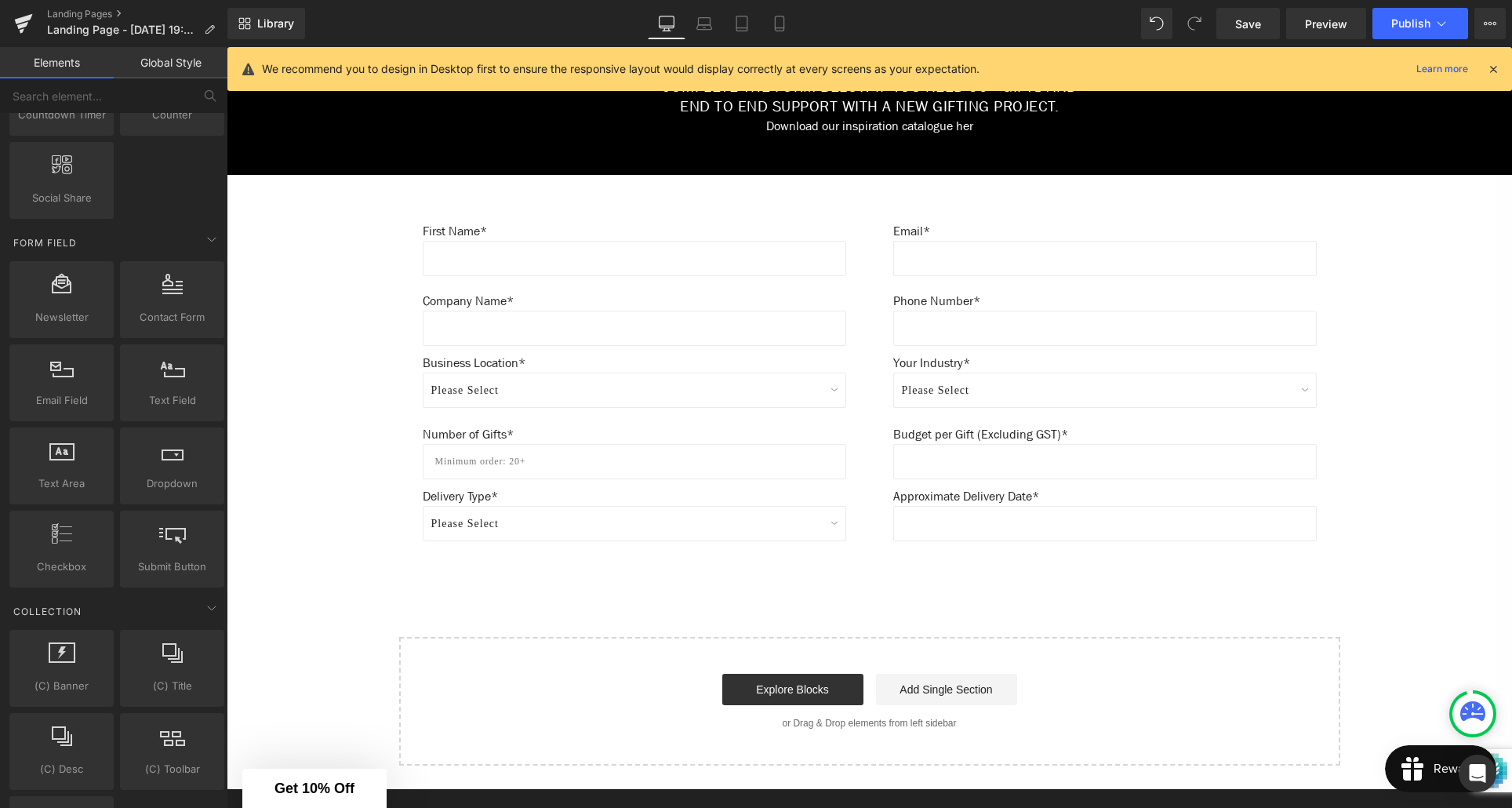
scroll to position [817, 0]
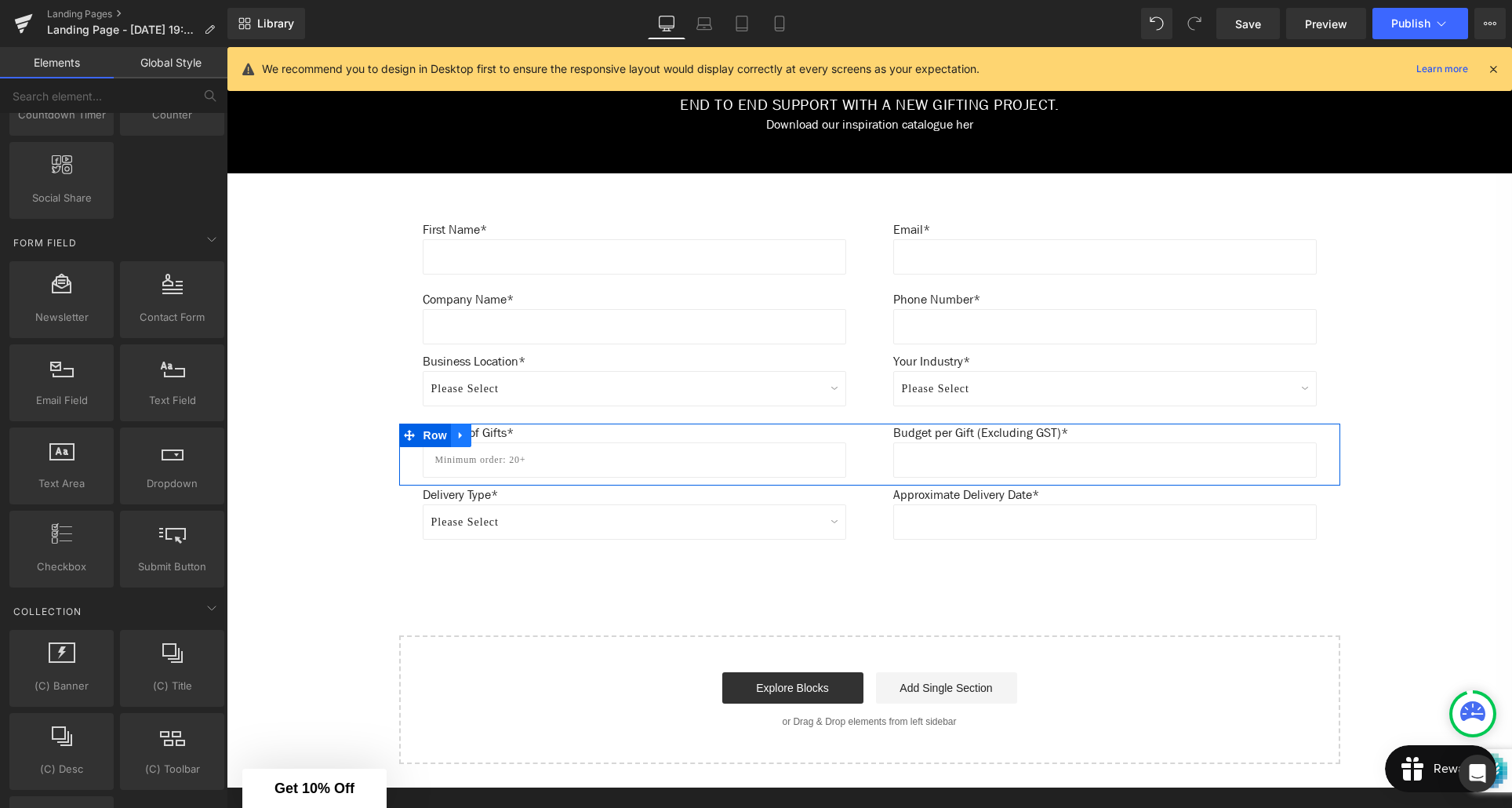
click at [462, 441] on link at bounding box center [461, 435] width 20 height 24
click at [483, 440] on icon at bounding box center [482, 435] width 11 height 11
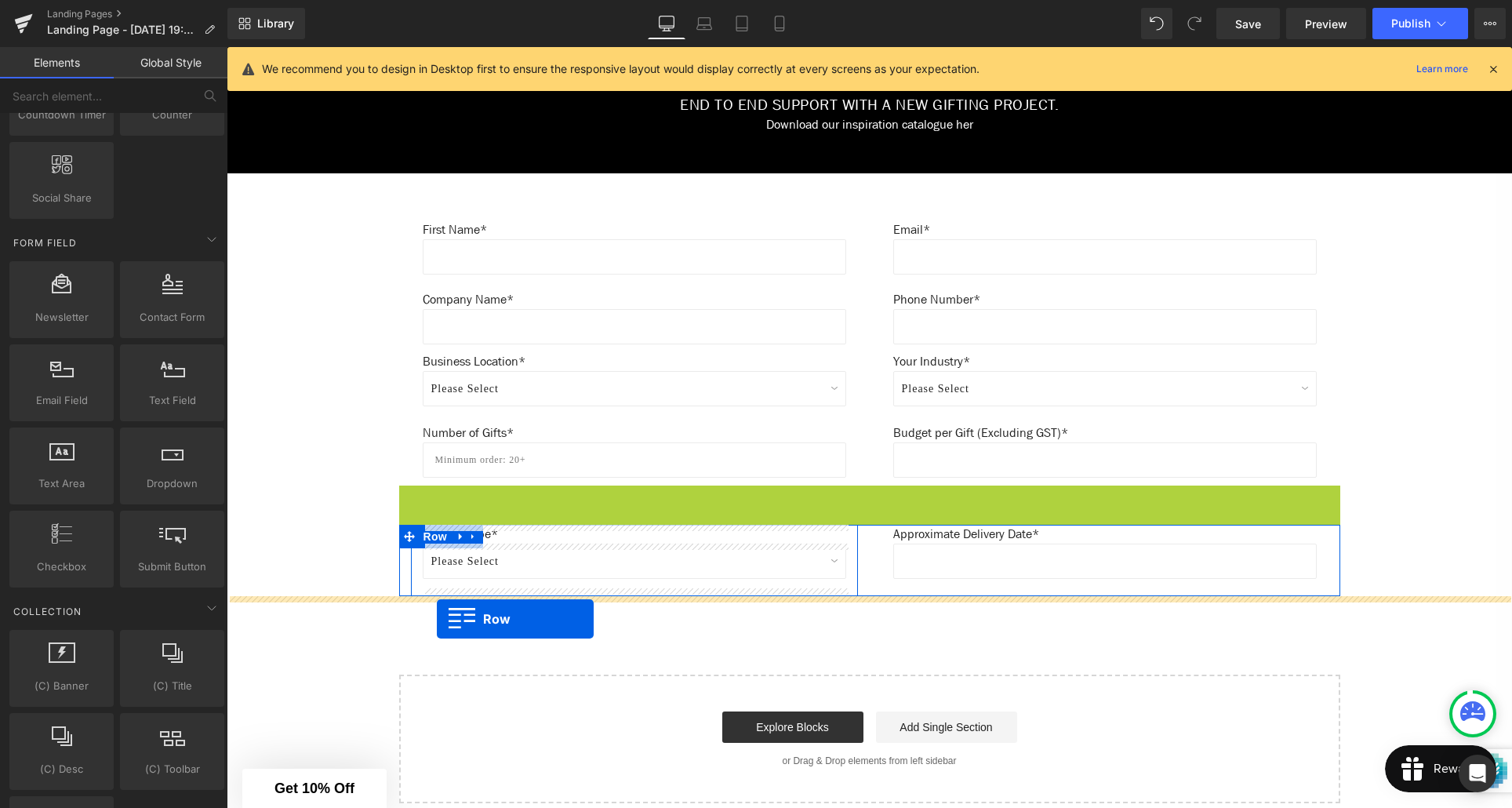
drag, startPoint x: 440, startPoint y: 495, endPoint x: 437, endPoint y: 619, distance: 124.0
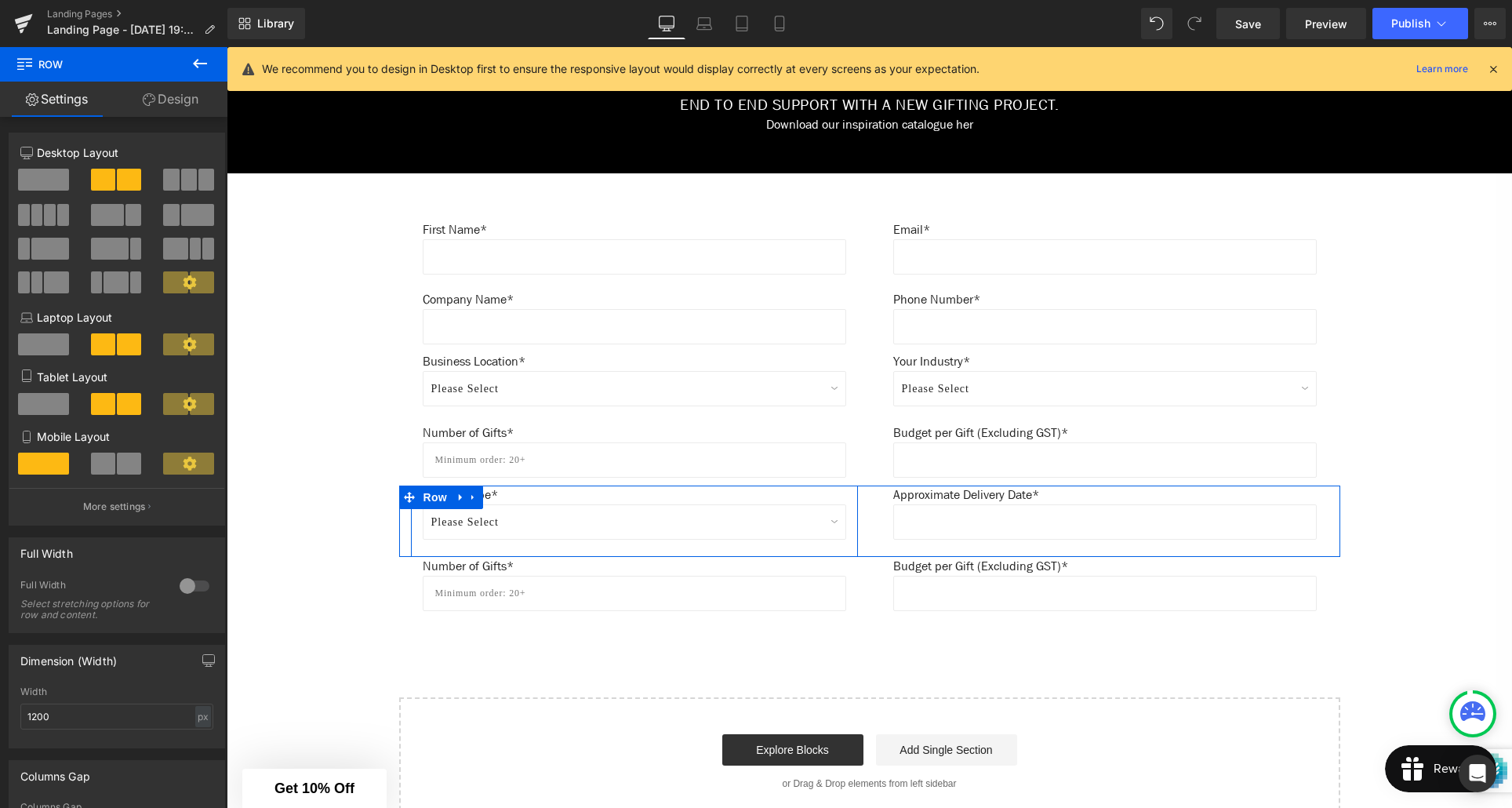
click at [473, 658] on div "Create Your Own Gift Heading This service is for 20+ customised gifts. Text Blo…" at bounding box center [870, 118] width 1286 height 1417
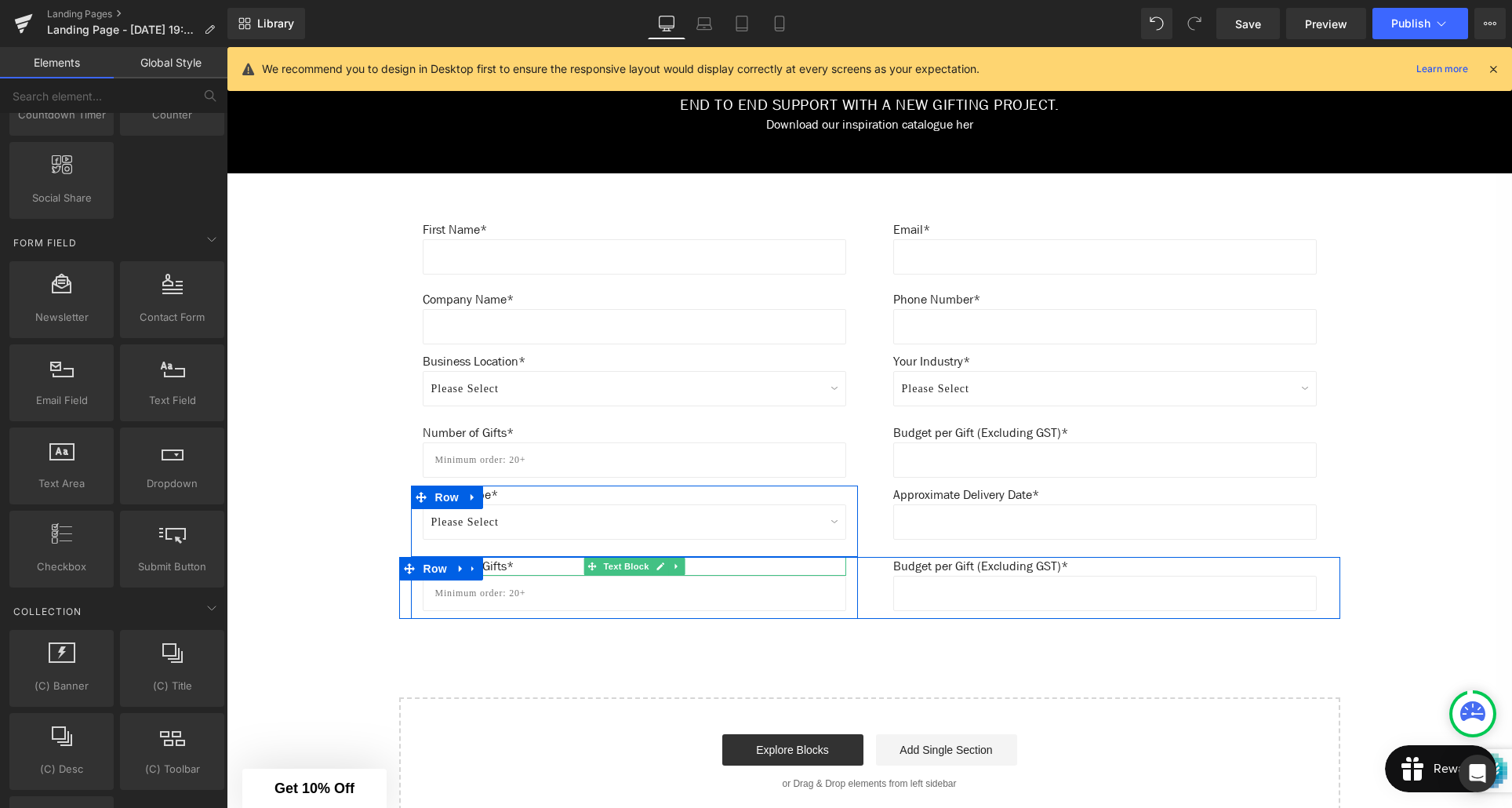
click at [491, 568] on p "Number of Gifts*" at bounding box center [635, 566] width 423 height 19
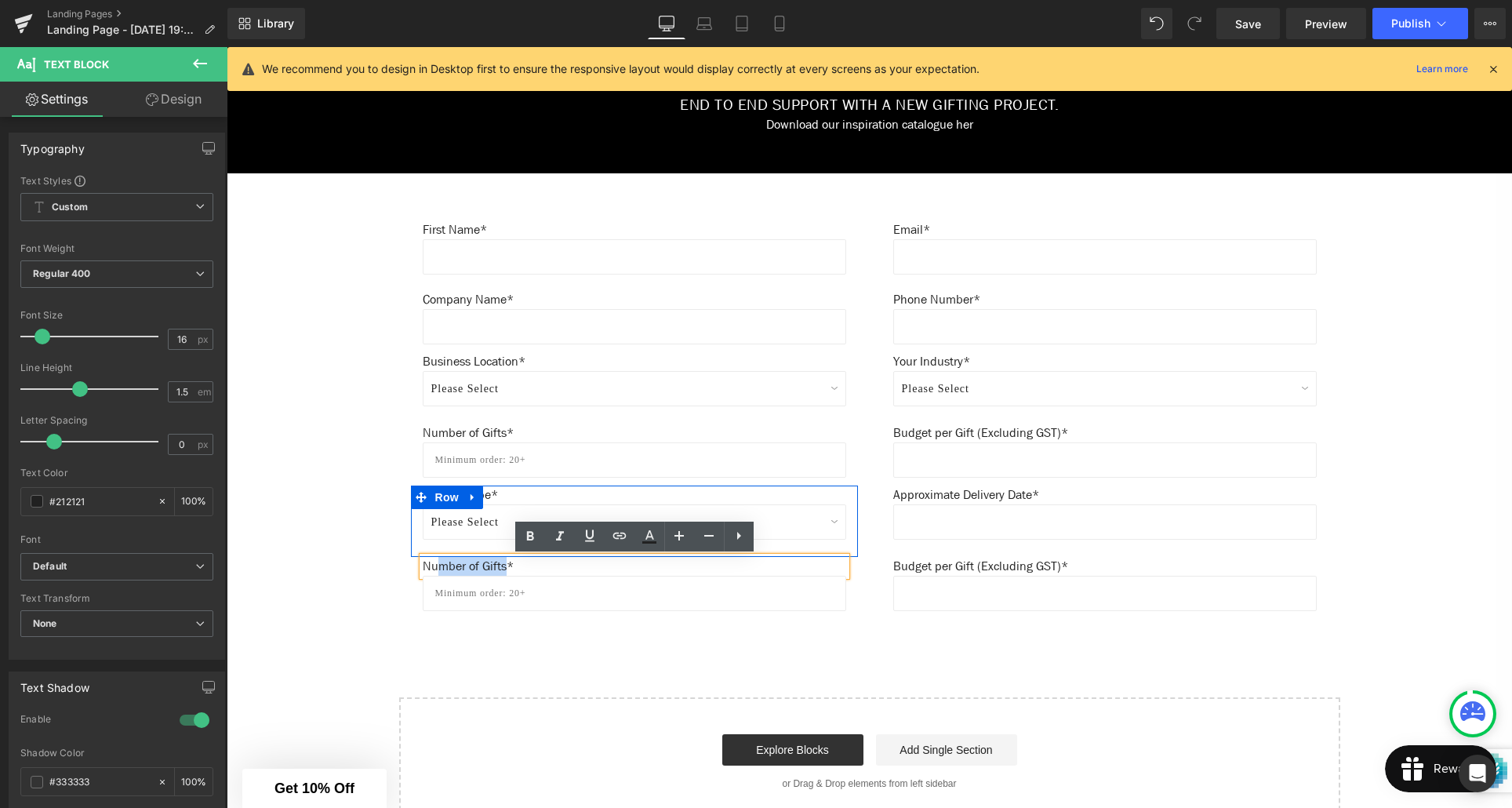
drag, startPoint x: 511, startPoint y: 567, endPoint x: 440, endPoint y: 566, distance: 71.0
click at [440, 566] on p "Number of Gifts*" at bounding box center [635, 566] width 423 height 19
click at [537, 565] on p "Postcode (if delivery all gifts to one location)*" at bounding box center [635, 566] width 423 height 19
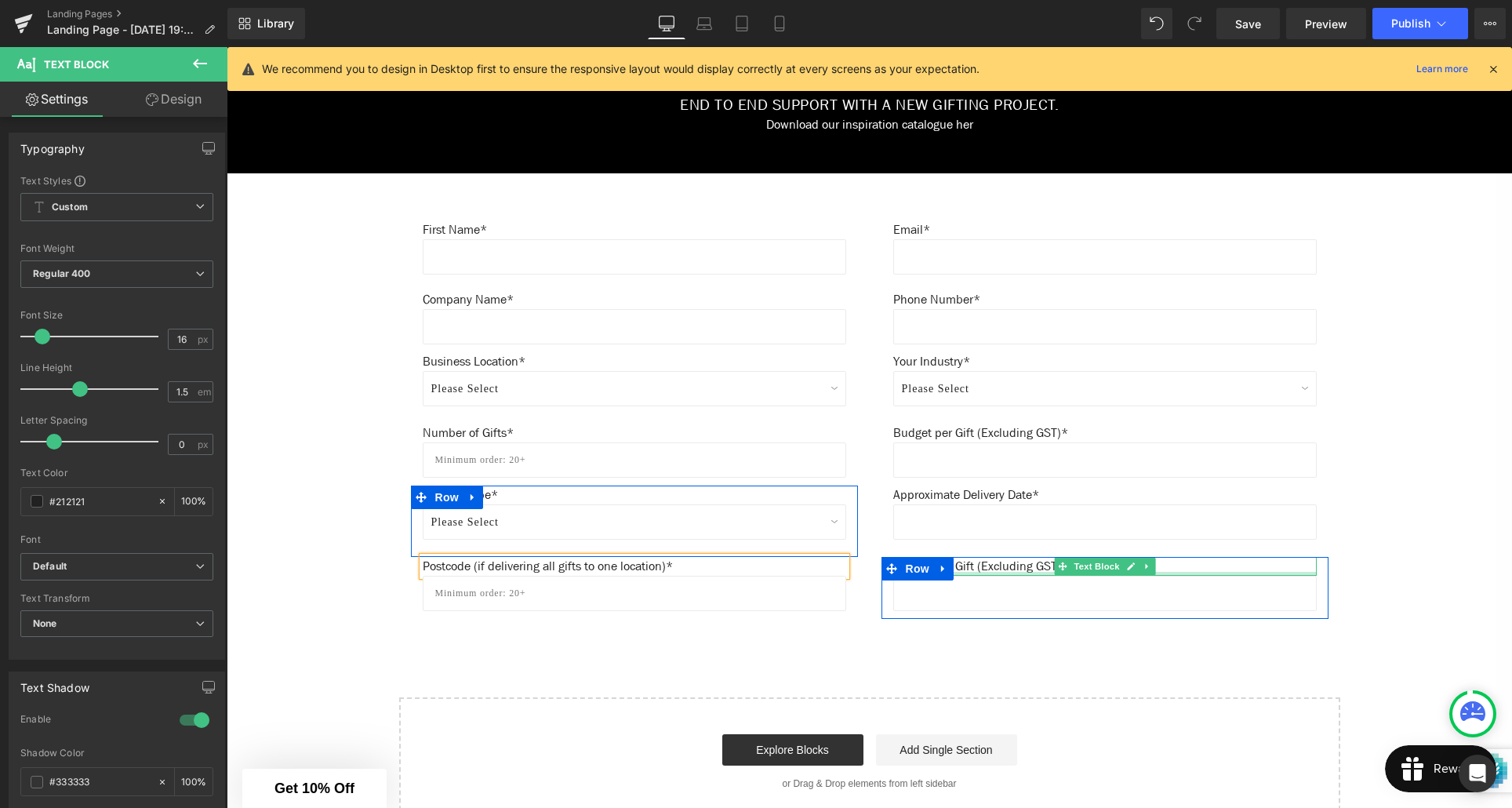
drag, startPoint x: 1048, startPoint y: 572, endPoint x: 1038, endPoint y: 570, distance: 10.2
click at [1048, 572] on div "Budget per Gift (Excluding GST)* Text Block" at bounding box center [1105, 566] width 423 height 19
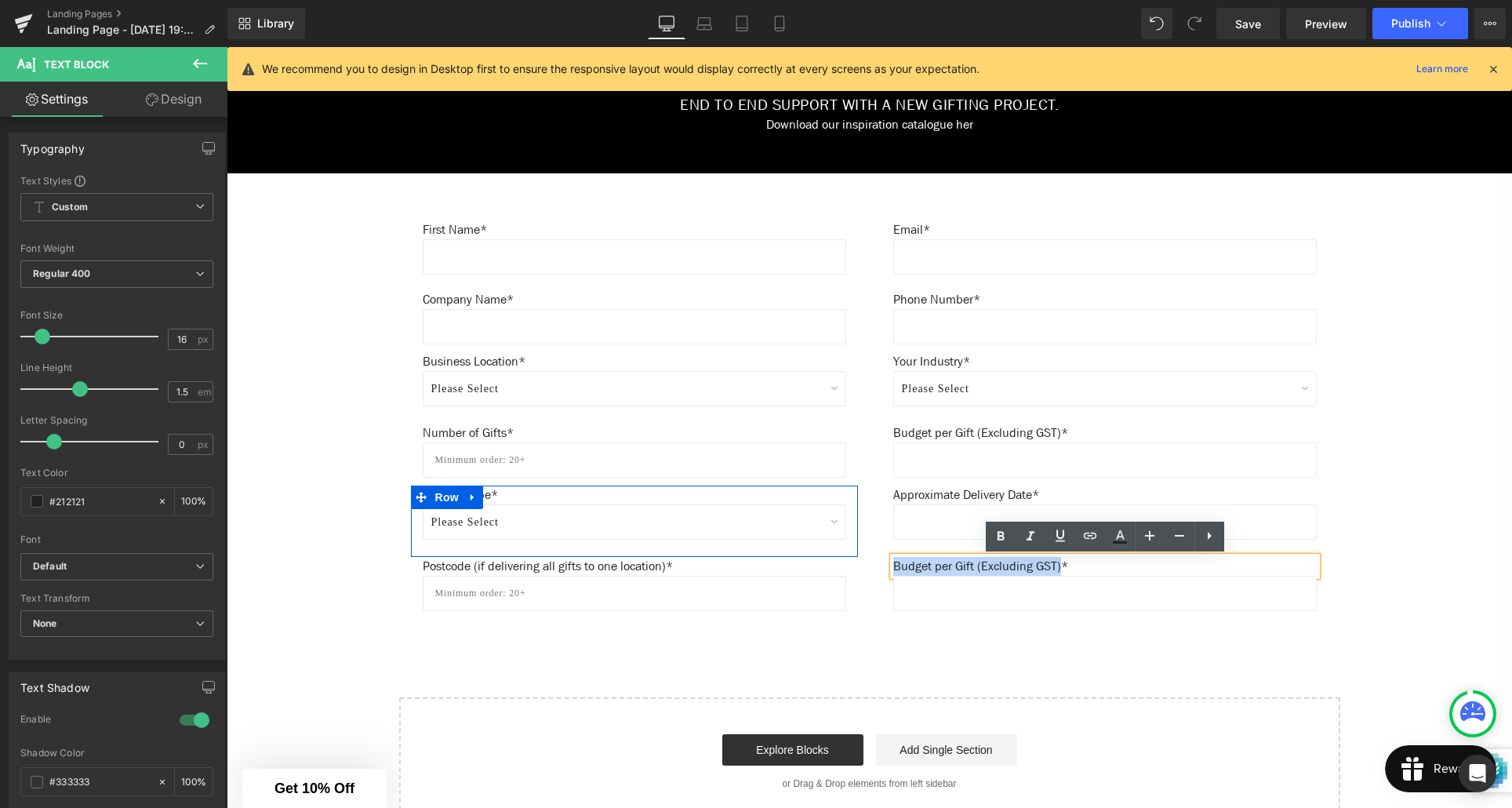
drag, startPoint x: 1073, startPoint y: 567, endPoint x: 896, endPoint y: 569, distance: 177.0
click at [896, 569] on p "Budget per Gift (Excluding GST)*" at bounding box center [1105, 566] width 423 height 19
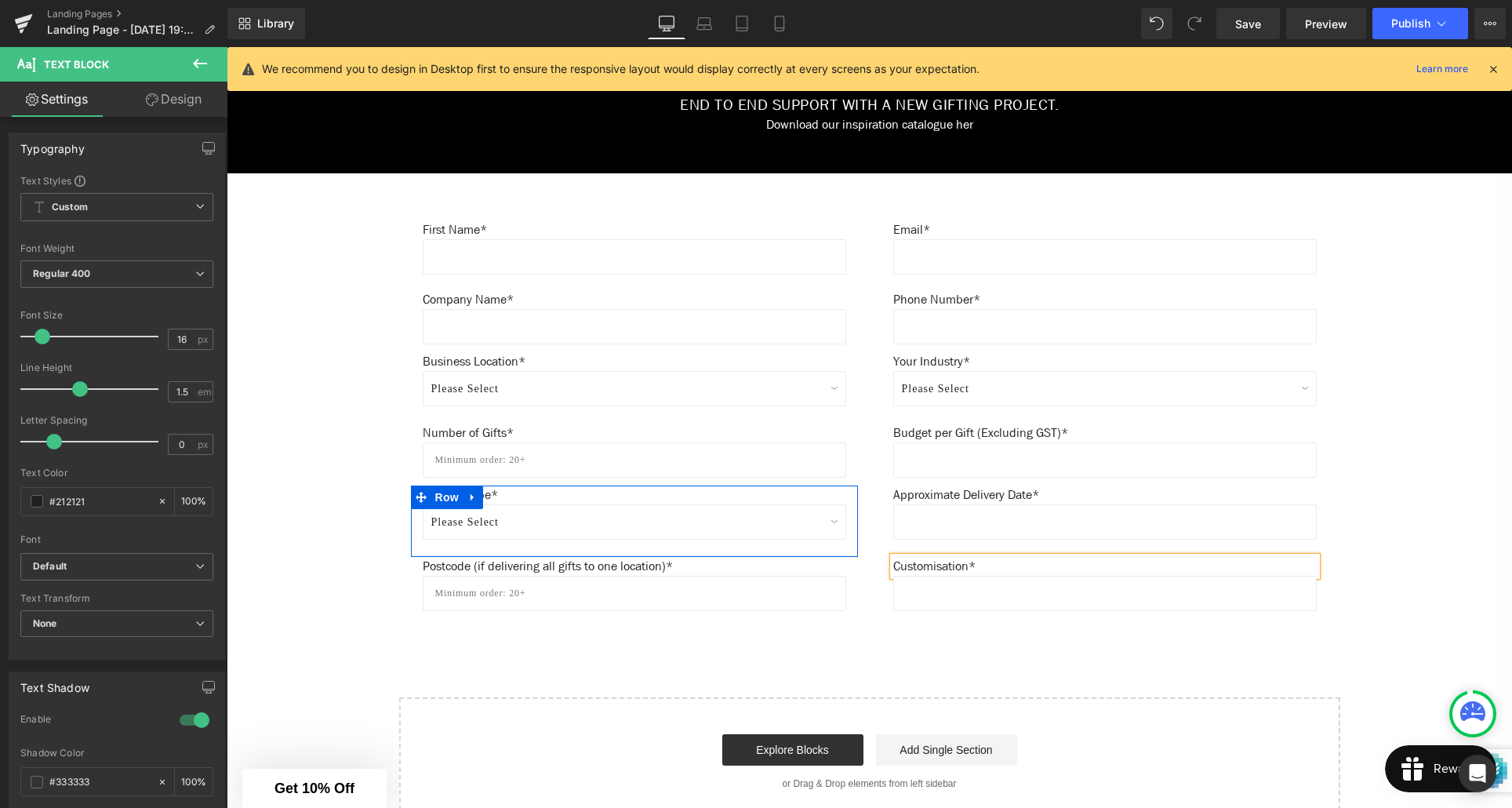
click at [1381, 597] on div "Create Your Own Gift Heading This service is for 20+ customised gifts. Text Blo…" at bounding box center [870, 118] width 1286 height 1417
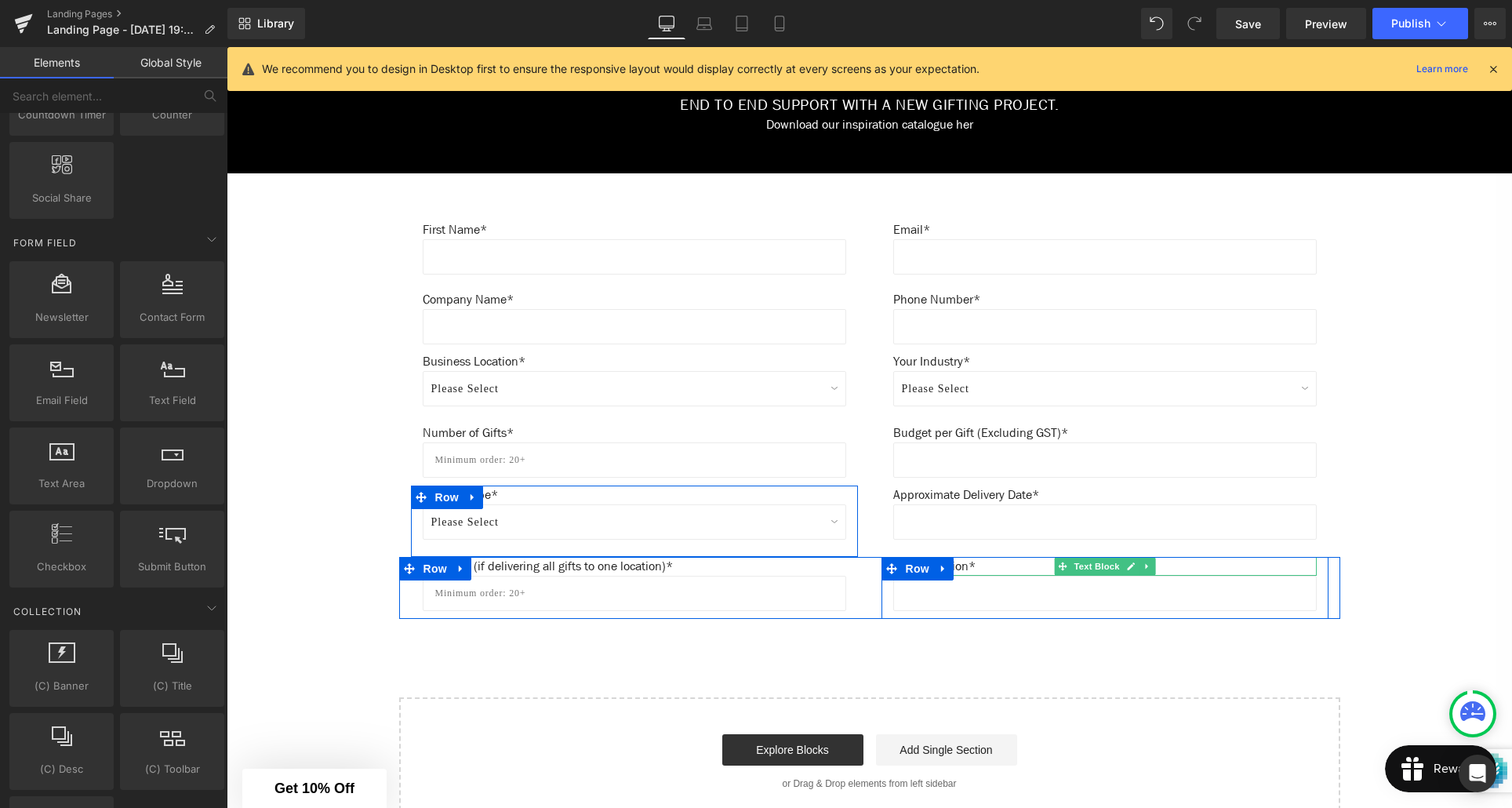
click at [959, 566] on p "Customisation*" at bounding box center [1105, 566] width 423 height 19
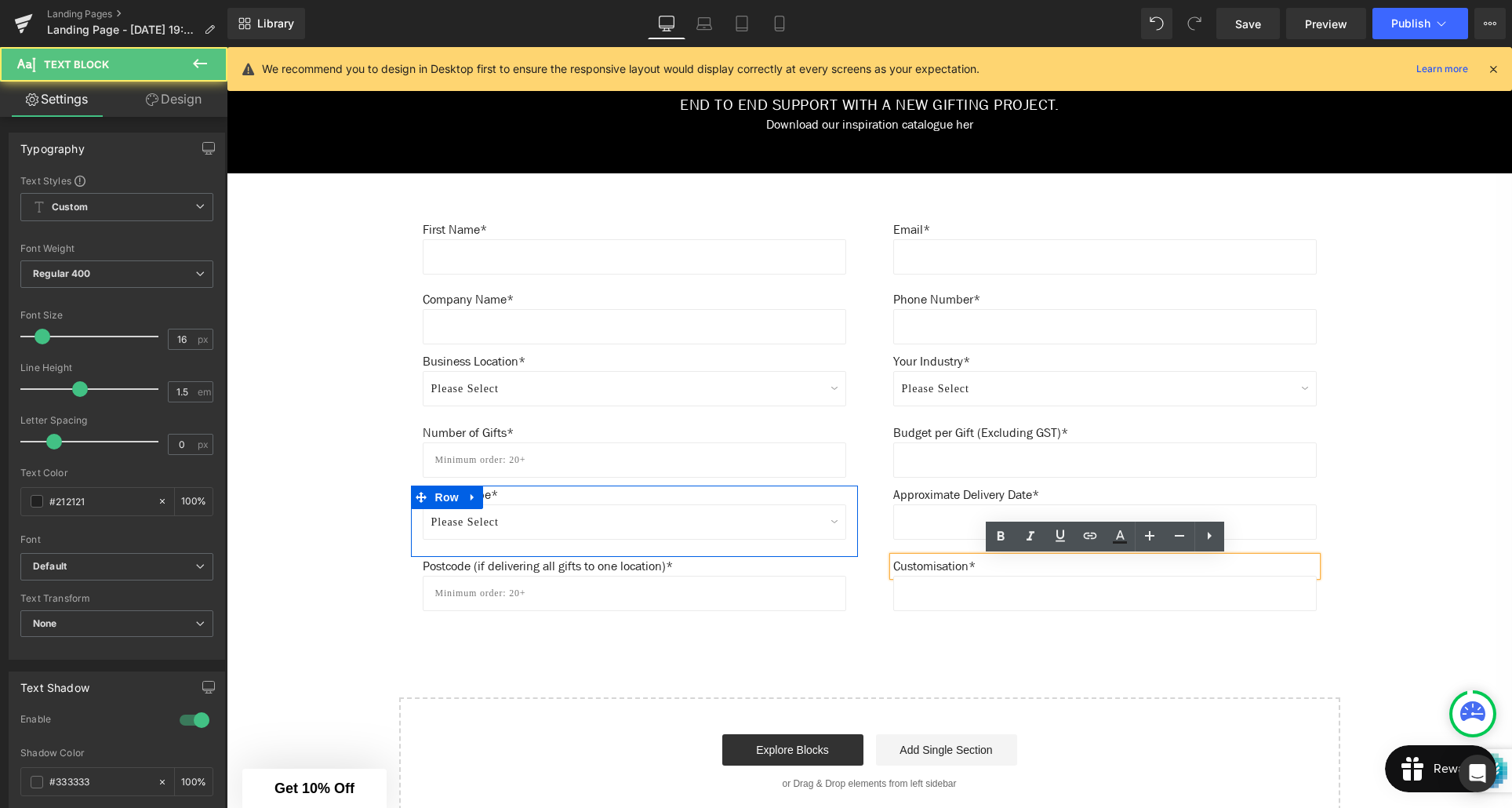
click at [946, 566] on p "Customisation*" at bounding box center [1105, 566] width 423 height 19
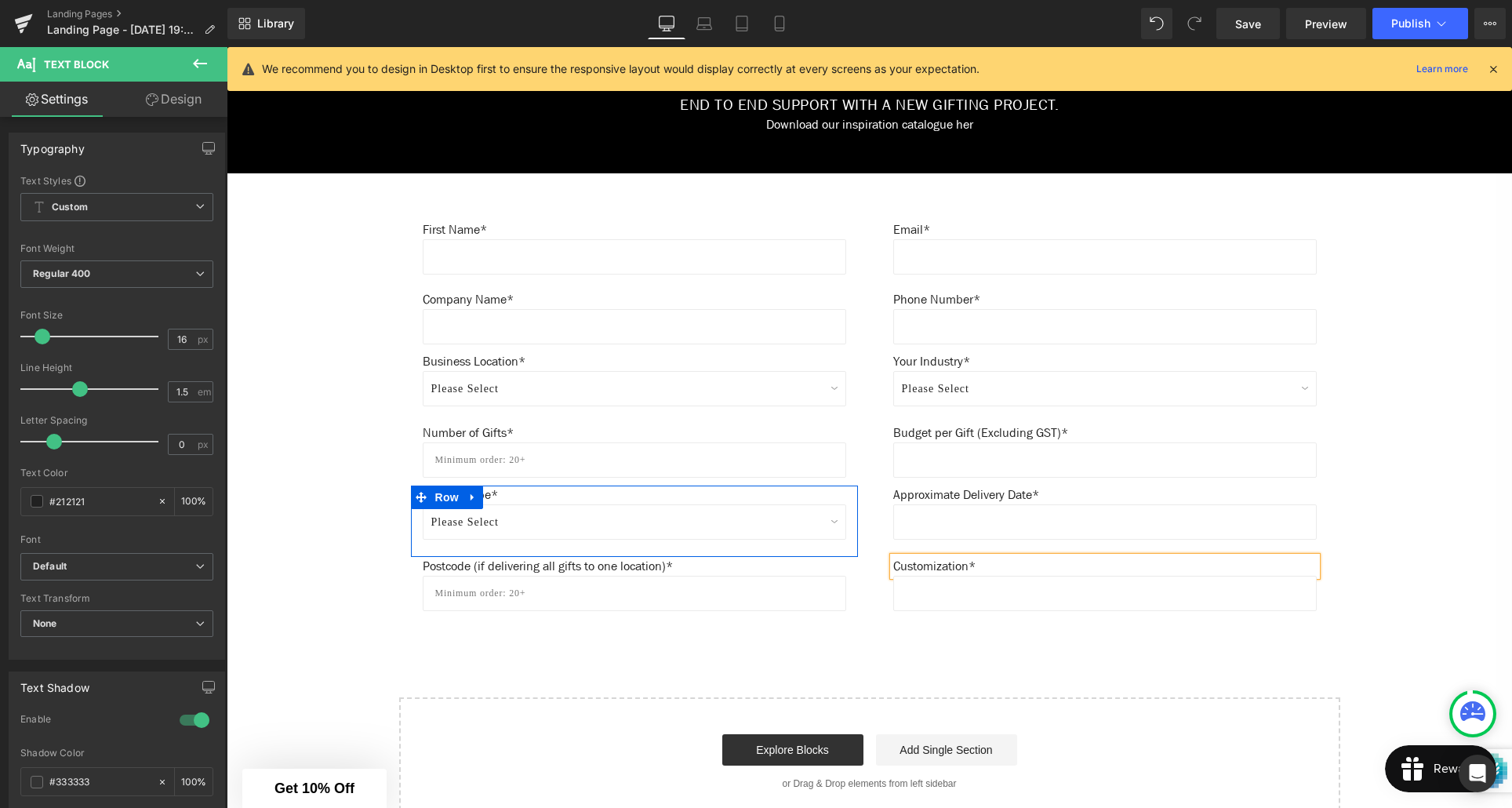
click at [1007, 630] on div "Create Your Own Gift Heading This service is for 20+ customised gifts. Text Blo…" at bounding box center [870, 118] width 1286 height 1417
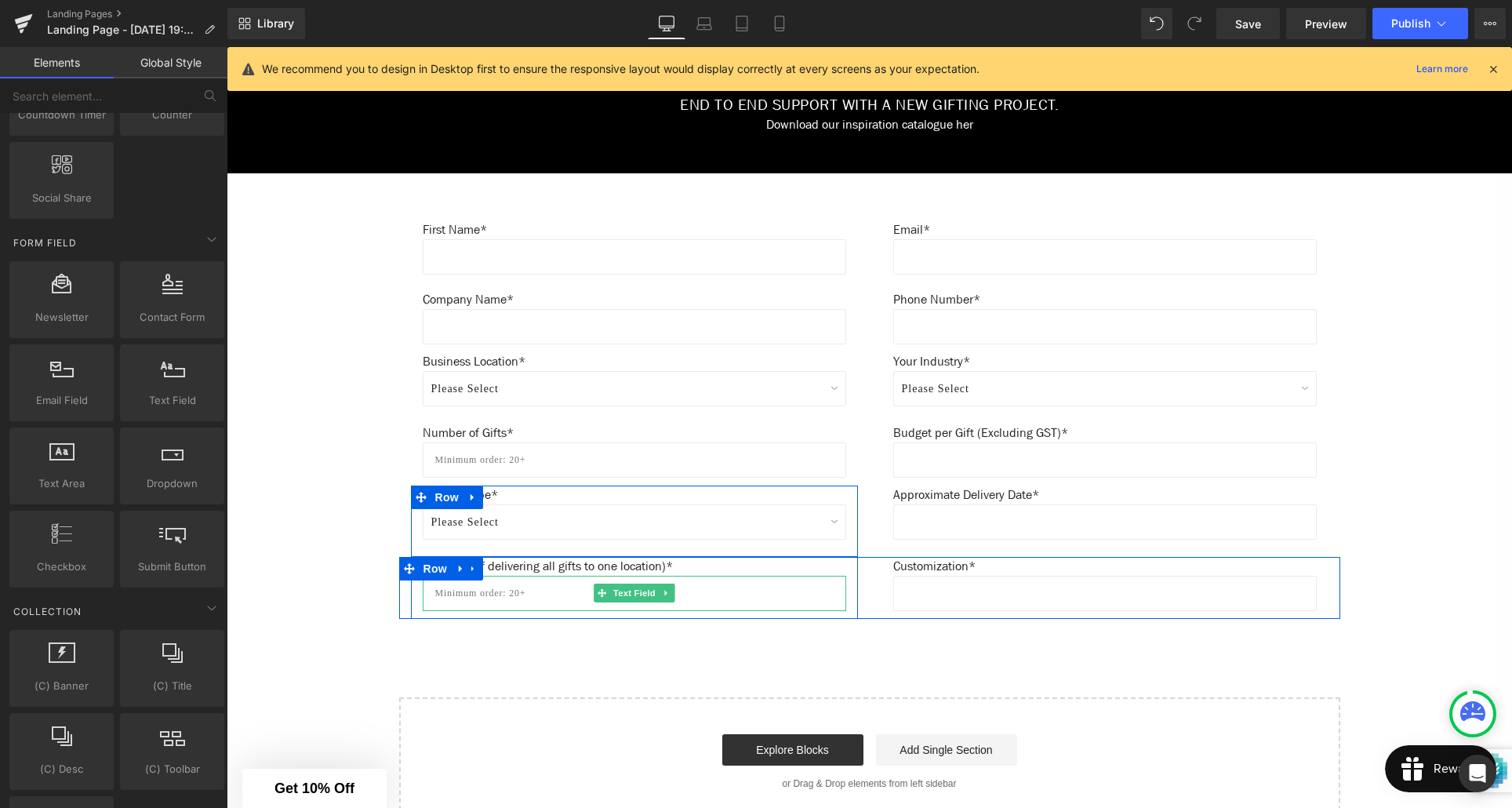
click at [521, 596] on input "text" at bounding box center [635, 593] width 423 height 36
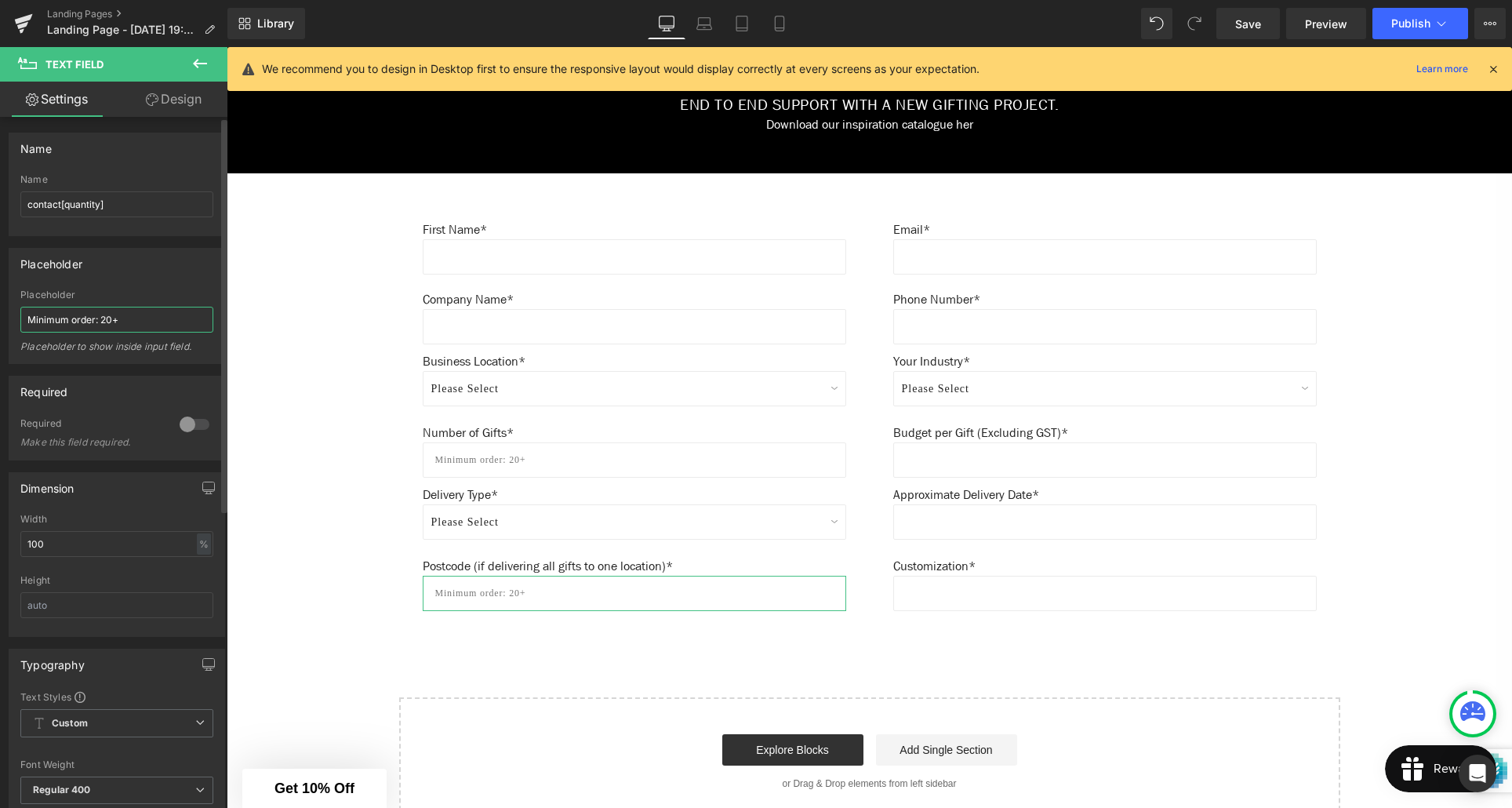
drag, startPoint x: 125, startPoint y: 323, endPoint x: 18, endPoint y: 316, distance: 107.2
click at [18, 316] on div "Minimum order: 20+ Placeholder Minimum order: 20+ Placeholder to show inside in…" at bounding box center [117, 326] width 215 height 74
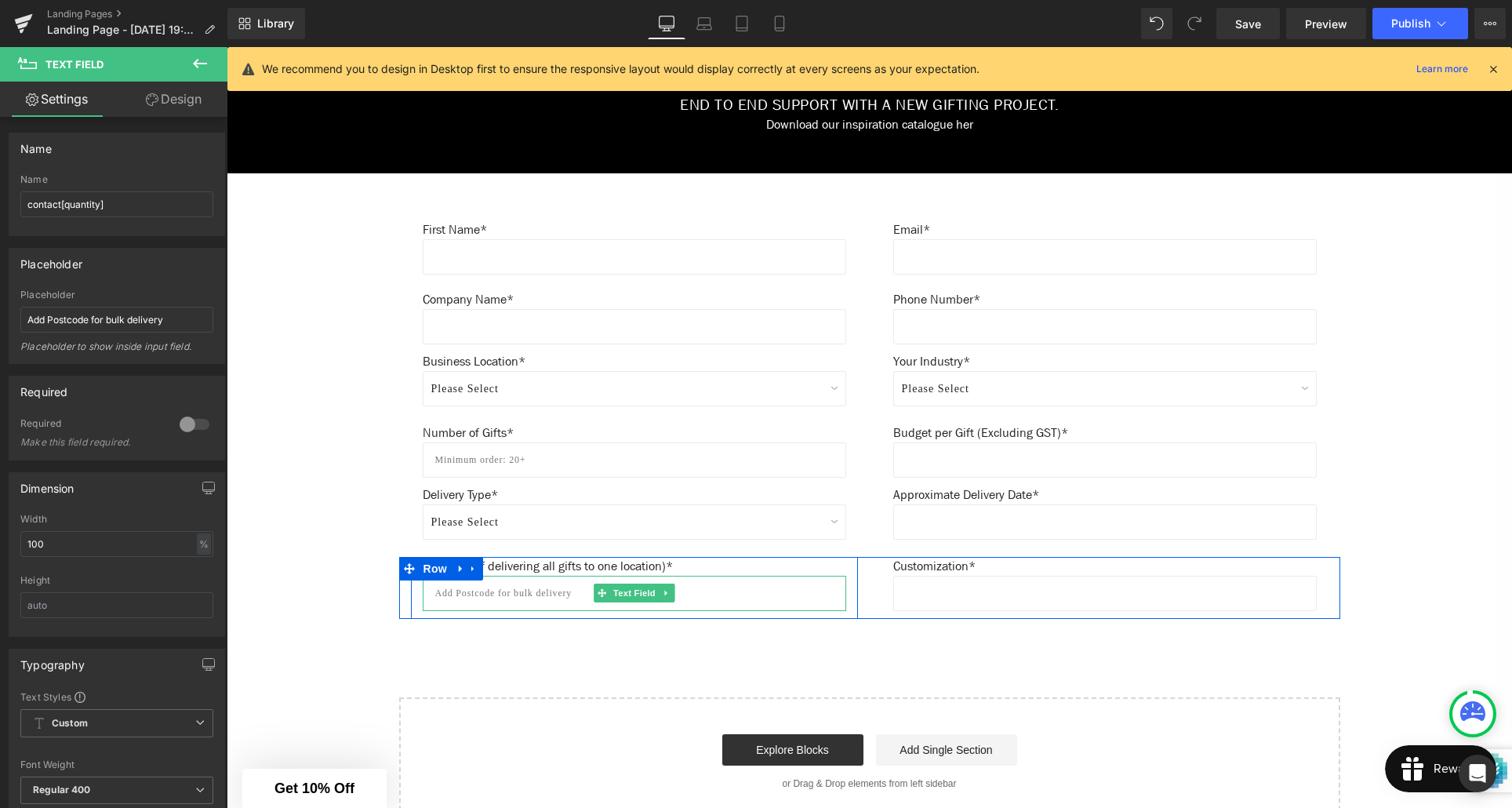
click at [518, 592] on input "text" at bounding box center [635, 593] width 423 height 36
drag, startPoint x: 516, startPoint y: 596, endPoint x: 551, endPoint y: 597, distance: 35.0
click at [516, 596] on input "text" at bounding box center [635, 593] width 423 height 36
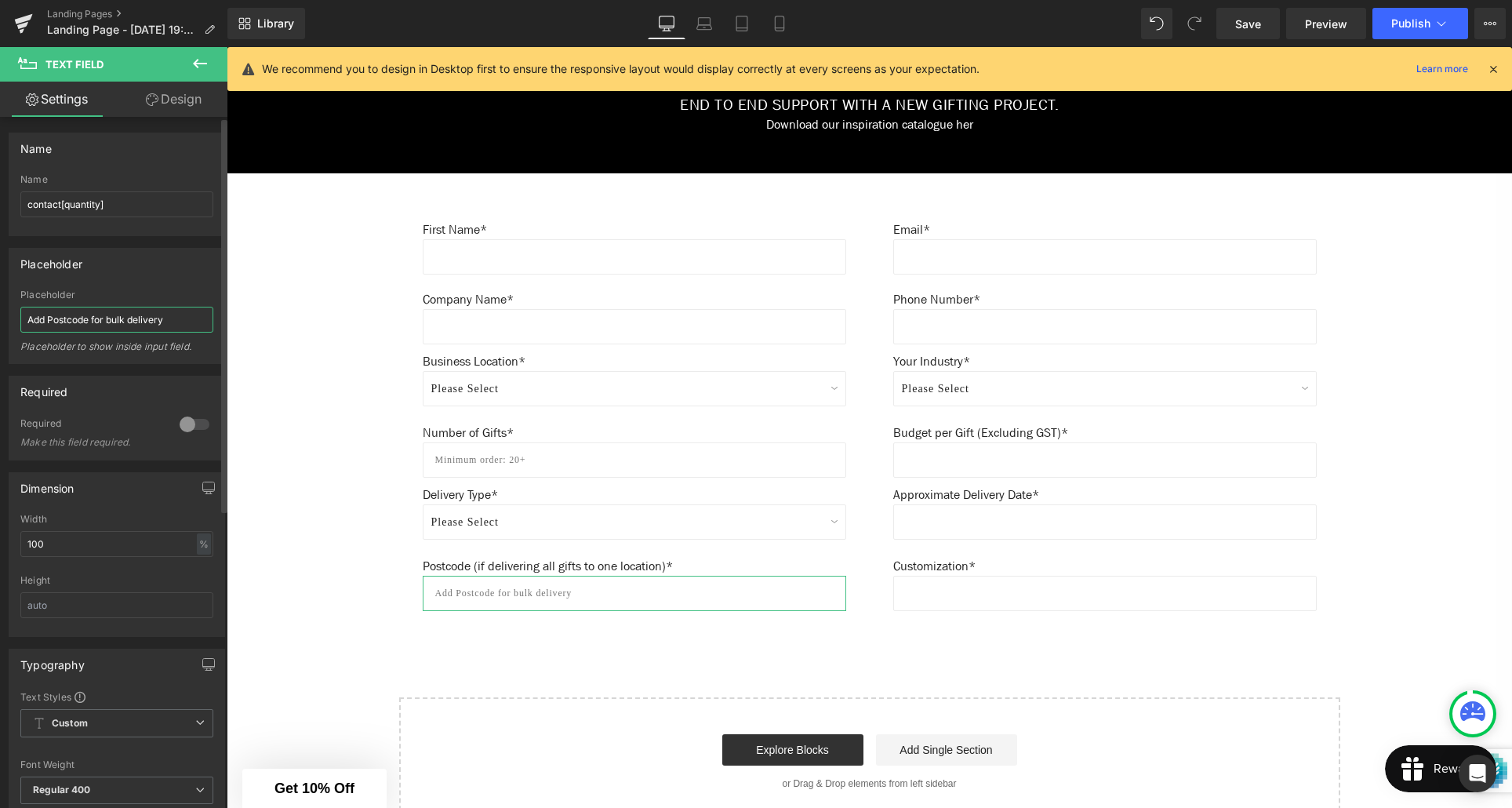
click at [113, 320] on input "Add Postcode for bulk delivery" at bounding box center [117, 319] width 193 height 26
drag, startPoint x: 136, startPoint y: 318, endPoint x: 137, endPoint y: 365, distance: 47.0
click at [136, 319] on input "Add Postcode for Bulk delivery" at bounding box center [117, 319] width 193 height 26
type input "Add Postcode for Bulk Delivery"
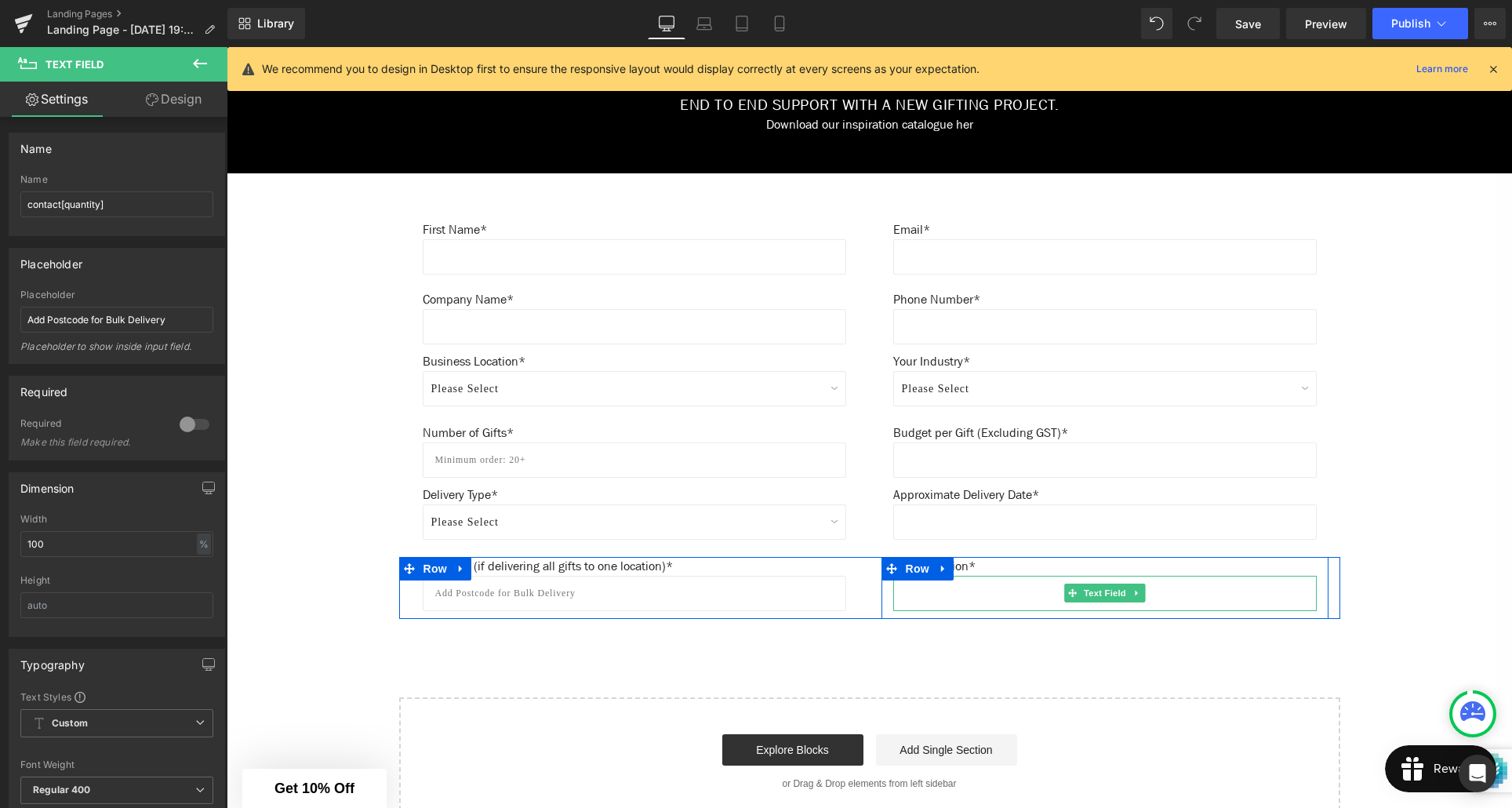
click at [1008, 594] on input "text" at bounding box center [1105, 593] width 423 height 36
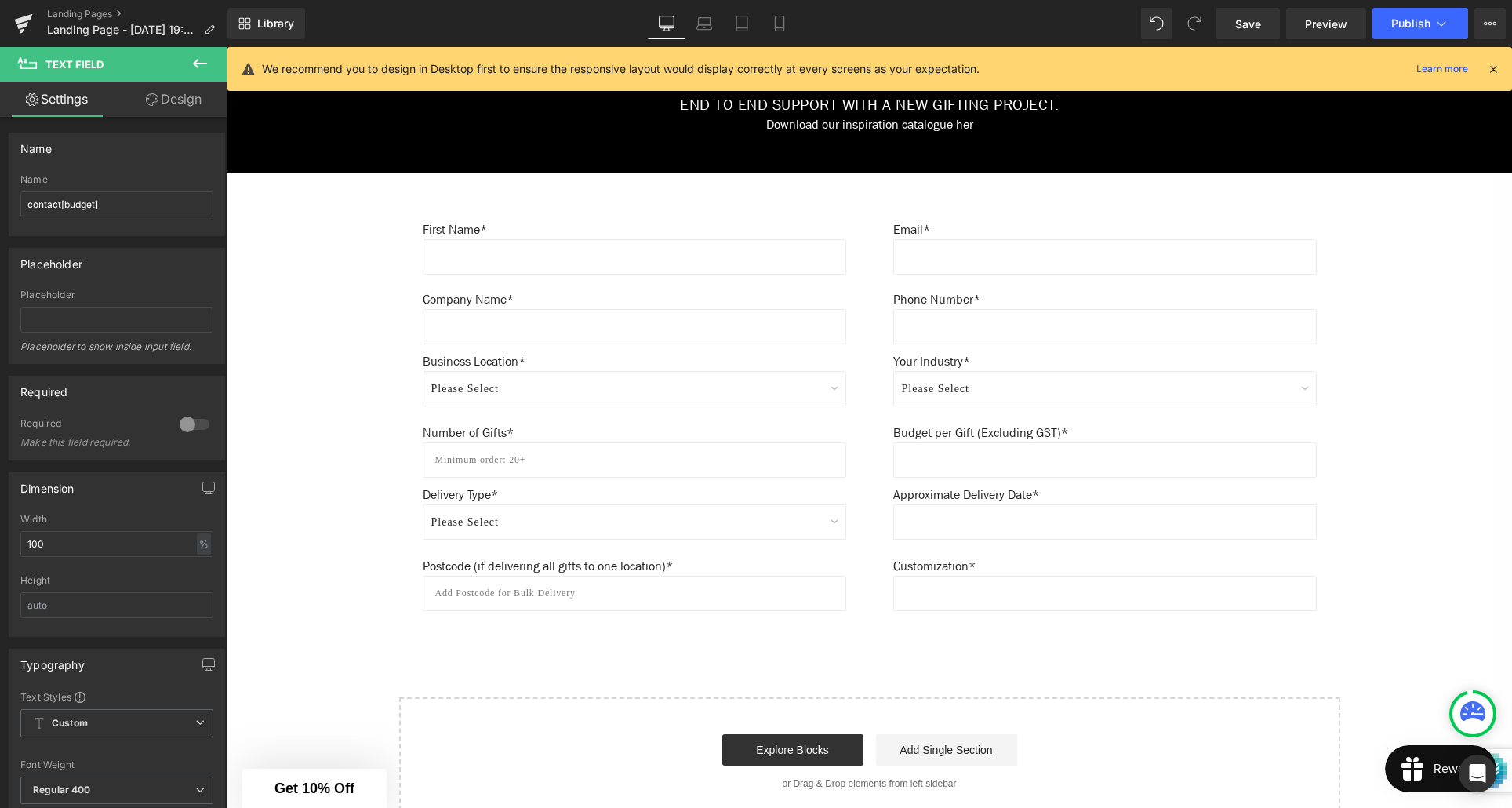
click at [206, 64] on icon at bounding box center [200, 64] width 14 height 9
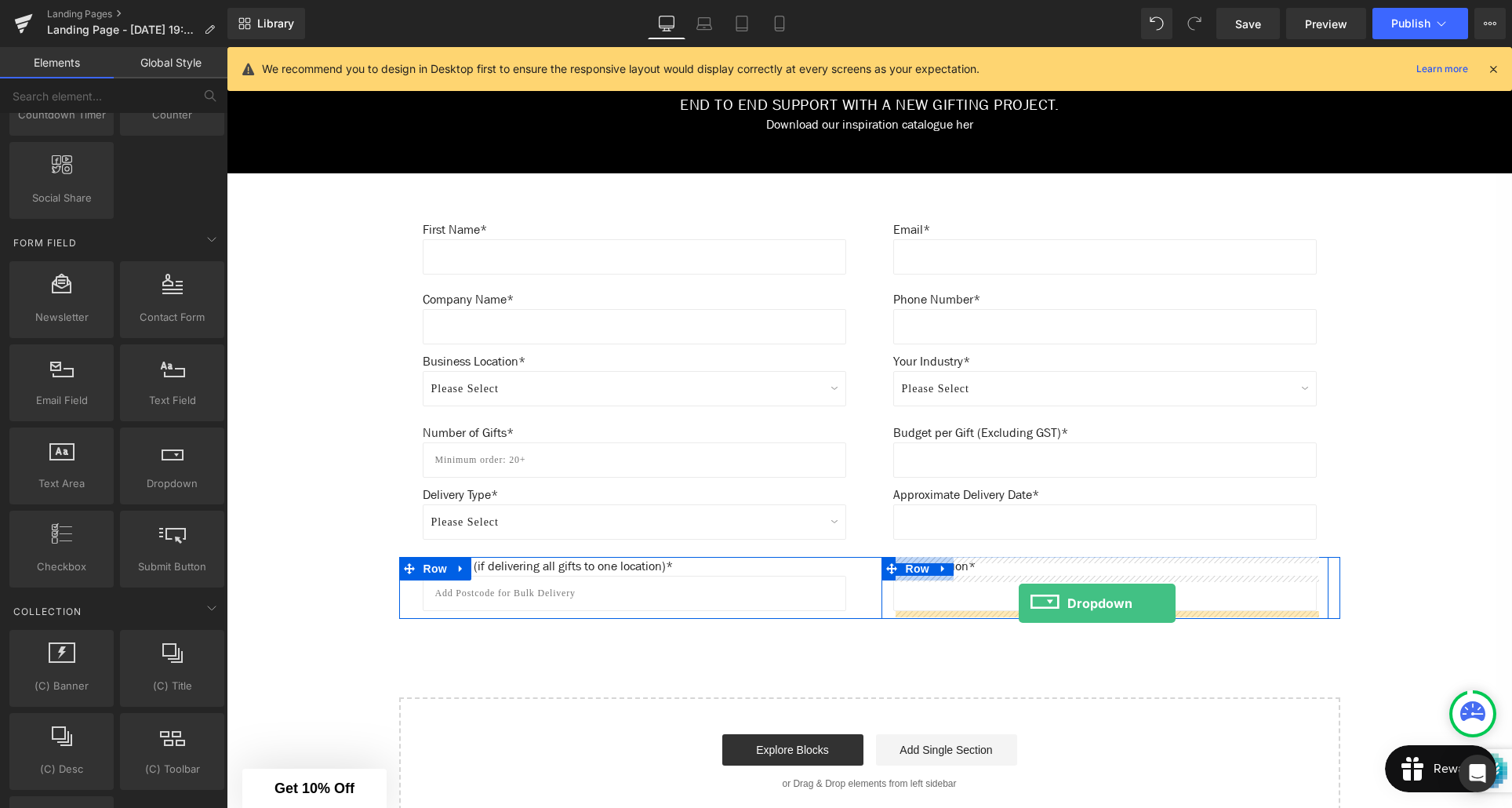
drag, startPoint x: 391, startPoint y: 507, endPoint x: 1019, endPoint y: 603, distance: 635.3
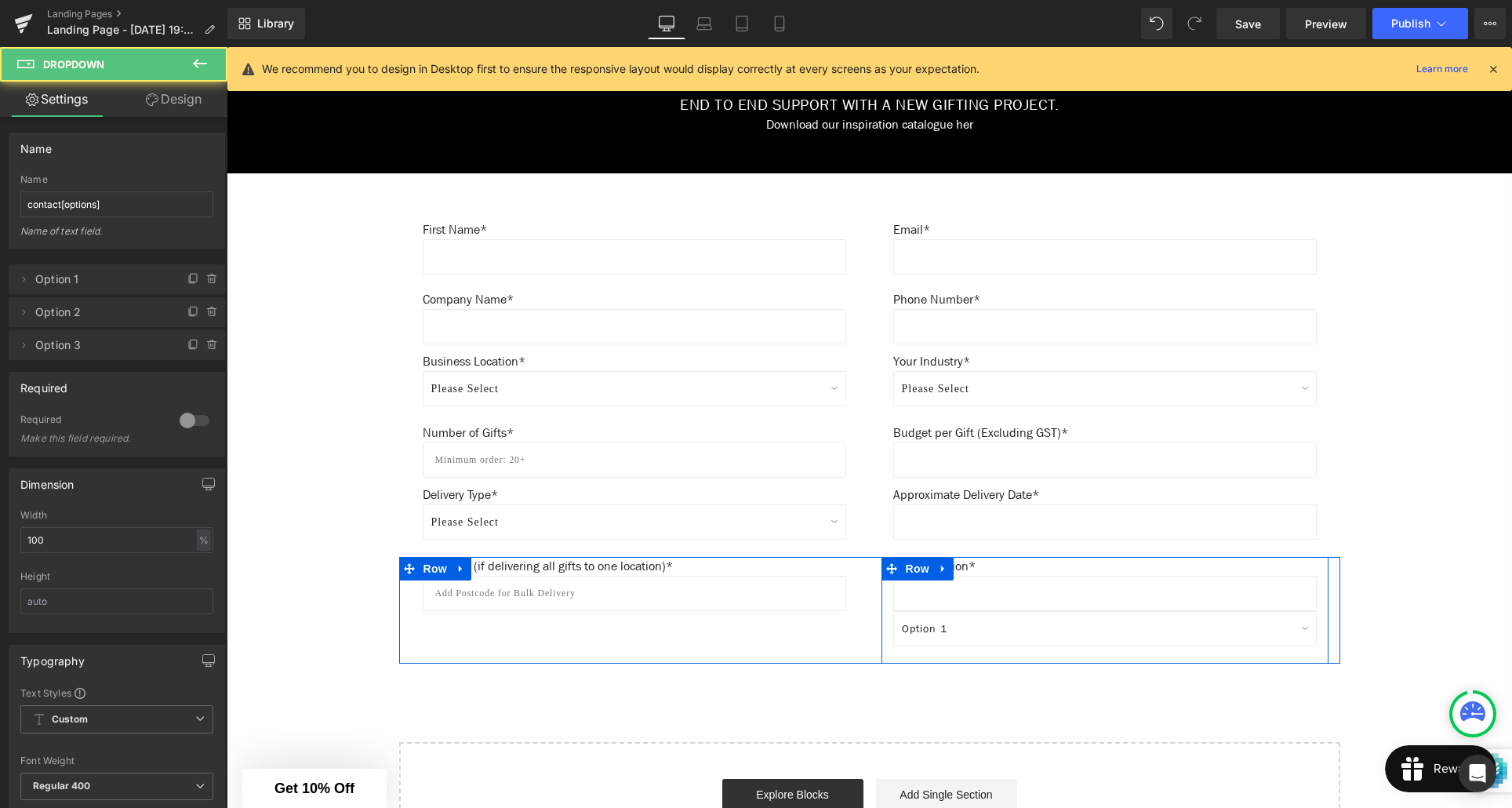
click at [1116, 590] on div "Text Field" at bounding box center [1105, 593] width 423 height 36
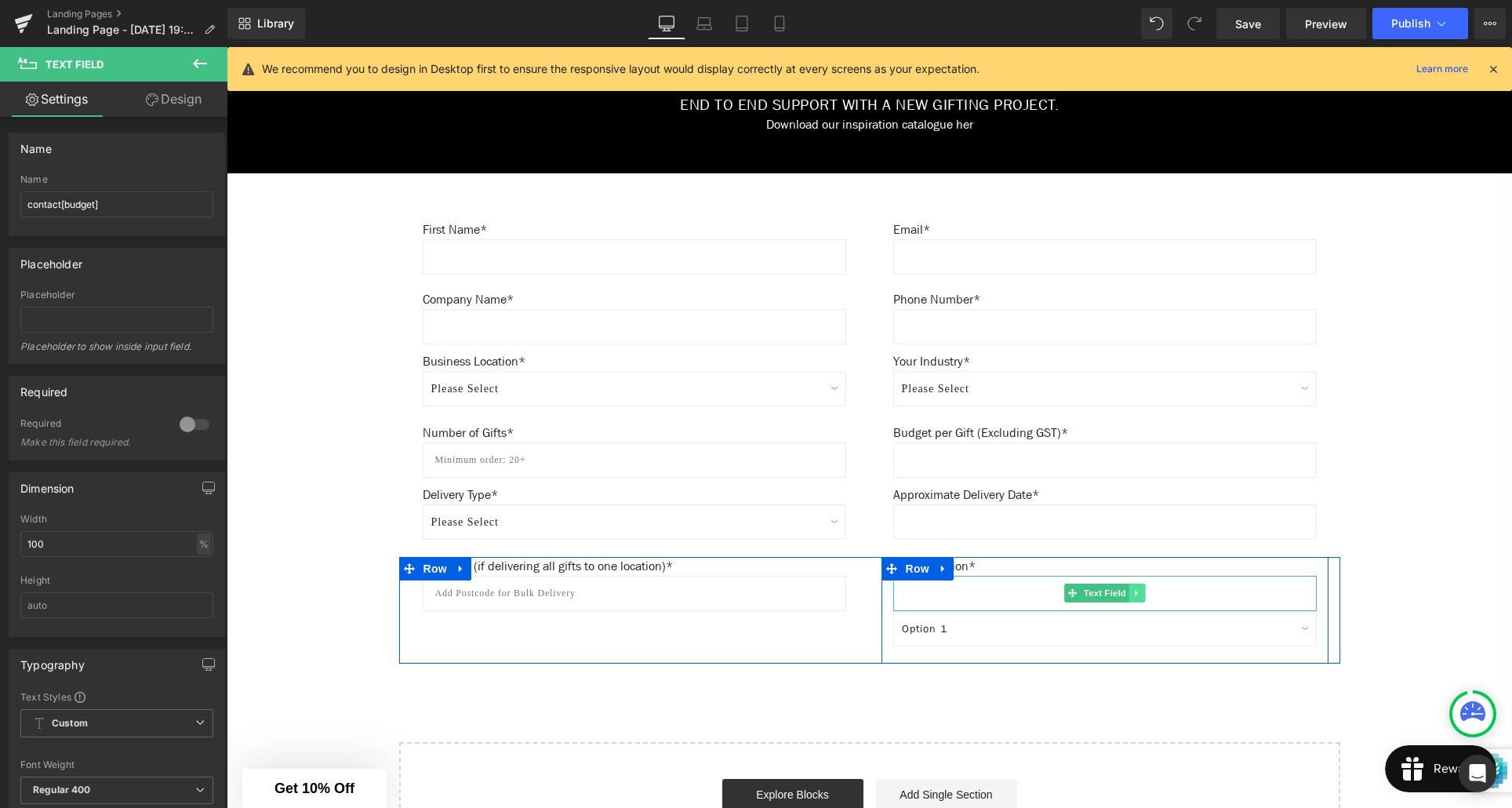
click at [1139, 596] on icon at bounding box center [1136, 593] width 8 height 9
click at [1143, 595] on icon at bounding box center [1144, 592] width 8 height 8
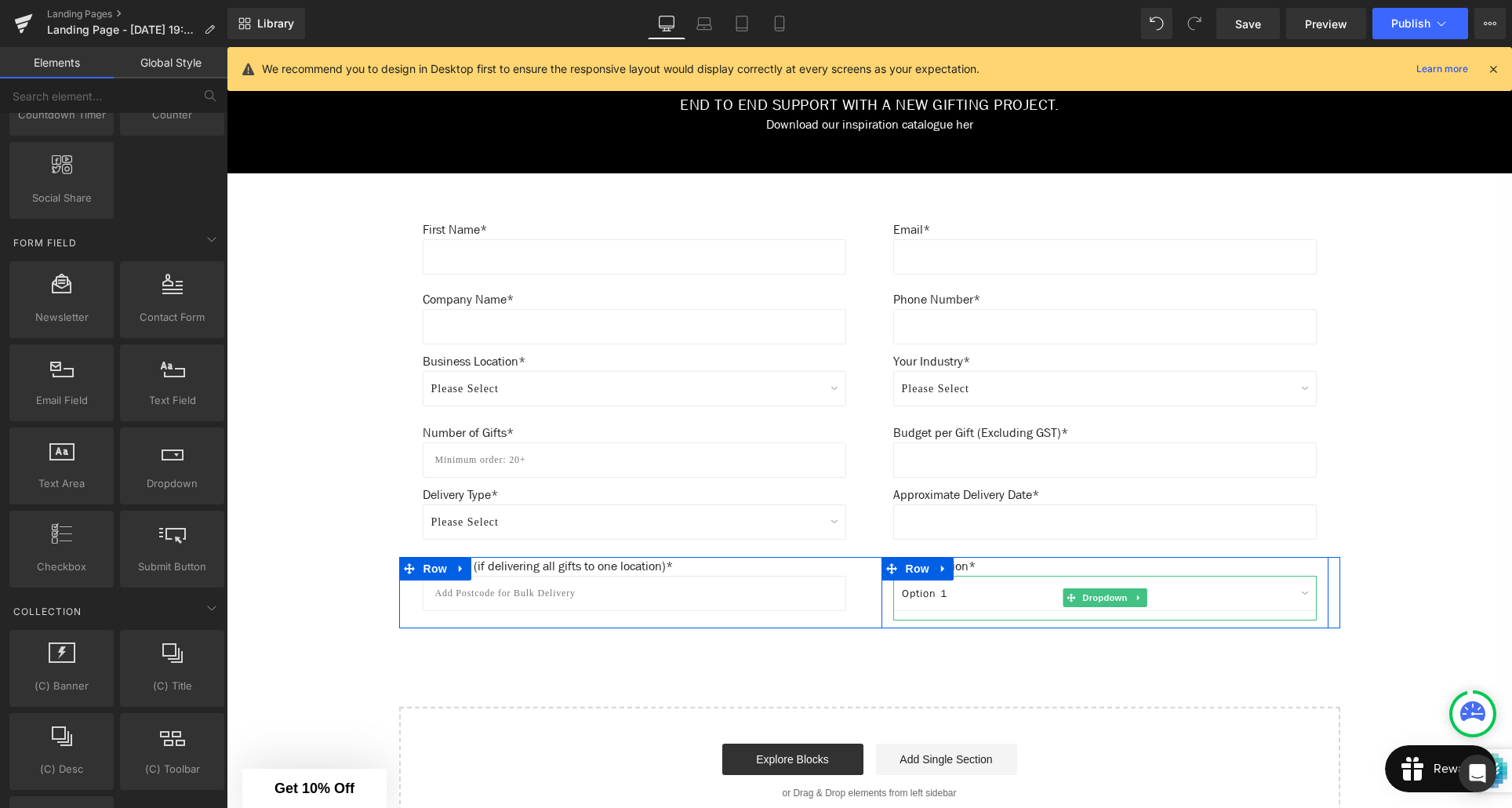
click at [1191, 597] on select "Option 1 Option 2 Option 3" at bounding box center [1105, 593] width 423 height 36
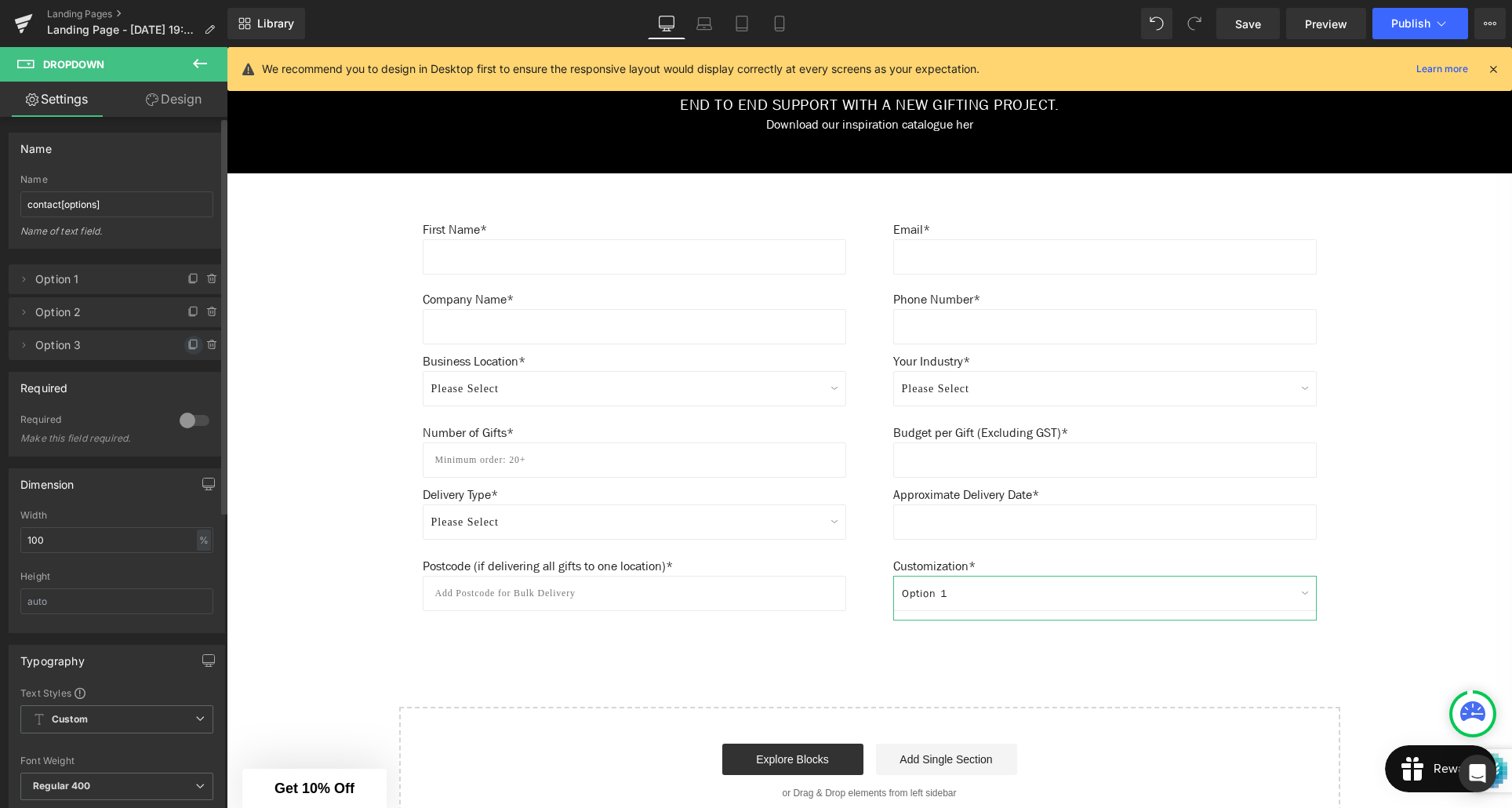
click at [188, 350] on icon at bounding box center [194, 346] width 13 height 13
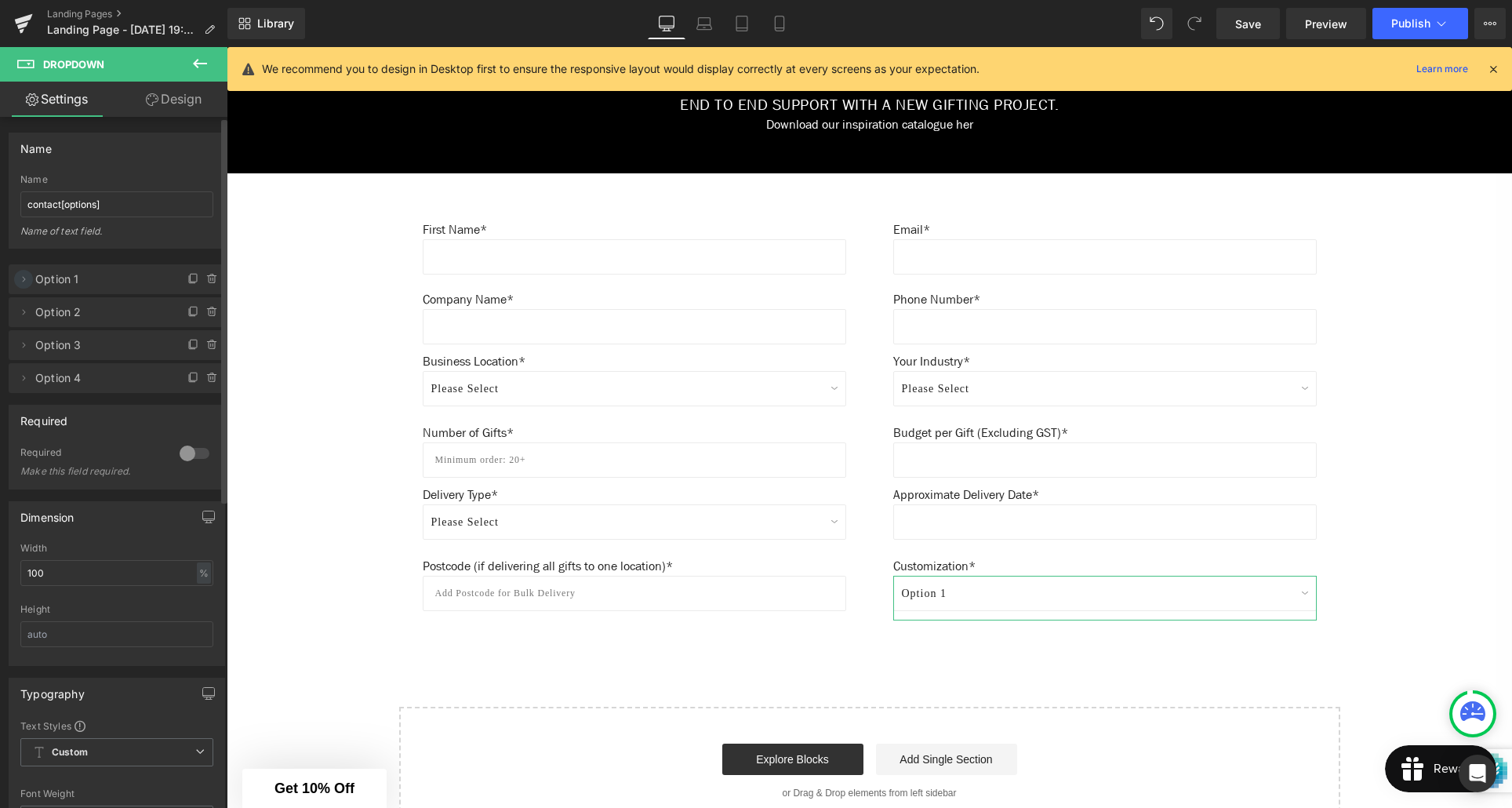
click at [26, 282] on icon at bounding box center [24, 279] width 13 height 13
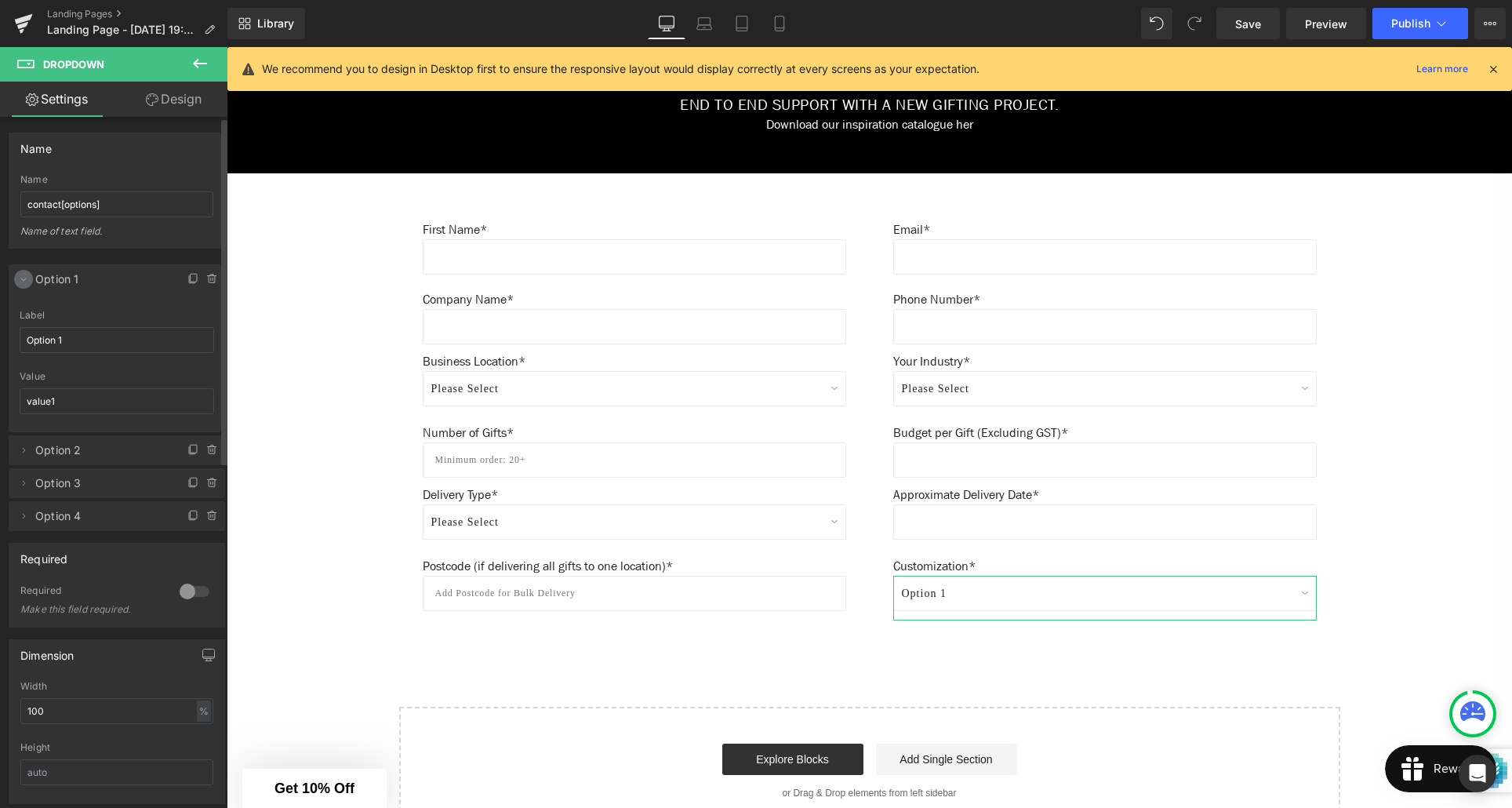
click at [26, 279] on icon at bounding box center [24, 279] width 13 height 13
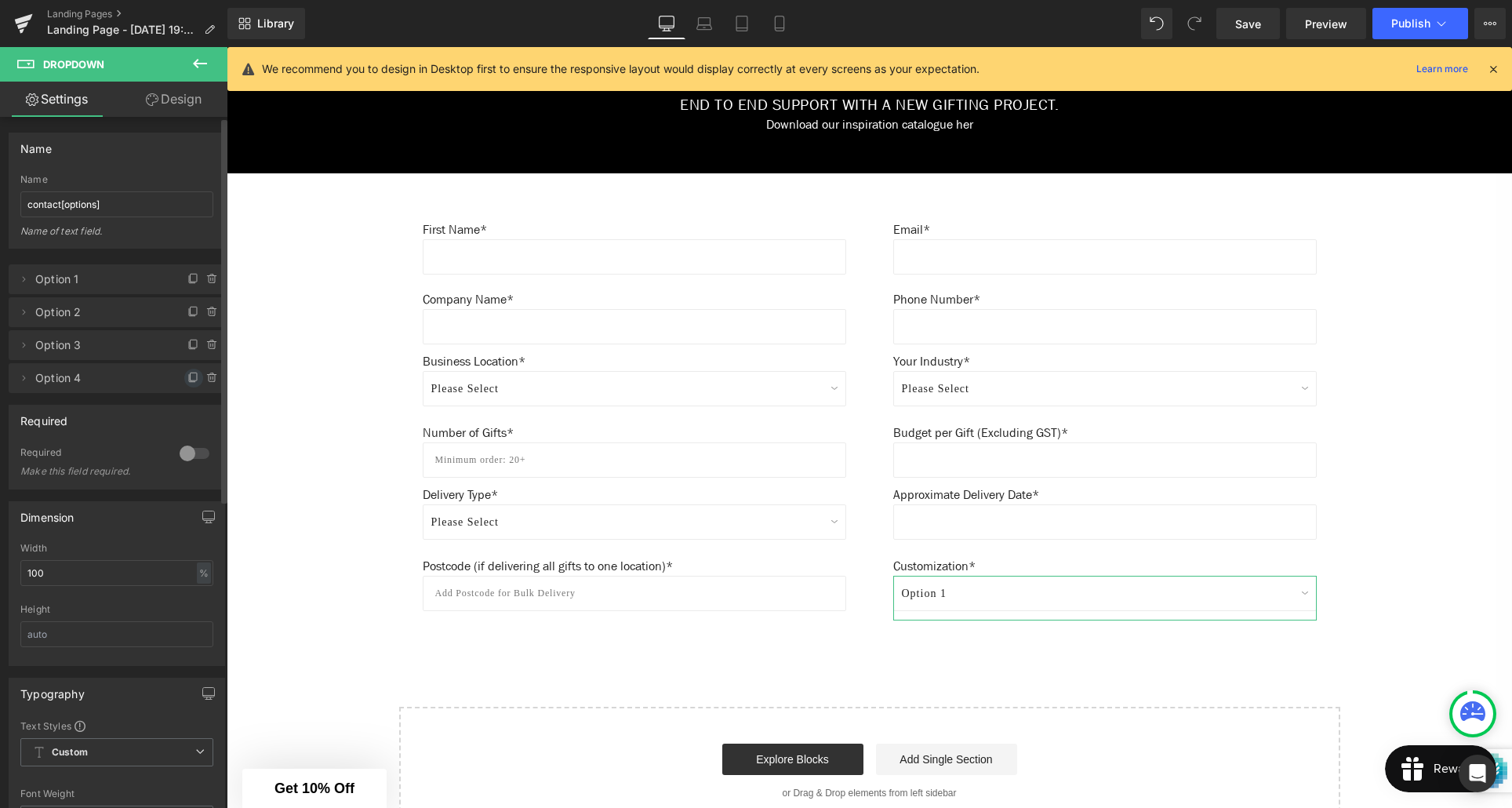
click at [191, 378] on icon at bounding box center [193, 377] width 6 height 8
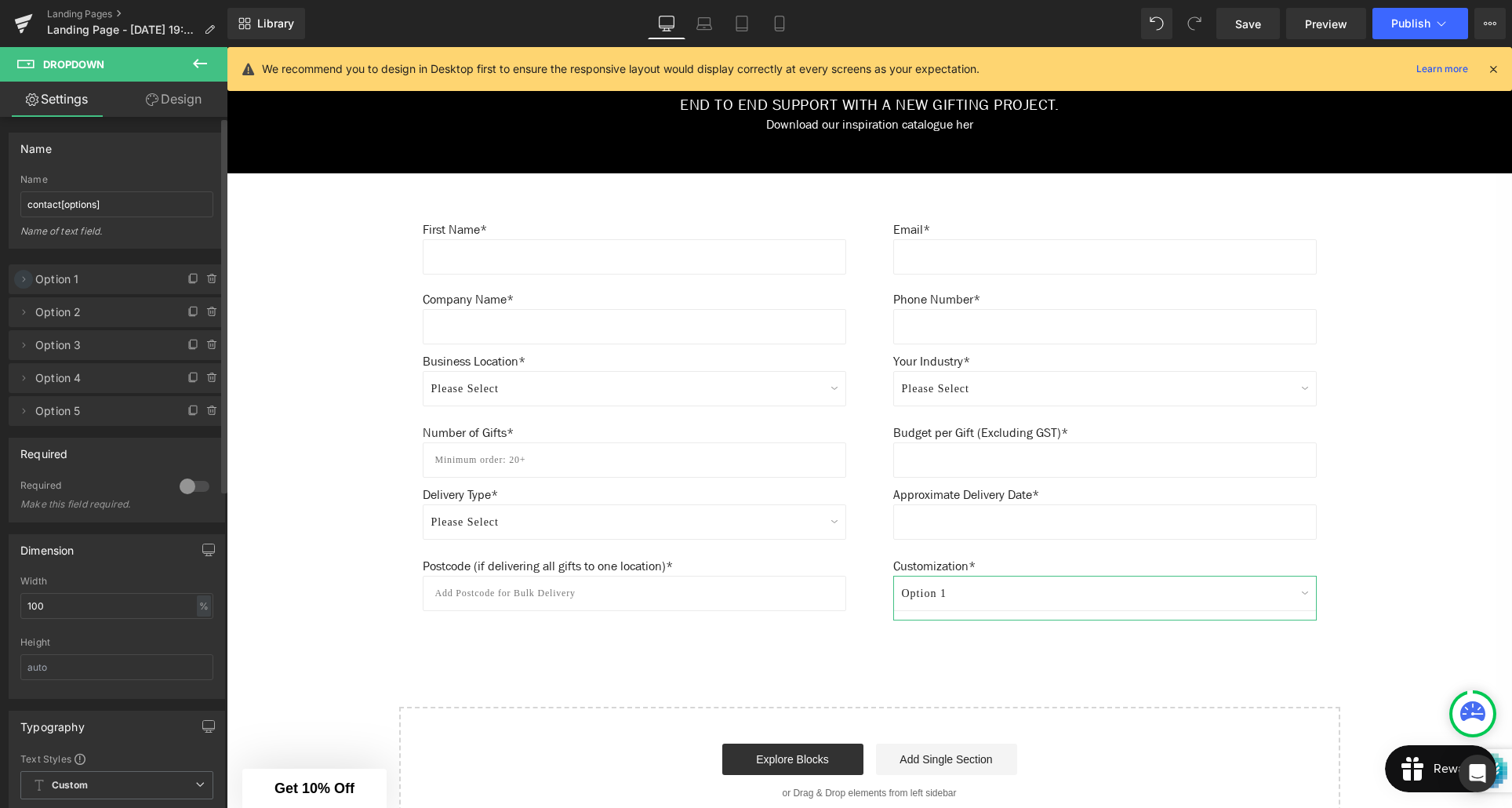
click at [26, 280] on icon at bounding box center [24, 279] width 13 height 13
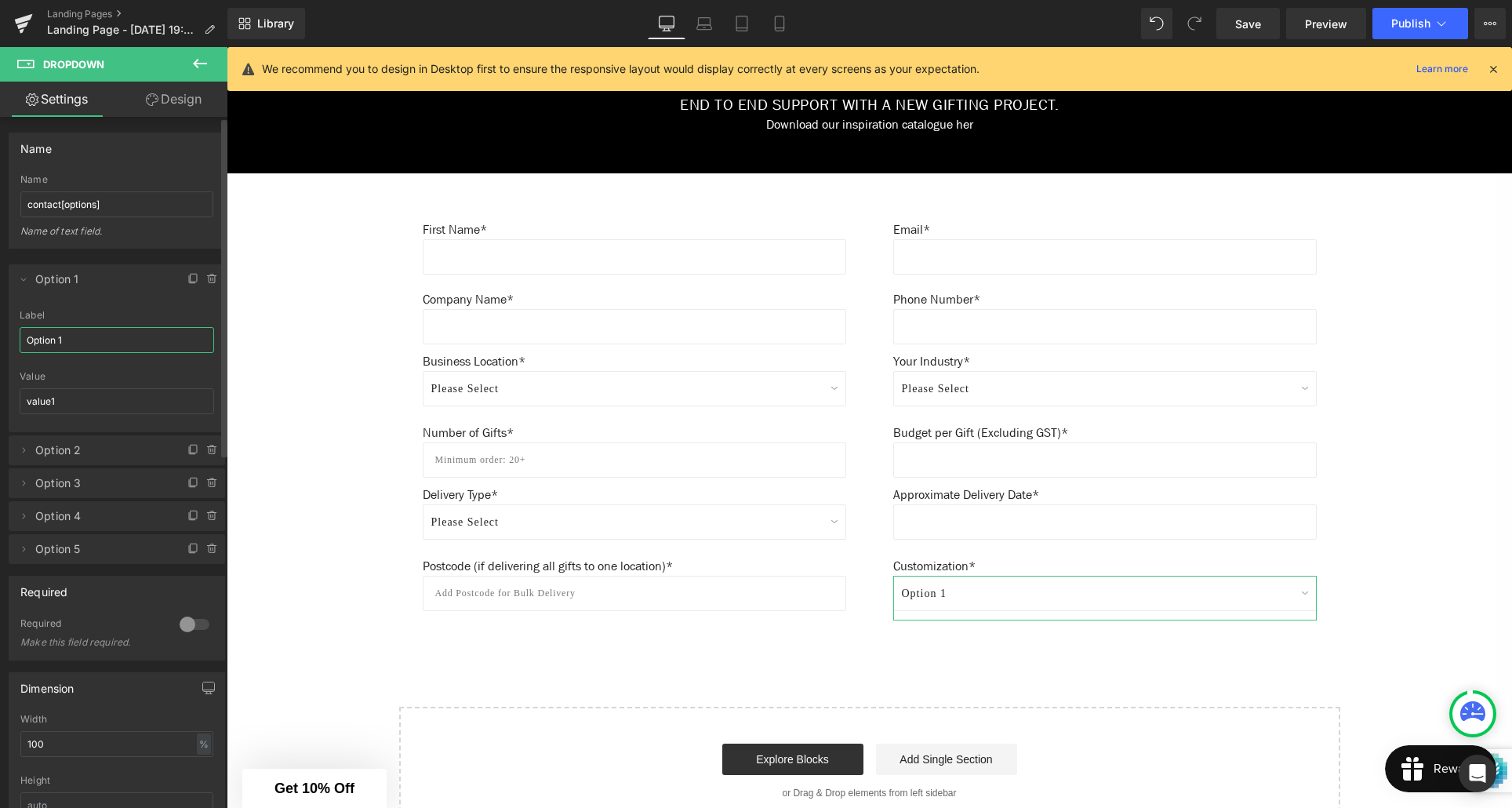
drag, startPoint x: 71, startPoint y: 338, endPoint x: 20, endPoint y: 338, distance: 51.0
click at [20, 338] on input "Option 1" at bounding box center [117, 340] width 194 height 26
type input "Please Select"
drag, startPoint x: 63, startPoint y: 402, endPoint x: 26, endPoint y: 400, distance: 37.1
click at [26, 400] on input "value1" at bounding box center [117, 401] width 194 height 26
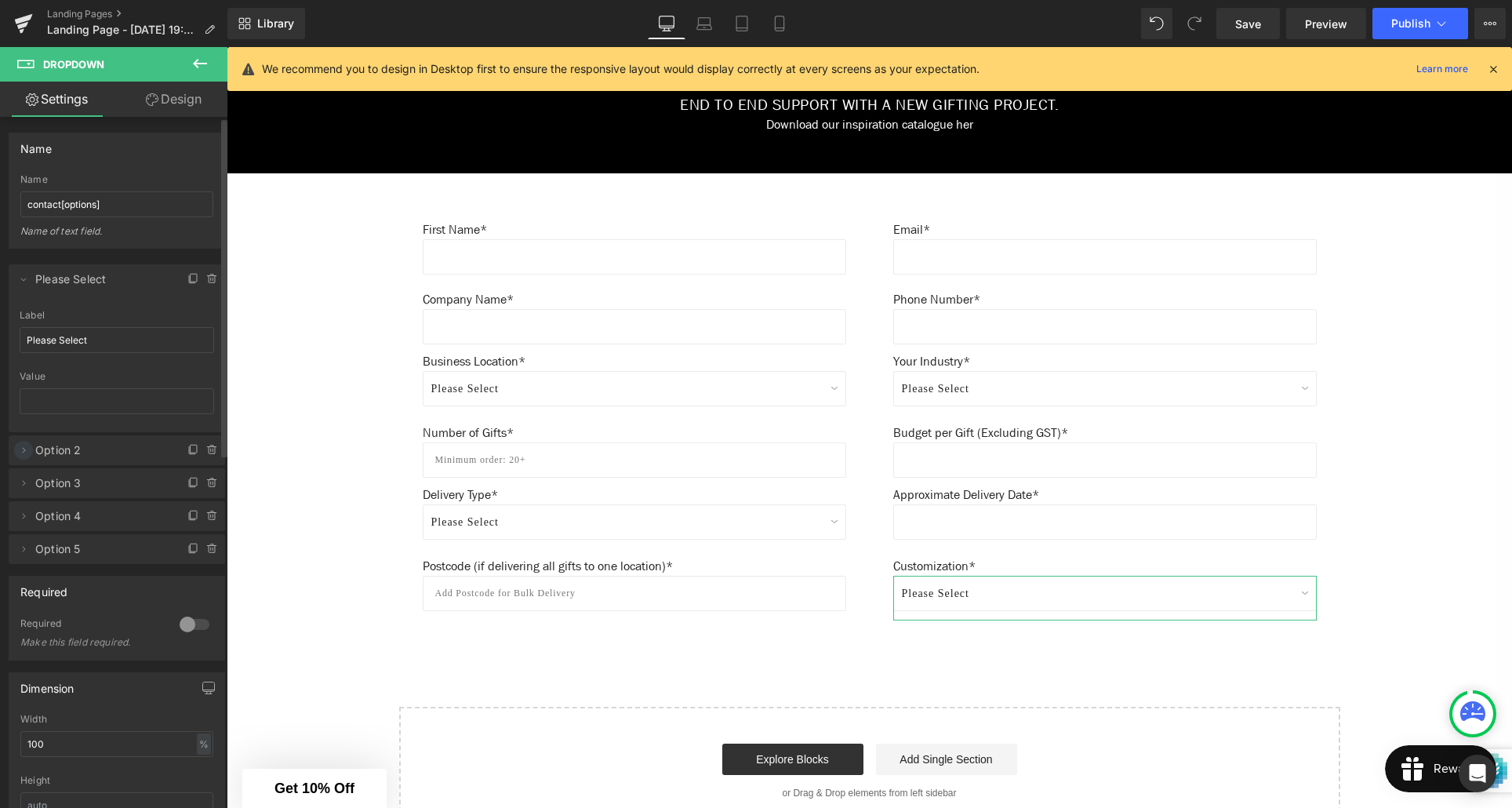
click at [24, 451] on icon at bounding box center [24, 451] width 13 height 13
drag, startPoint x: 64, startPoint y: 512, endPoint x: 16, endPoint y: 508, distance: 48.2
click at [16, 508] on div "Option 2 Label Option 2 value2 Value value2" at bounding box center [116, 542] width 216 height 122
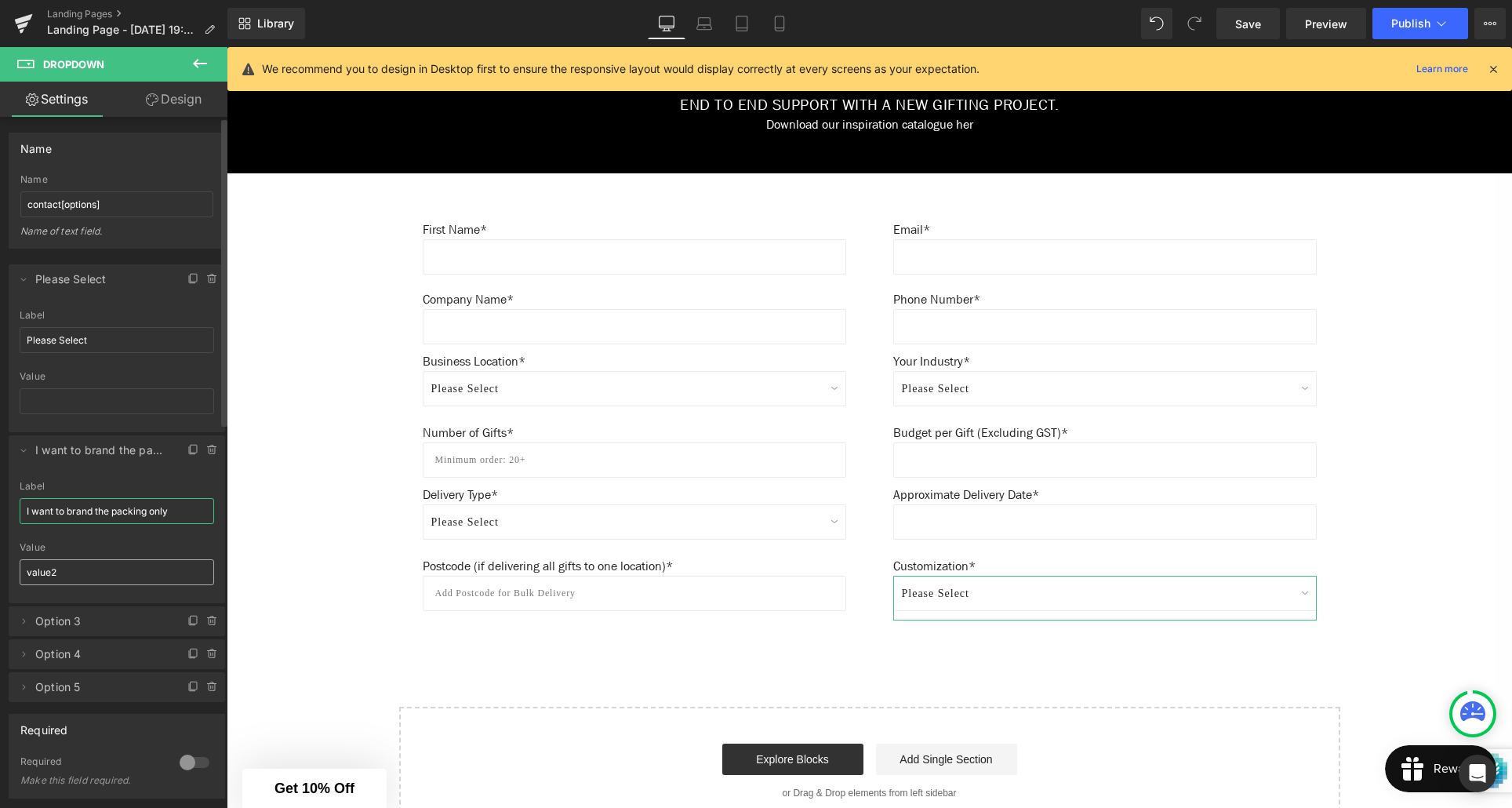
type input "I want to brand the packing only"
drag, startPoint x: 62, startPoint y: 572, endPoint x: 26, endPoint y: 573, distance: 36.0
click at [26, 573] on input "value2" at bounding box center [117, 572] width 194 height 26
drag, startPoint x: 148, startPoint y: 513, endPoint x: 145, endPoint y: 524, distance: 11.4
click at [147, 520] on input "I want to brand the packing only" at bounding box center [117, 511] width 194 height 26
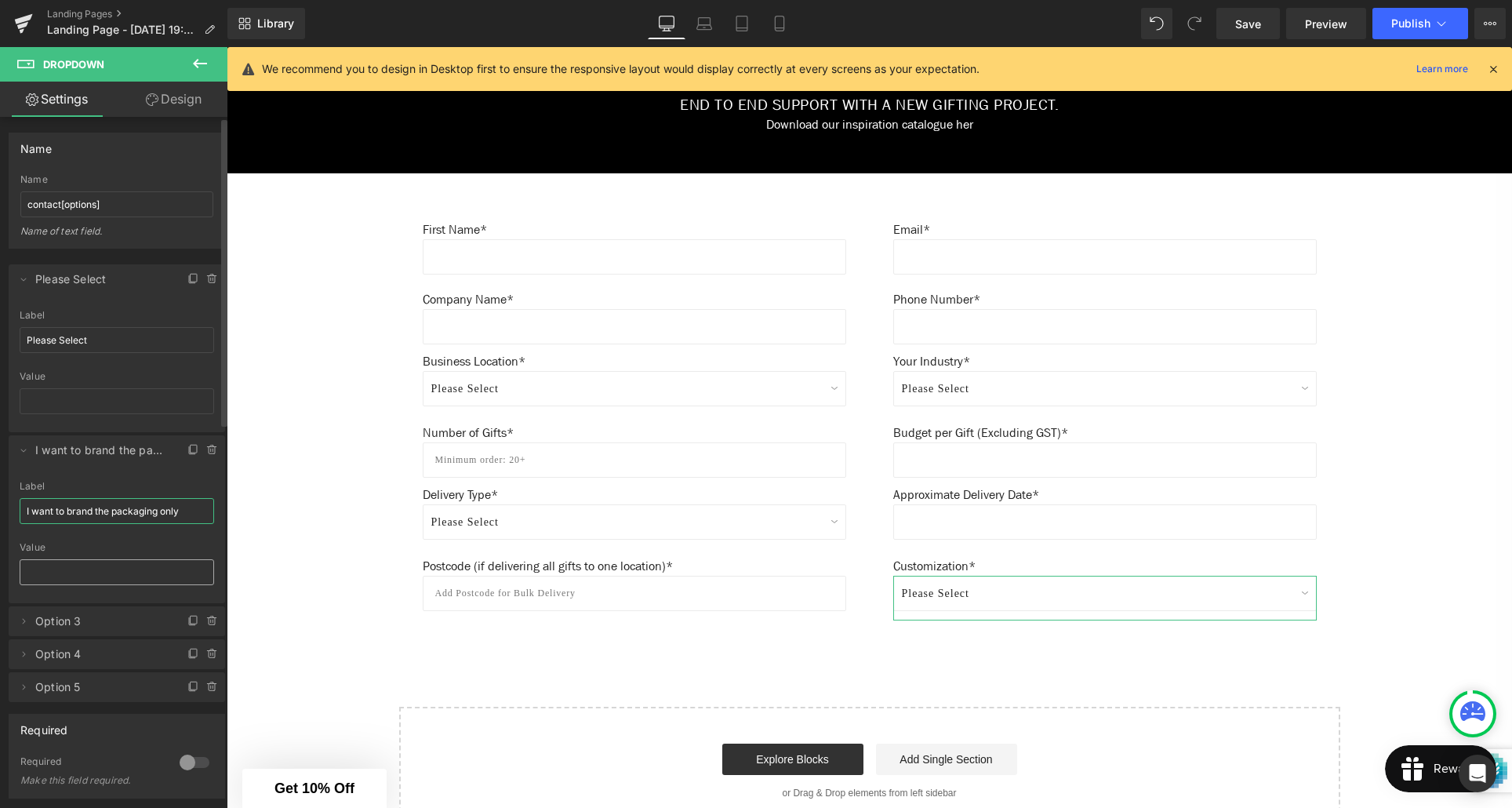
type input "I want to brand the packaging only"
click at [98, 560] on input "text" at bounding box center [117, 572] width 194 height 26
type input "packaging"
click at [21, 617] on icon at bounding box center [24, 621] width 13 height 13
drag, startPoint x: 77, startPoint y: 681, endPoint x: 26, endPoint y: 679, distance: 51.0
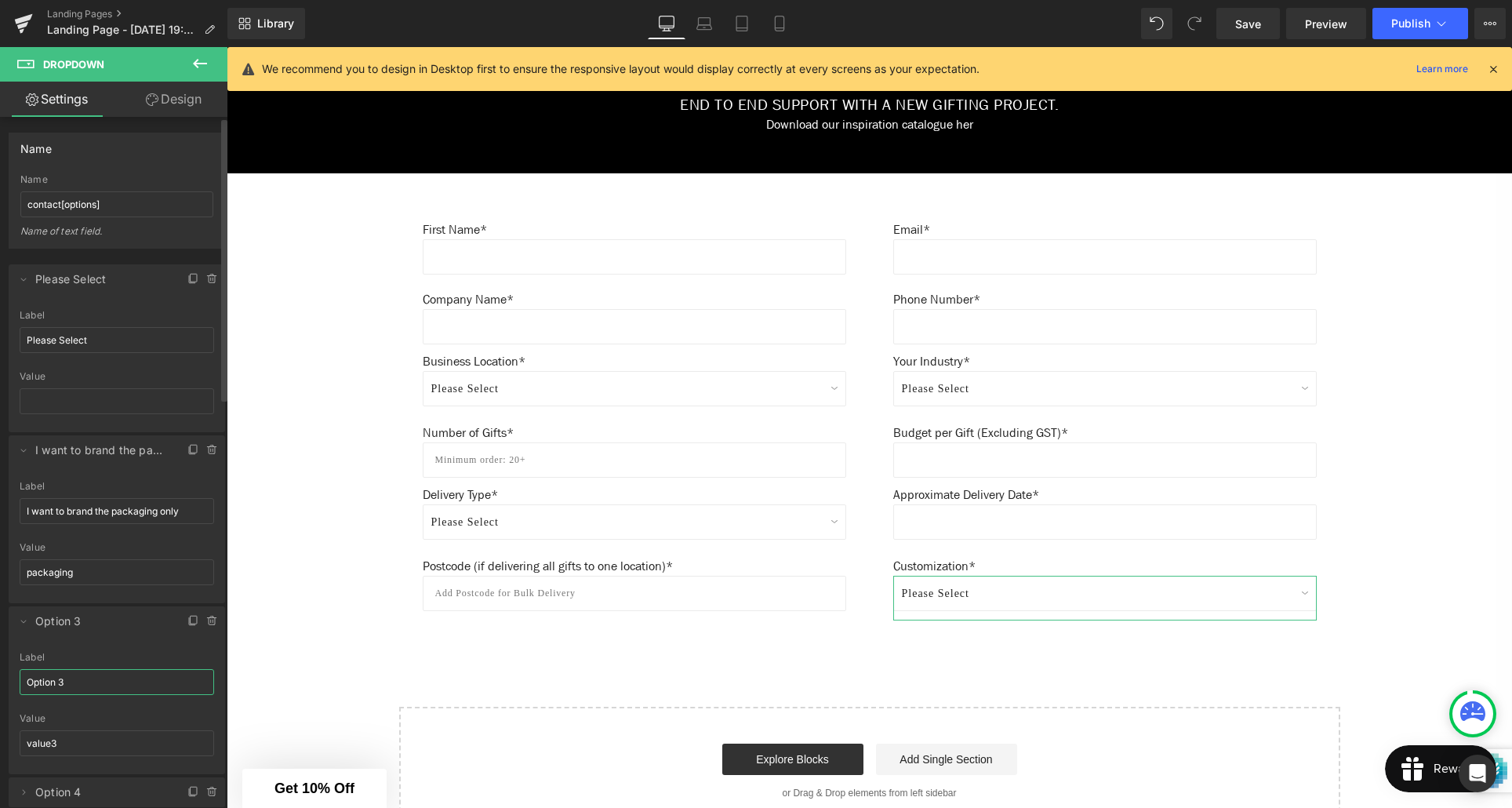
click at [26, 679] on input "Option 3" at bounding box center [117, 682] width 194 height 26
drag, startPoint x: 182, startPoint y: 513, endPoint x: 24, endPoint y: 513, distance: 158.0
click at [24, 513] on input "I want to brand the packaging only" at bounding box center [117, 511] width 194 height 26
drag, startPoint x: 57, startPoint y: 682, endPoint x: 23, endPoint y: 680, distance: 34.1
click at [23, 680] on input "Option 3" at bounding box center [117, 682] width 194 height 26
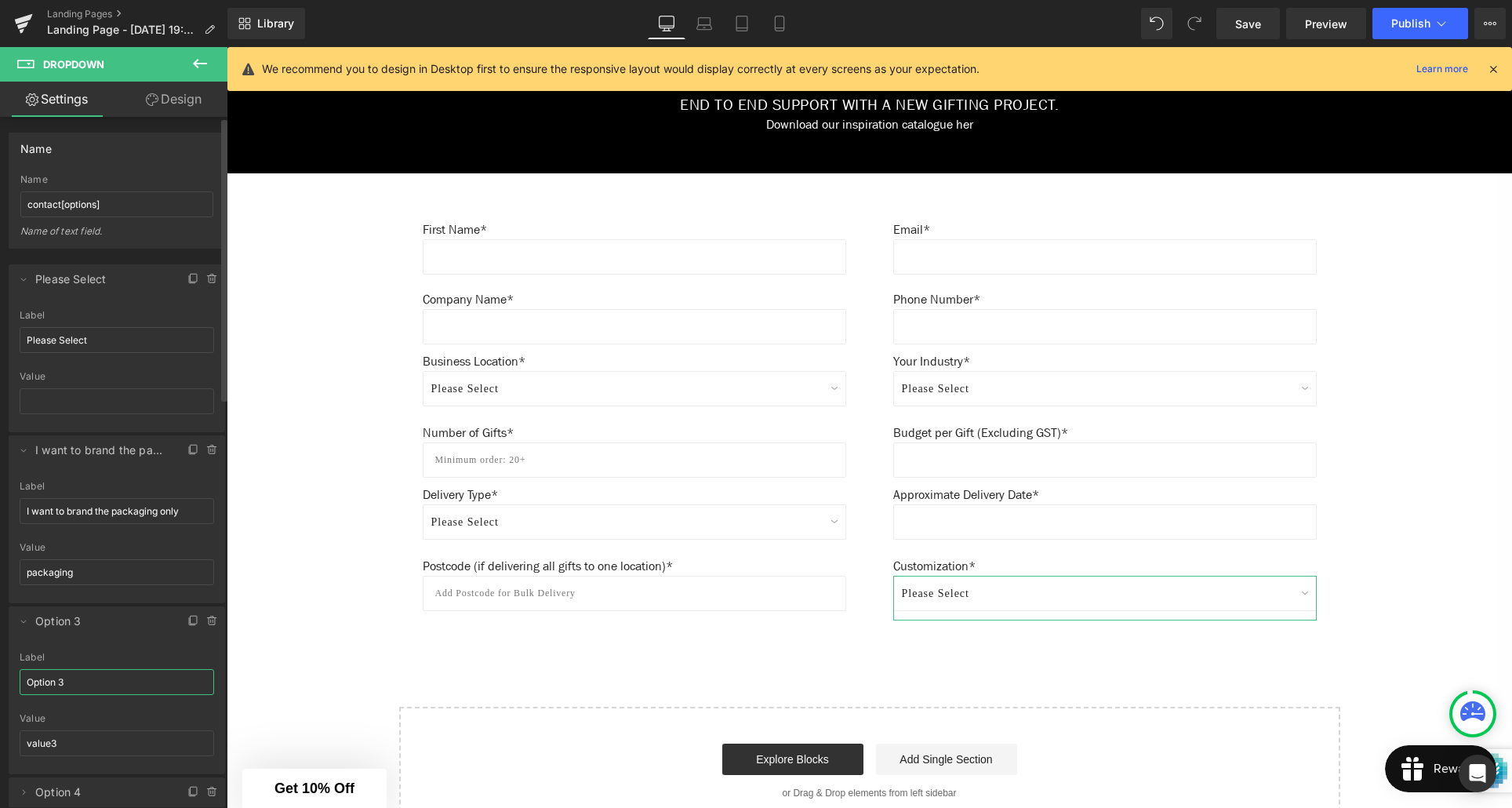
paste input "I want to brand the packaging only"
drag, startPoint x: 158, startPoint y: 681, endPoint x: 155, endPoint y: 692, distance: 11.4
click at [157, 683] on input "I want to brand the packaging only" at bounding box center [117, 682] width 194 height 26
type input "I want to brand the products only"
drag, startPoint x: 63, startPoint y: 742, endPoint x: 17, endPoint y: 741, distance: 46.0
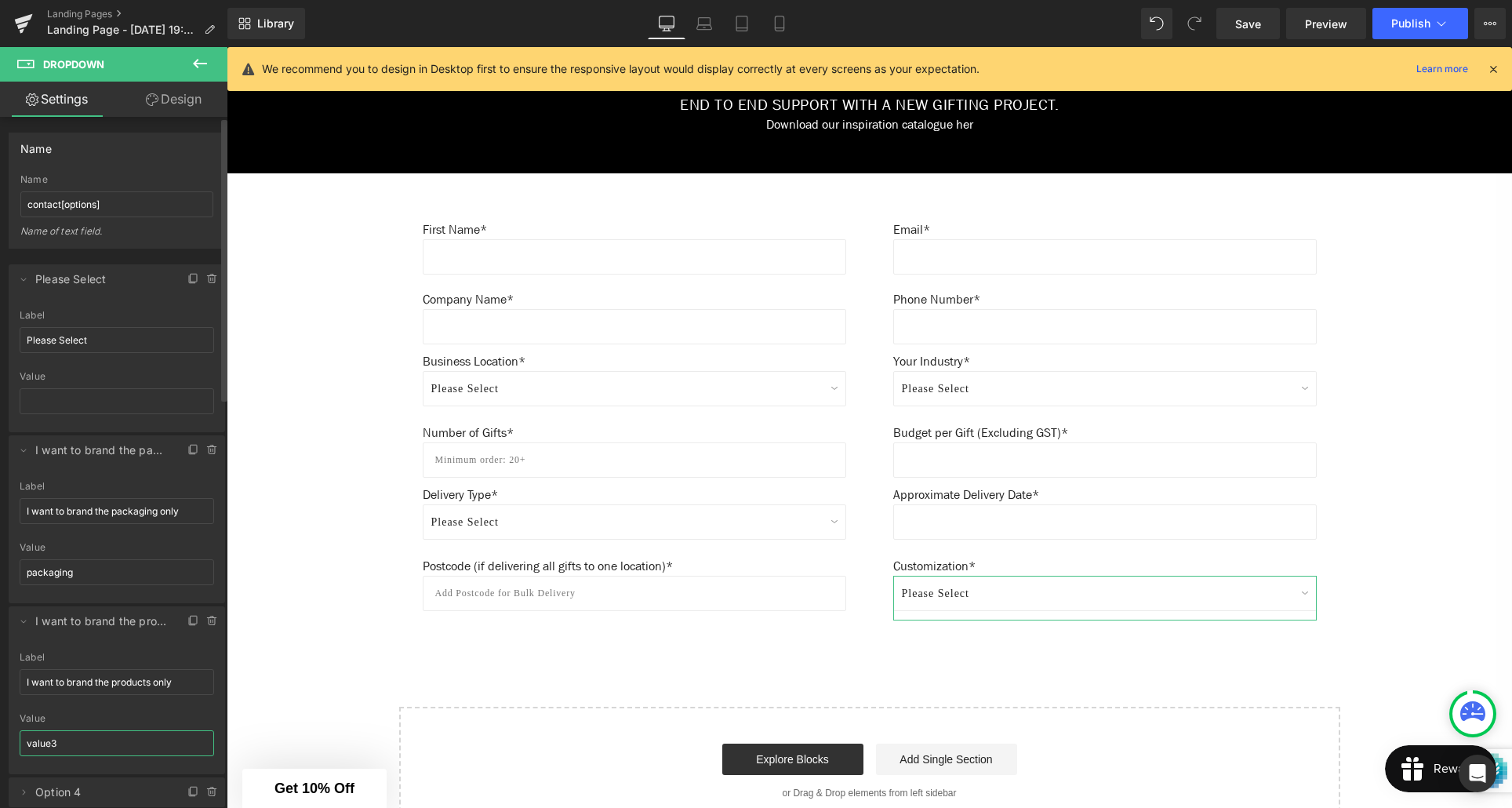
click at [17, 741] on div "Option 3 Label I want to brand the products only value3 Value value3" at bounding box center [116, 713] width 216 height 122
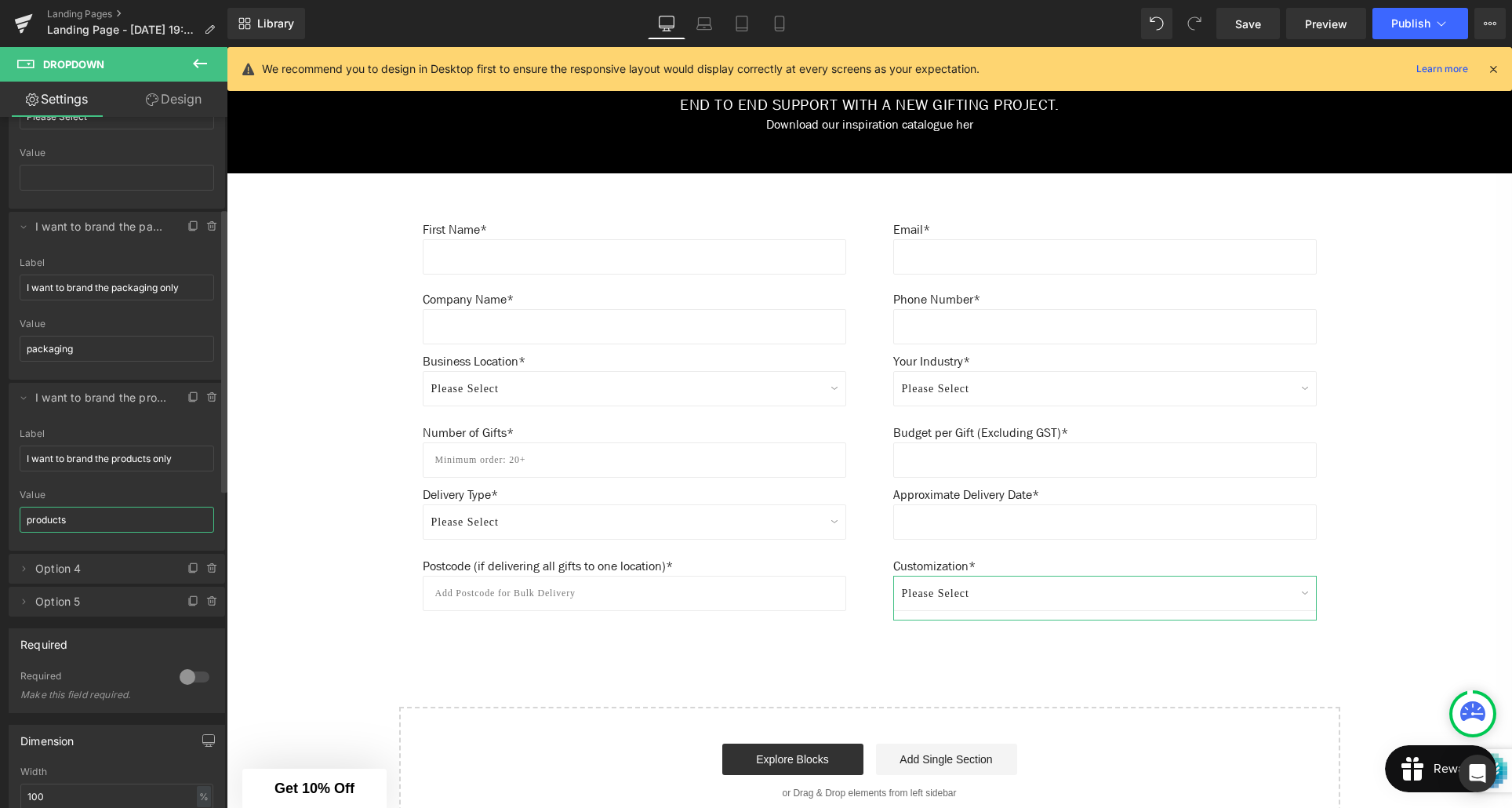
scroll to position [225, 0]
type input "products"
click at [25, 569] on icon at bounding box center [24, 567] width 13 height 13
drag, startPoint x: 177, startPoint y: 459, endPoint x: 12, endPoint y: 457, distance: 165.0
click at [12, 457] on div "Option 3 Label I want to brand the products only value3 Value products" at bounding box center [116, 488] width 216 height 122
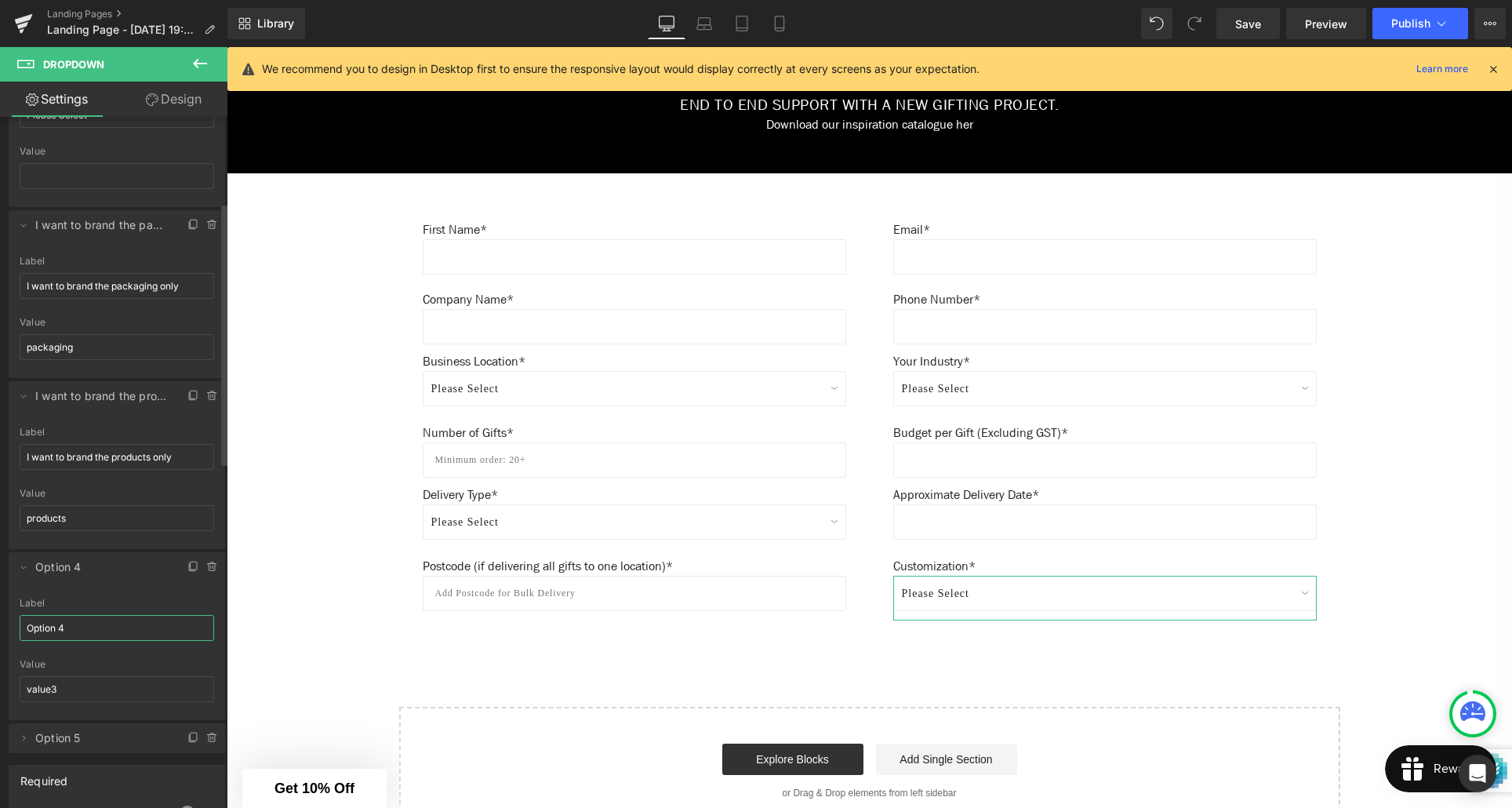
drag, startPoint x: 68, startPoint y: 628, endPoint x: 22, endPoint y: 627, distance: 46.0
click at [22, 627] on input "Option 4" at bounding box center [117, 627] width 194 height 26
paste input "I want to brand the products only"
drag, startPoint x: 92, startPoint y: 625, endPoint x: 98, endPoint y: 664, distance: 39.5
click at [92, 627] on input "I want to brand the products only" at bounding box center [117, 627] width 194 height 26
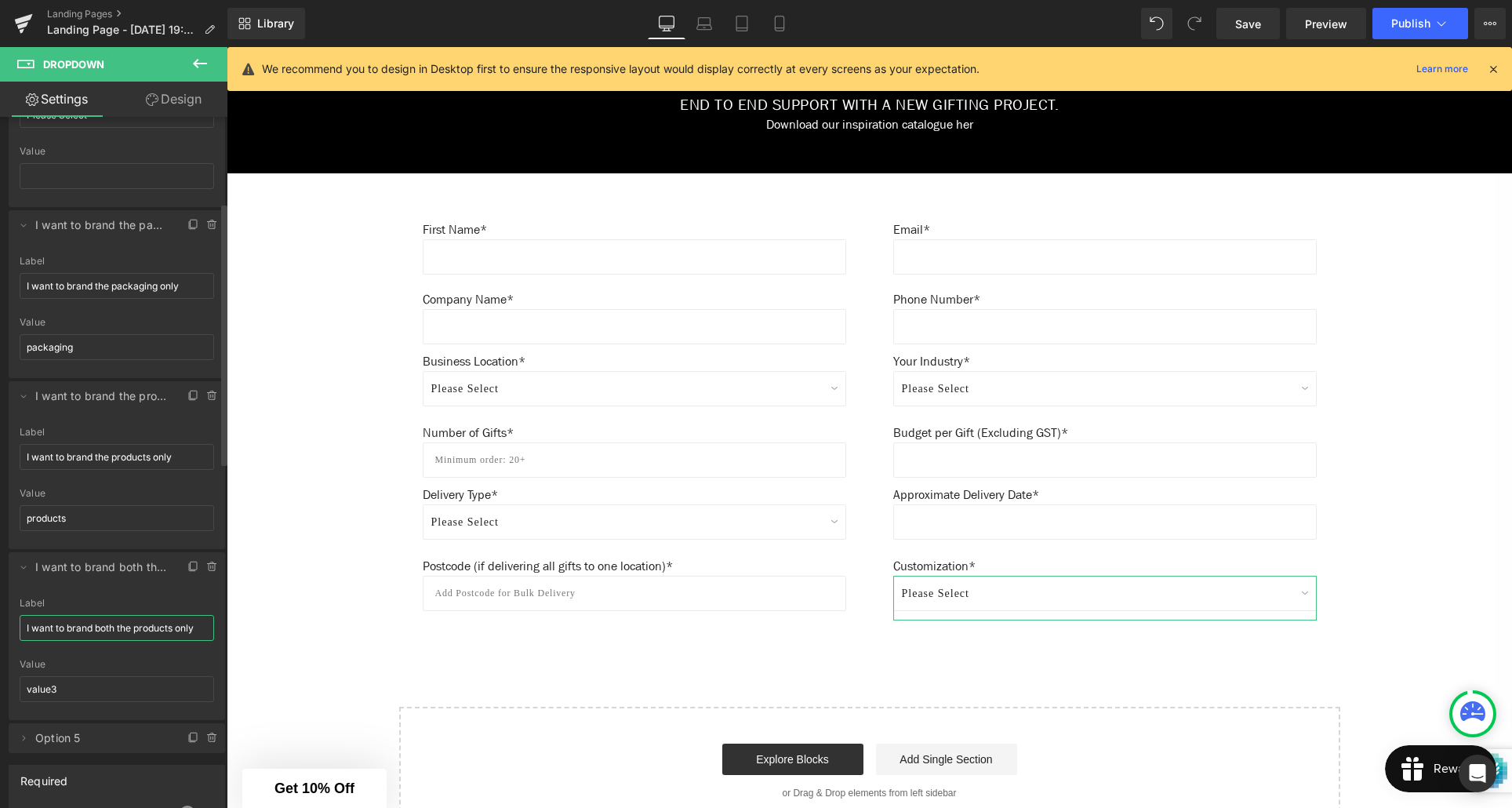
click at [174, 630] on input "I want to brand both the products only" at bounding box center [117, 627] width 194 height 26
drag, startPoint x: 194, startPoint y: 627, endPoint x: 197, endPoint y: 643, distance: 16.3
click at [194, 632] on input "I want to brand both the products only" at bounding box center [117, 627] width 194 height 26
type input "I want to brand both the products and packaging"
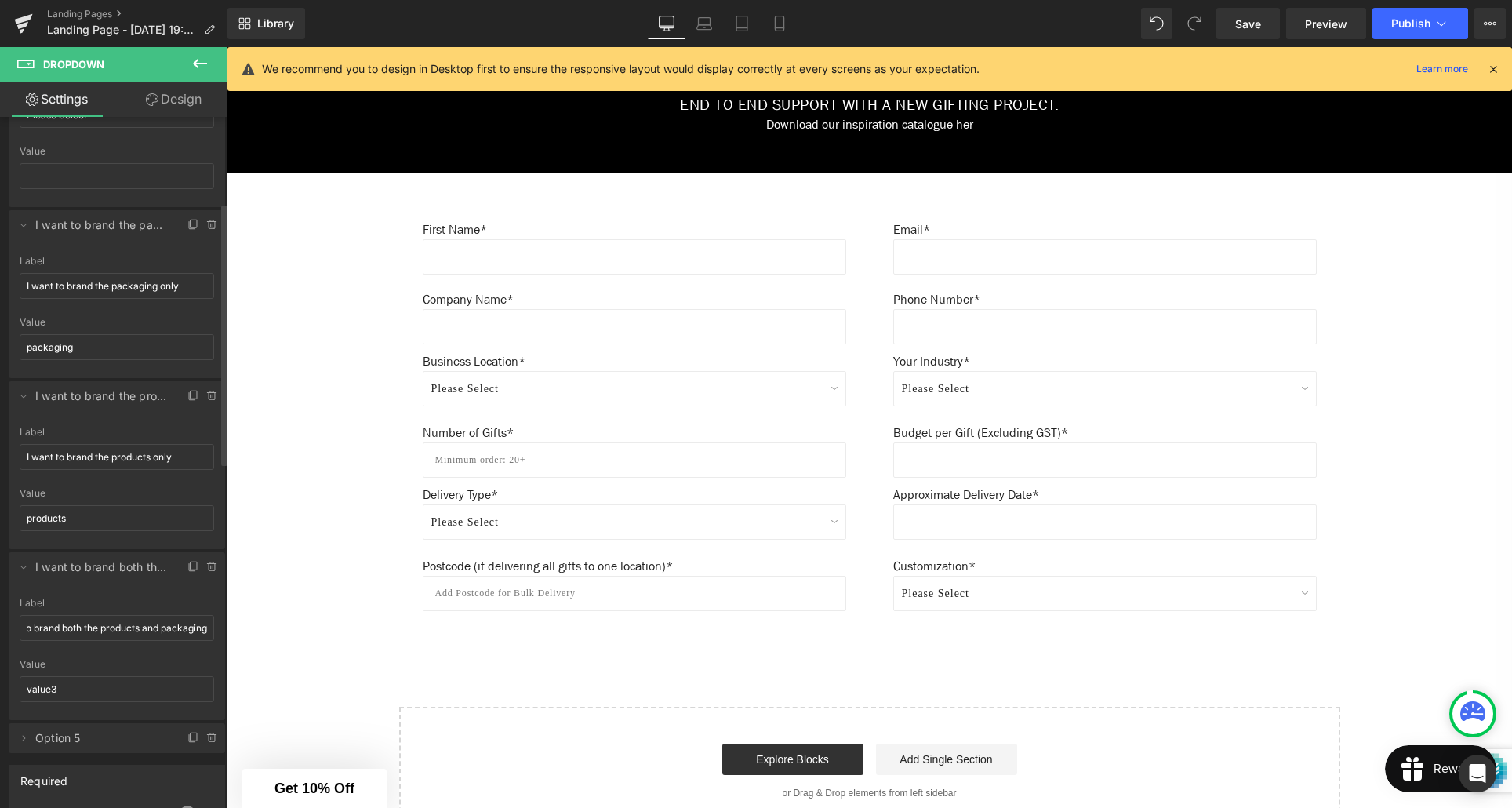
scroll to position [0, 0]
drag, startPoint x: 62, startPoint y: 688, endPoint x: 5, endPoint y: 687, distance: 57.0
click at [5, 687] on div "Delete Cancel Please Select Option 1 Label Please Select value1 Value Delete Ca…" at bounding box center [117, 388] width 234 height 730
type input "products-packaging"
click at [26, 737] on icon at bounding box center [24, 738] width 13 height 13
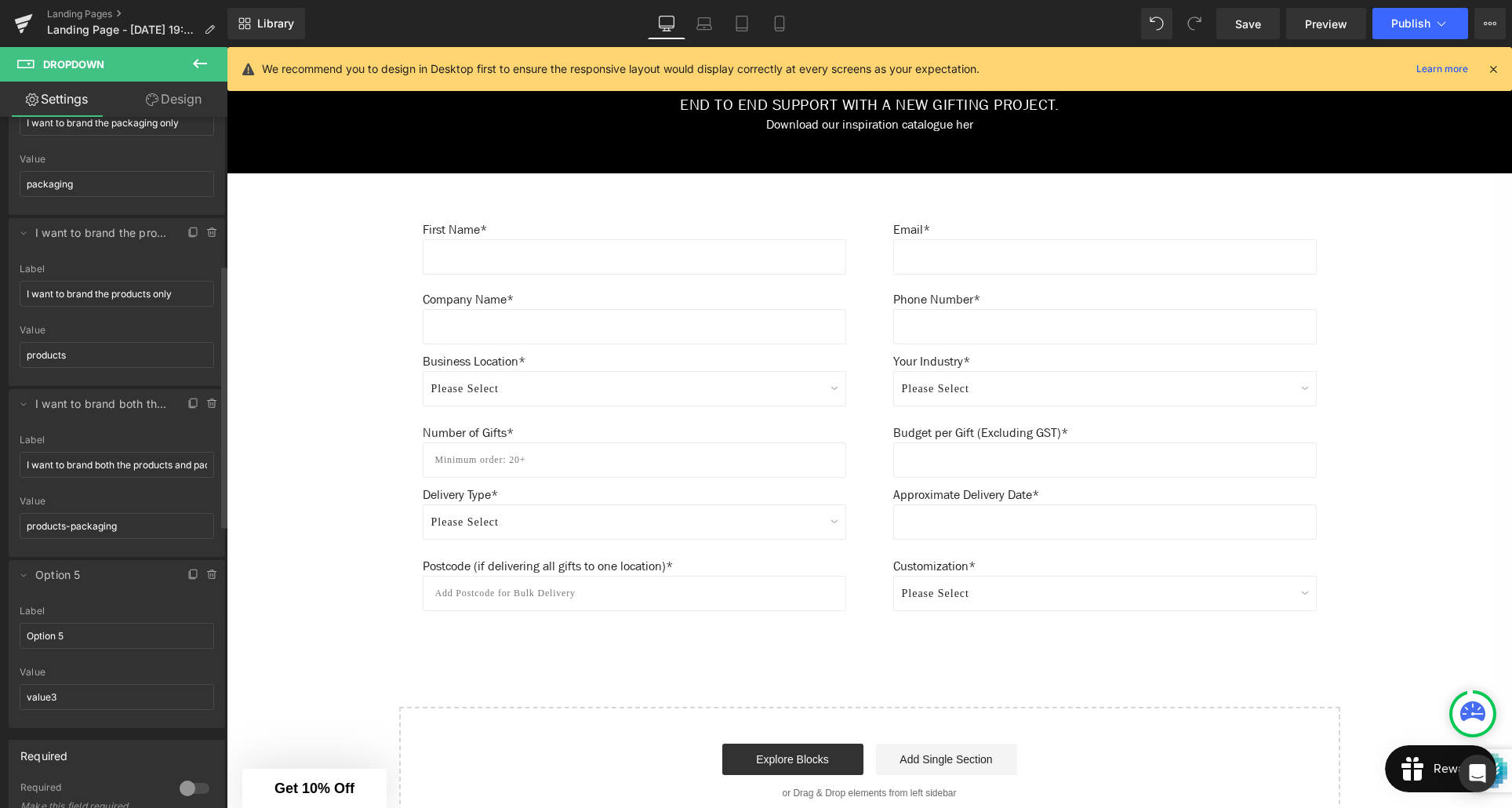
scroll to position [389, 0]
drag, startPoint x: 71, startPoint y: 634, endPoint x: 21, endPoint y: 632, distance: 50.0
click at [21, 632] on input "Option 5" at bounding box center [117, 635] width 194 height 26
click at [175, 640] on input "I am not interested in custom" at bounding box center [117, 635] width 194 height 26
type input "I am not interested in custom branding"
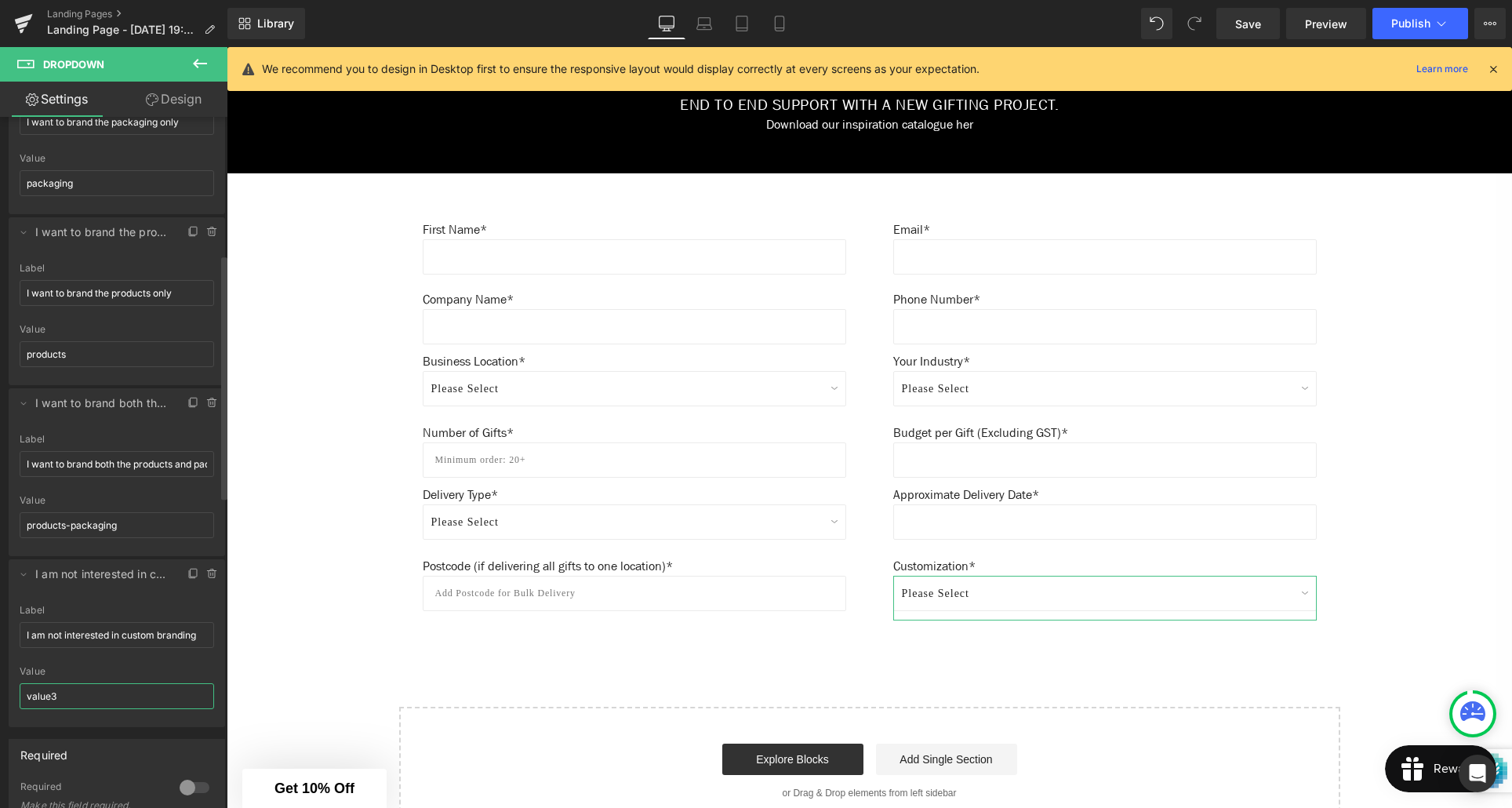
drag, startPoint x: 55, startPoint y: 699, endPoint x: 16, endPoint y: 697, distance: 39.1
click at [16, 697] on div "Option 5 Label I am not interested in custom branding value3 Value value3" at bounding box center [116, 666] width 216 height 122
type input "no-branding"
click at [289, 685] on div "Create Your Own Gift Heading This service is for 20+ customised gifts. Text Blo…" at bounding box center [870, 122] width 1286 height 1426
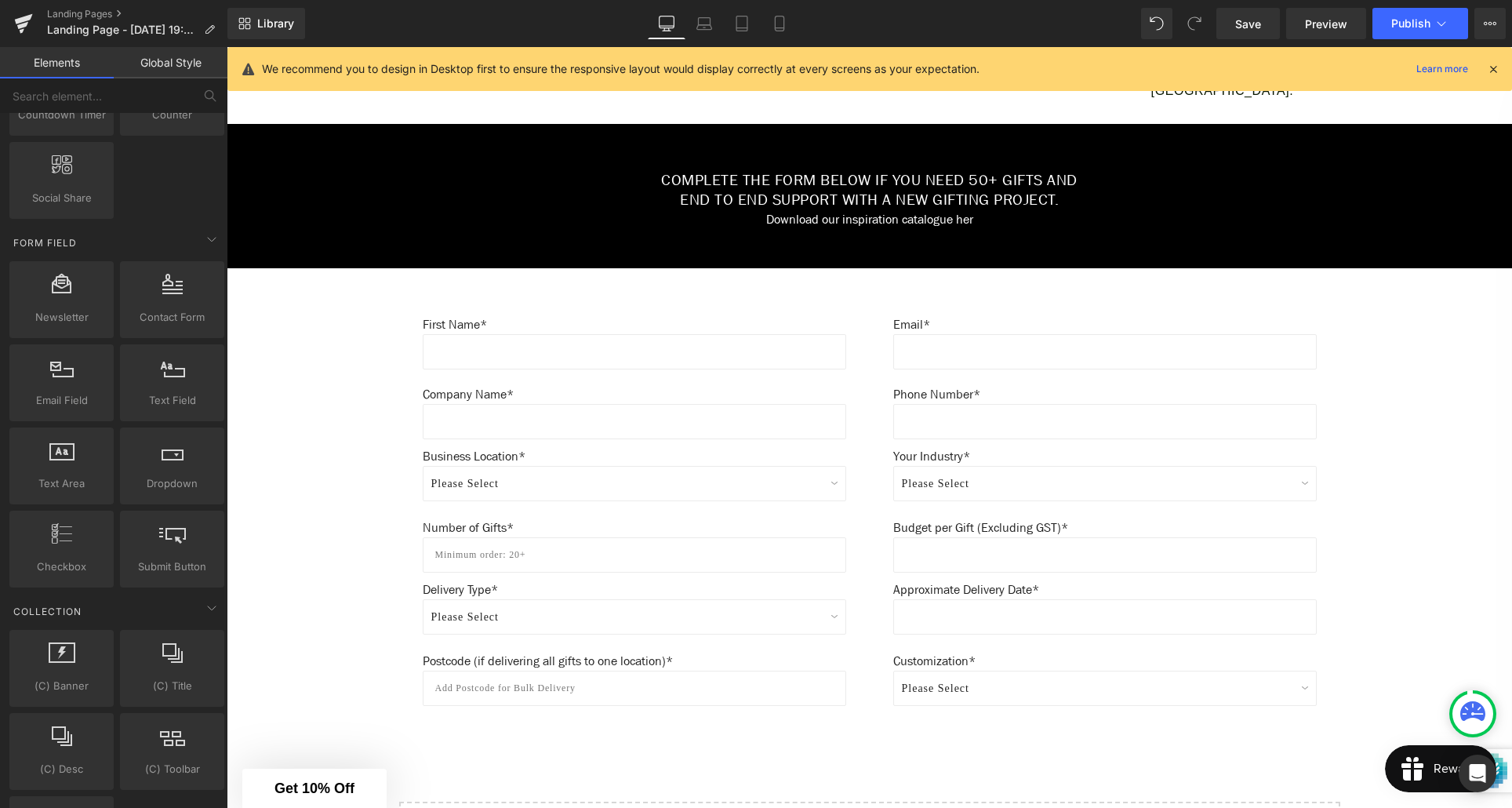
scroll to position [724, 0]
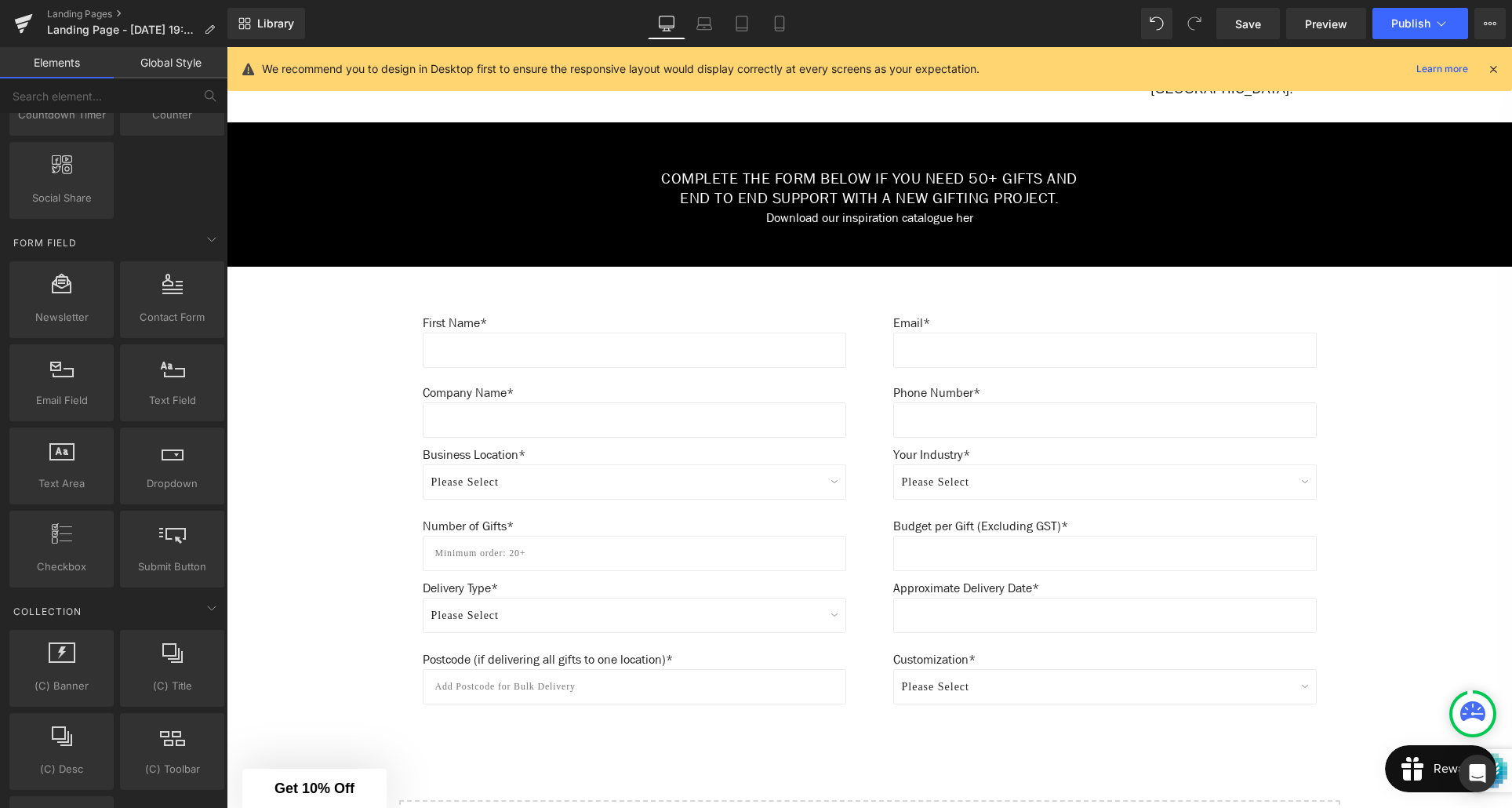
click at [1403, 497] on div "Create Your Own Gift Heading This service is for 20+ customised gifts. Text Blo…" at bounding box center [870, 215] width 1286 height 1426
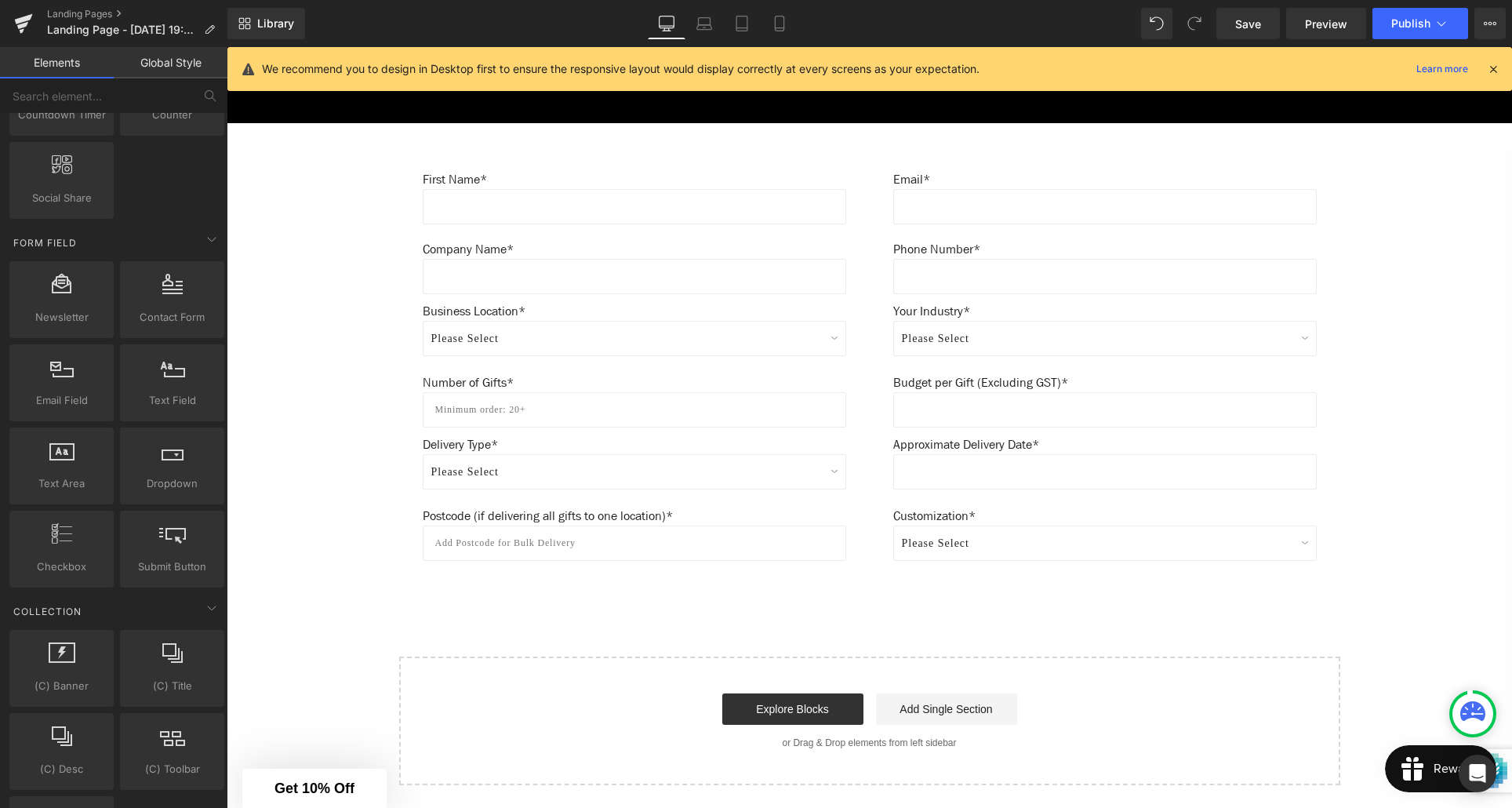
scroll to position [2211, 0]
click at [1248, 29] on span "Save" at bounding box center [1248, 24] width 26 height 16
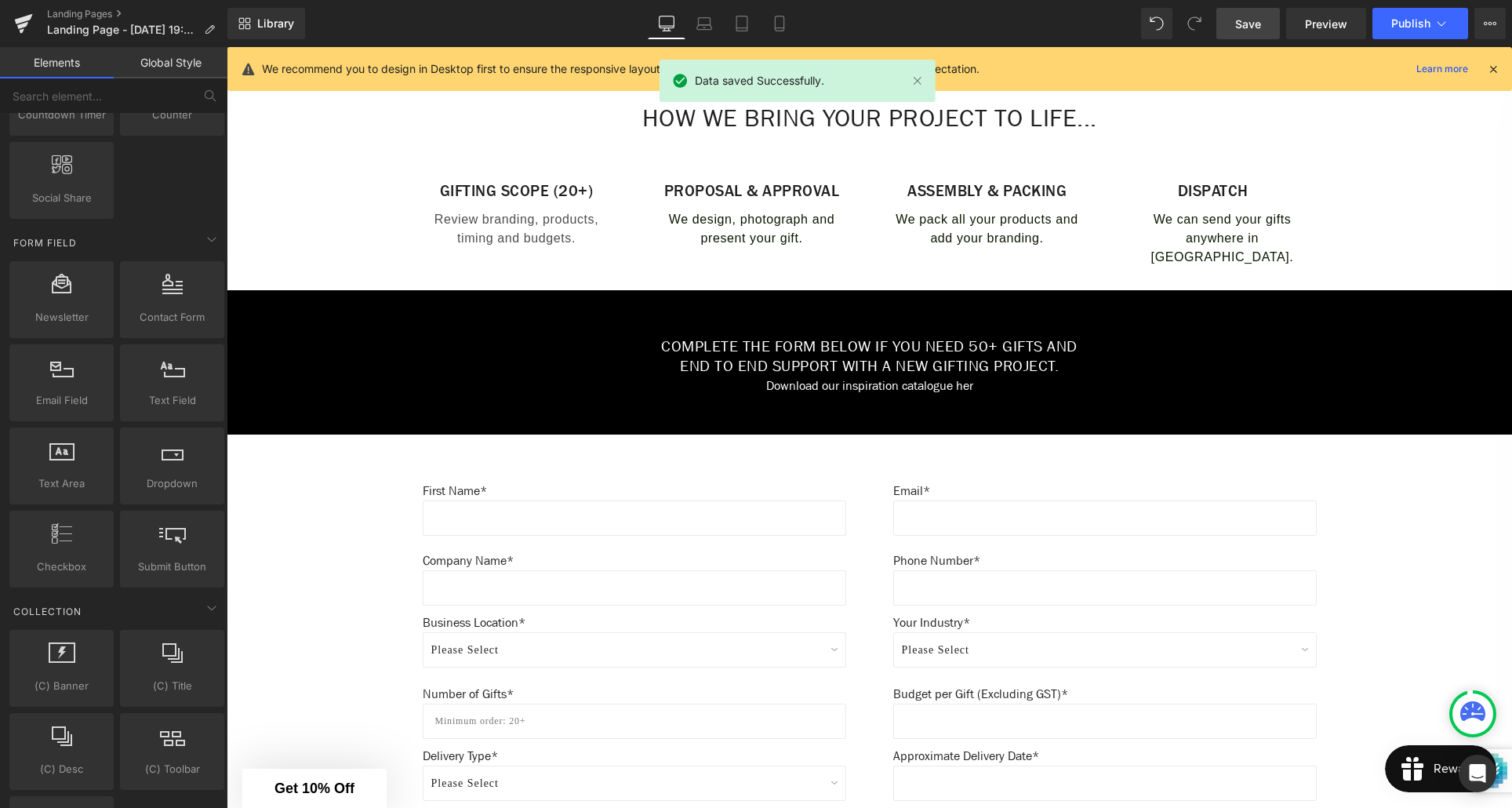
scroll to position [553, 0]
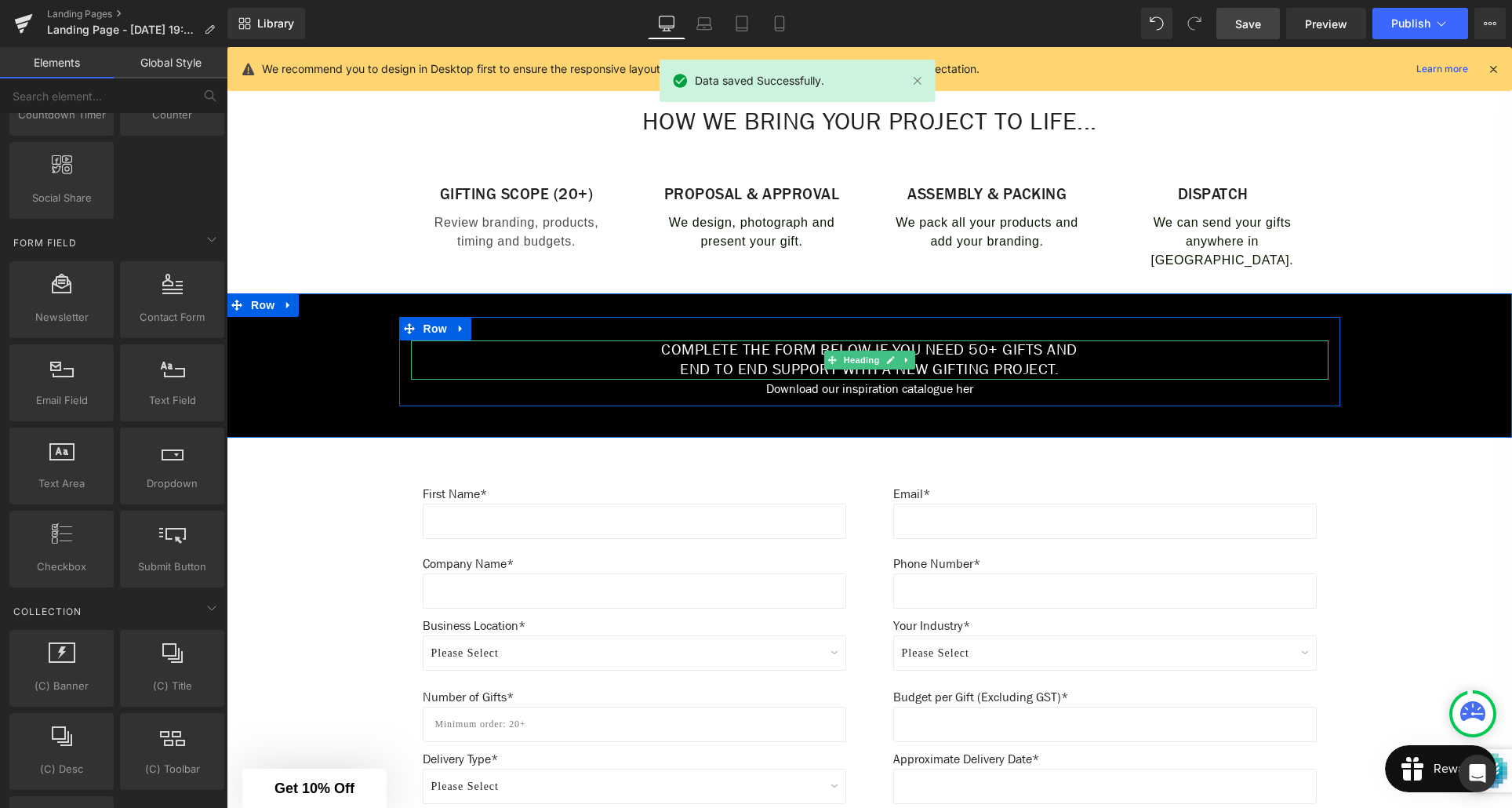
click at [1002, 351] on h1 "Complete the form below if you need 50+ gifts and" at bounding box center [870, 350] width 917 height 20
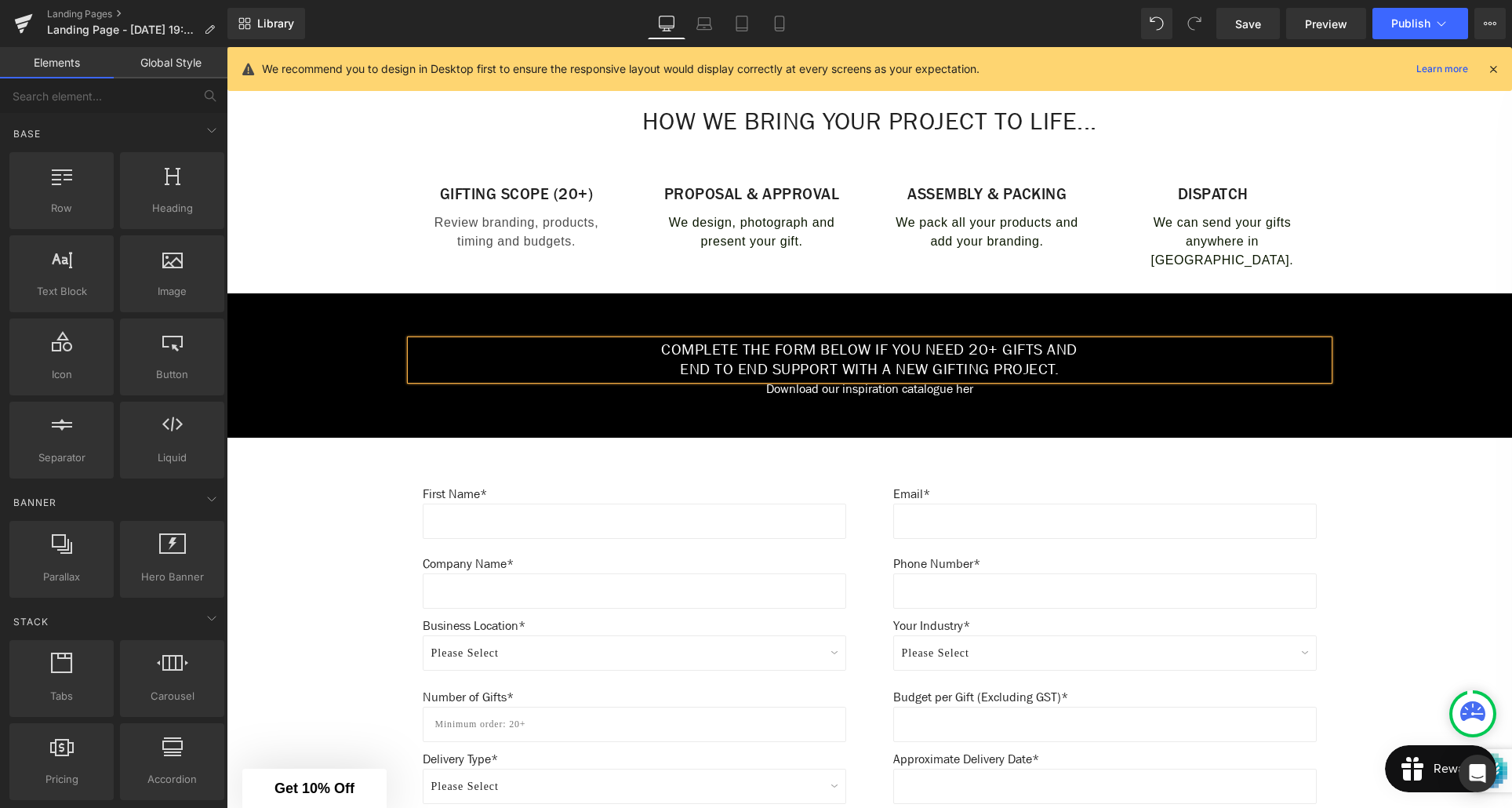
click at [378, 479] on div "Create Your Own Gift Heading This service is for 20+ customised gifts. Text Blo…" at bounding box center [870, 386] width 1286 height 1426
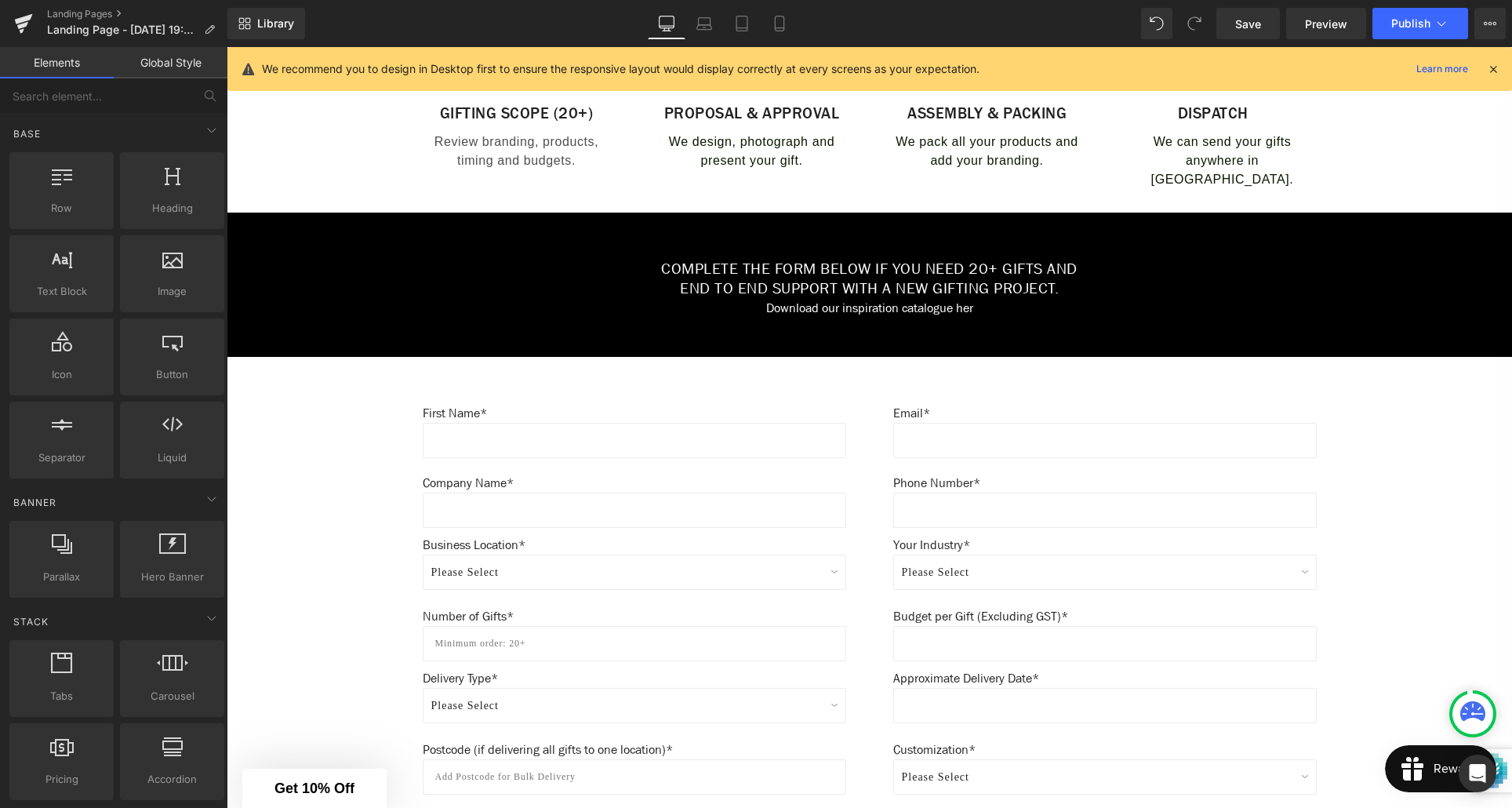
scroll to position [636, 0]
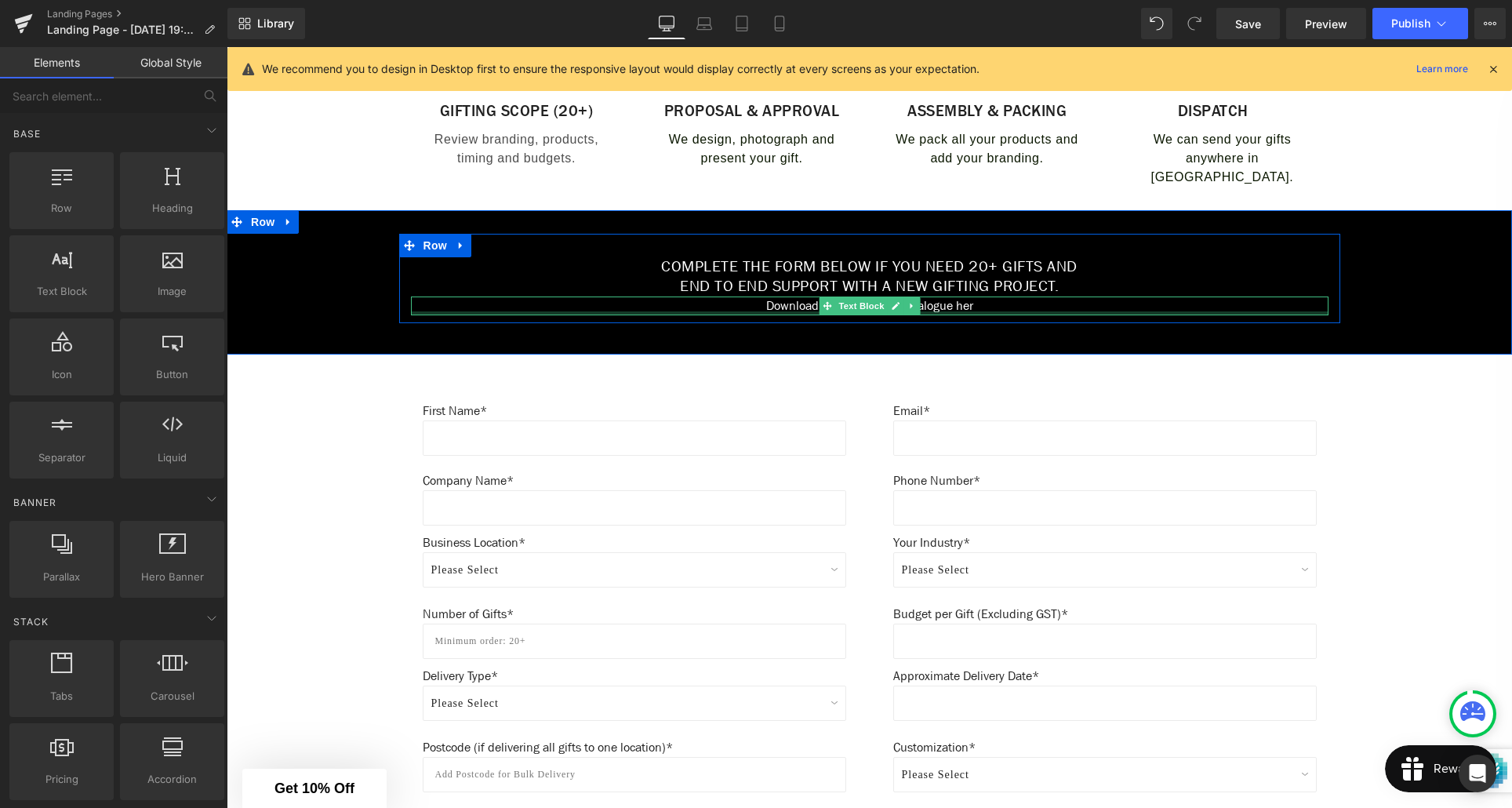
click at [972, 311] on div at bounding box center [870, 313] width 917 height 4
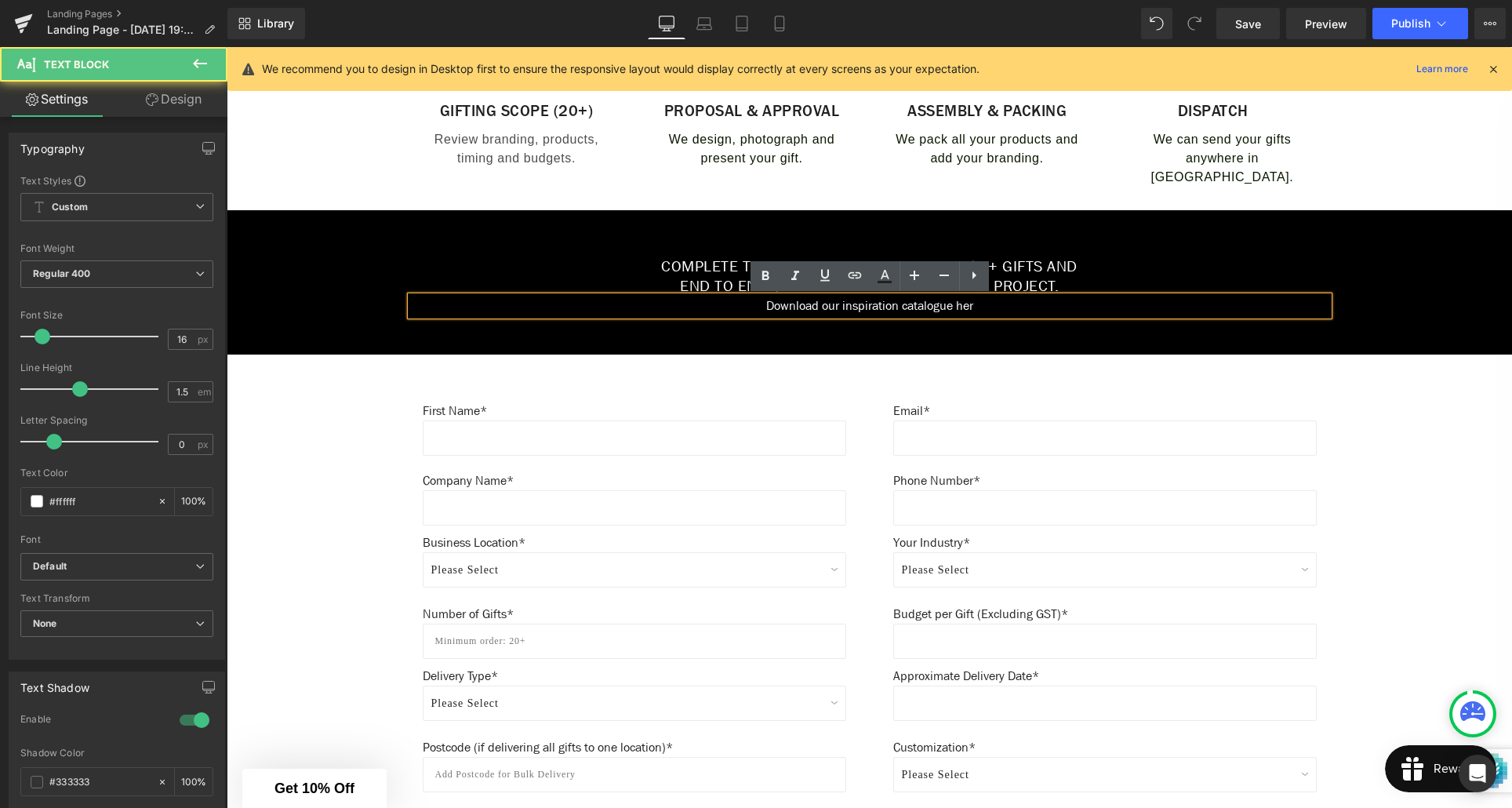
click at [974, 305] on p "Download our inspiration catalogue her" at bounding box center [870, 306] width 917 height 19
click at [979, 306] on p "Download our inspiration catalogue her" at bounding box center [870, 306] width 917 height 19
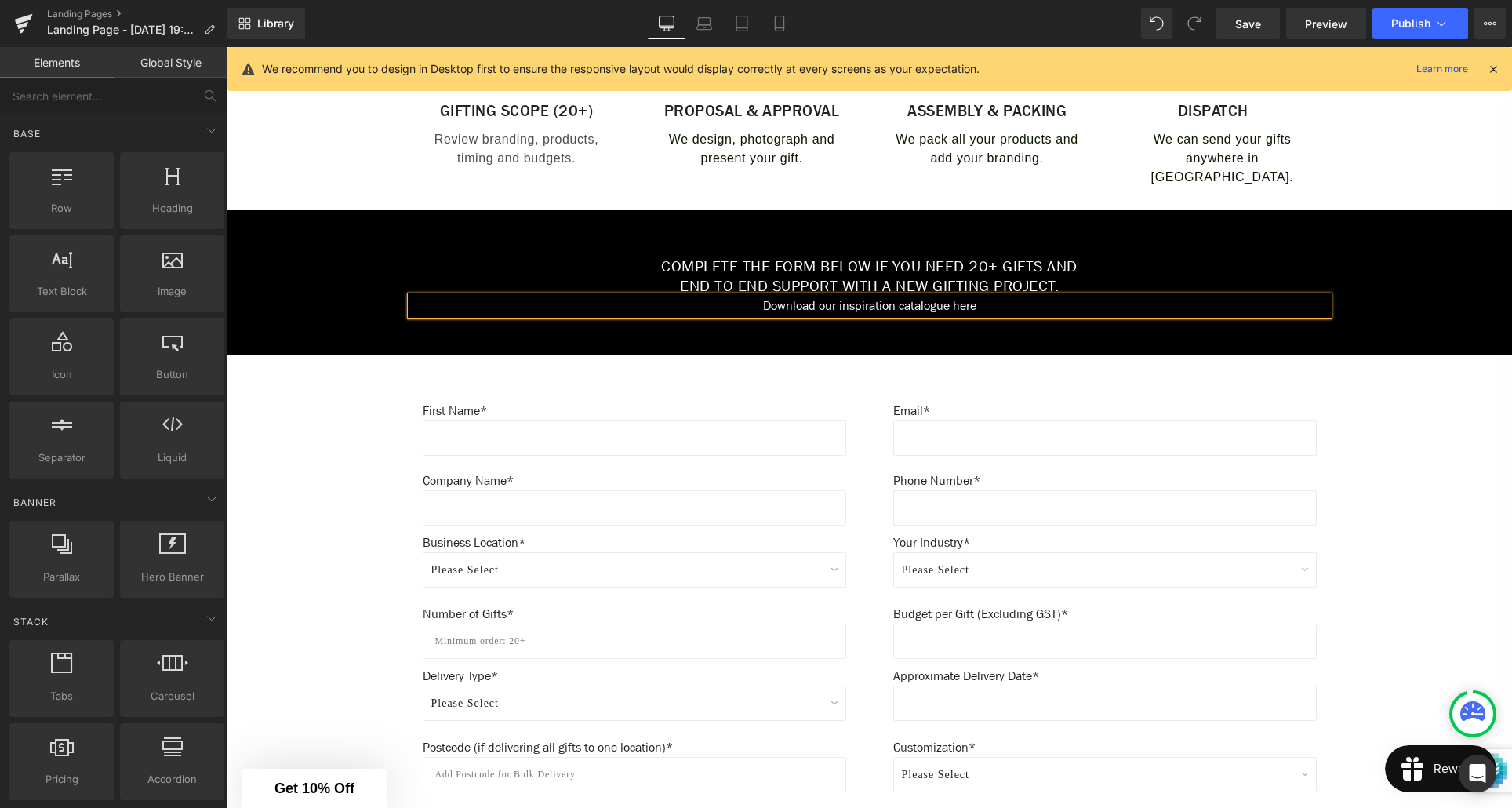
click at [368, 398] on div "Create Your Own Gift Heading This service is for 20+ customised gifts. Text Blo…" at bounding box center [870, 303] width 1286 height 1426
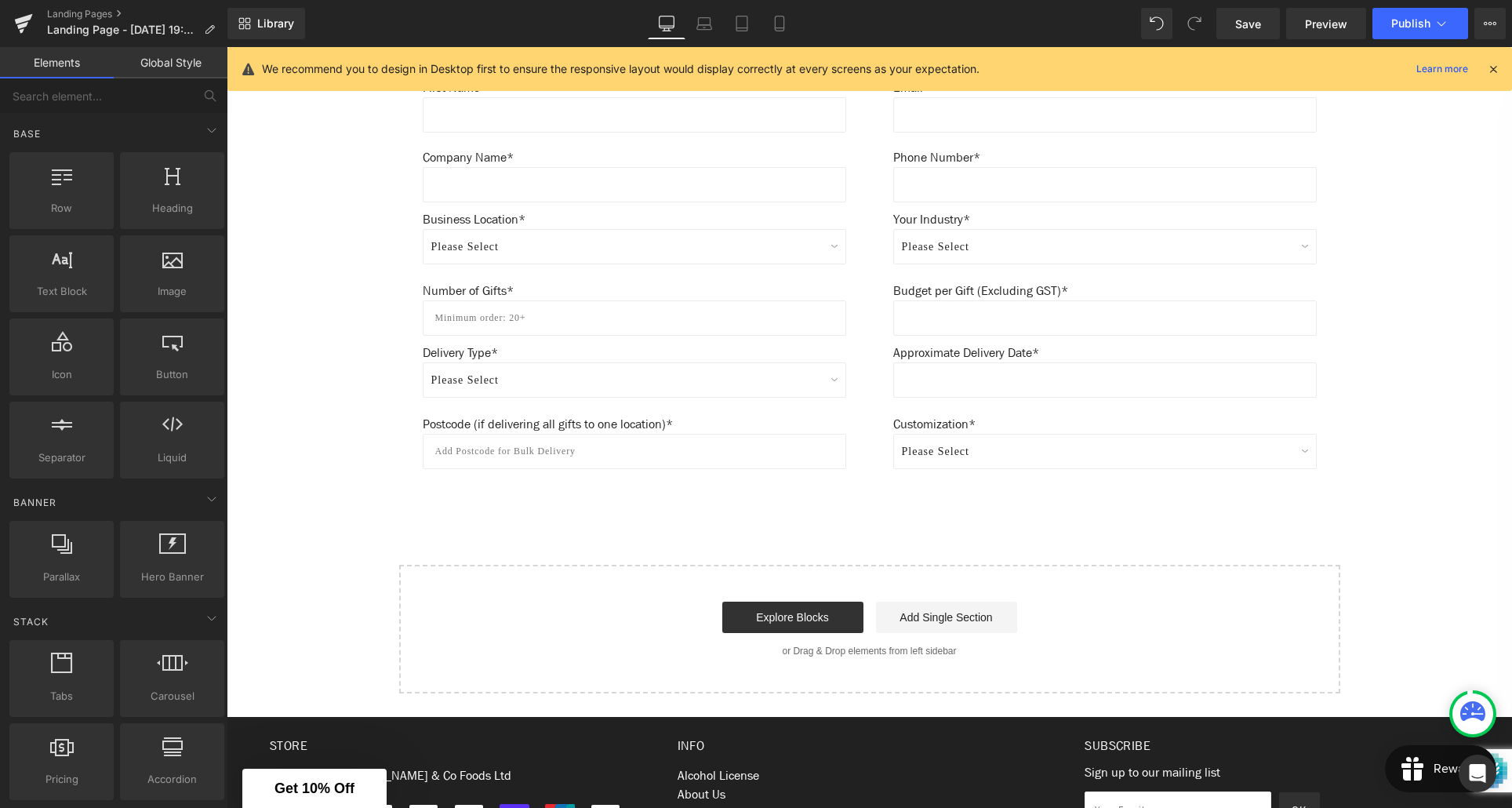
scroll to position [952, 0]
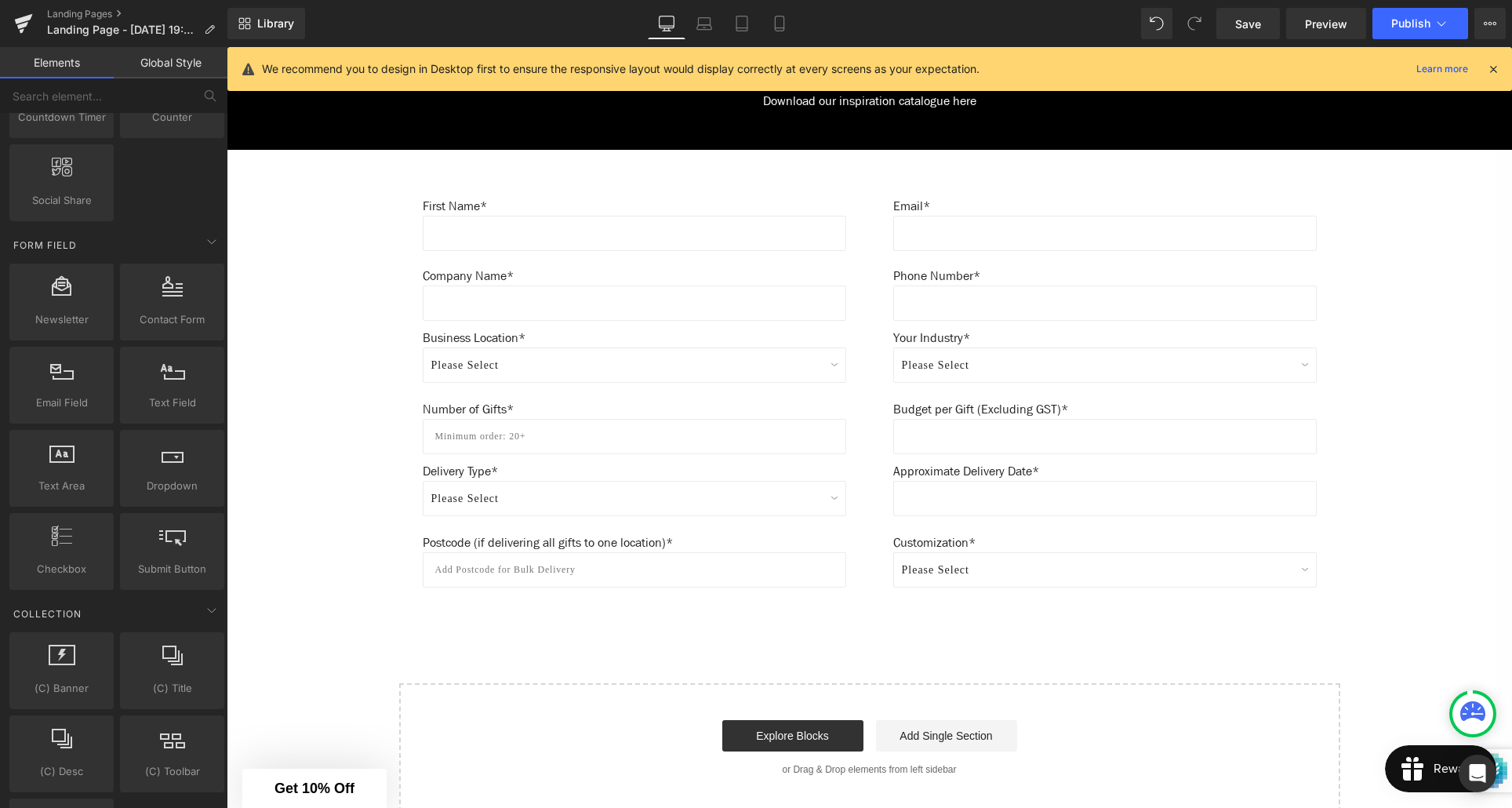
scroll to position [801, 0]
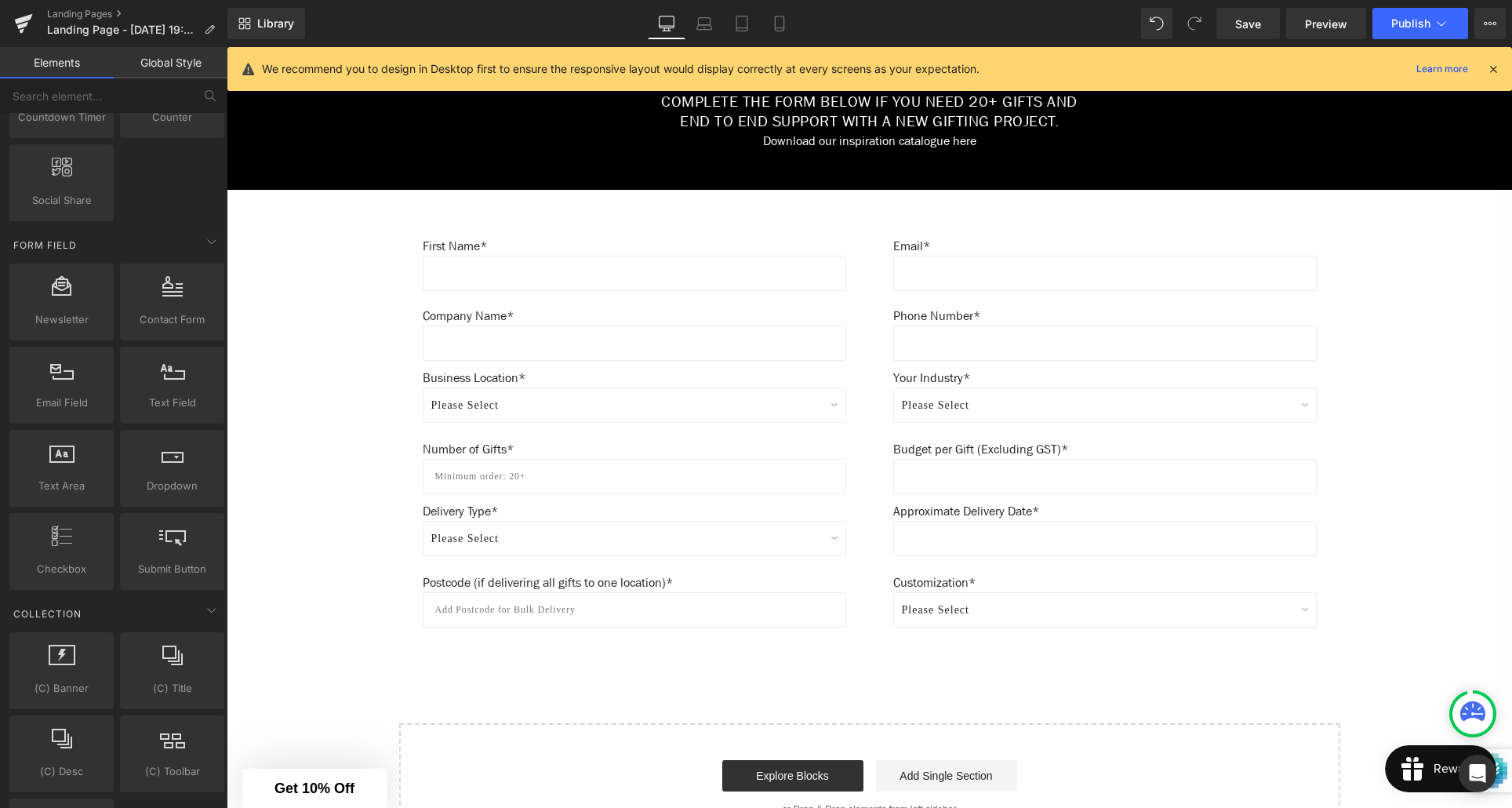
click at [171, 67] on link "Global Style" at bounding box center [171, 63] width 114 height 31
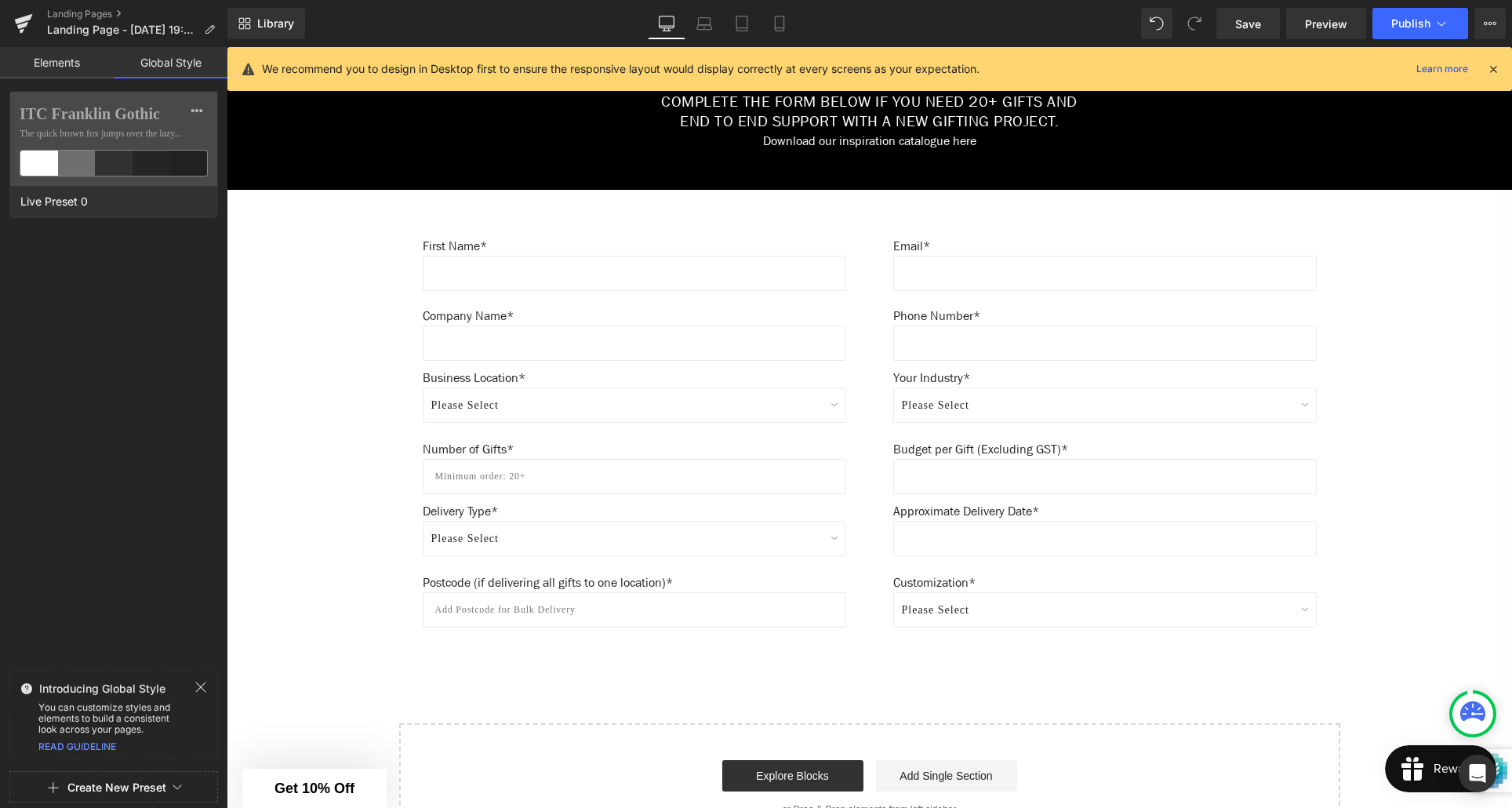
click at [56, 68] on link "Elements" at bounding box center [57, 63] width 114 height 31
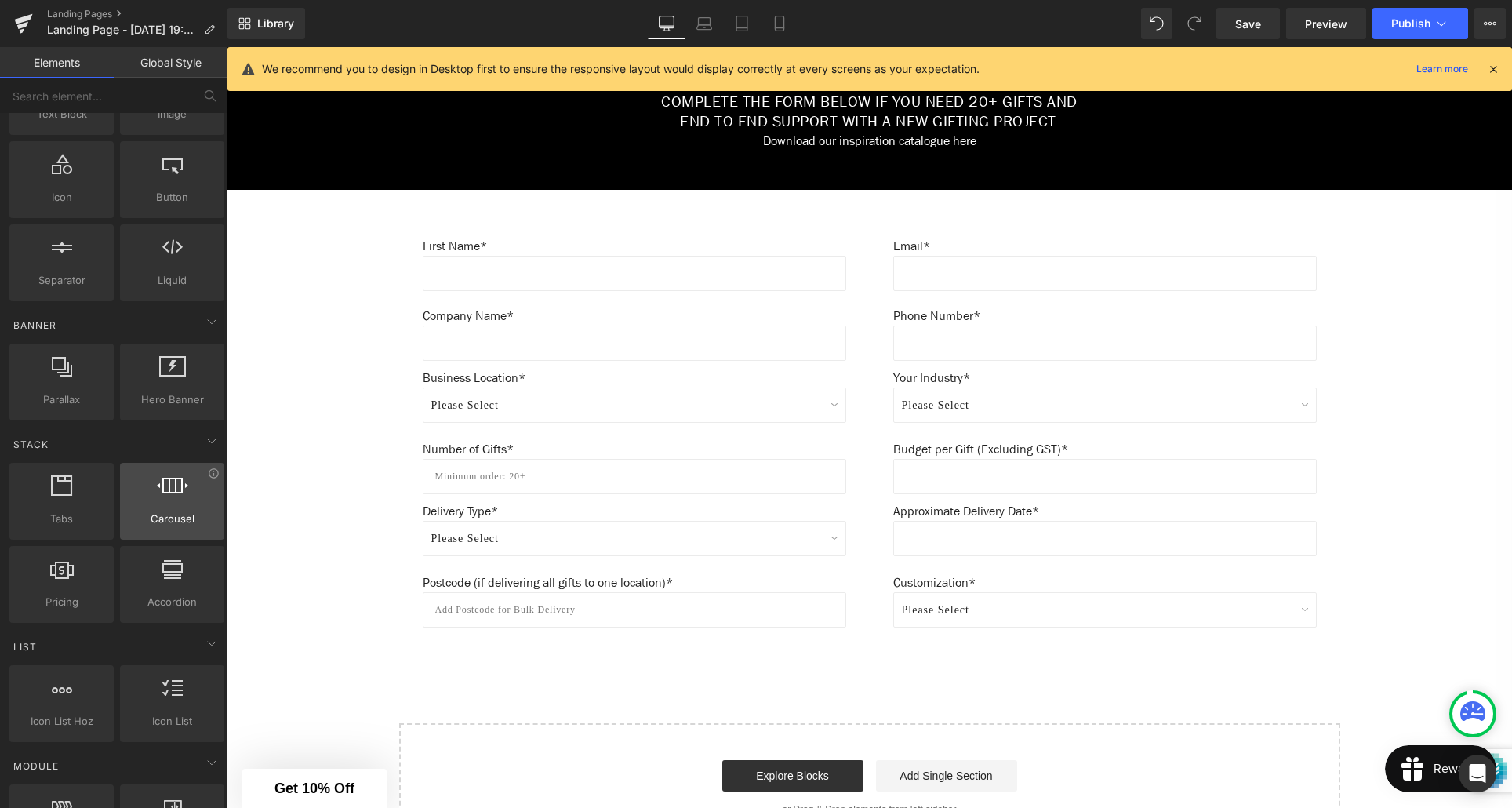
scroll to position [0, 0]
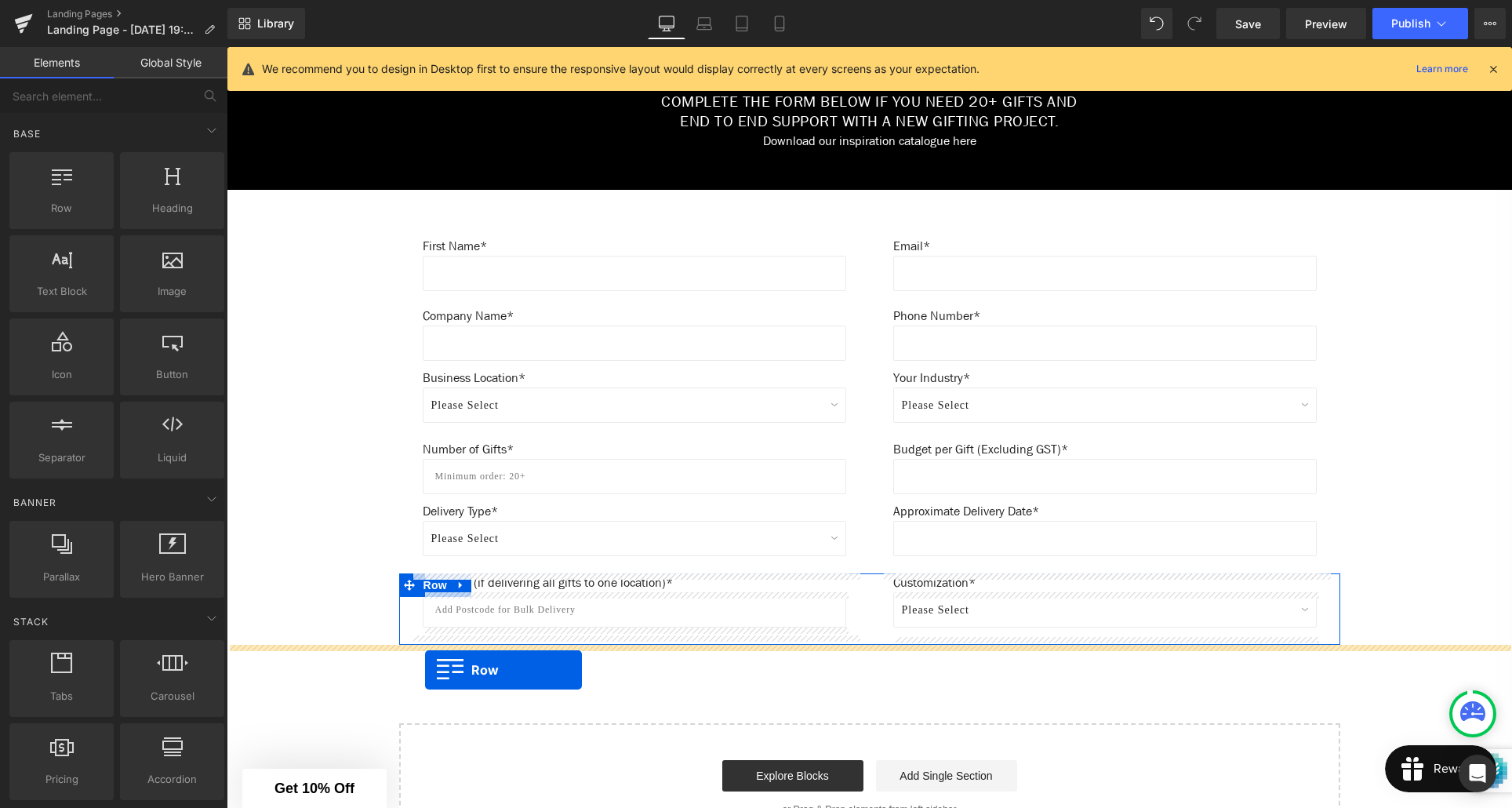
drag, startPoint x: 289, startPoint y: 243, endPoint x: 425, endPoint y: 669, distance: 447.2
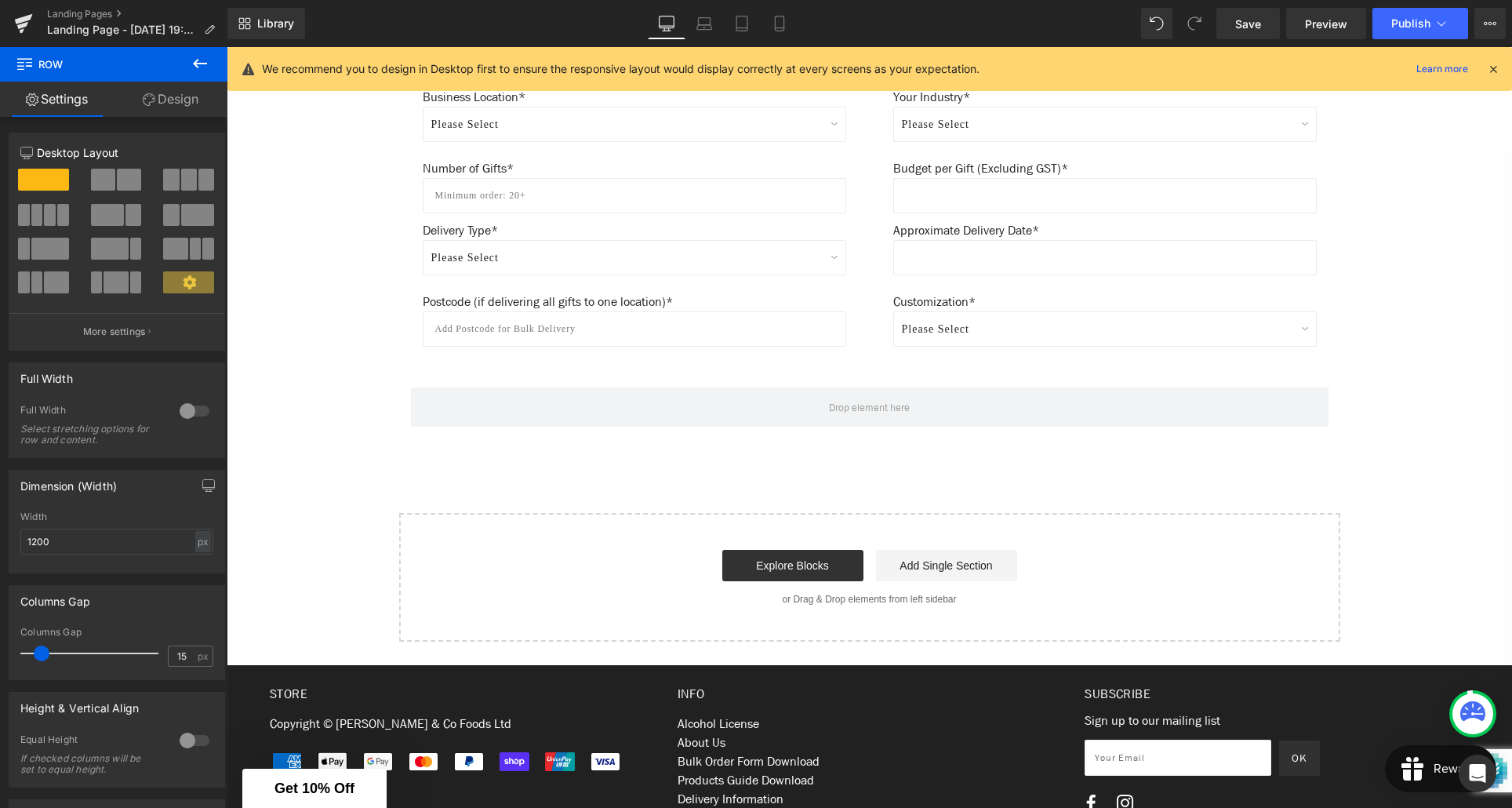
scroll to position [1083, 0]
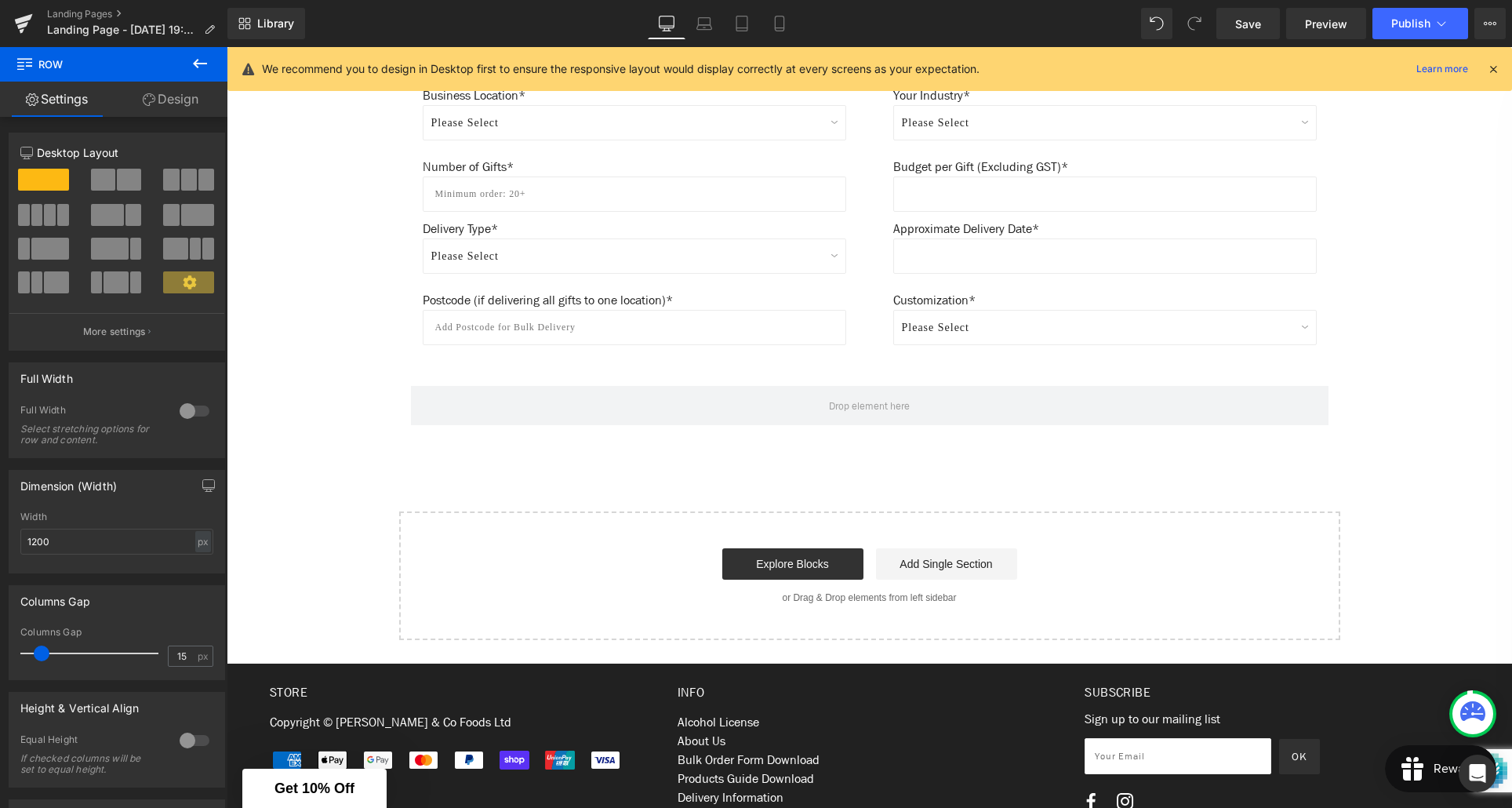
click at [204, 59] on icon at bounding box center [200, 63] width 19 height 19
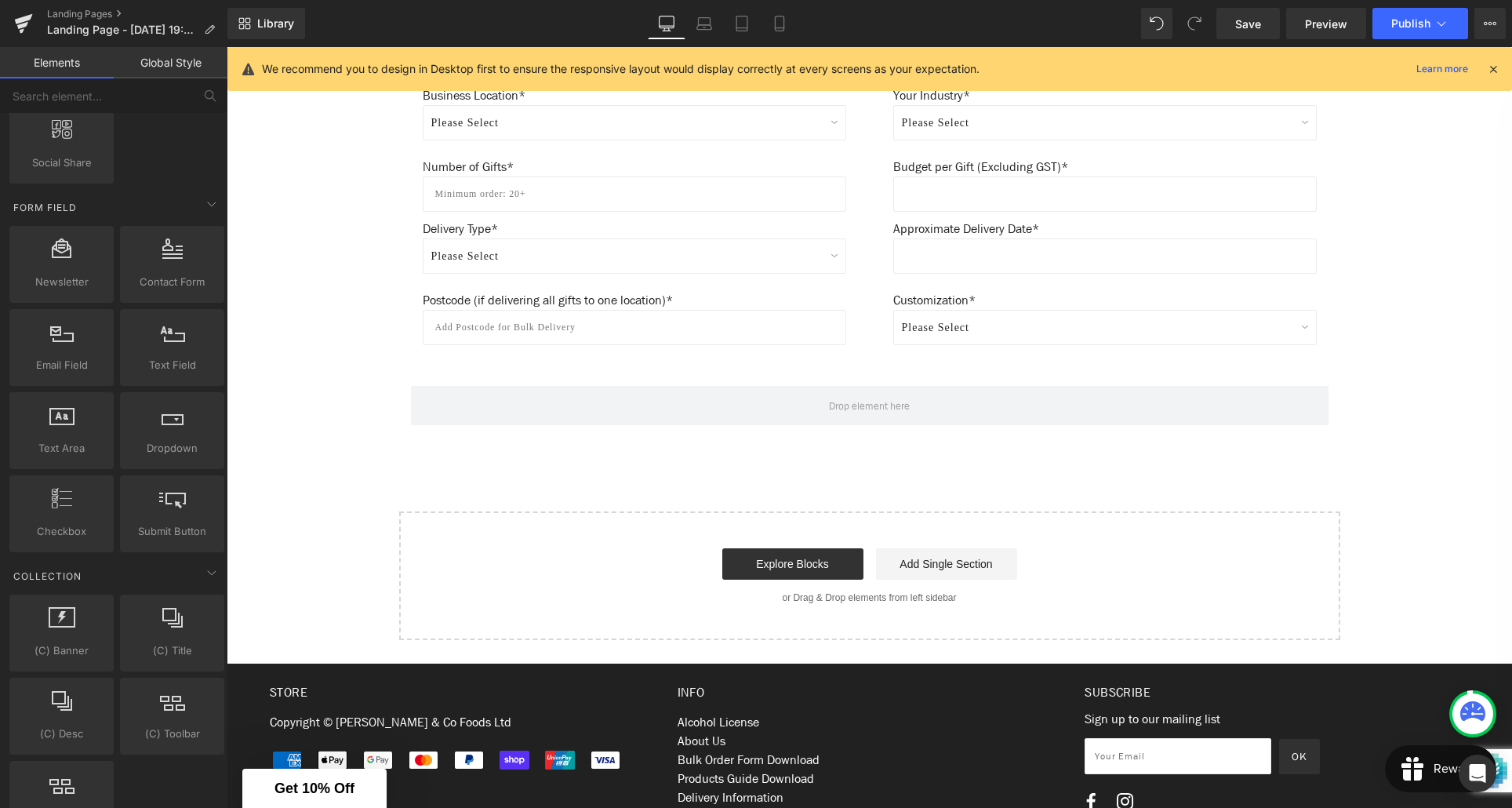
scroll to position [2261, 0]
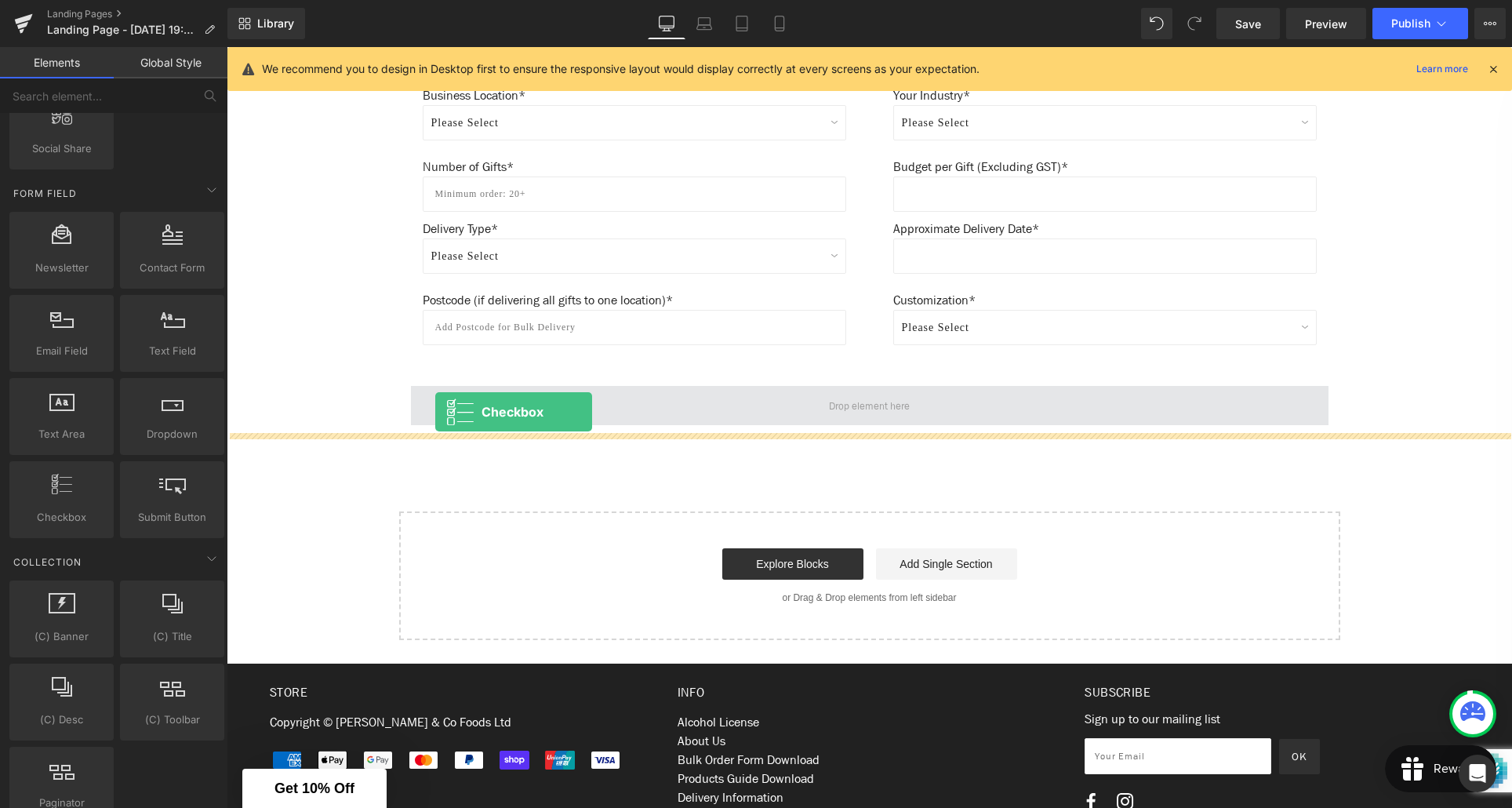
drag, startPoint x: 288, startPoint y: 546, endPoint x: 435, endPoint y: 412, distance: 198.9
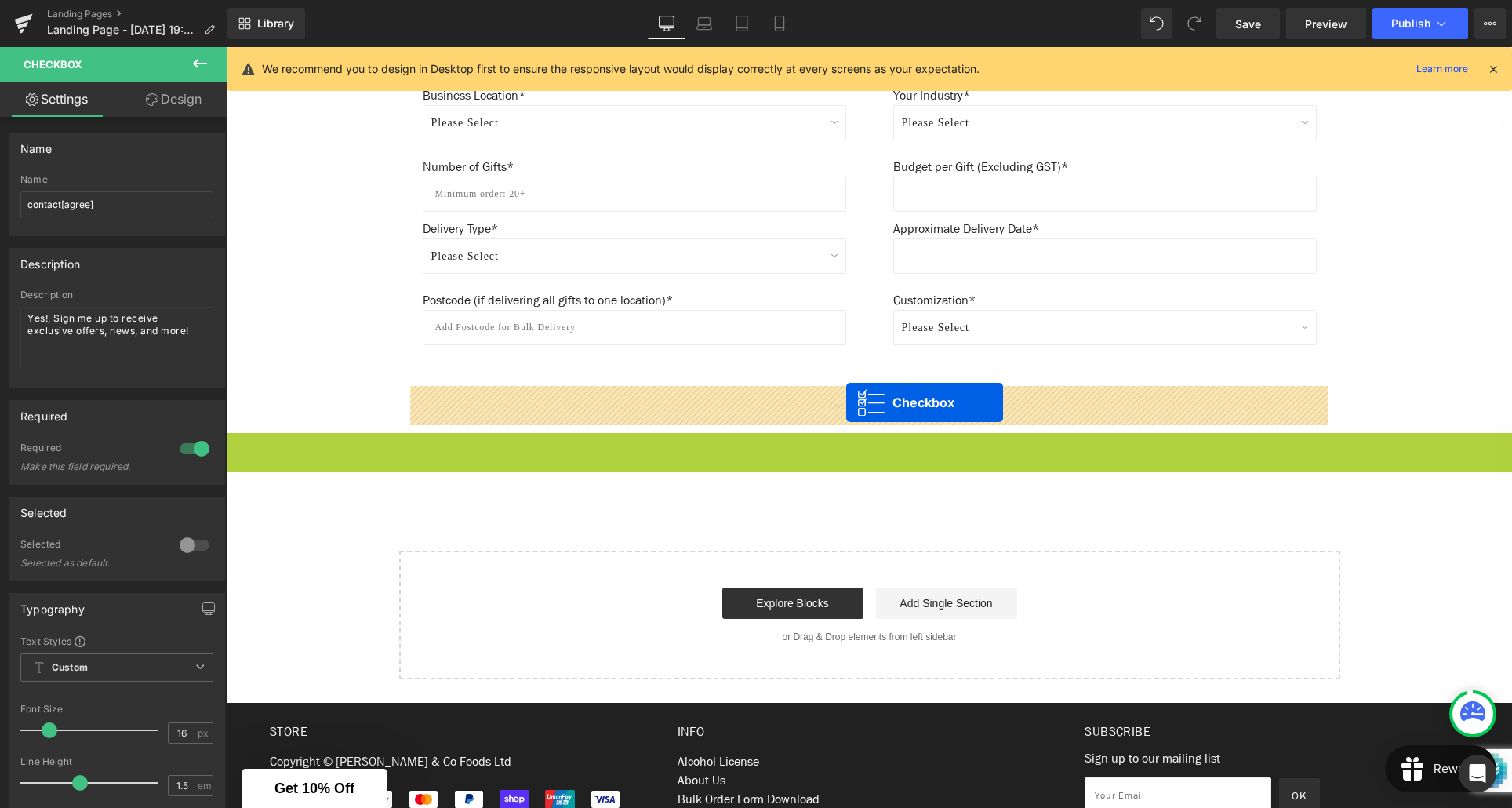
drag, startPoint x: 857, startPoint y: 448, endPoint x: 846, endPoint y: 402, distance: 47.3
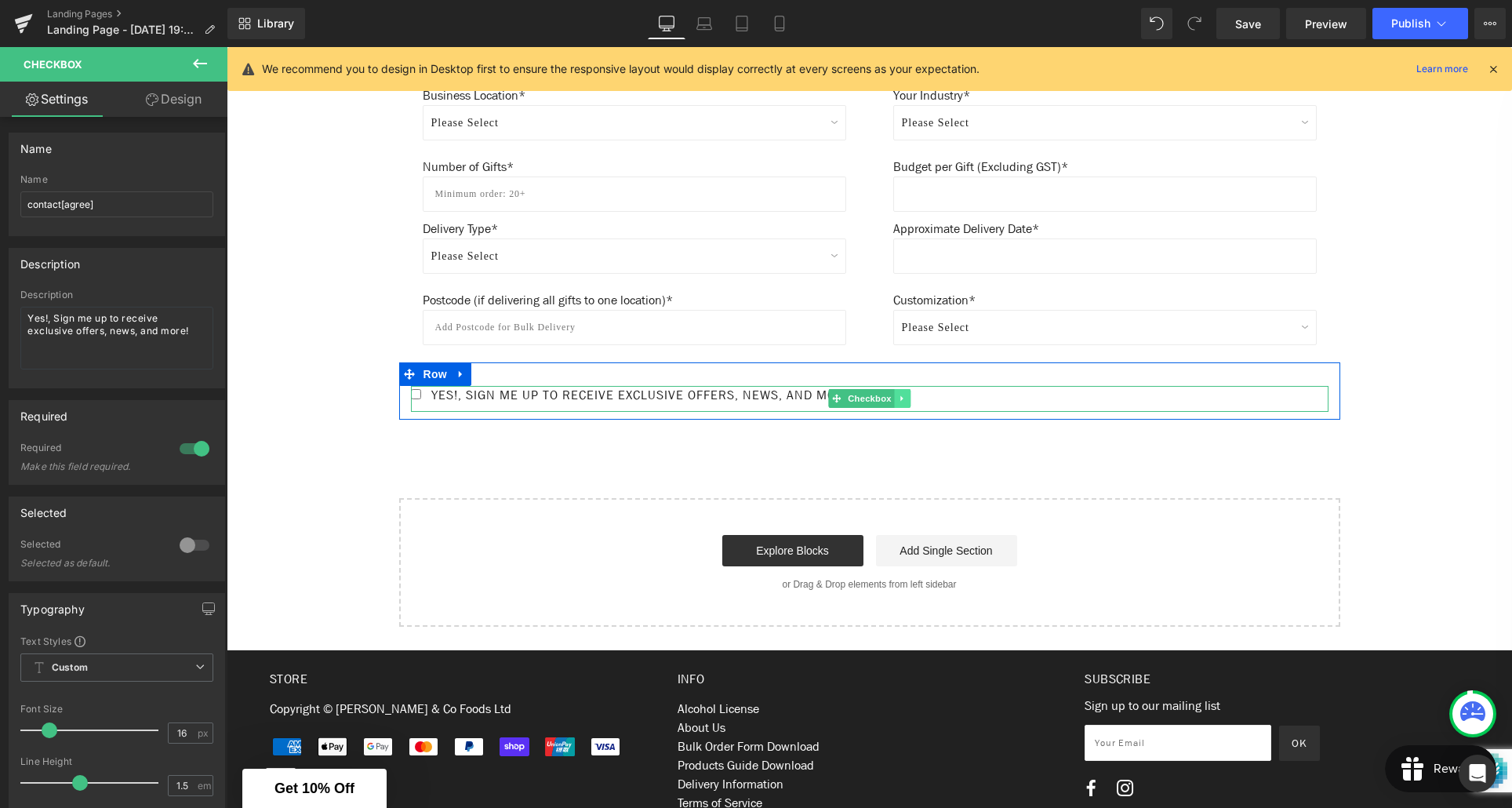
click at [904, 401] on icon at bounding box center [902, 399] width 8 height 9
click at [463, 378] on icon at bounding box center [461, 373] width 11 height 12
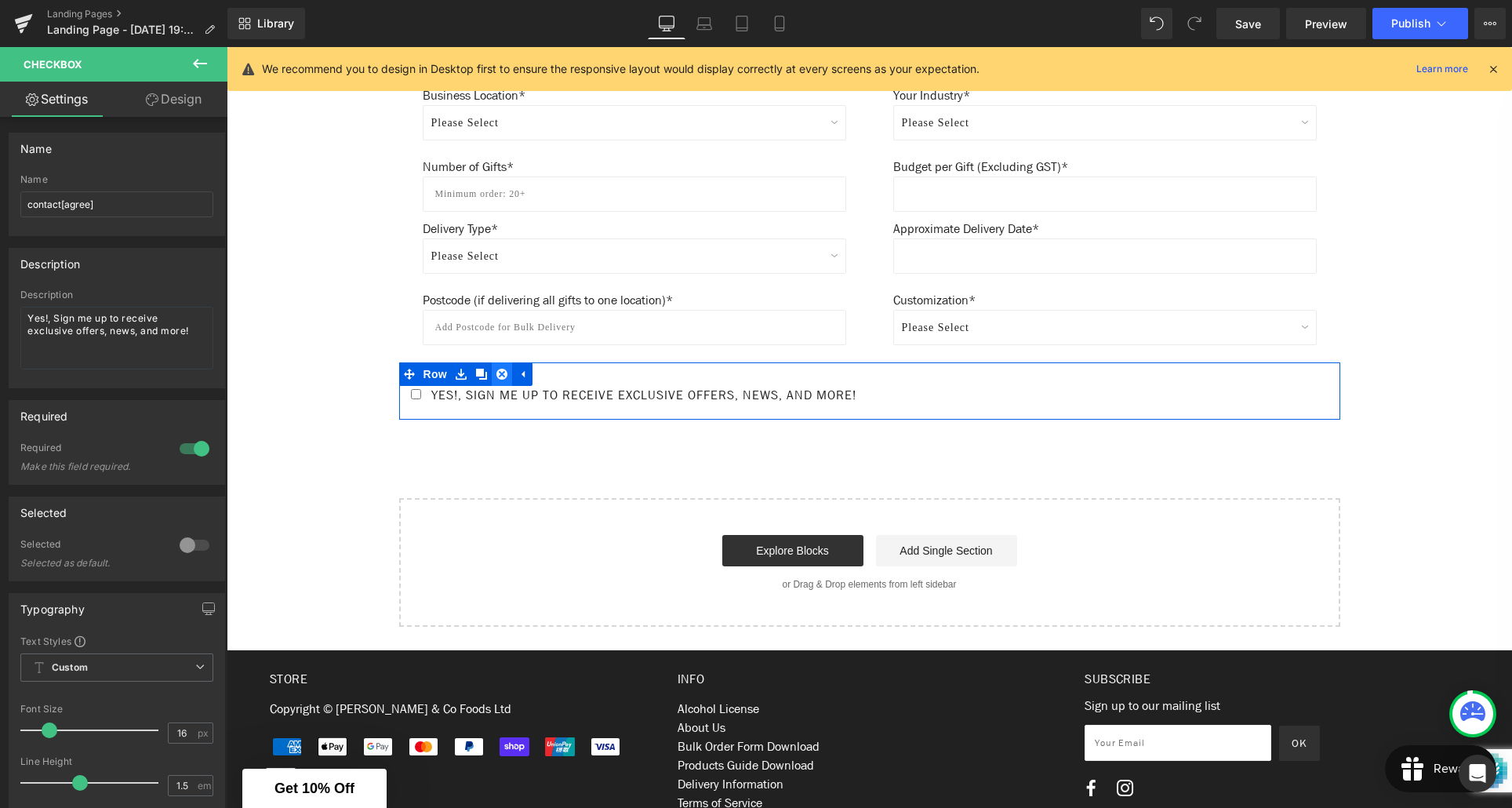
click at [507, 378] on icon at bounding box center [502, 374] width 11 height 11
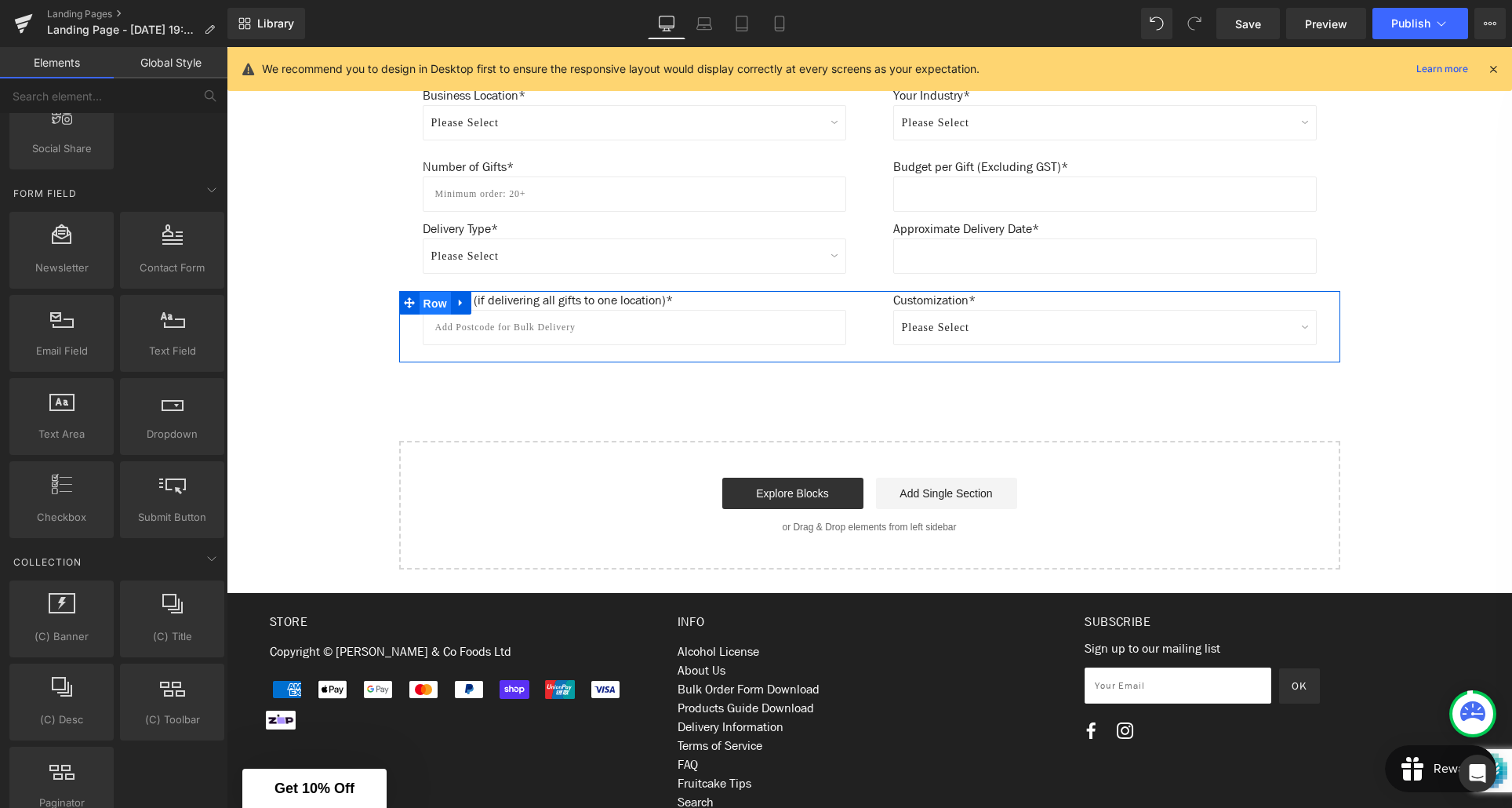
click at [445, 300] on span "Row" at bounding box center [435, 304] width 31 height 24
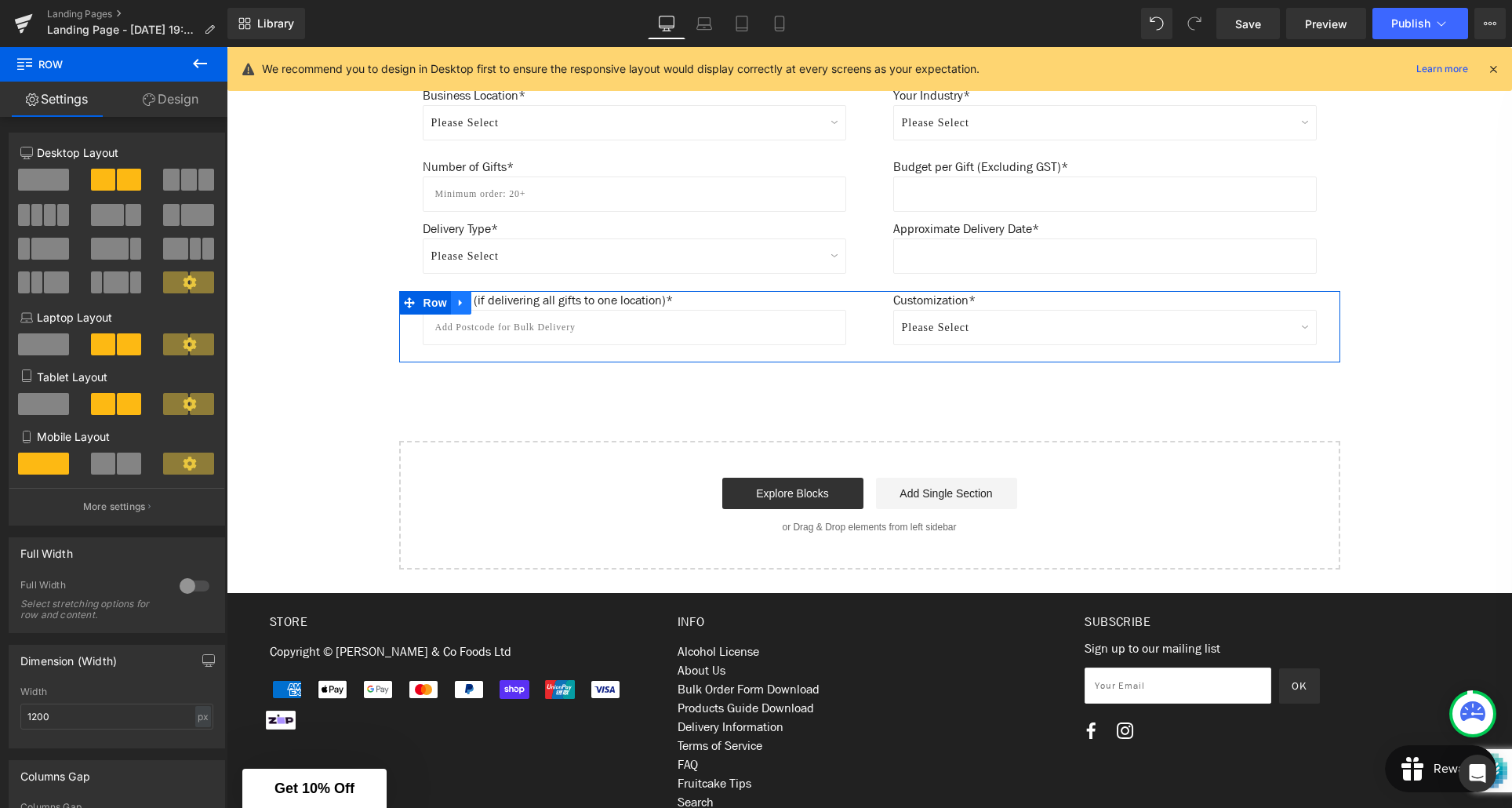
click at [461, 306] on icon at bounding box center [461, 302] width 11 height 12
click at [482, 305] on icon at bounding box center [482, 303] width 11 height 11
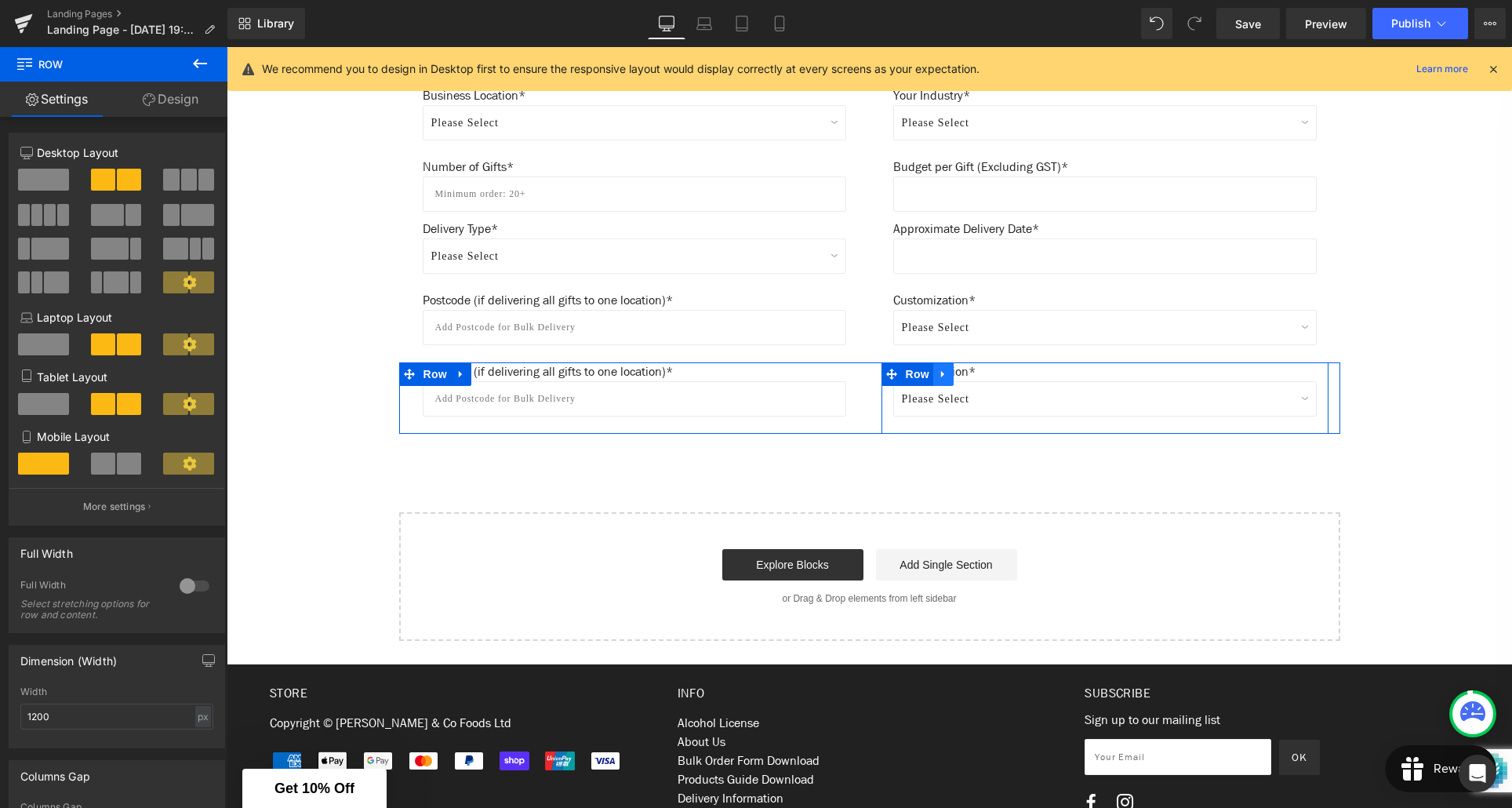
click at [948, 378] on icon at bounding box center [944, 373] width 11 height 12
click at [966, 377] on icon at bounding box center [964, 374] width 11 height 11
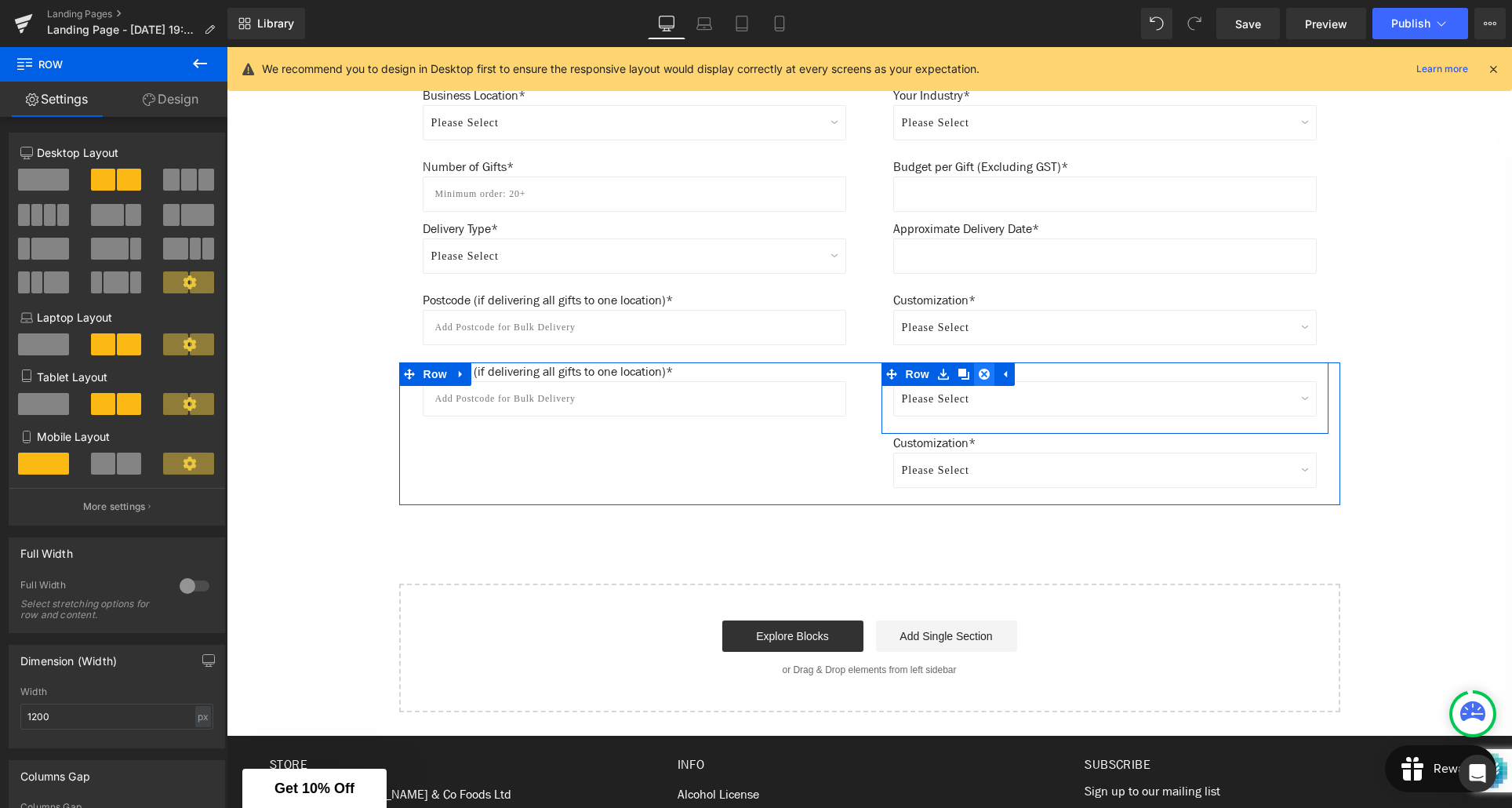
click at [979, 376] on icon at bounding box center [984, 373] width 11 height 12
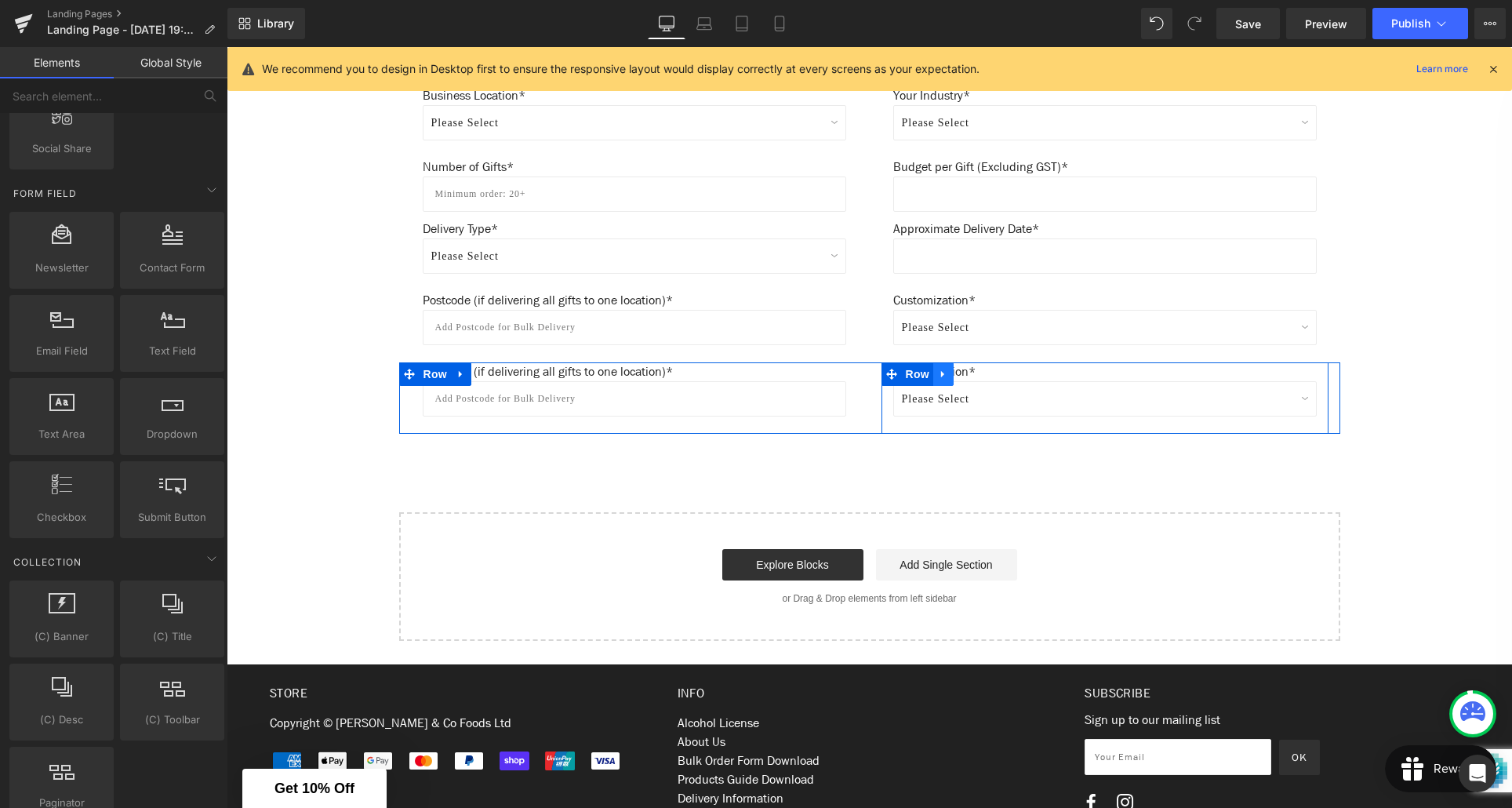
click at [944, 381] on link at bounding box center [943, 374] width 20 height 24
click at [983, 378] on icon at bounding box center [984, 374] width 11 height 11
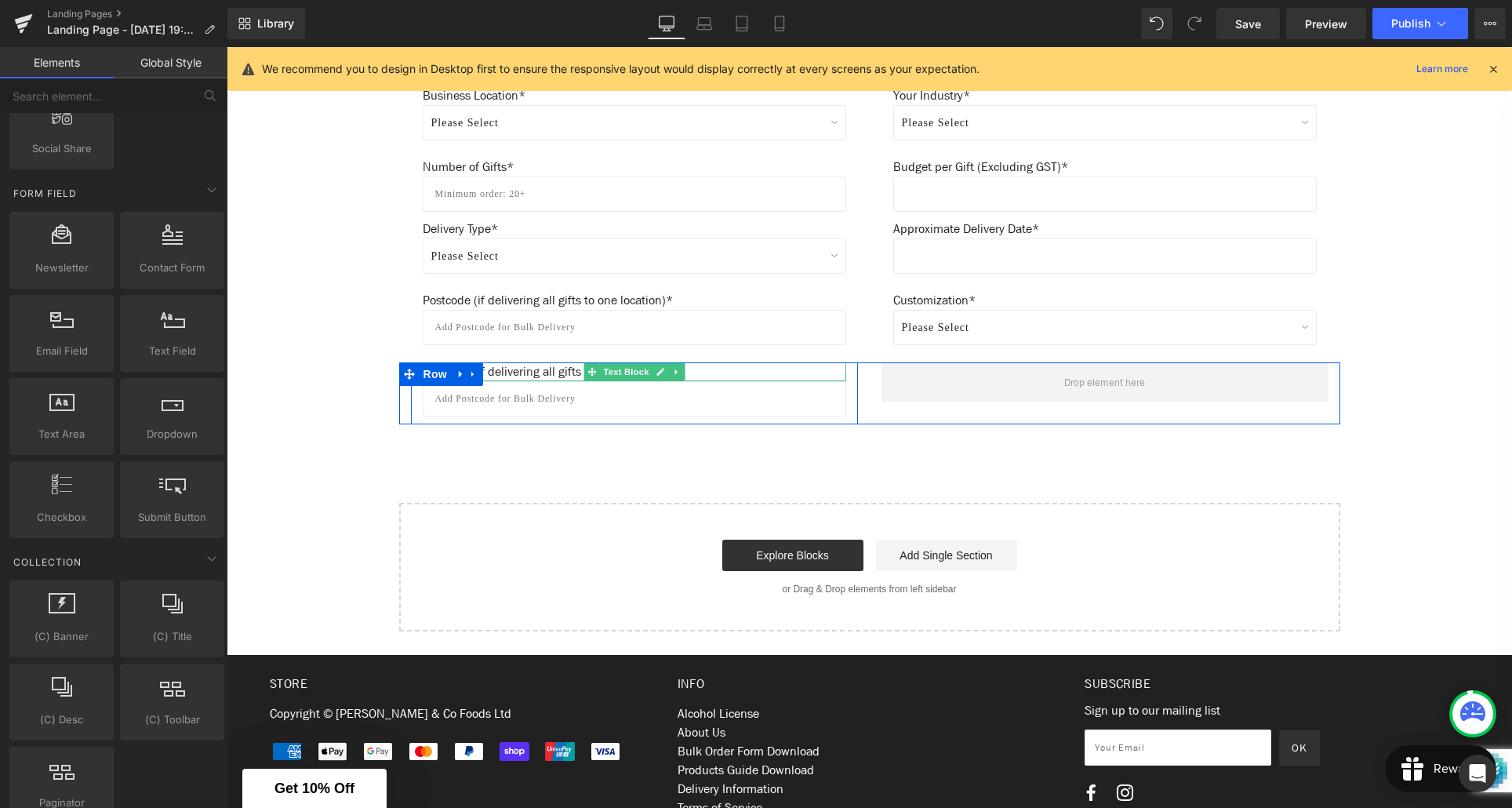
click at [543, 377] on p "Postcode (if delivering all gifts to one location)*" at bounding box center [635, 371] width 423 height 19
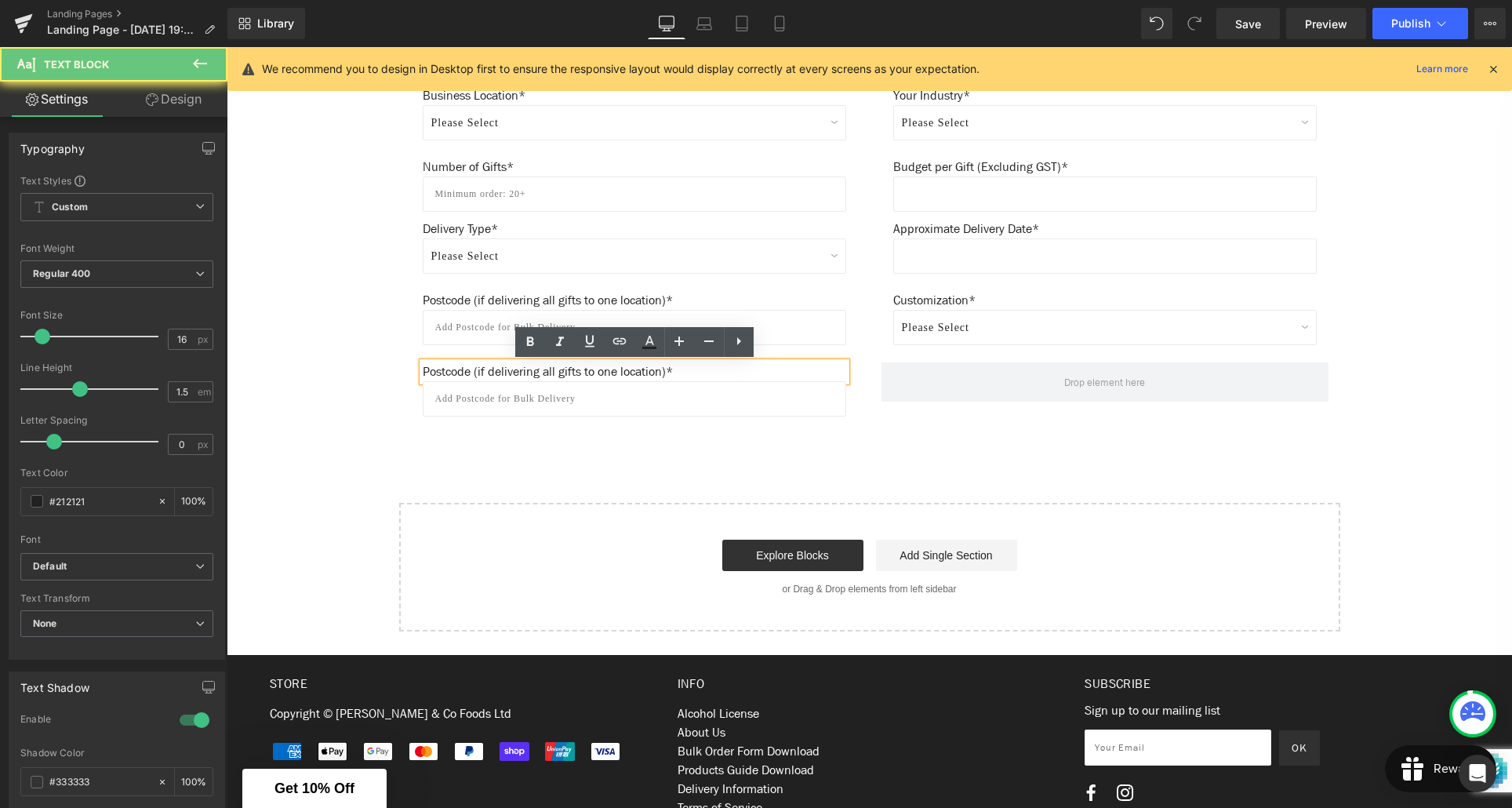
click at [553, 373] on p "Postcode (if delivering all gifts to one location)*" at bounding box center [635, 371] width 423 height 19
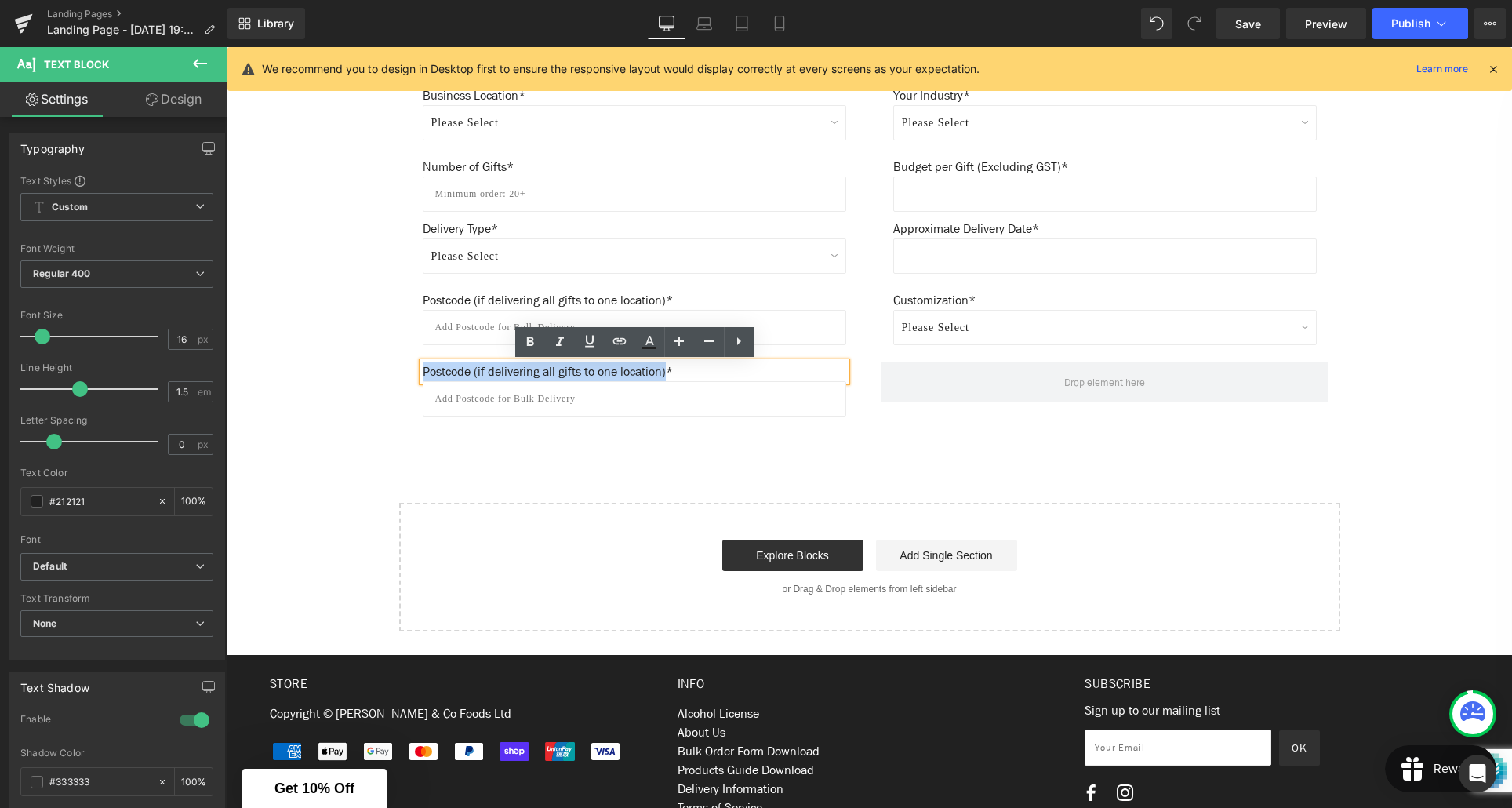
drag, startPoint x: 677, startPoint y: 373, endPoint x: 425, endPoint y: 372, distance: 252.0
click at [425, 372] on p "Postcode (if delivering all gifts to one location)*" at bounding box center [635, 371] width 423 height 19
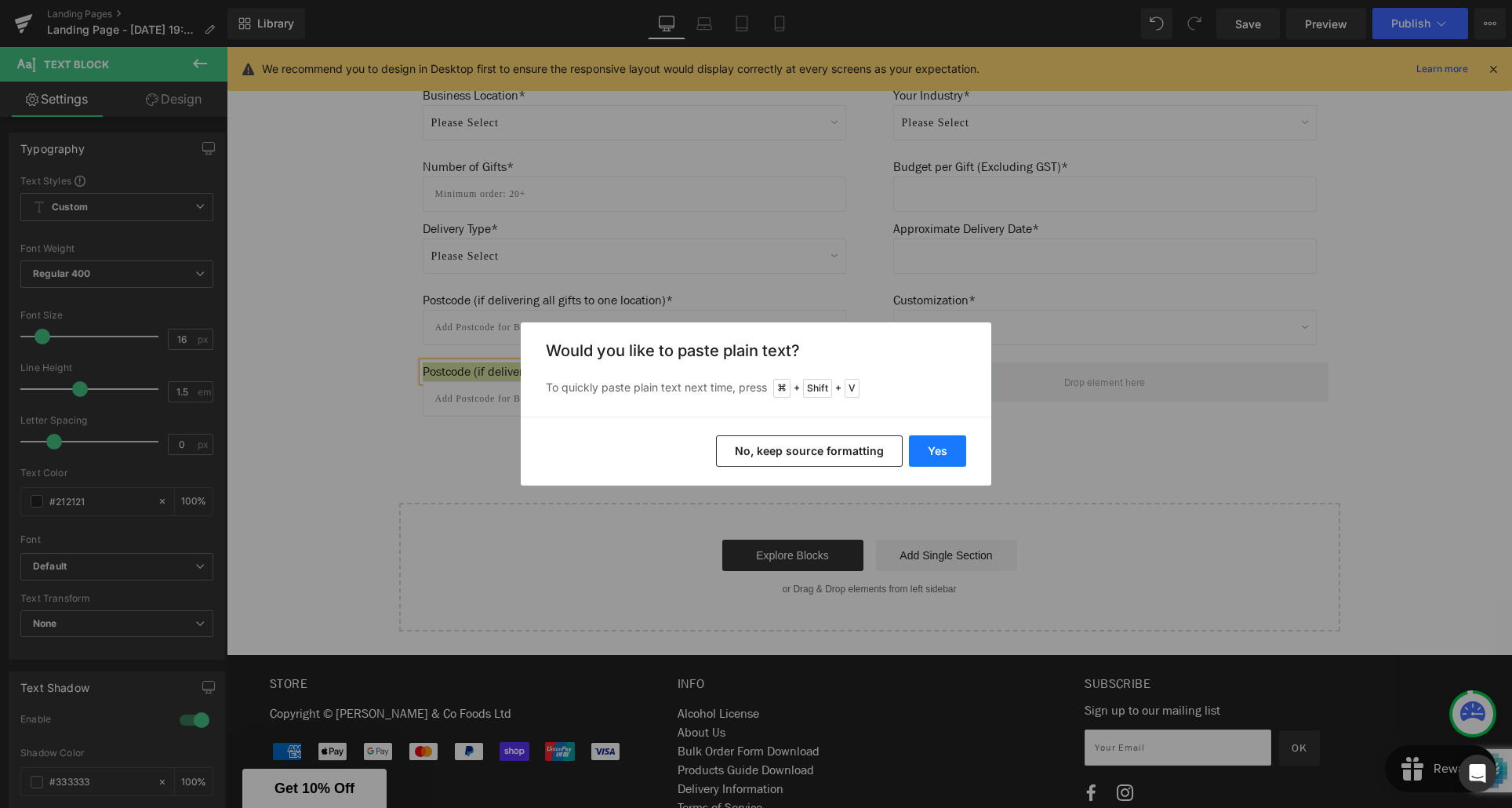
click at [955, 448] on button "Yes" at bounding box center [937, 451] width 57 height 31
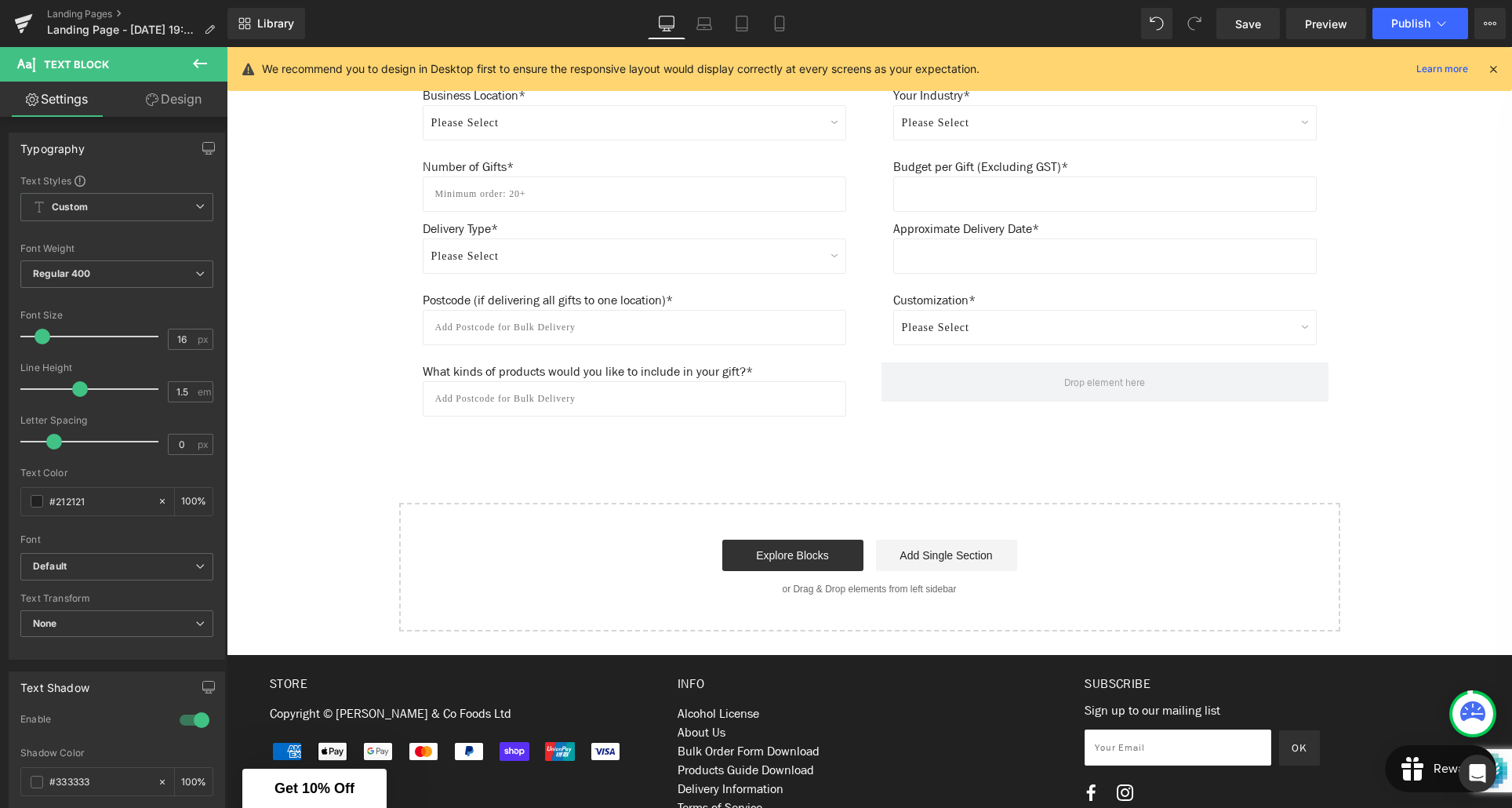
click at [202, 67] on icon at bounding box center [200, 63] width 19 height 19
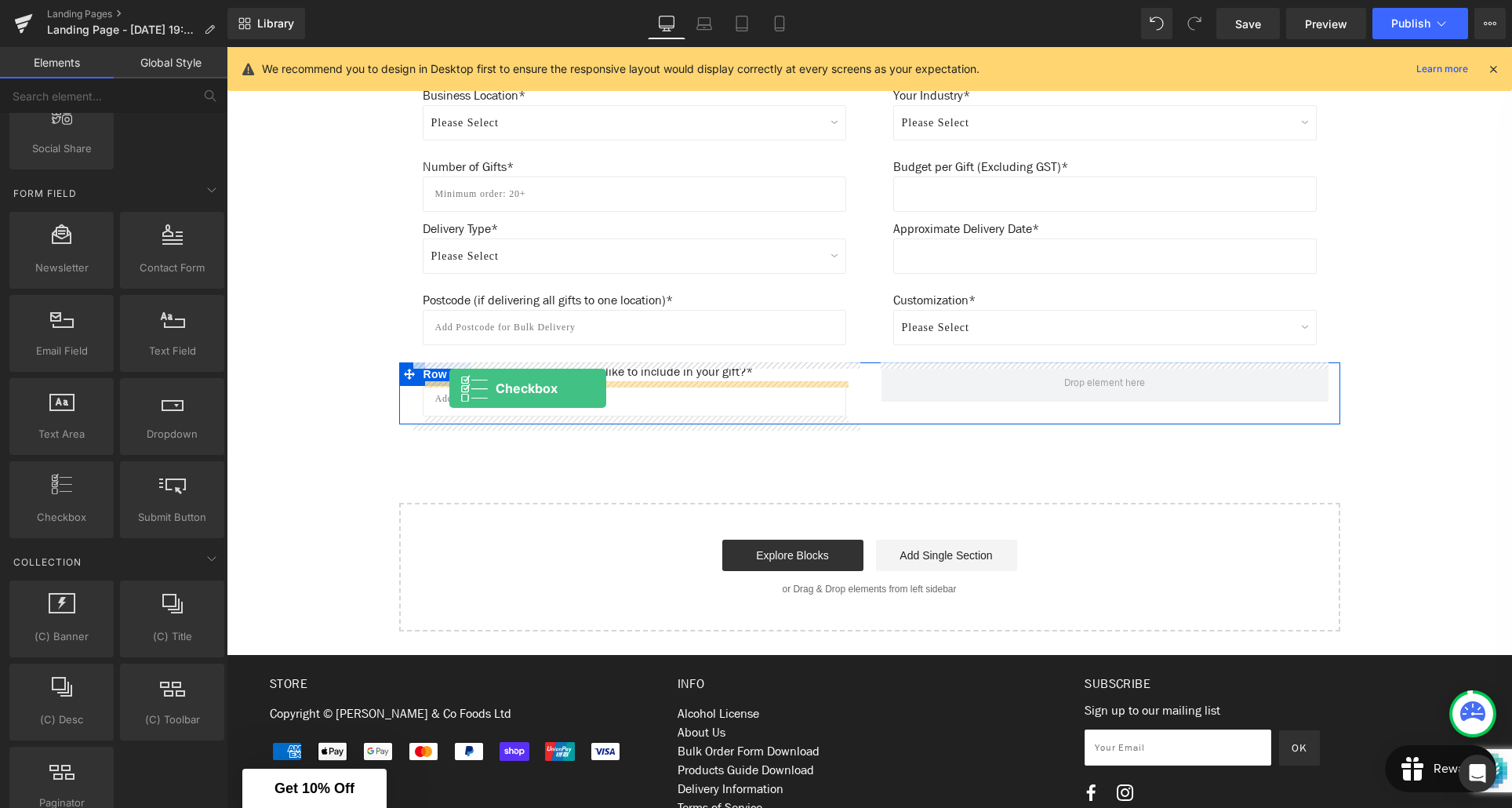
drag, startPoint x: 306, startPoint y: 542, endPoint x: 450, endPoint y: 388, distance: 210.8
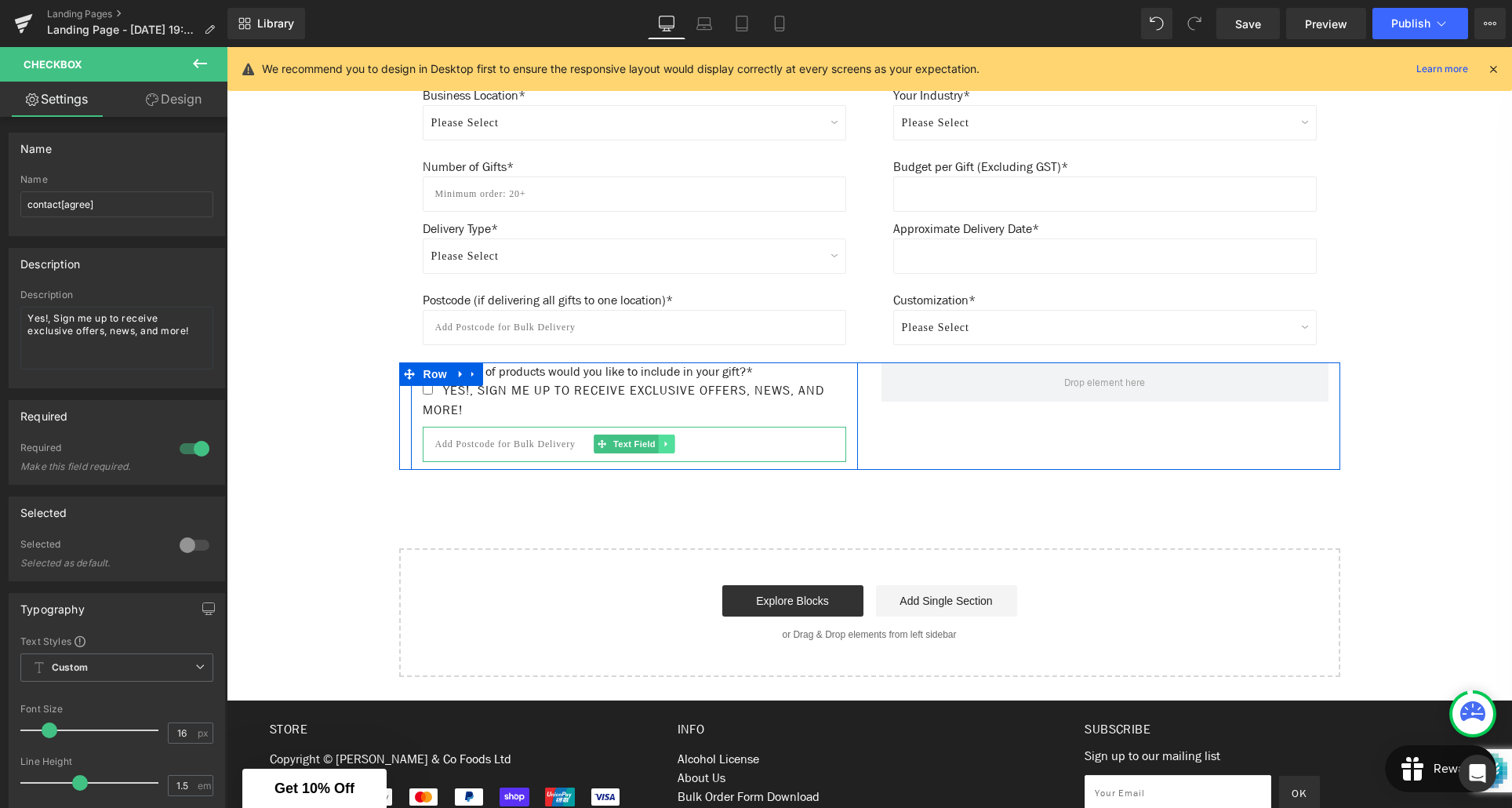
click at [666, 445] on icon at bounding box center [666, 444] width 8 height 9
click at [673, 443] on icon at bounding box center [674, 443] width 8 height 8
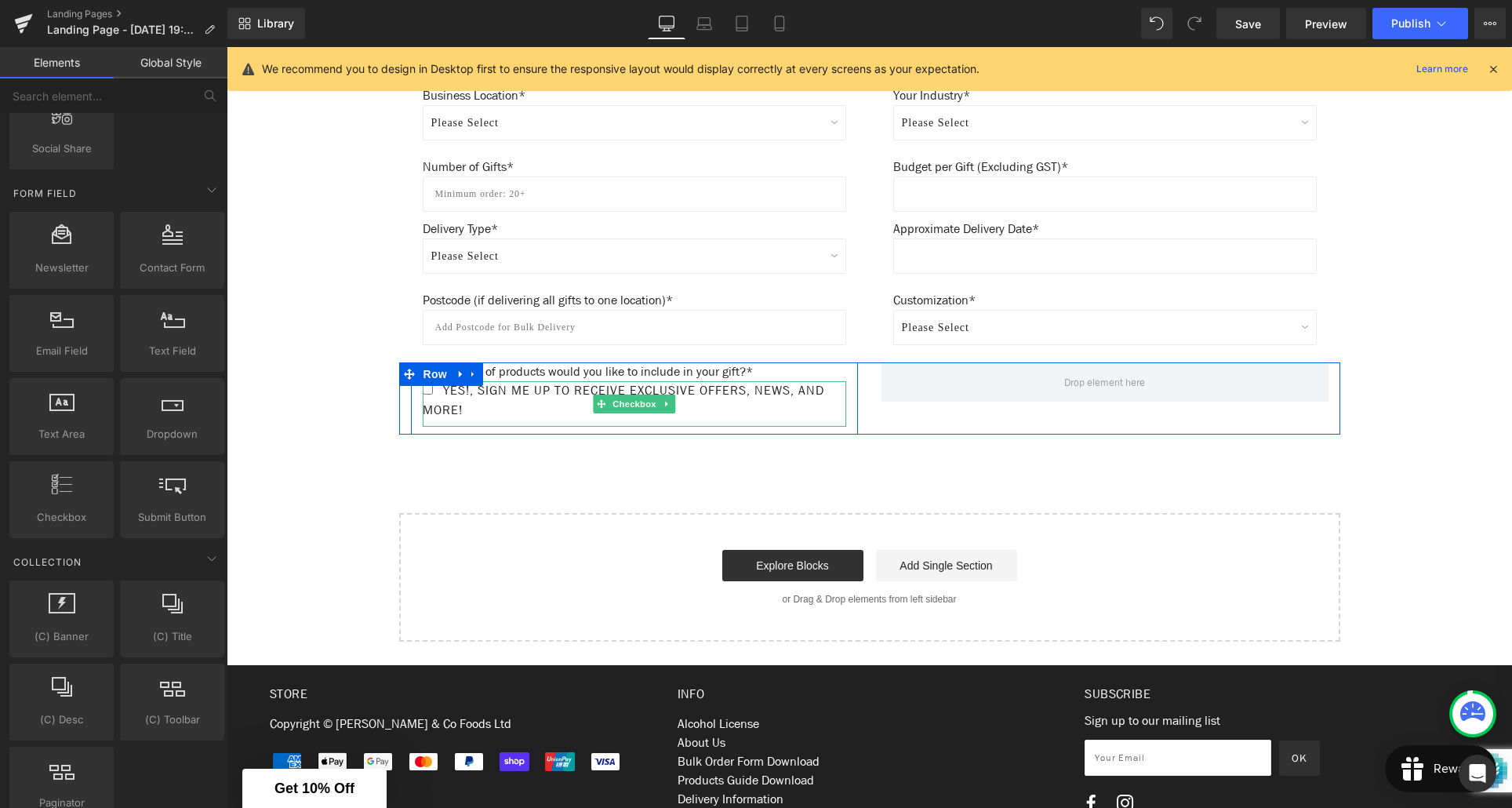
click at [546, 409] on span "Yes!, Sign me up to receive exclusive offers, news, and more!" at bounding box center [624, 400] width 401 height 36
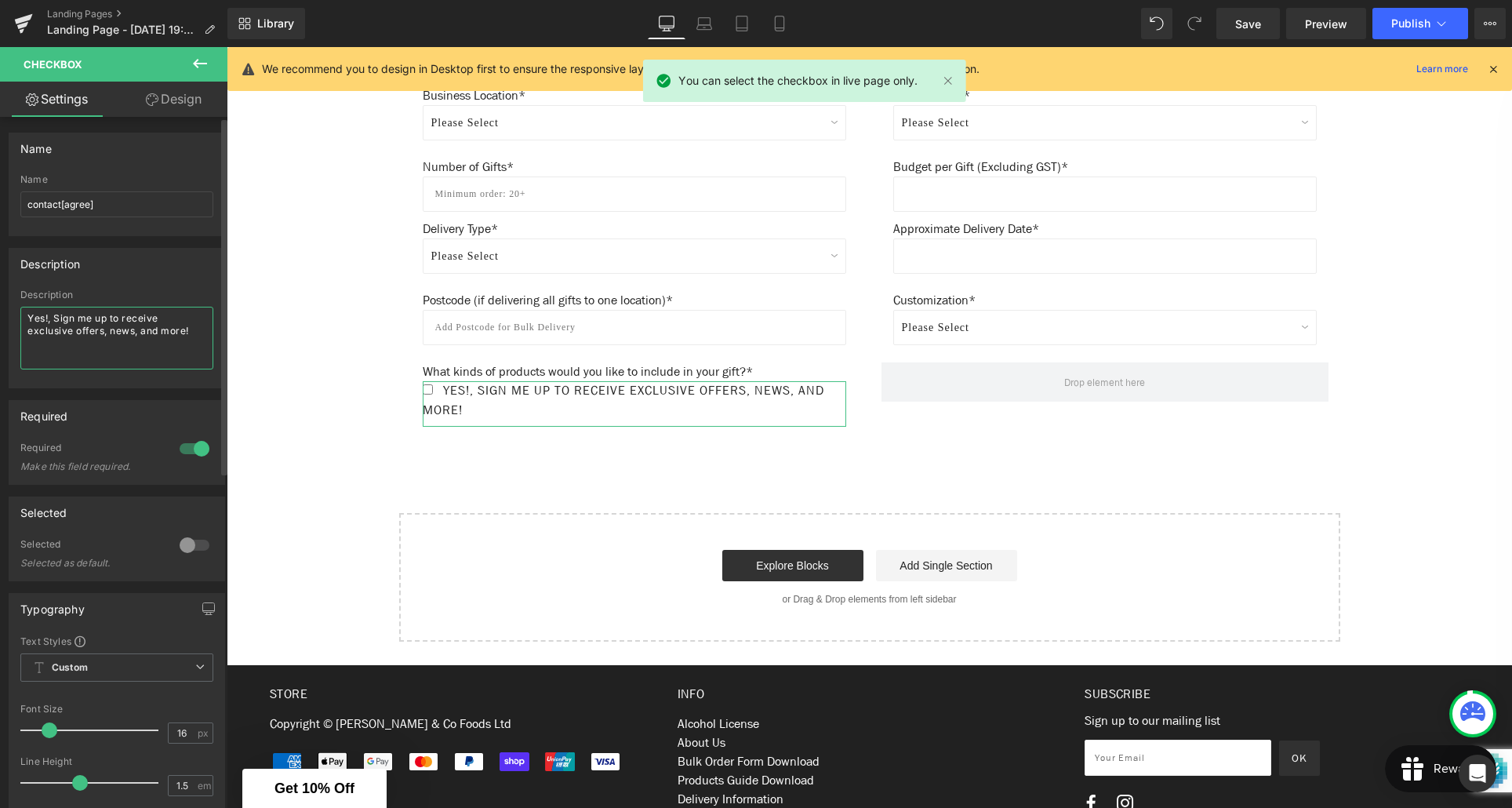
drag, startPoint x: 193, startPoint y: 331, endPoint x: 26, endPoint y: 321, distance: 167.3
click at [26, 321] on textarea "Yes!, Sign me up to receive exclusive offers, news, and more!" at bounding box center [117, 337] width 193 height 63
paste textarea "Red Wine"
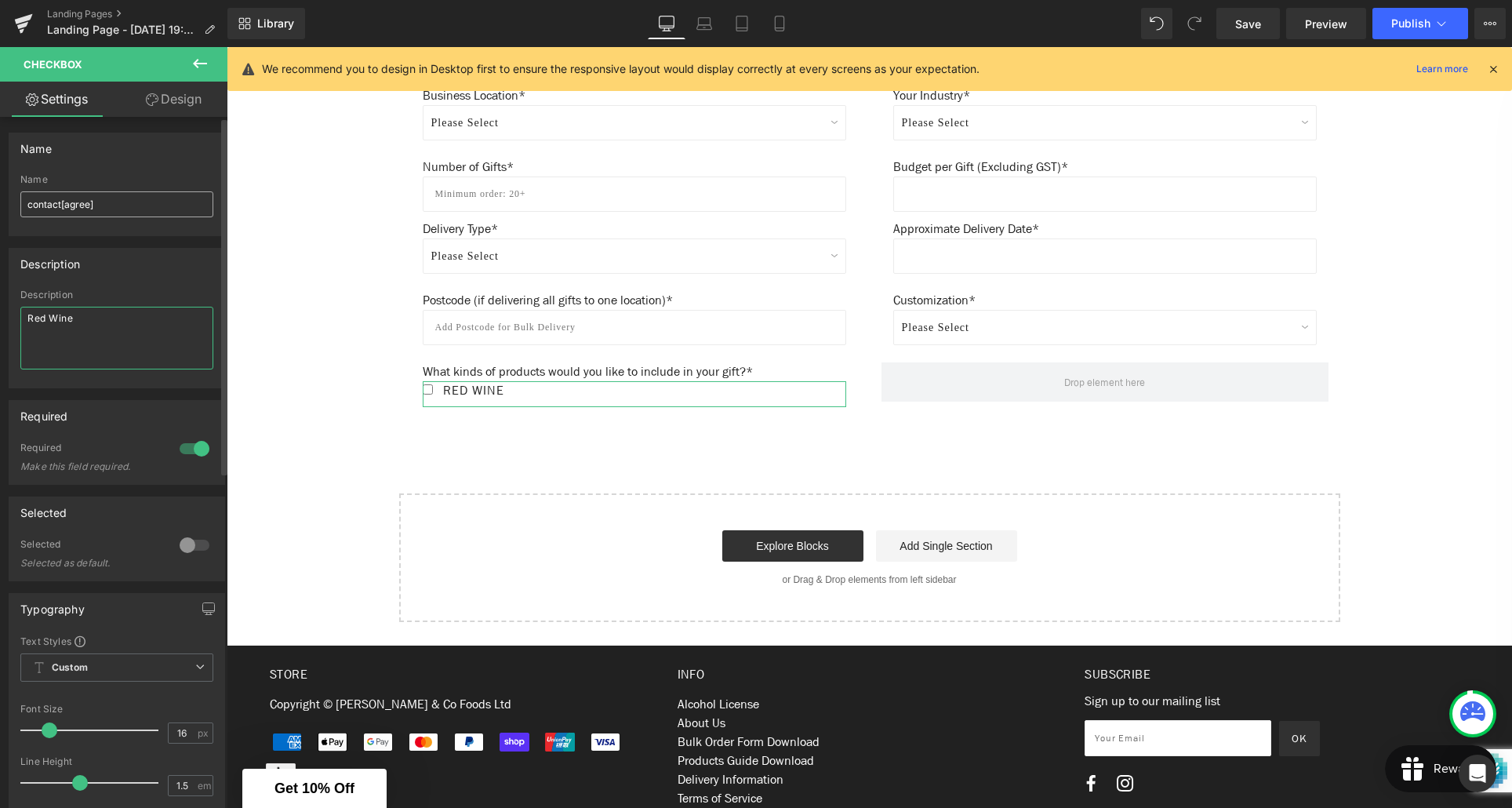
type textarea "Red Wine"
drag, startPoint x: 90, startPoint y: 204, endPoint x: 89, endPoint y: 219, distance: 15.0
click at [90, 204] on input "contact[agree]" at bounding box center [117, 204] width 193 height 26
type input "contact[red-wine]"
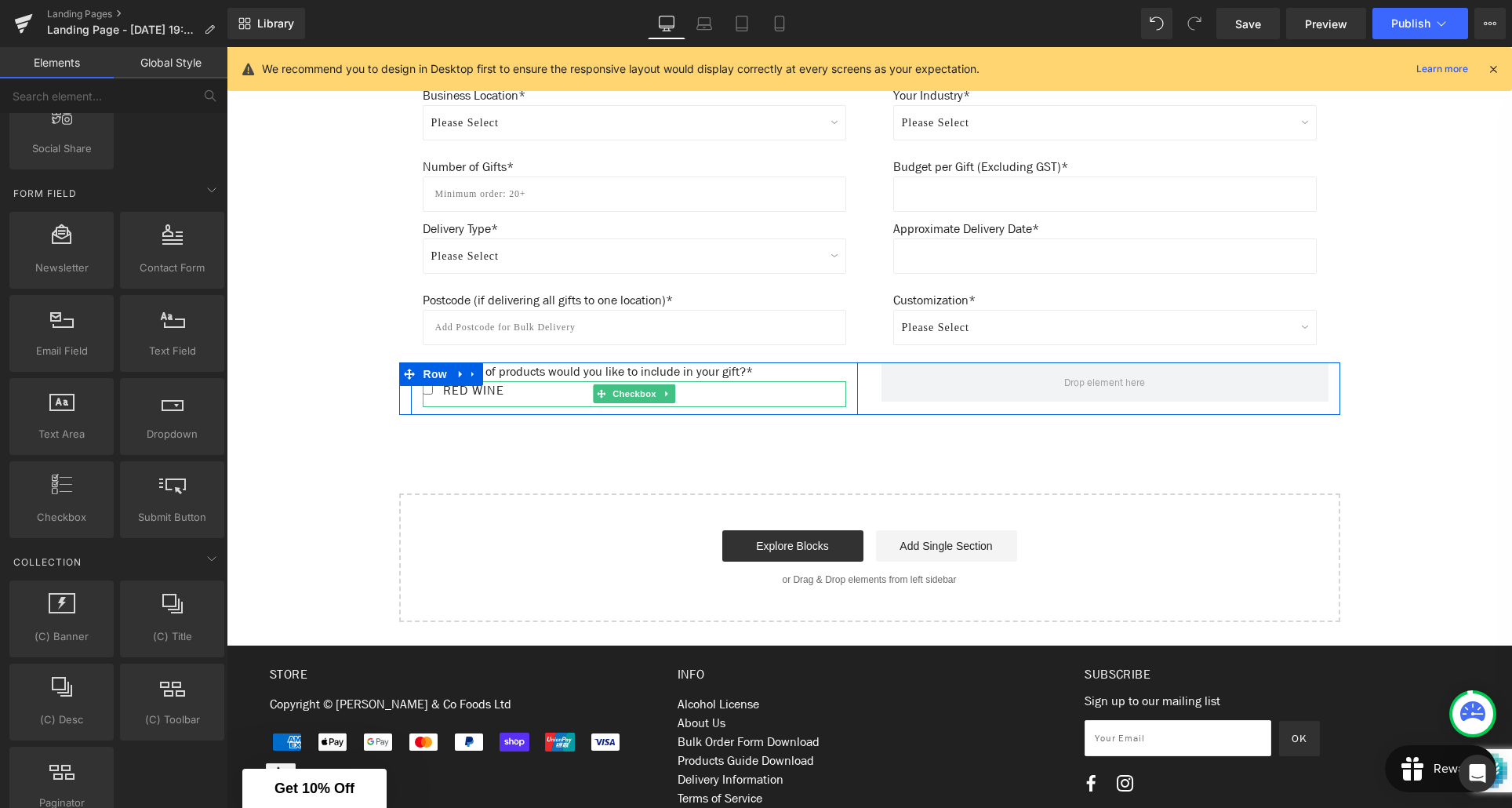
click at [516, 391] on label "Red Wine" at bounding box center [635, 394] width 423 height 26
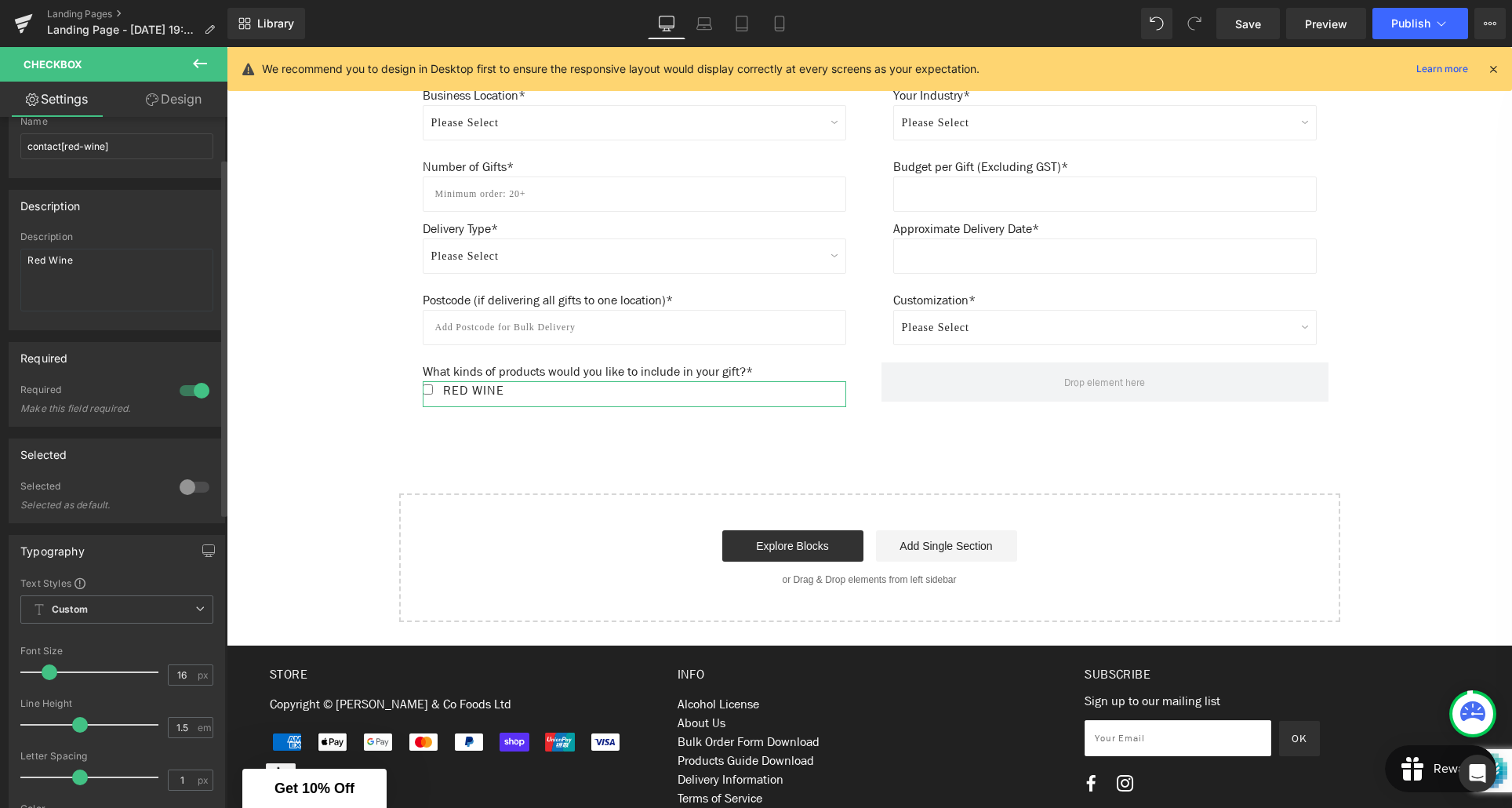
scroll to position [0, 0]
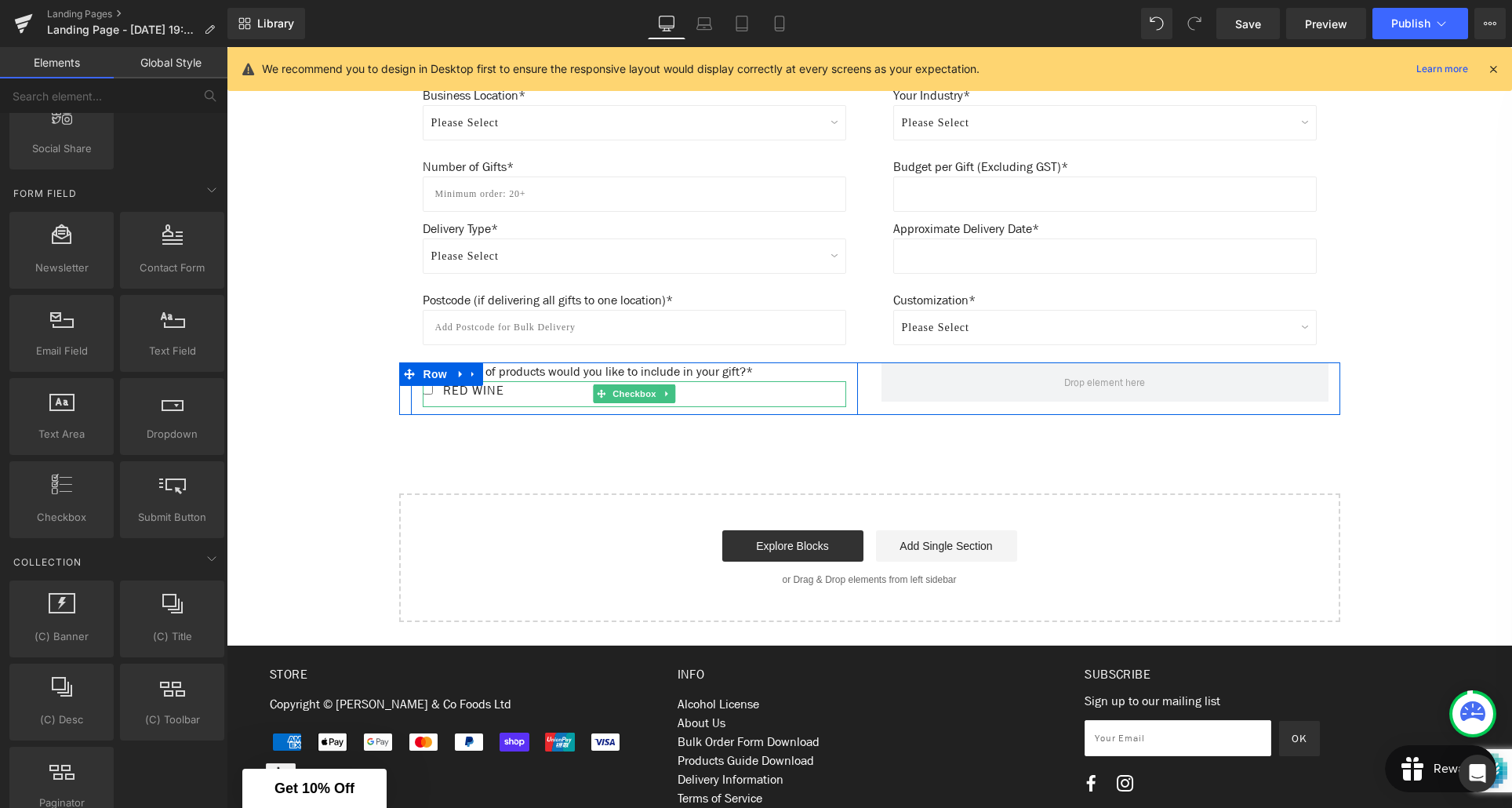
click at [500, 393] on span "Red Wine" at bounding box center [471, 390] width 65 height 16
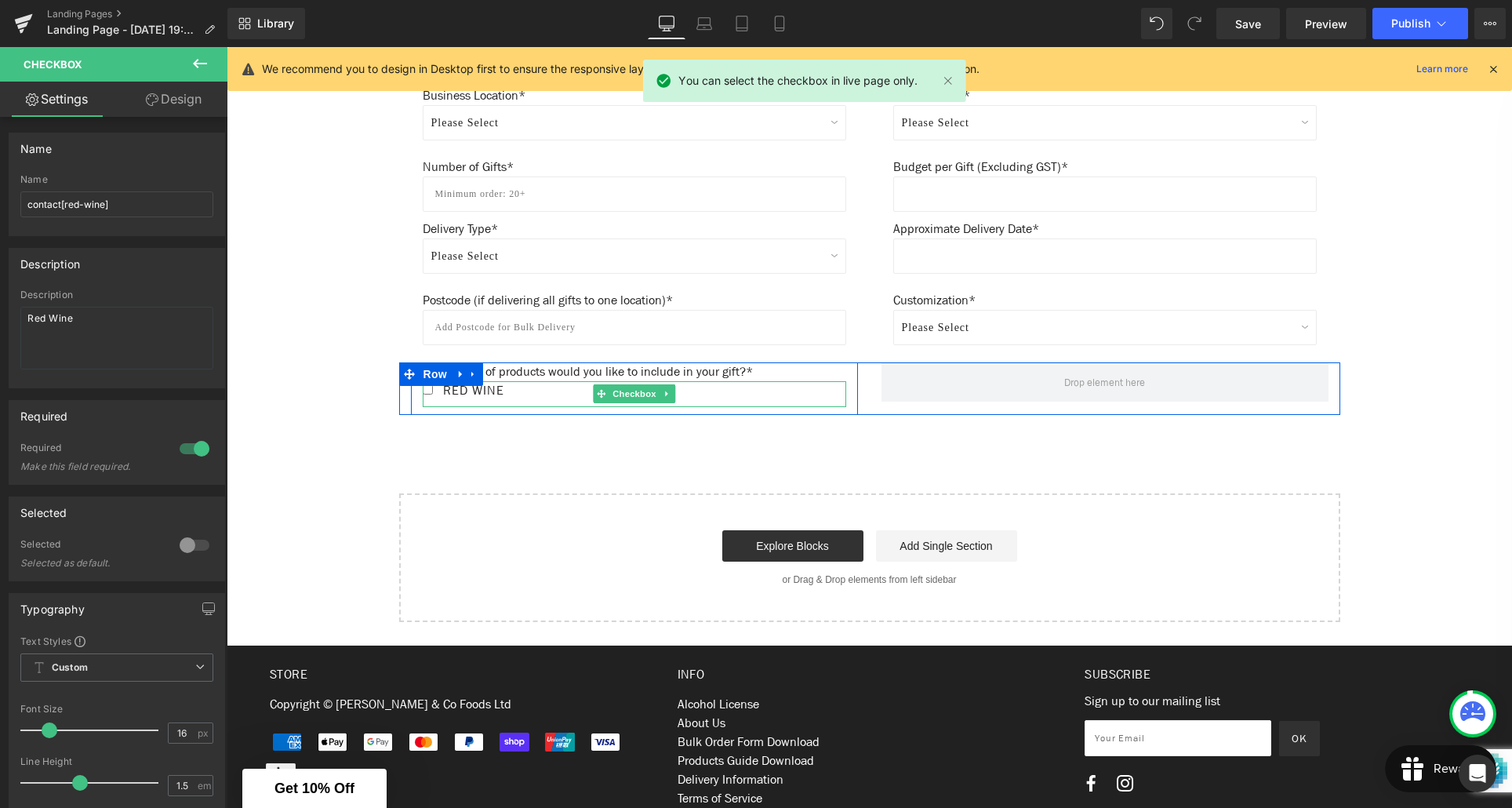
click at [502, 392] on span "Red Wine" at bounding box center [471, 390] width 65 height 16
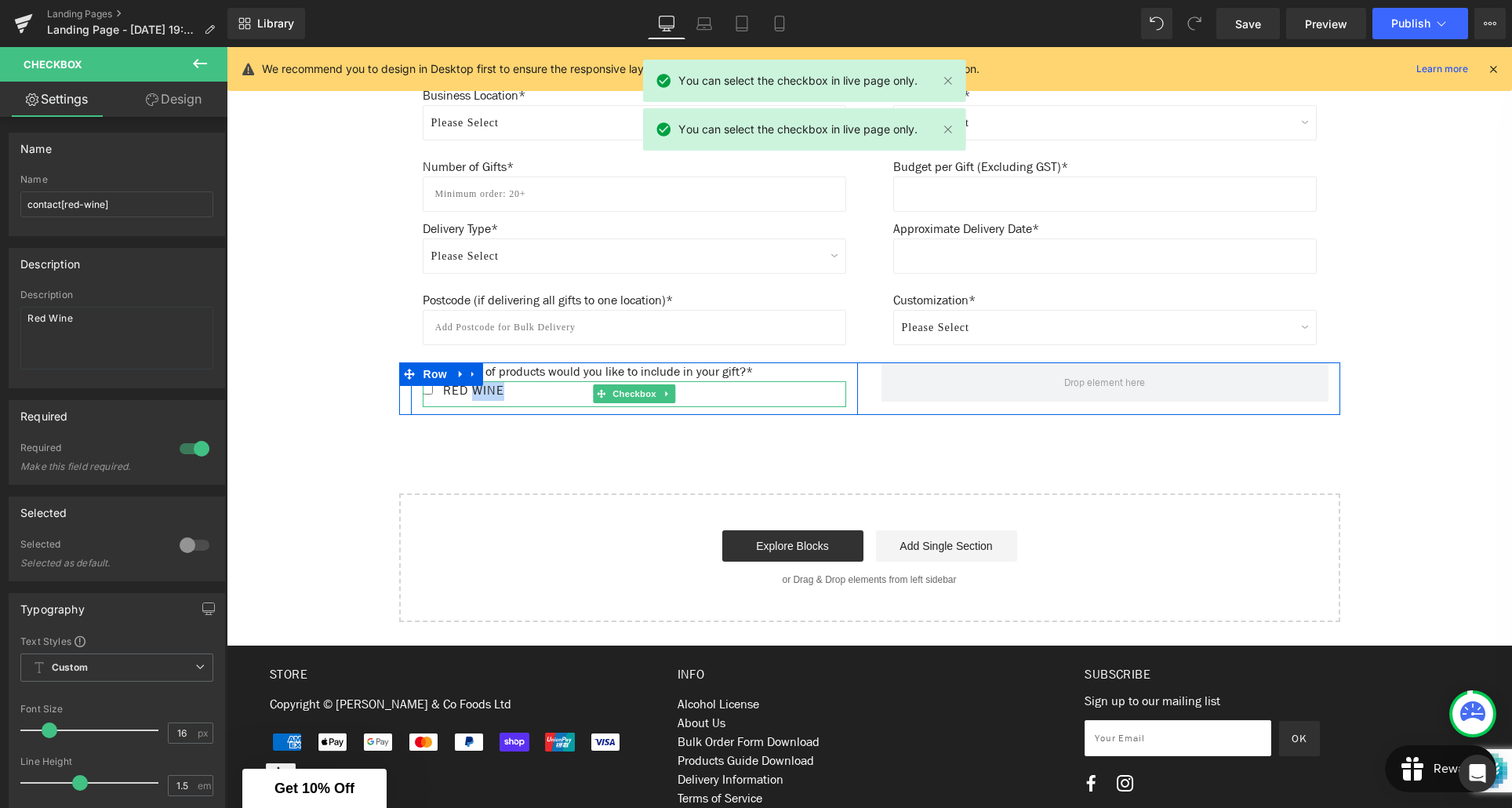
click at [502, 392] on span "Red Wine" at bounding box center [471, 390] width 65 height 16
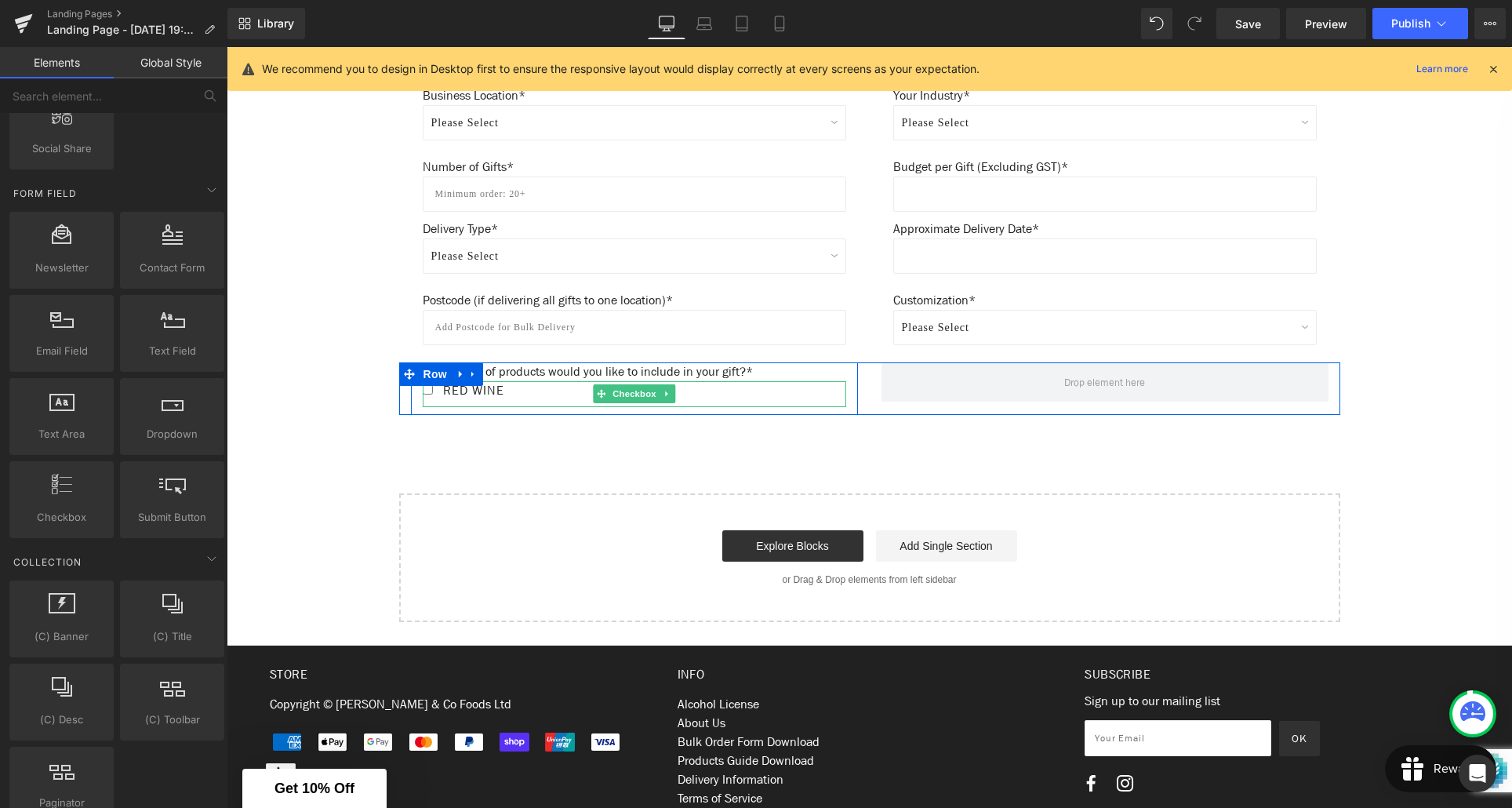
click at [491, 396] on span "Red Wine" at bounding box center [471, 390] width 65 height 16
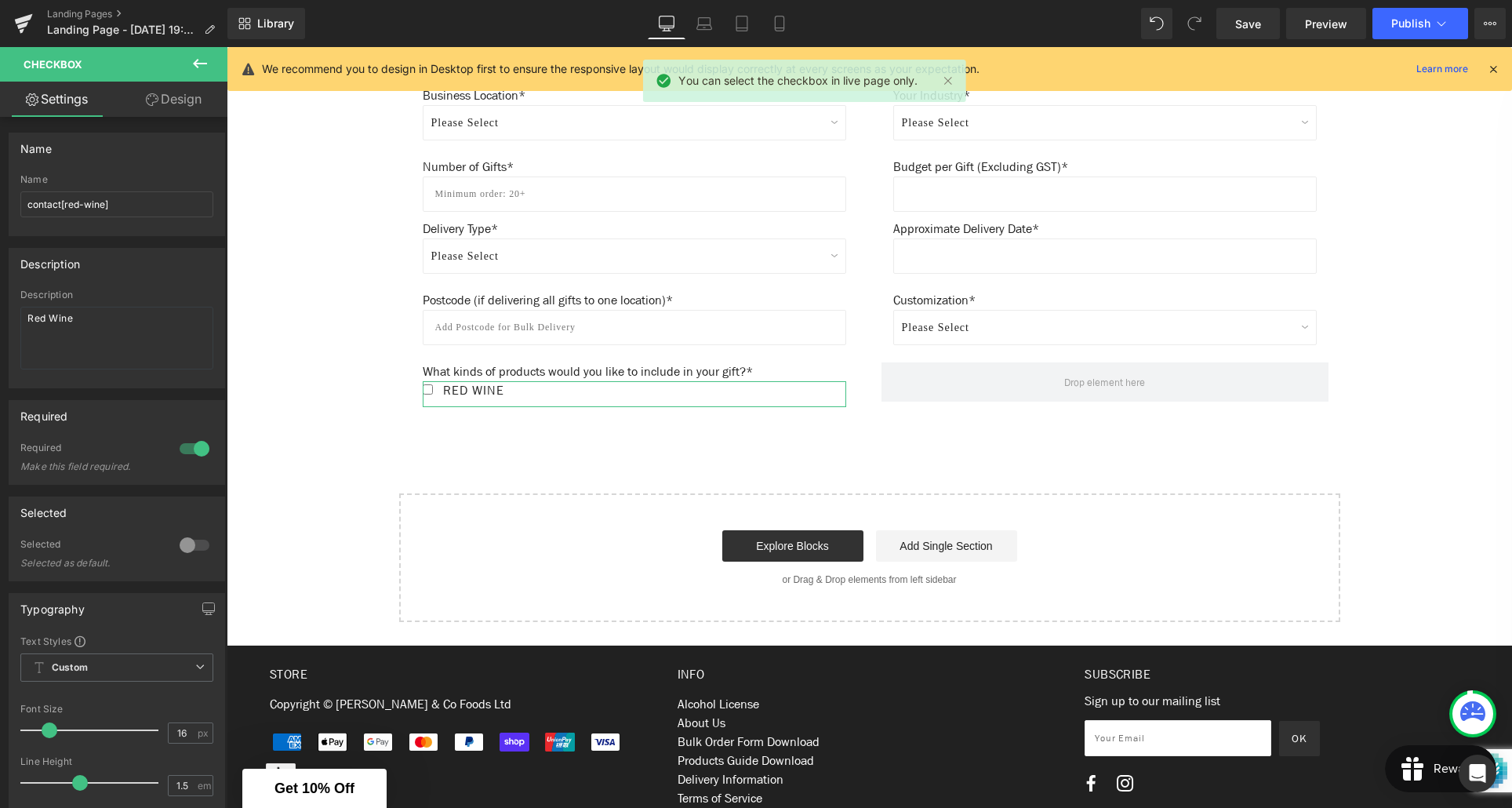
click at [197, 91] on link "Design" at bounding box center [173, 98] width 114 height 36
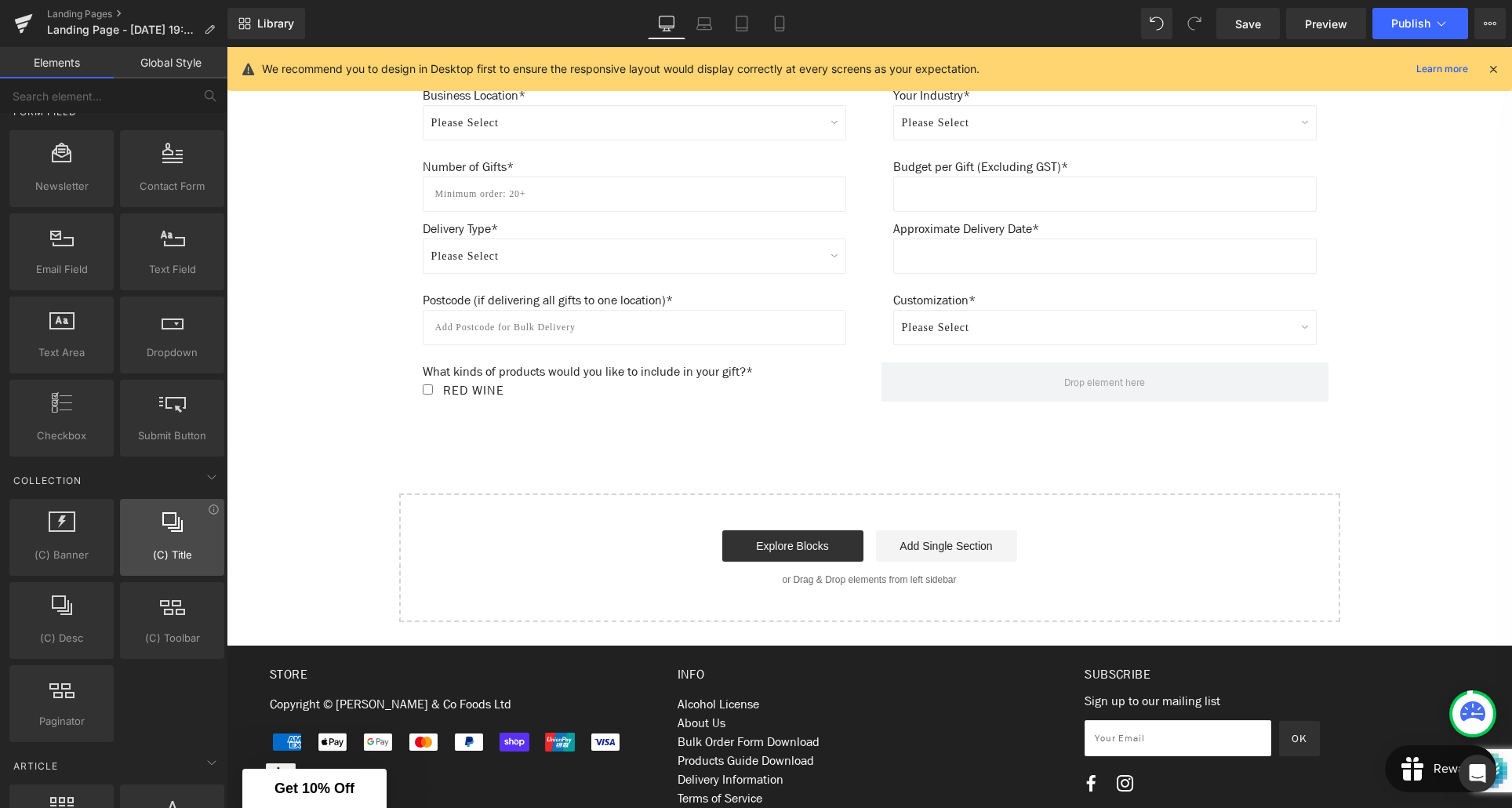
scroll to position [2340, 0]
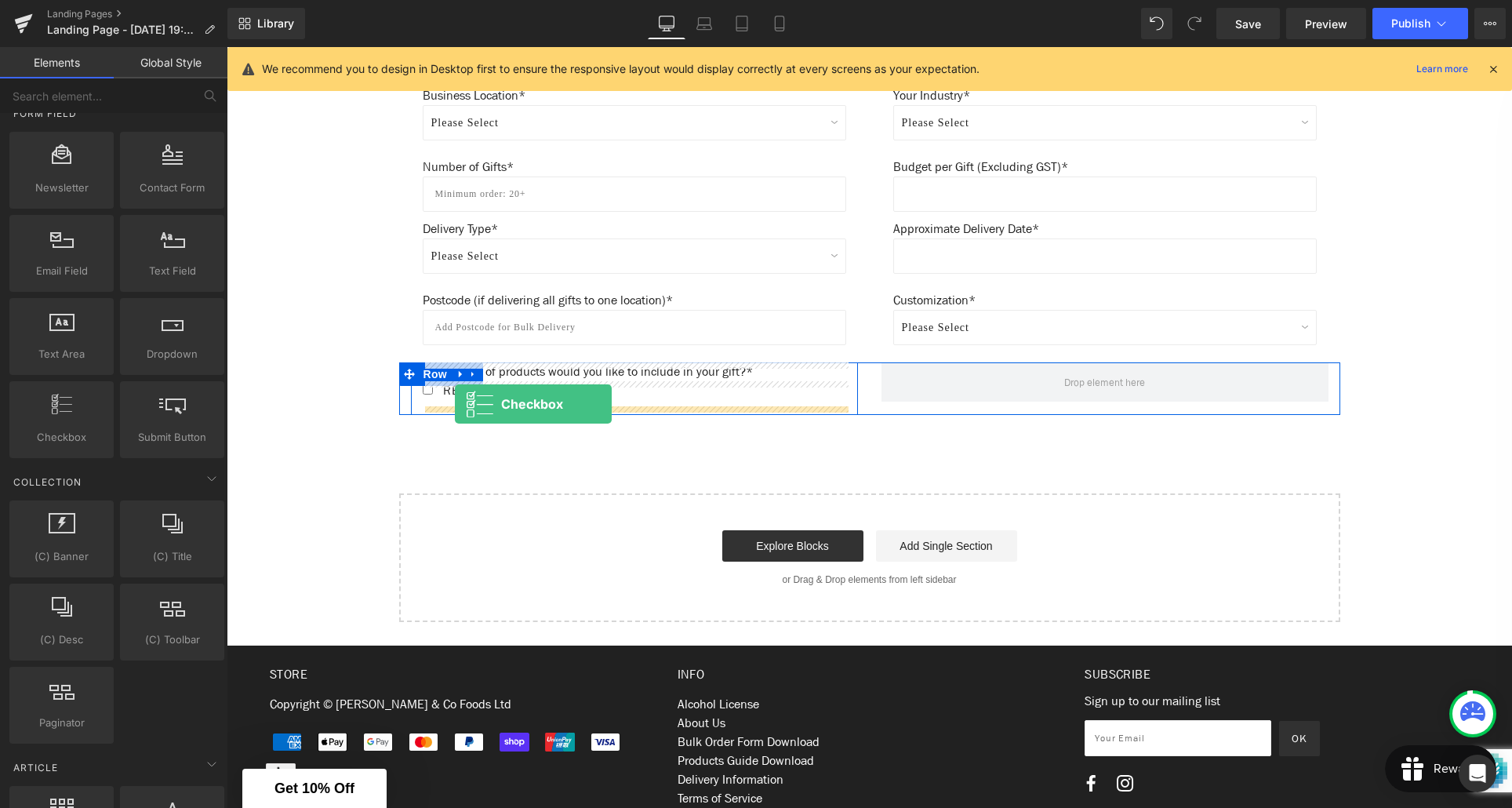
drag, startPoint x: 291, startPoint y: 482, endPoint x: 455, endPoint y: 404, distance: 181.6
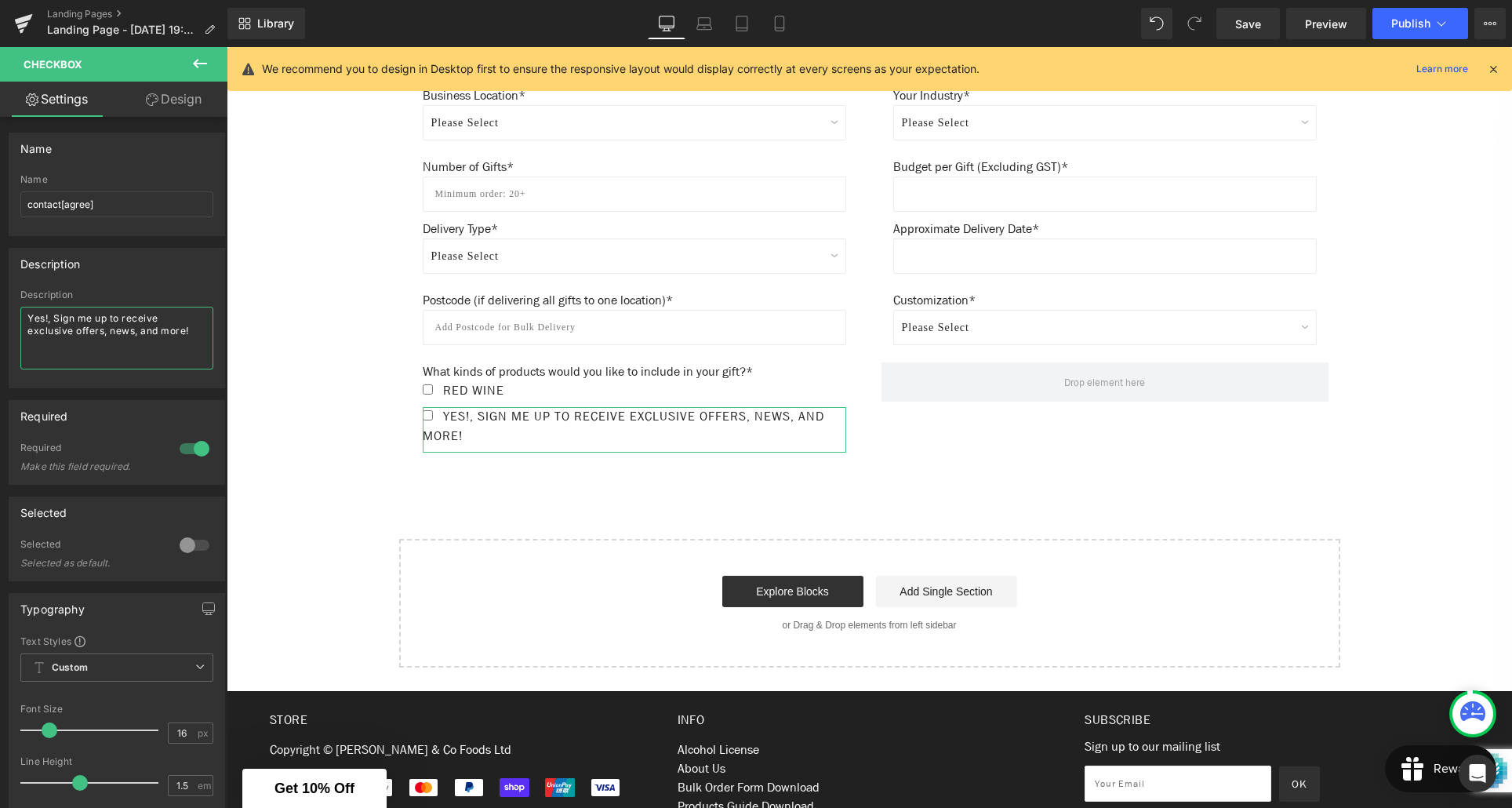
drag, startPoint x: 196, startPoint y: 331, endPoint x: 30, endPoint y: 320, distance: 166.4
click at [30, 320] on textarea "Yes!, Sign me up to receive exclusive offers, news, and more!" at bounding box center [117, 337] width 193 height 63
paste textarea "Champagne/Sparkling"
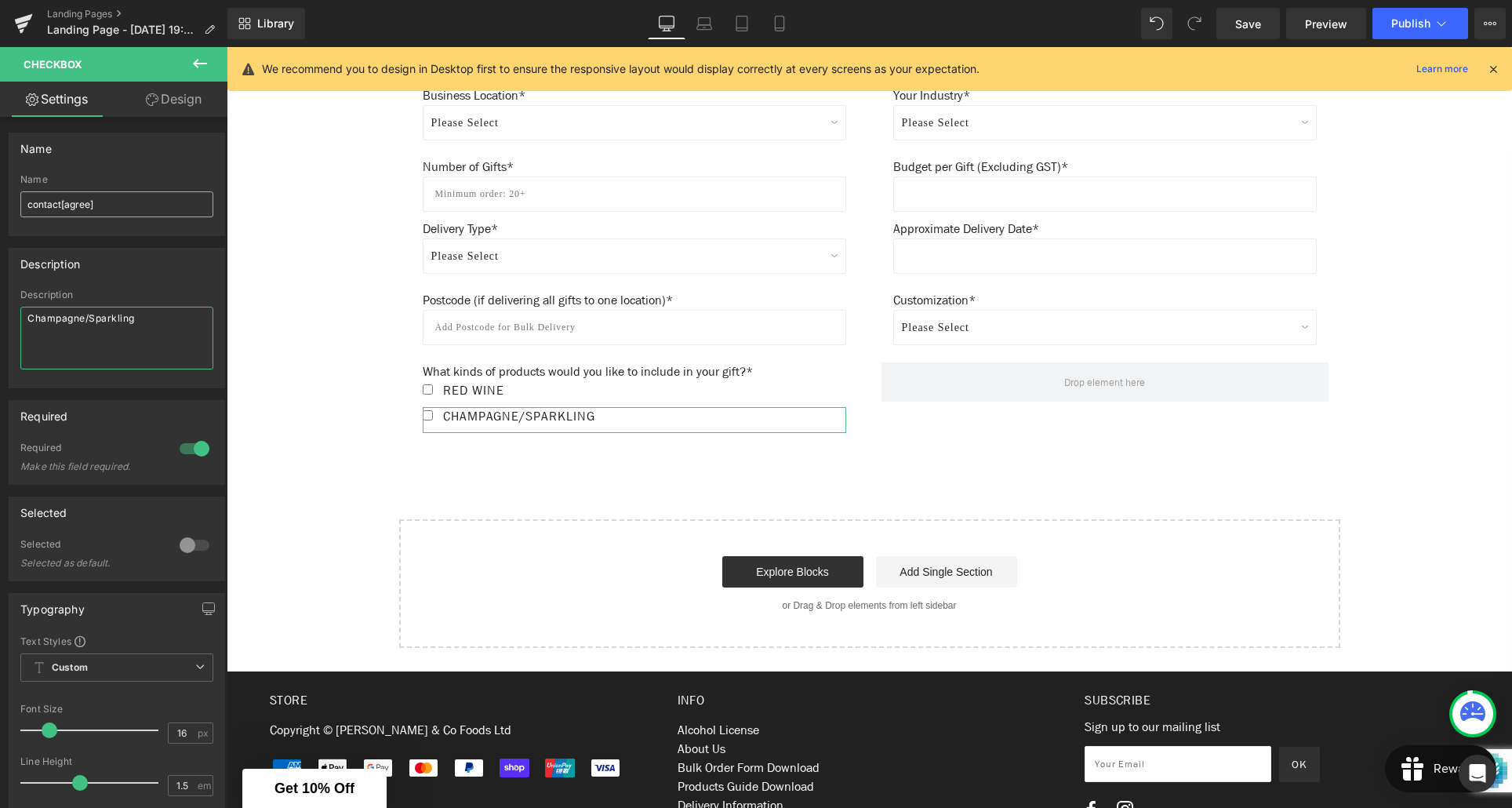
type textarea "Champagne/Sparkling"
drag, startPoint x: 90, startPoint y: 206, endPoint x: 87, endPoint y: 234, distance: 28.2
click at [90, 206] on input "contact[agree]" at bounding box center [117, 204] width 193 height 26
type input "contact[sparkling]"
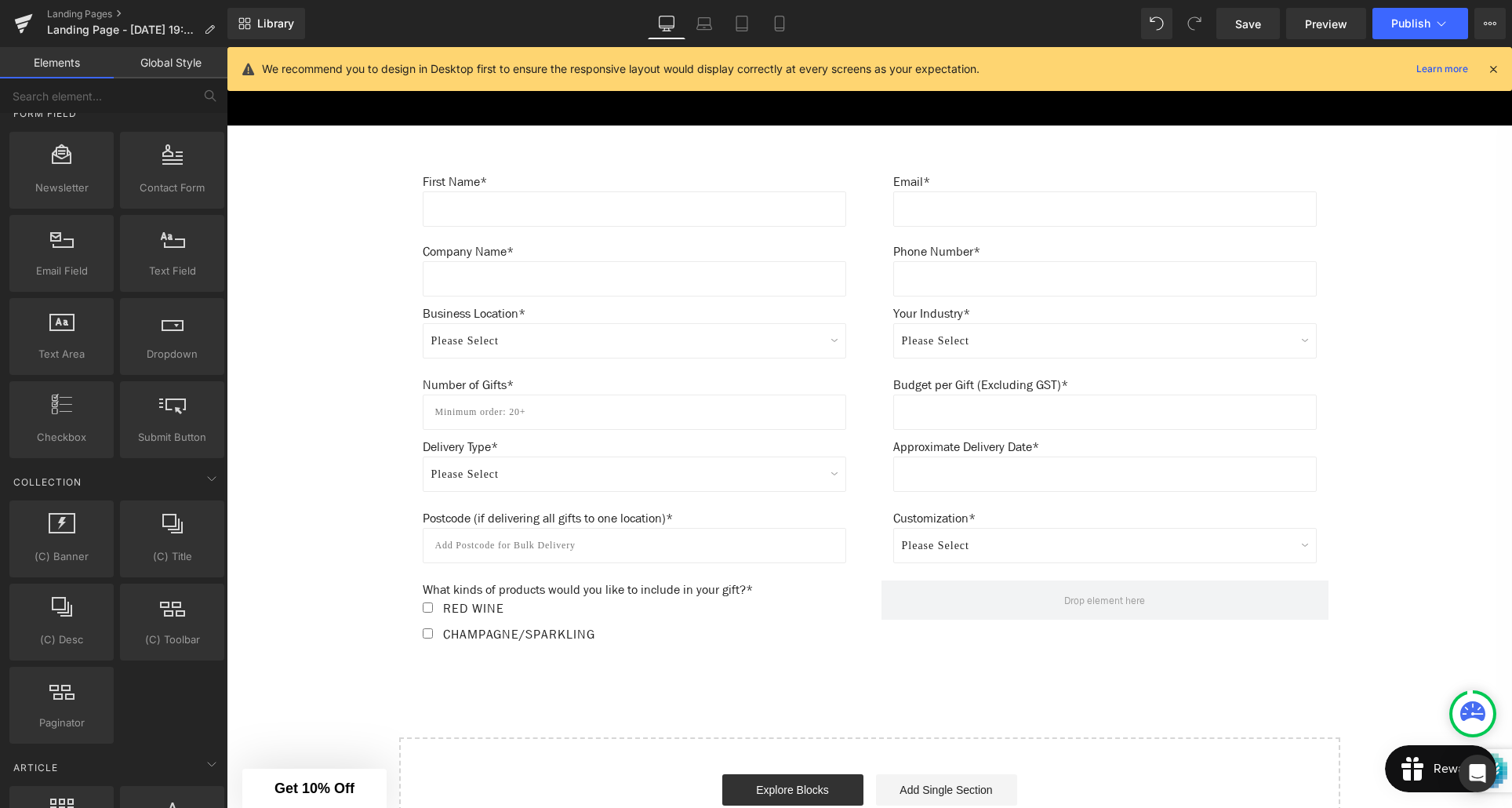
scroll to position [911, 0]
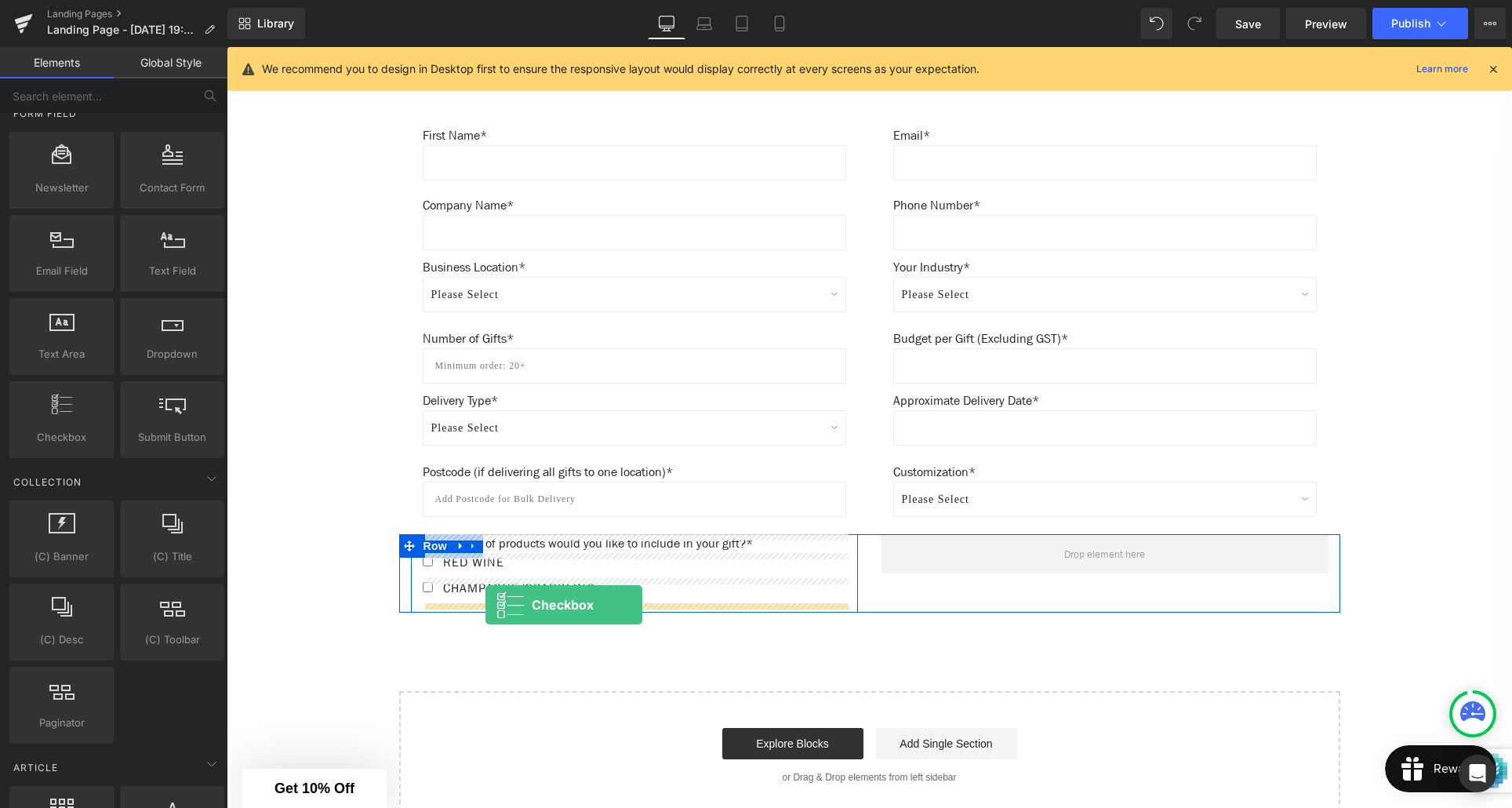
drag, startPoint x: 310, startPoint y: 472, endPoint x: 485, endPoint y: 605, distance: 219.8
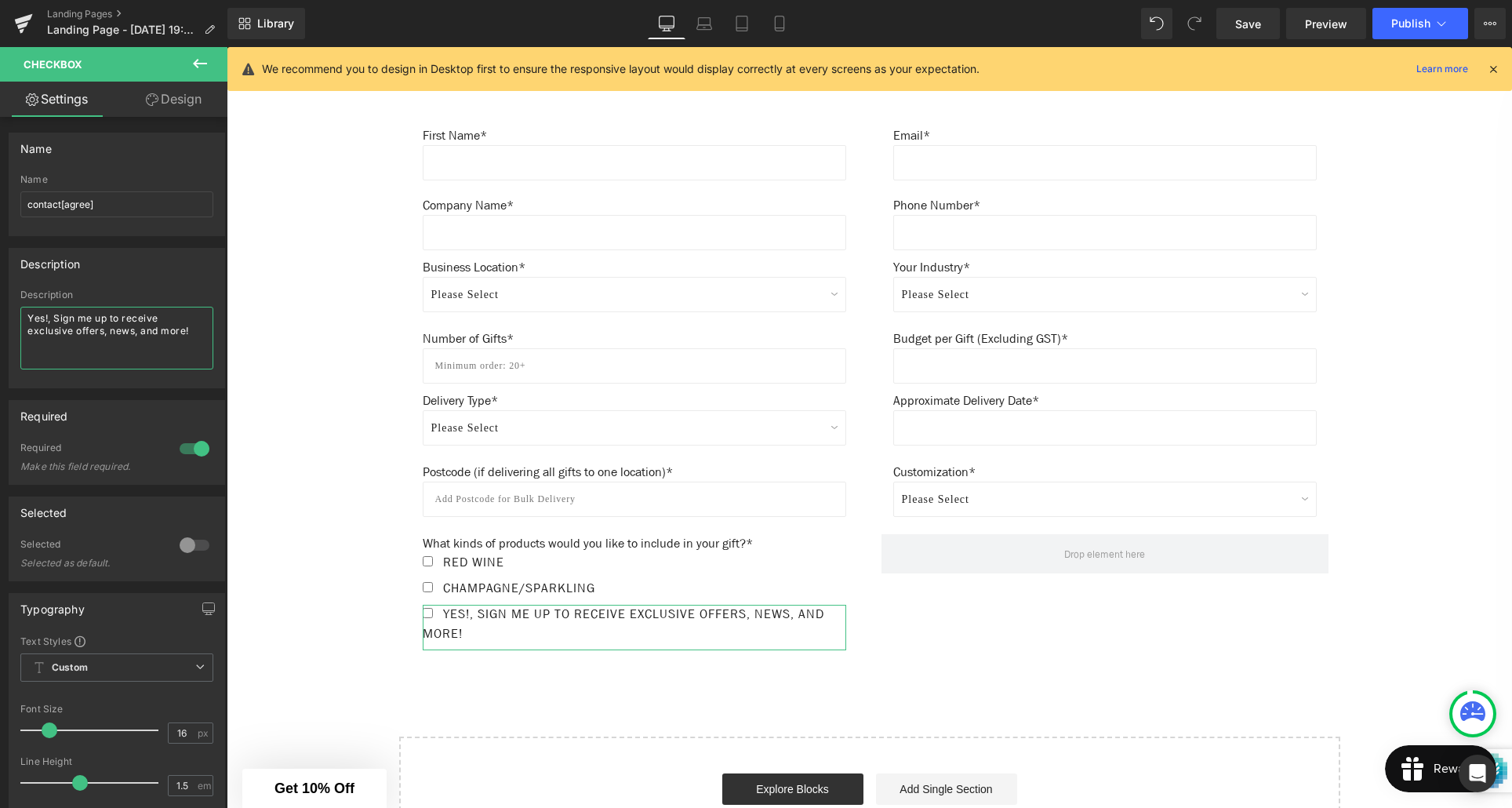
drag, startPoint x: 187, startPoint y: 335, endPoint x: 22, endPoint y: 320, distance: 165.7
click at [22, 320] on textarea "Yes!, Sign me up to receive exclusive offers, news, and more!" at bounding box center [117, 337] width 193 height 63
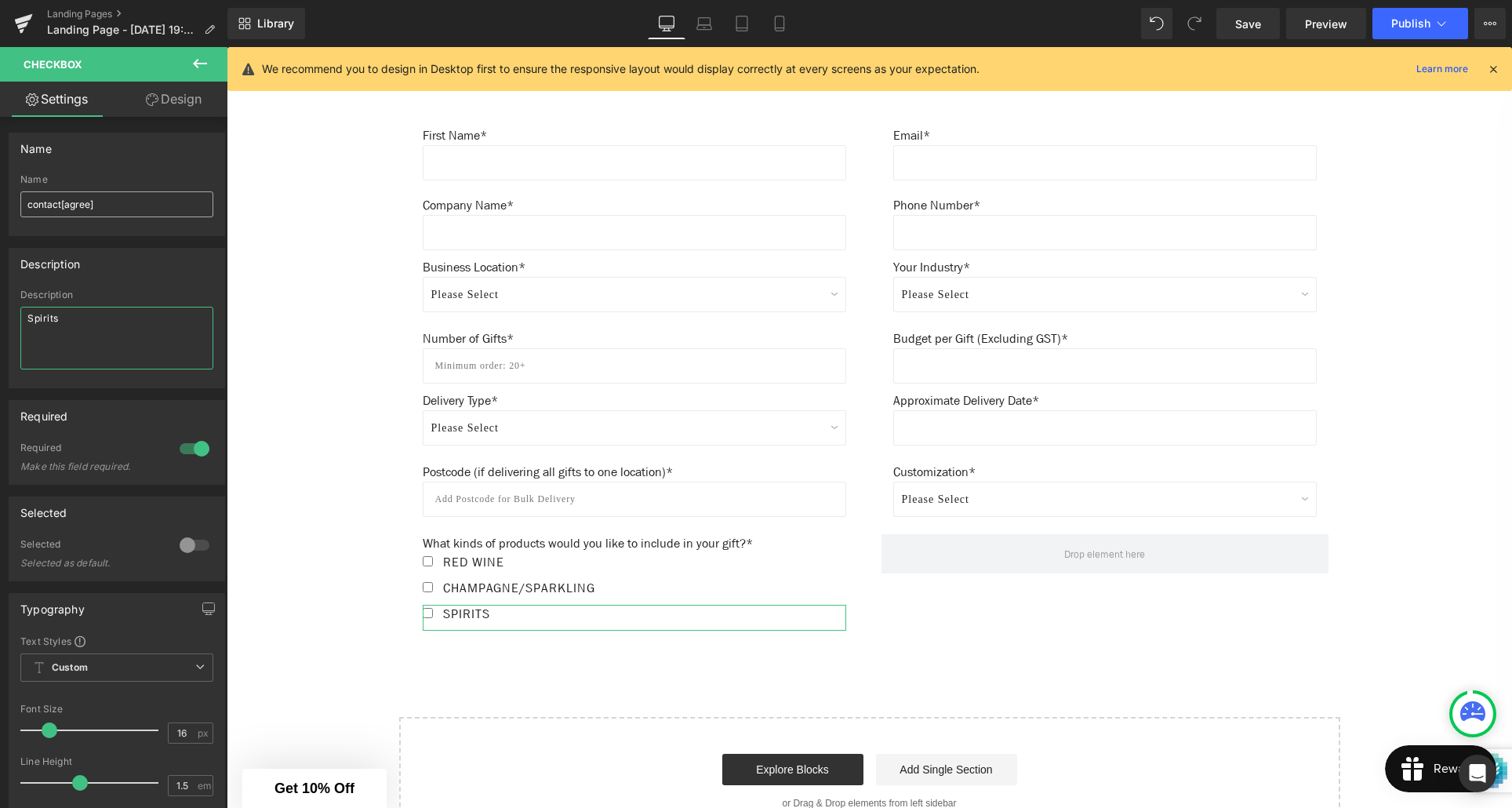
type textarea "Spirits"
drag, startPoint x: 89, startPoint y: 204, endPoint x: 91, endPoint y: 223, distance: 19.1
click at [88, 204] on input "contact[agree]" at bounding box center [117, 204] width 193 height 26
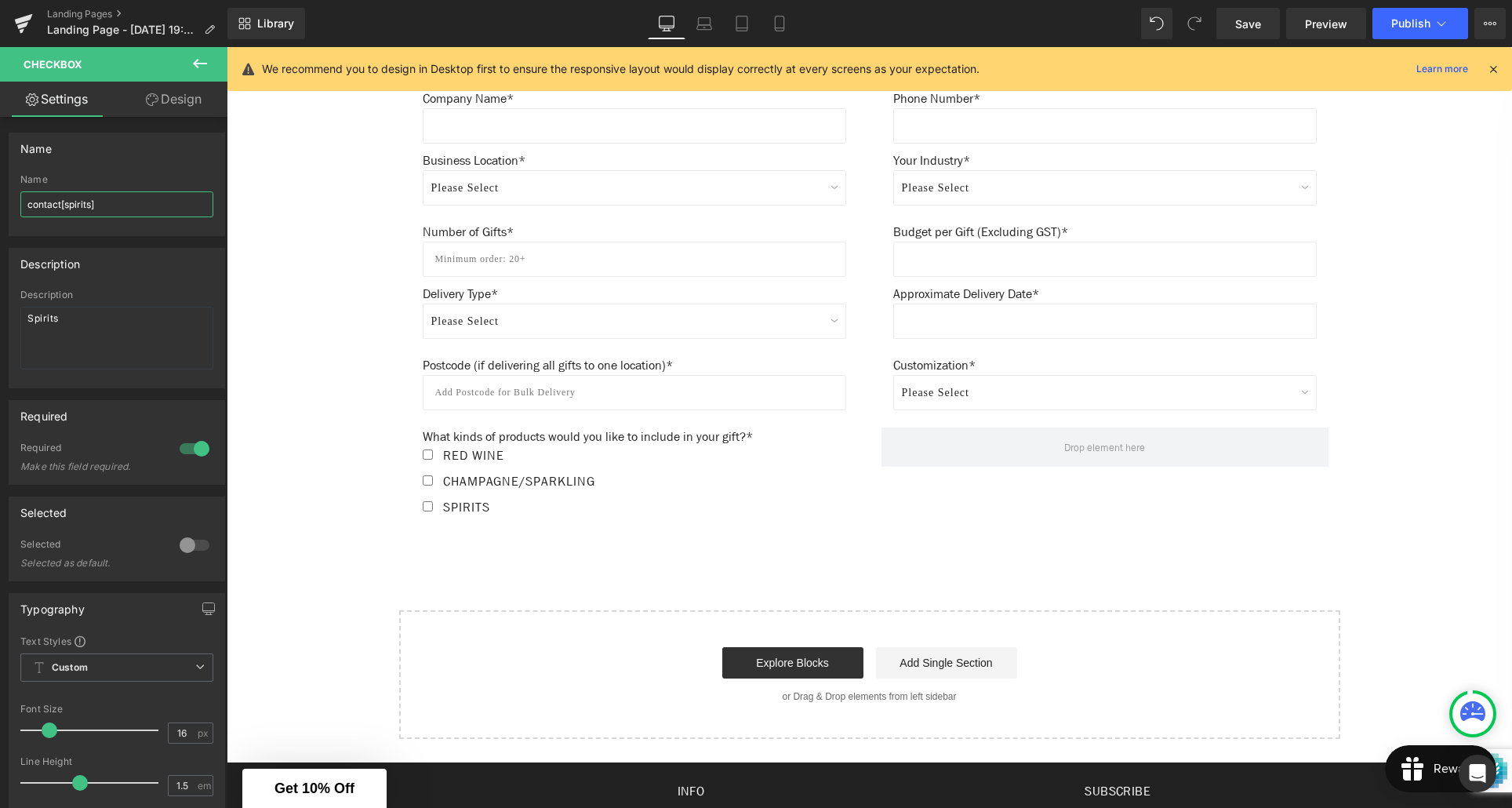
scroll to position [1019, 0]
type input "contact[spirits]"
click at [200, 63] on icon at bounding box center [200, 64] width 14 height 9
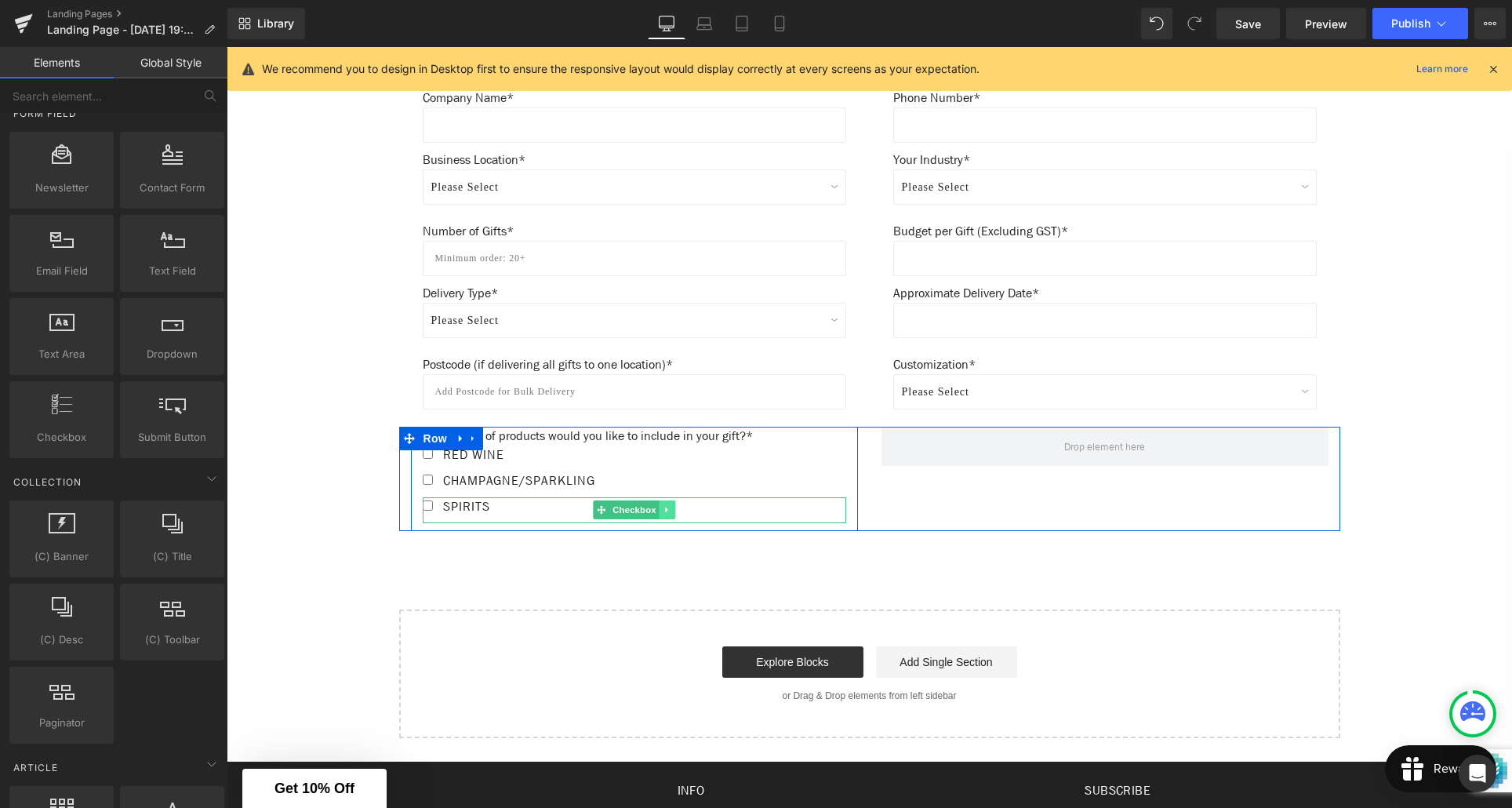
click at [666, 512] on icon at bounding box center [667, 510] width 8 height 9
click at [662, 512] on icon at bounding box center [658, 510] width 8 height 9
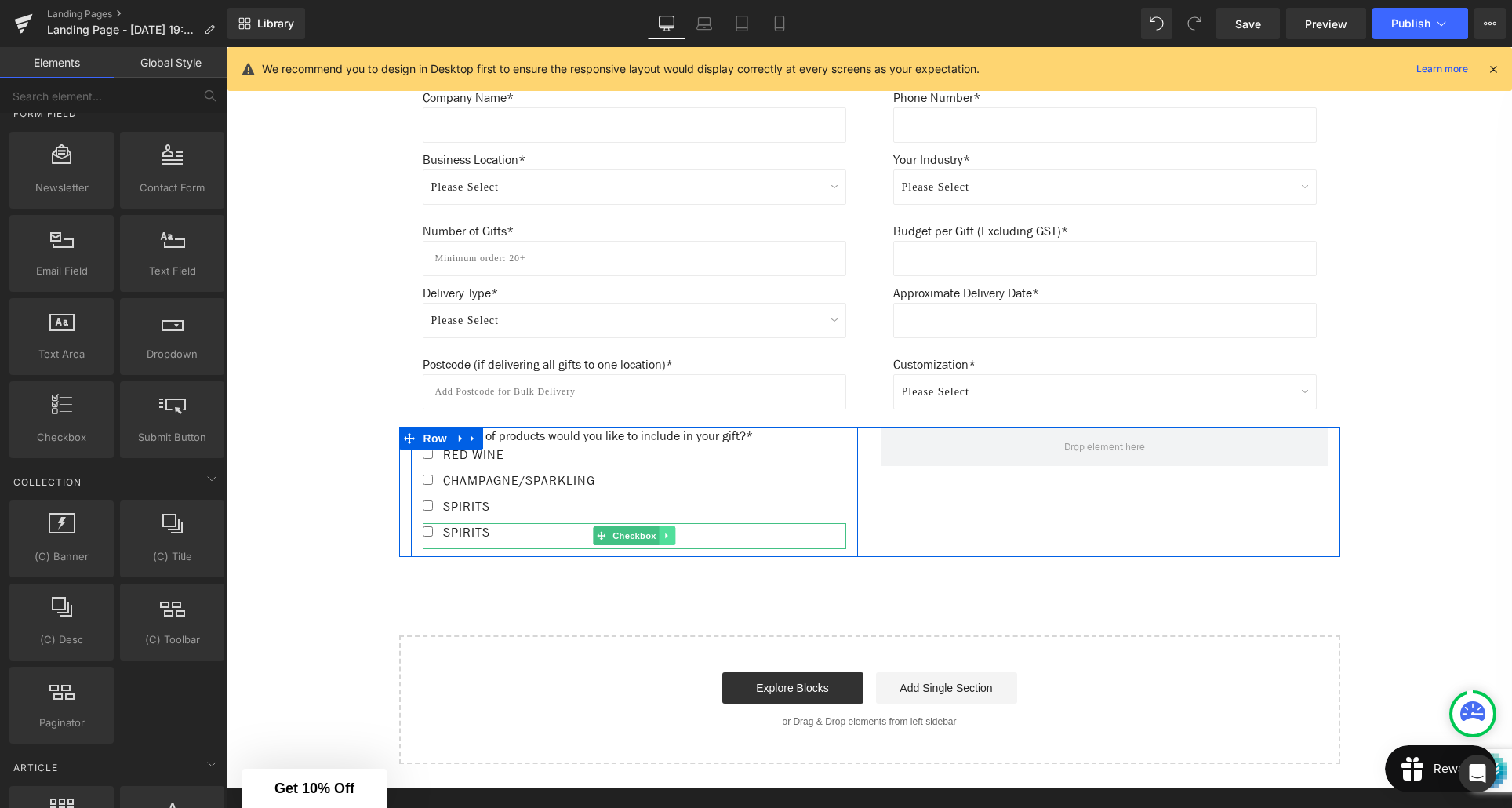
click at [673, 540] on link at bounding box center [667, 535] width 16 height 19
click at [662, 539] on link at bounding box center [659, 535] width 16 height 19
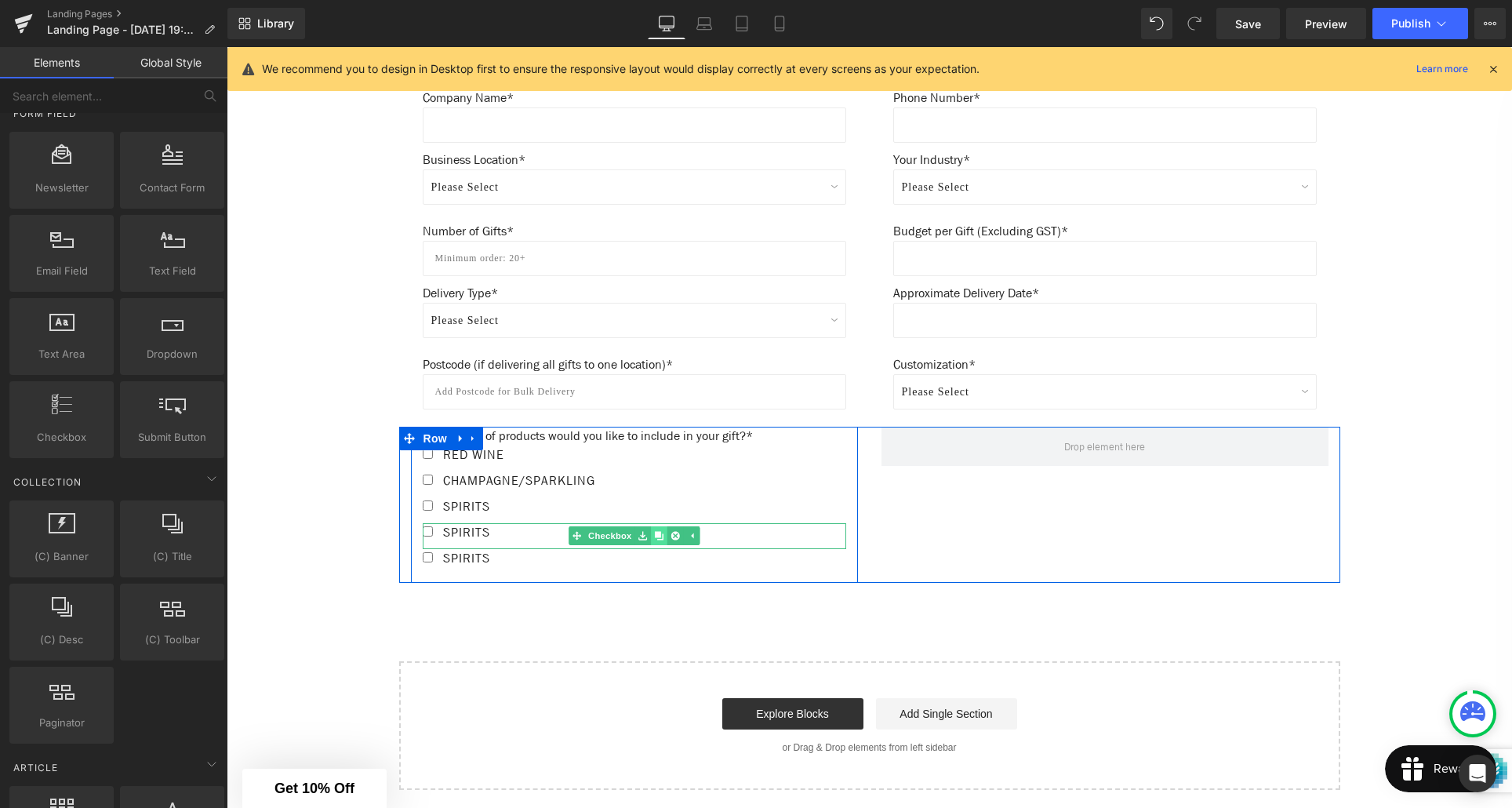
click at [658, 535] on icon at bounding box center [658, 534] width 8 height 8
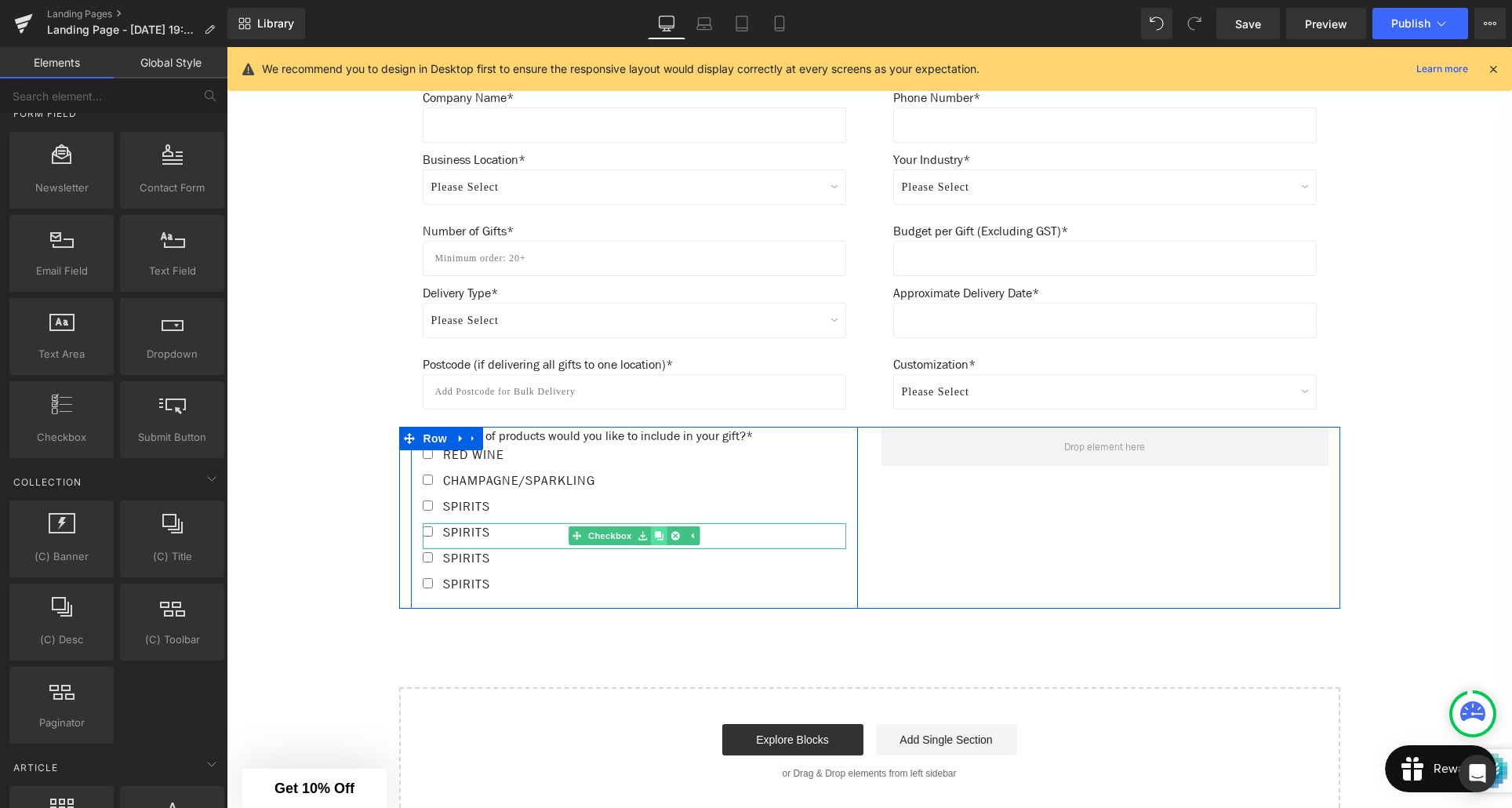
click at [658, 535] on icon at bounding box center [658, 534] width 8 height 8
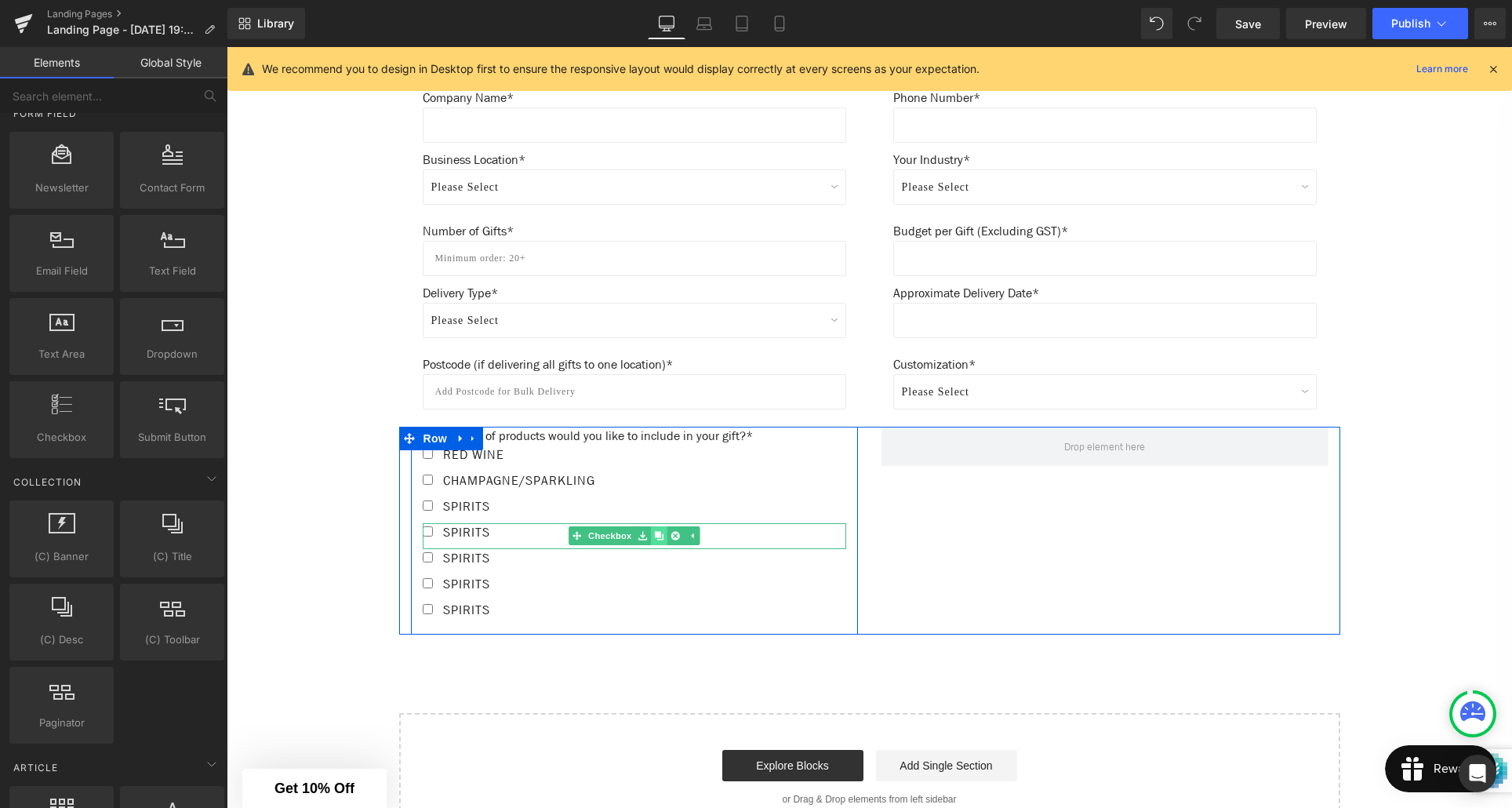
click at [658, 535] on icon at bounding box center [658, 534] width 8 height 8
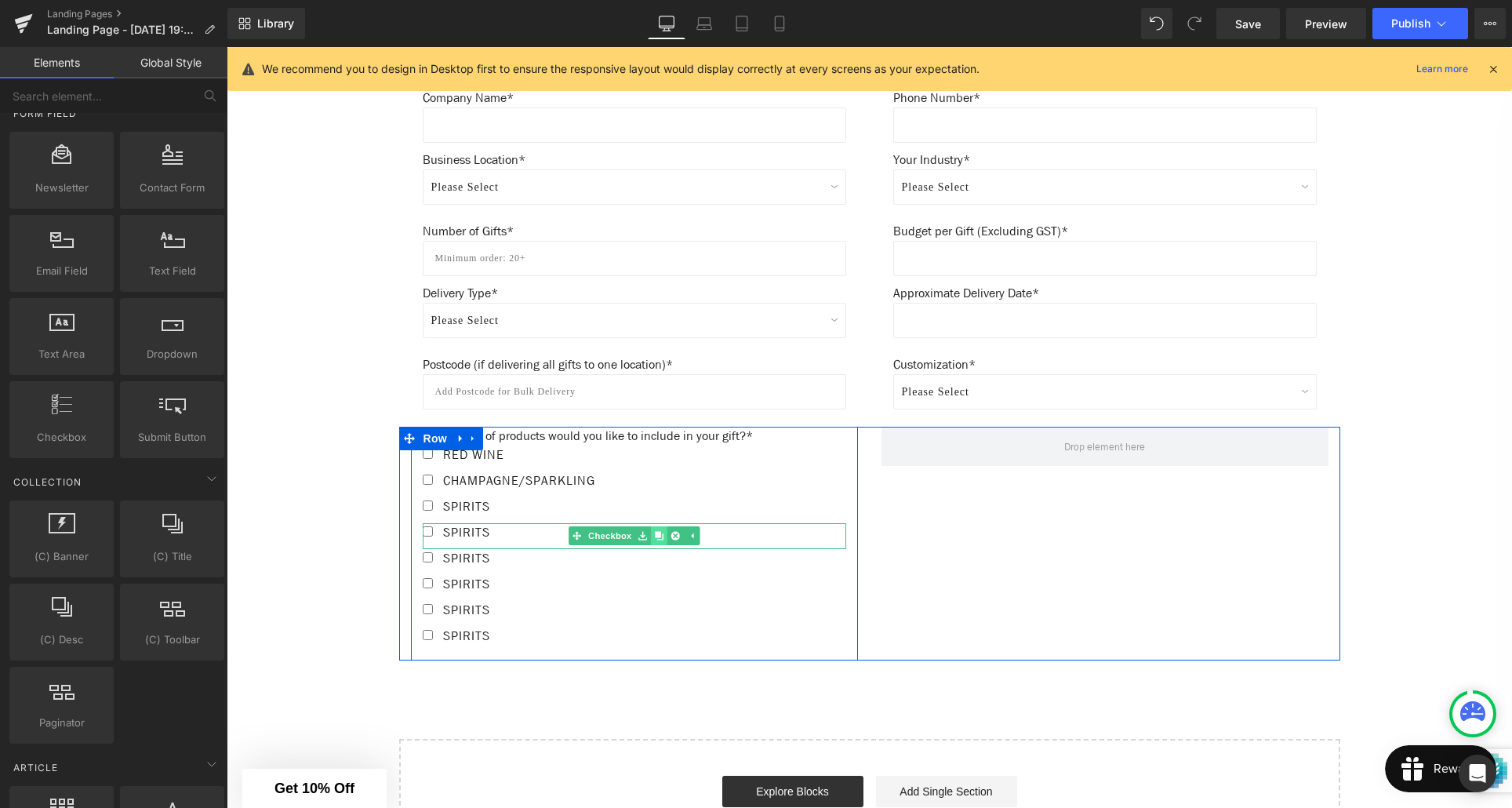
click at [658, 535] on icon at bounding box center [658, 534] width 8 height 8
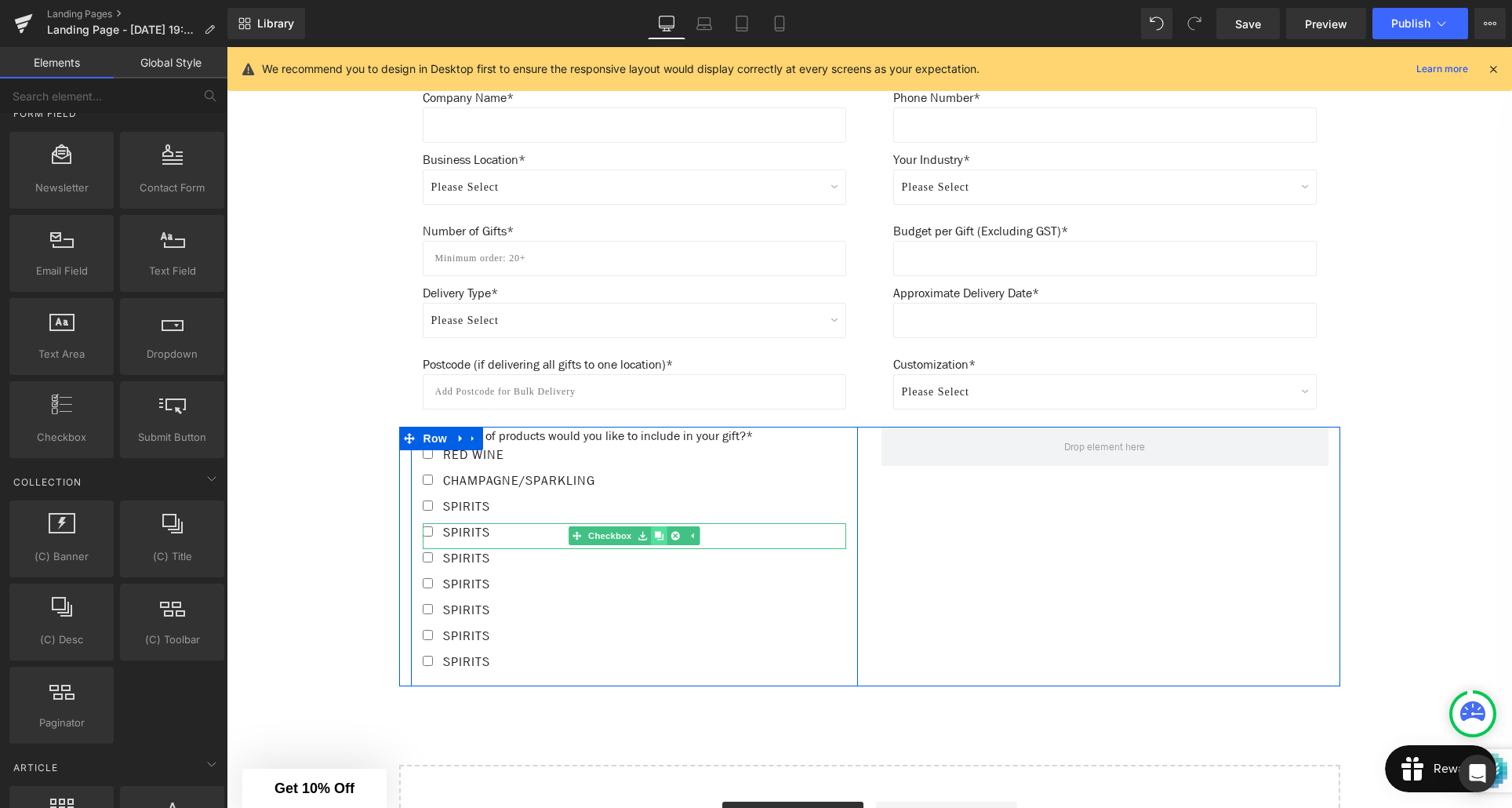
click at [658, 535] on icon at bounding box center [658, 534] width 8 height 8
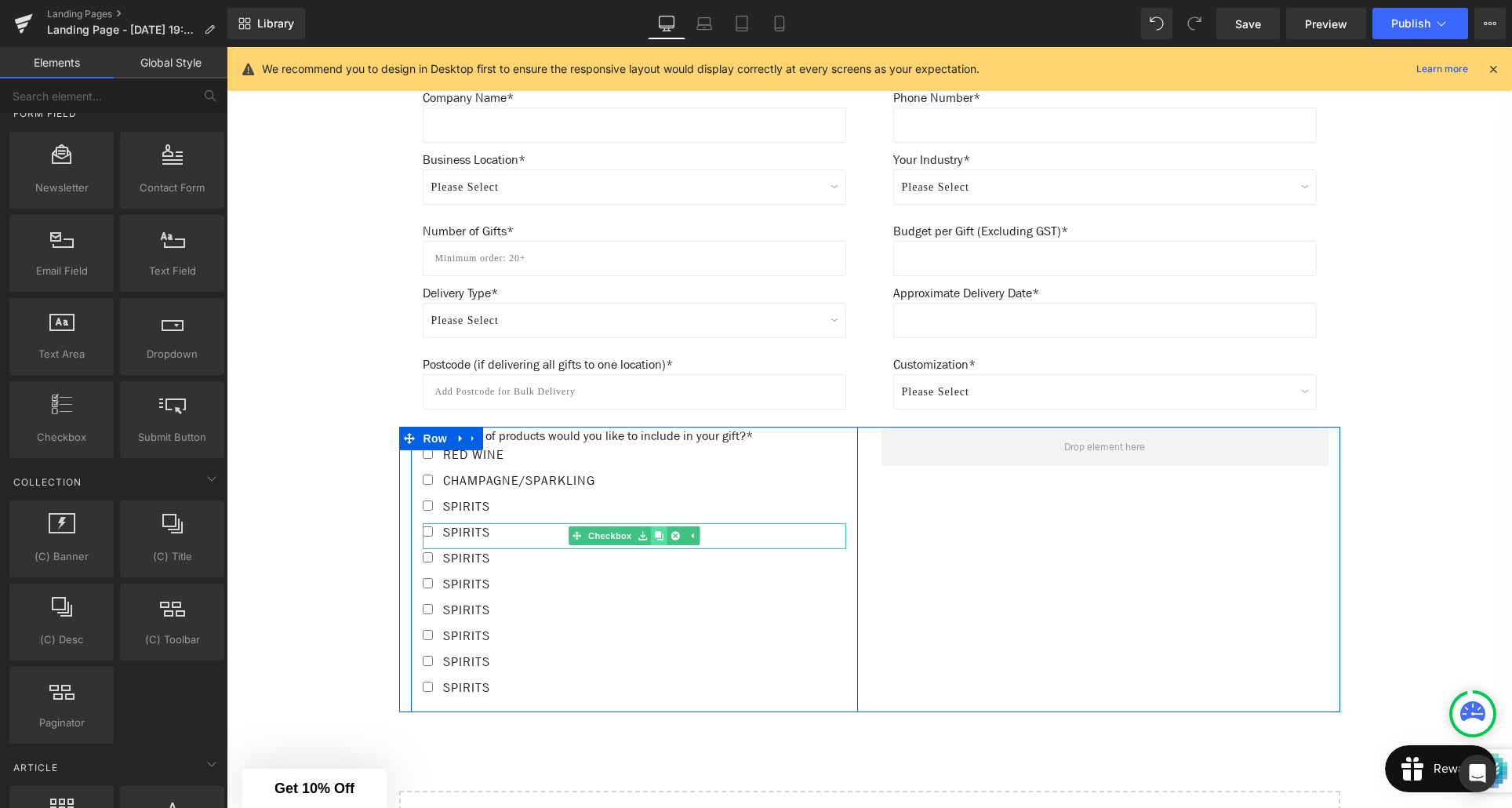
click at [658, 535] on icon at bounding box center [658, 534] width 8 height 8
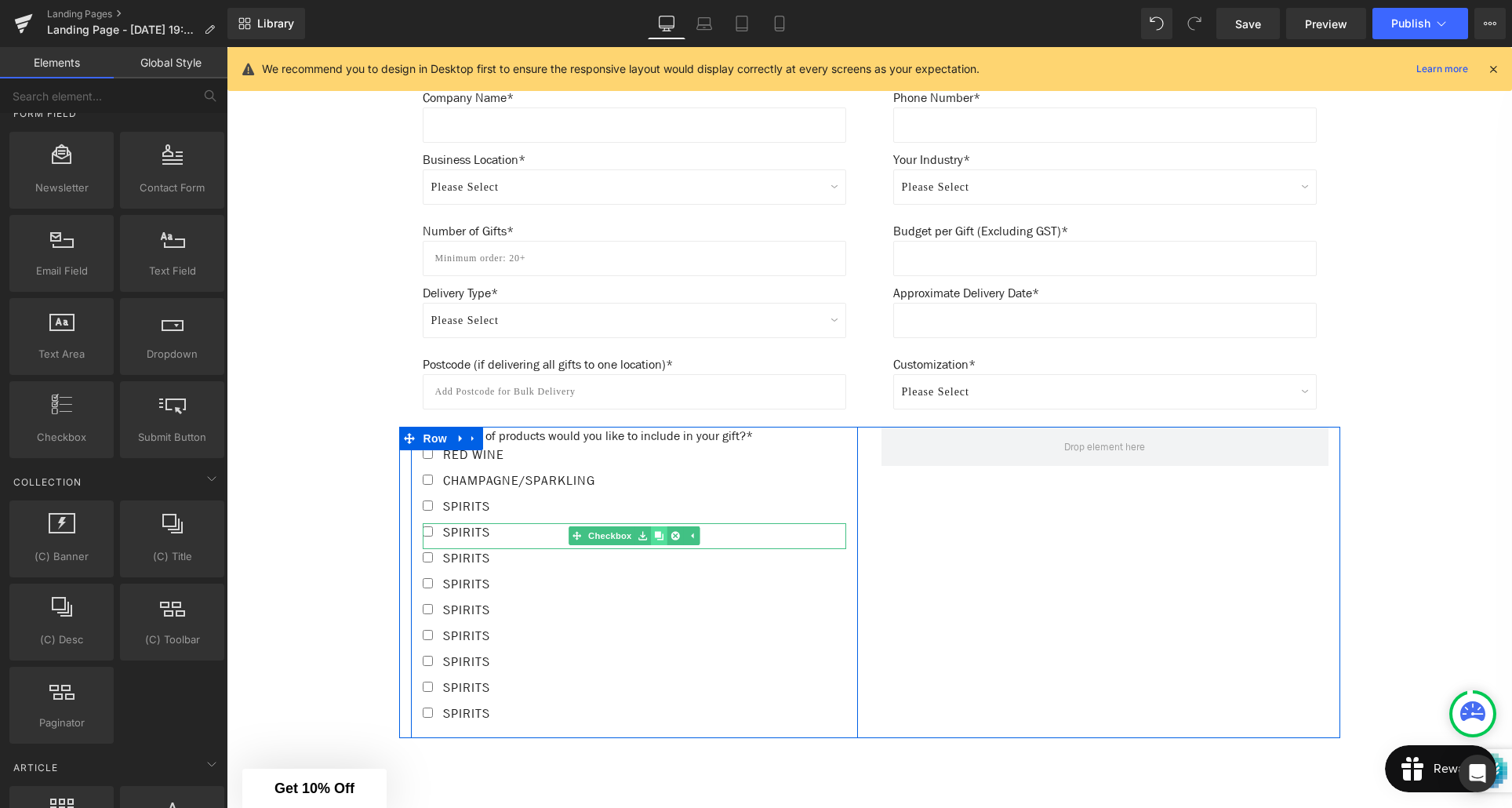
click at [658, 535] on icon at bounding box center [658, 534] width 8 height 8
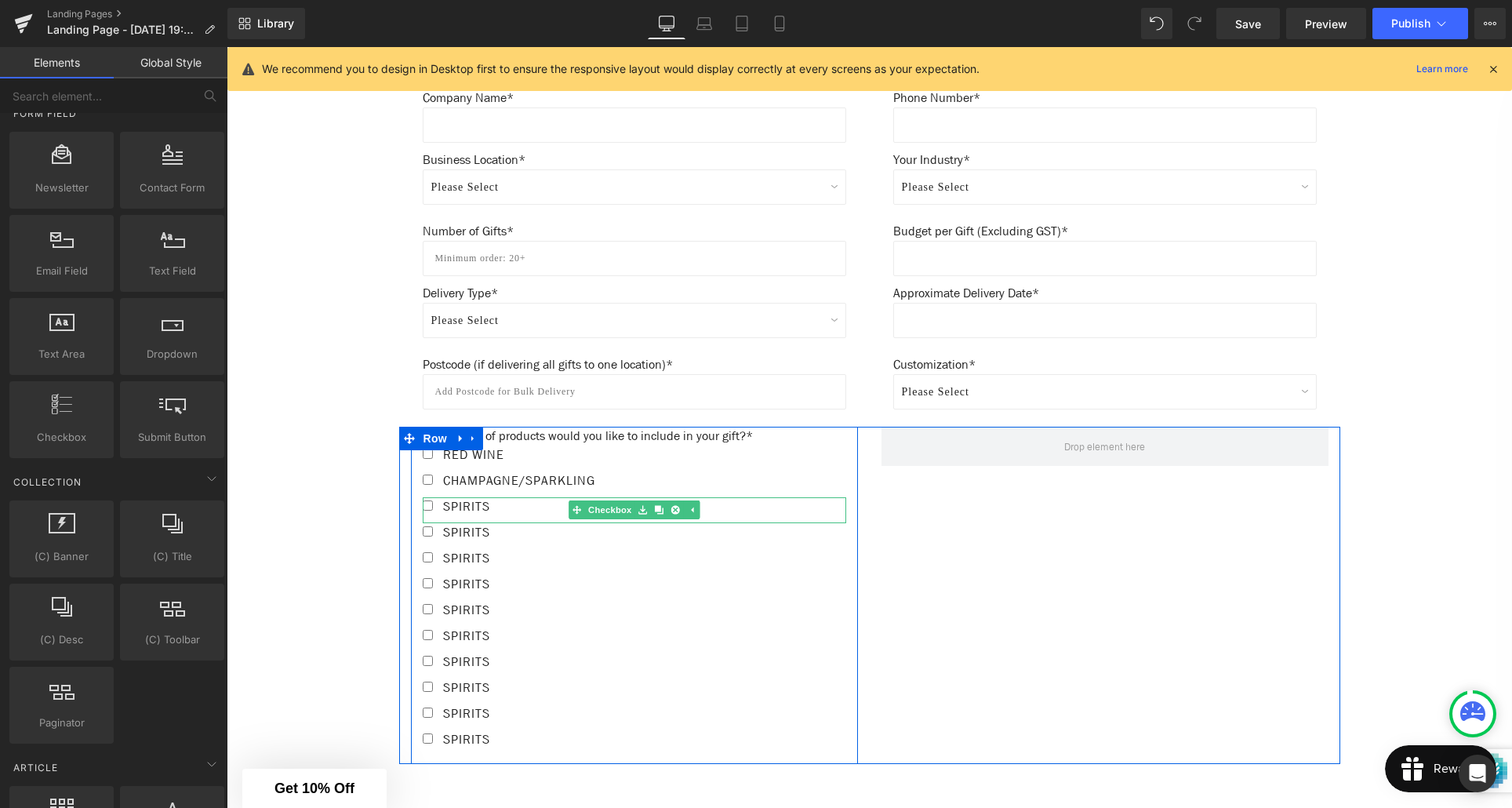
click at [484, 506] on span "Spirits" at bounding box center [465, 506] width 51 height 16
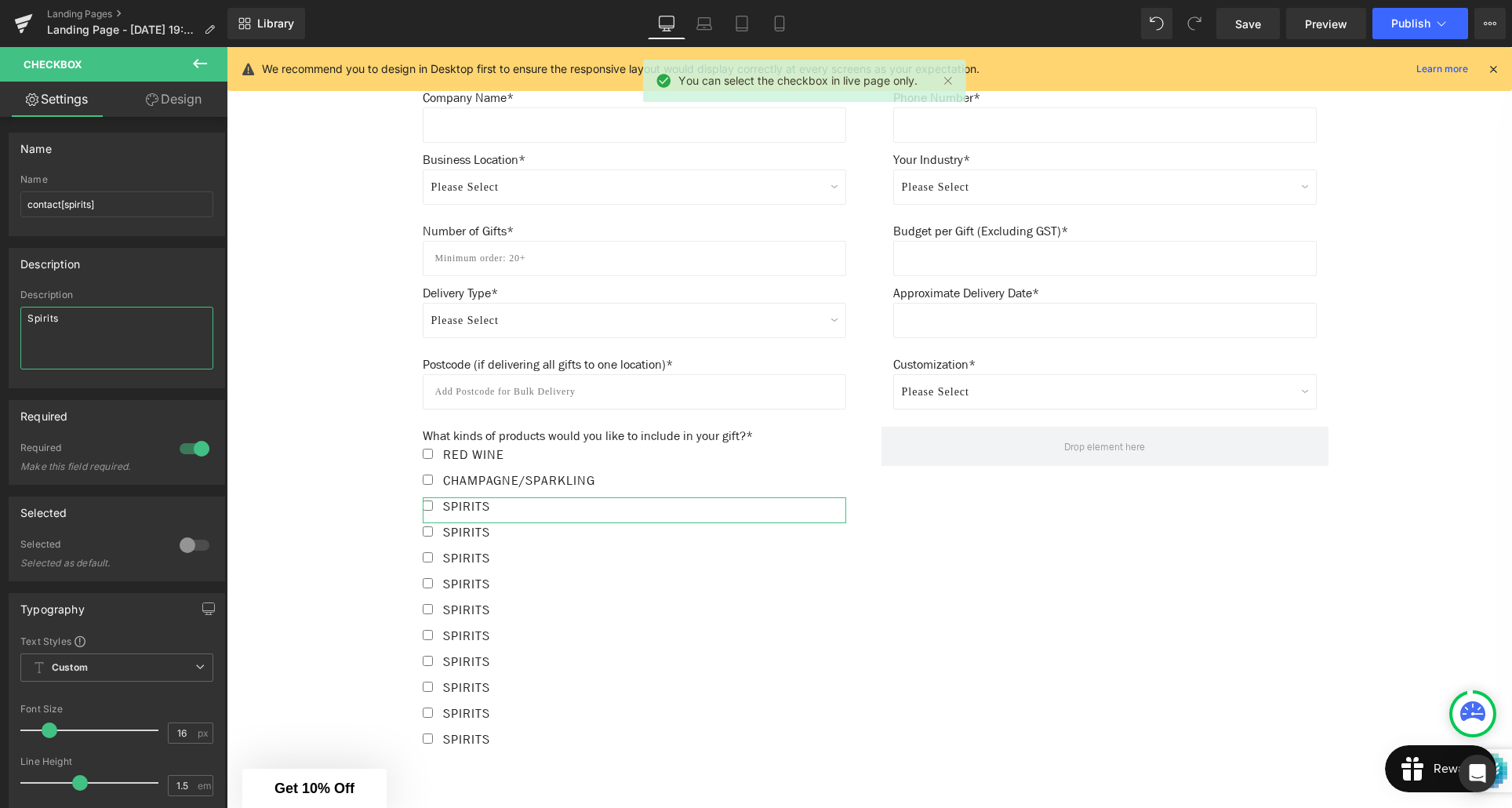
drag, startPoint x: 53, startPoint y: 317, endPoint x: 17, endPoint y: 316, distance: 36.0
click at [17, 316] on div "Description Spirits" at bounding box center [117, 338] width 215 height 98
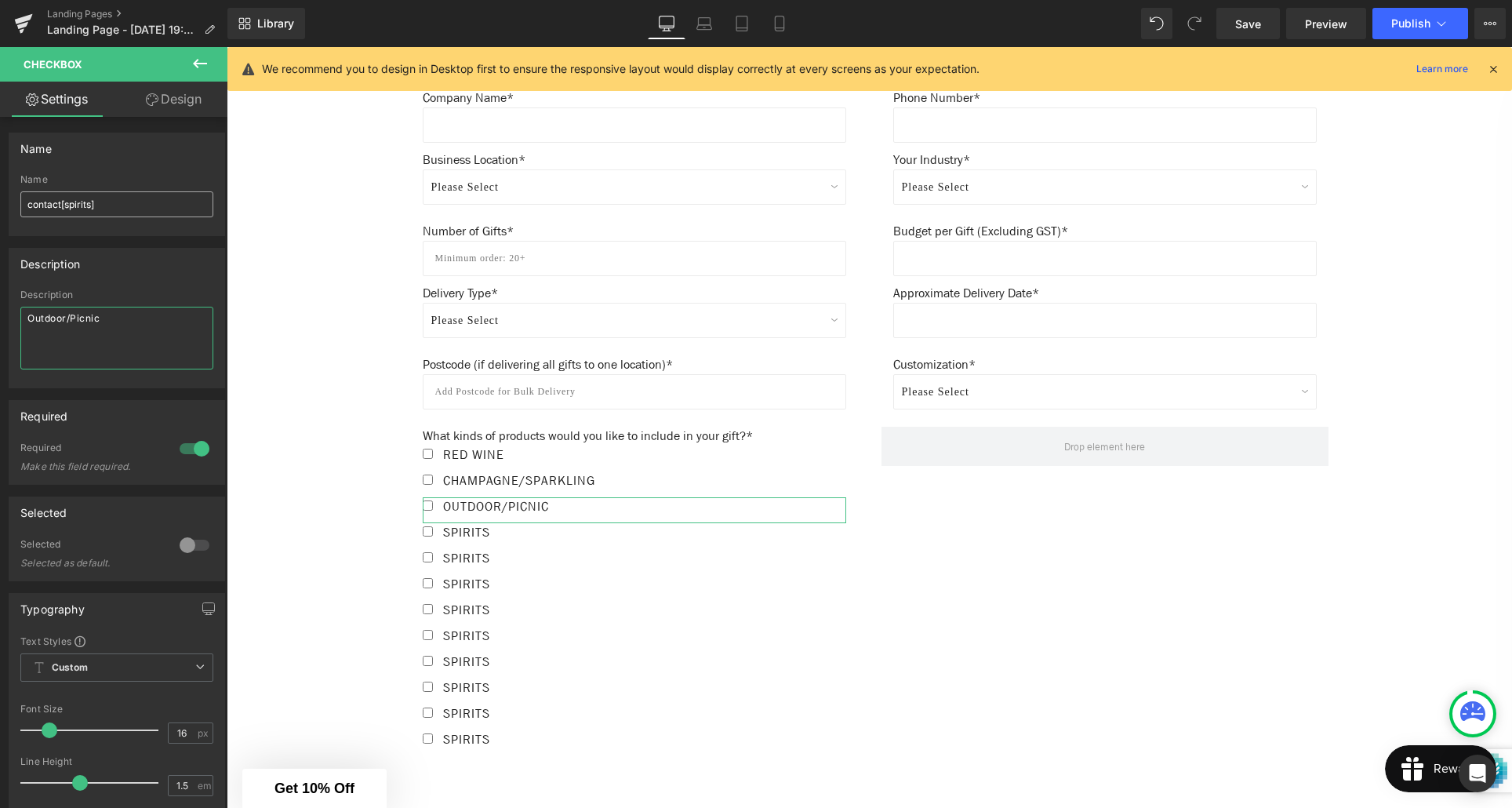
type textarea "Outdoor/Picnic"
drag, startPoint x: 89, startPoint y: 209, endPoint x: 89, endPoint y: 222, distance: 13.0
click at [89, 209] on input "contact[spirits]" at bounding box center [117, 204] width 193 height 26
type input "contact[outdoor]"
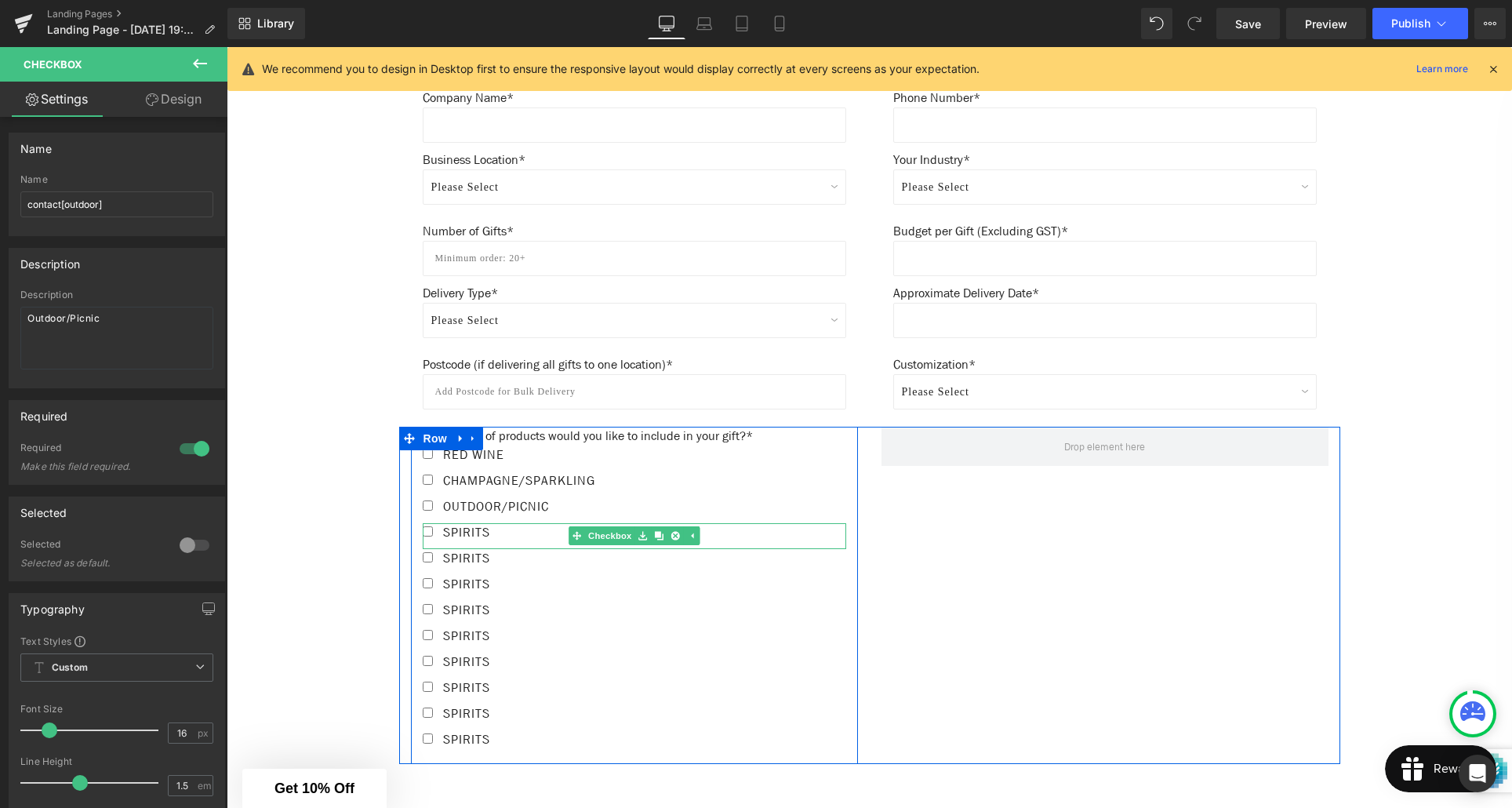
click at [502, 533] on label "Spirits" at bounding box center [635, 536] width 423 height 26
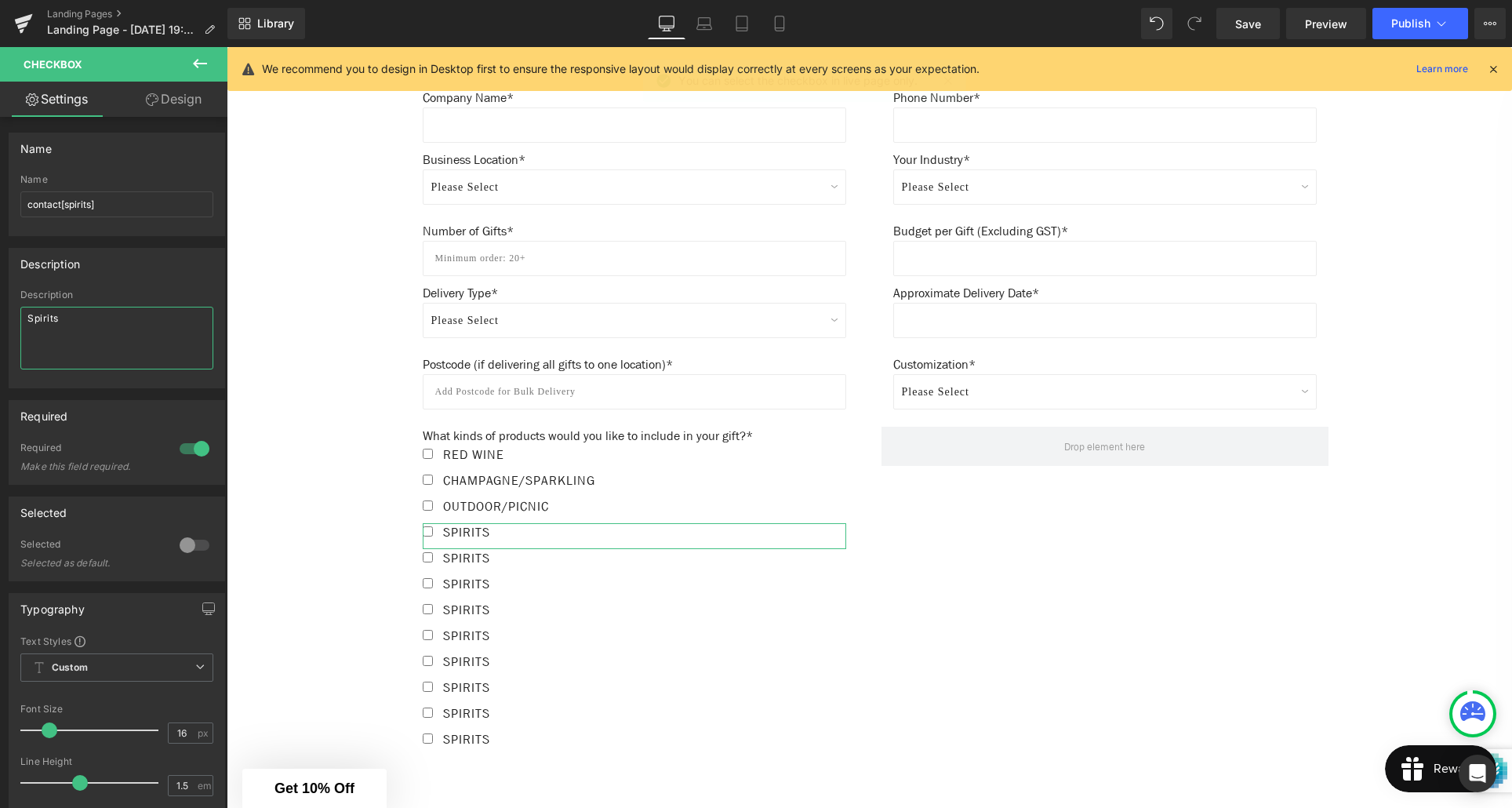
drag, startPoint x: 64, startPoint y: 318, endPoint x: 20, endPoint y: 318, distance: 44.0
click at [20, 318] on textarea "Spirits" at bounding box center [117, 337] width 193 height 63
type textarea "Food - Savory"
drag, startPoint x: 90, startPoint y: 204, endPoint x: 89, endPoint y: 235, distance: 31.0
click at [90, 204] on input "contact[spirits]" at bounding box center [117, 204] width 193 height 26
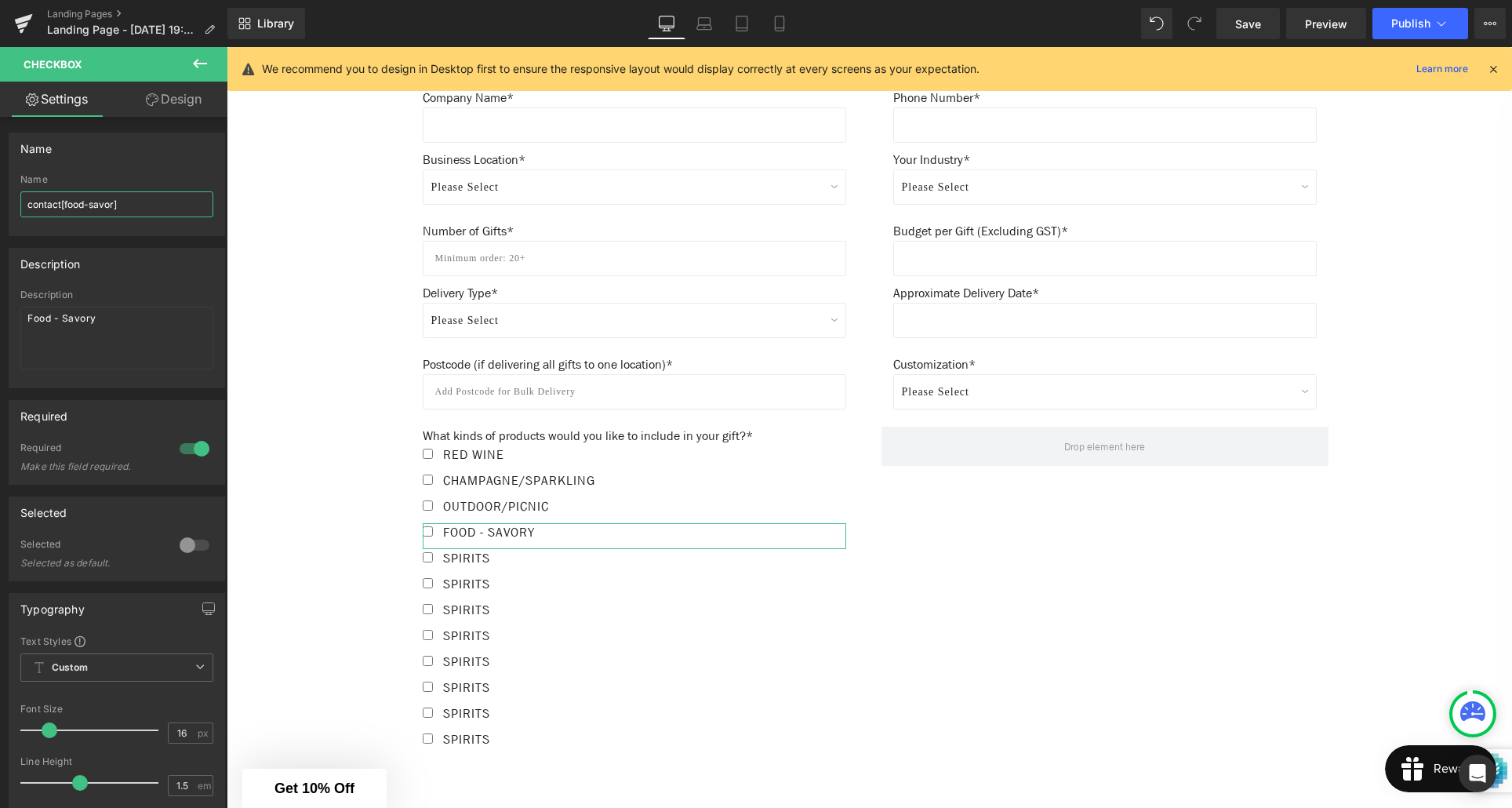
type input "contact[food-savory]"
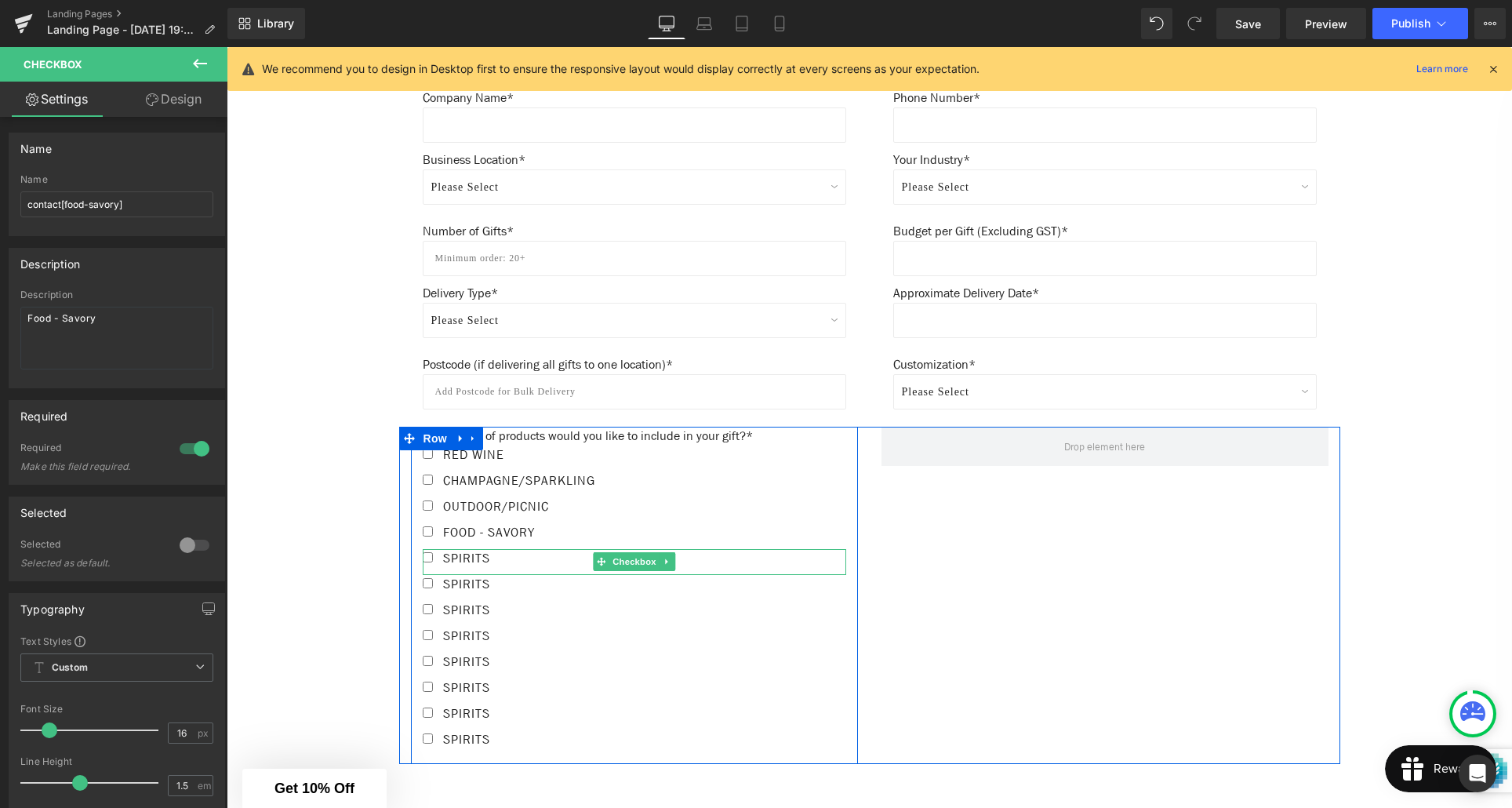
click at [513, 555] on label "Spirits" at bounding box center [635, 562] width 423 height 26
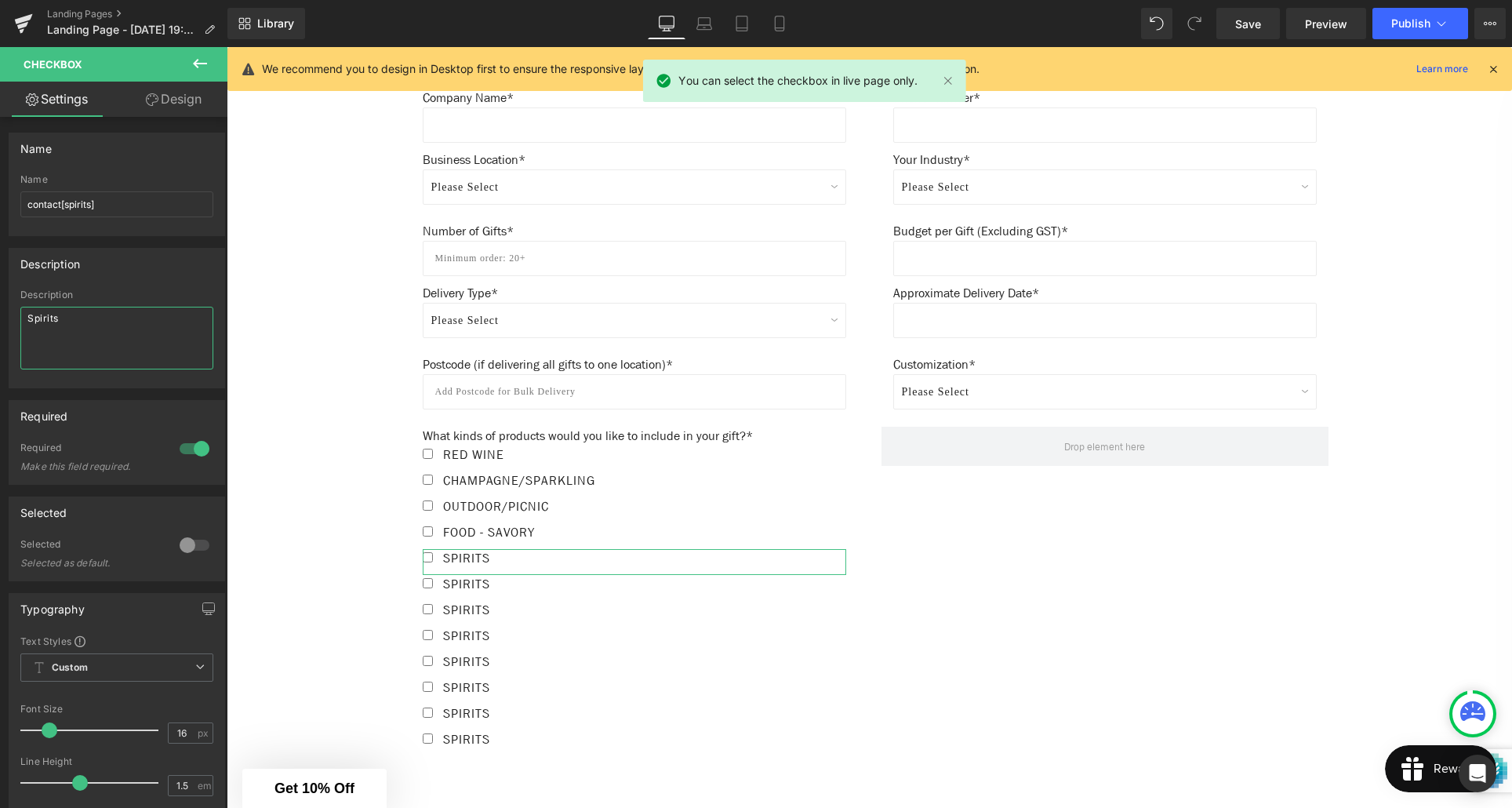
drag, startPoint x: 67, startPoint y: 319, endPoint x: 14, endPoint y: 317, distance: 53.0
click at [14, 317] on div "Description Spirits" at bounding box center [117, 338] width 215 height 98
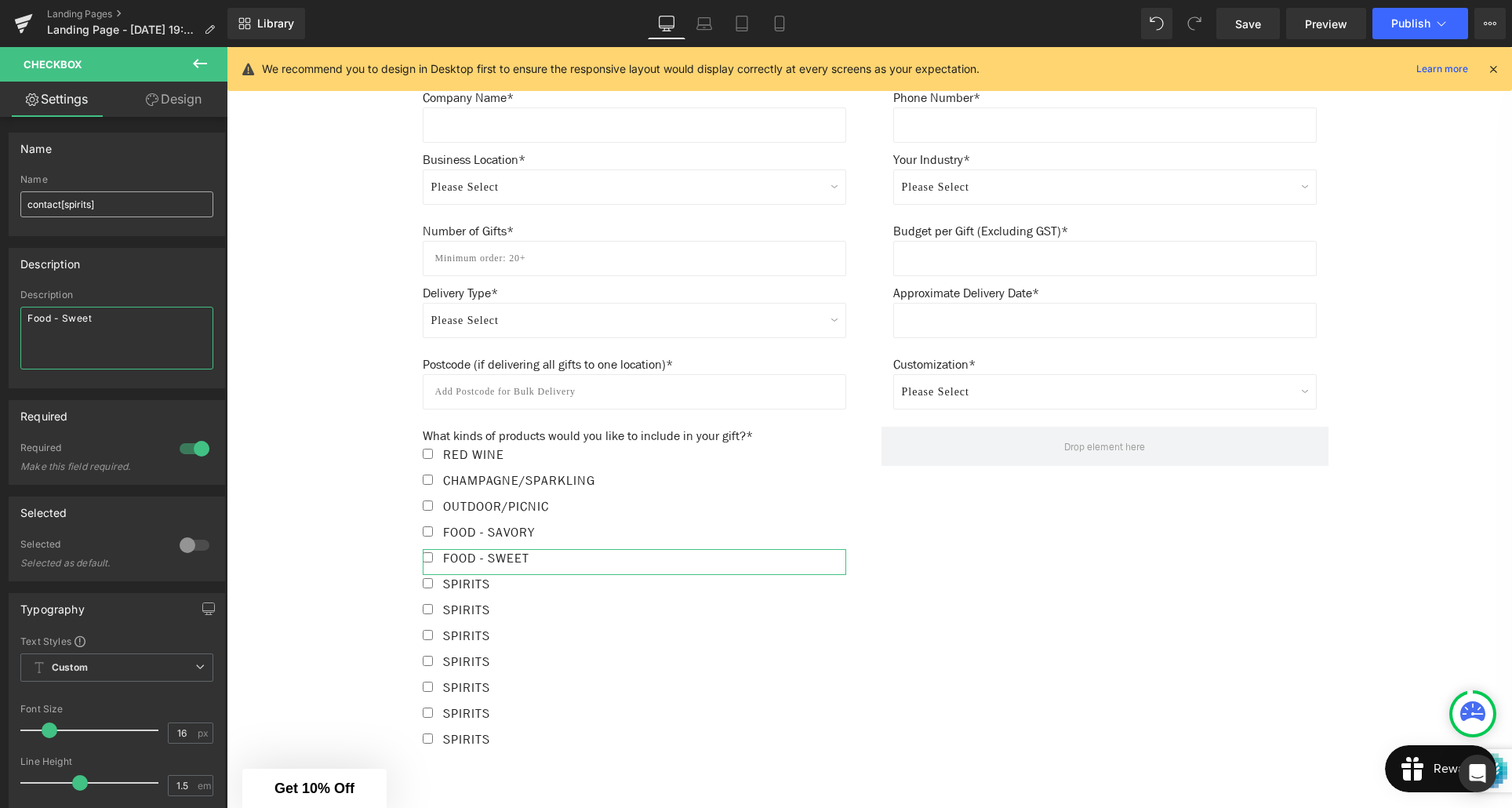
type textarea "Food - Sweet"
drag, startPoint x: 91, startPoint y: 201, endPoint x: 90, endPoint y: 223, distance: 22.0
click at [91, 202] on input "contact[spirits]" at bounding box center [117, 204] width 193 height 26
type input "contact[food-sweet]"
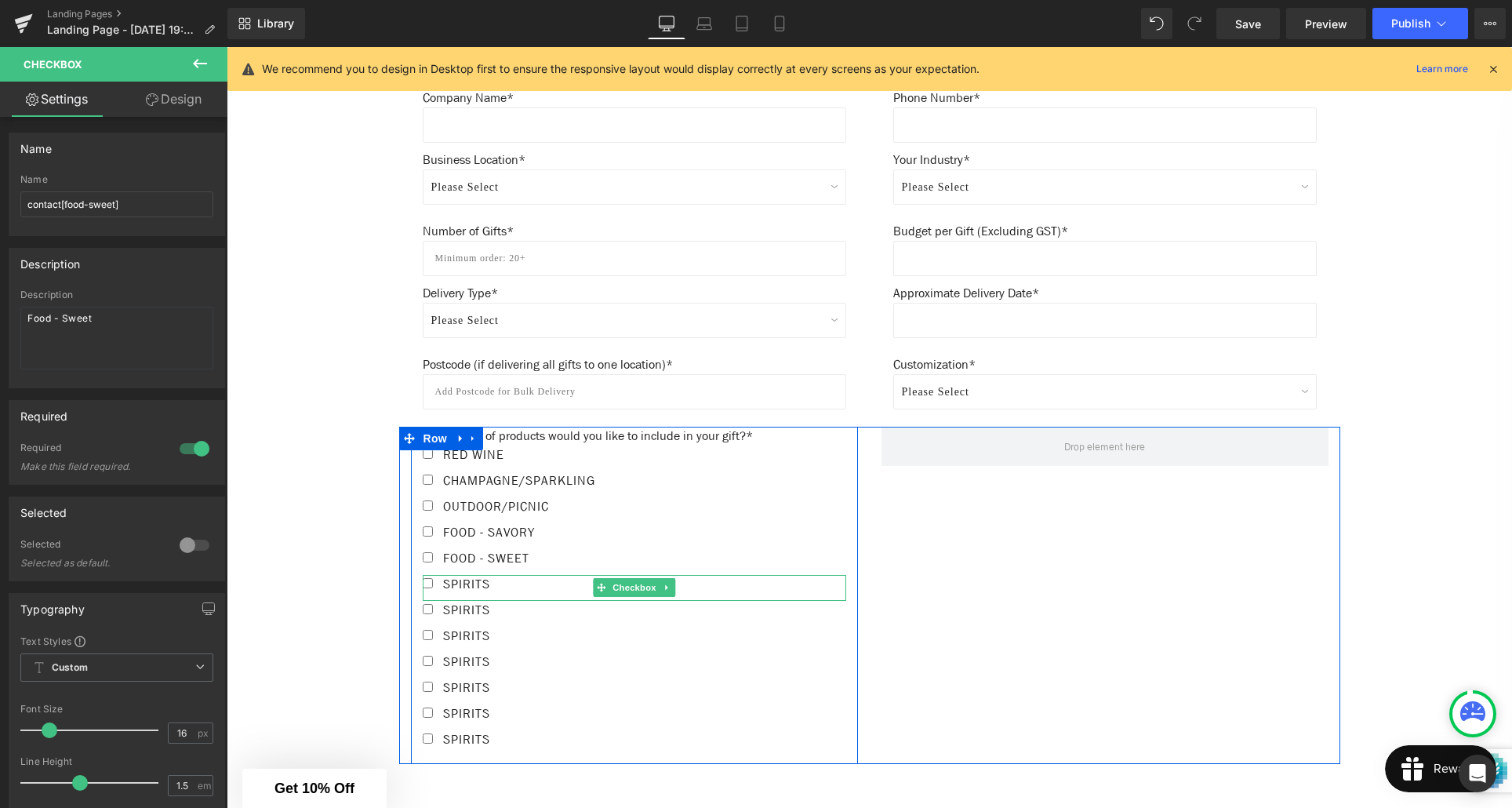
click at [513, 582] on label "Spirits" at bounding box center [635, 587] width 423 height 26
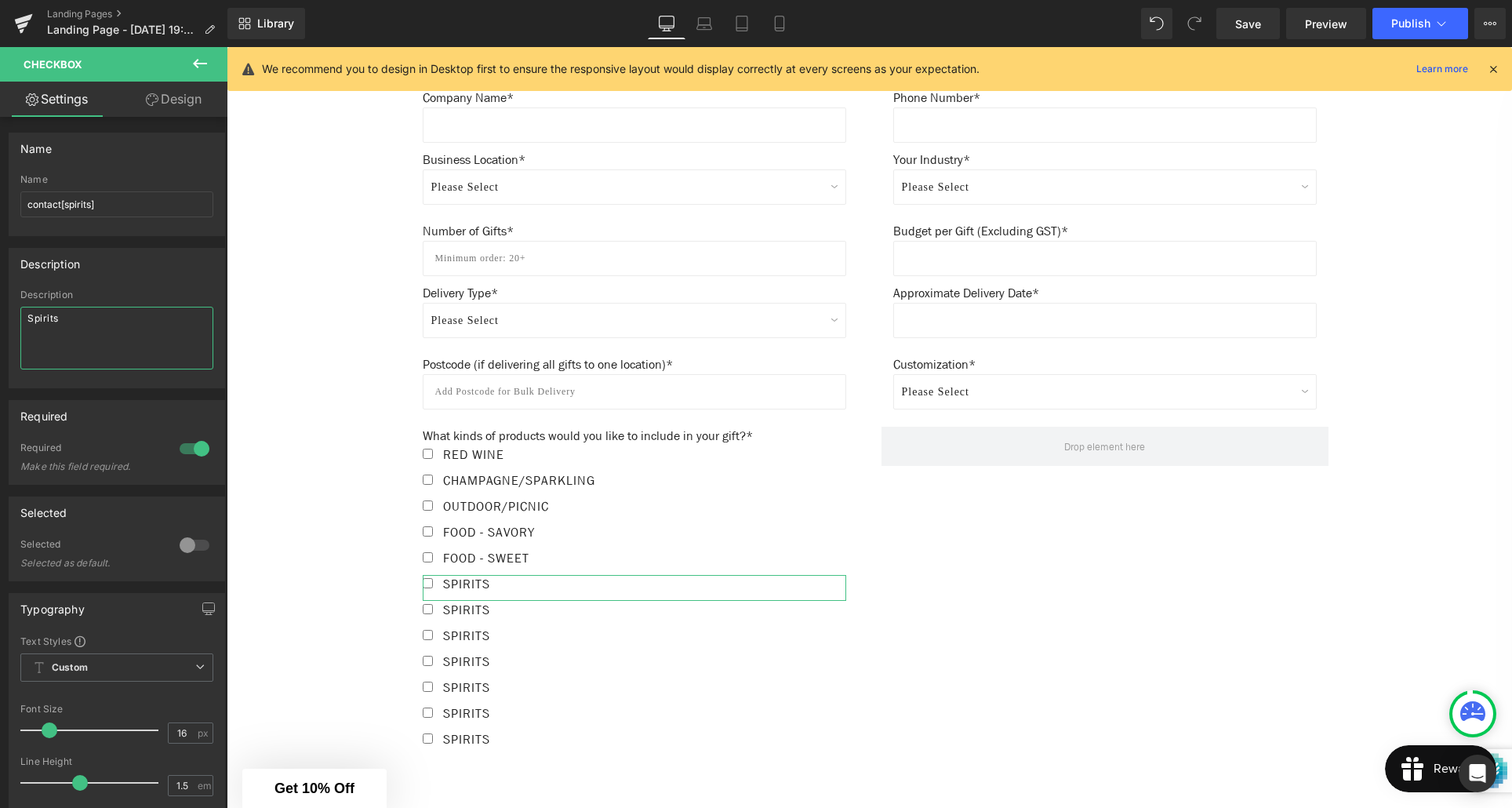
drag, startPoint x: 49, startPoint y: 316, endPoint x: 23, endPoint y: 317, distance: 26.0
click at [23, 317] on textarea "Spirits" at bounding box center [117, 337] width 193 height 63
paste textarea "Candle/Diffuser/Hand Wash"
type textarea "Candle/Diffuser/Hand Wash"
drag, startPoint x: 91, startPoint y: 204, endPoint x: 88, endPoint y: 226, distance: 22.2
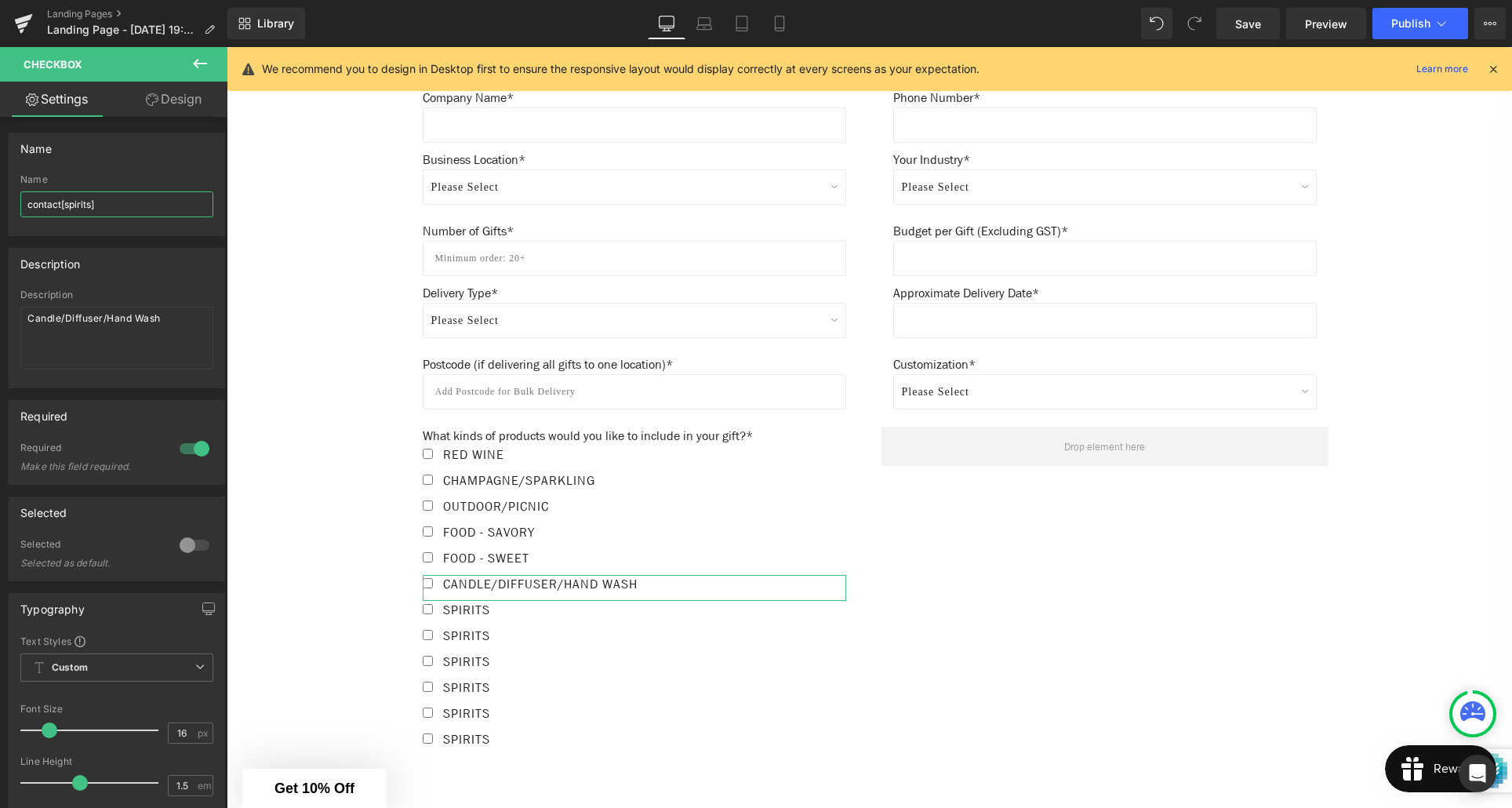
click at [90, 205] on input "contact[spirits]" at bounding box center [117, 204] width 193 height 26
type input "contact[candle]"
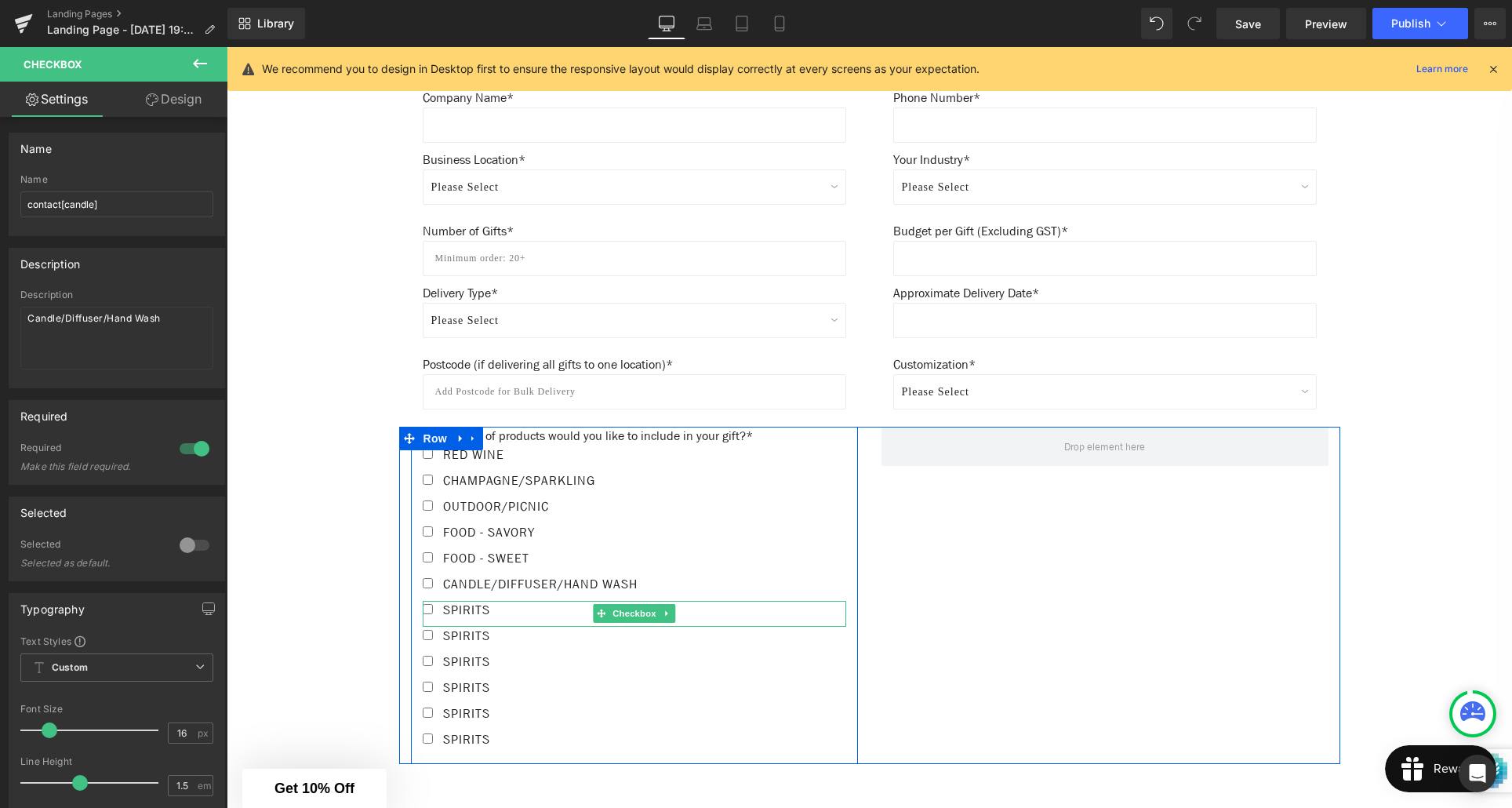
click at [513, 606] on label "Spirits" at bounding box center [635, 614] width 423 height 26
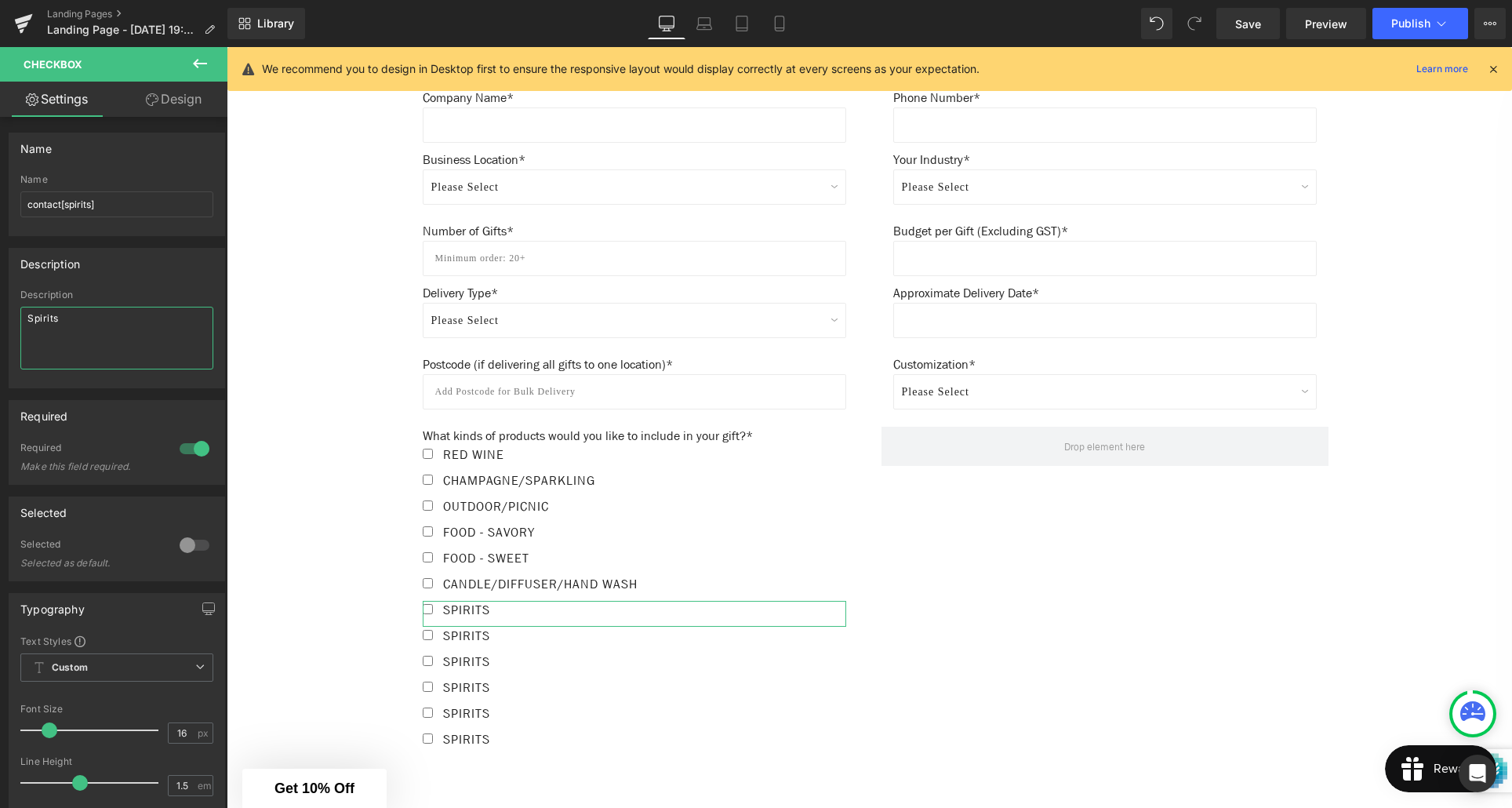
drag, startPoint x: 67, startPoint y: 321, endPoint x: 30, endPoint y: 319, distance: 37.1
click at [30, 319] on textarea "Spirits" at bounding box center [117, 337] width 193 height 63
type textarea "Tech Items"
drag, startPoint x: 89, startPoint y: 204, endPoint x: 88, endPoint y: 228, distance: 24.0
click at [89, 204] on input "contact[spirits]" at bounding box center [117, 204] width 193 height 26
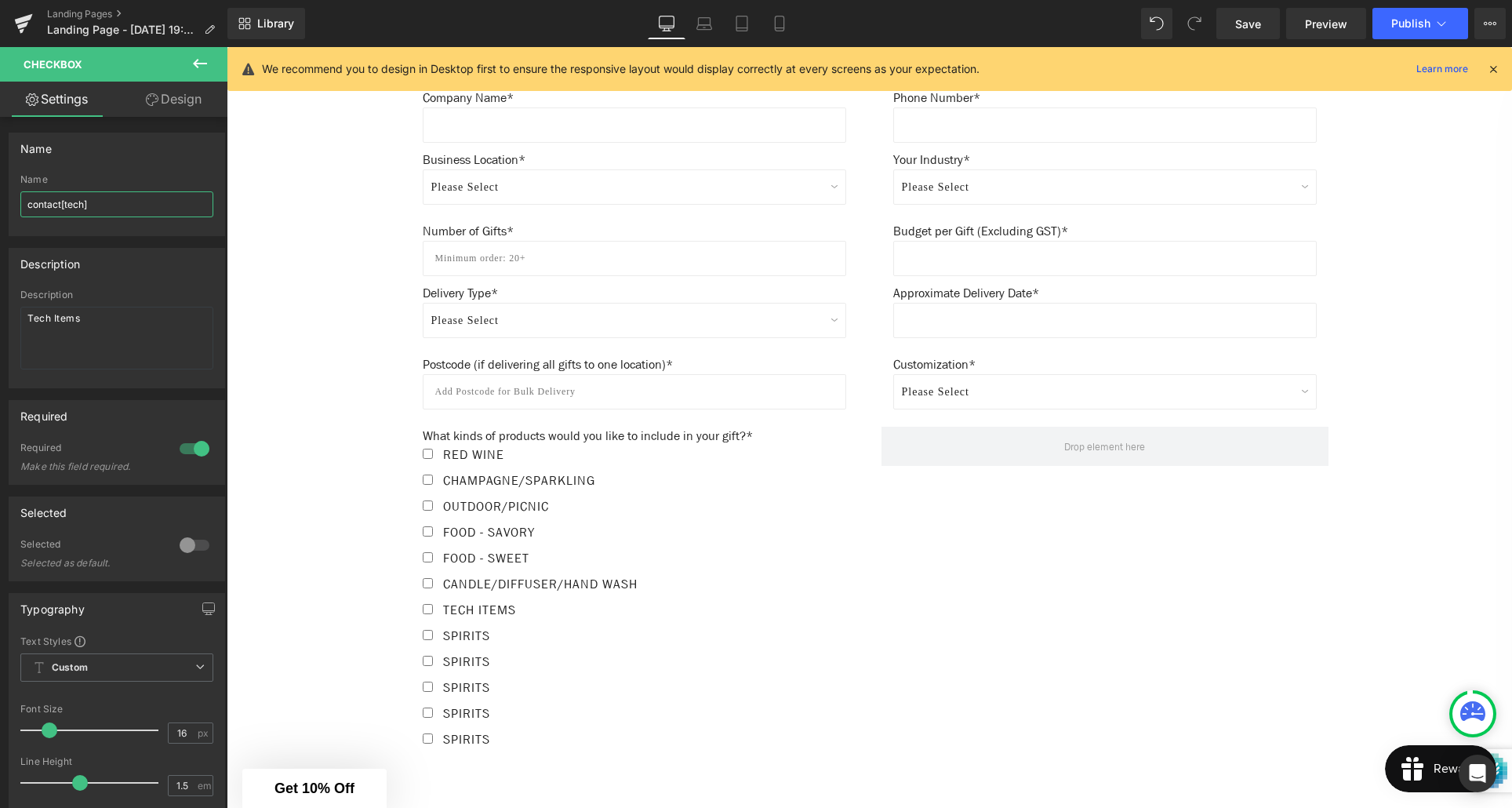
type input "contact[tech]"
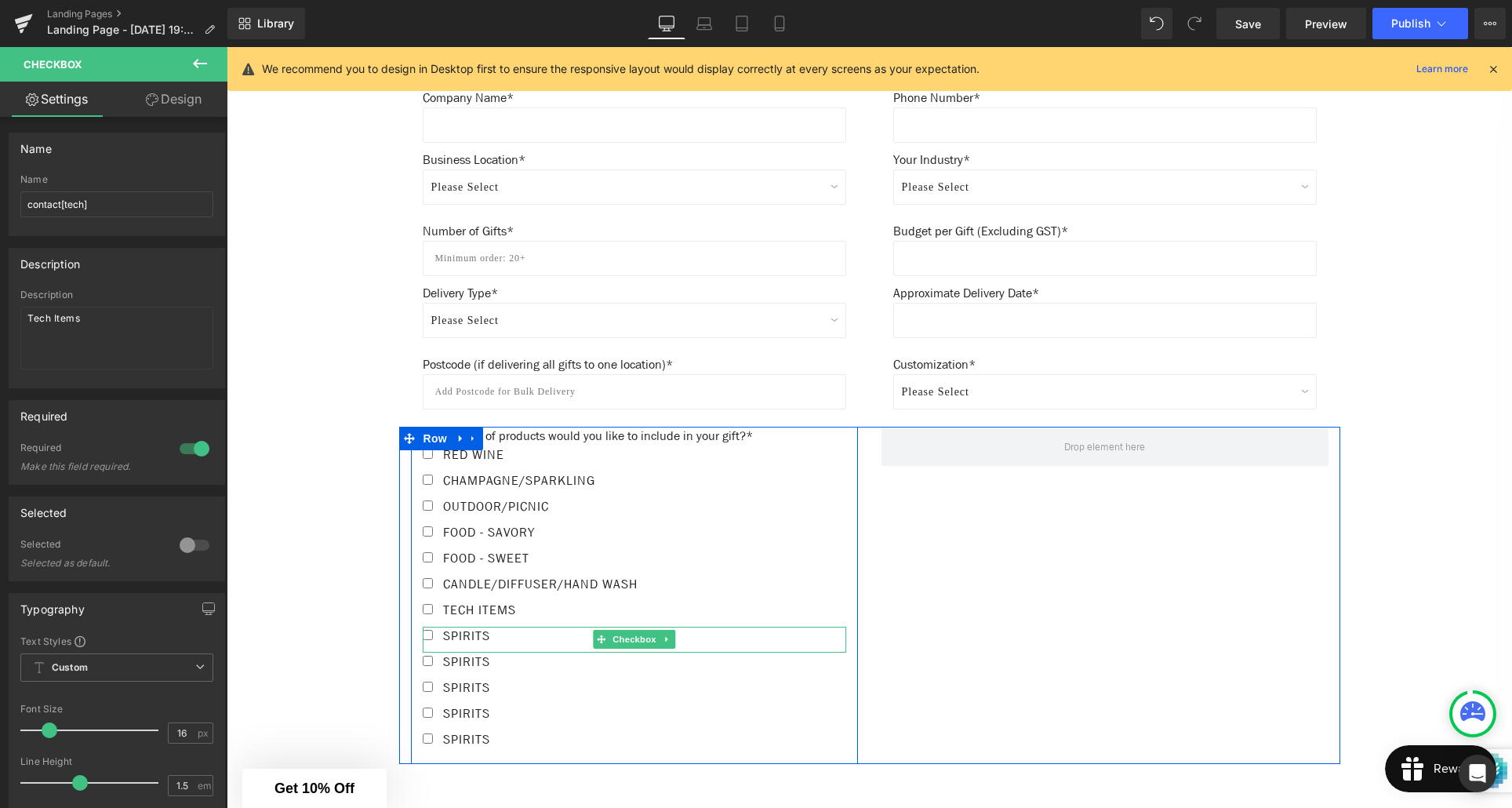
click at [484, 629] on span "Spirits" at bounding box center [465, 636] width 51 height 16
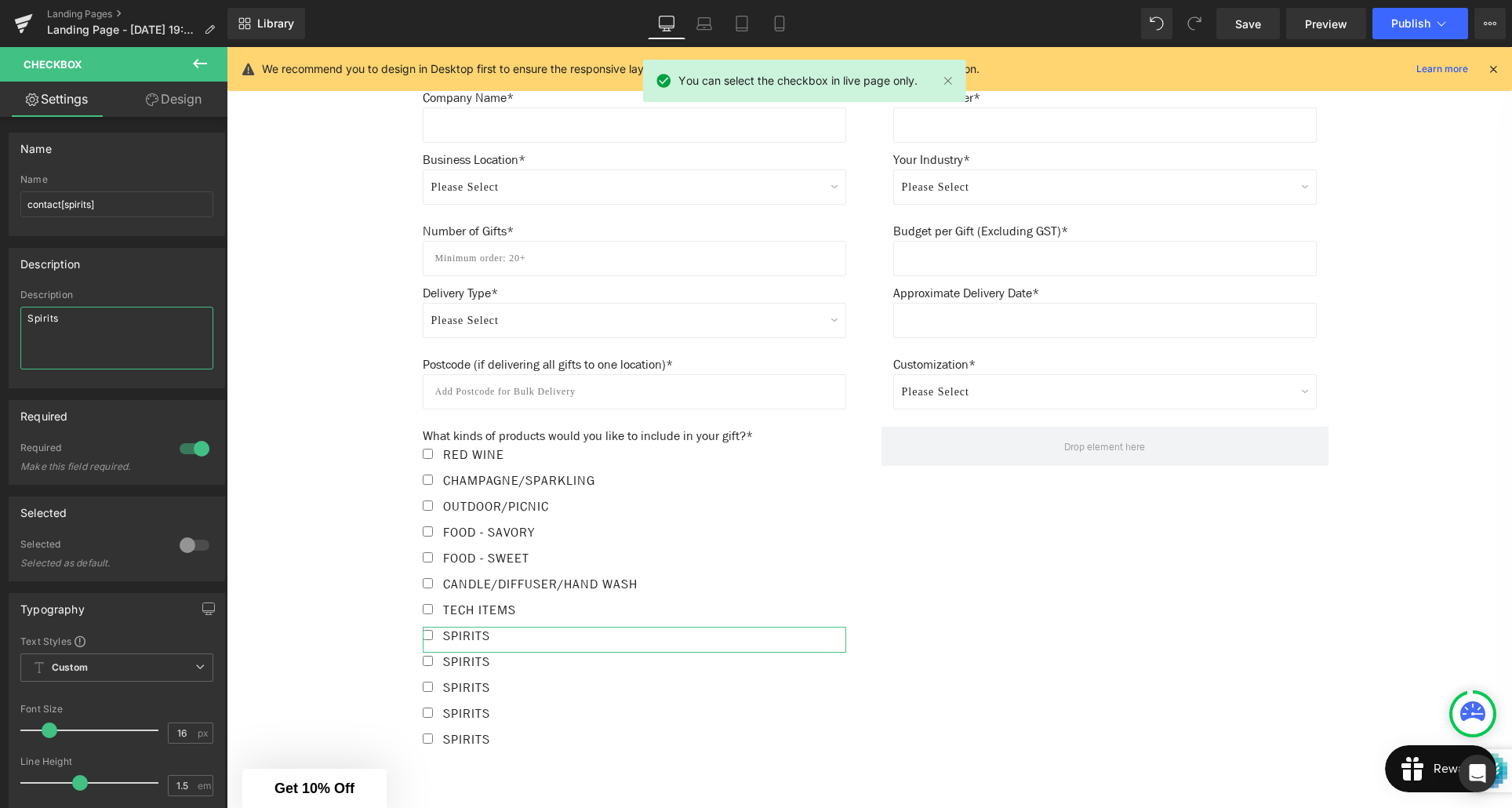
drag, startPoint x: 73, startPoint y: 317, endPoint x: 26, endPoint y: 316, distance: 47.0
click at [26, 316] on textarea "Spirits" at bounding box center [117, 337] width 193 height 63
paste textarea "Kitchen Products (For serving, cooking, cookbooks)"
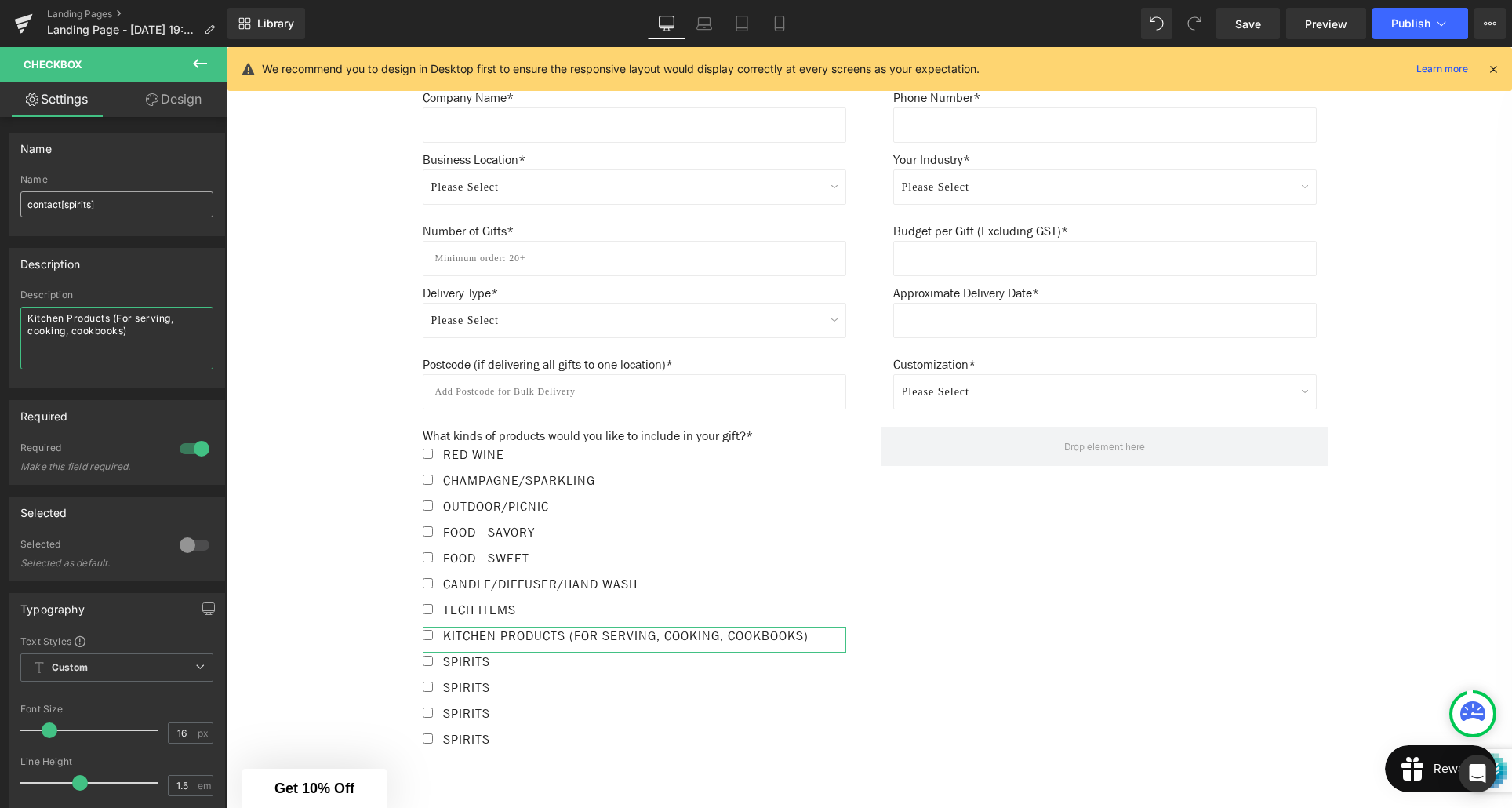
type textarea "Kitchen Products (For serving, cooking, cookbooks)"
drag, startPoint x: 92, startPoint y: 207, endPoint x: 65, endPoint y: 209, distance: 27.1
click at [65, 209] on input "contact[spirits]" at bounding box center [117, 204] width 193 height 26
type input "contact[kitchen]"
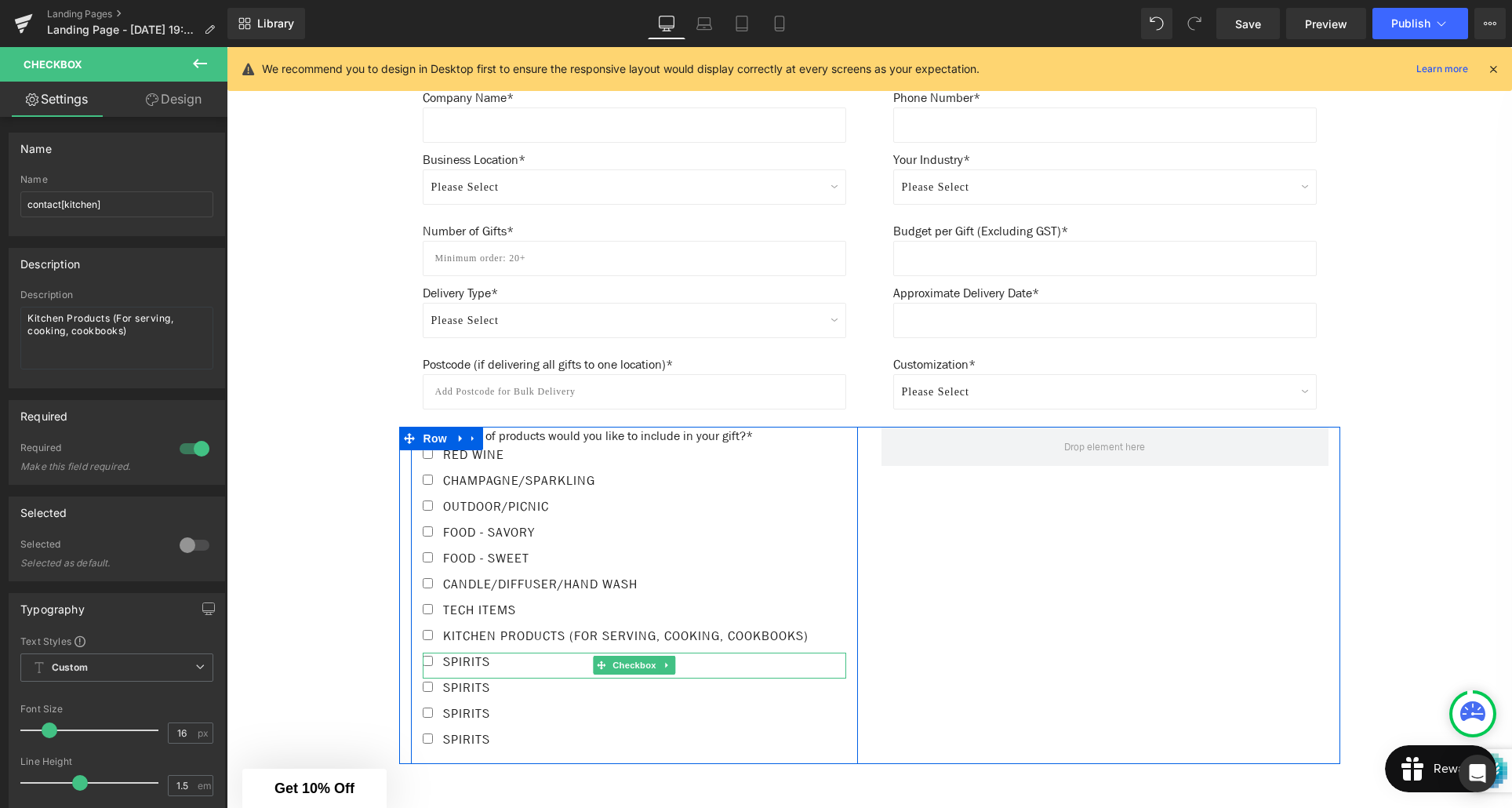
click at [491, 669] on span "Spirits" at bounding box center [465, 661] width 51 height 16
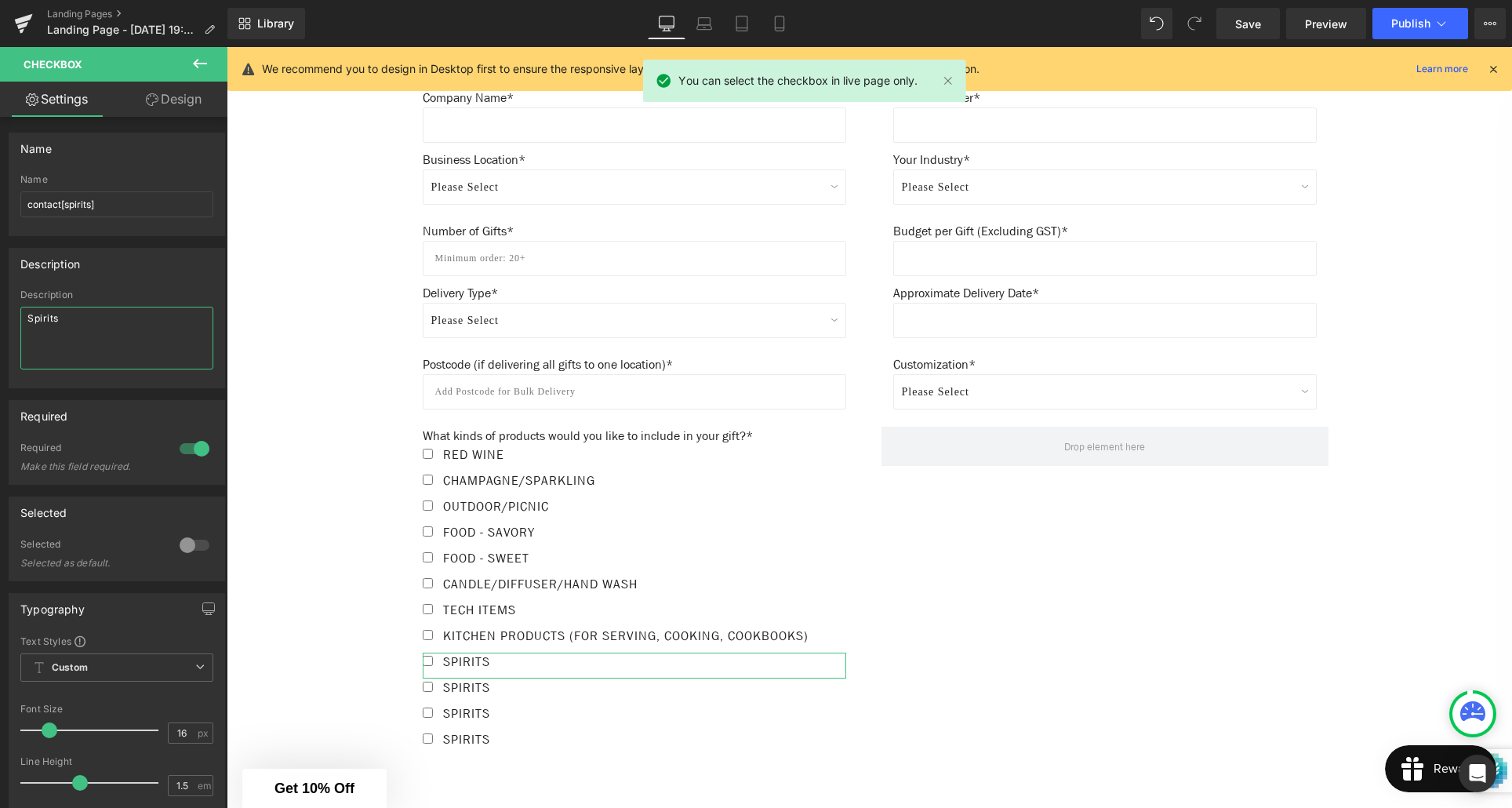
drag, startPoint x: 59, startPoint y: 316, endPoint x: 26, endPoint y: 316, distance: 33.0
click at [26, 316] on textarea "Spirits" at bounding box center [117, 337] width 193 height 63
paste textarea "Bathroom Produc"
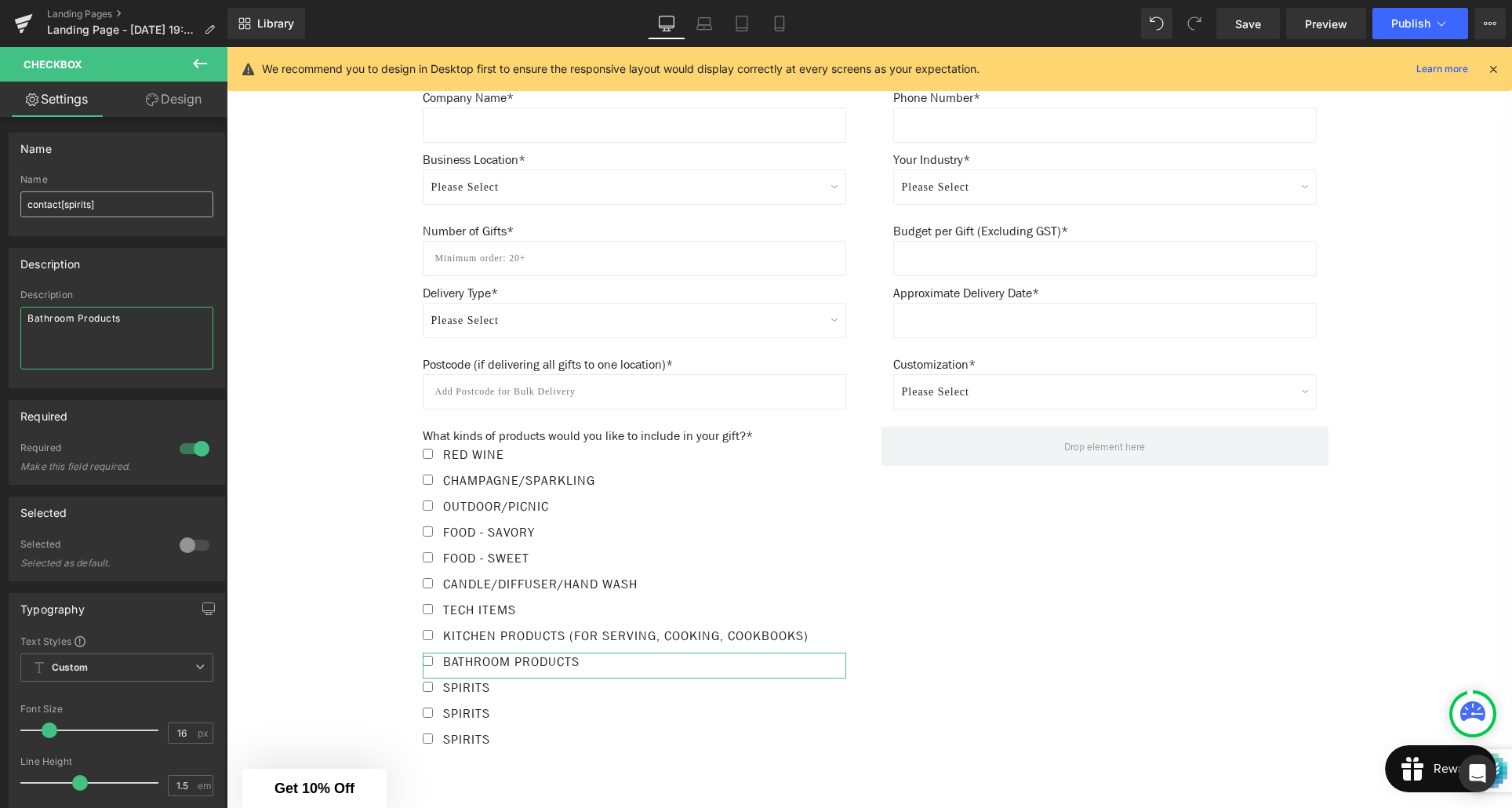
type textarea "Bathroom Products"
click at [92, 203] on input "contact[spirits]" at bounding box center [117, 204] width 193 height 26
type input "contact[bathroom]"
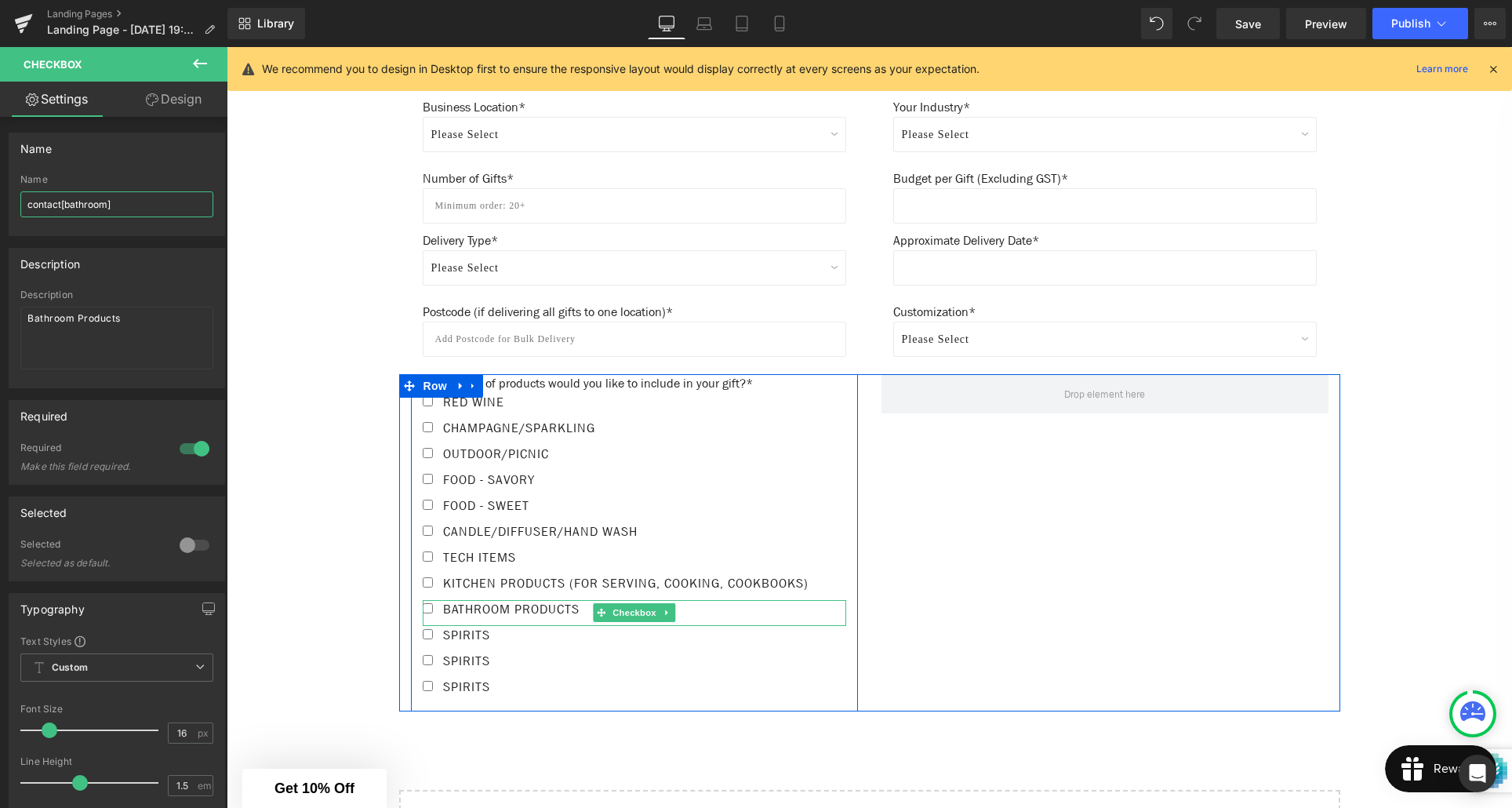
scroll to position [1075, 0]
click at [531, 640] on label "Spirits" at bounding box center [635, 635] width 423 height 26
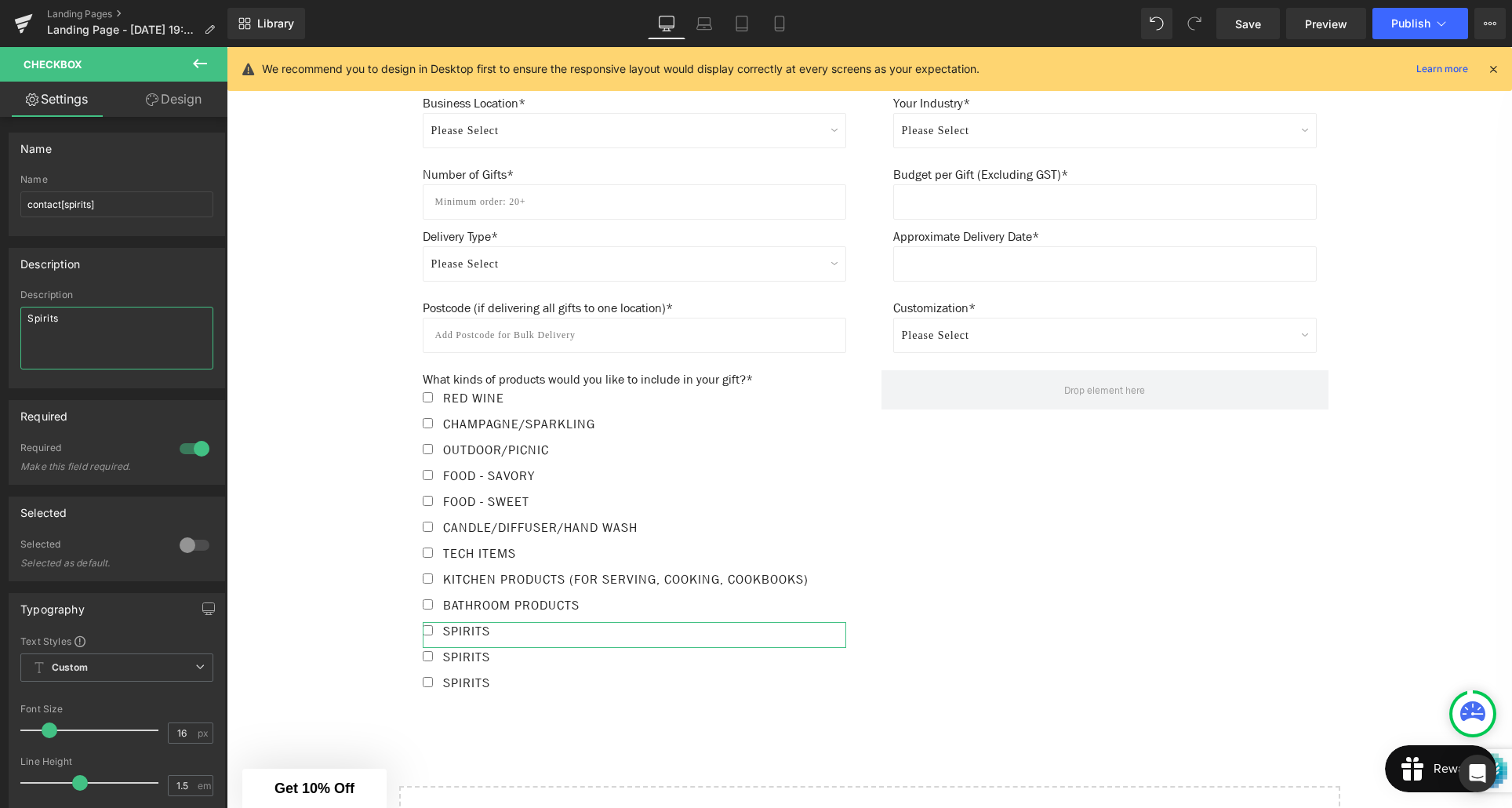
drag, startPoint x: 57, startPoint y: 317, endPoint x: 25, endPoint y: 317, distance: 32.0
click at [25, 317] on textarea "Spirits" at bounding box center [117, 337] width 193 height 63
paste textarea "Office Products For Staff"
type textarea "Office Products For Staff"
drag, startPoint x: 88, startPoint y: 207, endPoint x: 88, endPoint y: 227, distance: 20.0
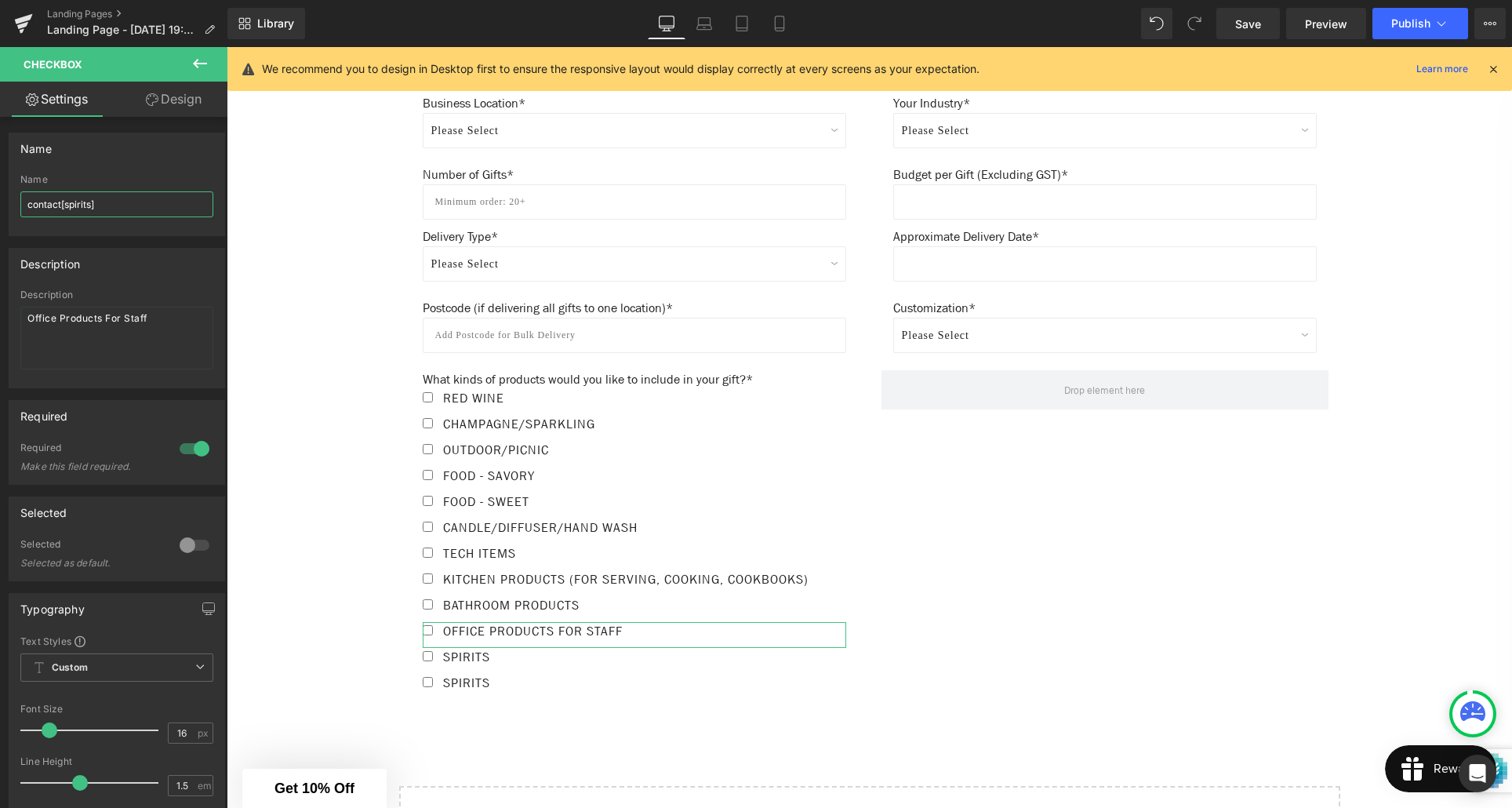
click at [88, 208] on input "contact[spirits]" at bounding box center [117, 204] width 193 height 26
type input "contact[office]"
click at [512, 666] on label "Spirits" at bounding box center [635, 660] width 423 height 26
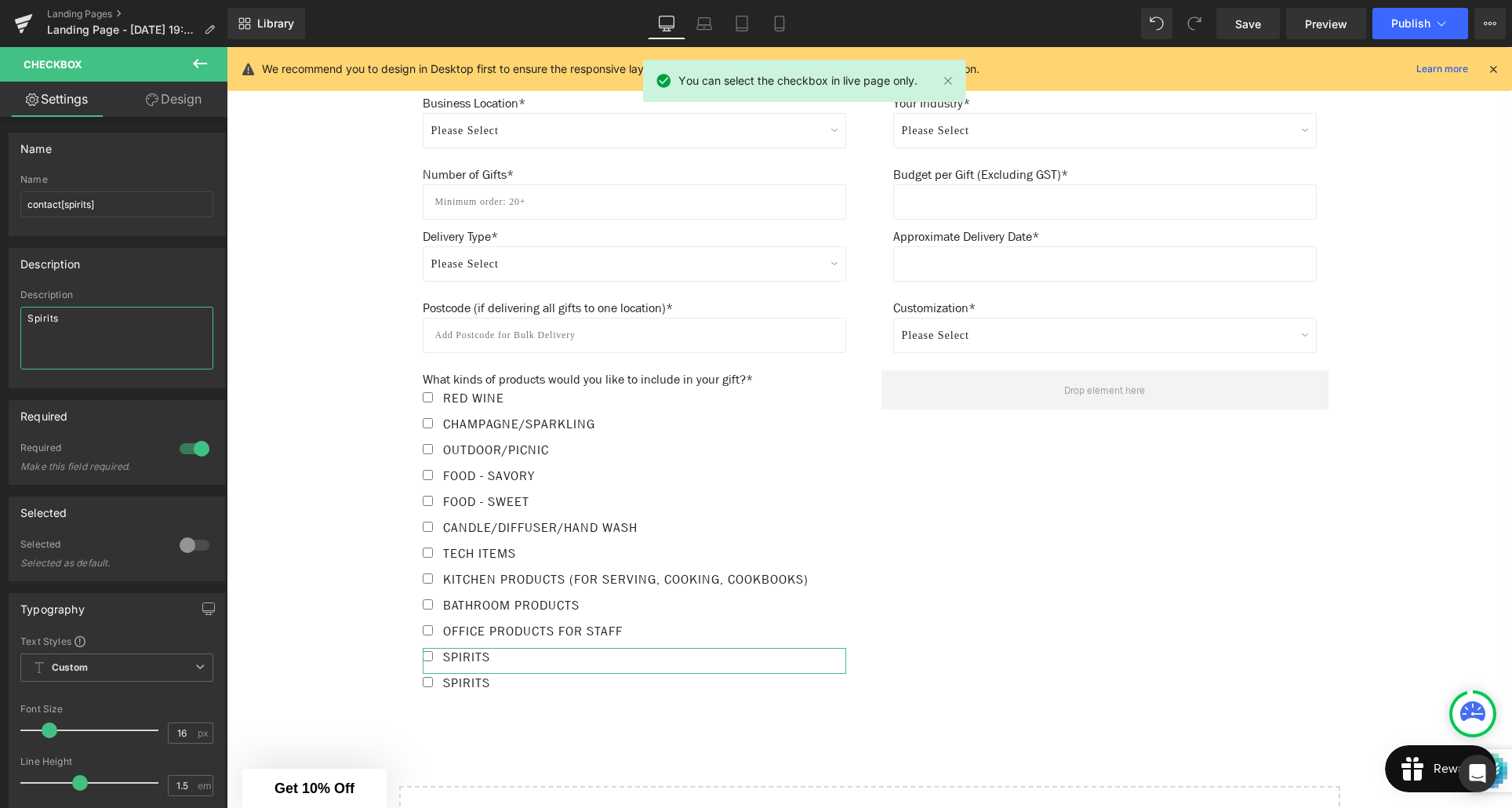
drag, startPoint x: 77, startPoint y: 317, endPoint x: 26, endPoint y: 316, distance: 51.0
click at [26, 316] on textarea "Spirits" at bounding box center [117, 337] width 193 height 63
paste textarea "Other (Please specify in additional info)"
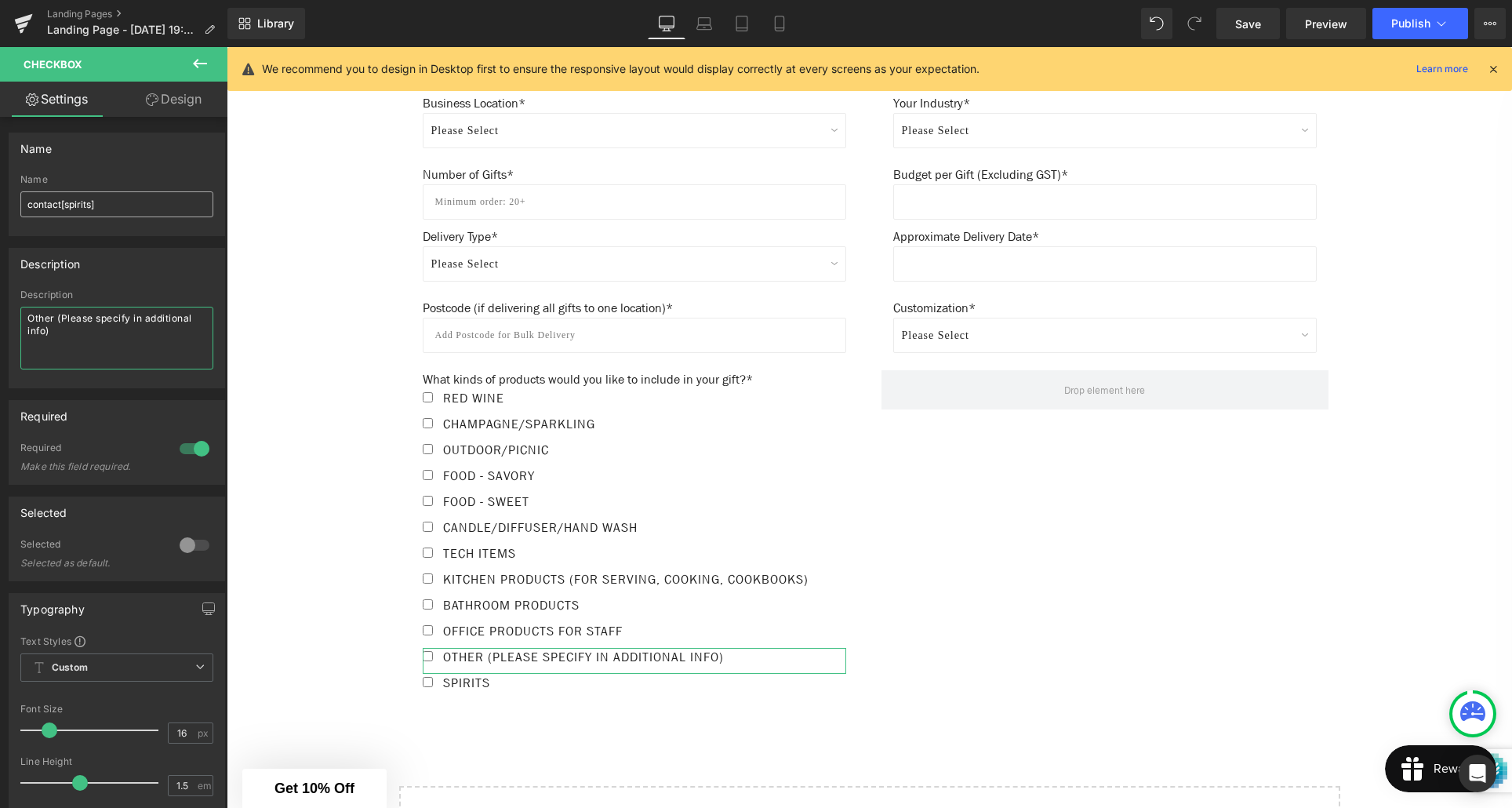
type textarea "Other (Please specify in additional info)"
click at [89, 202] on input "contact[spirits]" at bounding box center [117, 204] width 193 height 26
type input "contact[other]"
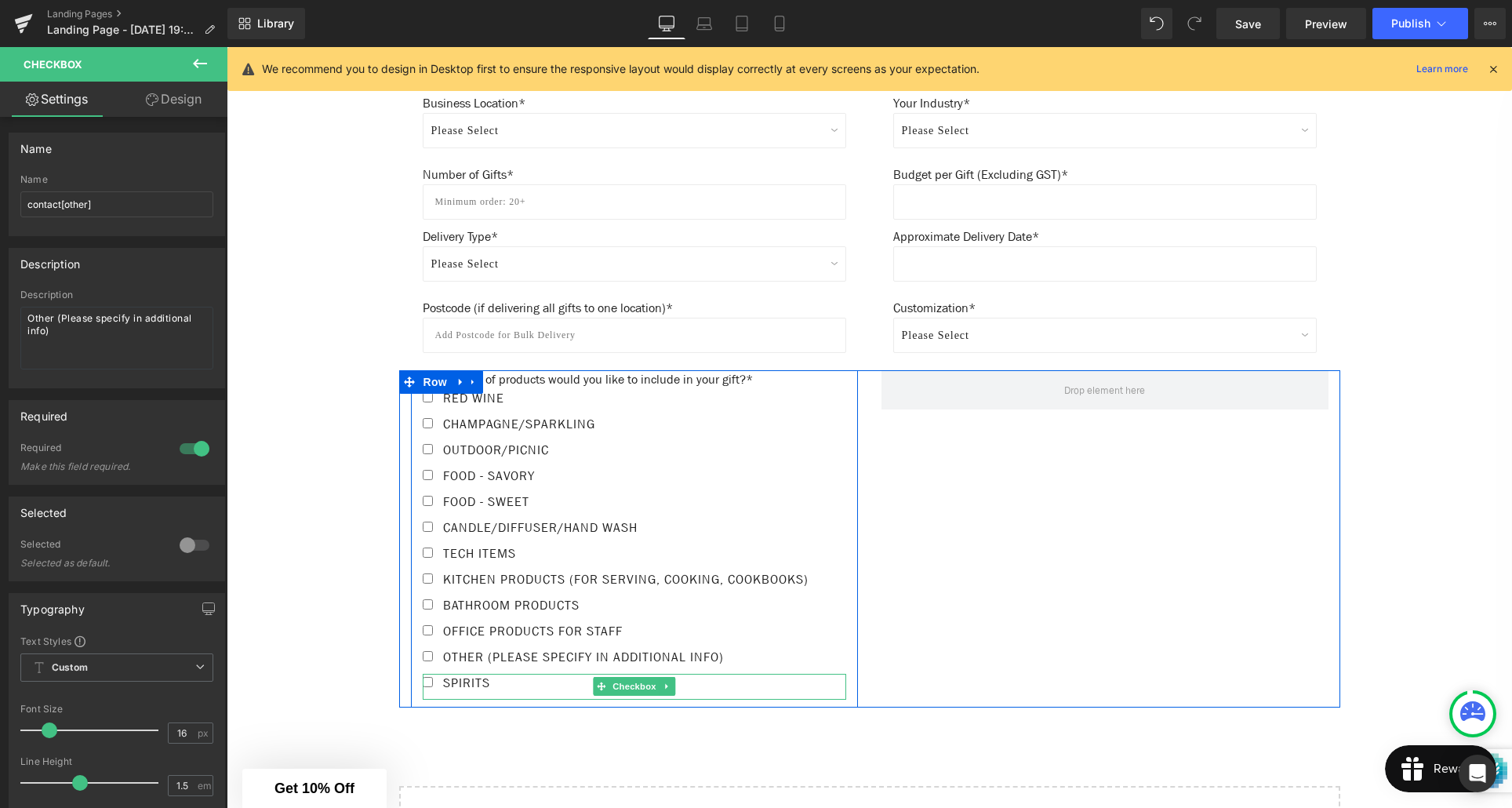
click at [514, 694] on label "Spirits" at bounding box center [635, 687] width 423 height 26
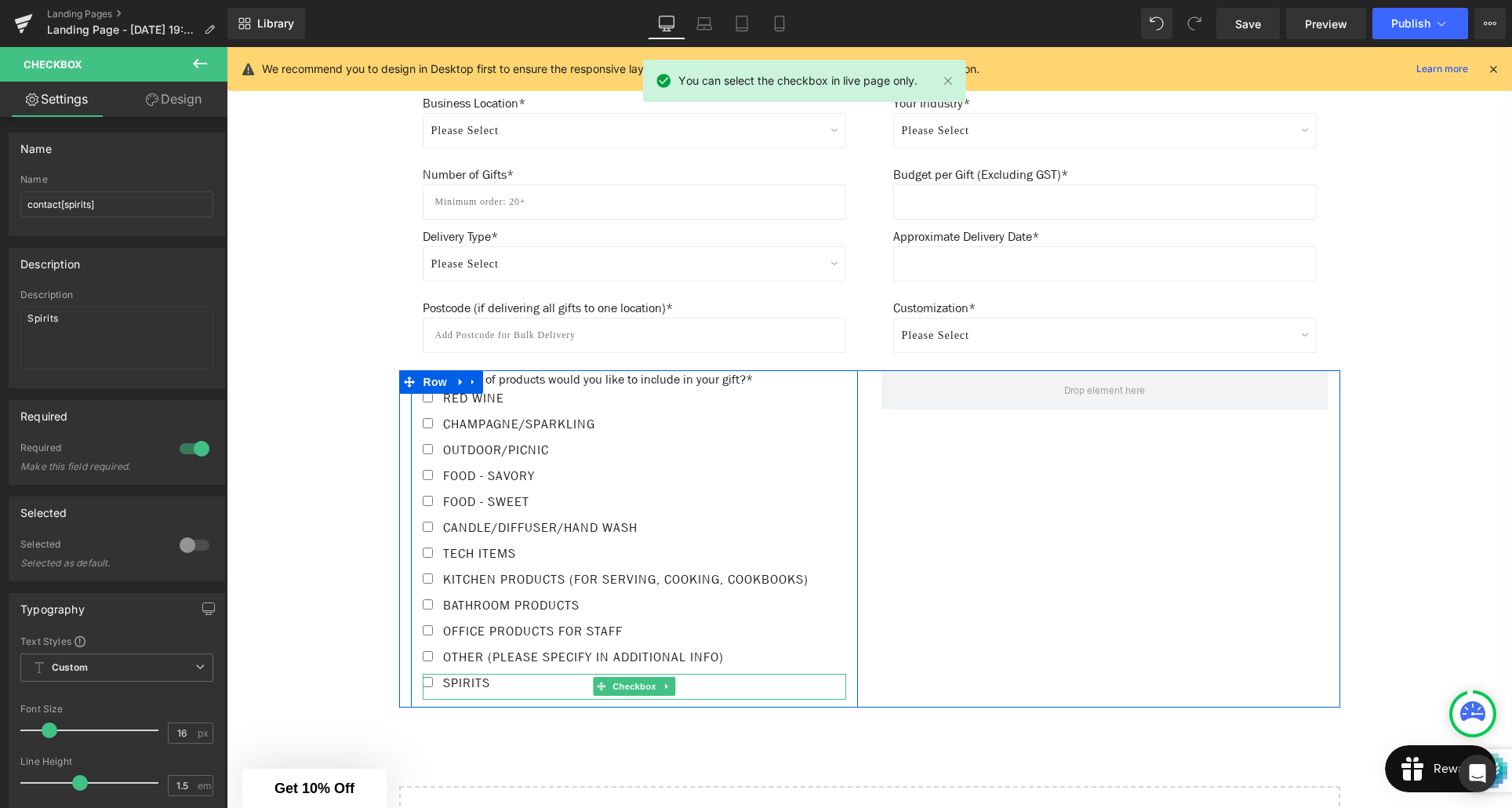
click at [669, 691] on icon at bounding box center [667, 686] width 8 height 9
click at [675, 690] on icon at bounding box center [674, 685] width 8 height 8
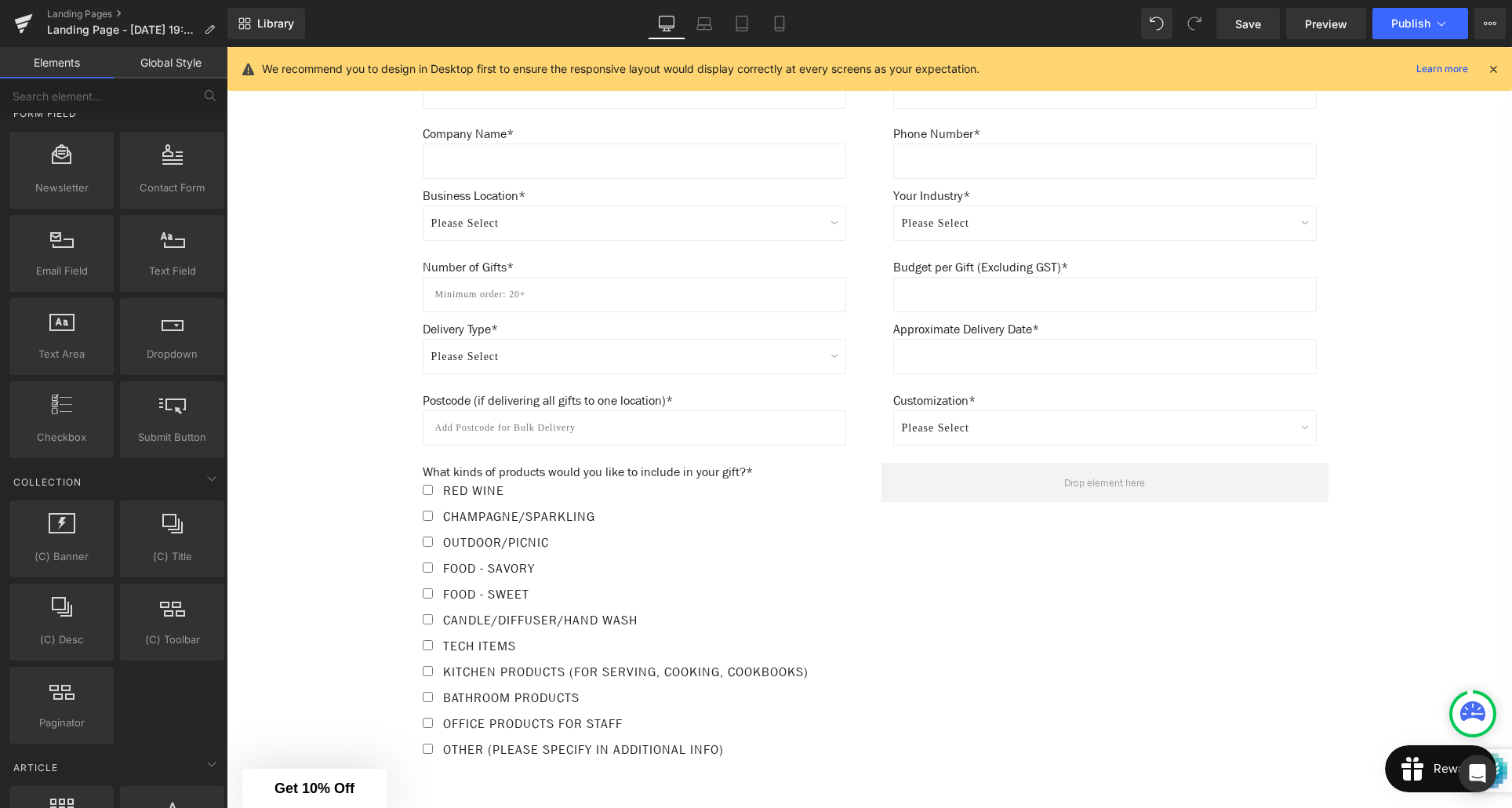
scroll to position [982, 0]
click at [1258, 24] on span "Save" at bounding box center [1248, 24] width 26 height 16
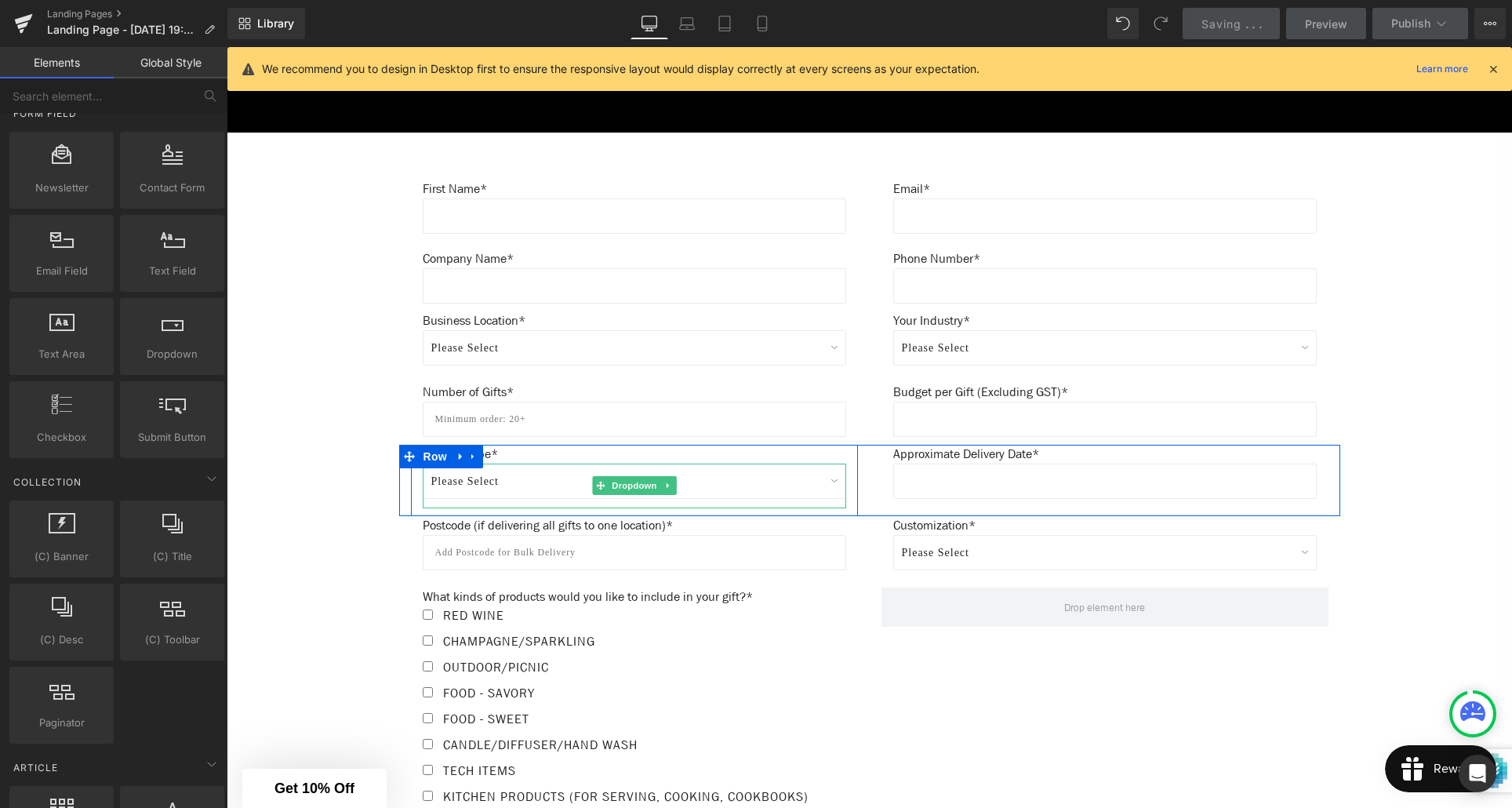
scroll to position [856, 0]
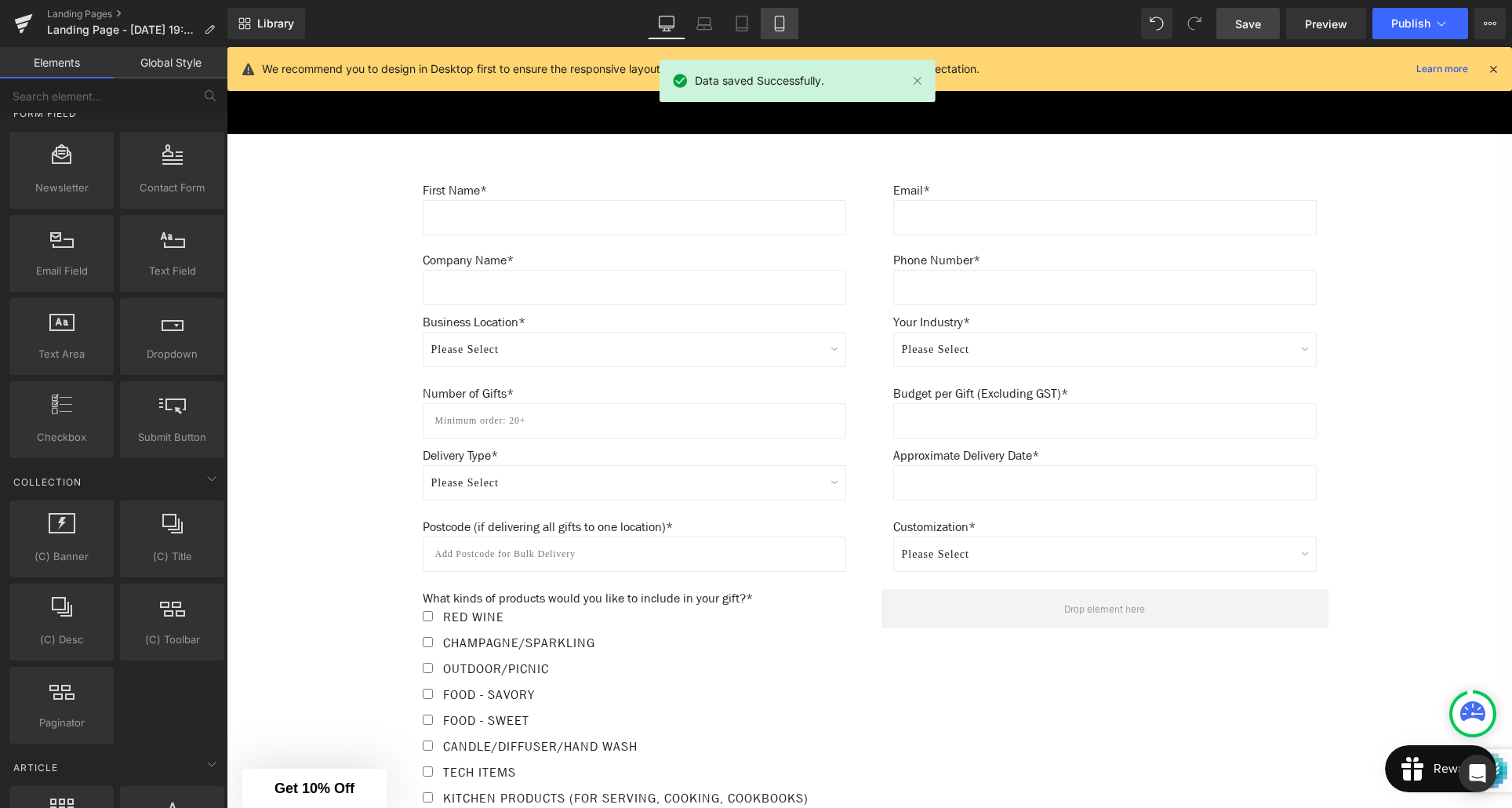
click at [776, 26] on icon at bounding box center [779, 24] width 8 height 15
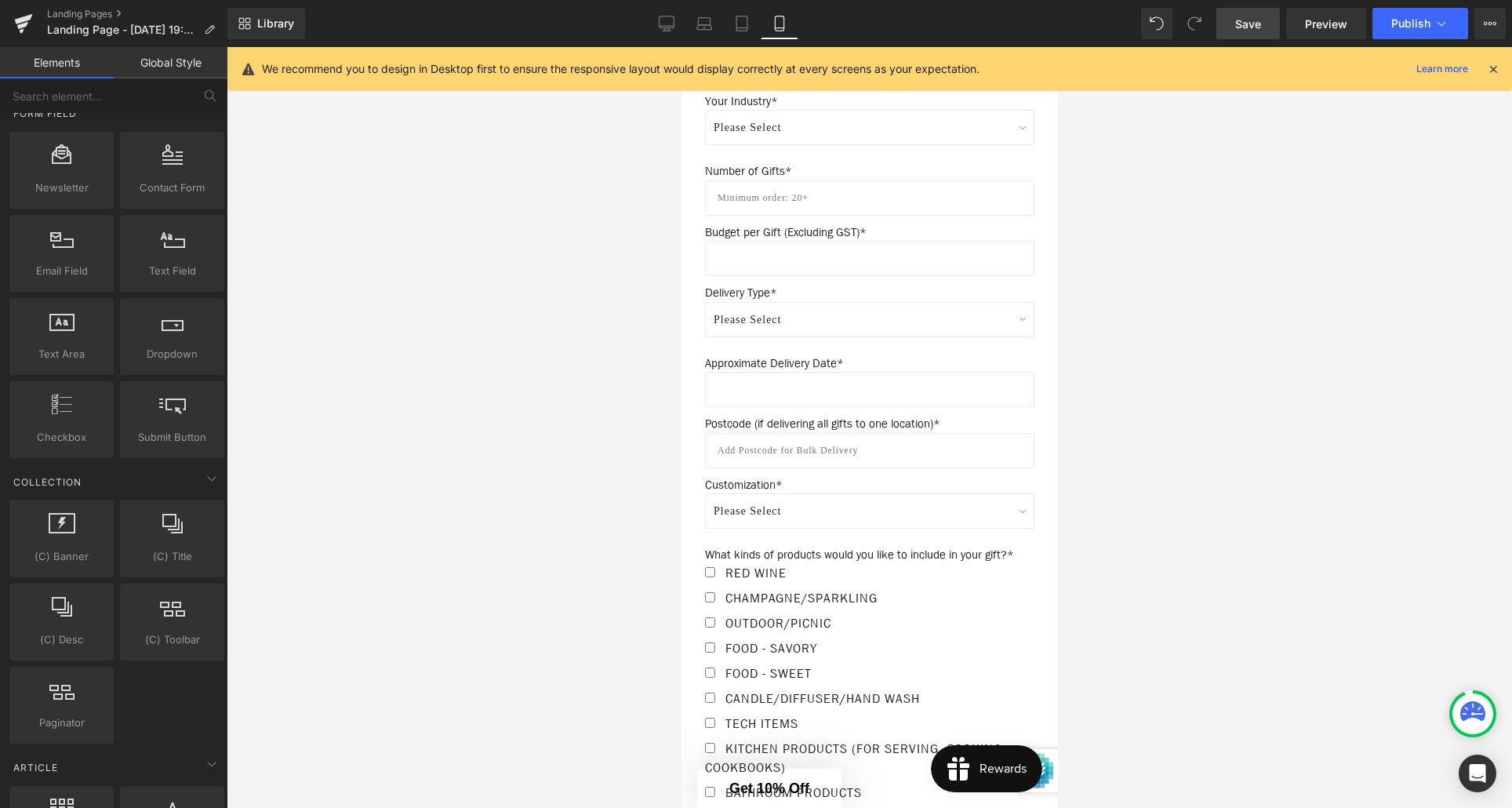
scroll to position [1583, 0]
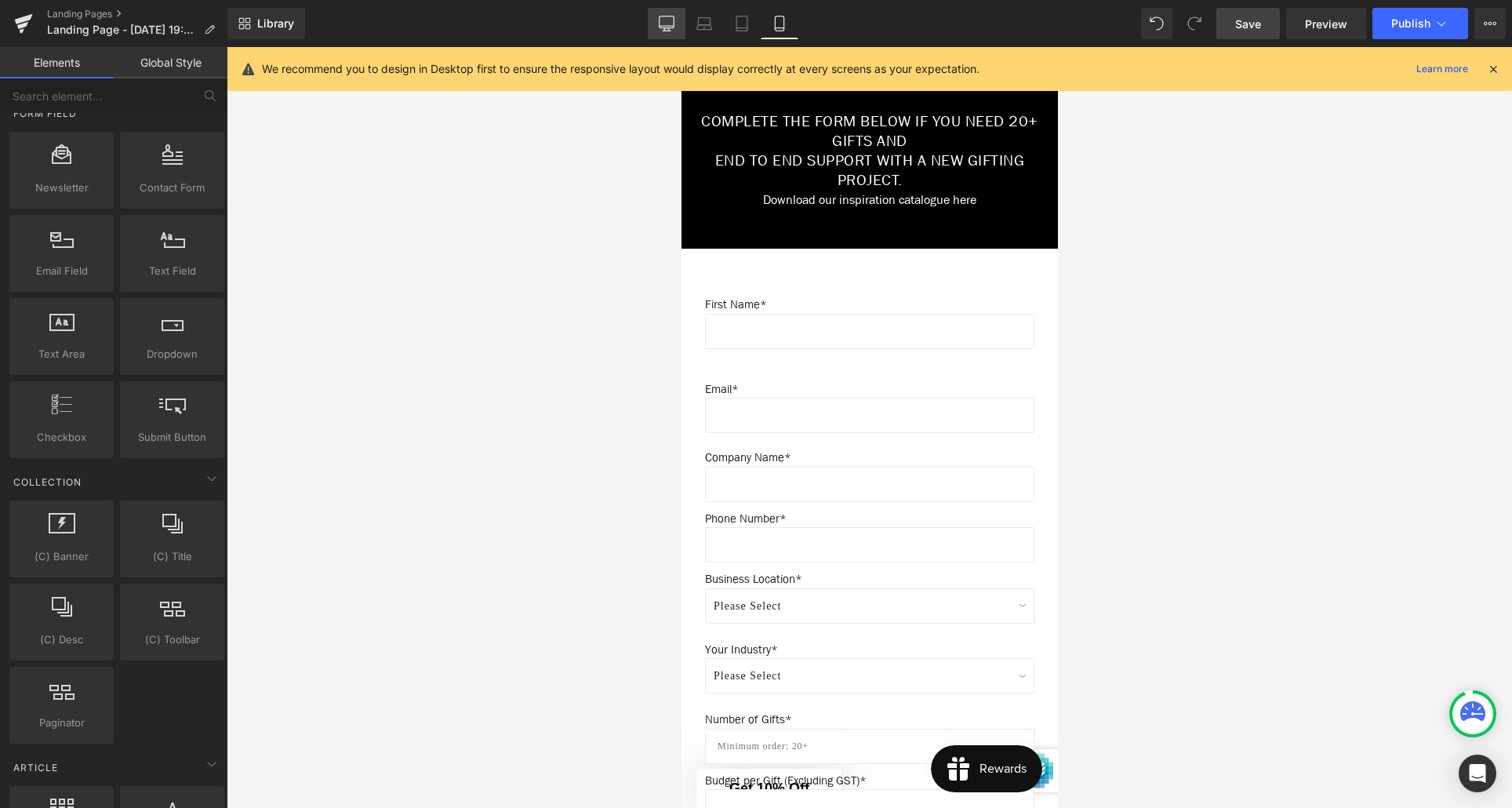
click at [672, 27] on icon at bounding box center [667, 22] width 15 height 12
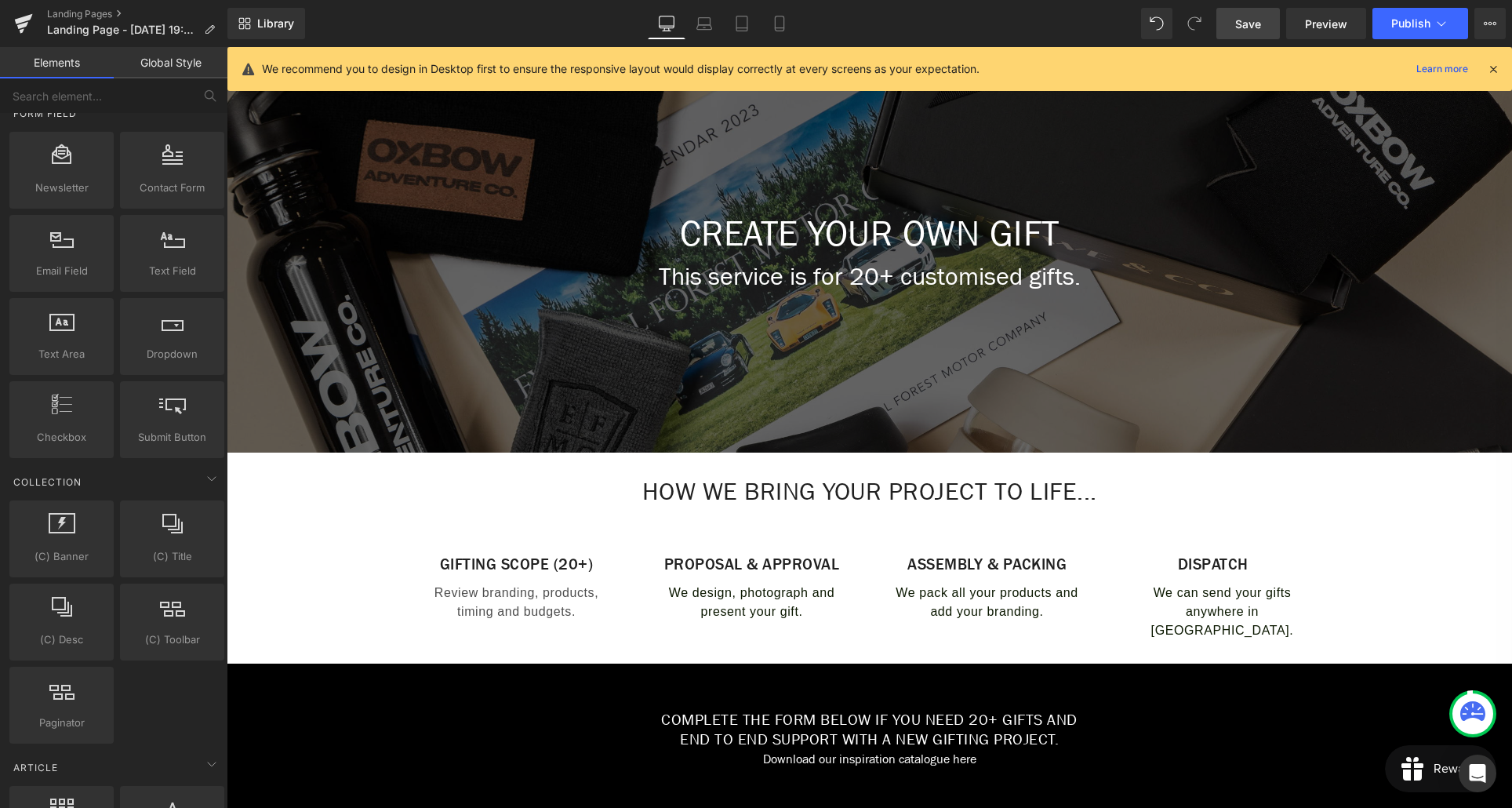
scroll to position [182, 0]
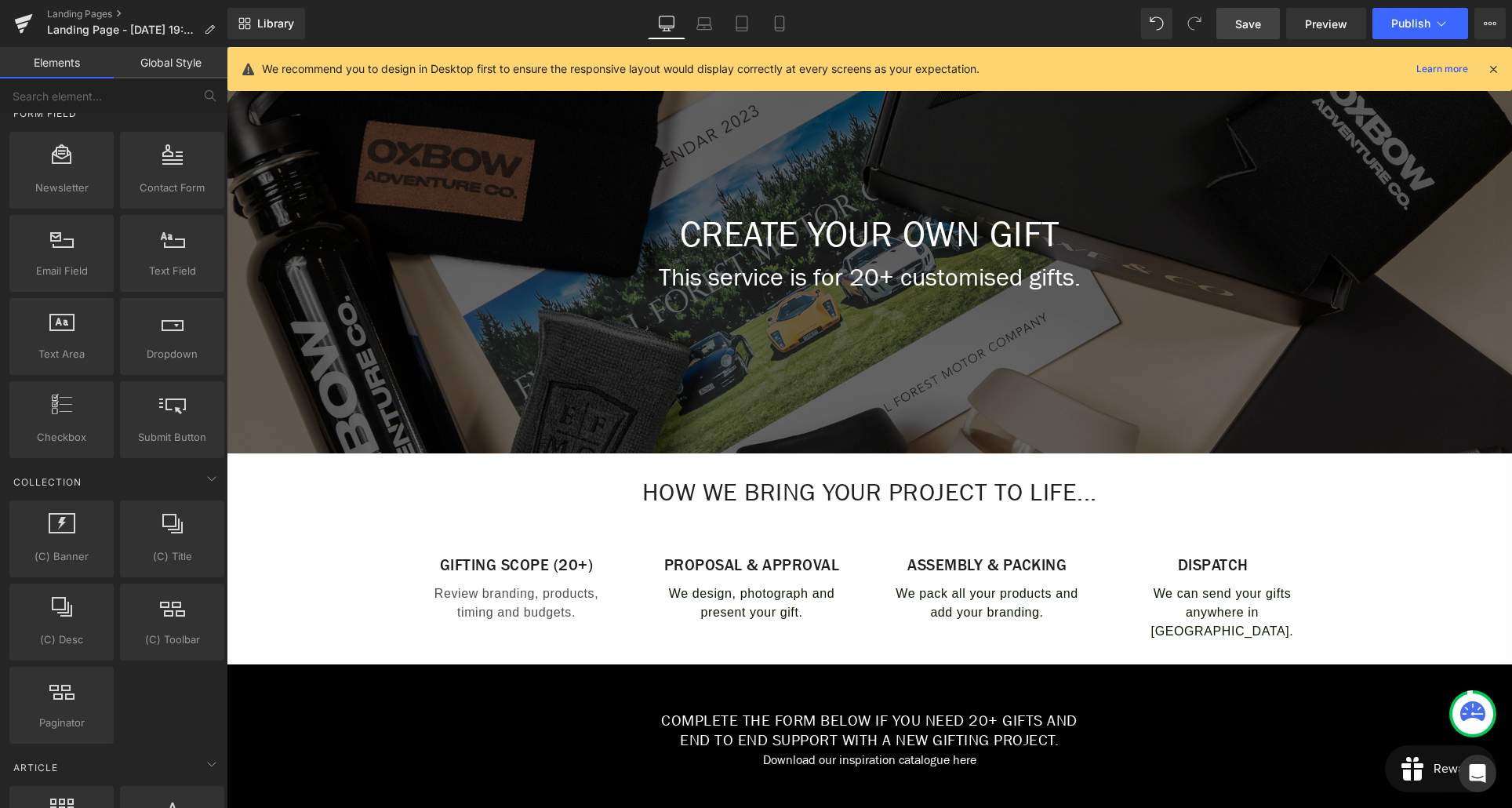
click at [1247, 30] on span "Save" at bounding box center [1248, 24] width 26 height 16
